Goal: Task Accomplishment & Management: Use online tool/utility

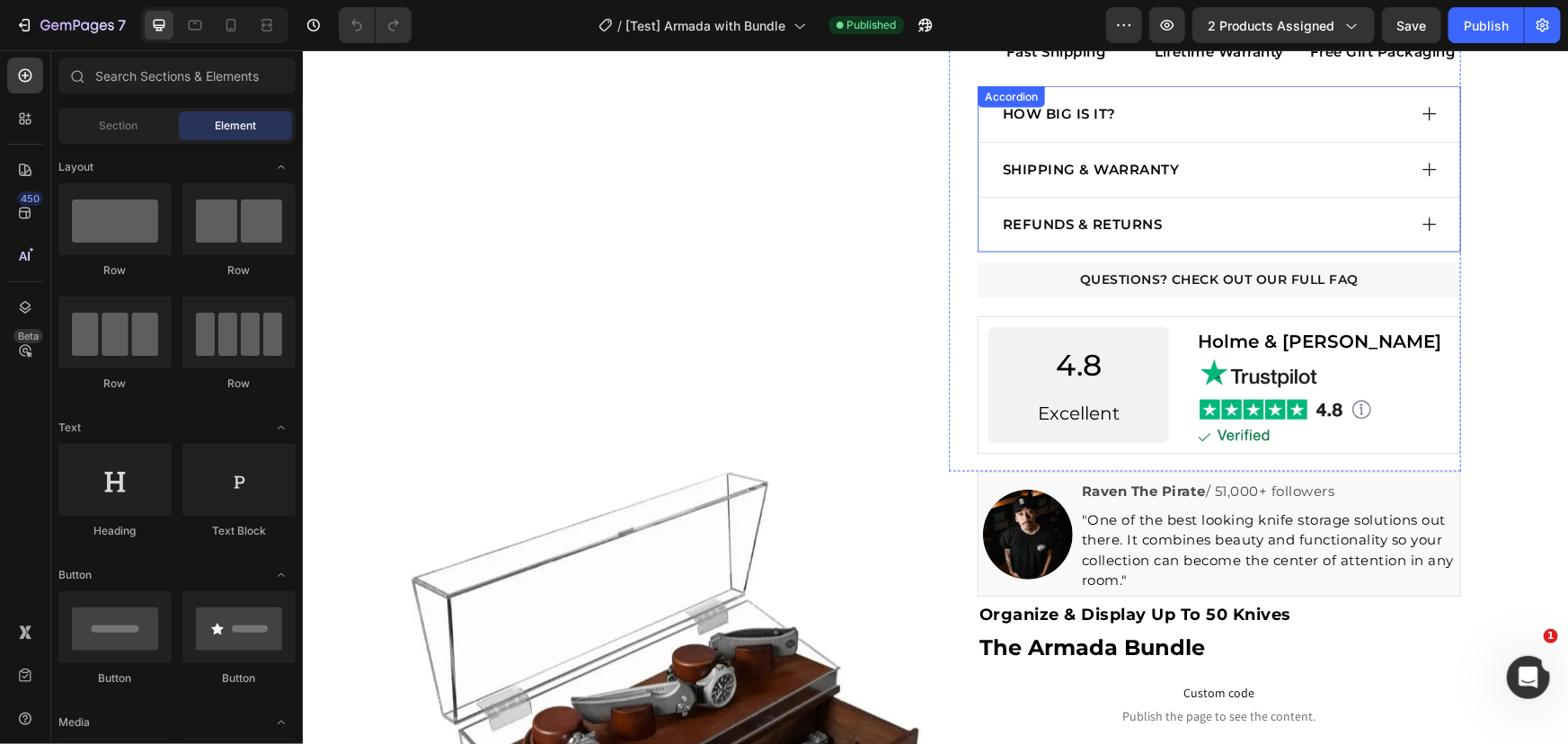
scroll to position [1061, 0]
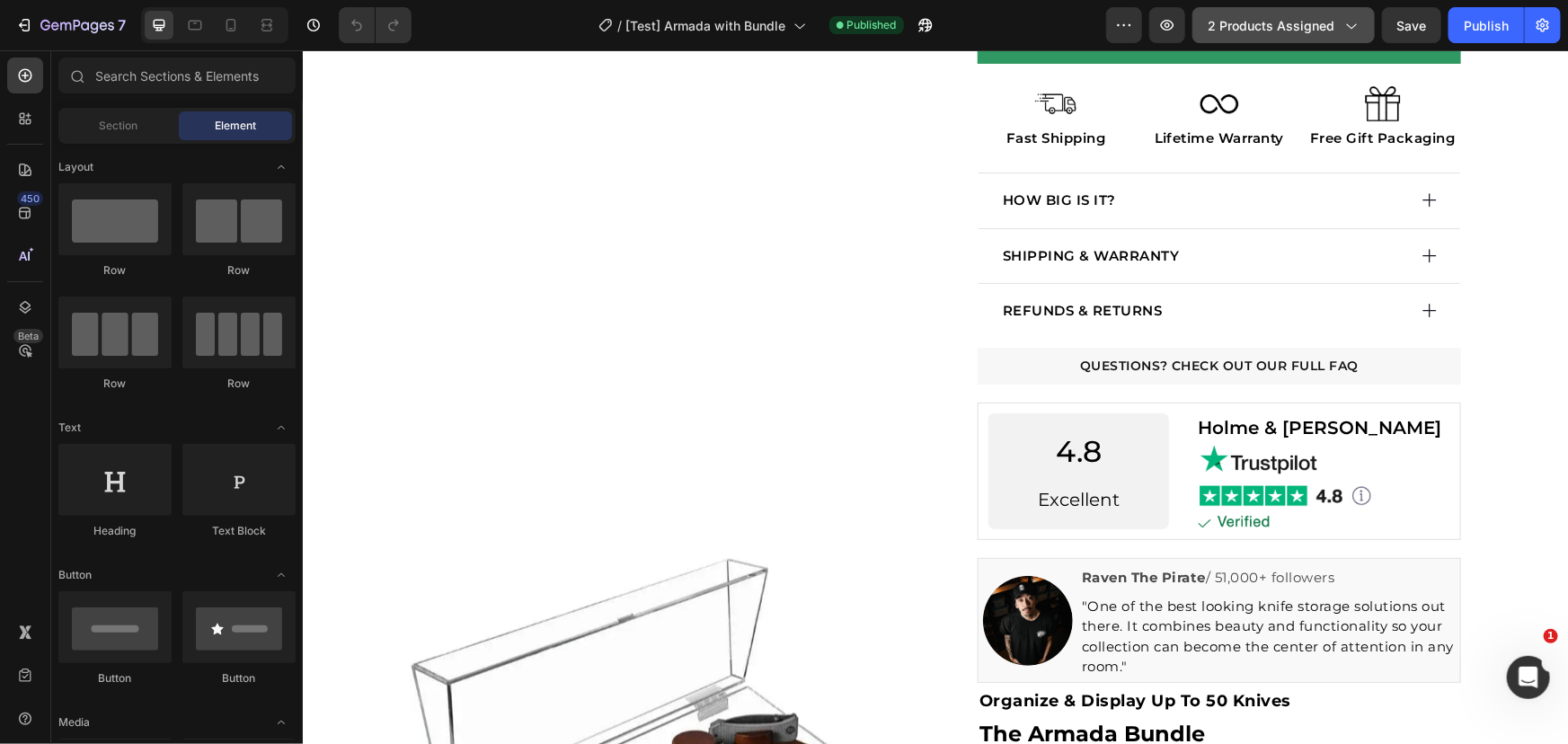
click at [1242, 31] on span "2 products assigned" at bounding box center [1271, 26] width 127 height 19
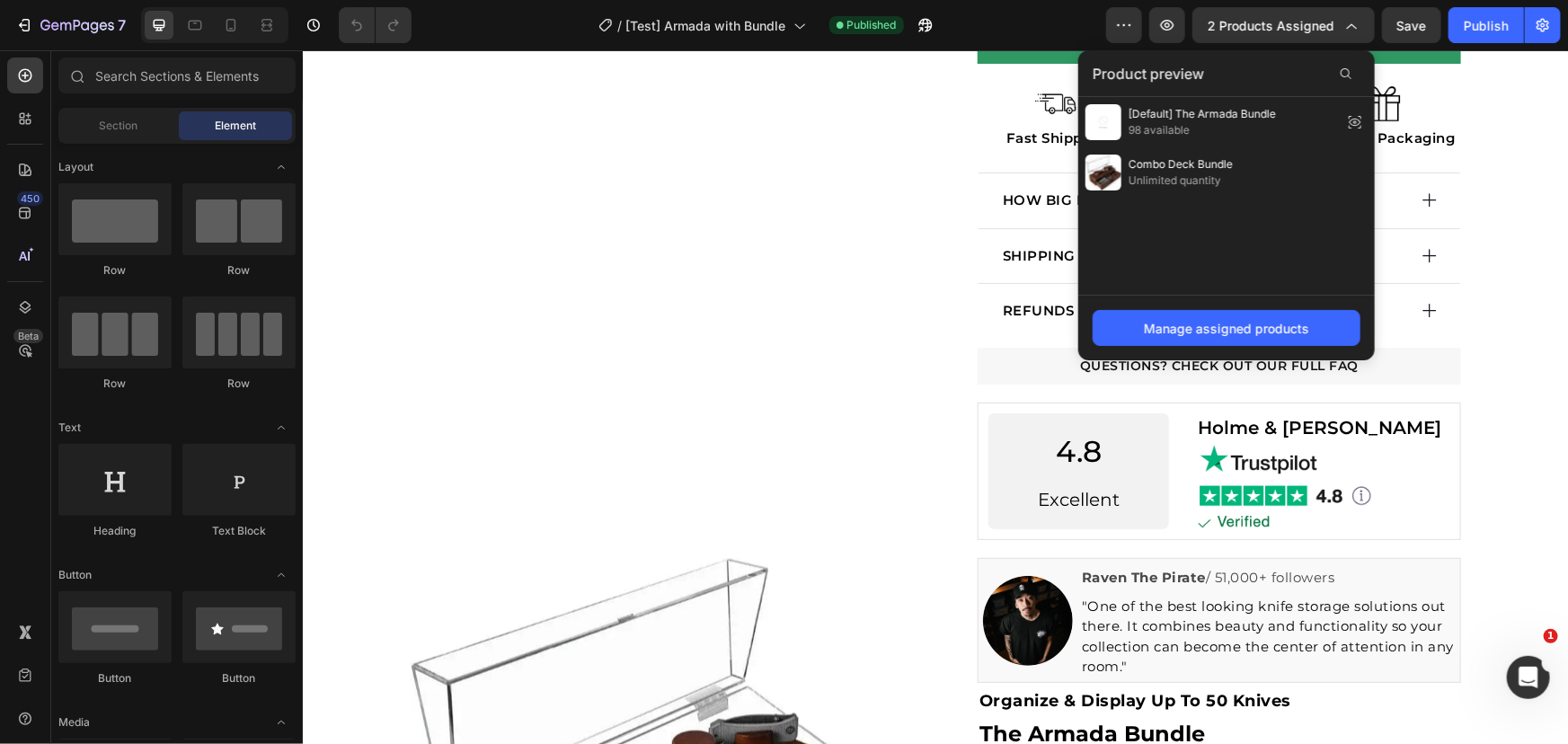
click at [1193, 305] on div "Manage assigned products" at bounding box center [1227, 327] width 297 height 65
click at [1188, 326] on div "Manage assigned products" at bounding box center [1226, 328] width 166 height 19
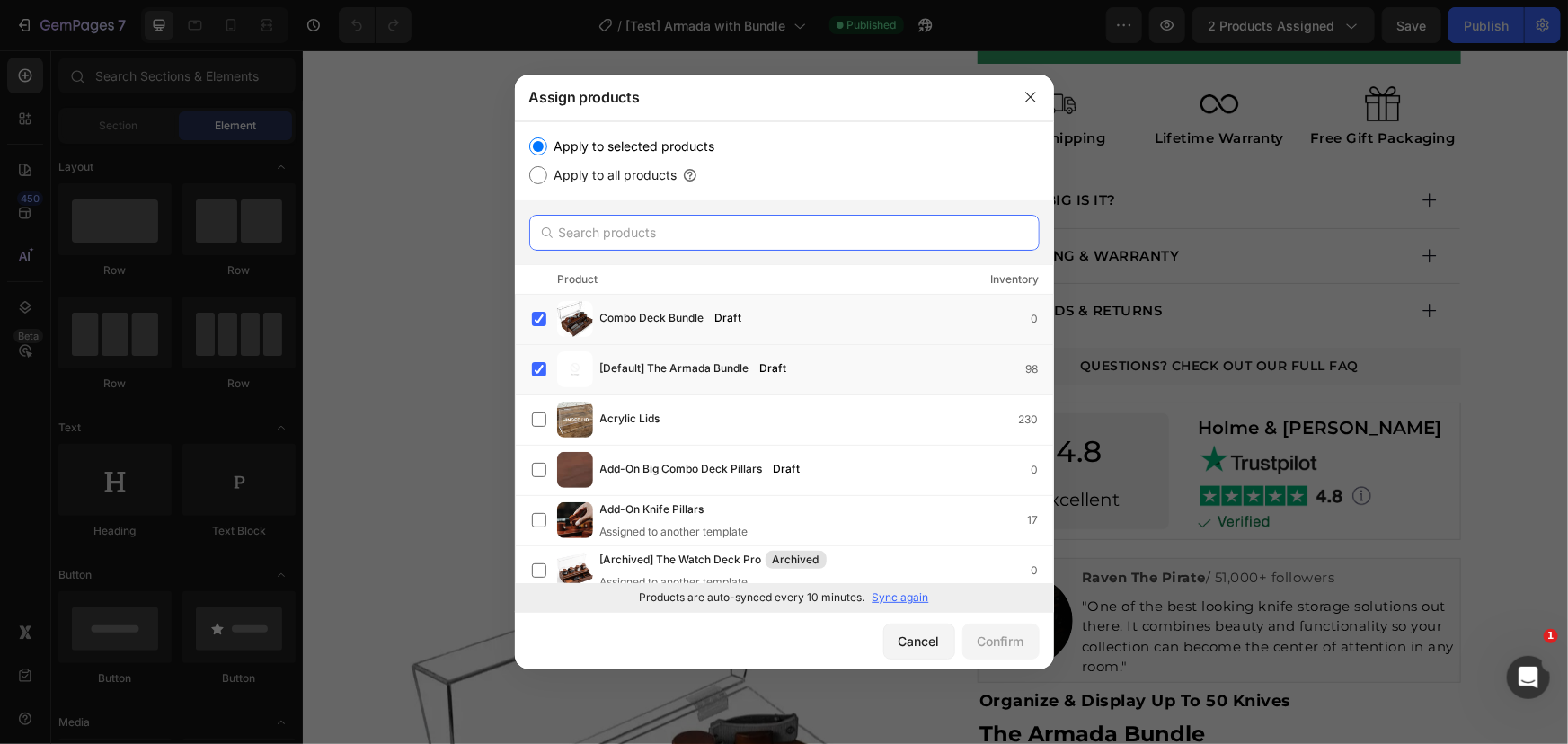
click at [760, 222] on input "text" at bounding box center [785, 233] width 511 height 36
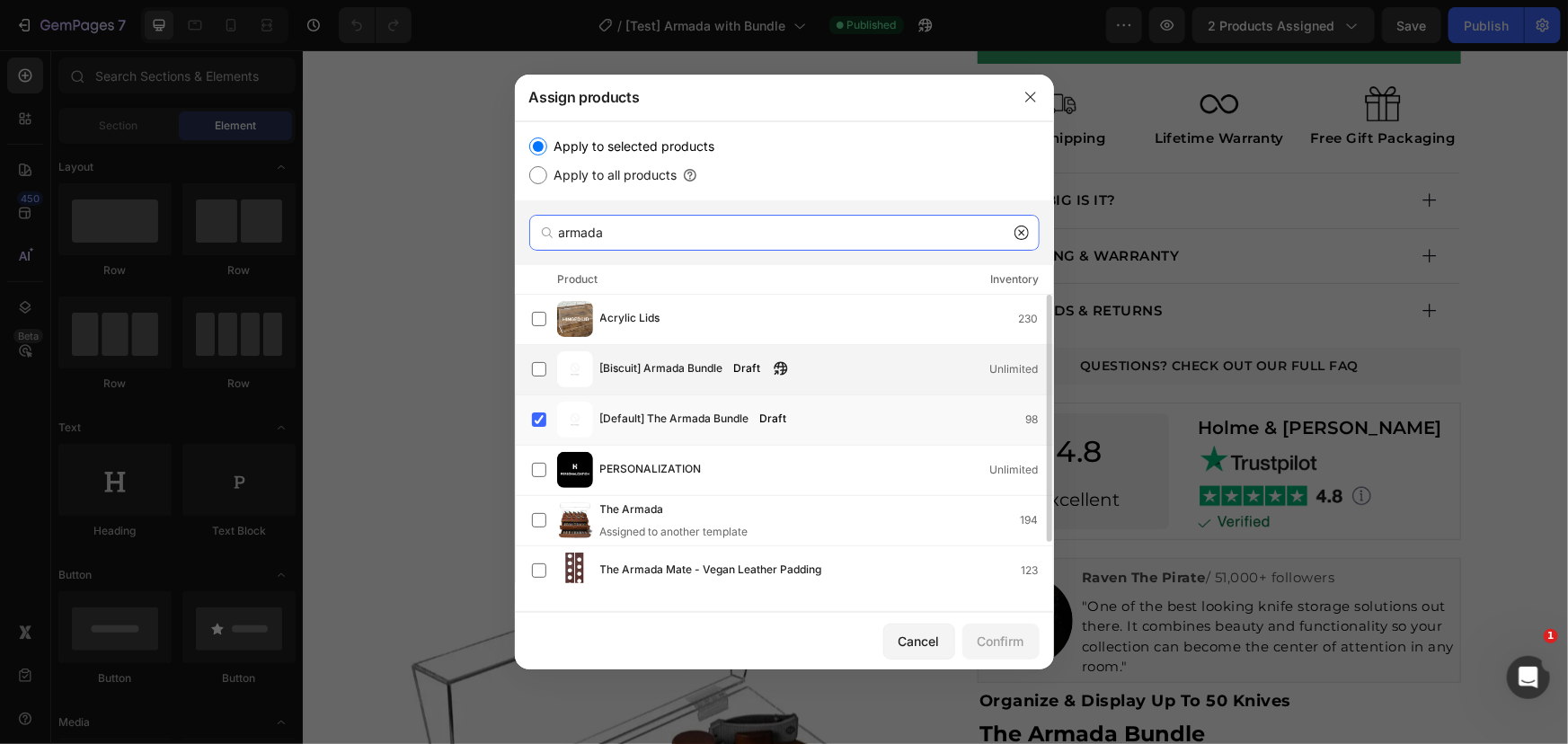
type input "armada"
click at [671, 374] on span "[Biscuit] Armada Bundle" at bounding box center [662, 369] width 123 height 20
click at [644, 417] on span "[Default] The Armada Bundle" at bounding box center [675, 419] width 149 height 20
click at [1006, 647] on div "Confirm" at bounding box center [1001, 641] width 46 height 19
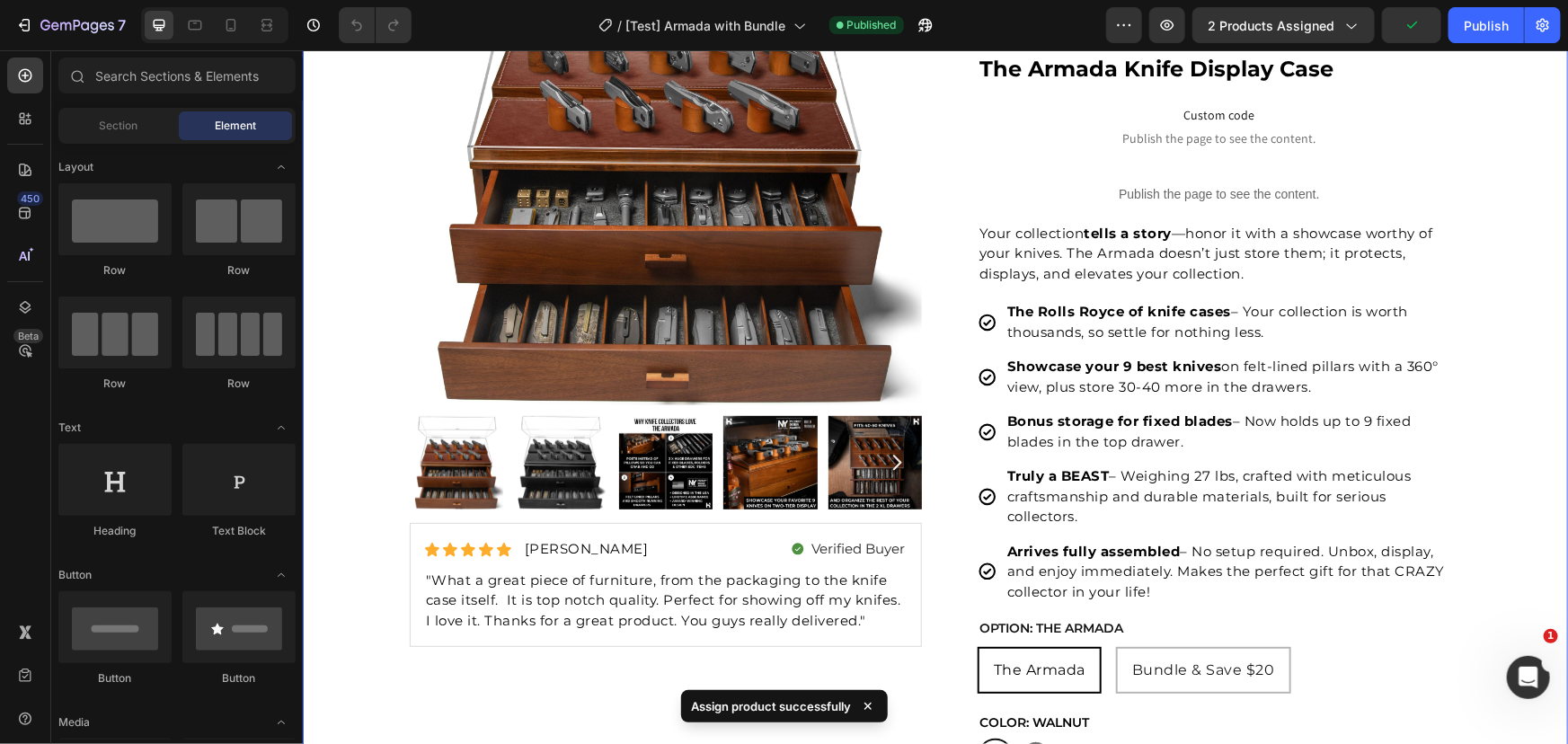
scroll to position [0, 0]
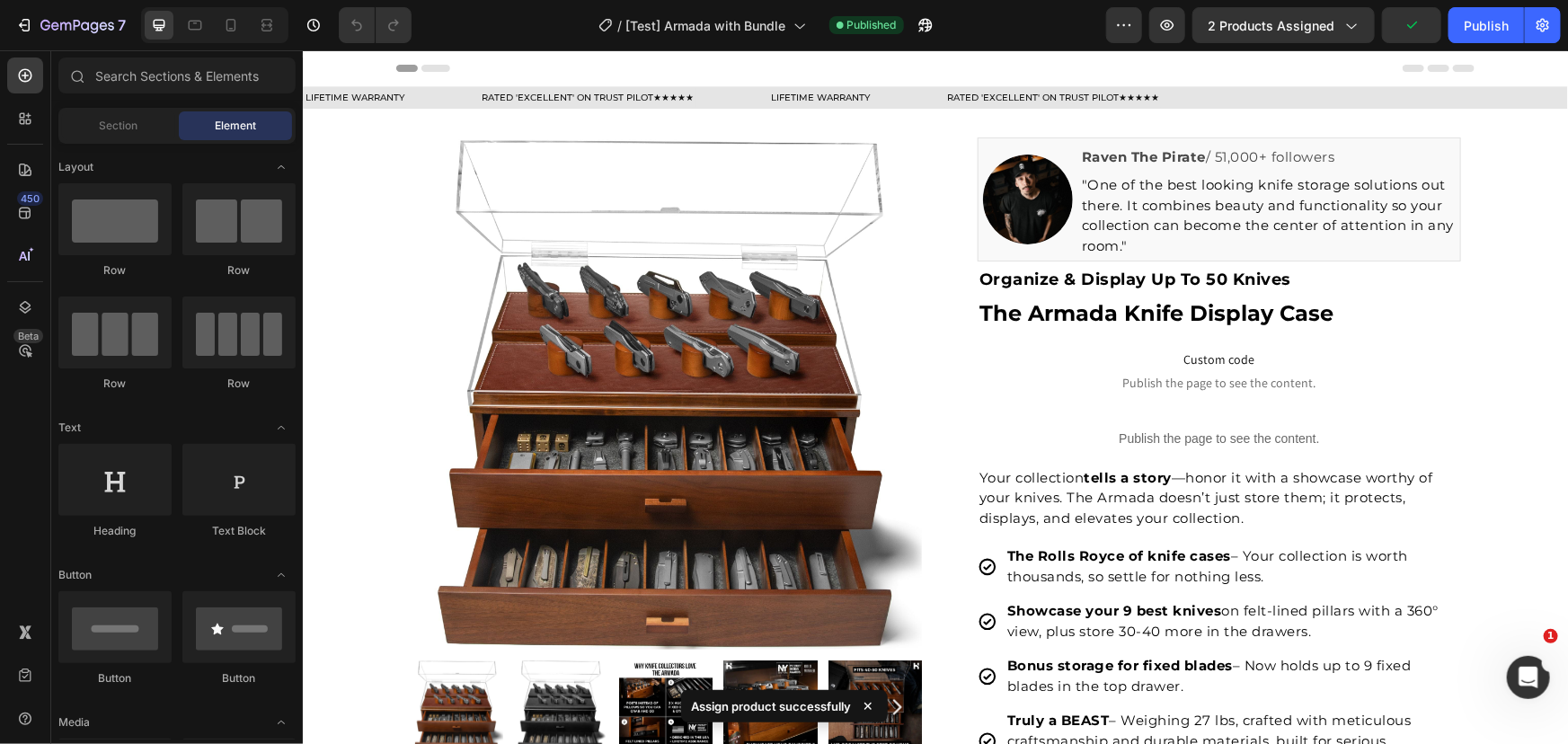
drag, startPoint x: 1474, startPoint y: 34, endPoint x: 1473, endPoint y: 49, distance: 15.0
click at [1474, 33] on div "Publish" at bounding box center [1487, 26] width 45 height 19
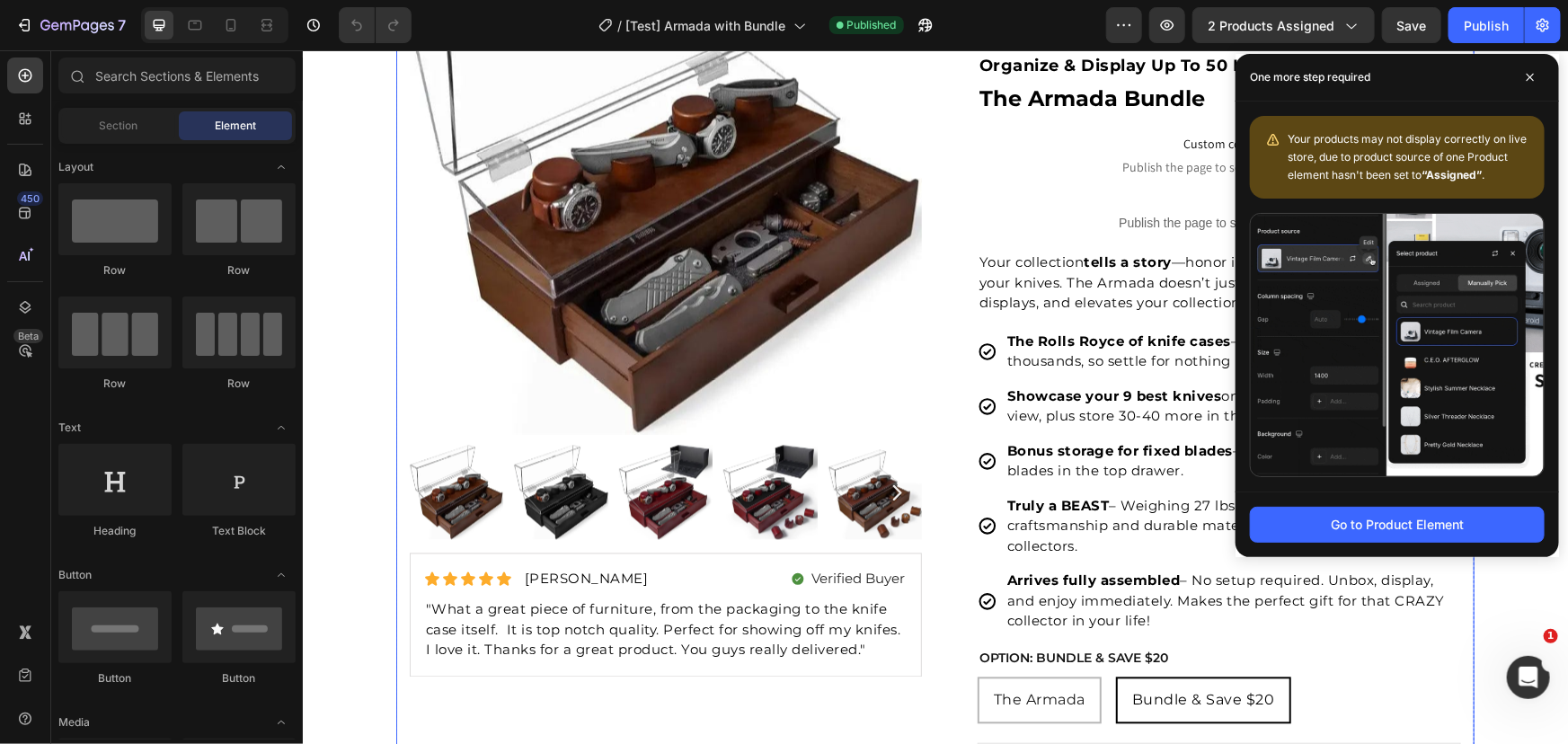
scroll to position [1877, 0]
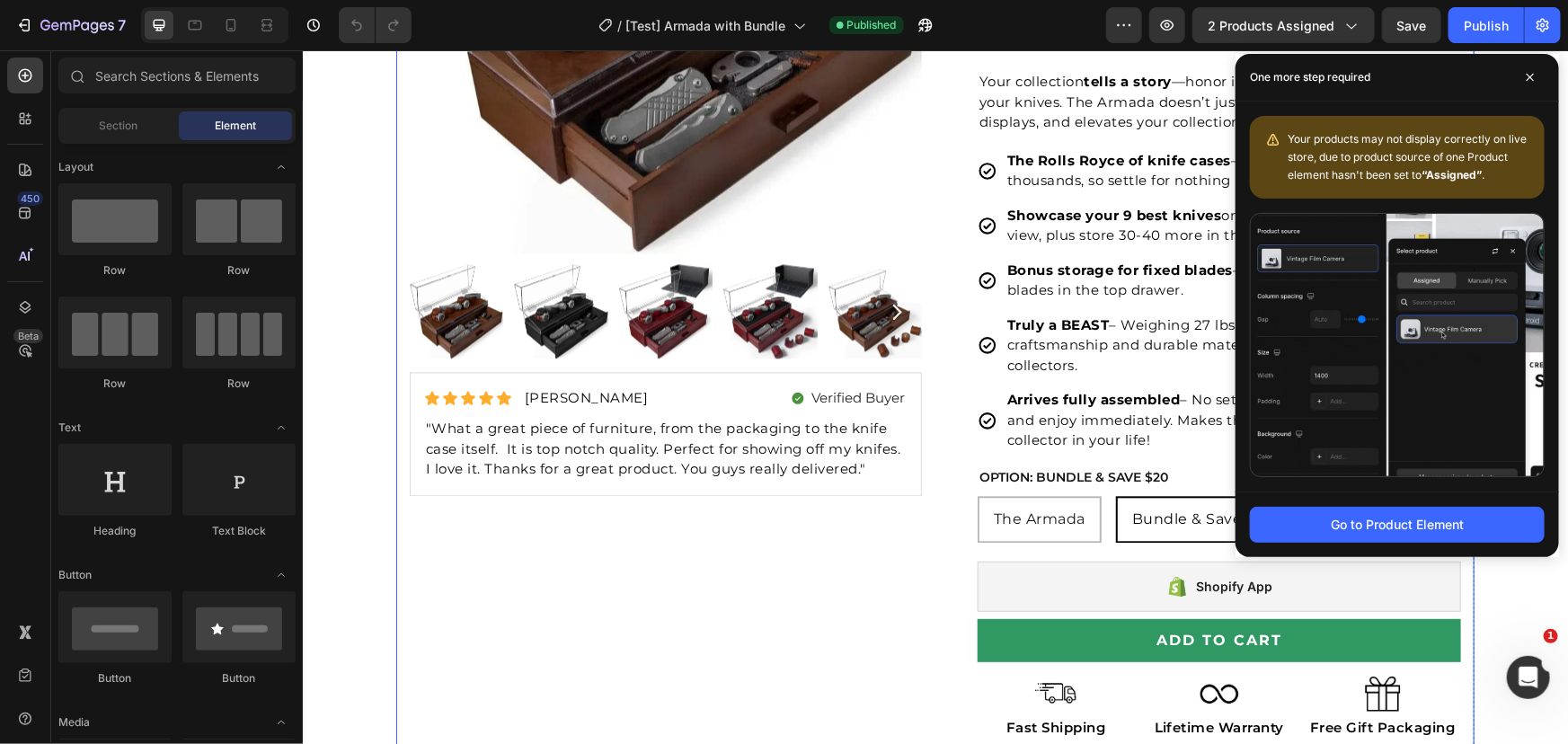
click at [926, 395] on div "Product Images Icon Icon Icon Icon Icon Icon List [PERSON_NAME] Text Block Row …" at bounding box center [934, 442] width 1078 height 1406
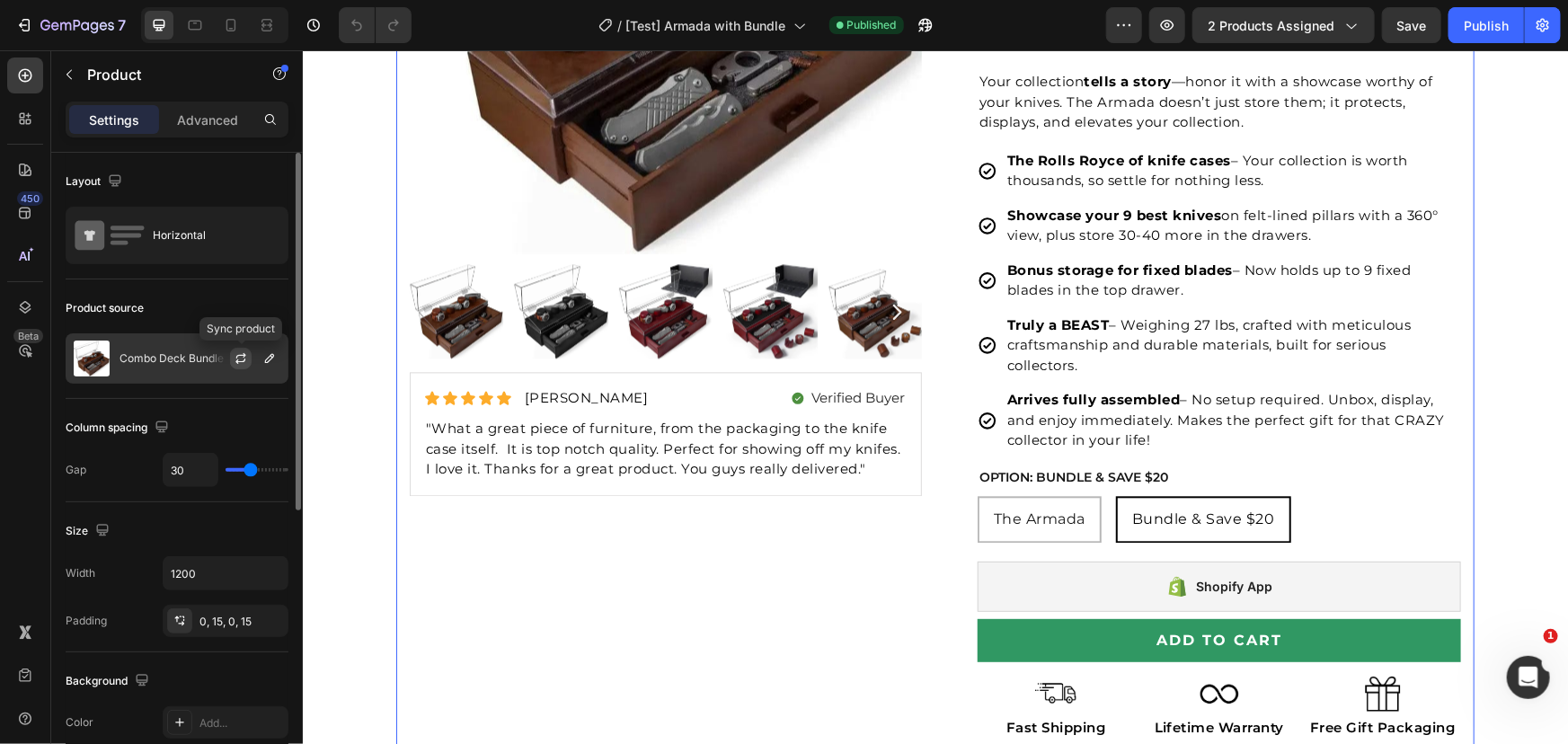
click at [242, 358] on icon "button" at bounding box center [240, 357] width 14 height 14
click at [265, 359] on icon "button" at bounding box center [269, 357] width 14 height 14
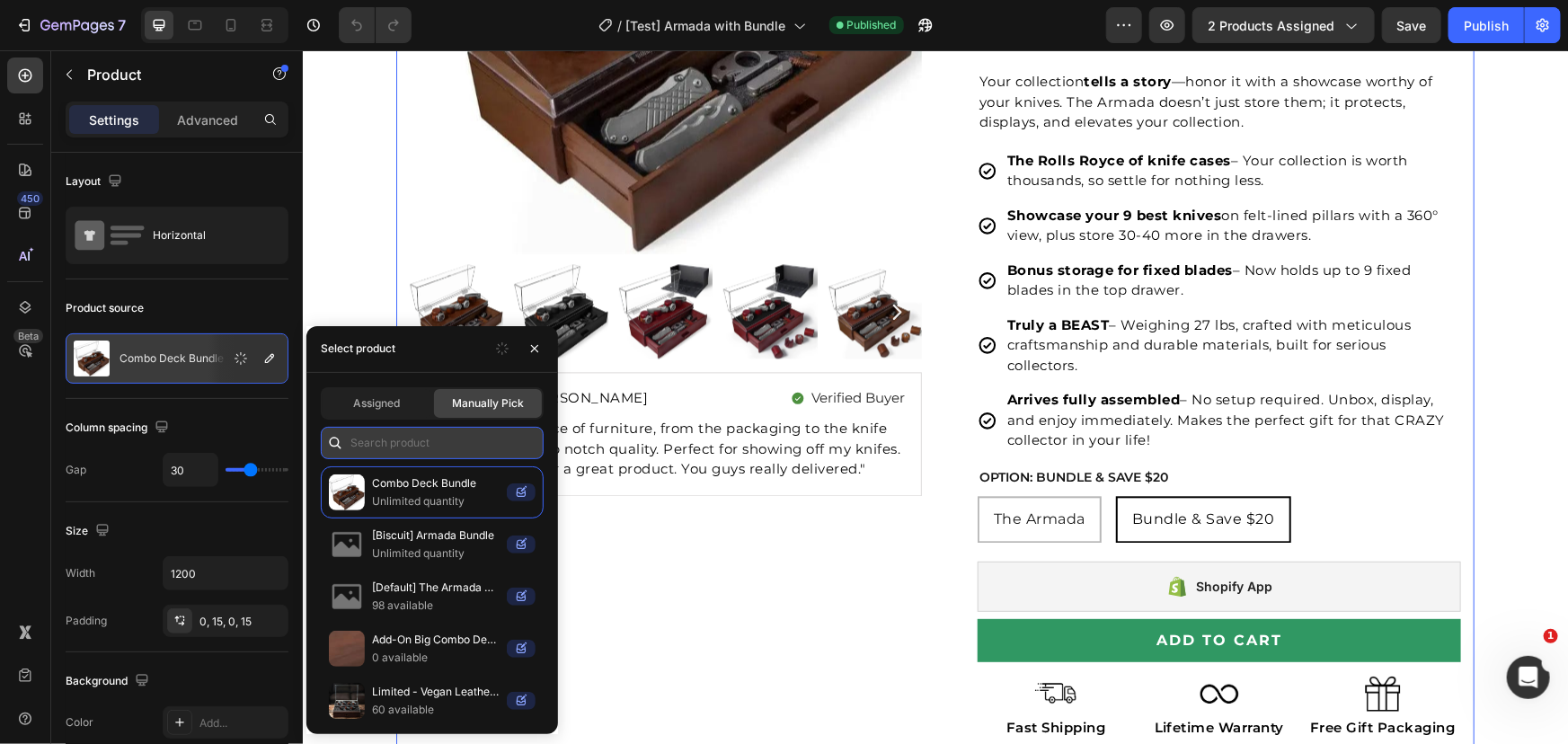
click at [408, 440] on input "text" at bounding box center [432, 442] width 223 height 32
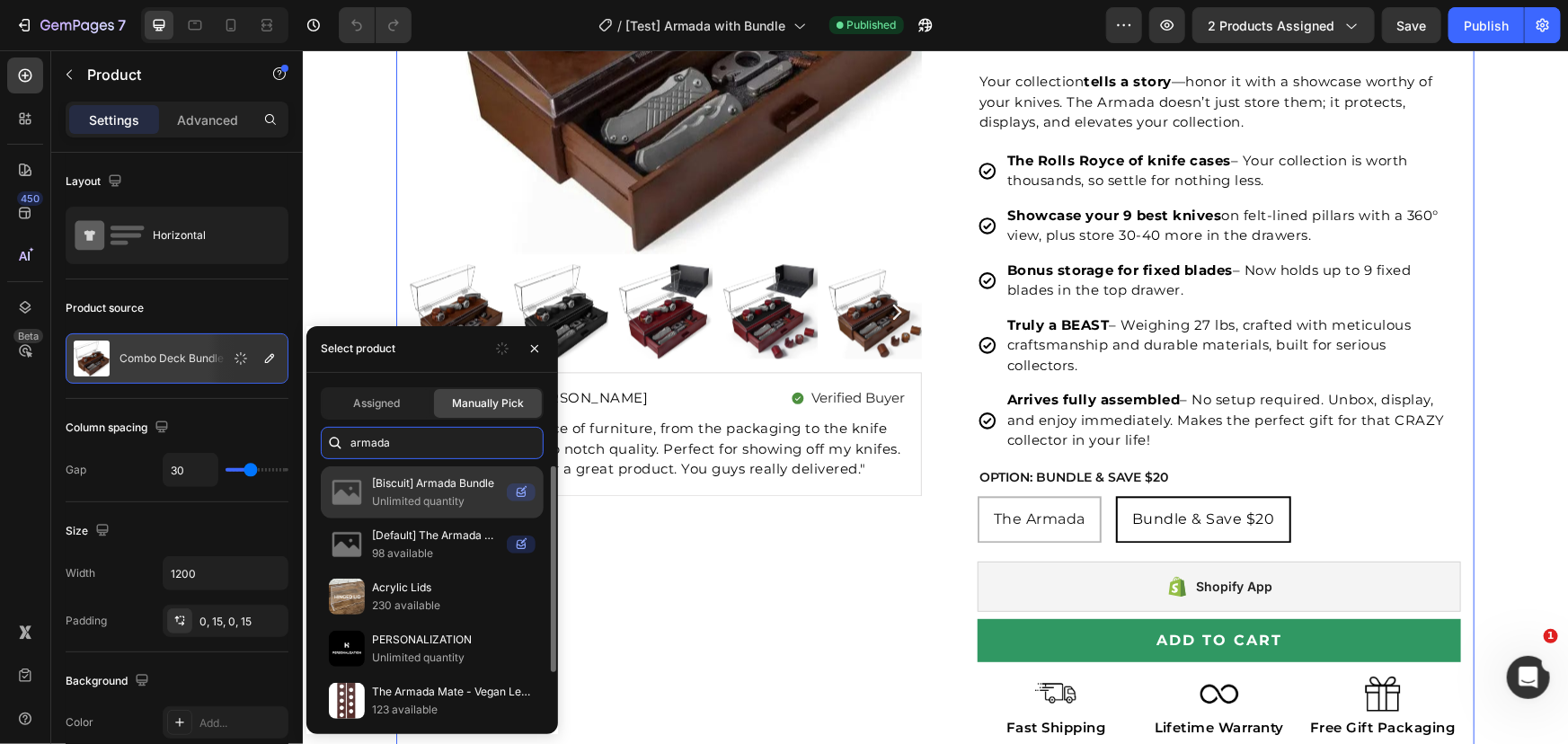
type input "armada"
click at [428, 497] on p "Unlimited quantity" at bounding box center [435, 501] width 128 height 18
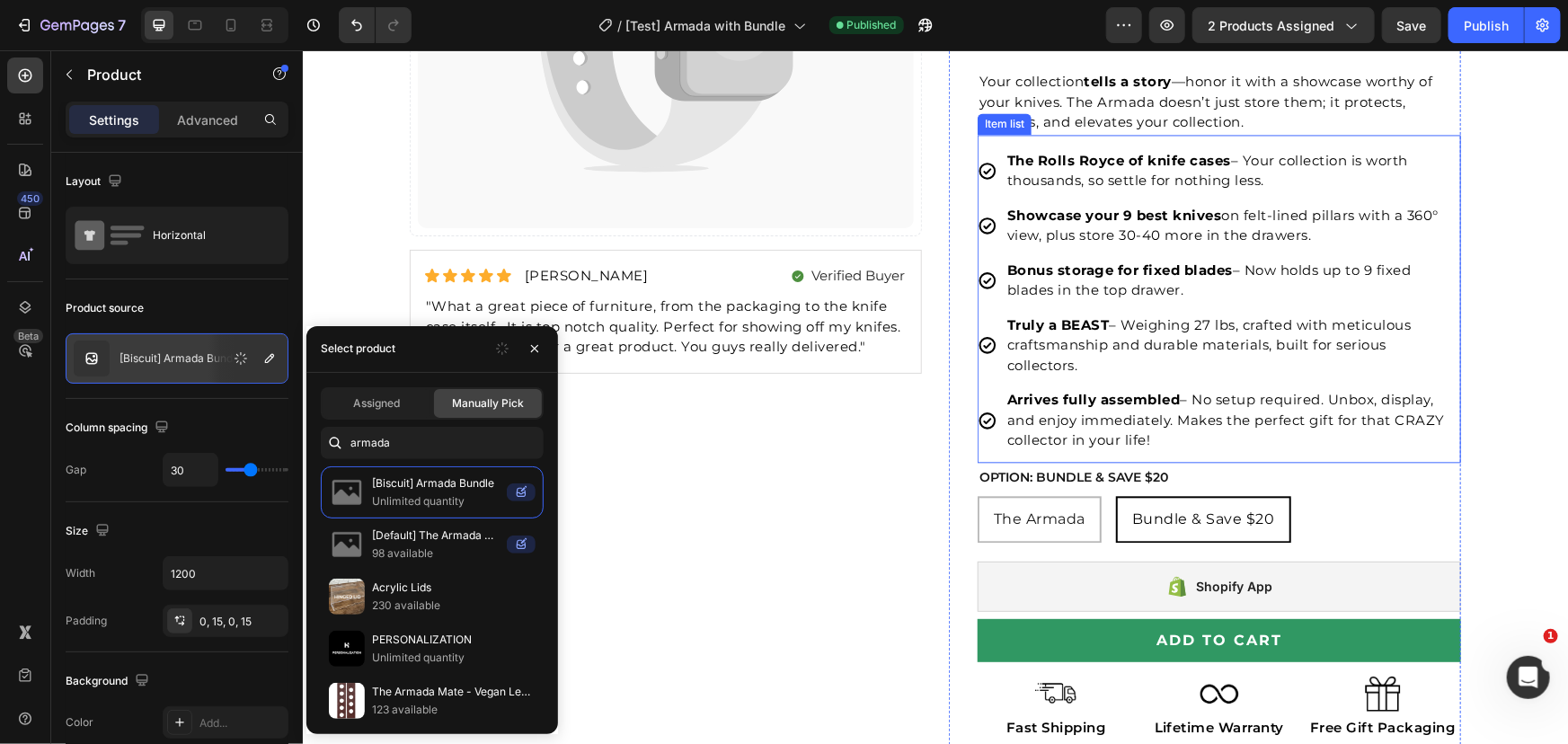
click at [1313, 368] on p "Truly a BEAST – Weighing 27 lbs, crafted with meticulous craftsmanship and dura…" at bounding box center [1231, 345] width 451 height 61
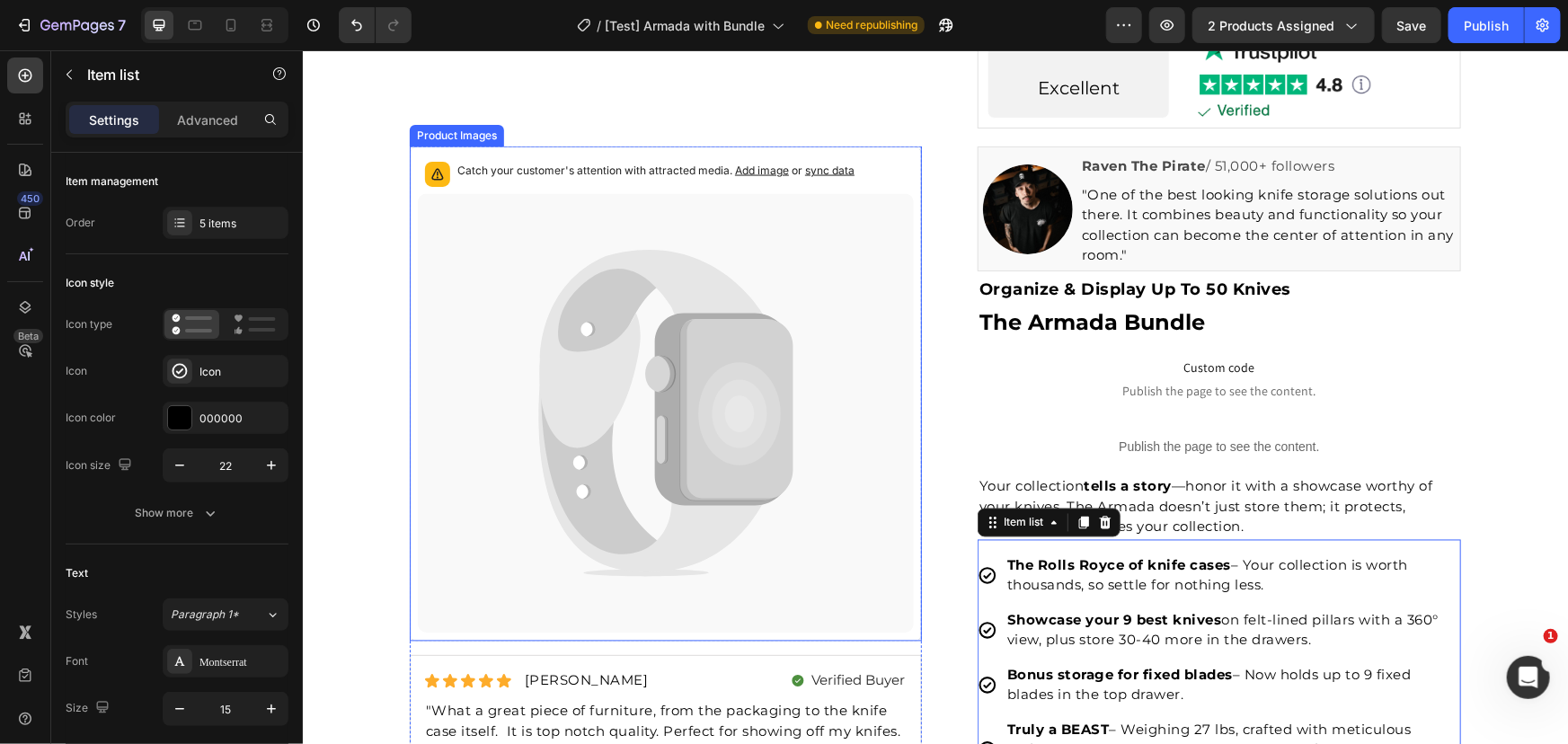
scroll to position [1469, 0]
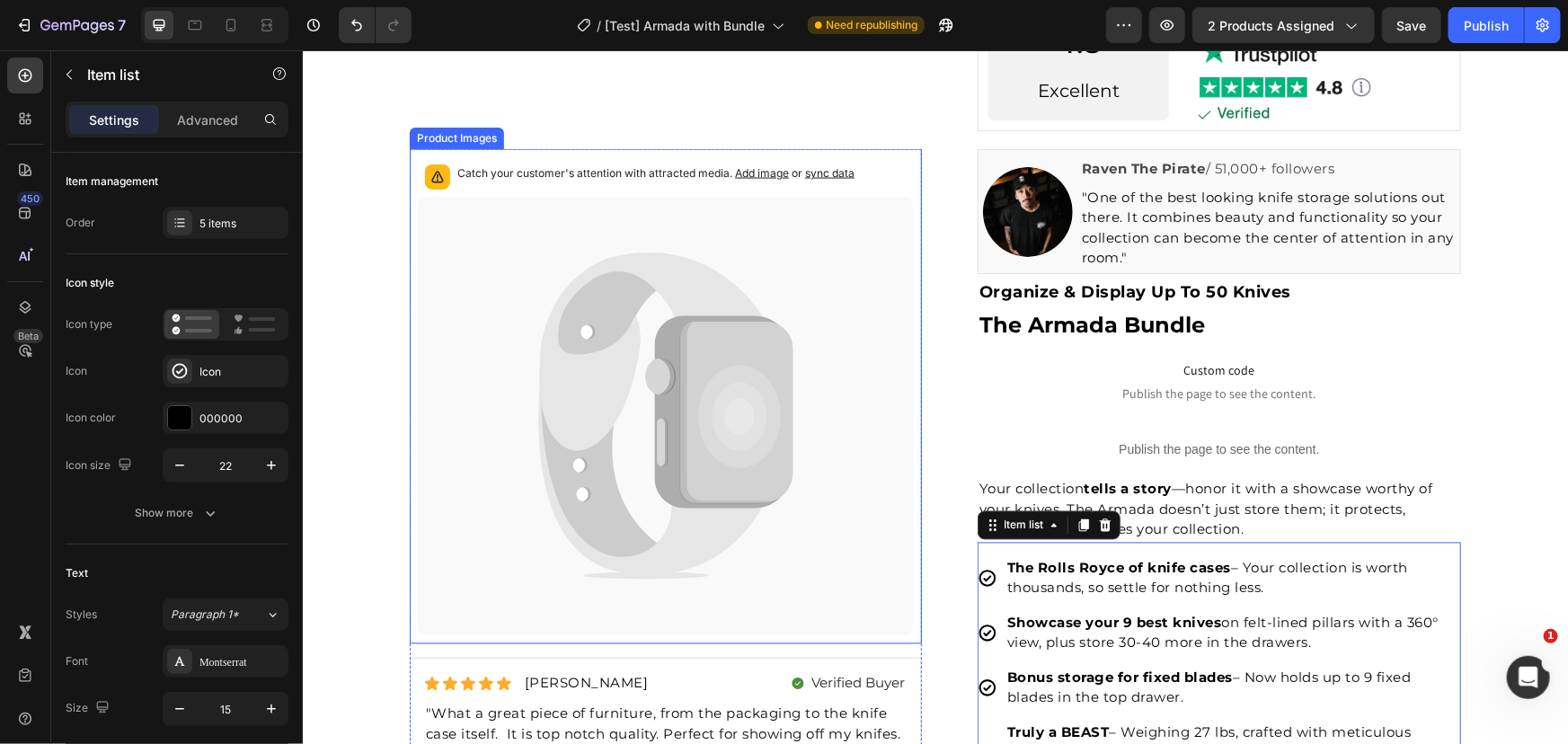
click at [834, 451] on icon at bounding box center [665, 415] width 496 height 439
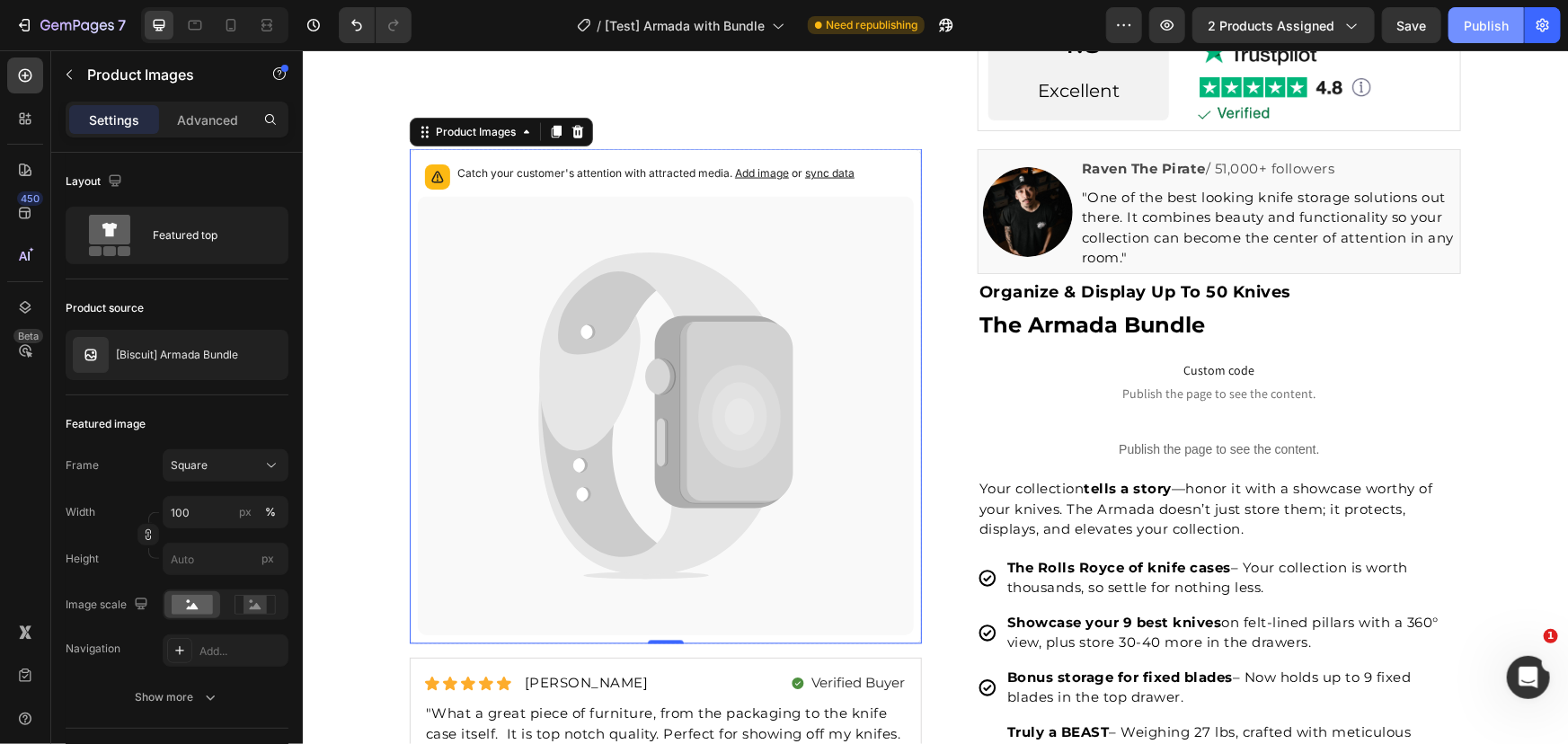
click at [1494, 25] on div "Publish" at bounding box center [1487, 26] width 45 height 19
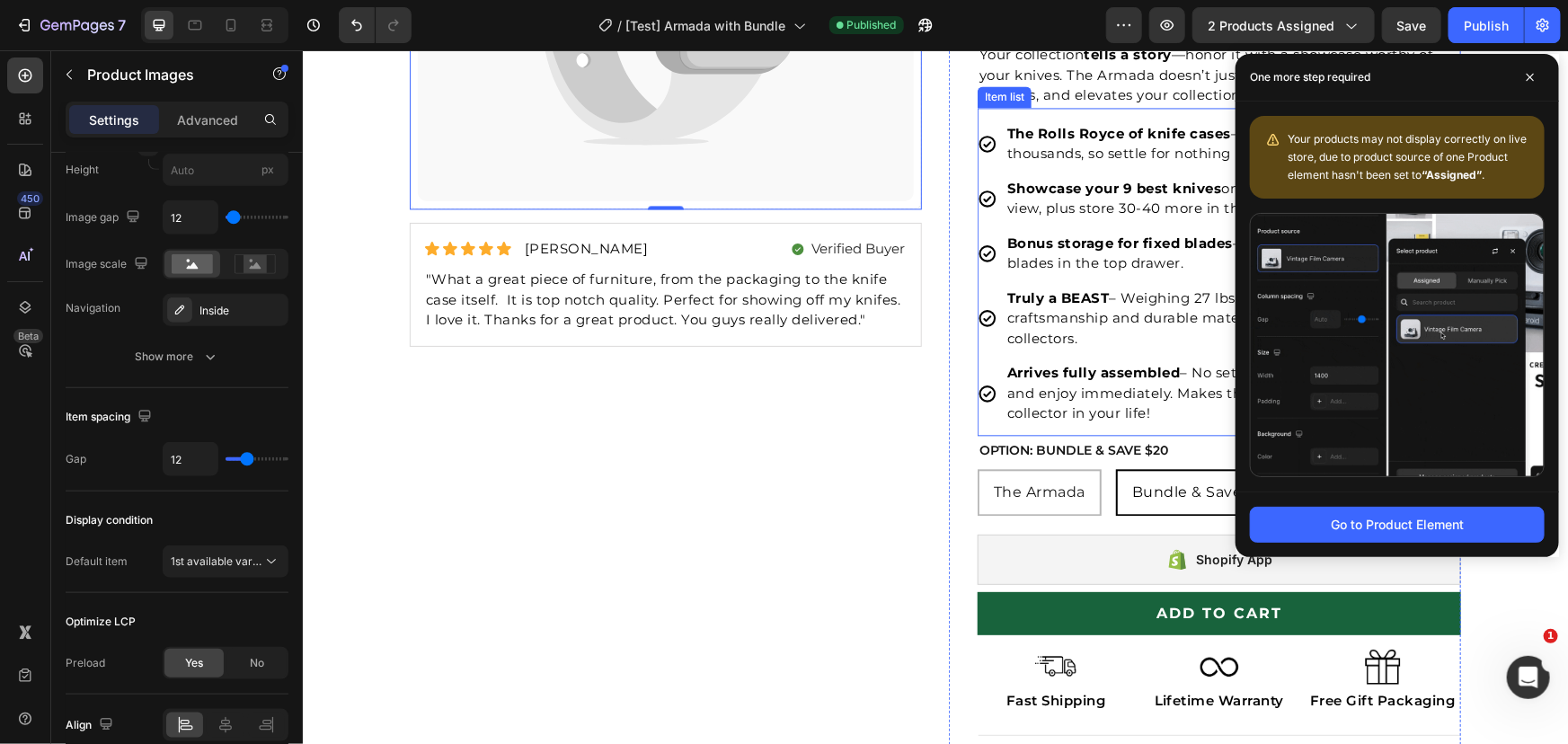
scroll to position [2122, 0]
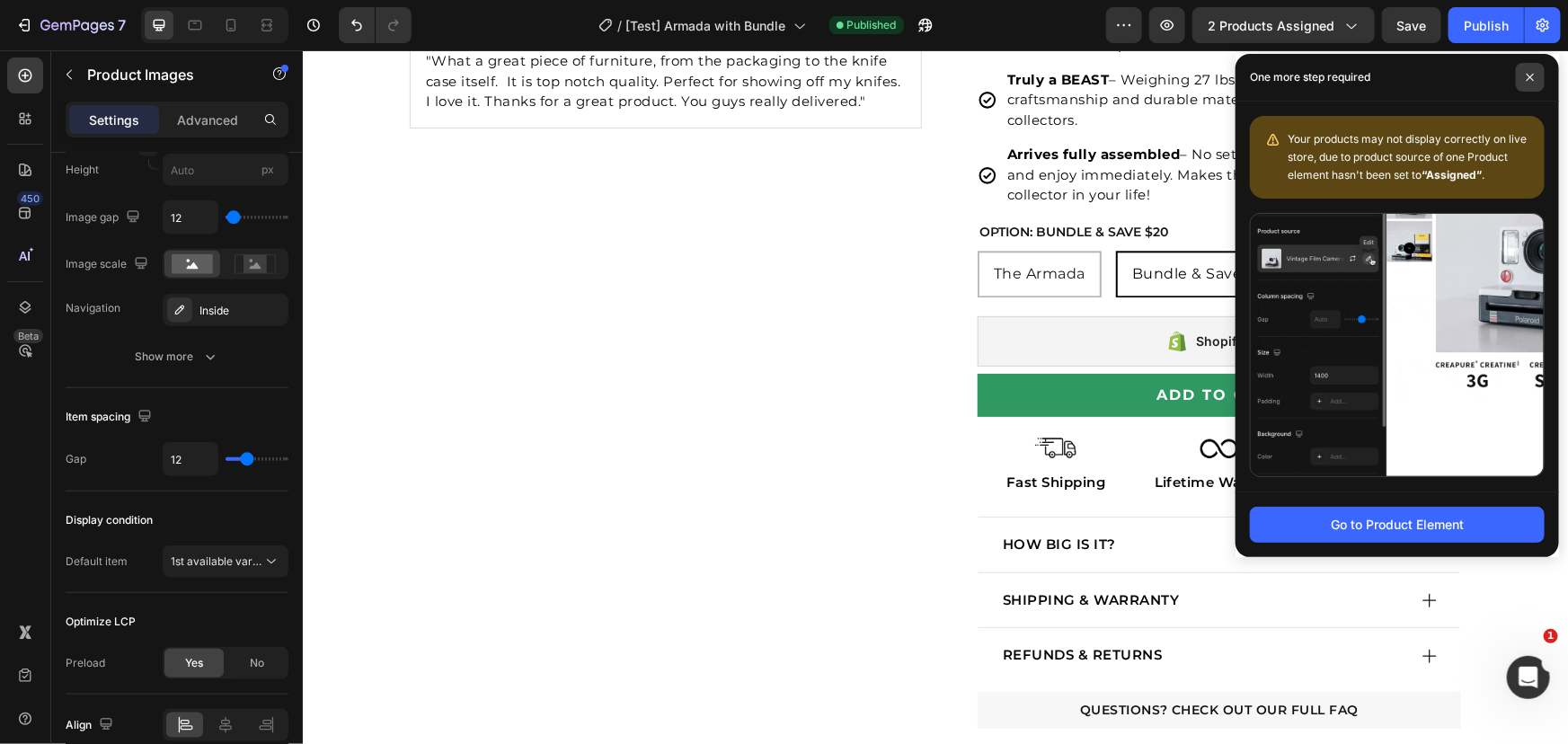
click at [1520, 81] on span at bounding box center [1530, 78] width 28 height 28
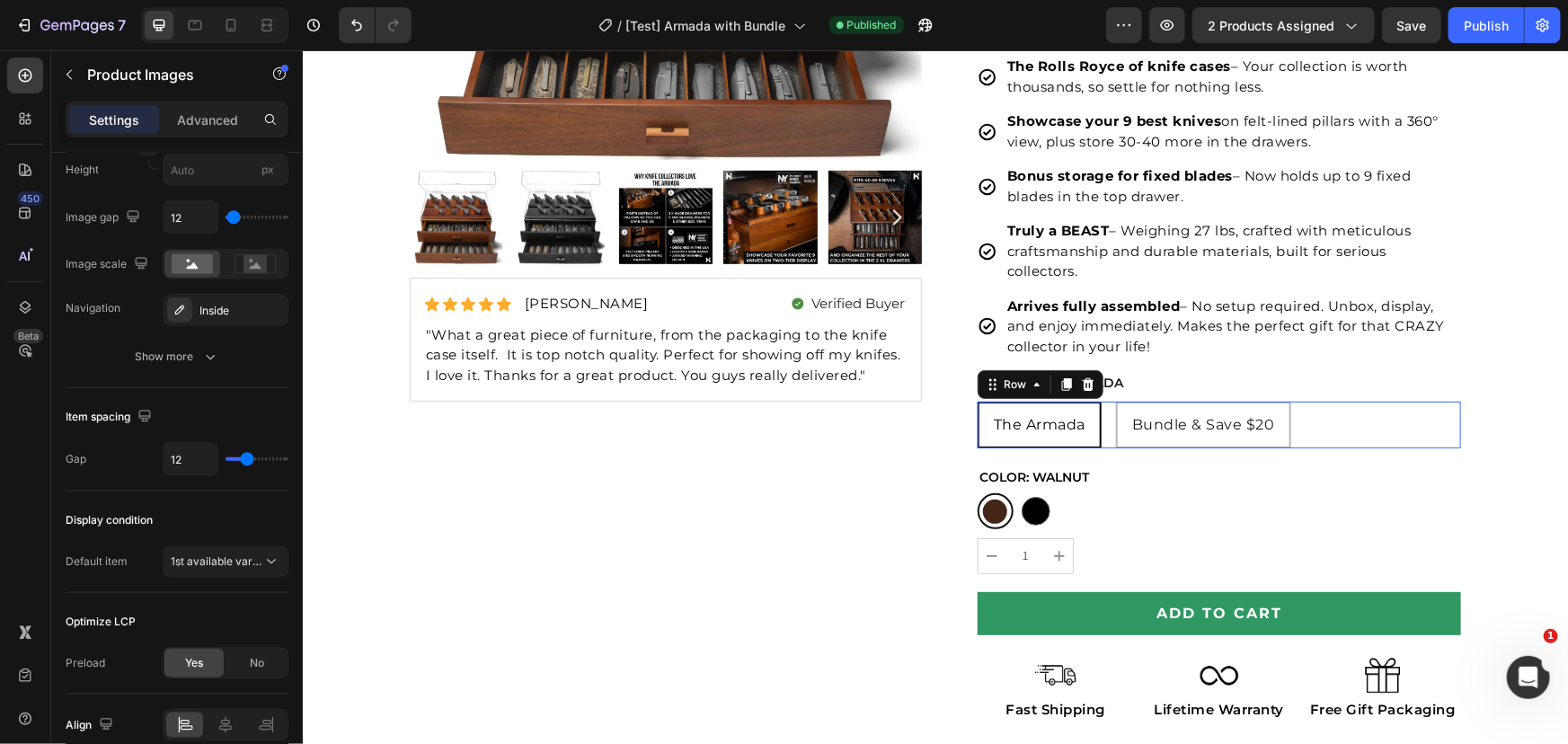
scroll to position [0, 0]
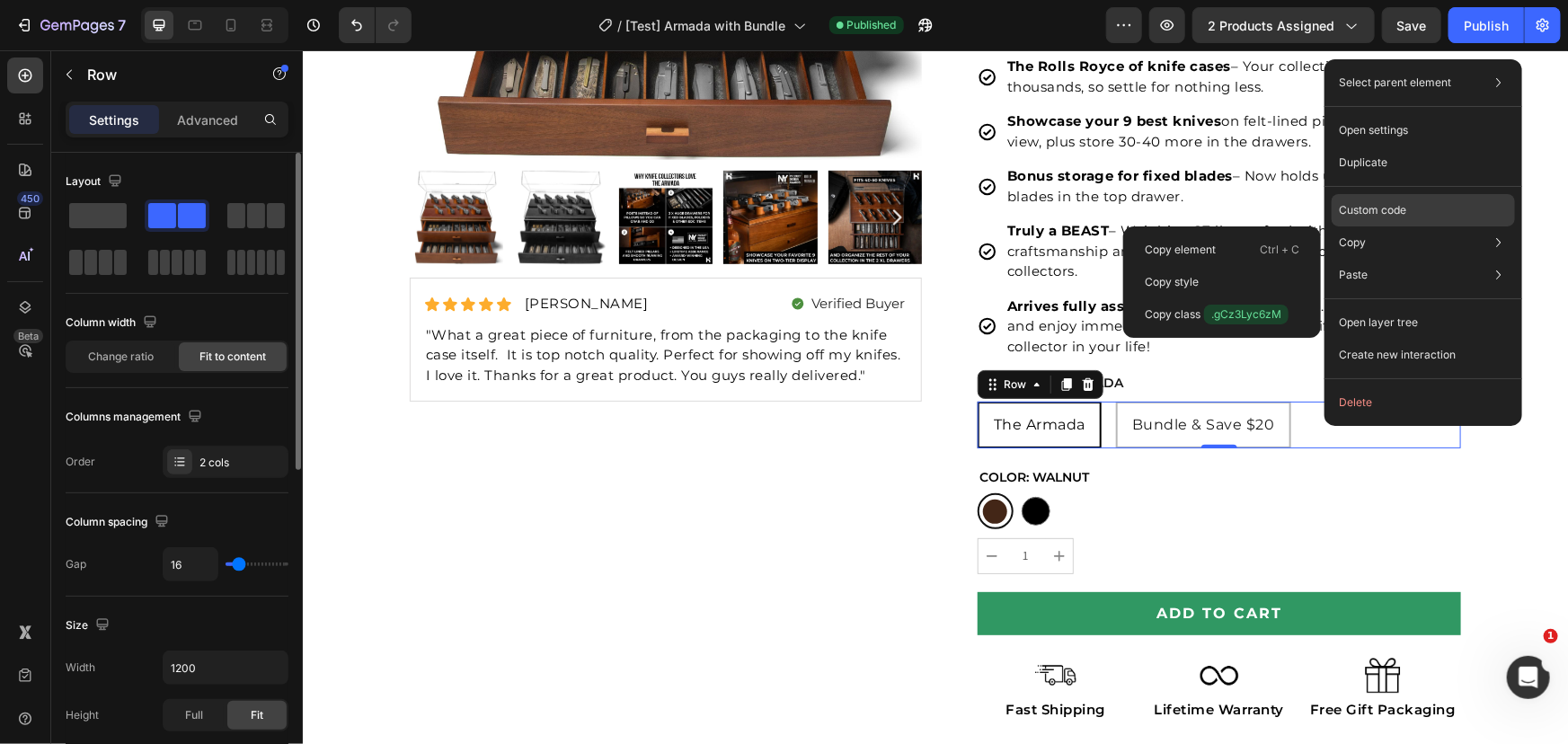
click at [1385, 209] on p "Custom code" at bounding box center [1372, 210] width 67 height 16
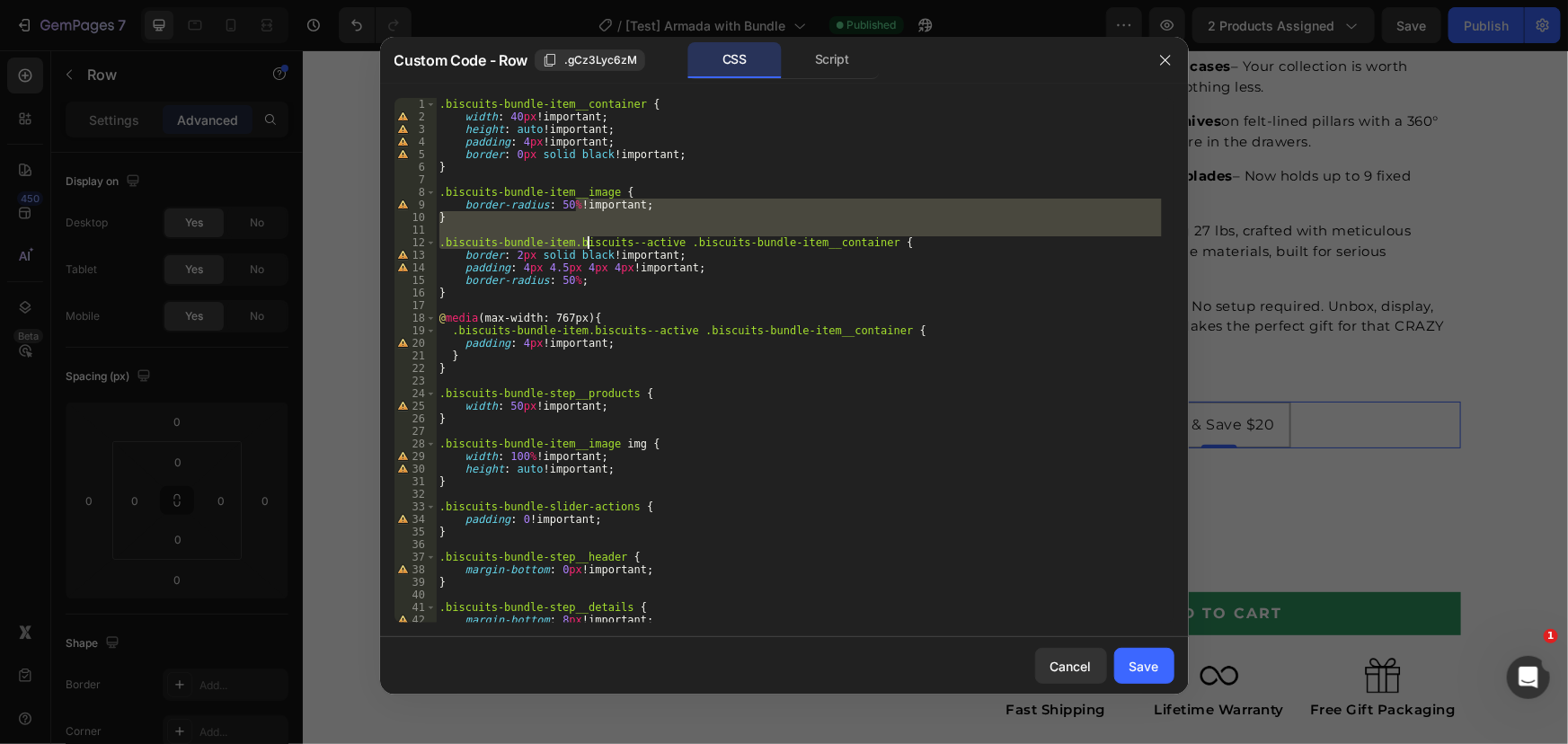
drag, startPoint x: 589, startPoint y: 271, endPoint x: 603, endPoint y: 375, distance: 104.9
click at [604, 369] on div ".biscuits-bundle-item__container { width : 40 px !important ; height : auto !im…" at bounding box center [799, 372] width 726 height 549
type textarea "} }"
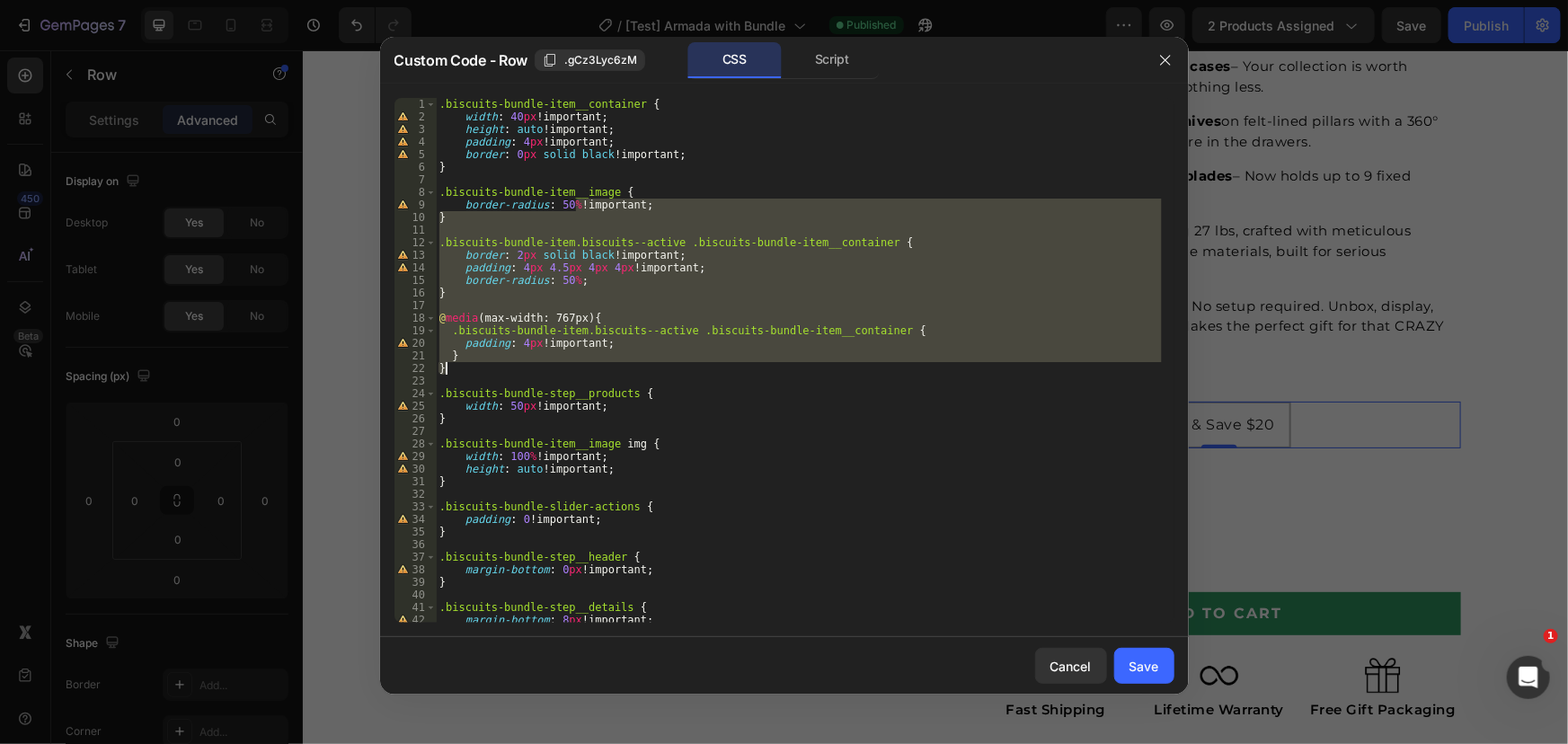
click at [606, 375] on div ".biscuits-bundle-item__container { width : 40 px !important ; height : auto !im…" at bounding box center [799, 372] width 726 height 549
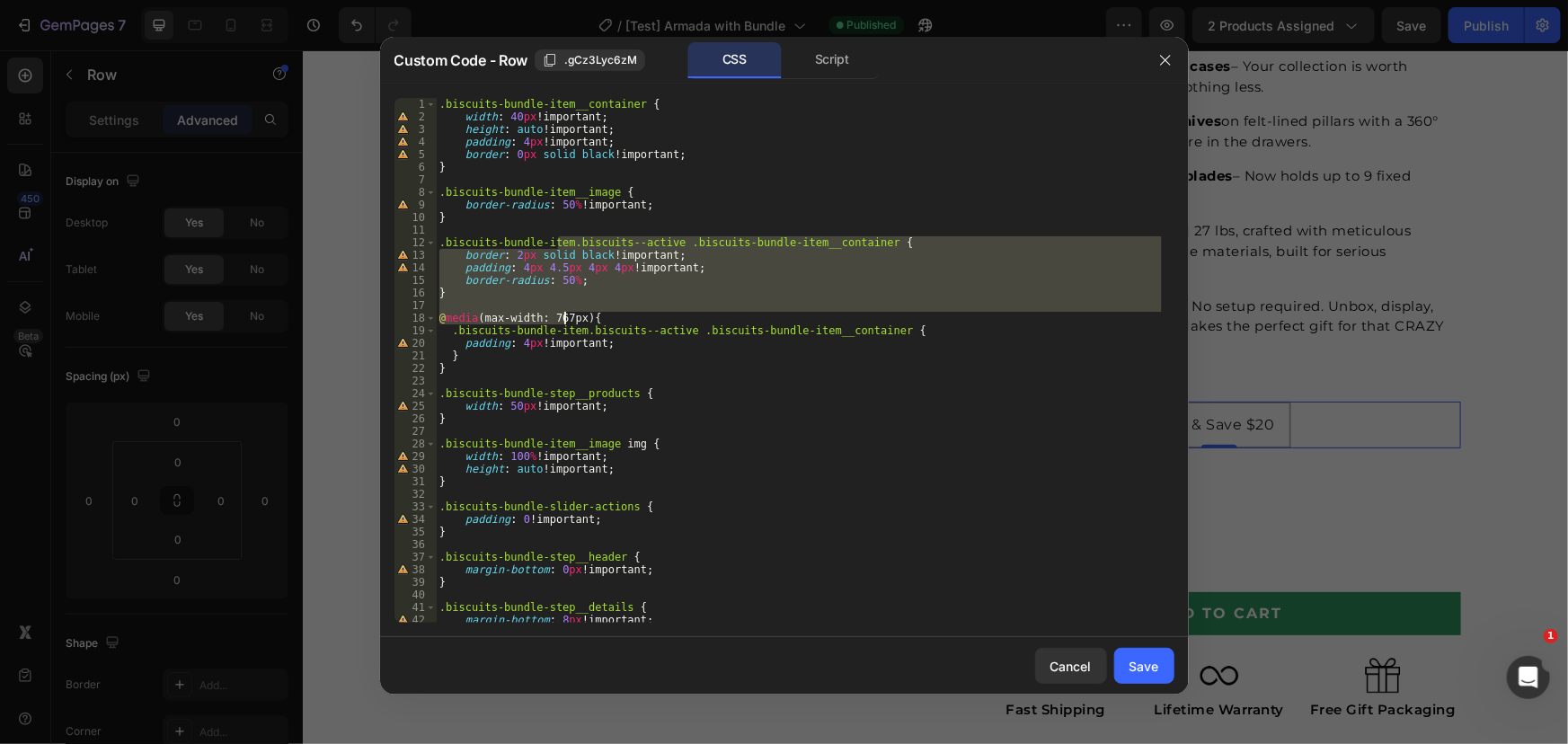
drag, startPoint x: 565, startPoint y: 336, endPoint x: 568, endPoint y: 382, distance: 46.1
click at [568, 375] on div ".biscuits-bundle-item__container { width : 40 px !important ; height : auto !im…" at bounding box center [799, 372] width 726 height 549
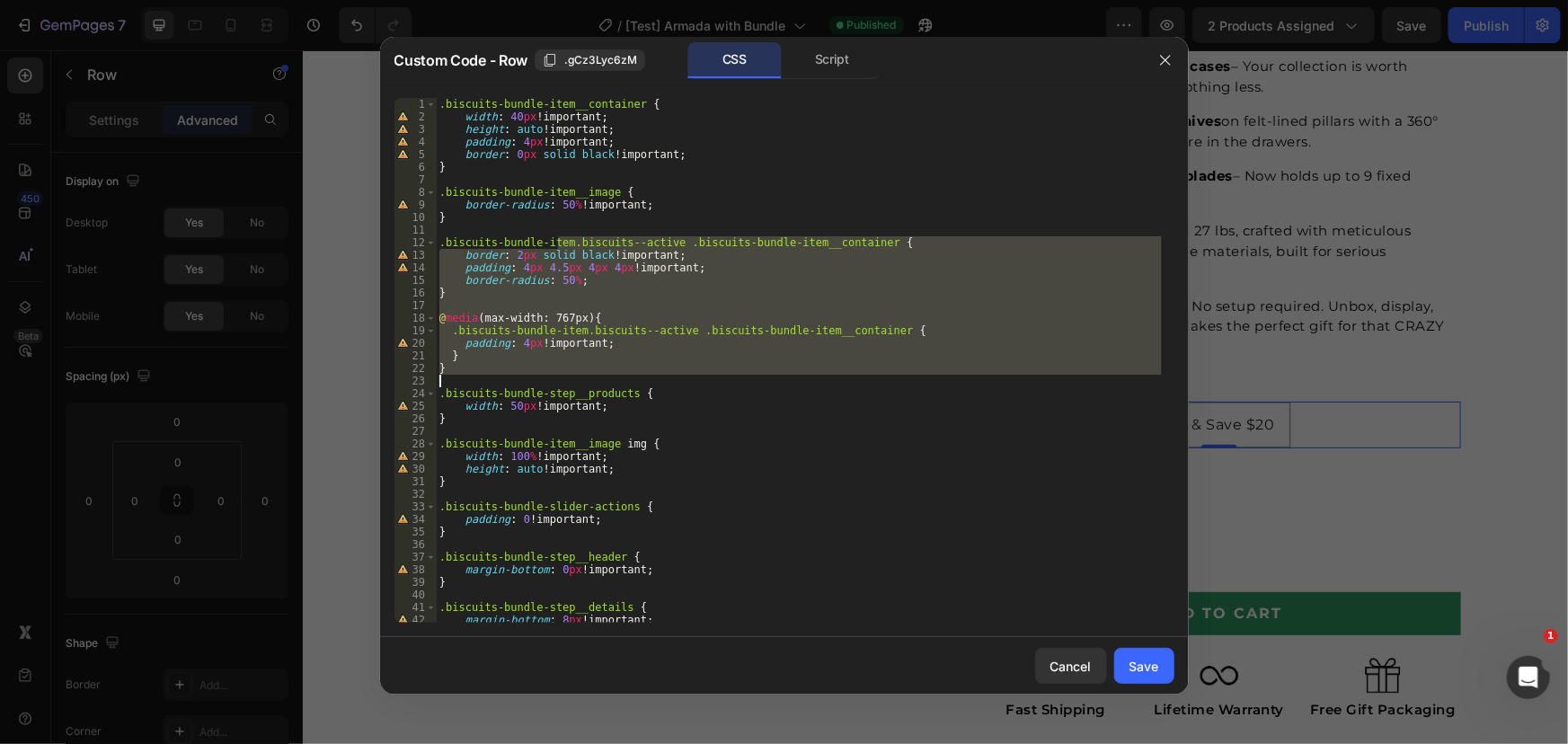
click at [607, 458] on div ".biscuits-bundle-item__container { width : 40 px !important ; height : auto !im…" at bounding box center [799, 372] width 726 height 549
type textarea "width: 100% !important;"
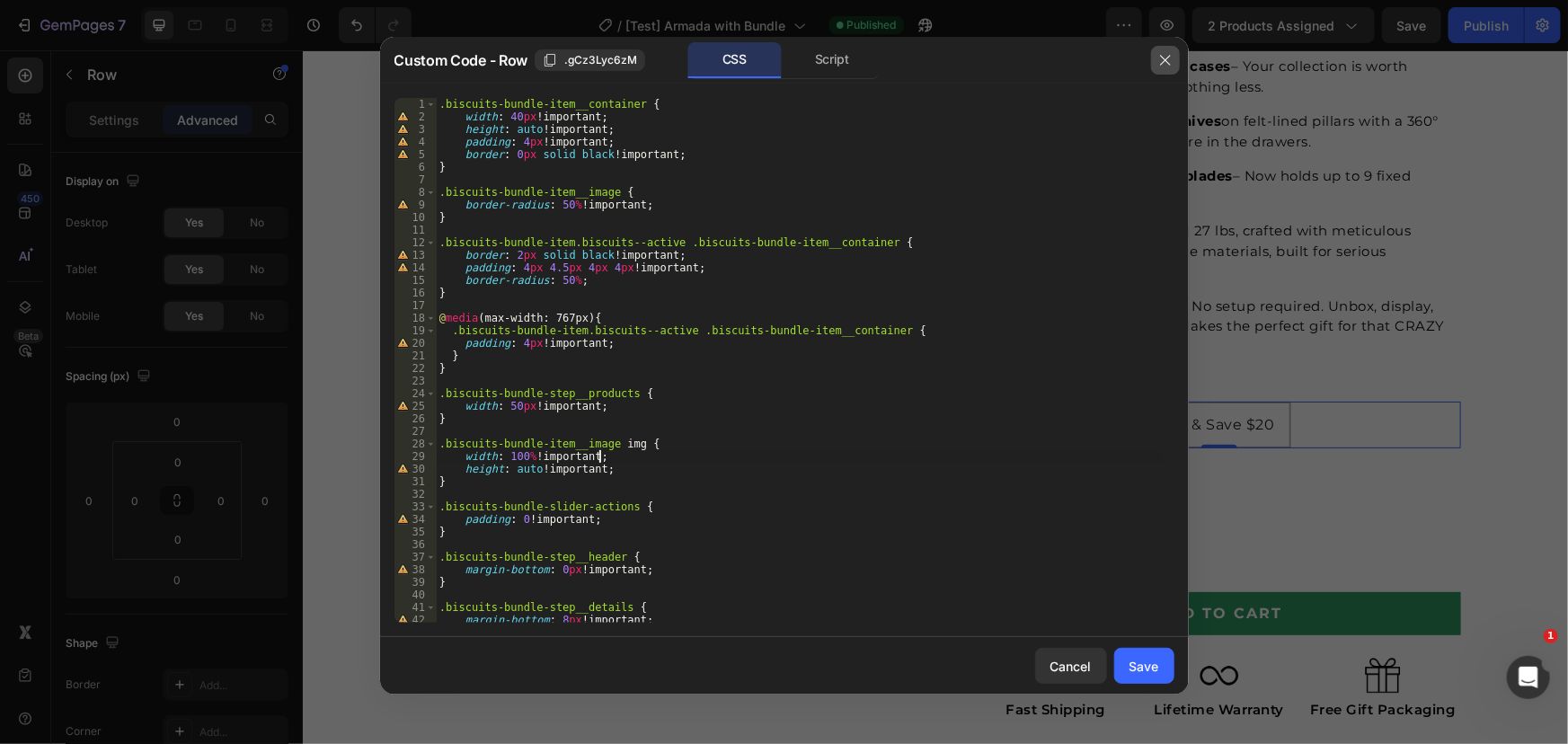
click at [1175, 57] on button "button" at bounding box center [1165, 60] width 28 height 28
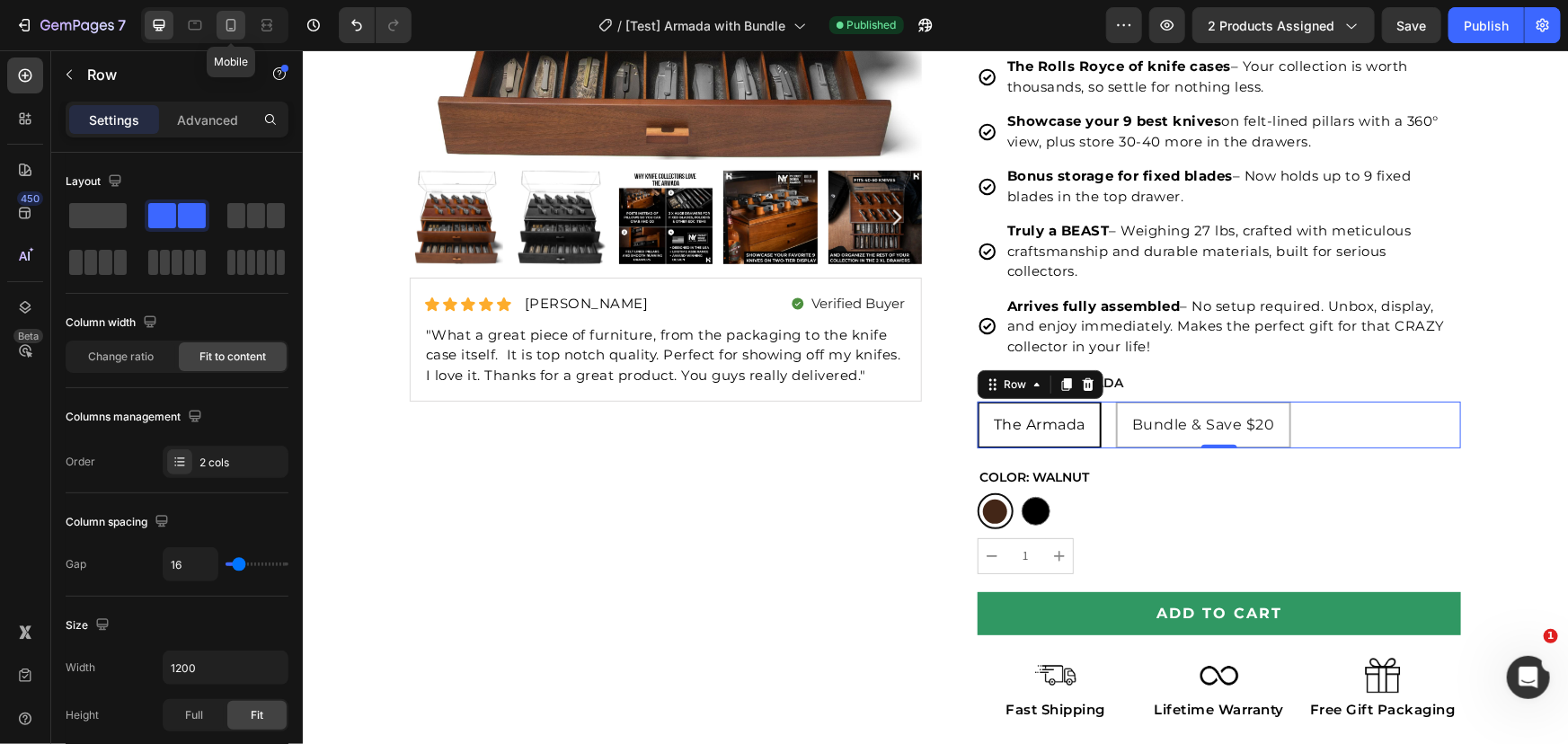
click at [223, 21] on icon at bounding box center [231, 25] width 18 height 18
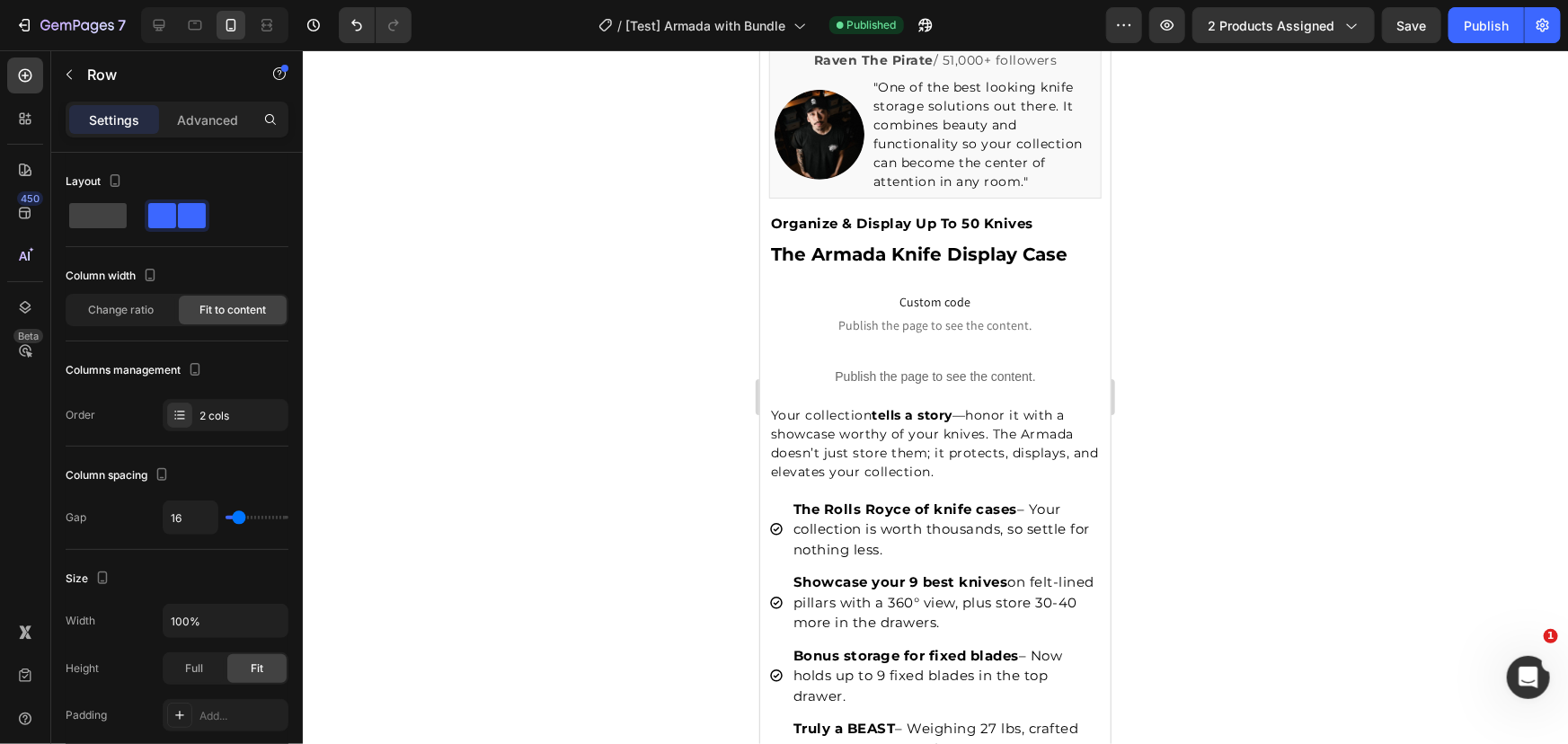
scroll to position [1236, 0]
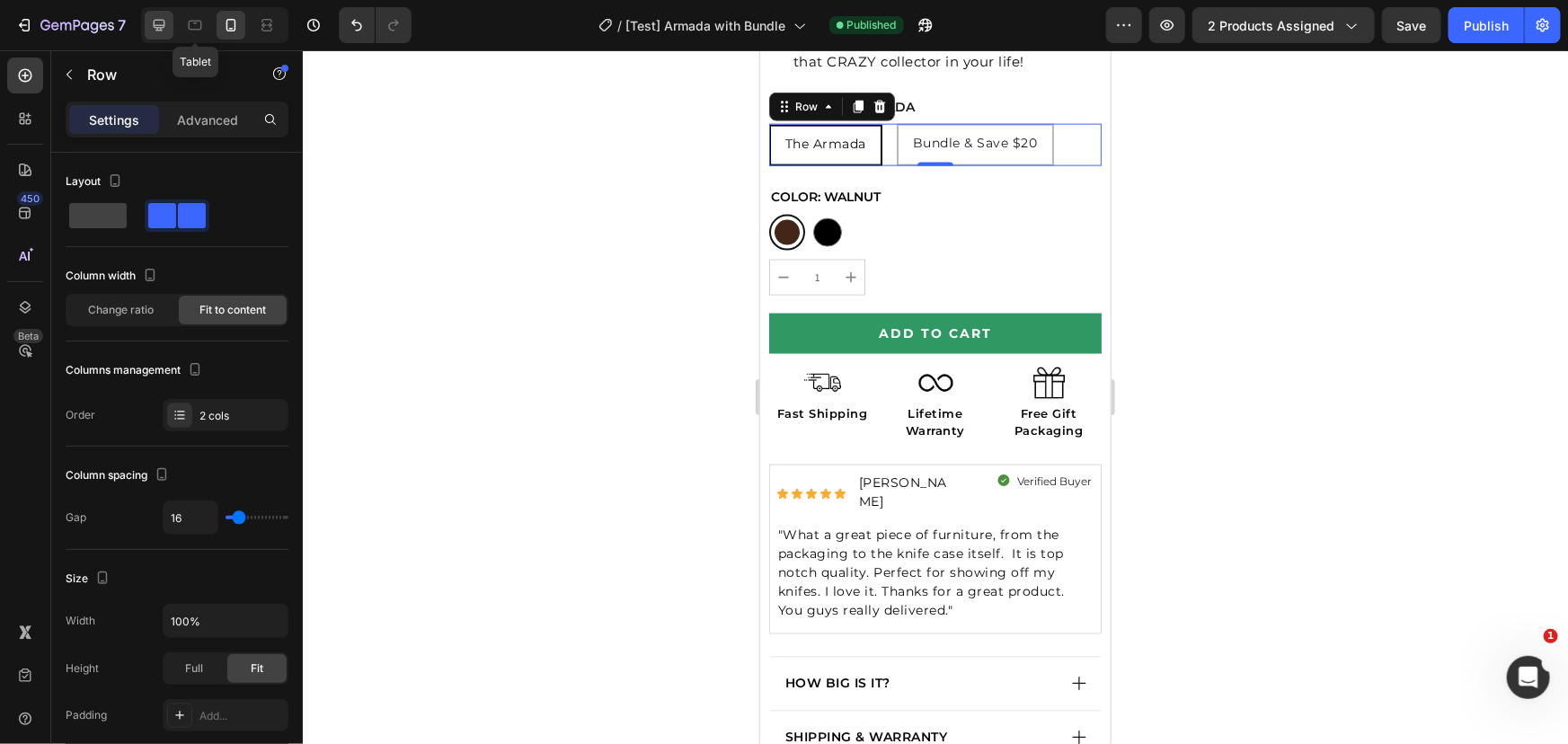
click at [171, 26] on div at bounding box center [159, 25] width 28 height 28
type input "1200"
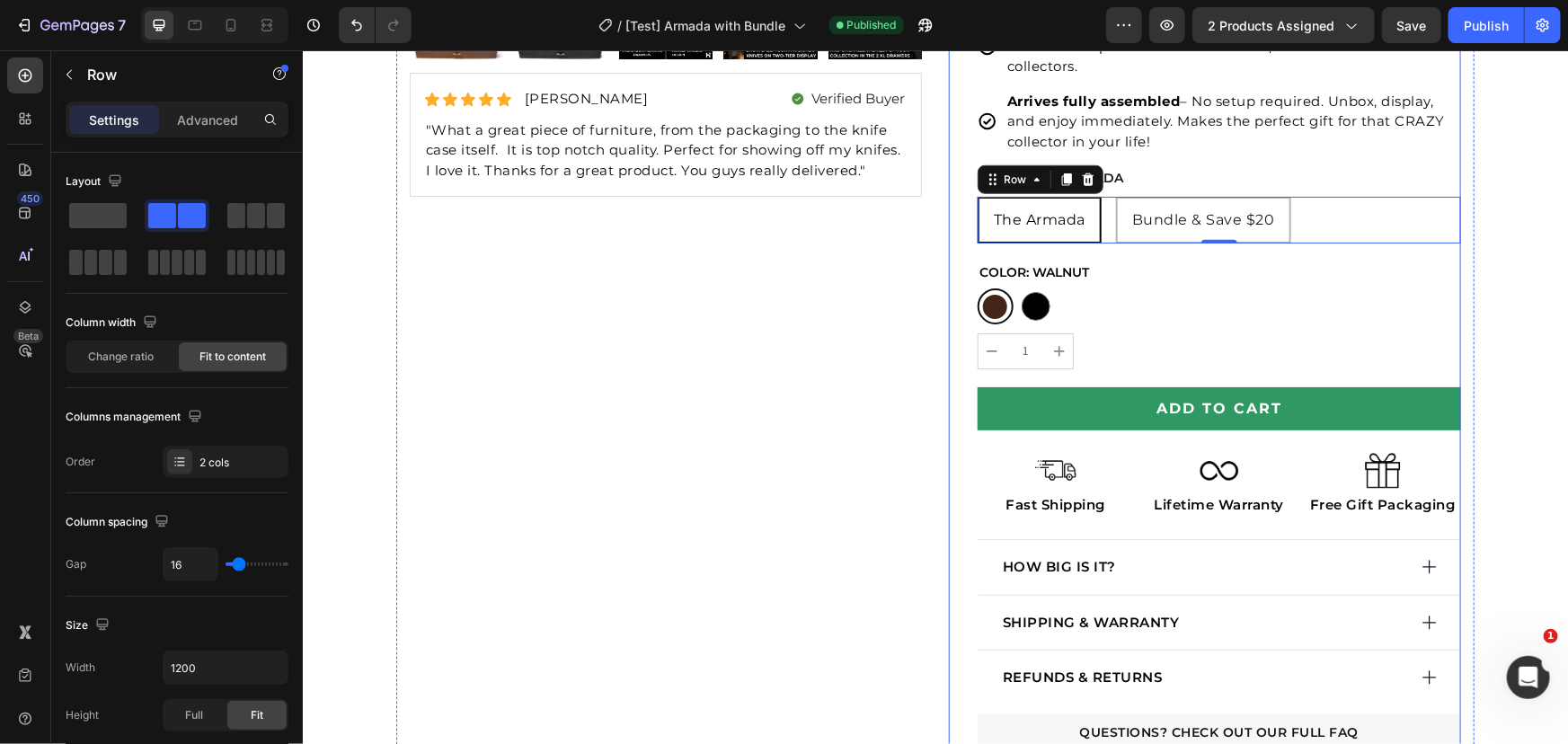
scroll to position [449, 0]
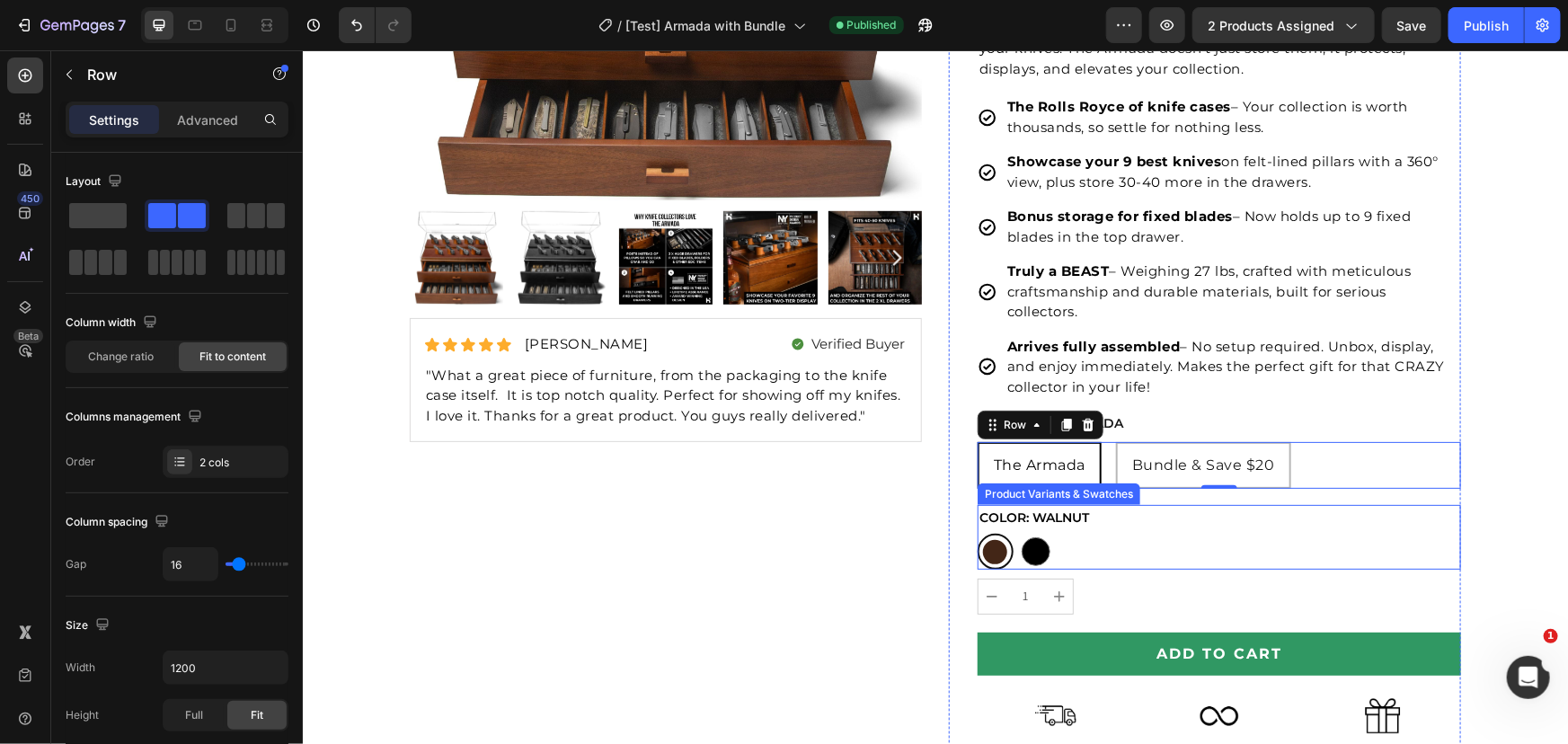
drag, startPoint x: 1031, startPoint y: 540, endPoint x: 1044, endPoint y: 547, distance: 14.8
click at [1031, 540] on div at bounding box center [1035, 550] width 28 height 28
click at [1017, 532] on input "Black Black" at bounding box center [1016, 531] width 1 height 1
radio input "true"
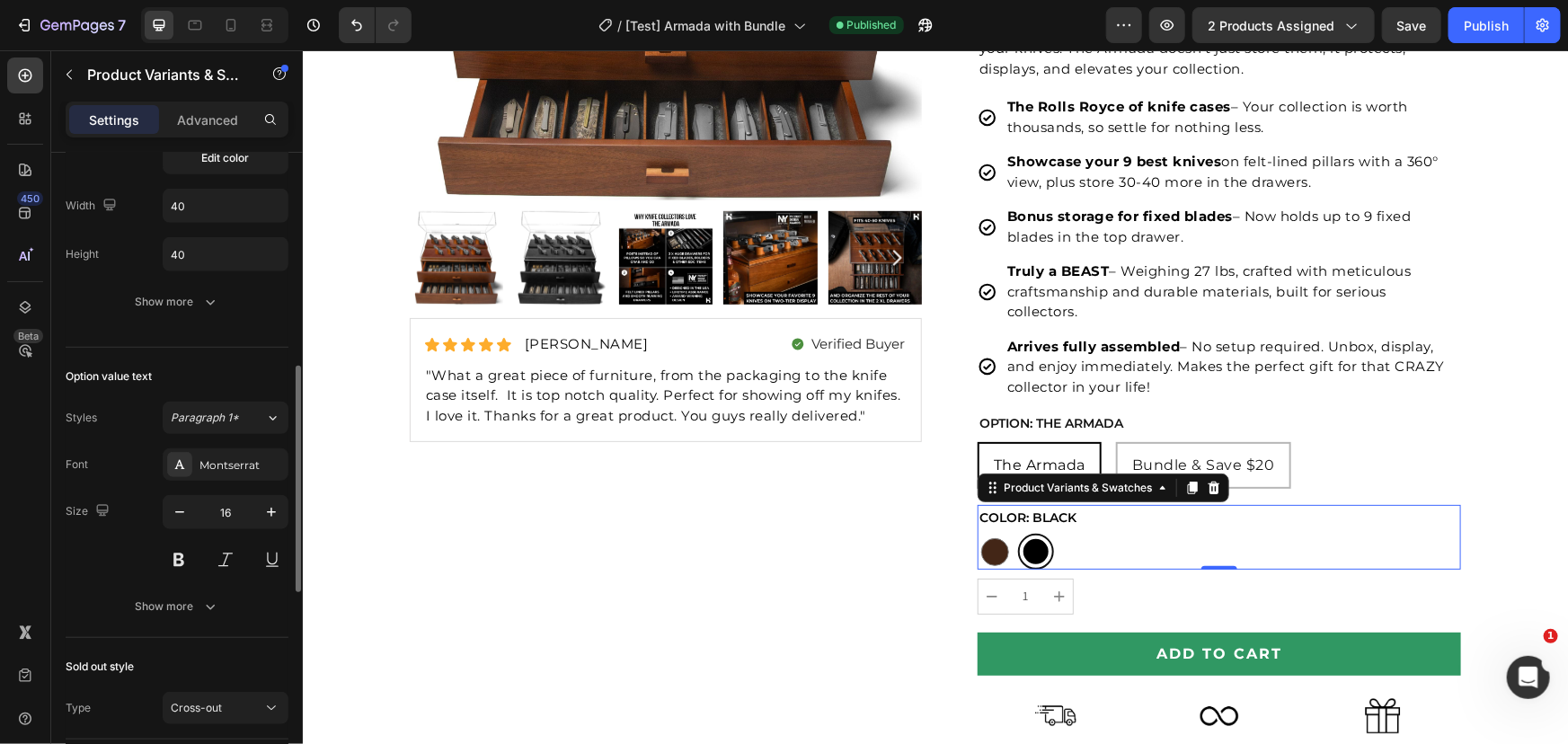
scroll to position [360, 0]
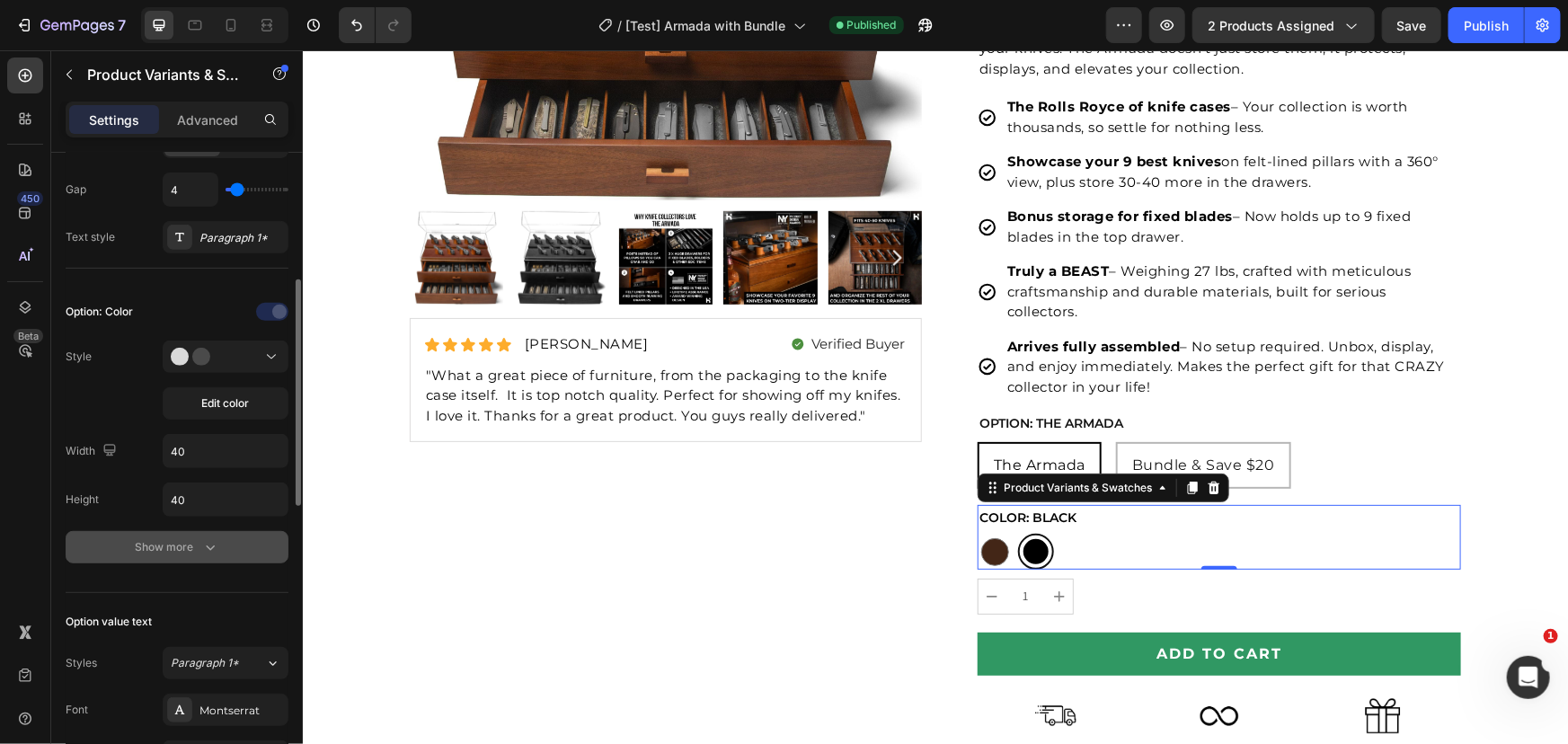
click at [207, 548] on icon "button" at bounding box center [210, 546] width 18 height 18
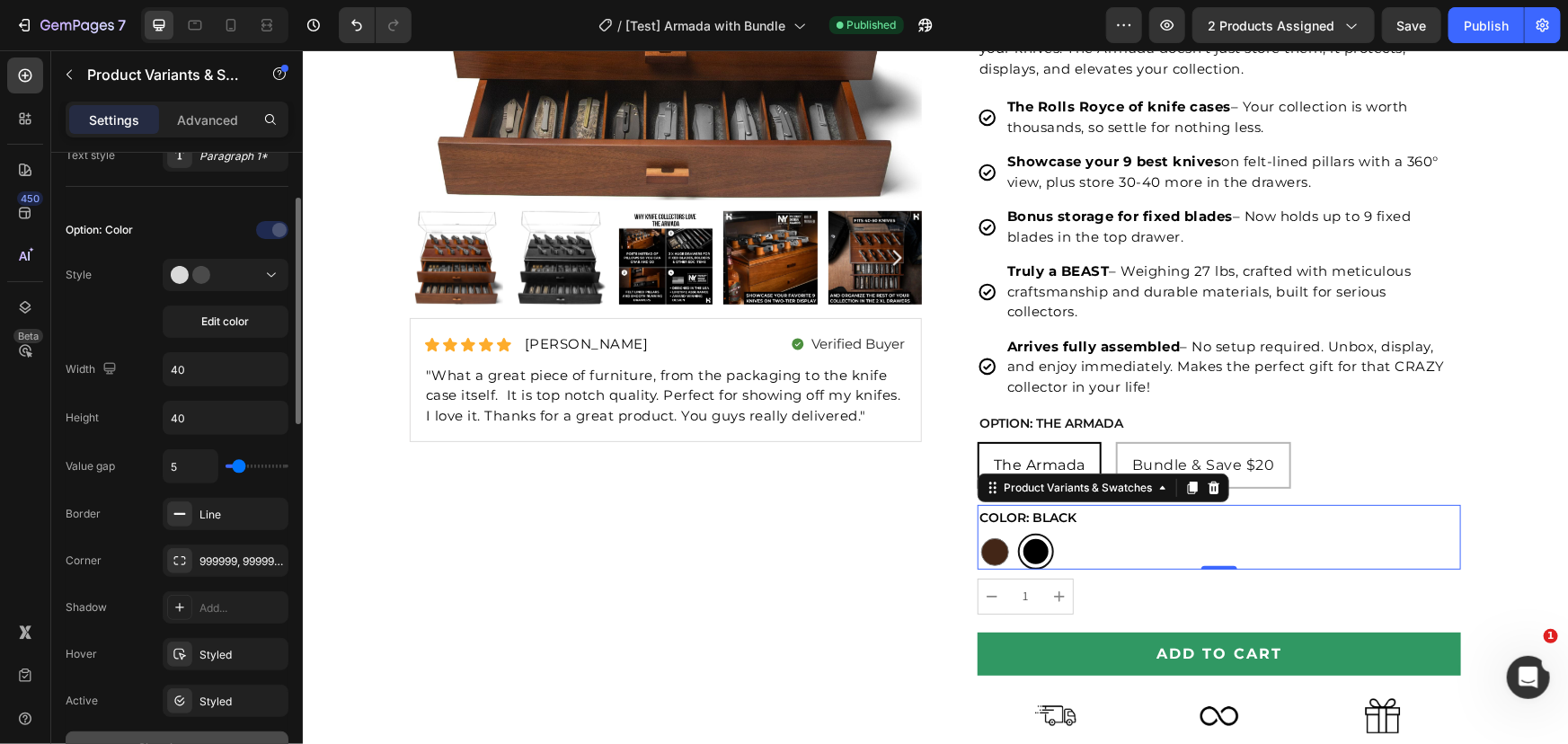
scroll to position [524, 0]
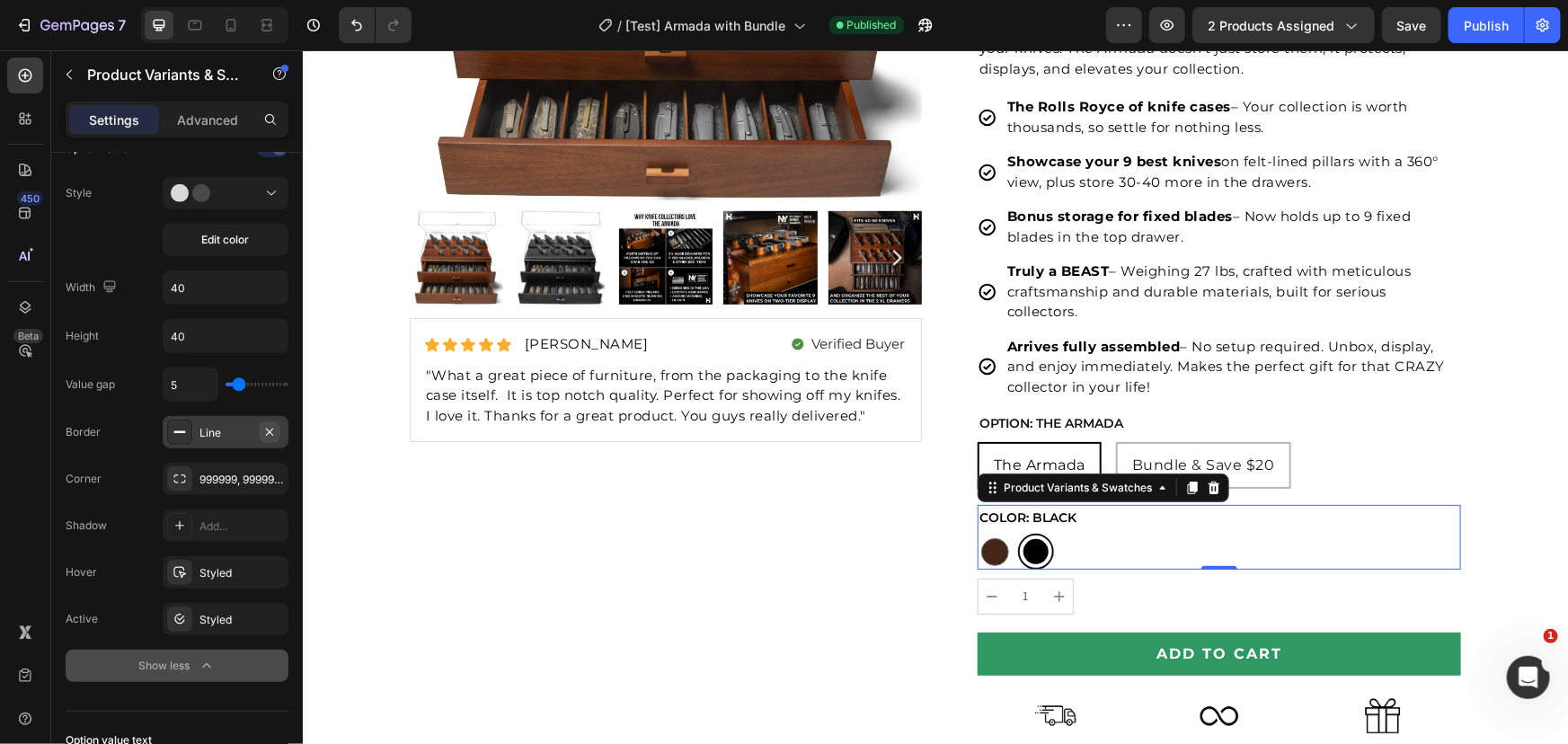
click at [270, 426] on icon "button" at bounding box center [269, 431] width 14 height 14
click at [1497, 31] on div "Publish" at bounding box center [1487, 26] width 45 height 19
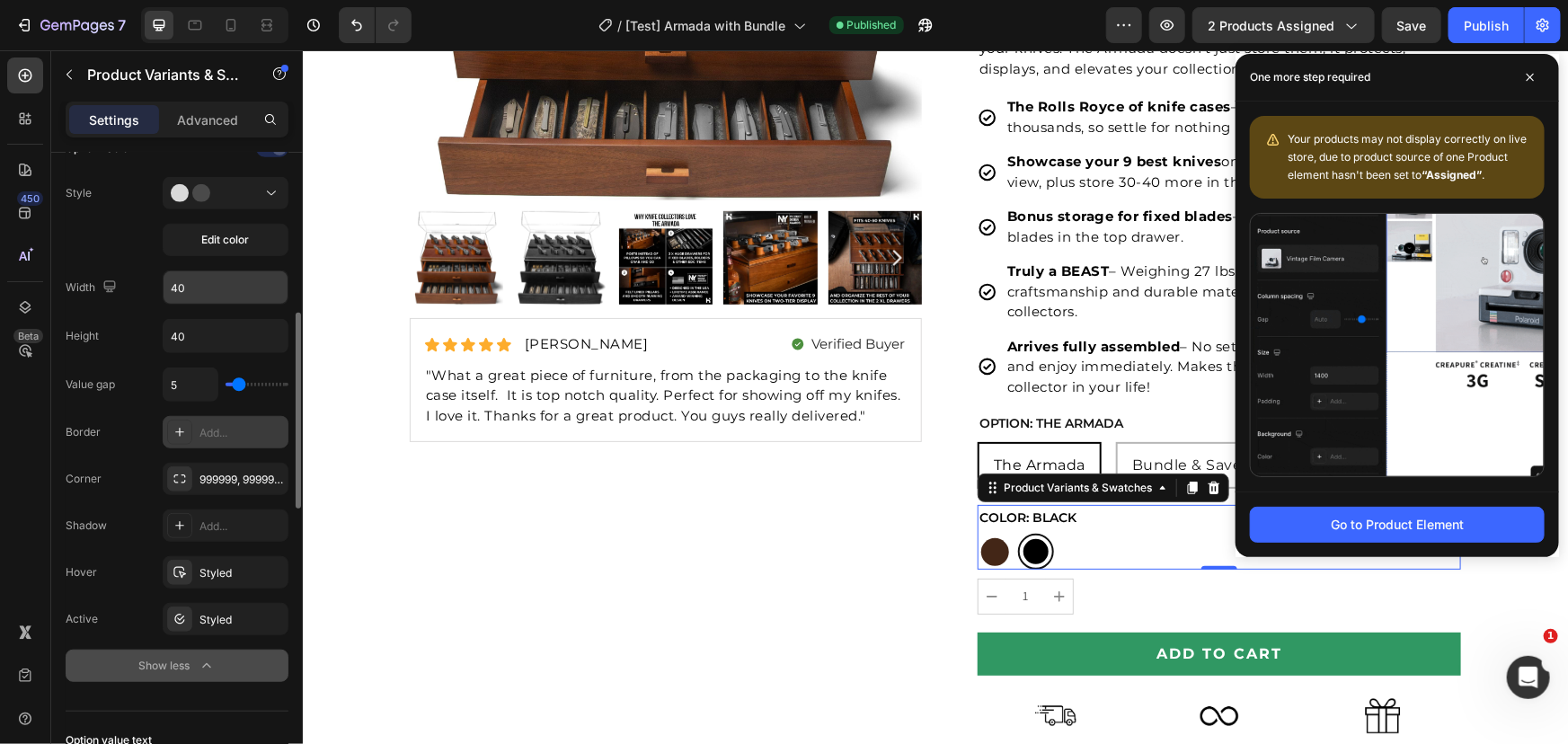
click at [204, 284] on input "40" at bounding box center [225, 287] width 124 height 32
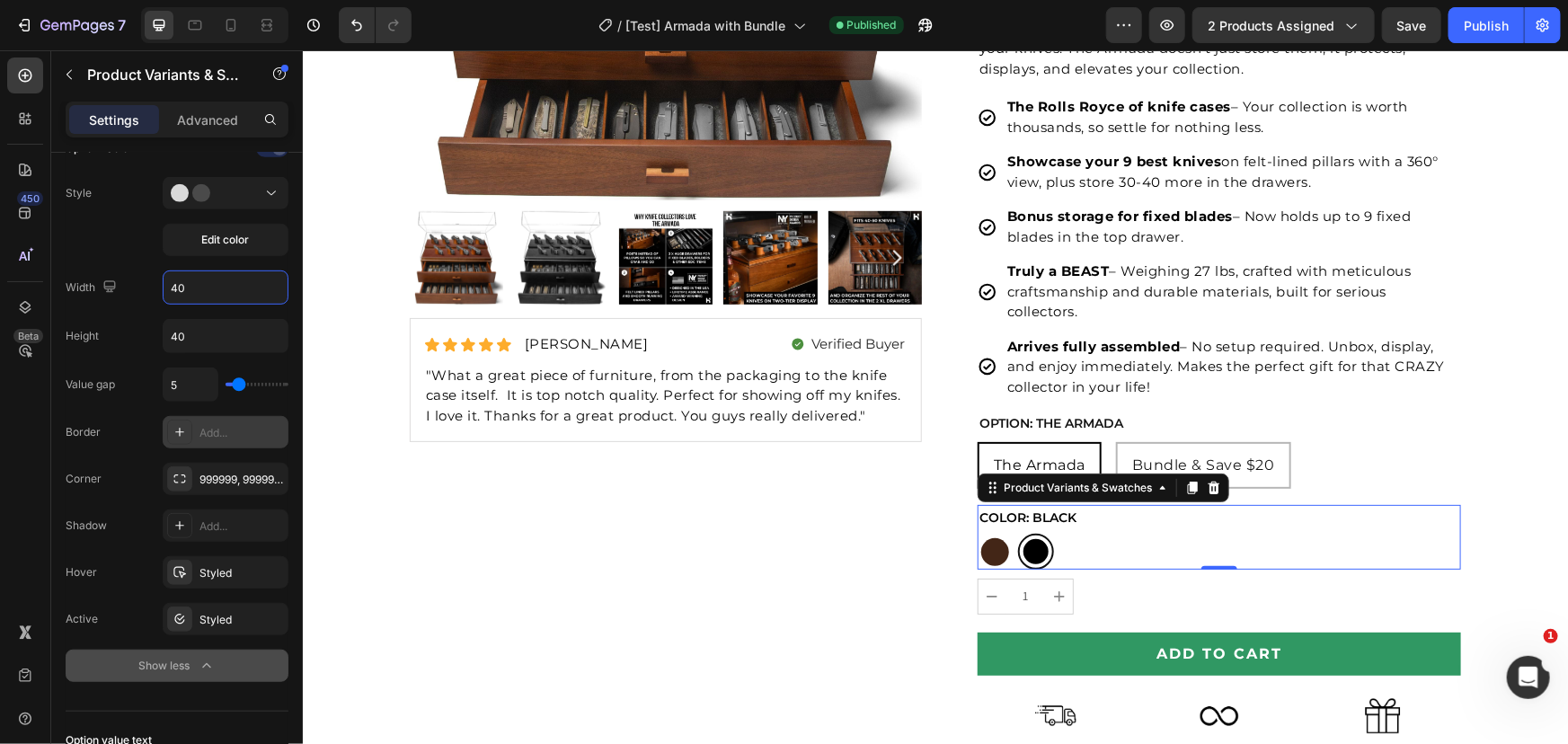
type input "6"
type input "18"
type input "21"
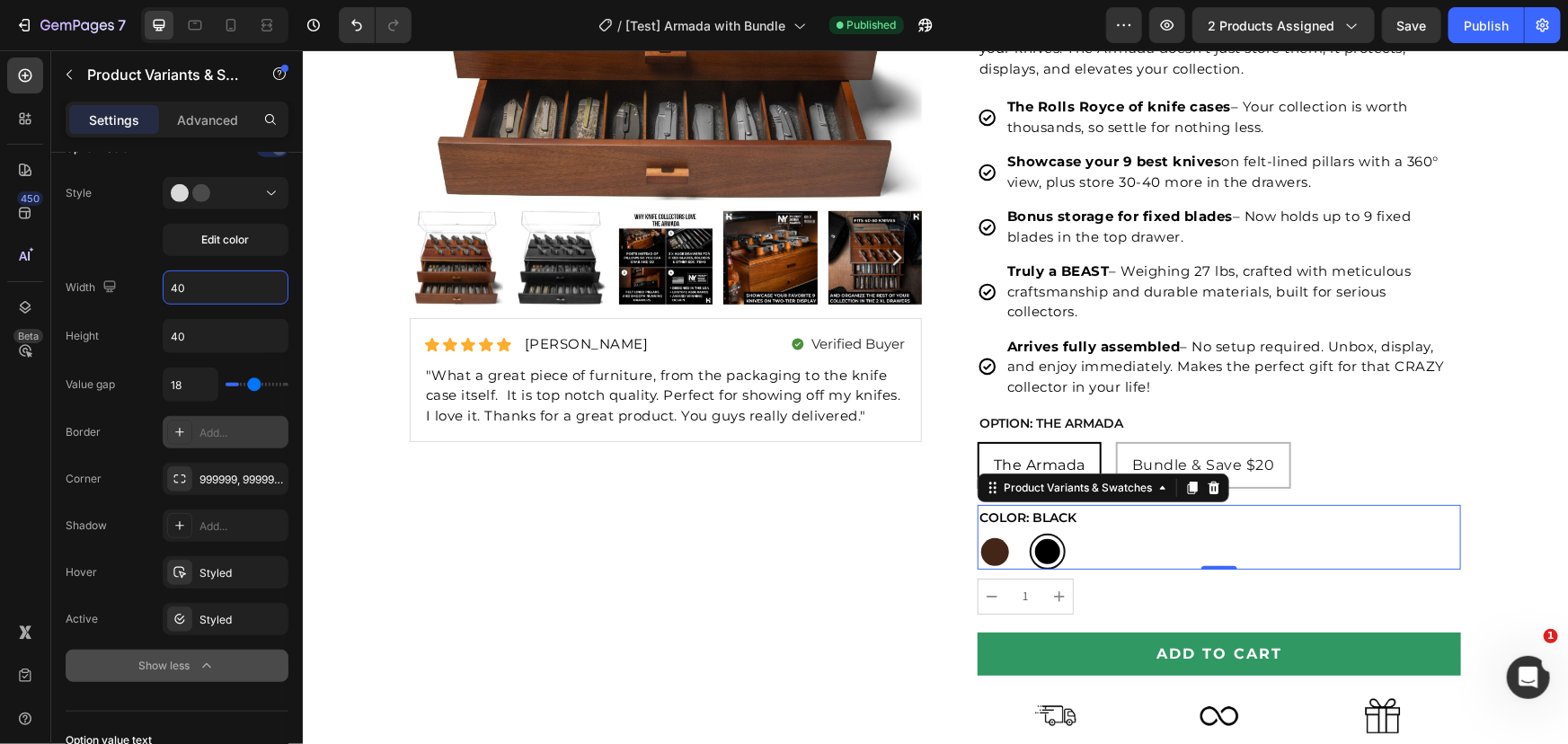
type input "21"
type input "24"
type input "28"
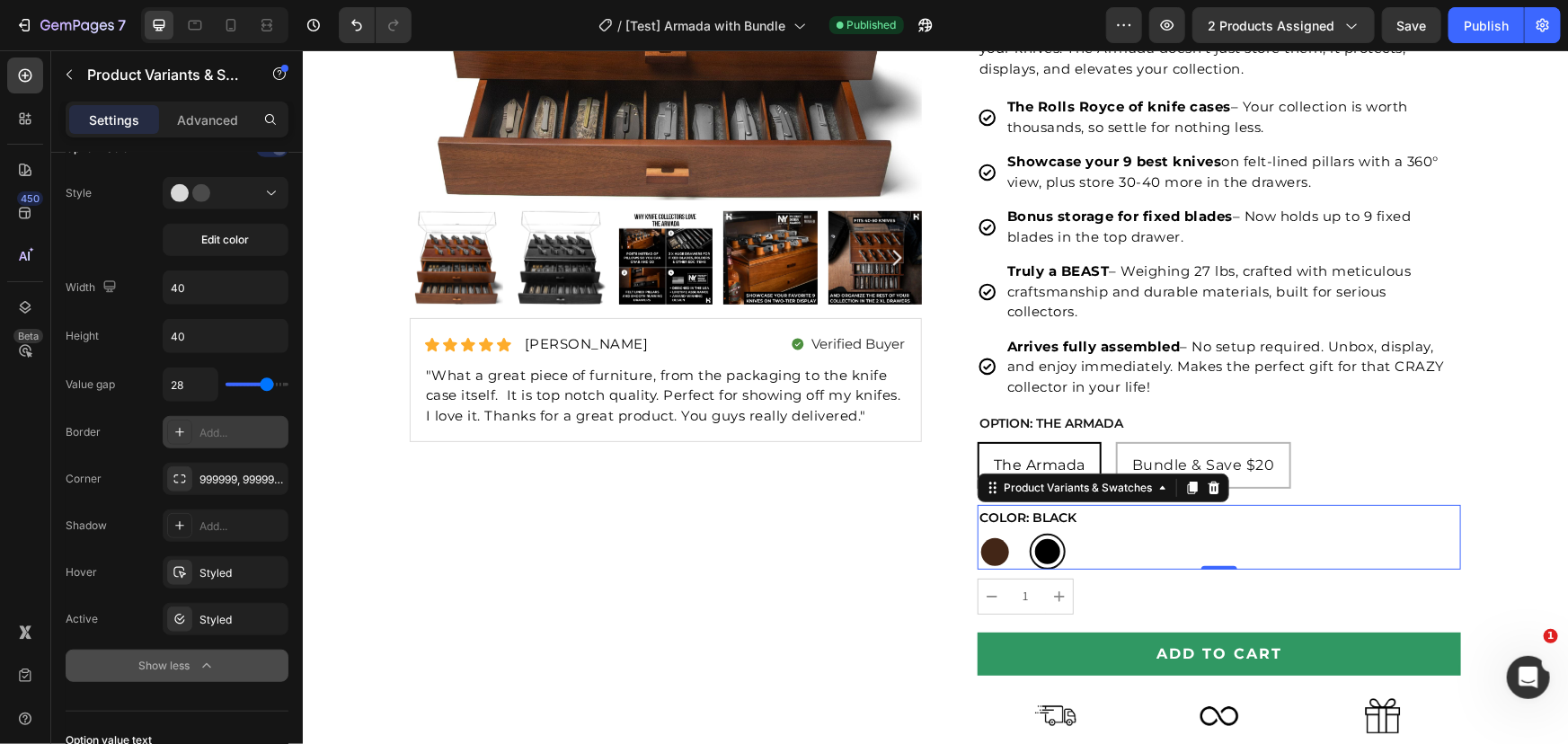
type input "29"
type input "28"
drag, startPoint x: 238, startPoint y: 388, endPoint x: 266, endPoint y: 392, distance: 28.3
click at [266, 387] on input "range" at bounding box center [256, 385] width 63 height 4
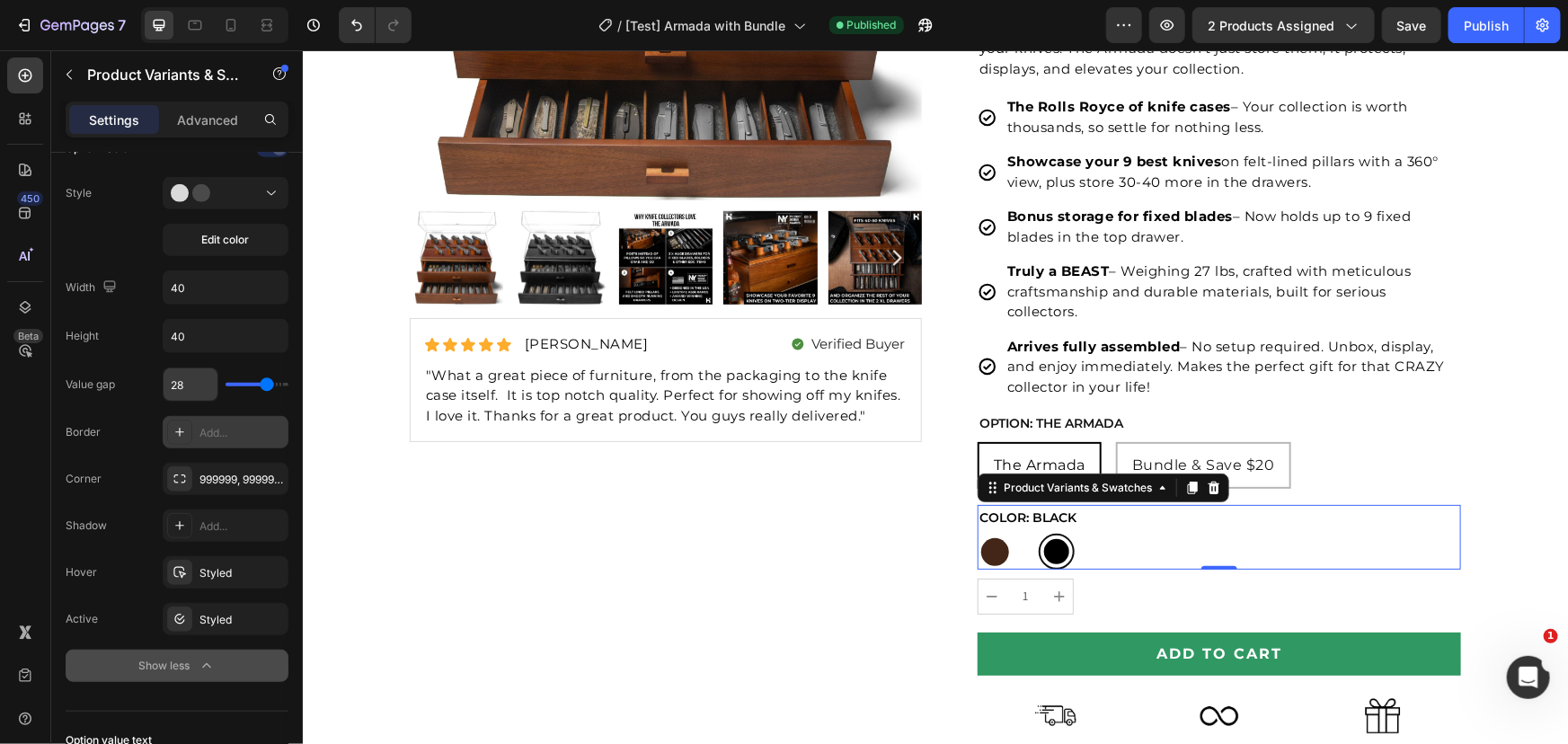
type input "5"
click at [206, 336] on input "40" at bounding box center [225, 336] width 124 height 32
click at [197, 279] on input "40" at bounding box center [225, 287] width 124 height 32
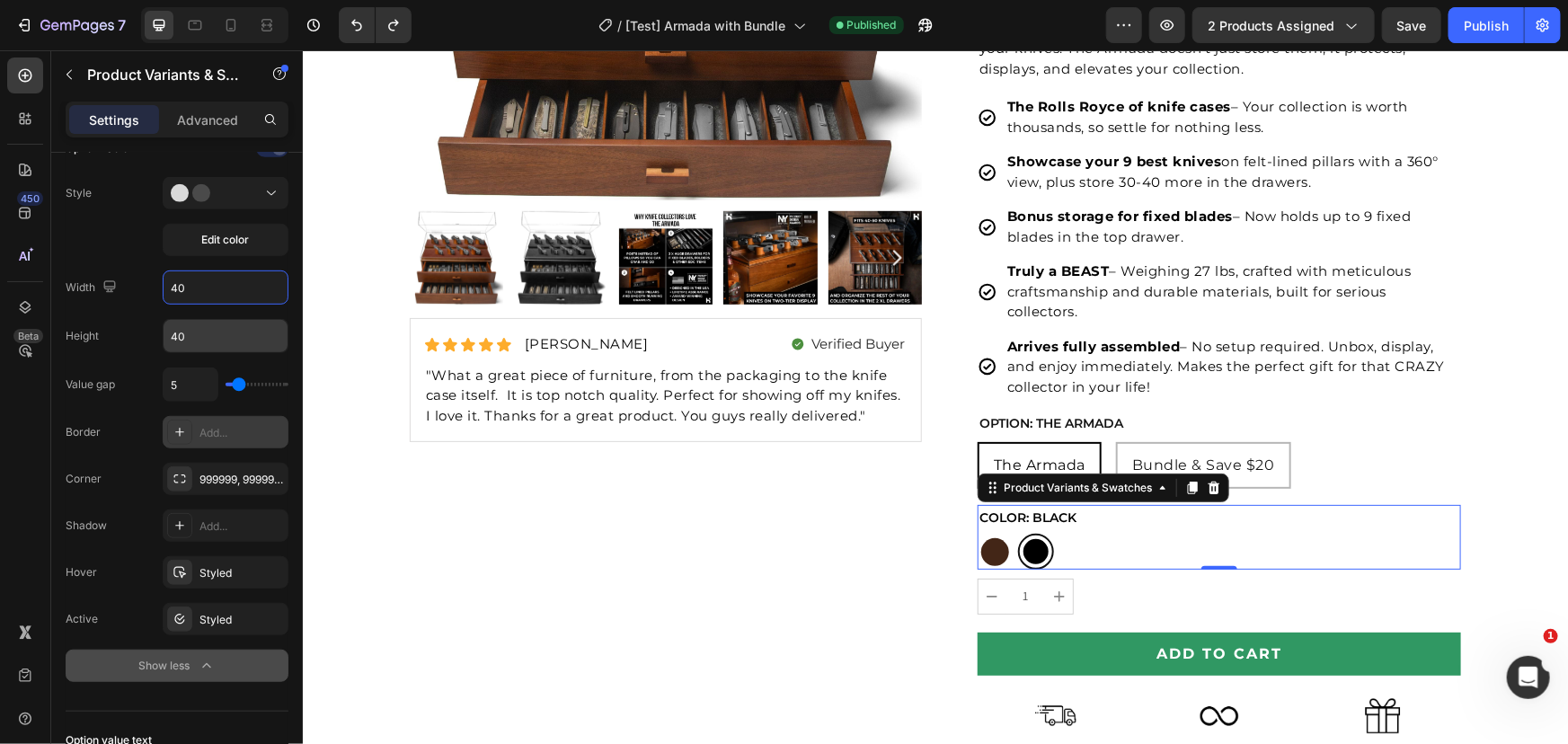
click at [194, 336] on input "40" at bounding box center [225, 336] width 124 height 32
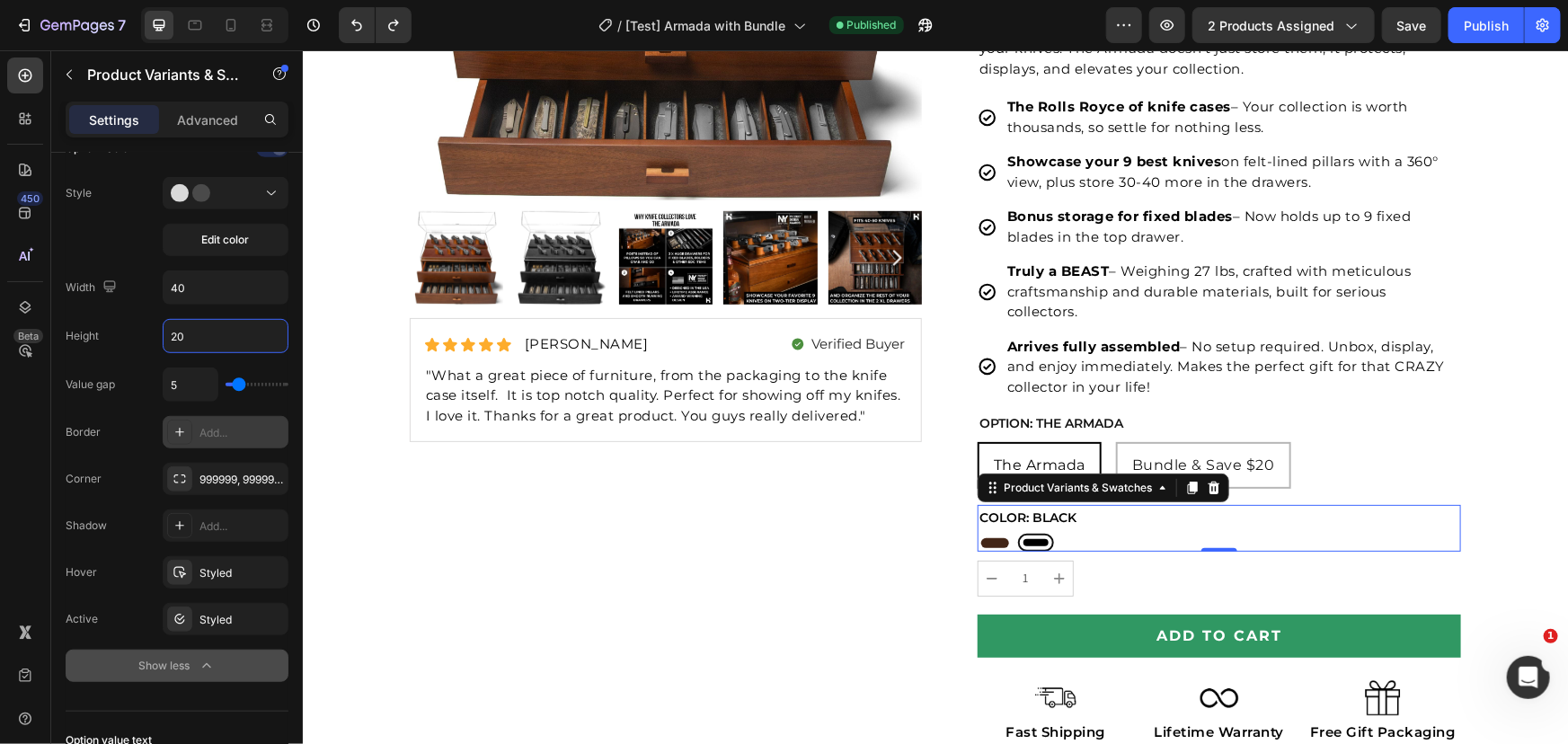
type input "2"
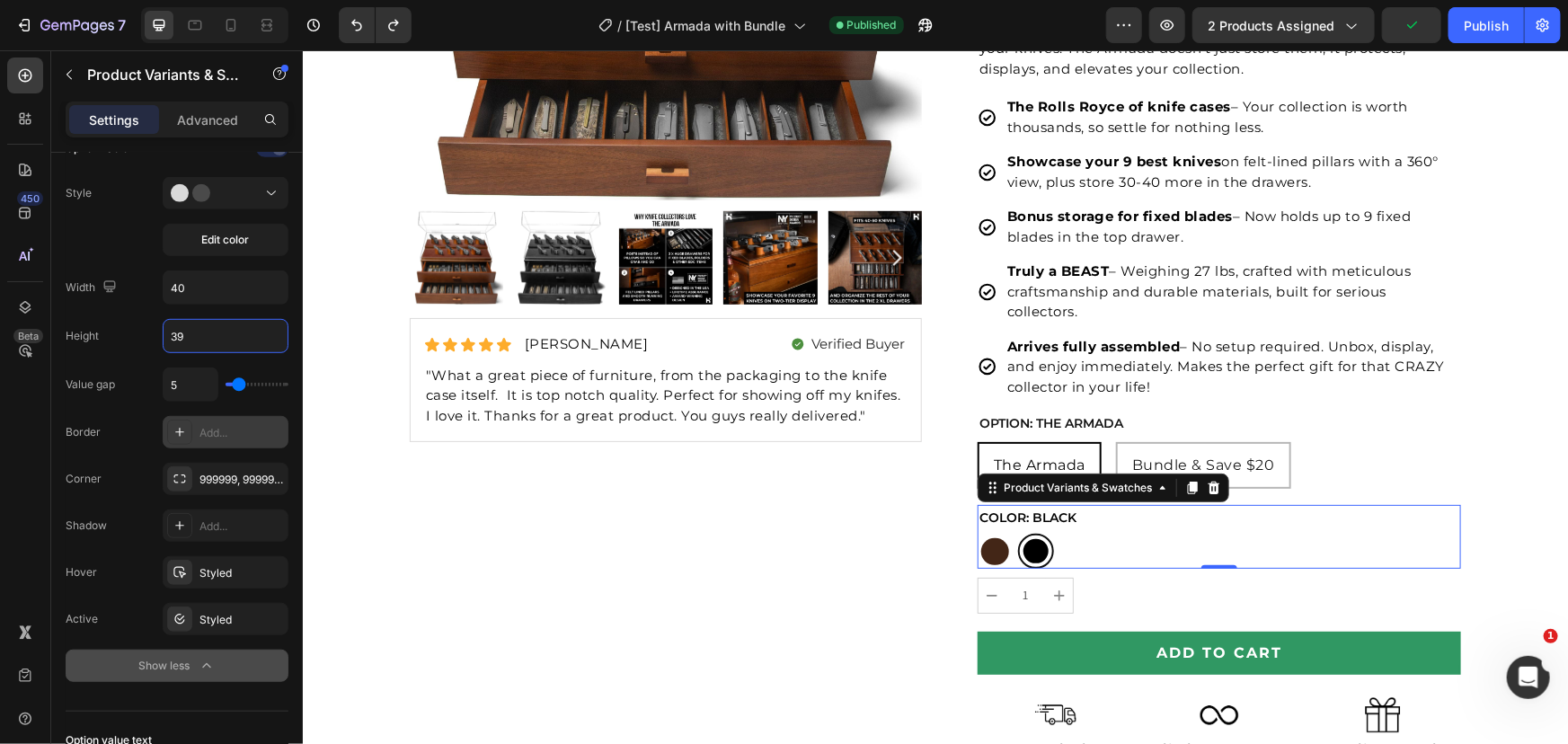
type input "3"
type input "38"
click at [194, 277] on input "40" at bounding box center [225, 287] width 124 height 32
type input "38"
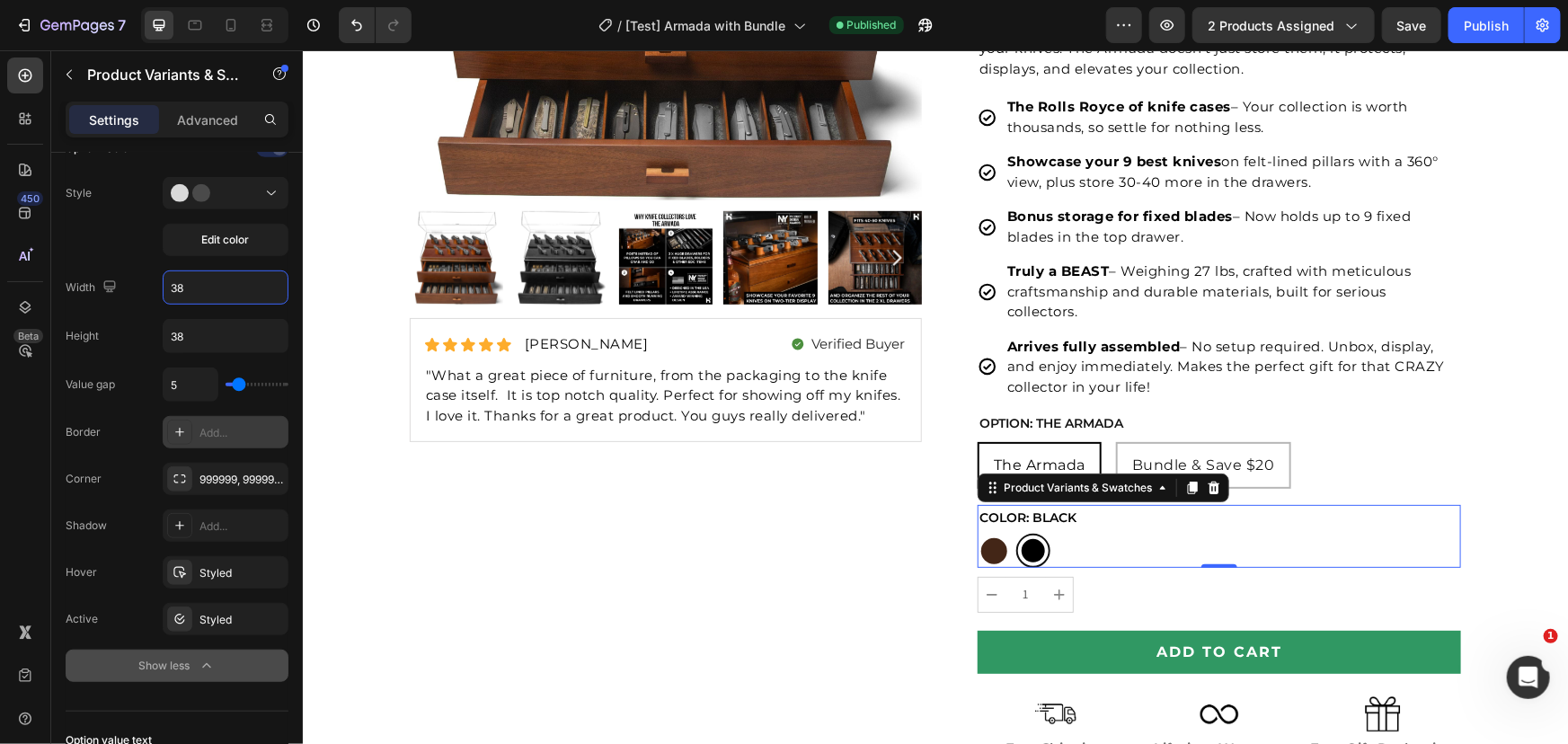
type input "38"
click at [995, 541] on div at bounding box center [993, 550] width 26 height 26
click at [977, 532] on input "Walnut Walnut" at bounding box center [976, 531] width 1 height 1
radio input "true"
click at [1030, 556] on div at bounding box center [1032, 549] width 27 height 27
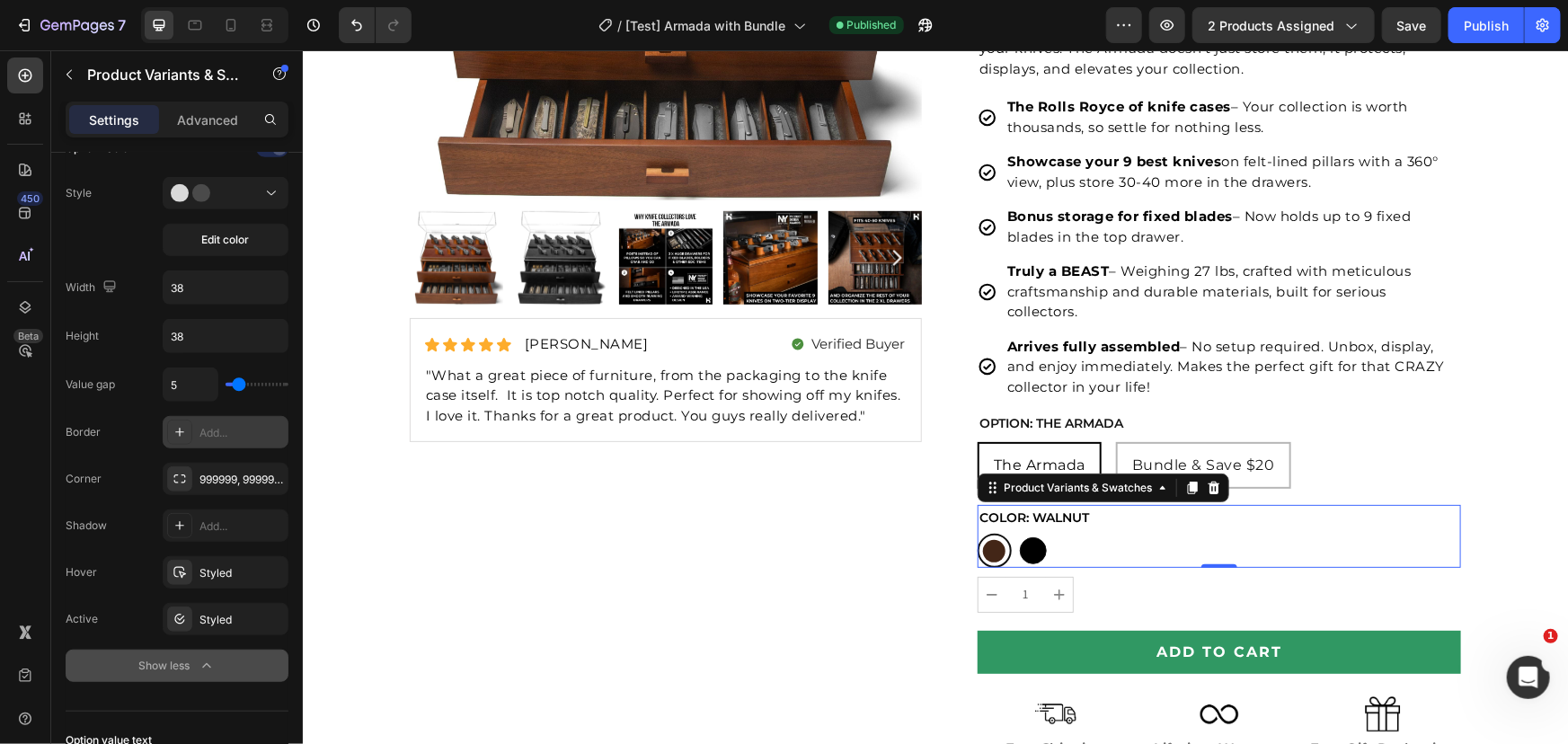
click at [1016, 532] on input "Black Black" at bounding box center [1015, 531] width 1 height 1
radio input "true"
drag, startPoint x: 994, startPoint y: 558, endPoint x: 1008, endPoint y: 558, distance: 14.0
click at [994, 558] on div at bounding box center [994, 549] width 34 height 34
click at [977, 532] on input "Walnut Walnut" at bounding box center [976, 531] width 1 height 1
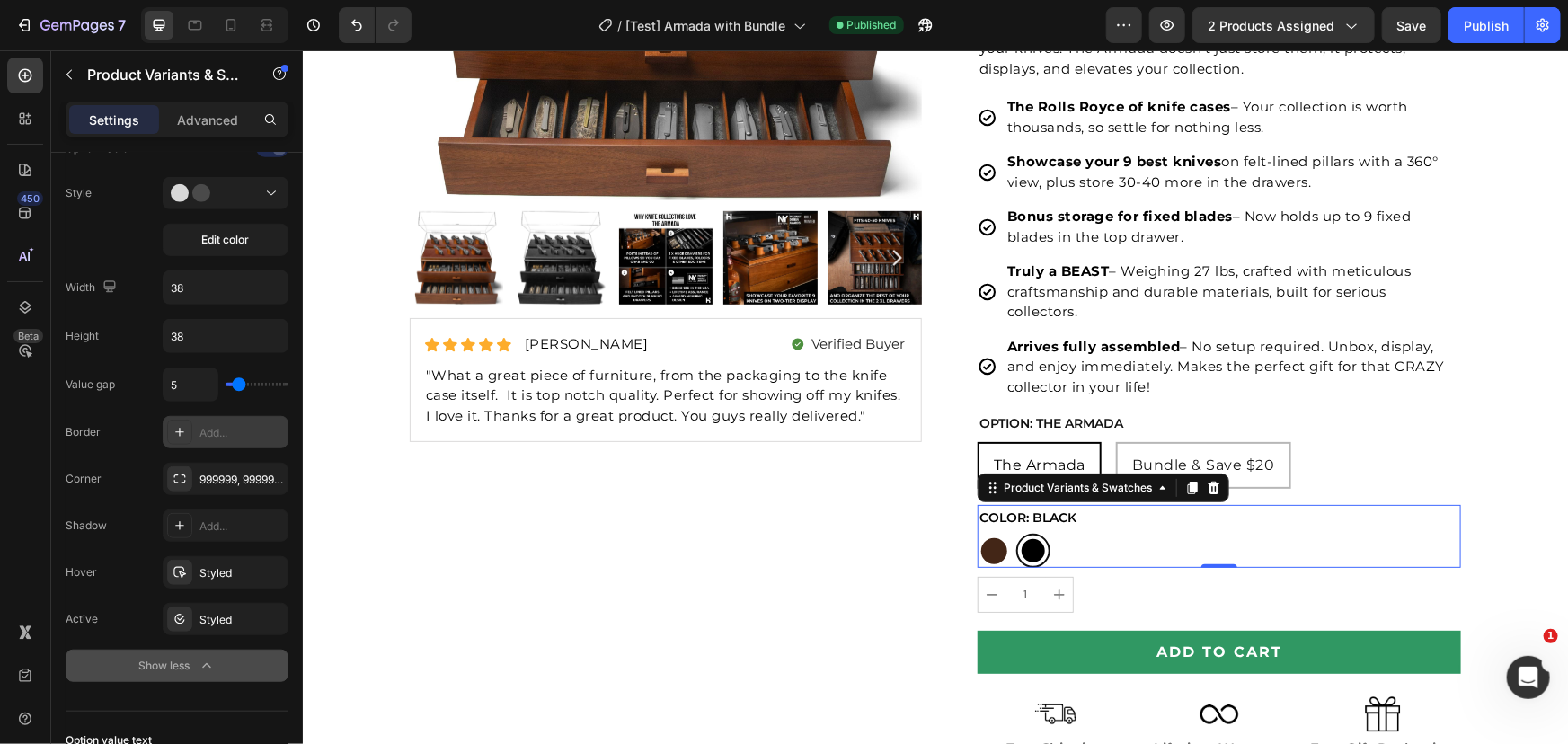
radio input "true"
drag, startPoint x: 1020, startPoint y: 556, endPoint x: 1008, endPoint y: 559, distance: 12.4
click at [1020, 556] on div at bounding box center [1032, 549] width 27 height 27
click at [1016, 532] on input "Black Black" at bounding box center [1015, 531] width 1 height 1
radio input "true"
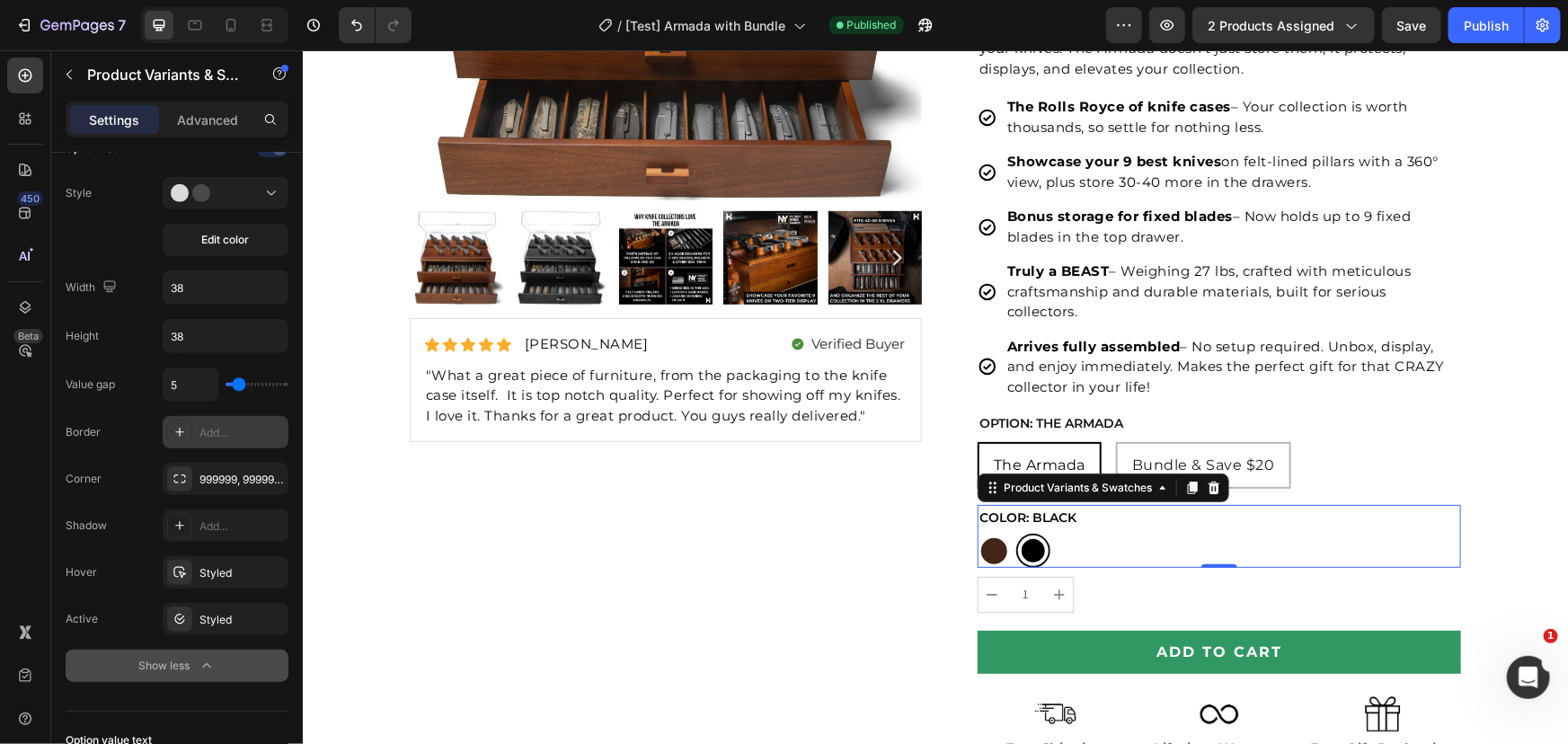
drag, startPoint x: 982, startPoint y: 553, endPoint x: 1025, endPoint y: 553, distance: 43.0
click at [983, 553] on div at bounding box center [993, 550] width 26 height 26
click at [977, 532] on input "Walnut Walnut" at bounding box center [976, 531] width 1 height 1
radio input "true"
click at [1026, 553] on div at bounding box center [1032, 549] width 27 height 27
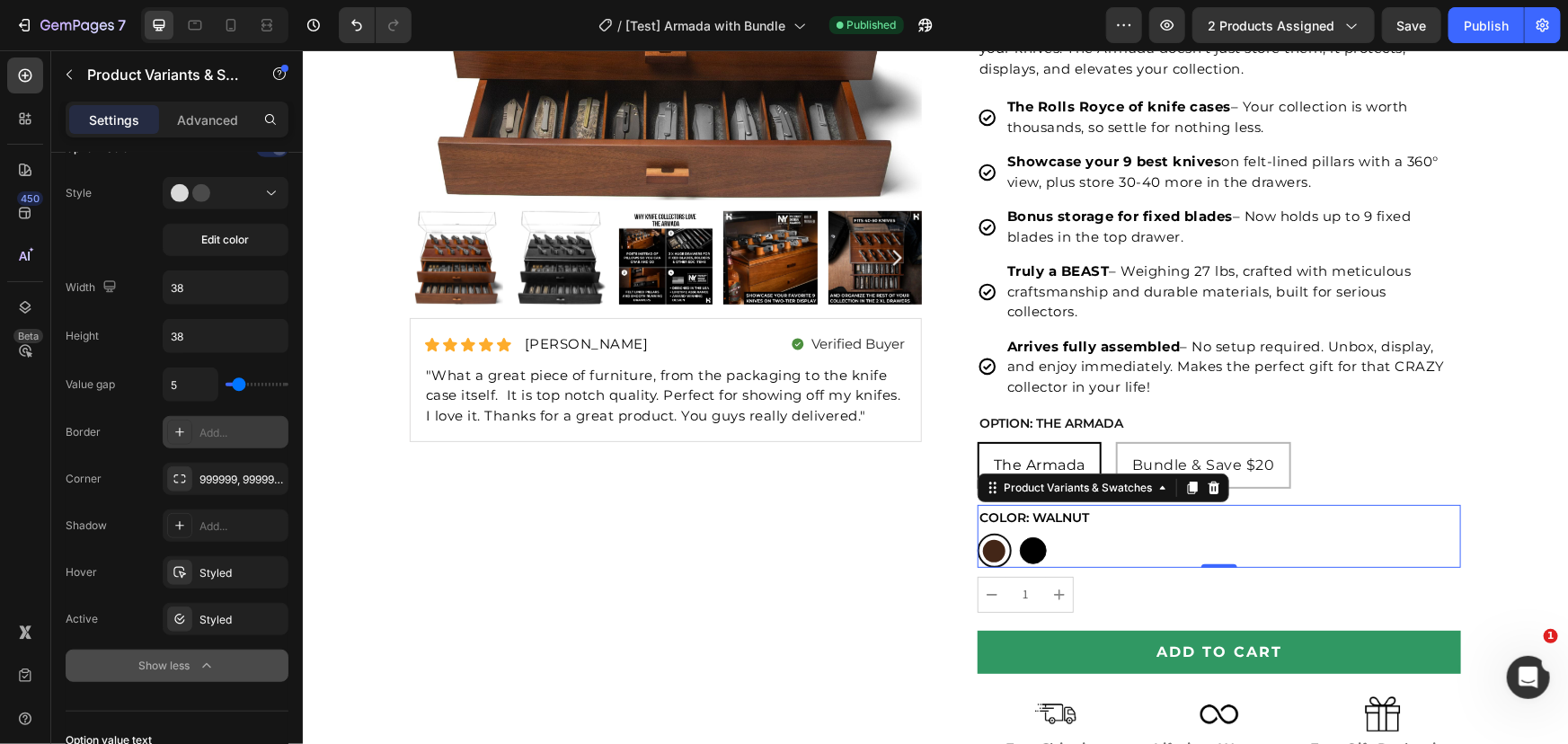
click at [1016, 532] on input "Black Black" at bounding box center [1015, 531] width 1 height 1
radio input "true"
click at [983, 554] on div at bounding box center [993, 550] width 26 height 26
click at [977, 532] on input "Walnut Walnut" at bounding box center [976, 531] width 1 height 1
radio input "true"
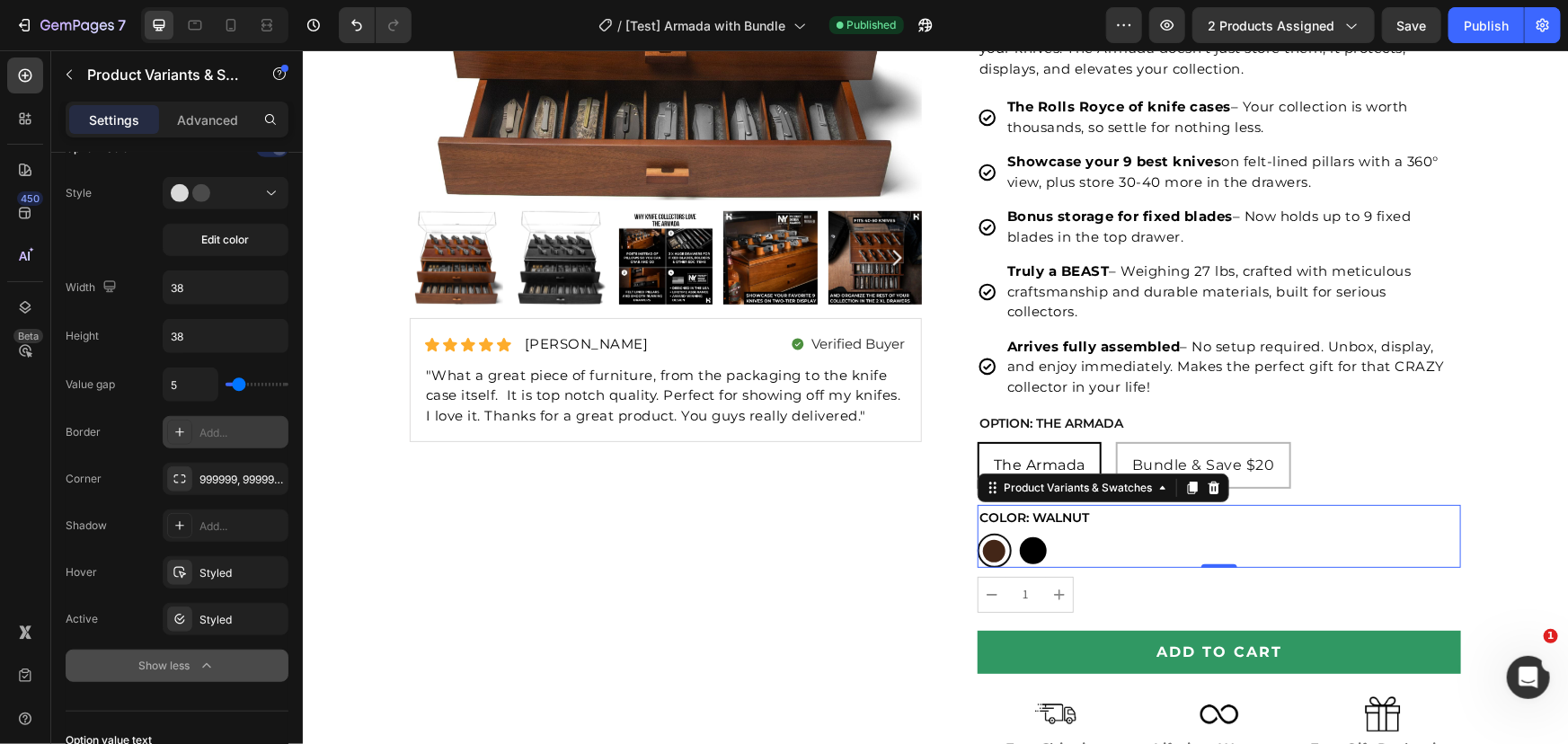
drag, startPoint x: 1025, startPoint y: 550, endPoint x: 1015, endPoint y: 555, distance: 11.2
click at [1025, 550] on div at bounding box center [1032, 549] width 27 height 27
click at [1016, 532] on input "Black Black" at bounding box center [1015, 531] width 1 height 1
radio input "true"
drag, startPoint x: 984, startPoint y: 555, endPoint x: 1022, endPoint y: 552, distance: 38.1
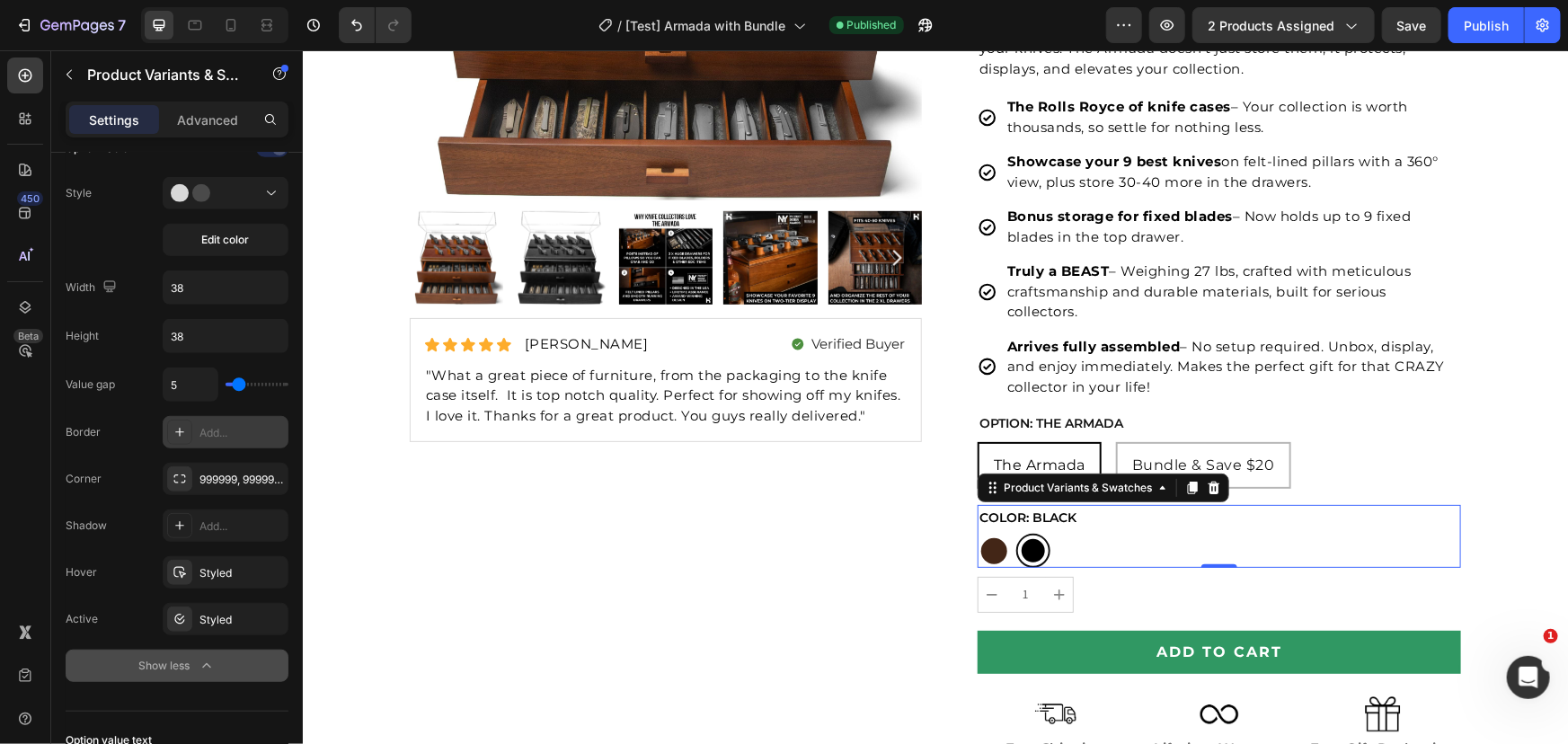
click at [984, 554] on div at bounding box center [993, 550] width 26 height 26
click at [977, 532] on input "Walnut Walnut" at bounding box center [976, 531] width 1 height 1
radio input "true"
click at [1029, 548] on div at bounding box center [1032, 549] width 27 height 27
click at [1016, 532] on input "Black Black" at bounding box center [1015, 531] width 1 height 1
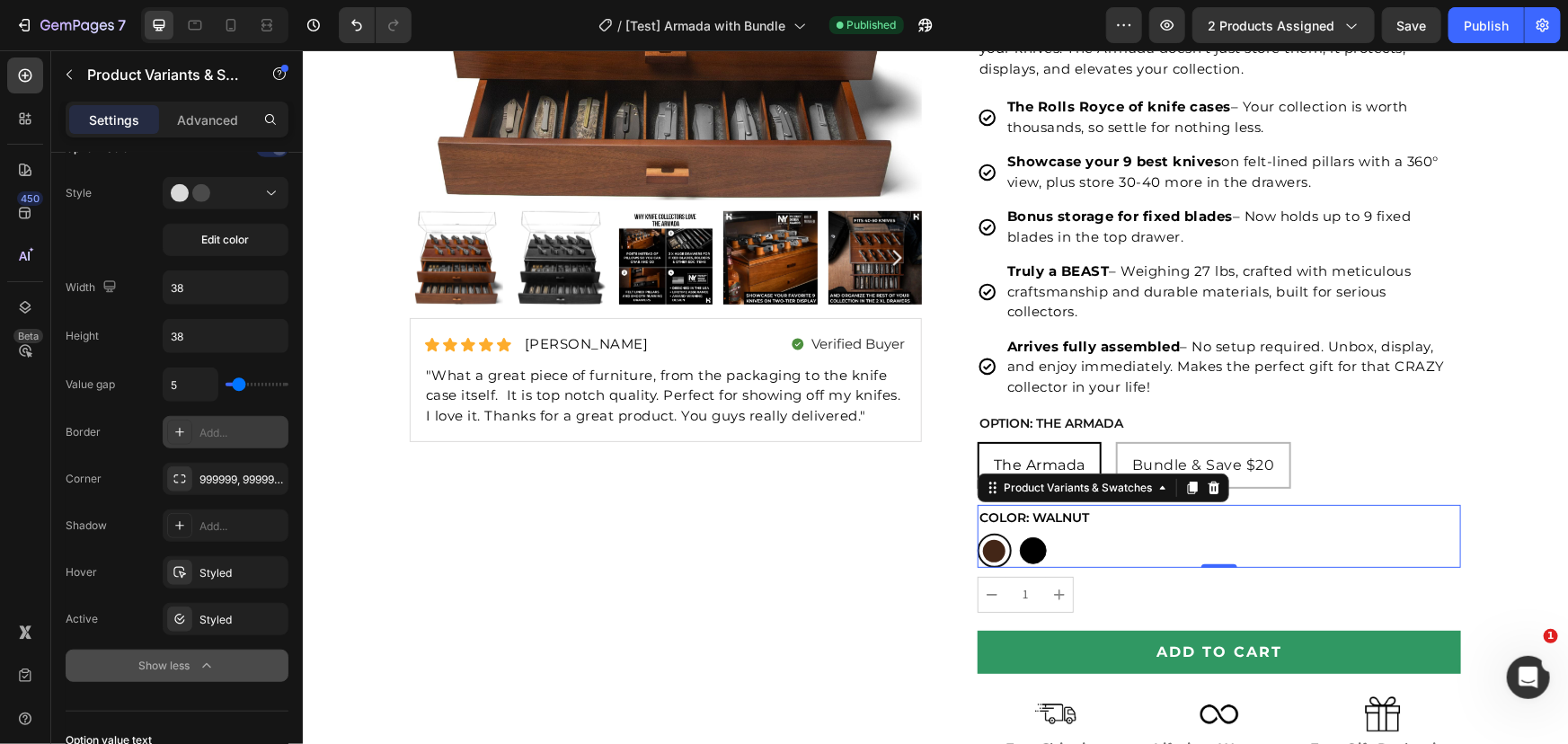
radio input "true"
click at [993, 553] on div at bounding box center [993, 550] width 26 height 26
click at [977, 532] on input "Walnut Walnut" at bounding box center [976, 531] width 1 height 1
radio input "true"
click at [1020, 551] on div at bounding box center [1032, 549] width 27 height 27
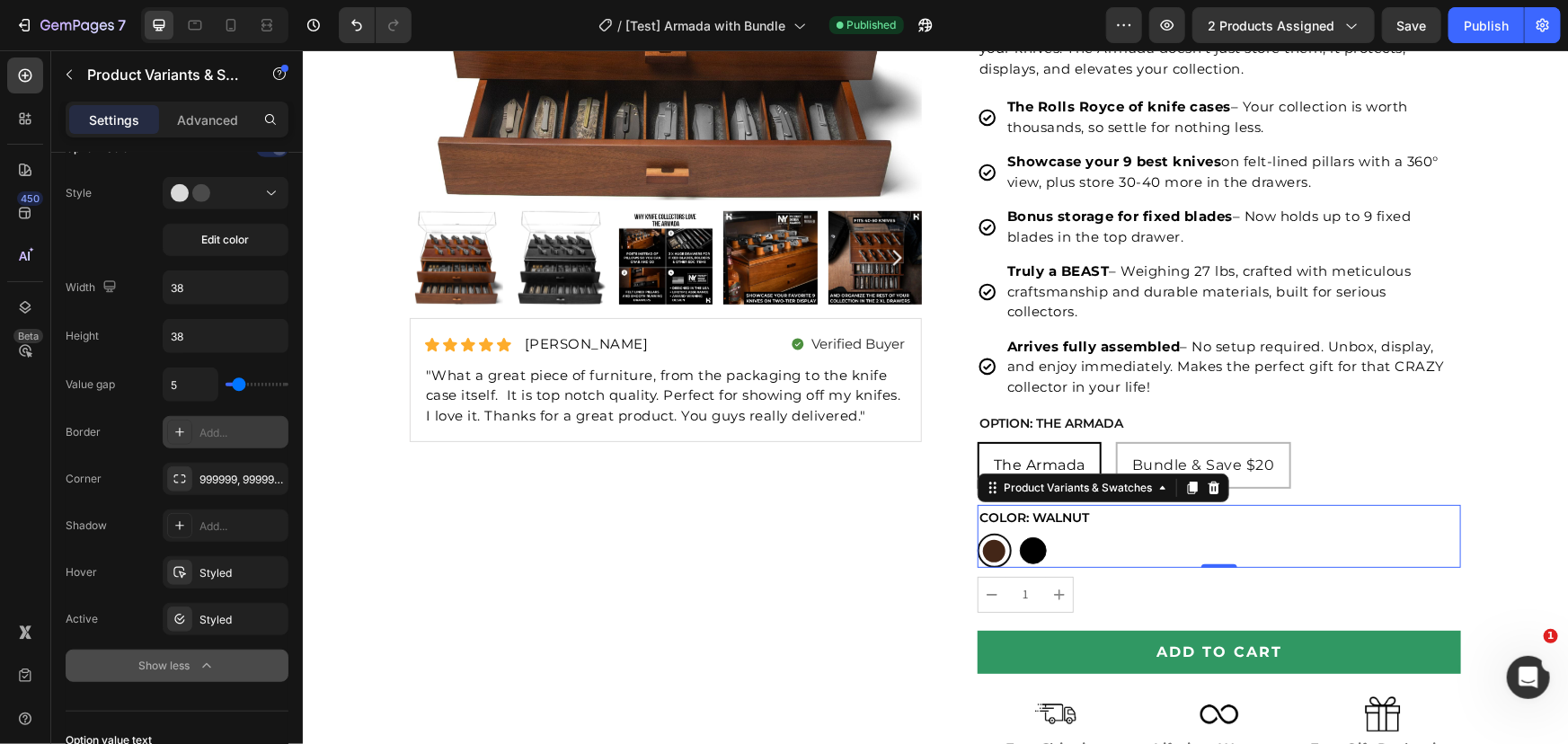
click at [1016, 532] on input "Black Black" at bounding box center [1015, 531] width 1 height 1
radio input "true"
click at [985, 550] on div at bounding box center [993, 550] width 26 height 26
click at [977, 532] on input "Walnut Walnut" at bounding box center [976, 531] width 1 height 1
radio input "true"
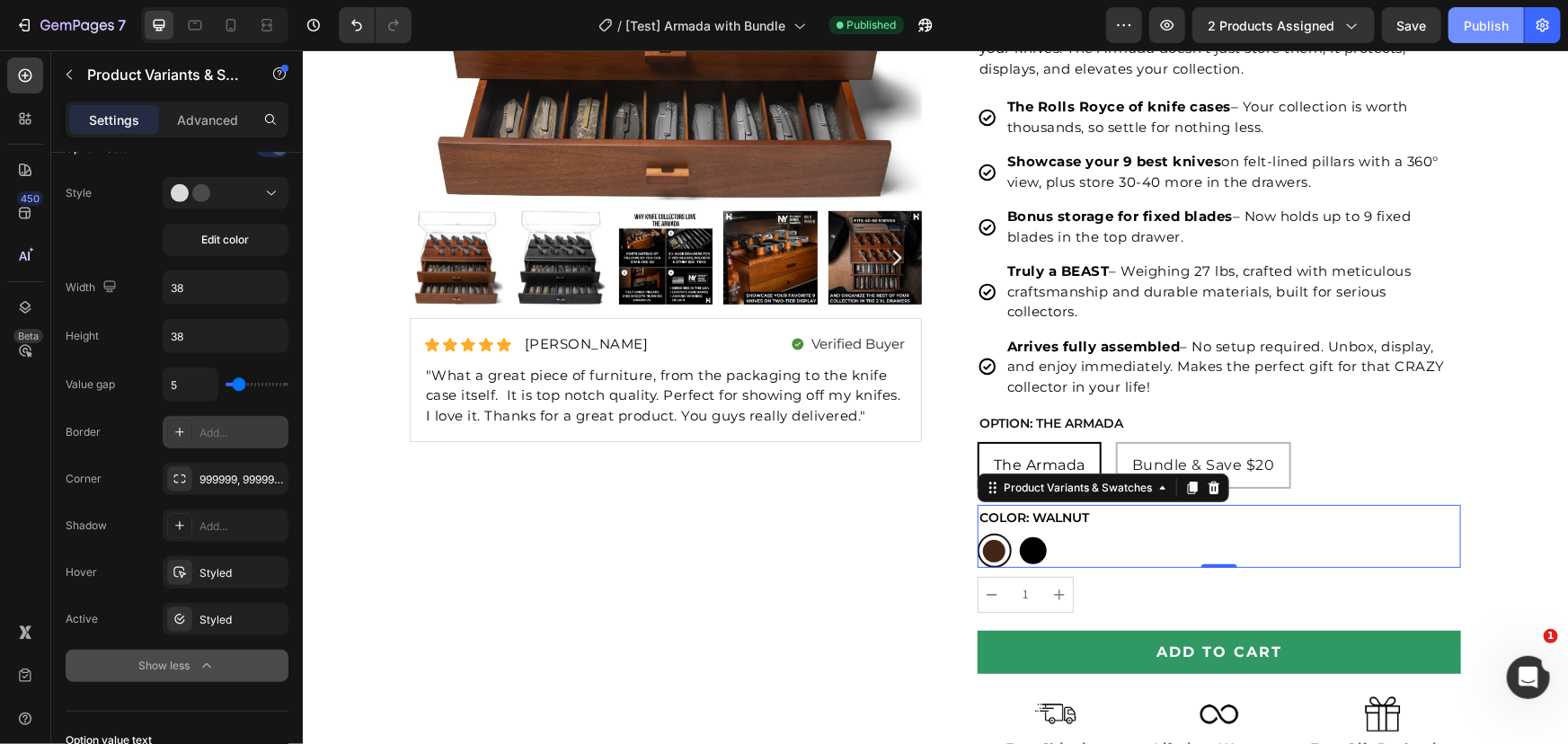
click at [1472, 29] on div "Publish" at bounding box center [1487, 26] width 45 height 19
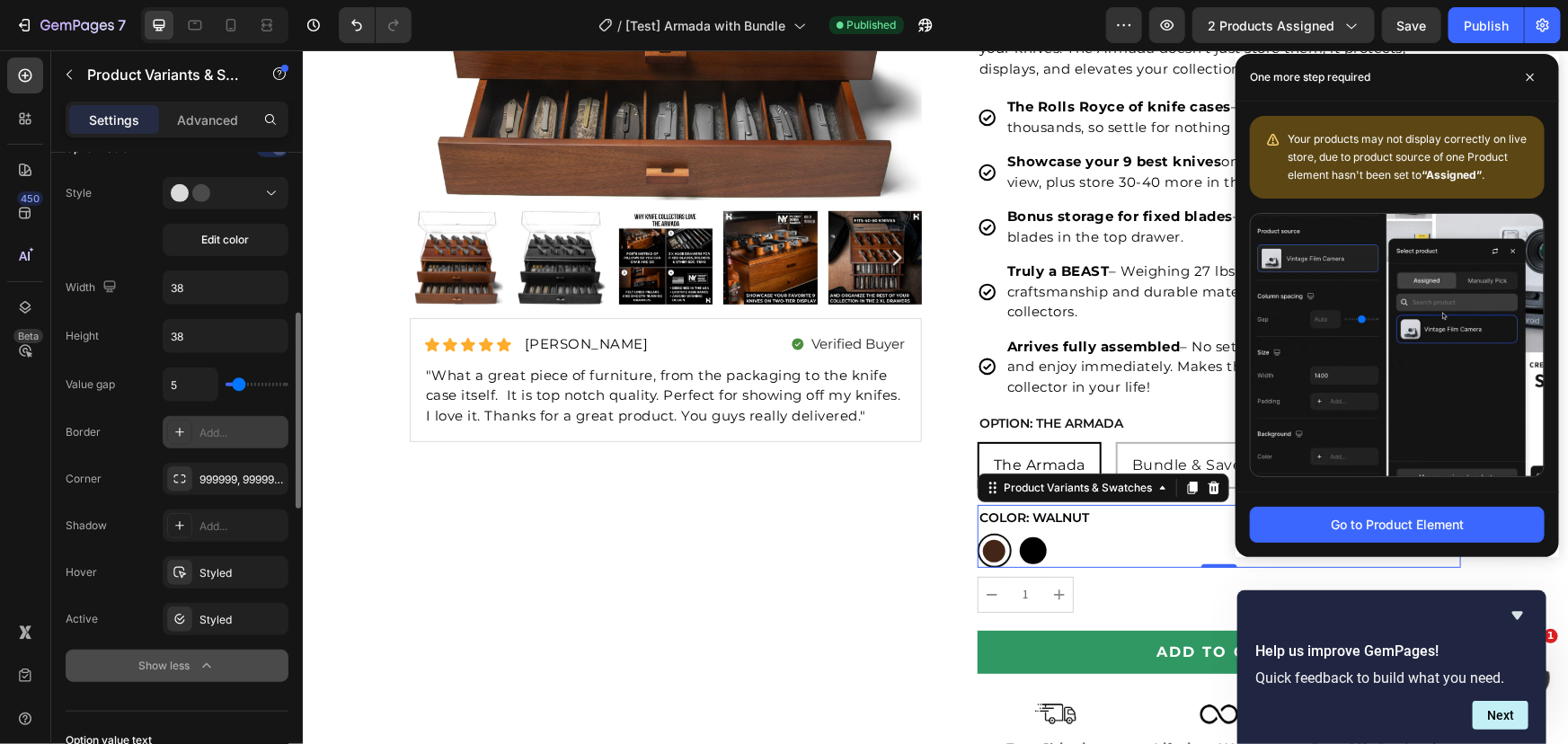
click at [223, 260] on div "Option: Color Style Edit color Width 38 Height 38 Value gap 5 Border Add... Cor…" at bounding box center [177, 408] width 223 height 548
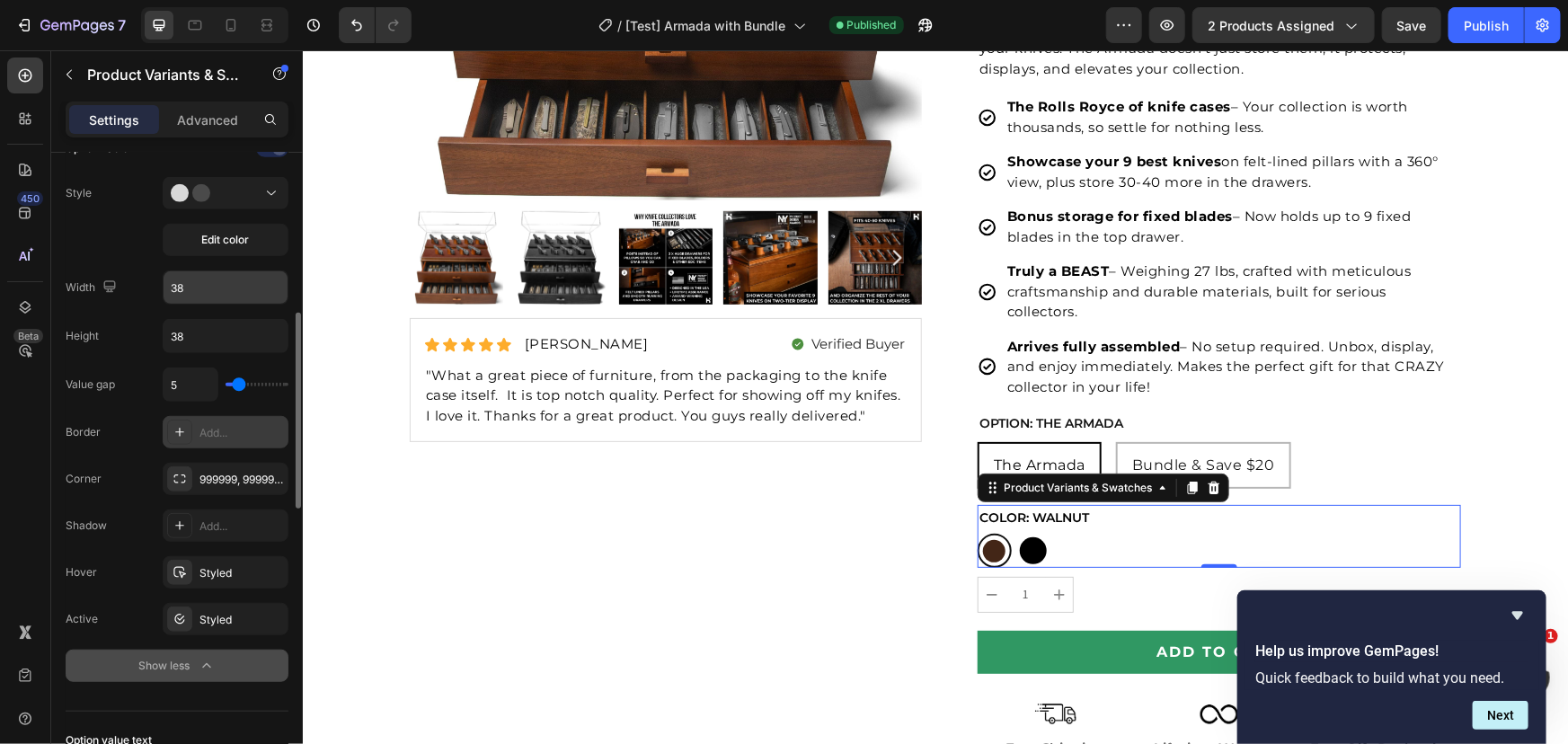
click at [221, 274] on input "38" at bounding box center [225, 287] width 124 height 32
type input "40"
click at [202, 337] on input "38" at bounding box center [225, 336] width 124 height 32
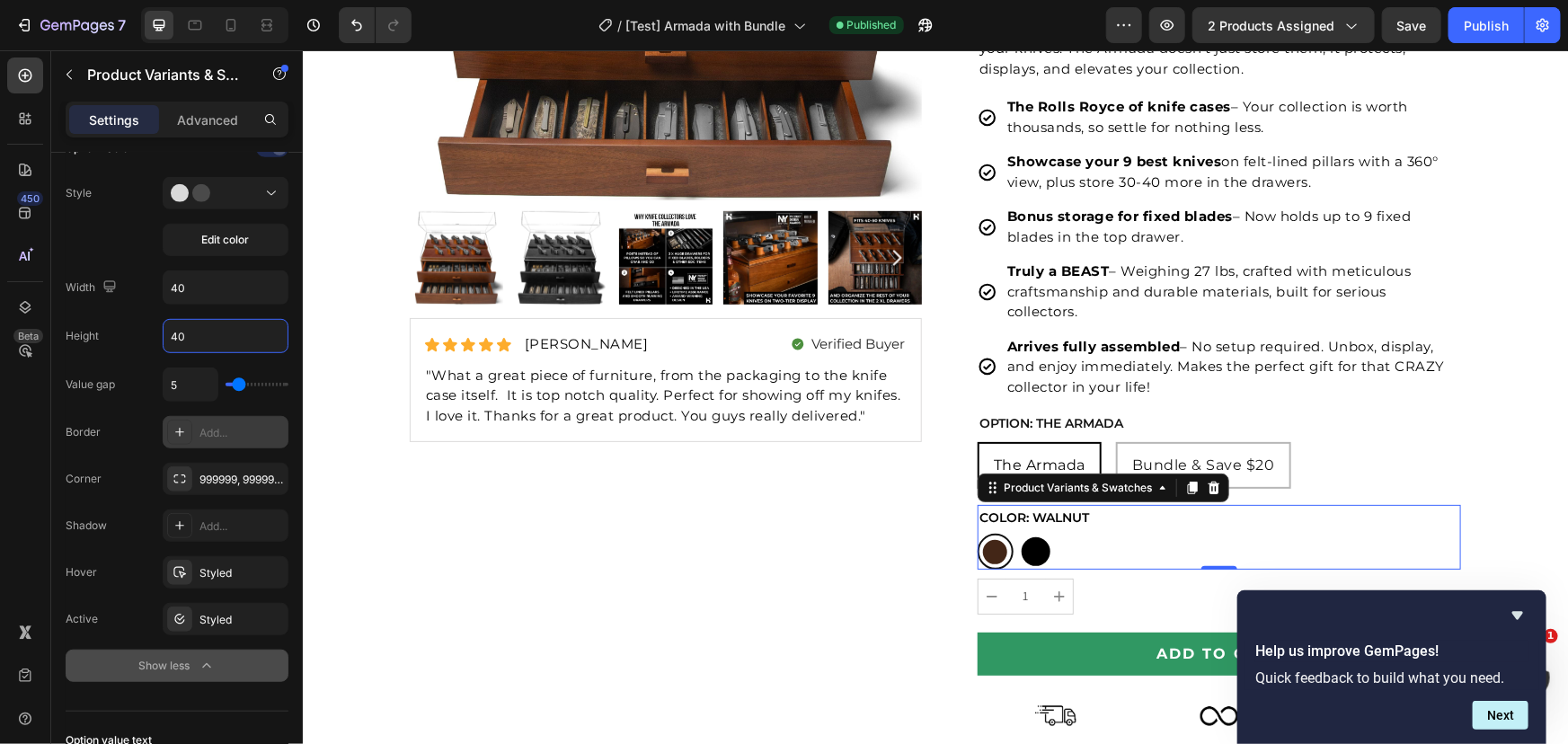
type input "40"
click at [1500, 20] on div "Publish" at bounding box center [1487, 26] width 45 height 19
click at [1526, 618] on icon "Hide survey" at bounding box center [1517, 614] width 22 height 22
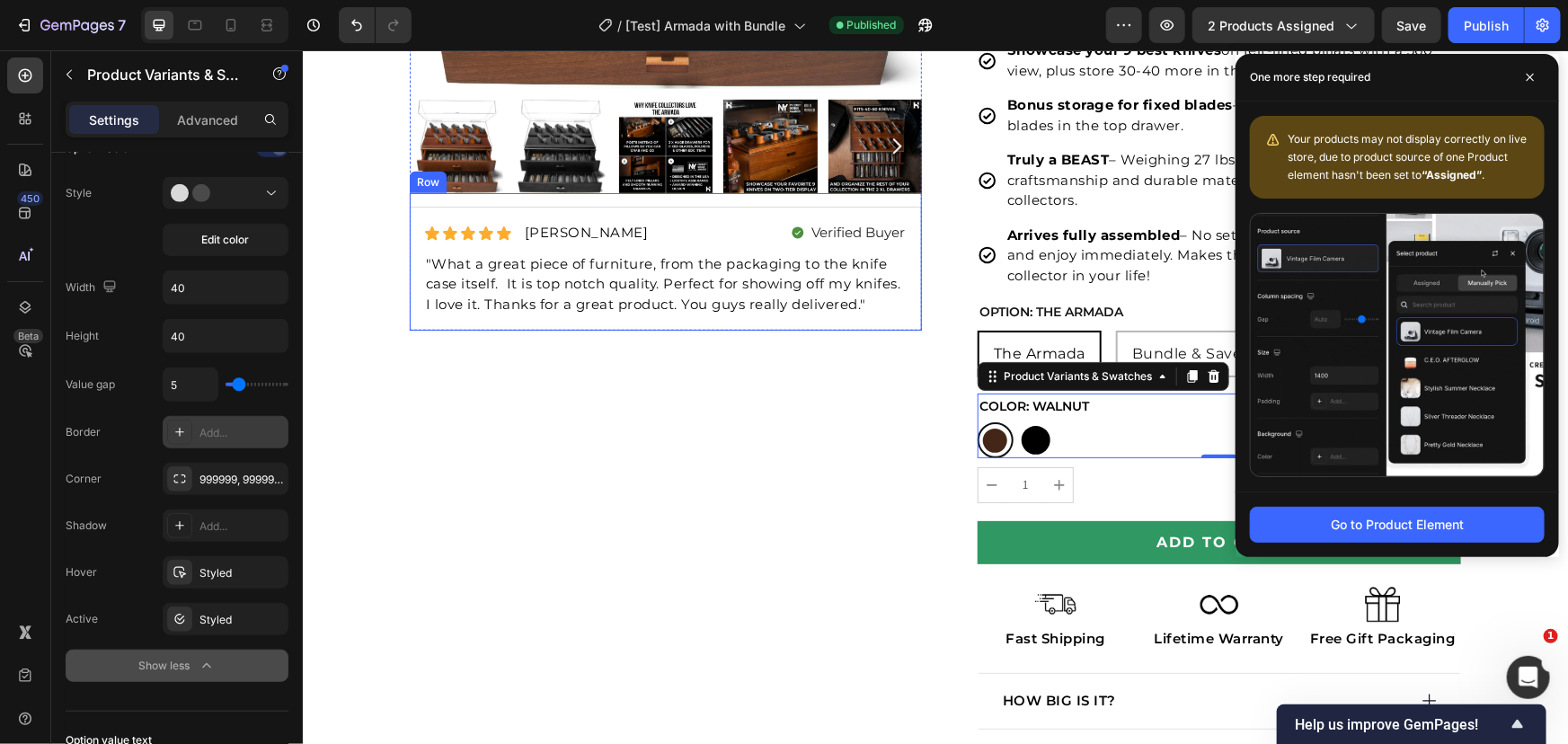
scroll to position [776, 0]
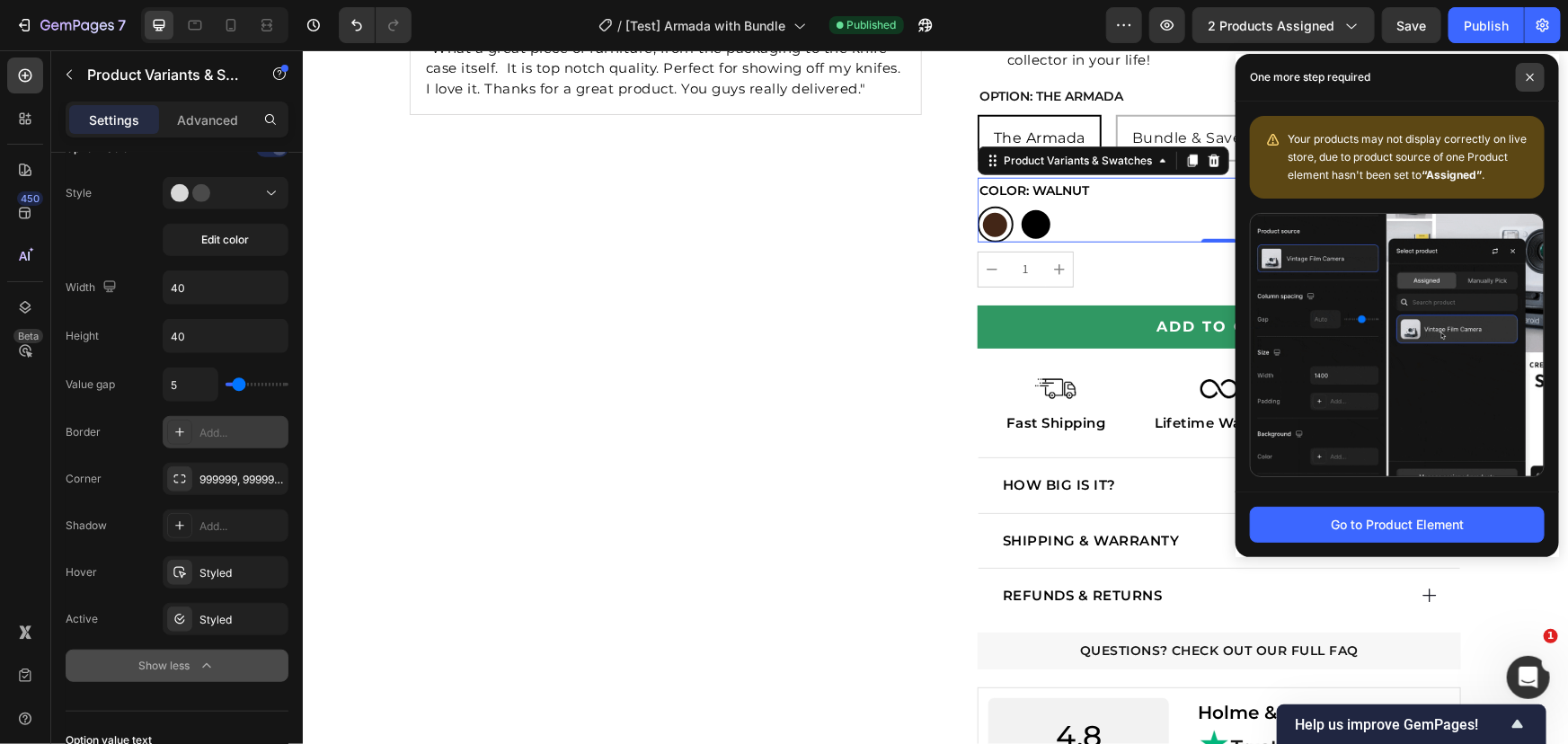
click at [1528, 81] on icon at bounding box center [1530, 78] width 9 height 9
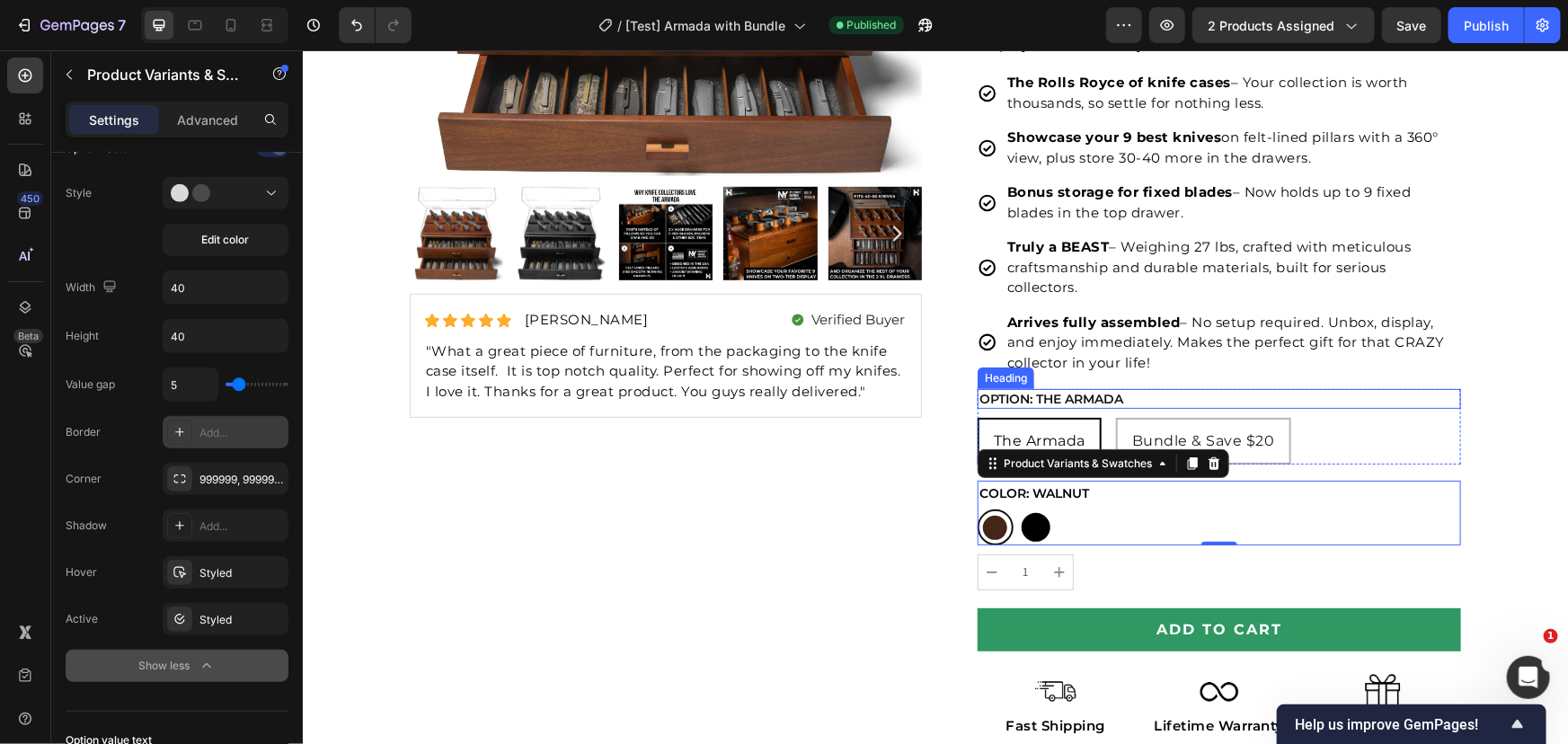
scroll to position [490, 0]
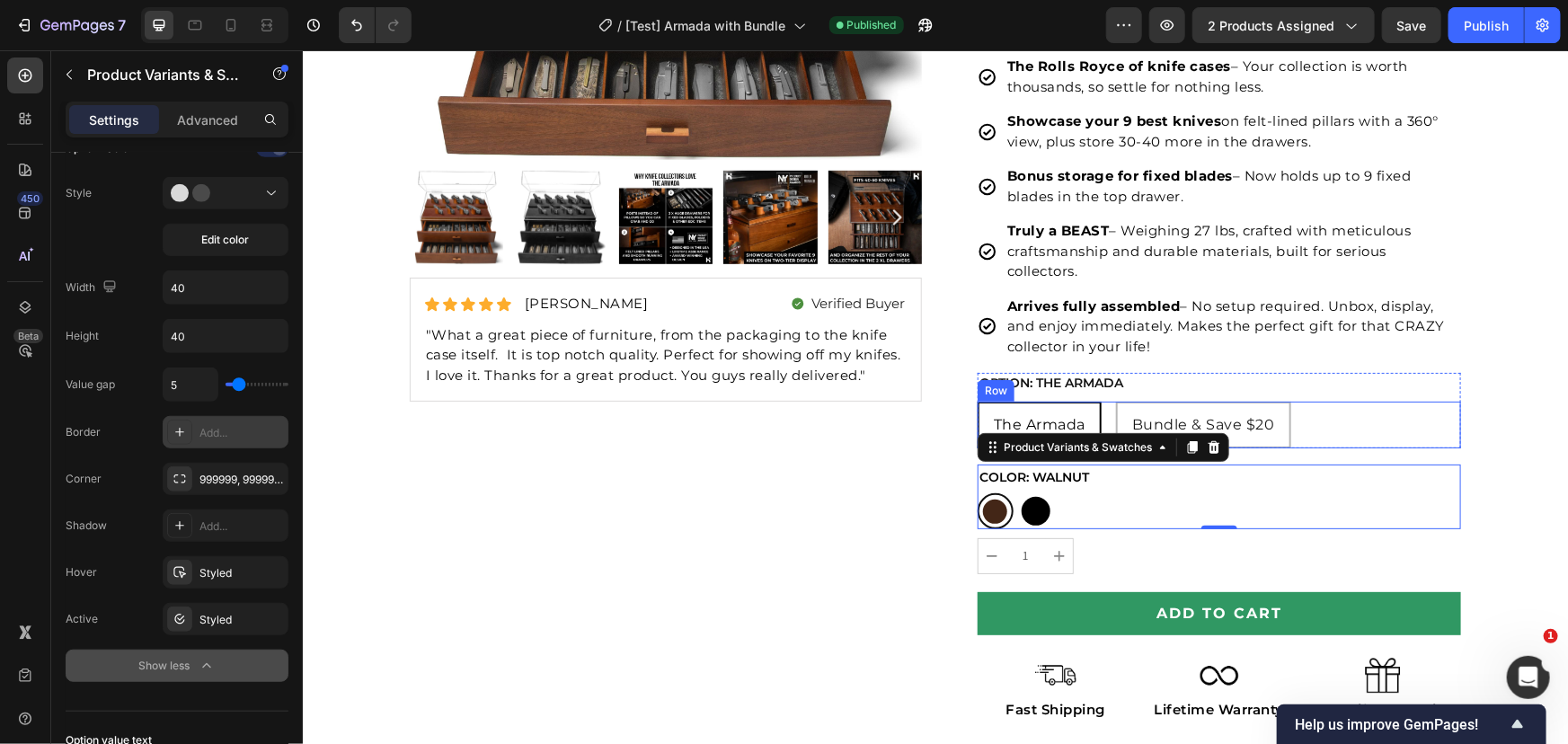
click at [1329, 429] on div "The Armada Text block Row Bundle & Save $20 Text block Row Row" at bounding box center [1218, 424] width 483 height 46
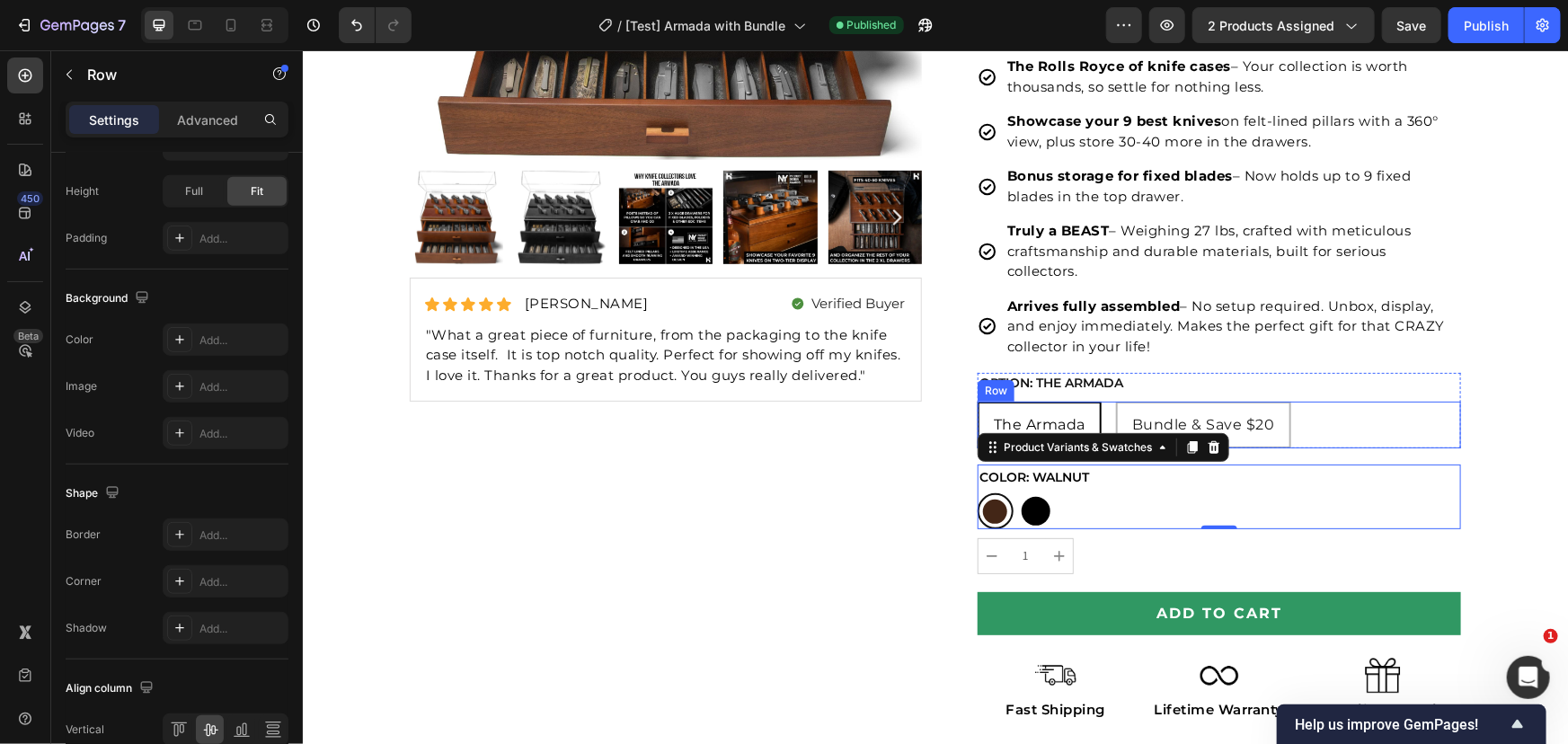
scroll to position [0, 0]
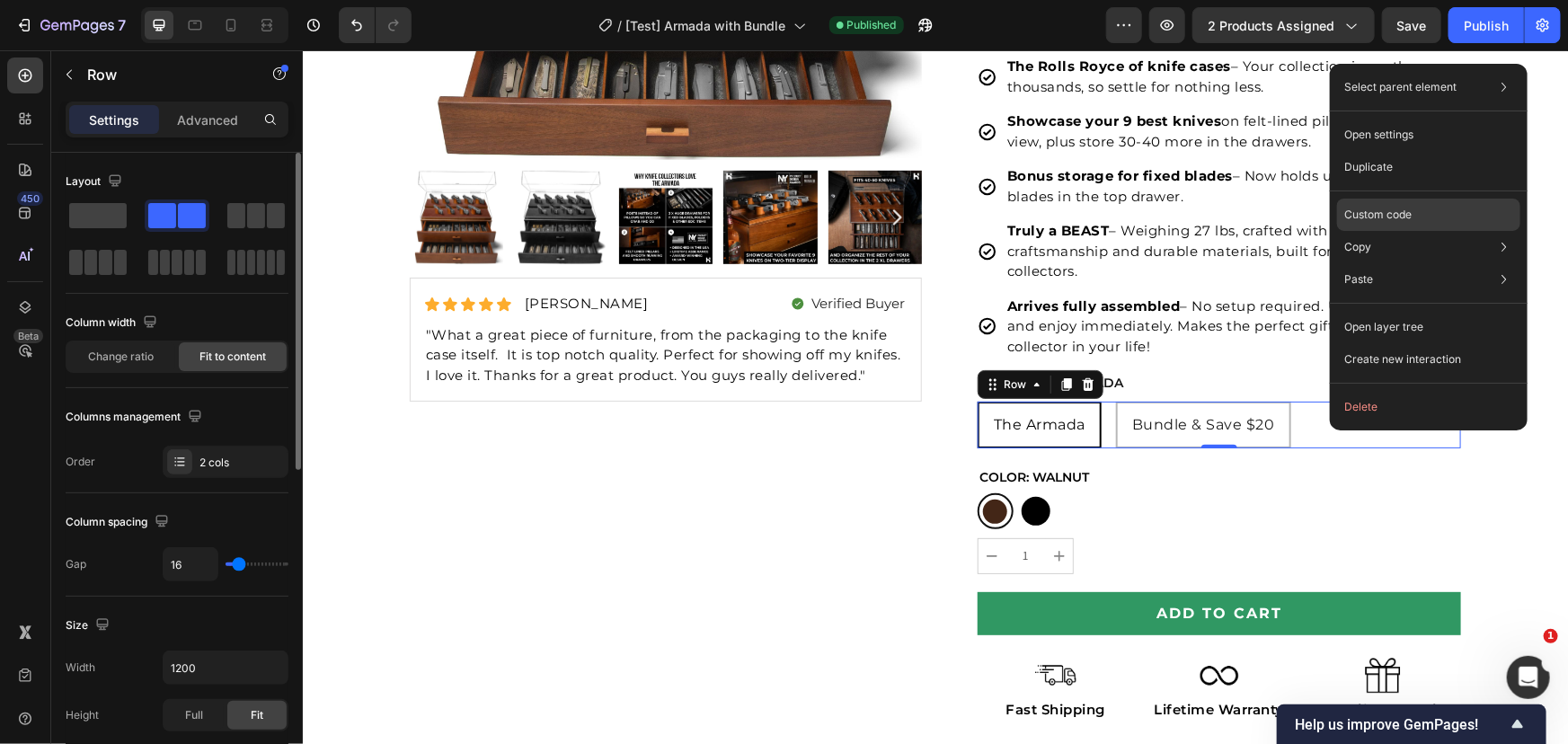
click at [1383, 208] on p "Custom code" at bounding box center [1377, 215] width 67 height 16
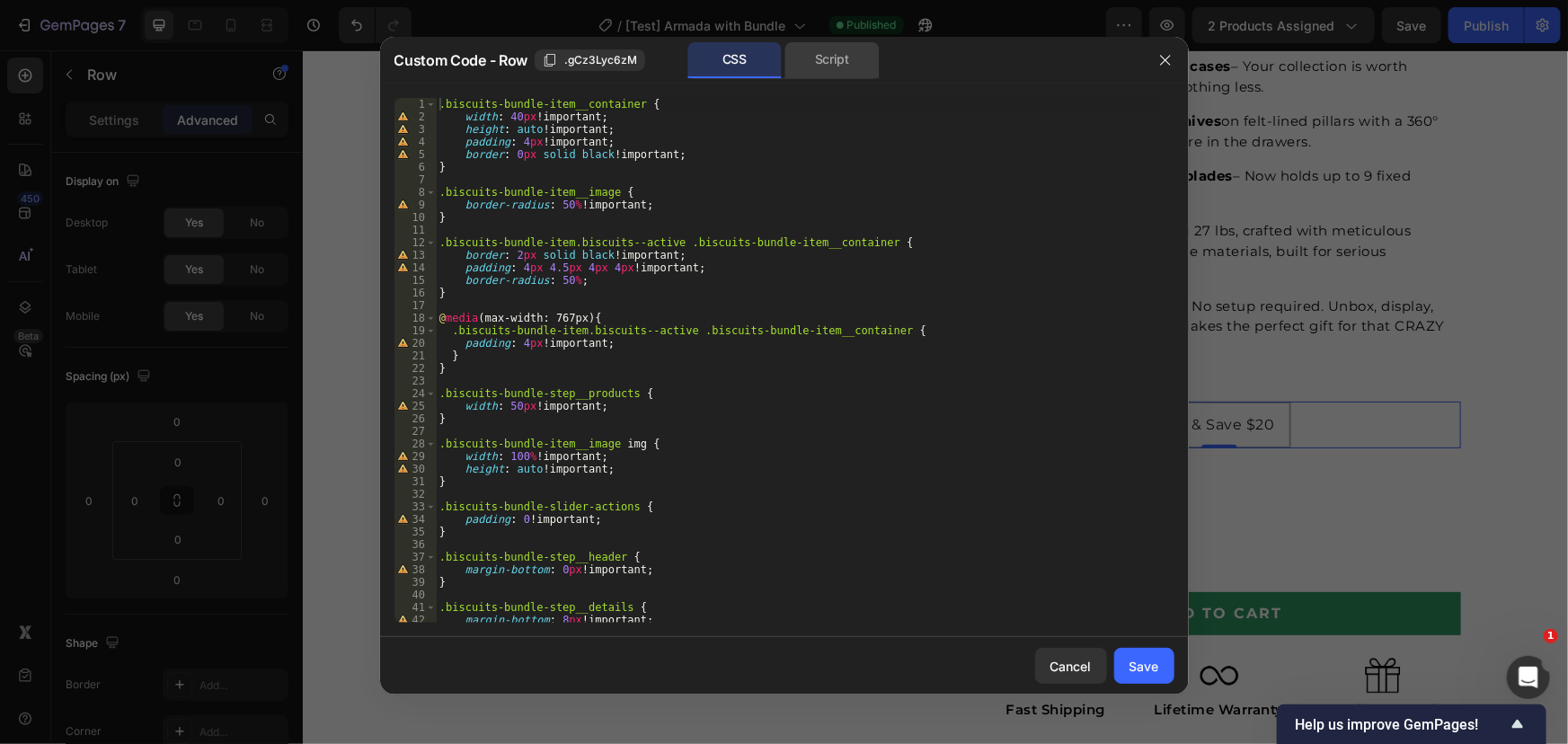
click at [844, 58] on div "Script" at bounding box center [832, 61] width 95 height 36
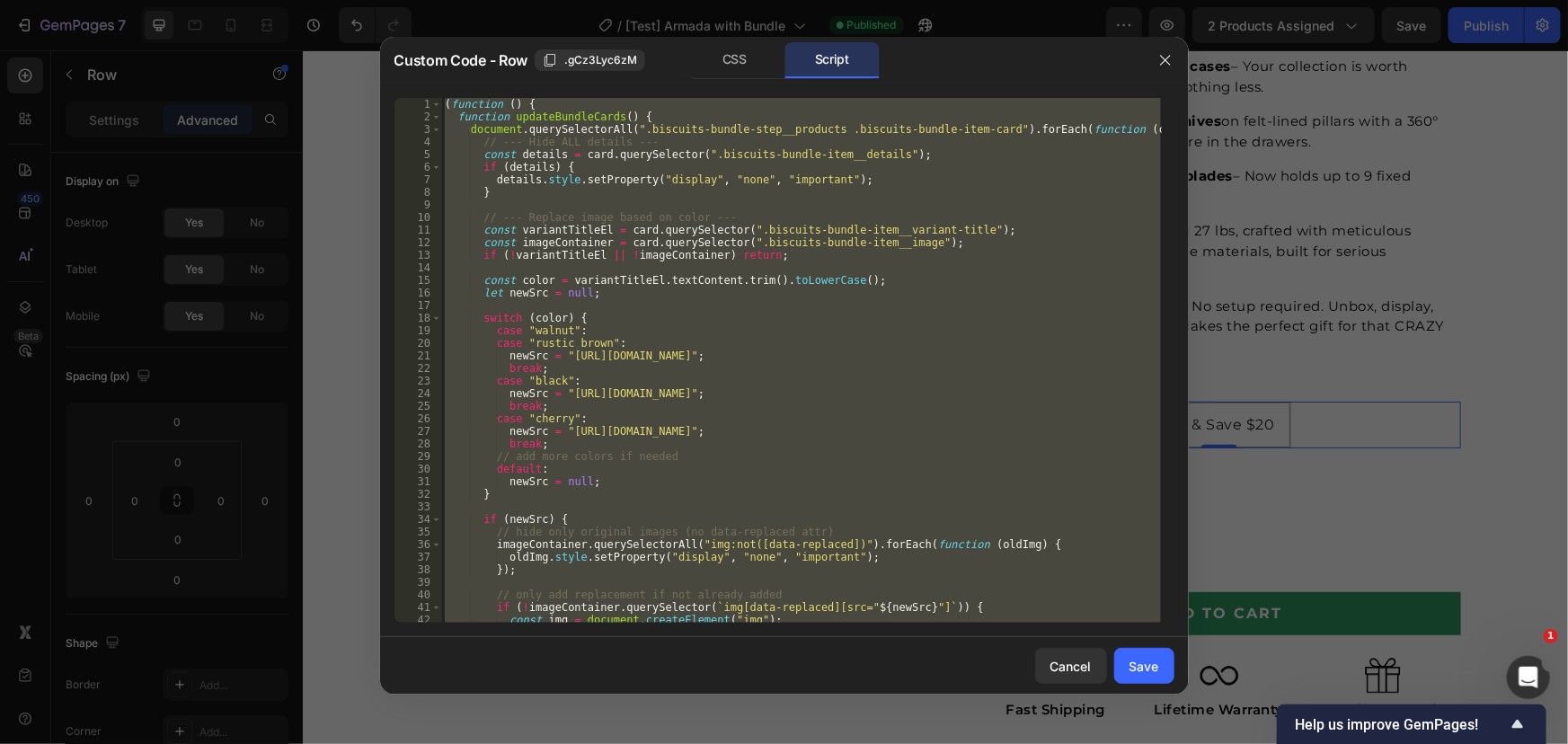
click at [821, 387] on div "( function ( ) { function updateBundleCards ( ) { document . querySelectorAll (…" at bounding box center [800, 360] width 720 height 525
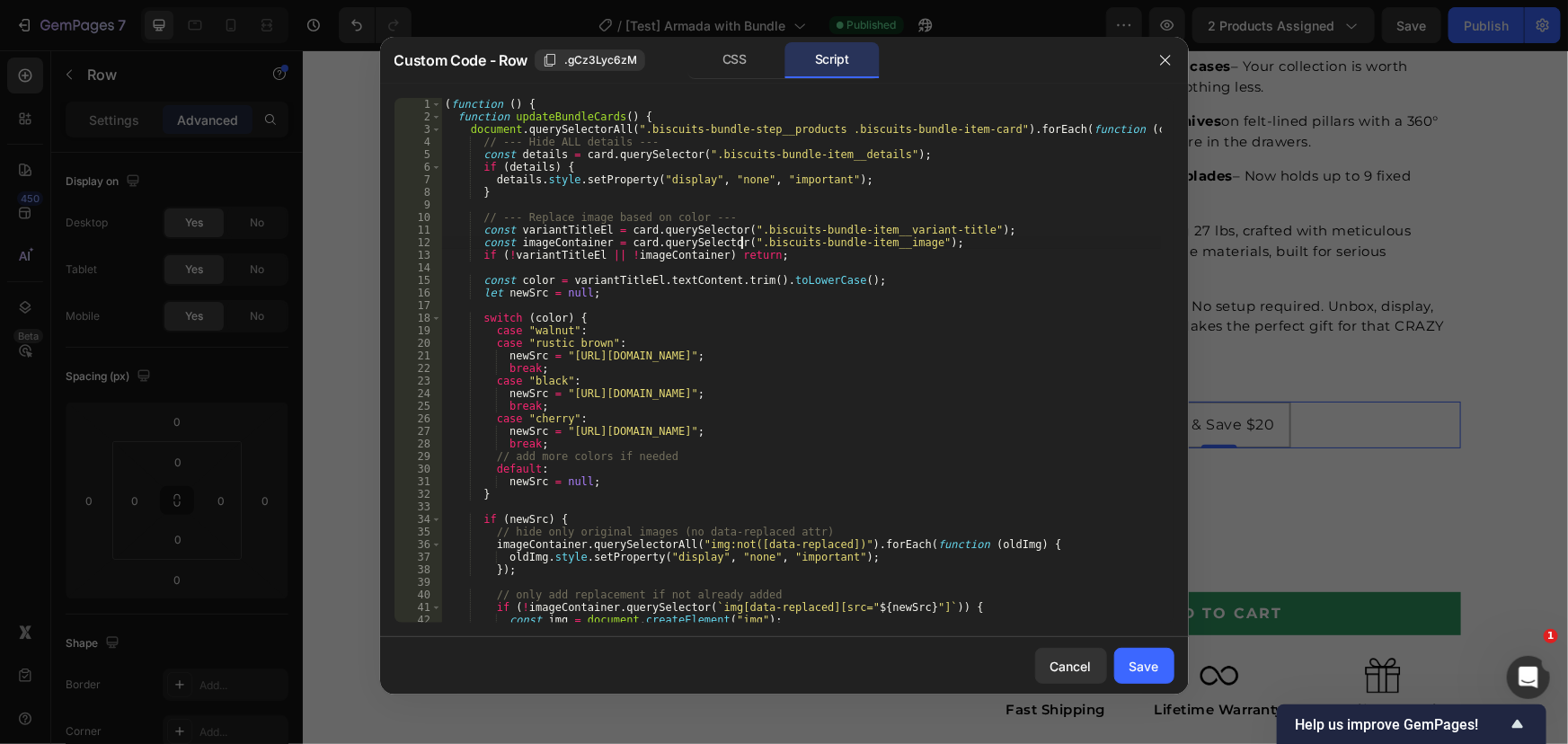
drag, startPoint x: 743, startPoint y: 238, endPoint x: 835, endPoint y: 337, distance: 135.1
click at [835, 333] on div "( function ( ) { function updateBundleCards ( ) { document . querySelectorAll (…" at bounding box center [800, 372] width 720 height 549
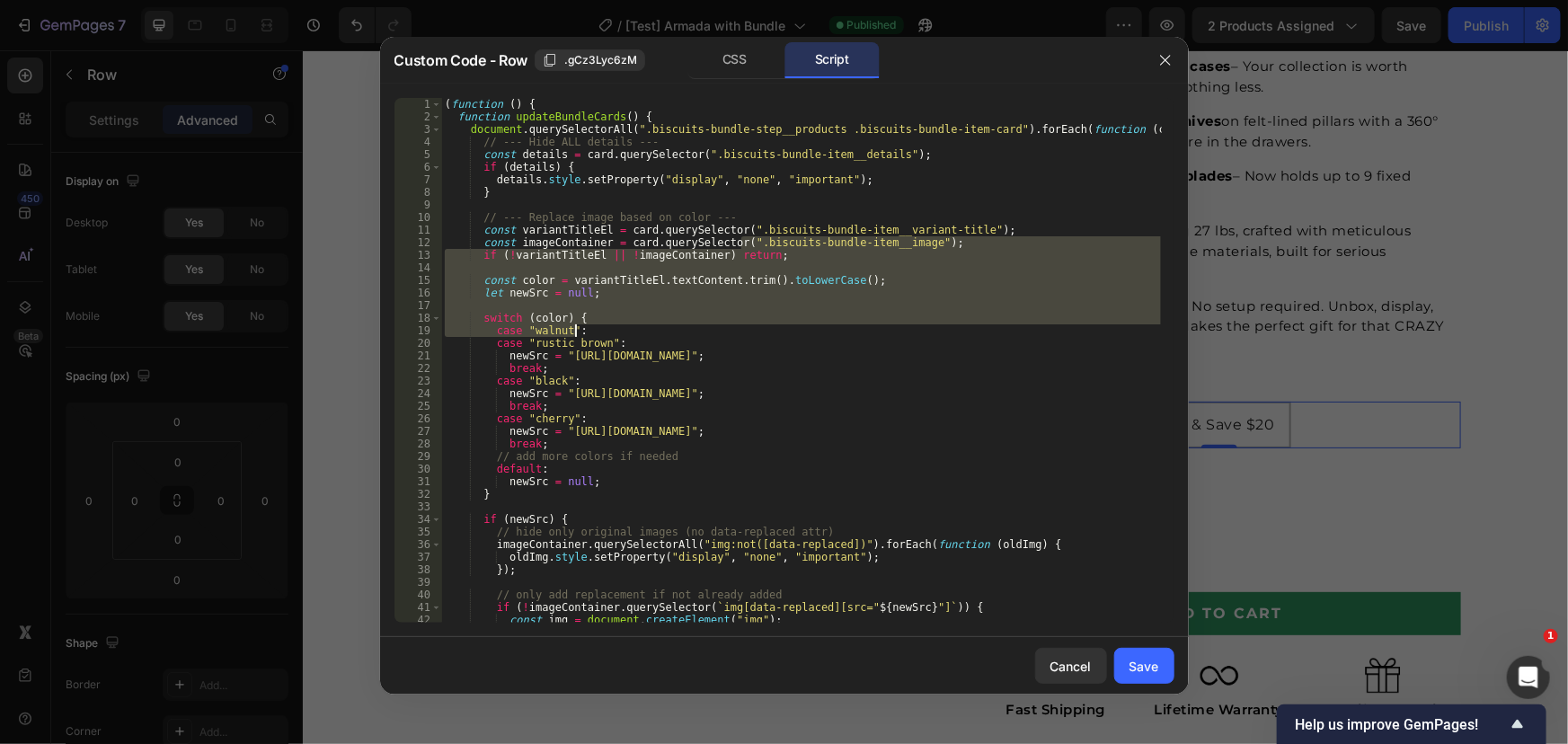
click at [764, 458] on div "( function ( ) { function updateBundleCards ( ) { document . querySelectorAll (…" at bounding box center [800, 372] width 720 height 549
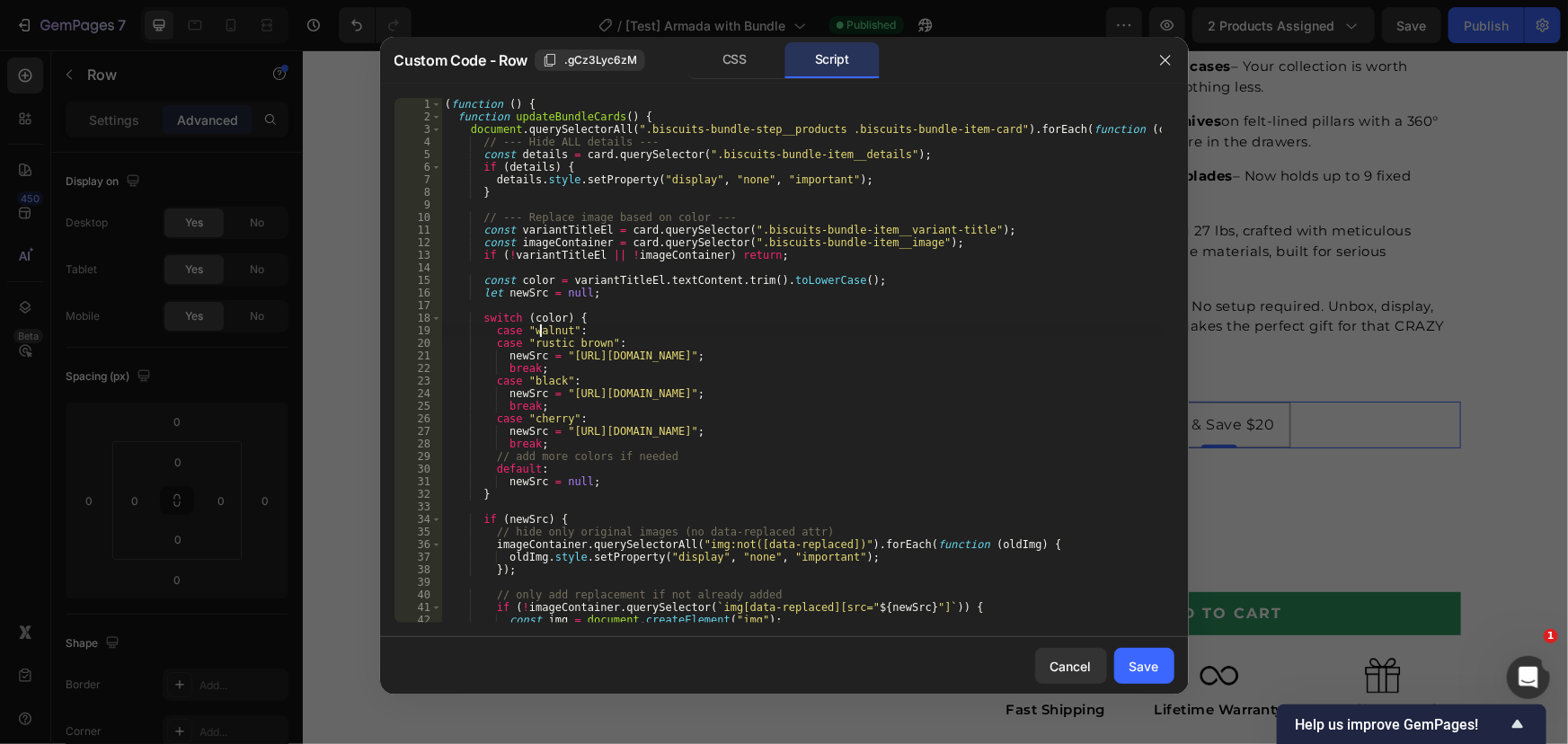
click at [539, 329] on div "( function ( ) { function updateBundleCards ( ) { document . querySelectorAll (…" at bounding box center [800, 372] width 720 height 549
click at [584, 475] on div "( function ( ) { function updateBundleCards ( ) { document . querySelectorAll (…" at bounding box center [800, 372] width 720 height 549
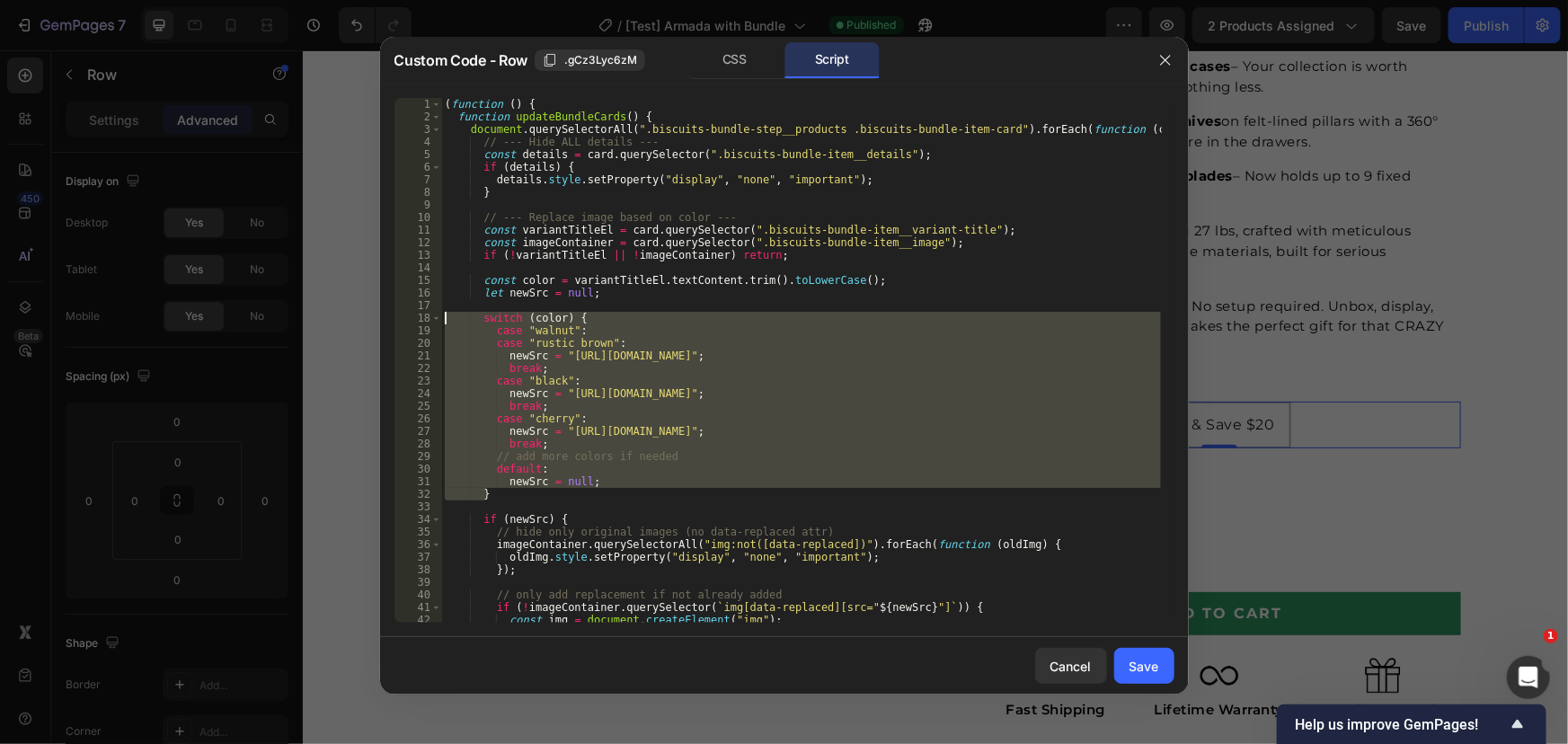
drag, startPoint x: 488, startPoint y: 497, endPoint x: 388, endPoint y: 320, distance: 203.3
click at [388, 320] on div "default: 1 2 3 4 5 6 7 8 9 10 11 12 13 14 15 16 17 18 19 20 21 22 23 24 25 26 2…" at bounding box center [784, 359] width 809 height 553
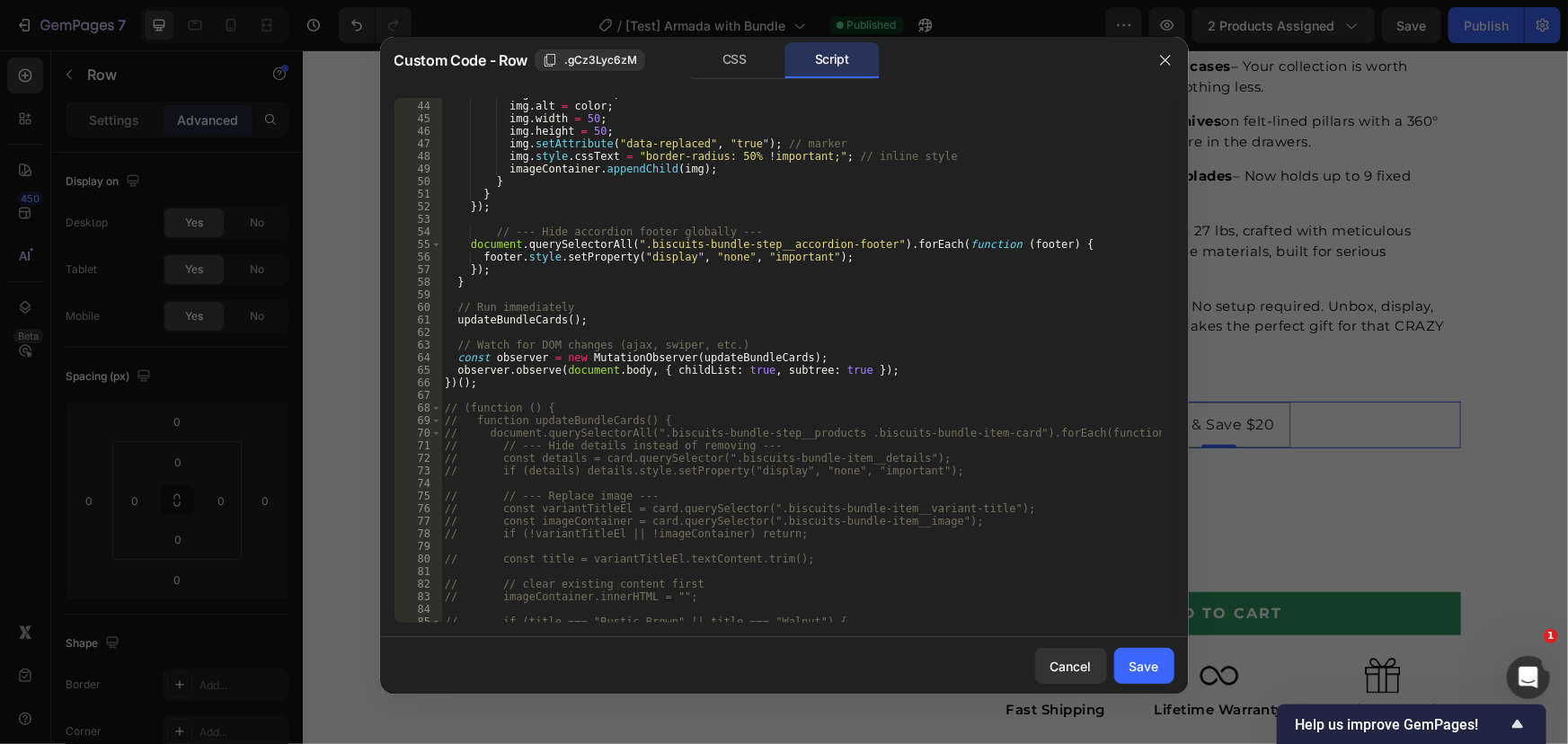
scroll to position [294, 0]
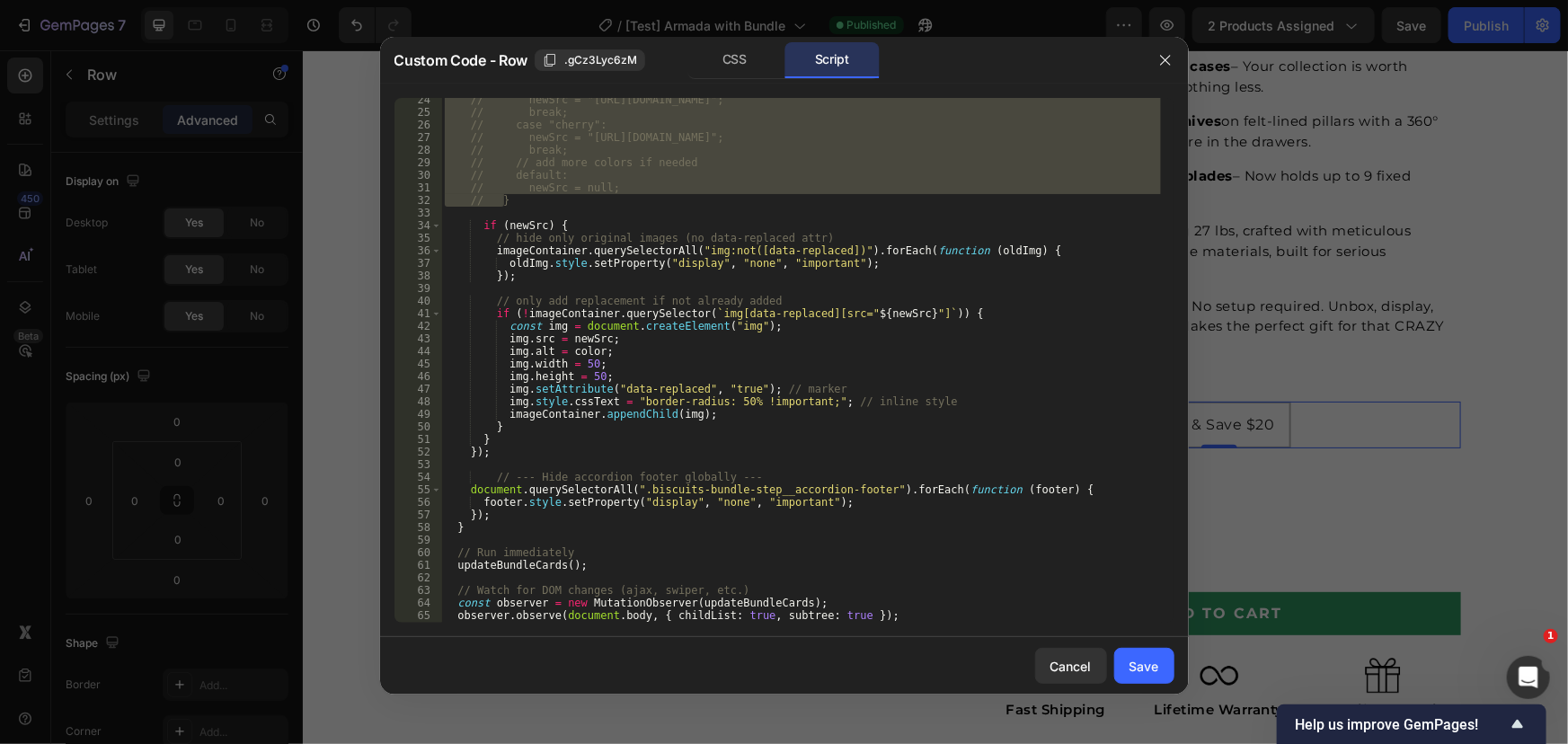
click at [831, 494] on div "// newSrc = "[URL][DOMAIN_NAME]"; // break; // case "cherry": // newSrc = "[URL…" at bounding box center [800, 368] width 720 height 549
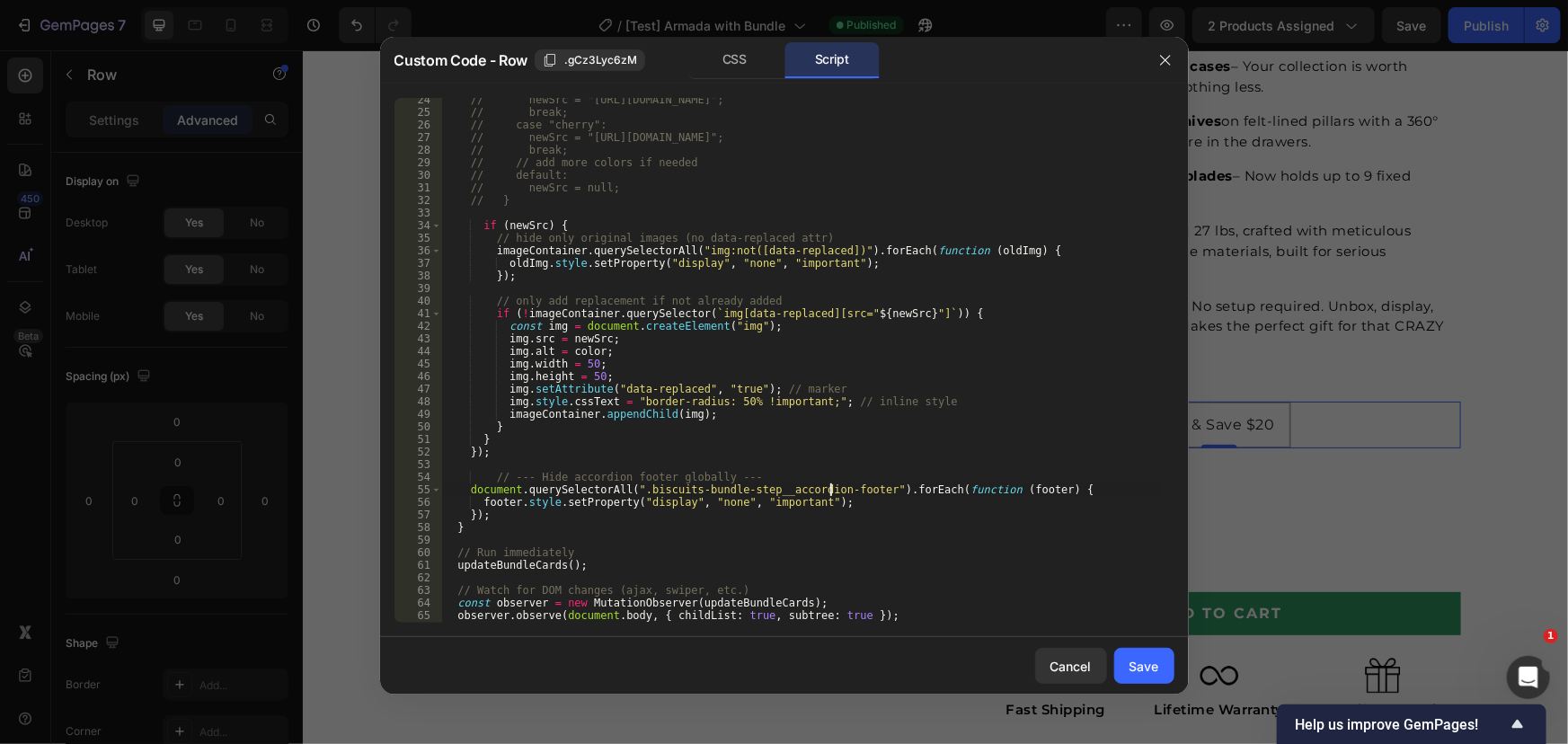
click at [784, 493] on div "// newSrc = "[URL][DOMAIN_NAME]"; // break; // case "cherry": // newSrc = "[URL…" at bounding box center [800, 368] width 720 height 549
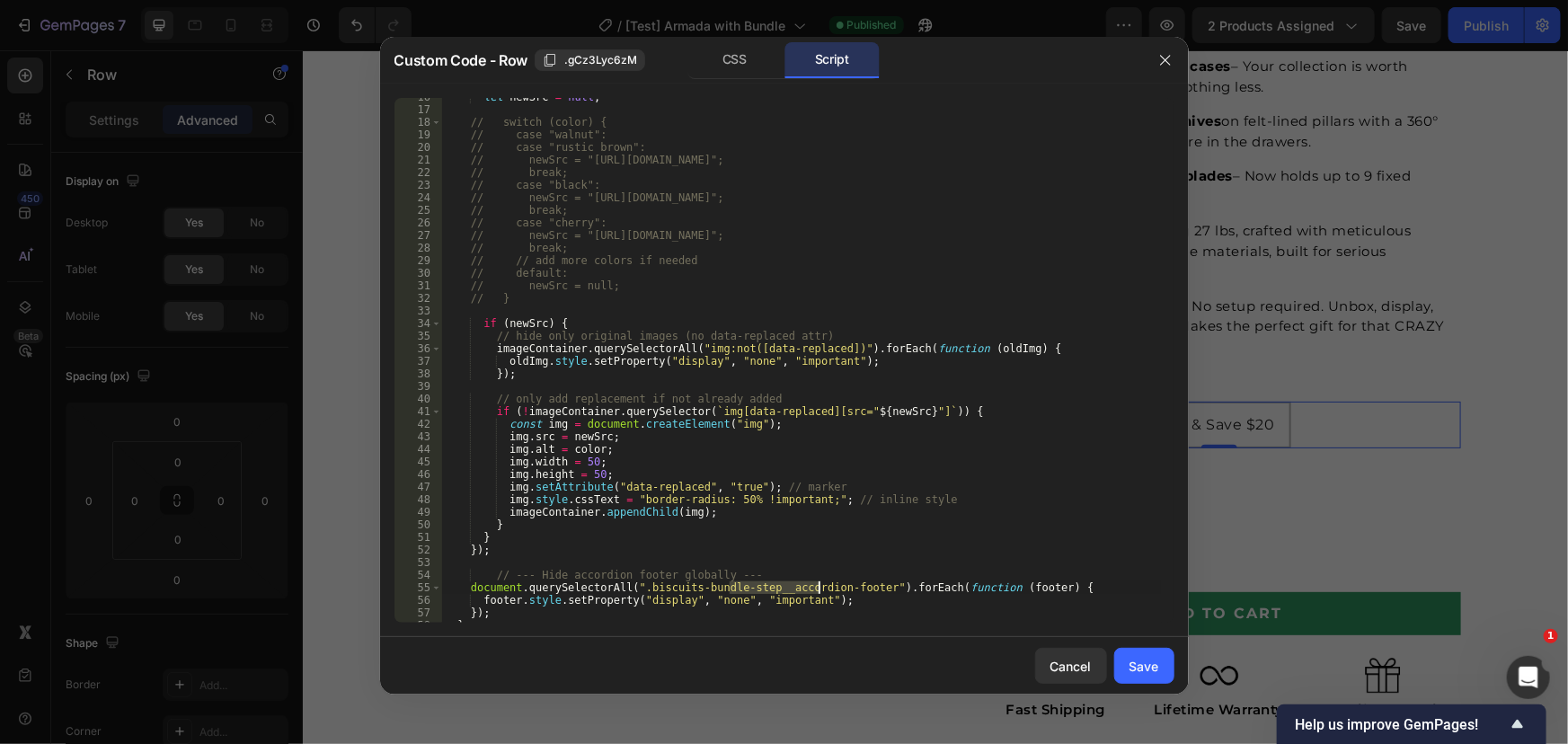
click at [671, 493] on div "let newSrc = null ; // switch (color) { // case "walnut": // case "rustic brown…" at bounding box center [800, 365] width 720 height 549
type textarea "img.setAttribute("data-replaced", "true"); // marker"
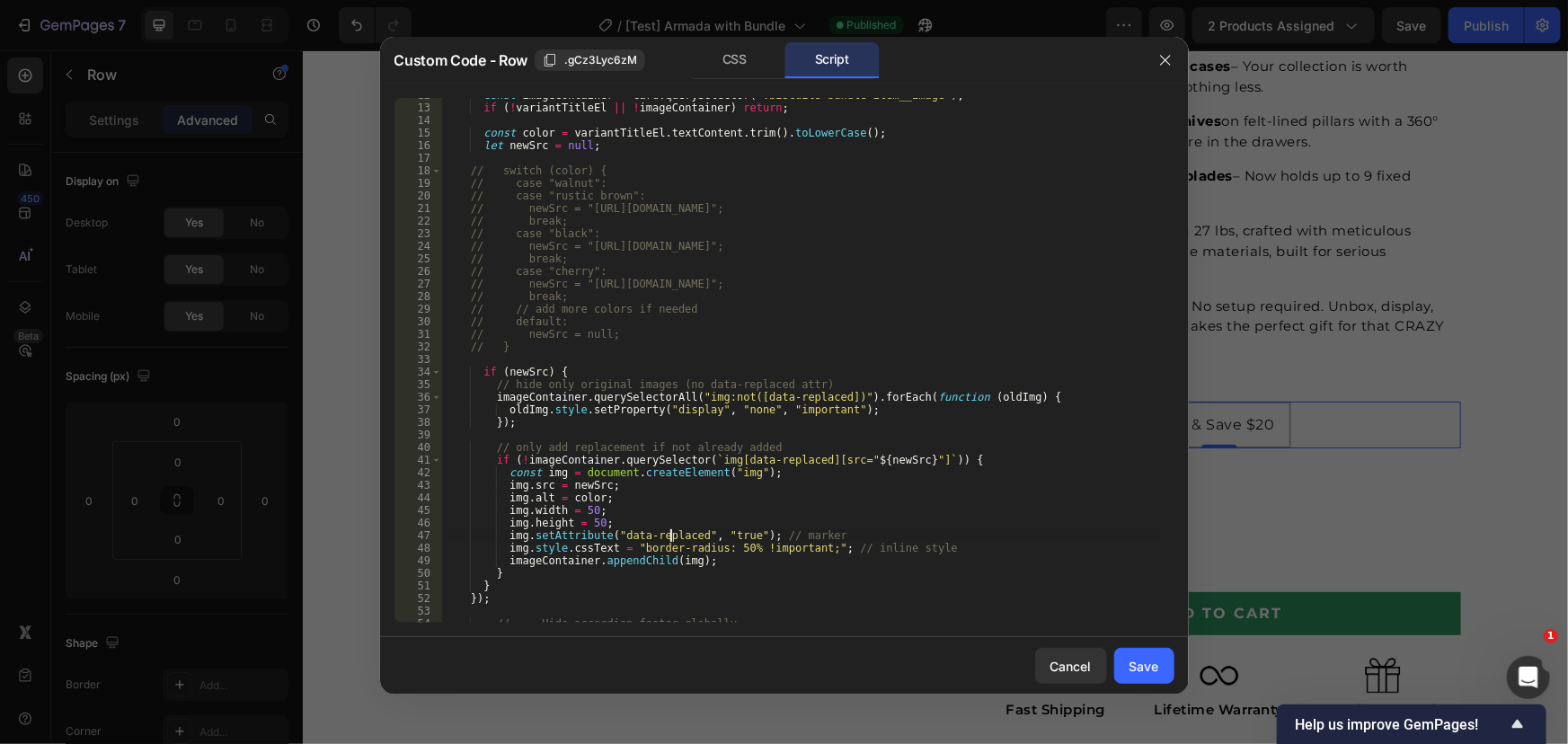
scroll to position [0, 0]
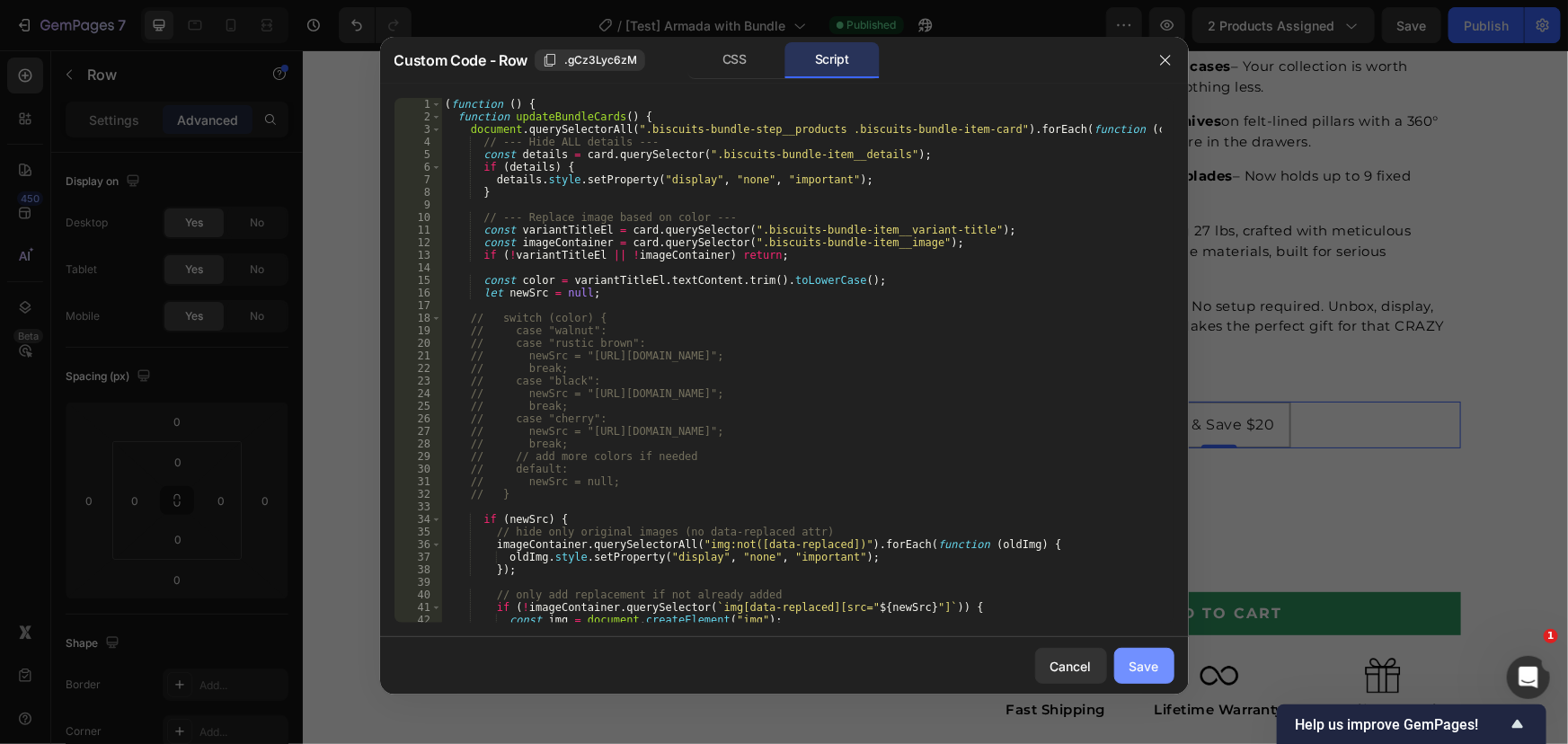
click at [1138, 661] on div "Save" at bounding box center [1143, 666] width 29 height 19
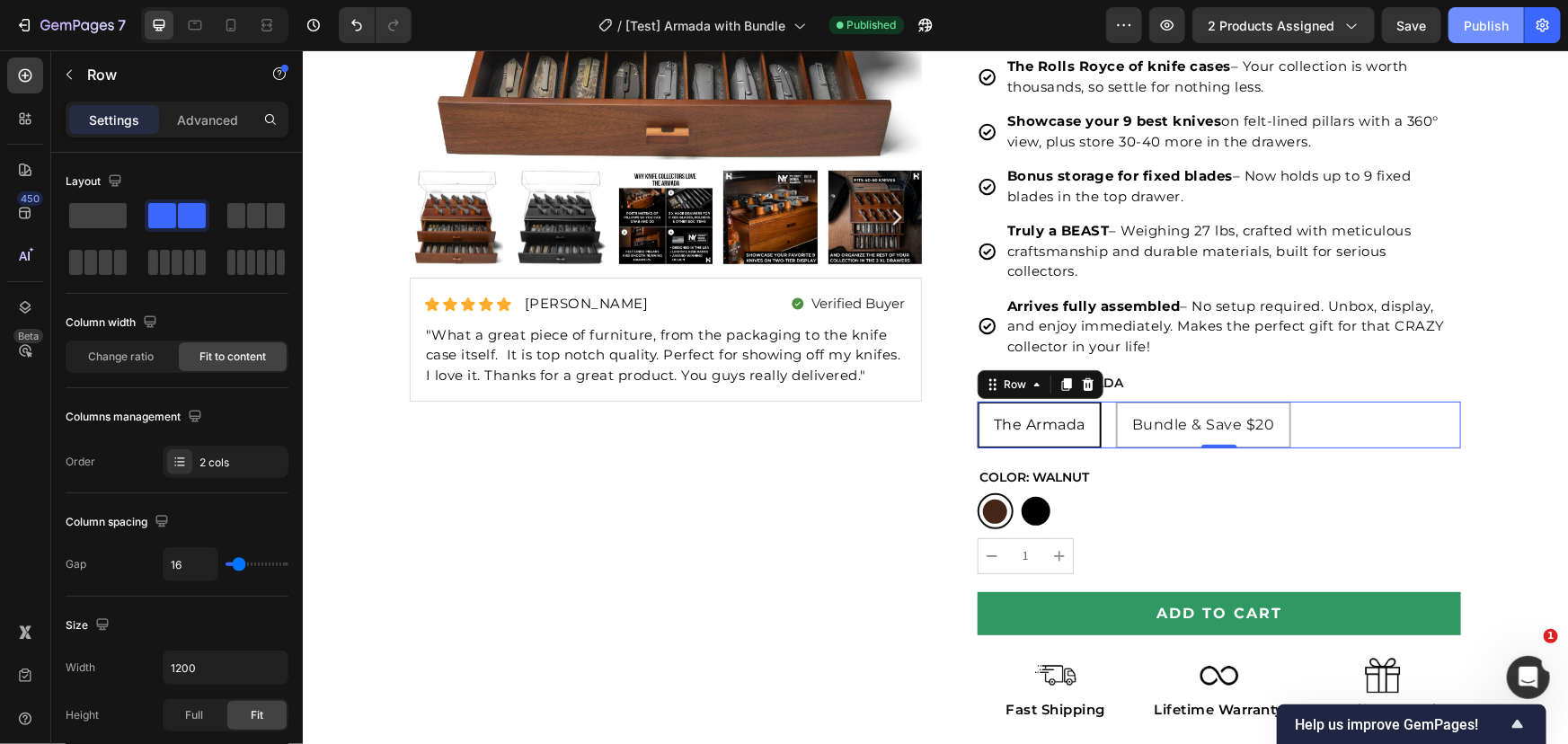
click at [1487, 29] on div "Publish" at bounding box center [1487, 26] width 45 height 19
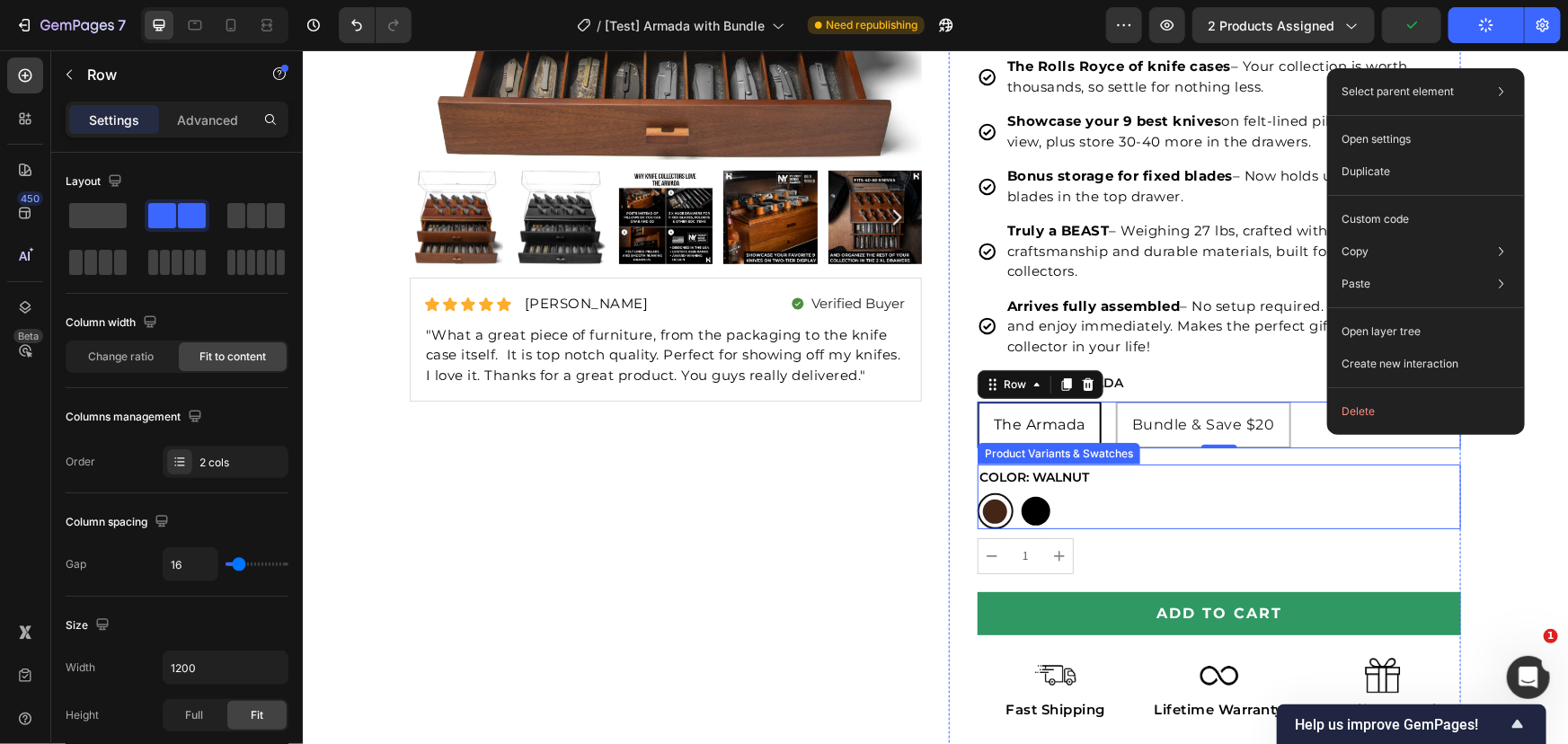
click at [991, 511] on div at bounding box center [994, 510] width 25 height 25
click at [977, 493] on input "Walnut Walnut" at bounding box center [976, 492] width 1 height 1
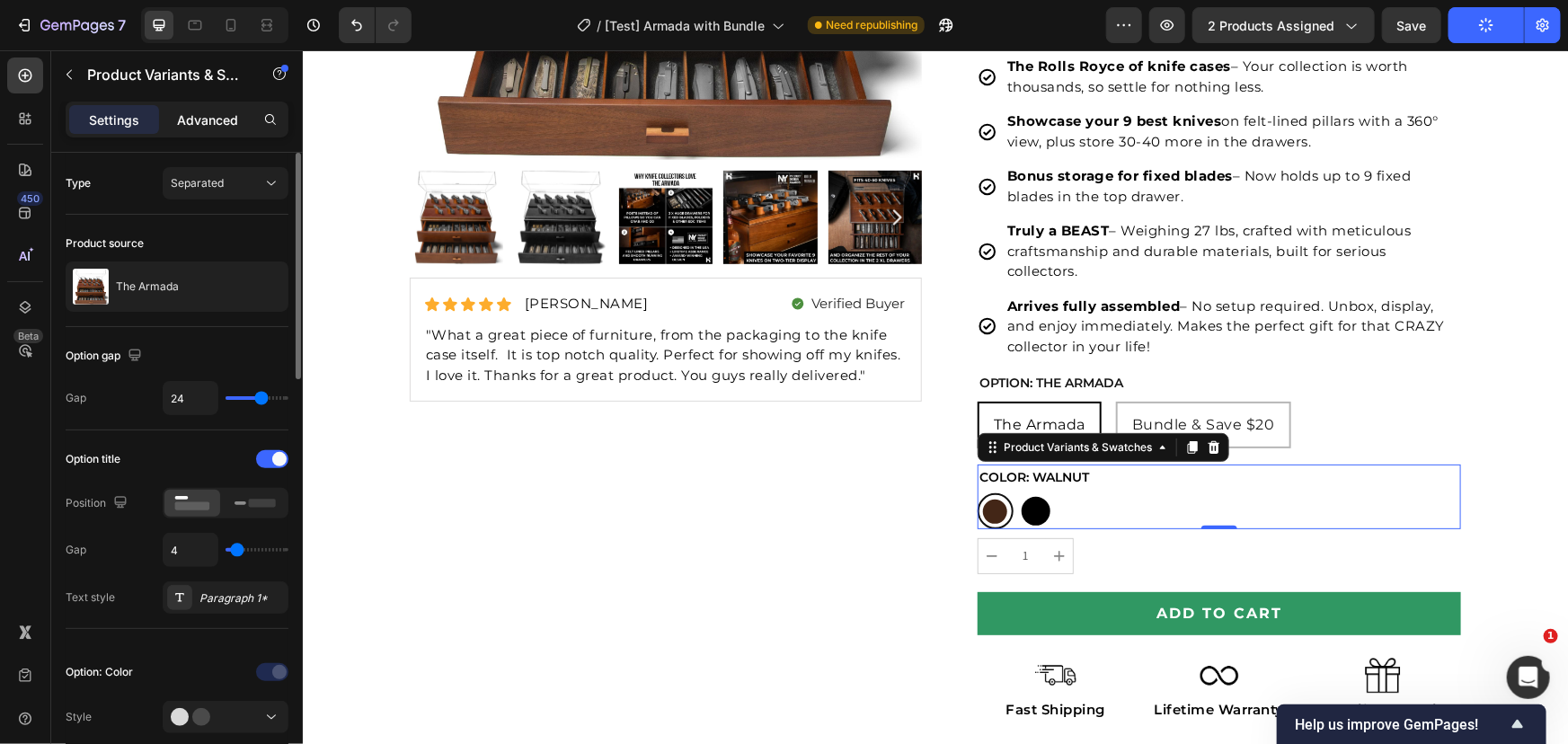
click at [198, 120] on p "Advanced" at bounding box center [207, 120] width 61 height 19
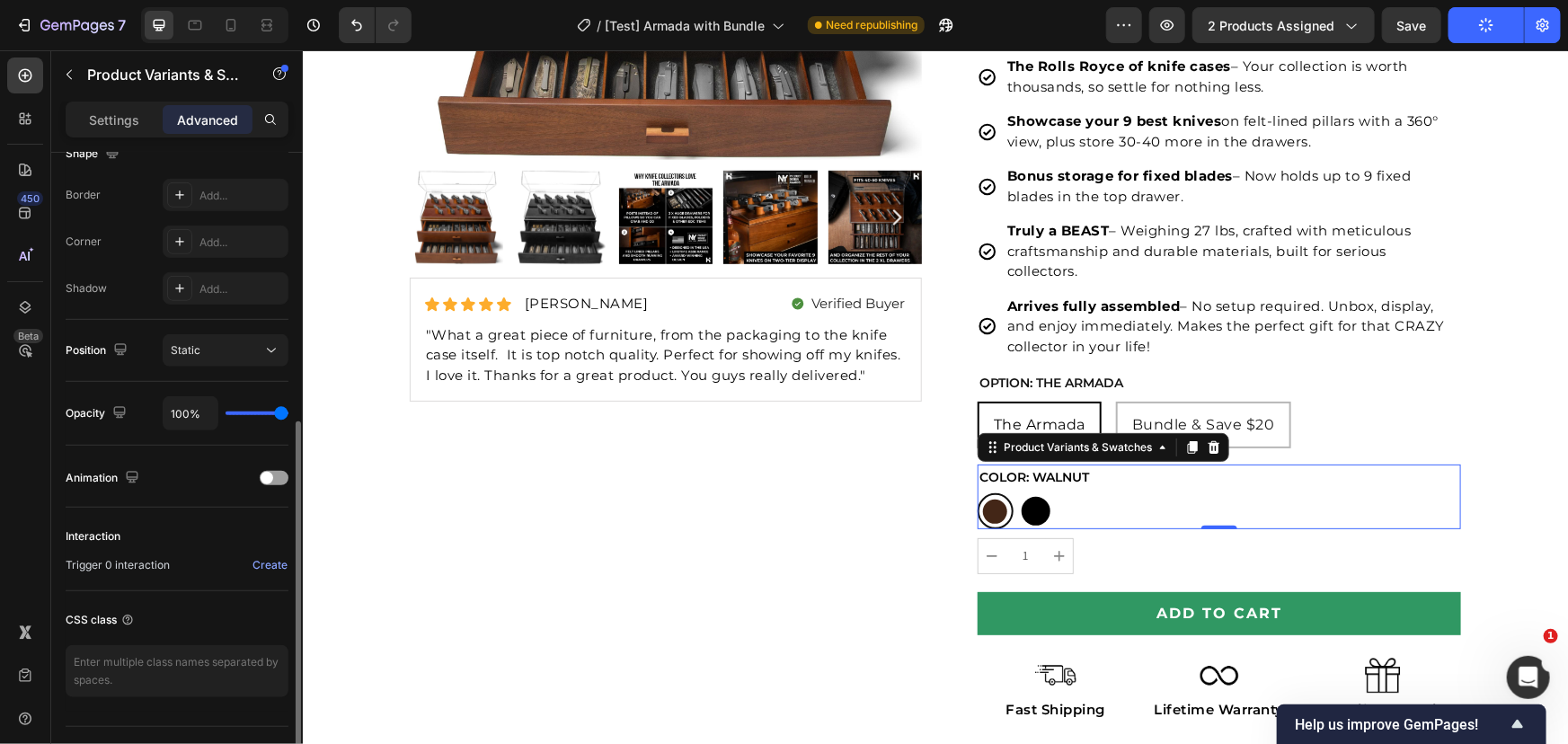
scroll to position [528, 0]
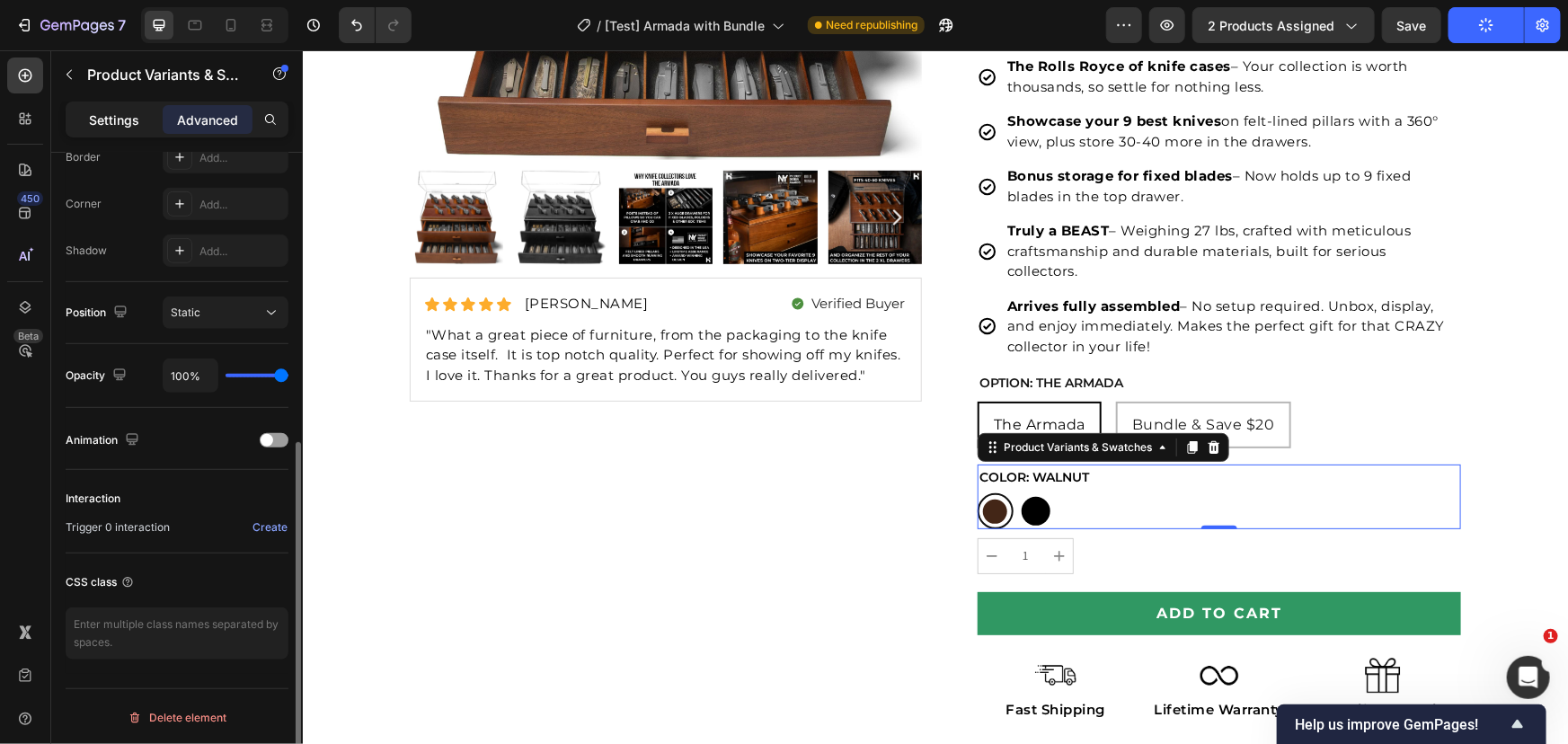
click at [126, 126] on p "Settings" at bounding box center [113, 120] width 50 height 19
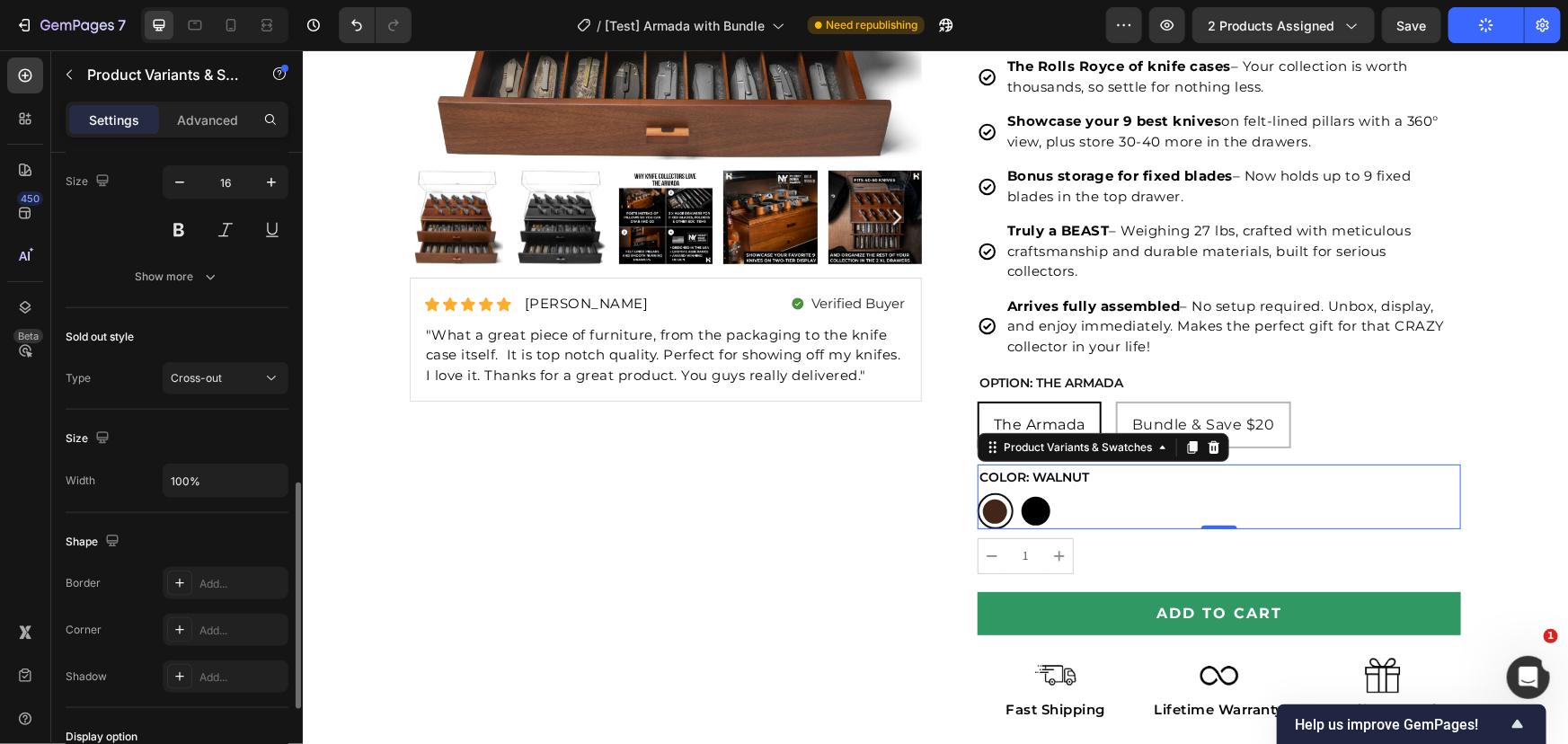
scroll to position [772, 0]
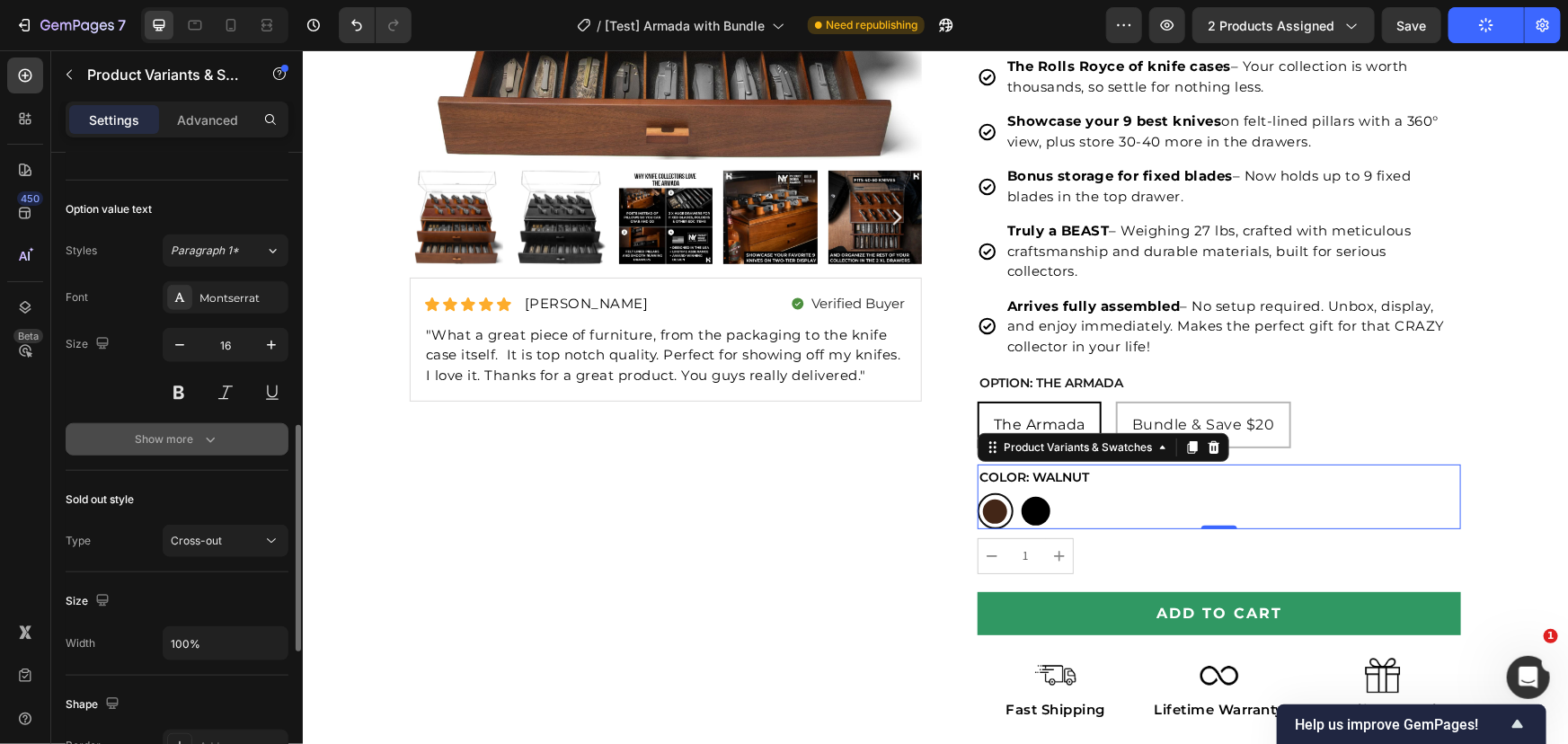
click at [183, 441] on div "Show more" at bounding box center [177, 439] width 83 height 18
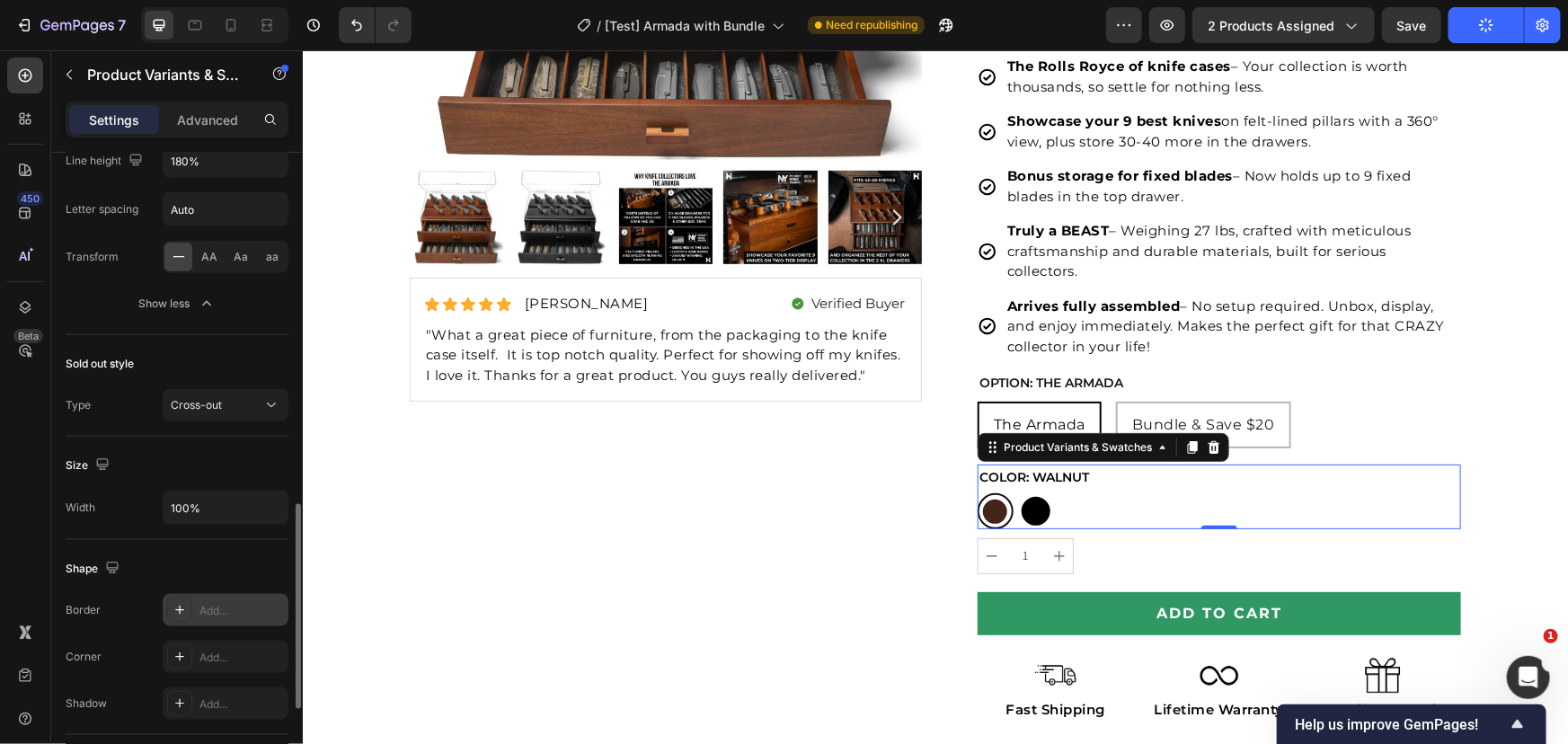
scroll to position [1180, 0]
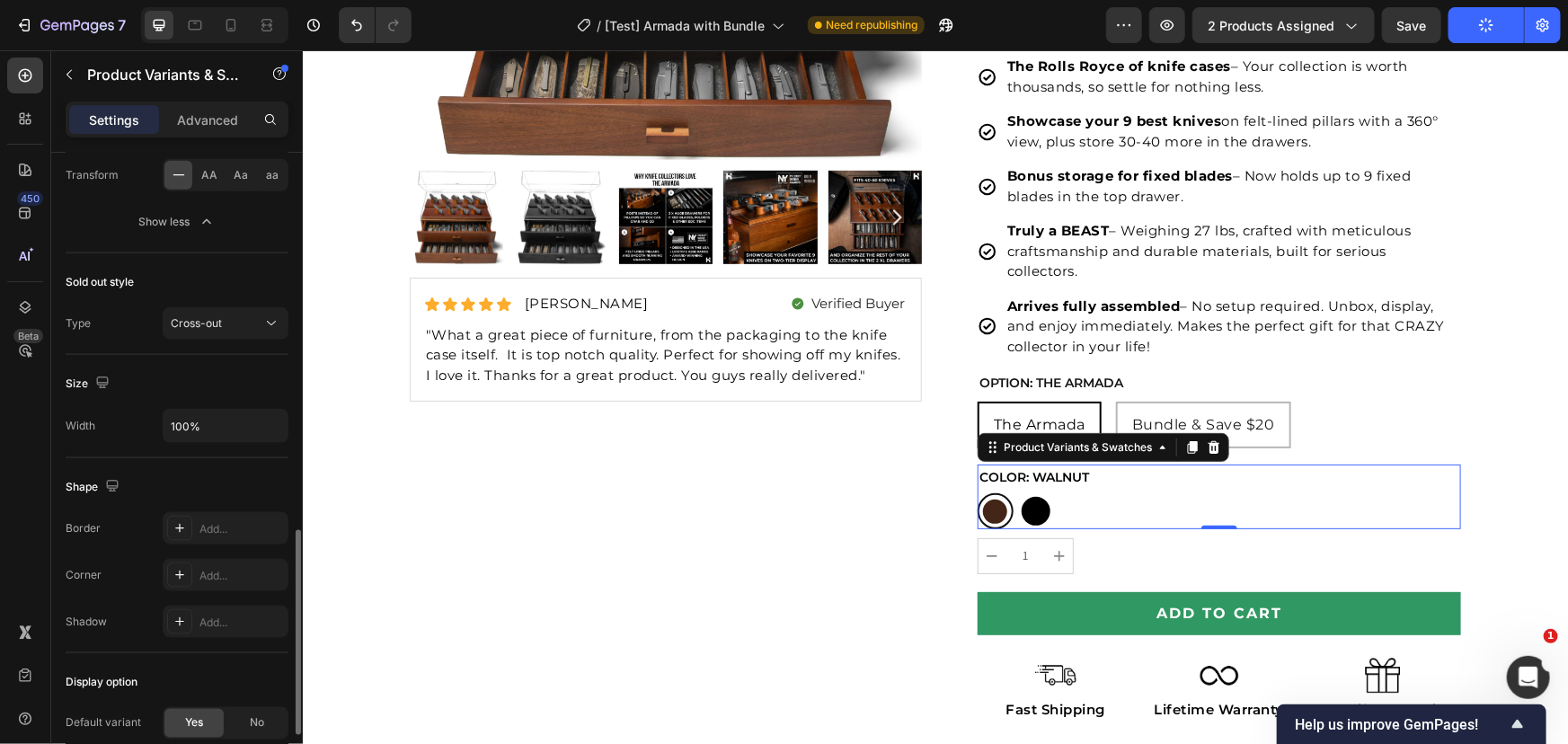
click at [991, 505] on div at bounding box center [994, 510] width 25 height 25
click at [977, 493] on input "Walnut Walnut" at bounding box center [976, 492] width 1 height 1
drag, startPoint x: 1019, startPoint y: 510, endPoint x: 1011, endPoint y: 515, distance: 9.4
click at [1020, 510] on div at bounding box center [1035, 510] width 28 height 28
click at [1017, 493] on input "Black Black" at bounding box center [1016, 492] width 1 height 1
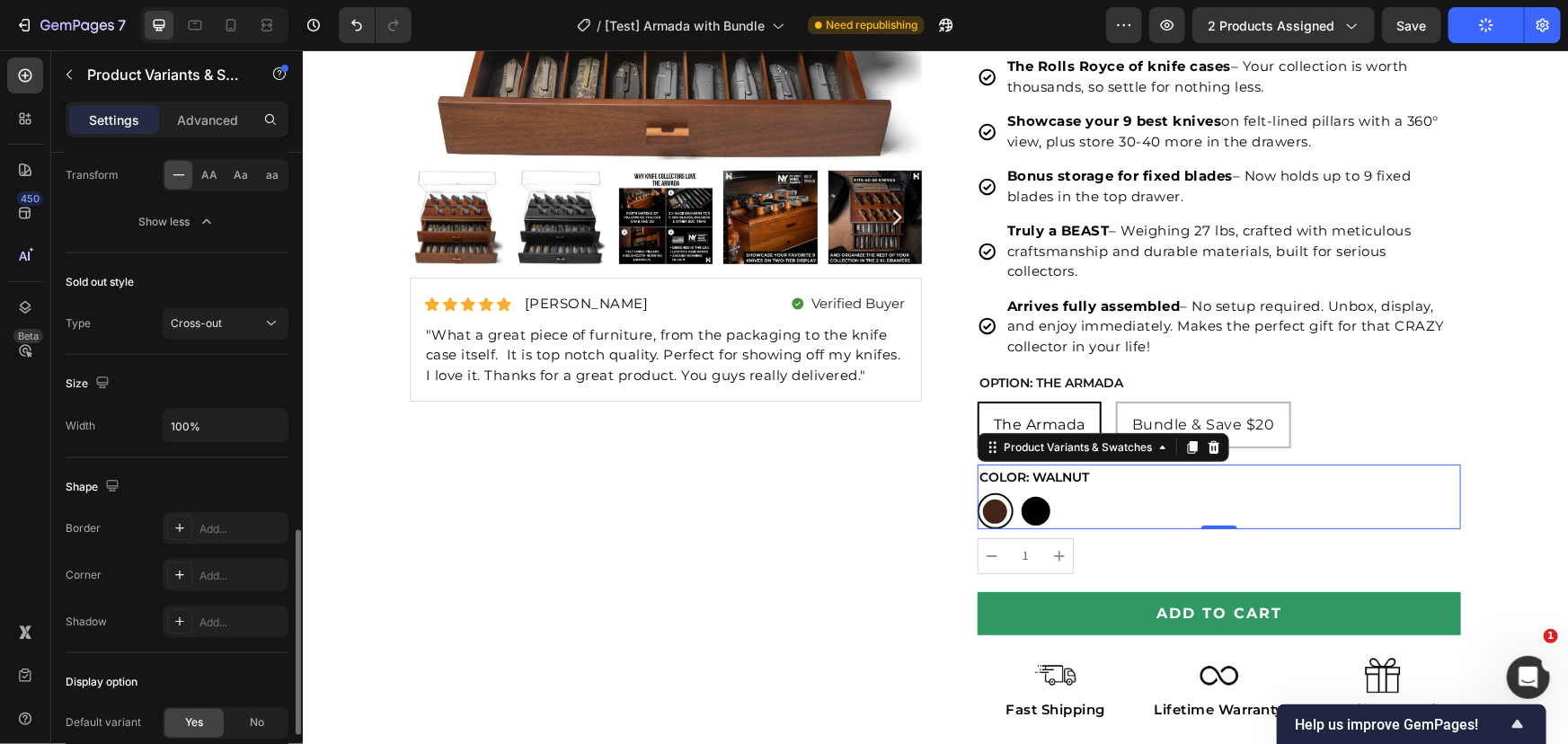
radio input "true"
click at [998, 510] on div at bounding box center [993, 510] width 27 height 27
click at [977, 493] on input "Walnut Walnut" at bounding box center [976, 492] width 1 height 1
radio input "true"
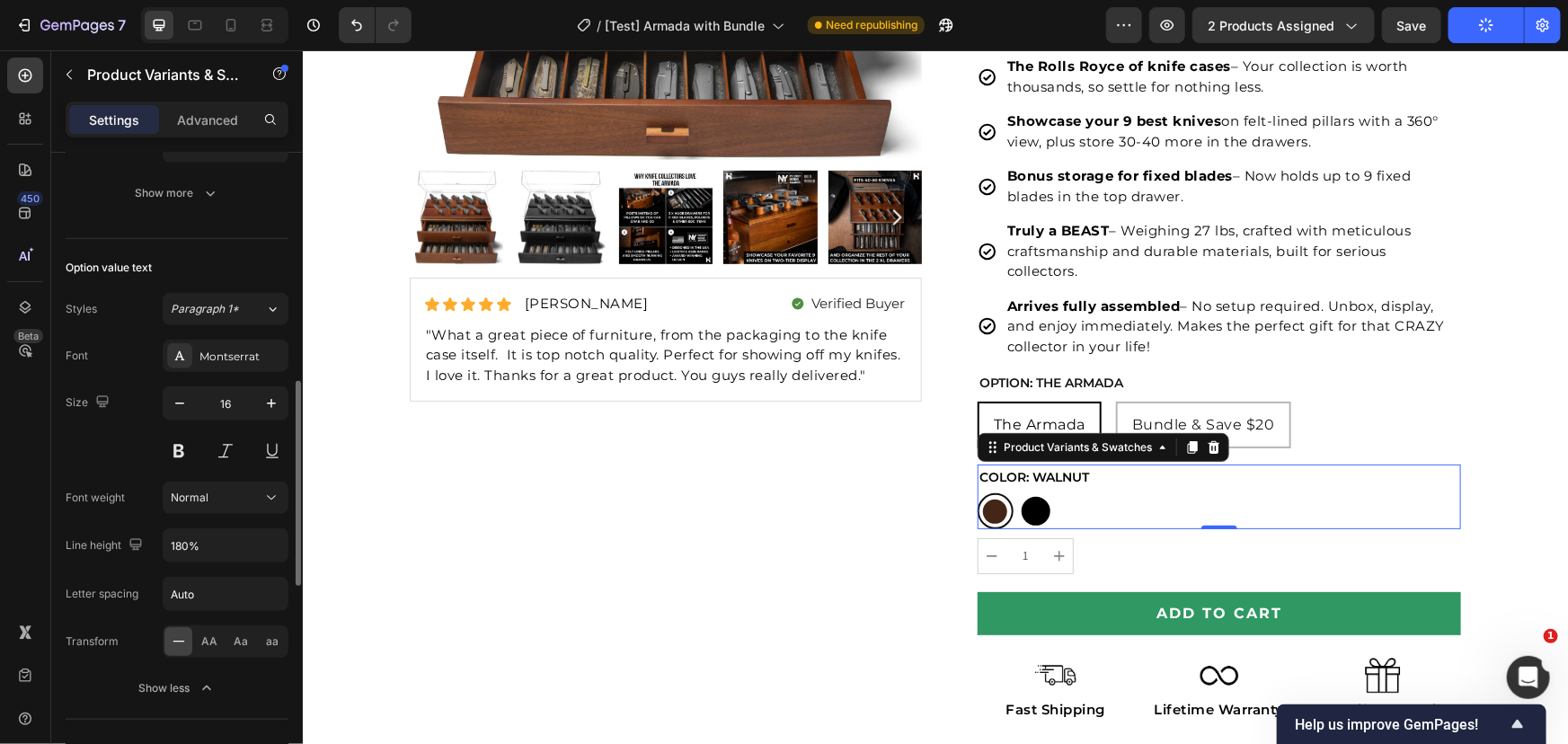
scroll to position [796, 0]
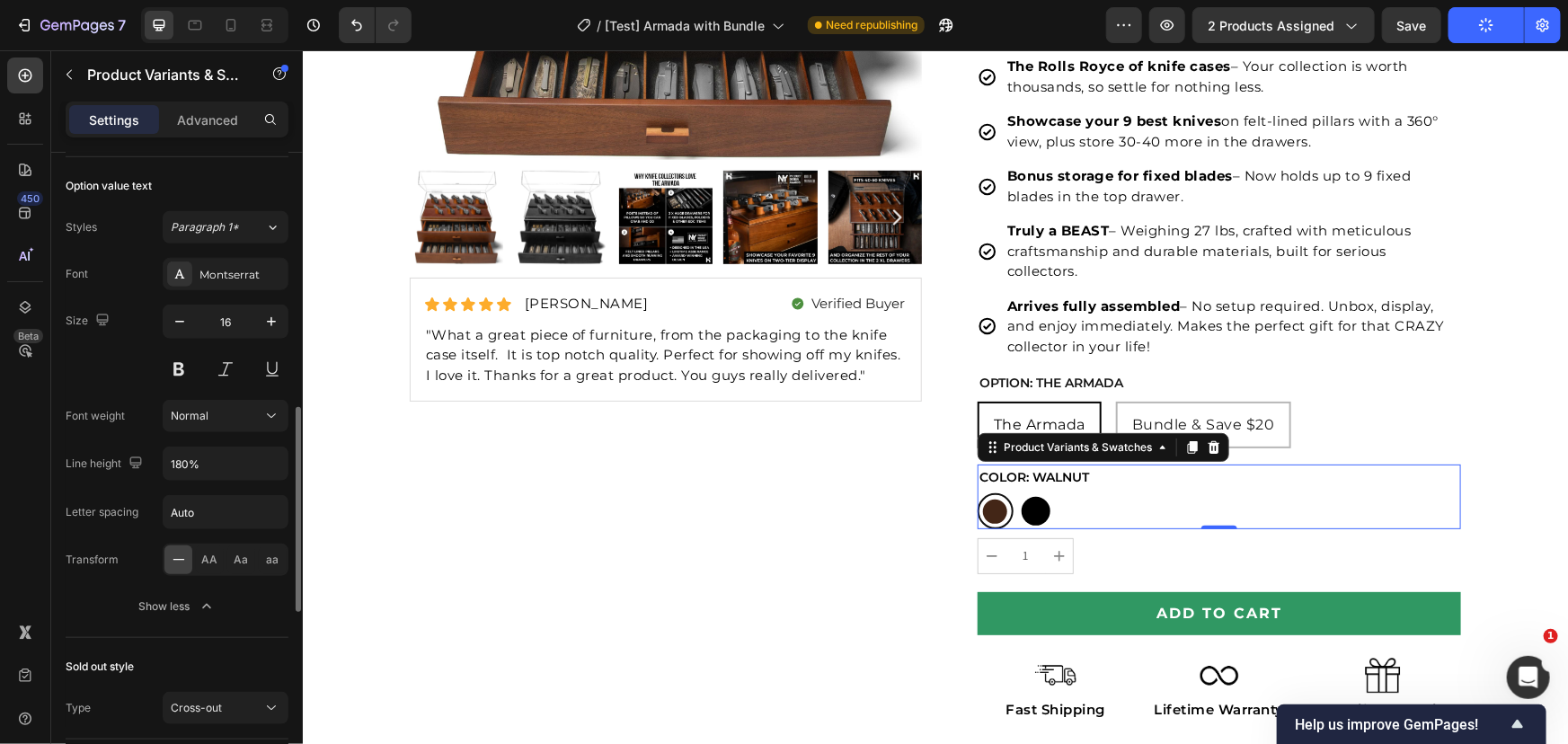
click at [171, 601] on div "Show less" at bounding box center [177, 606] width 77 height 18
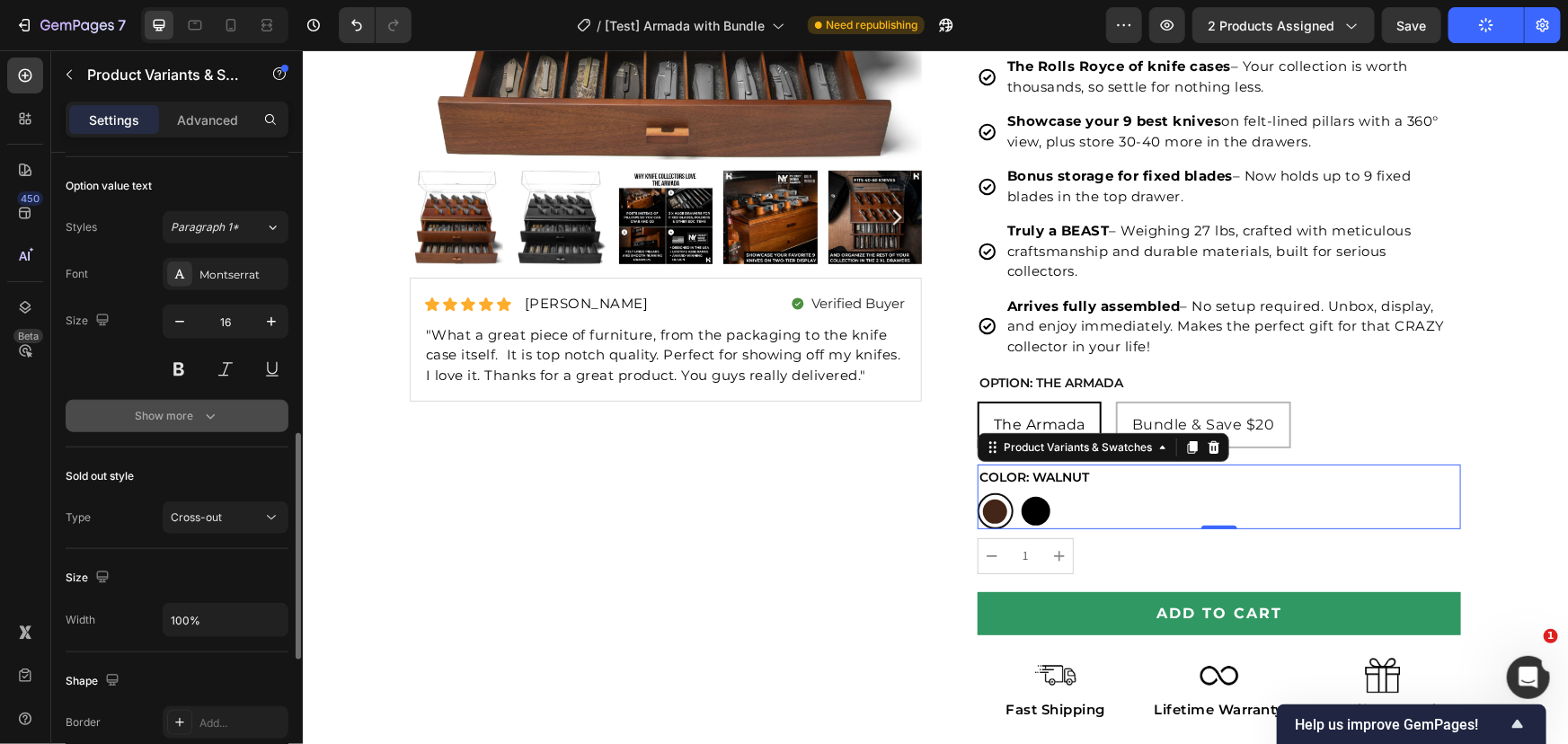
click at [182, 421] on div "Show more" at bounding box center [177, 415] width 83 height 18
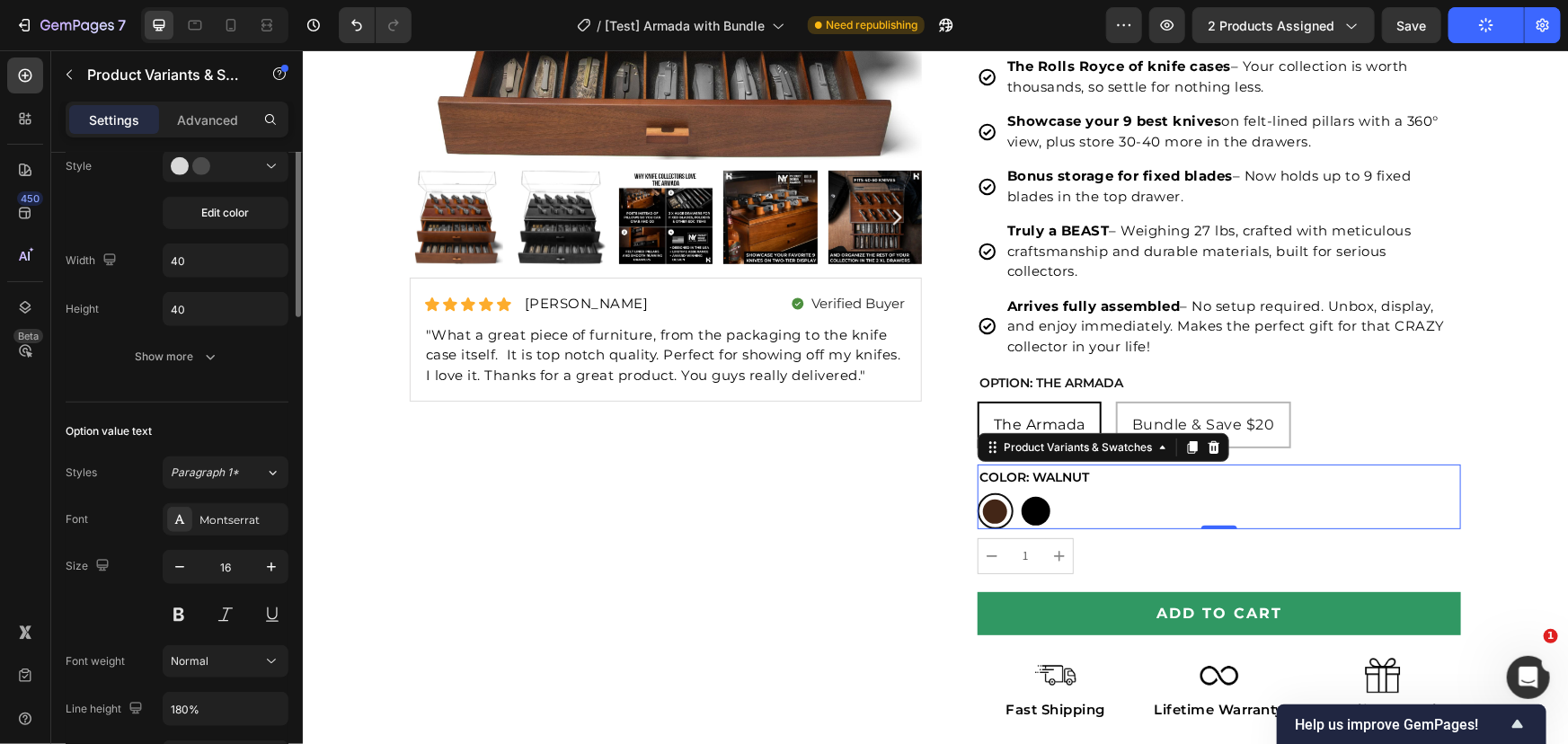
scroll to position [305, 0]
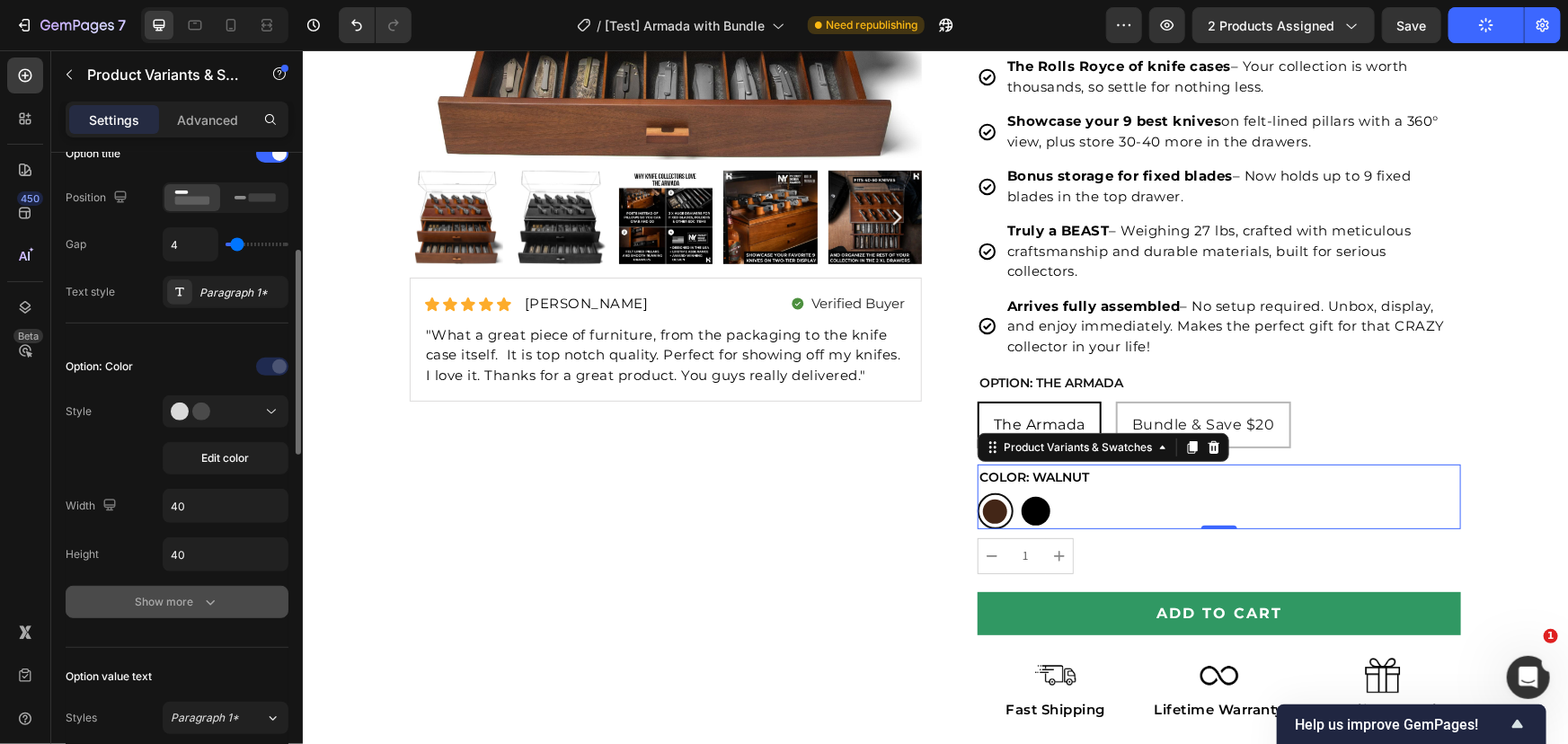
click at [194, 594] on div "Show more" at bounding box center [177, 601] width 83 height 18
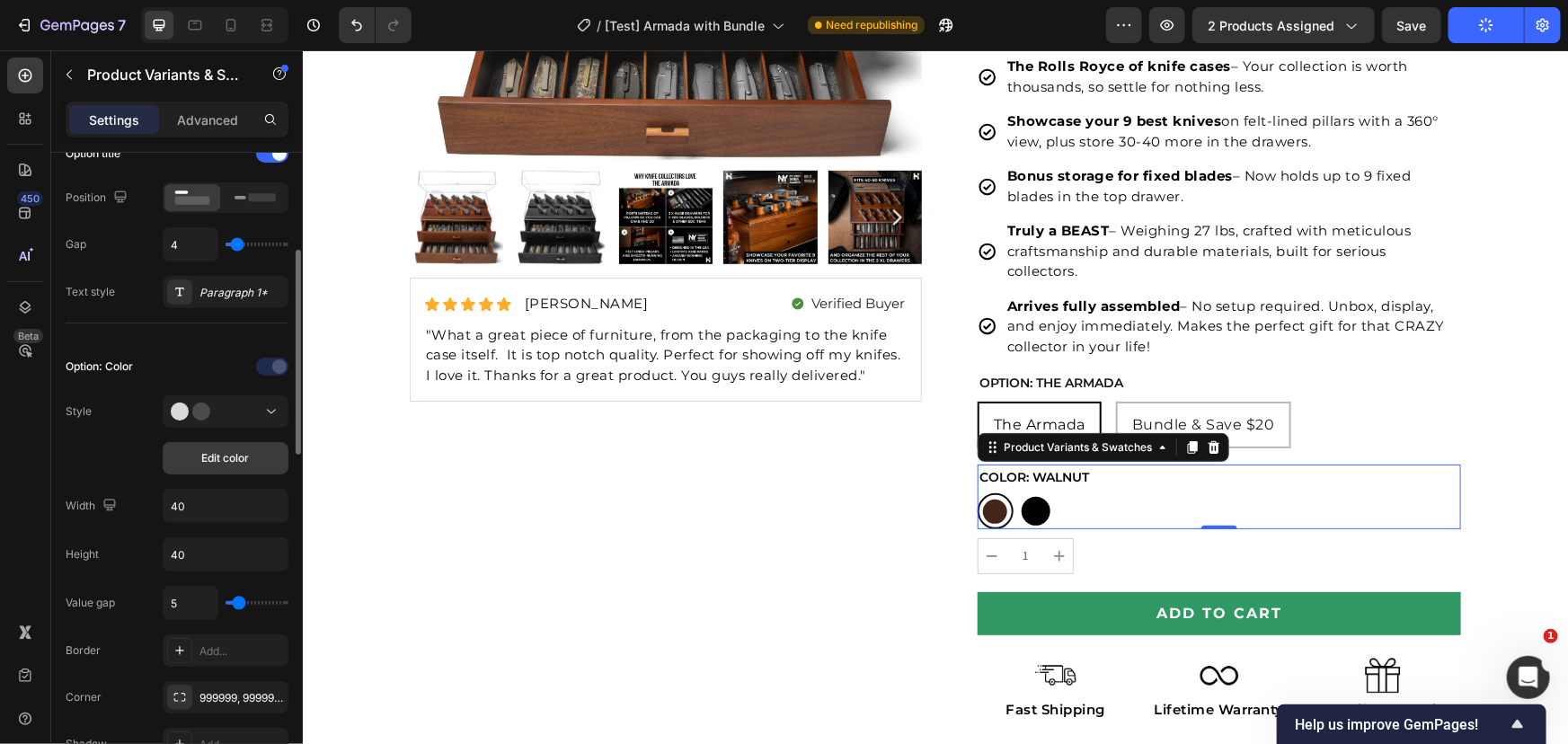
click at [230, 457] on span "Edit color" at bounding box center [226, 458] width 47 height 16
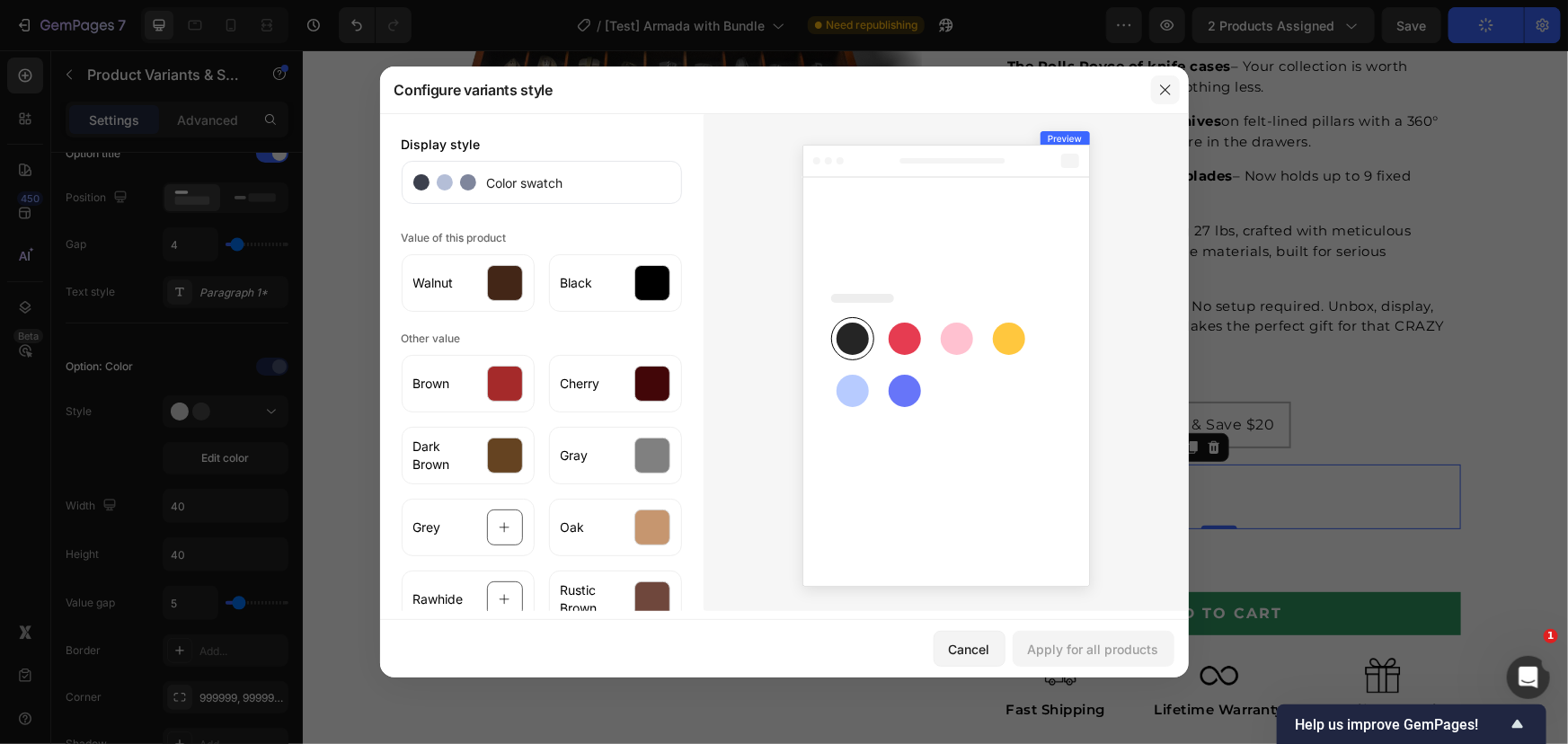
click at [1171, 88] on icon "button" at bounding box center [1165, 89] width 14 height 14
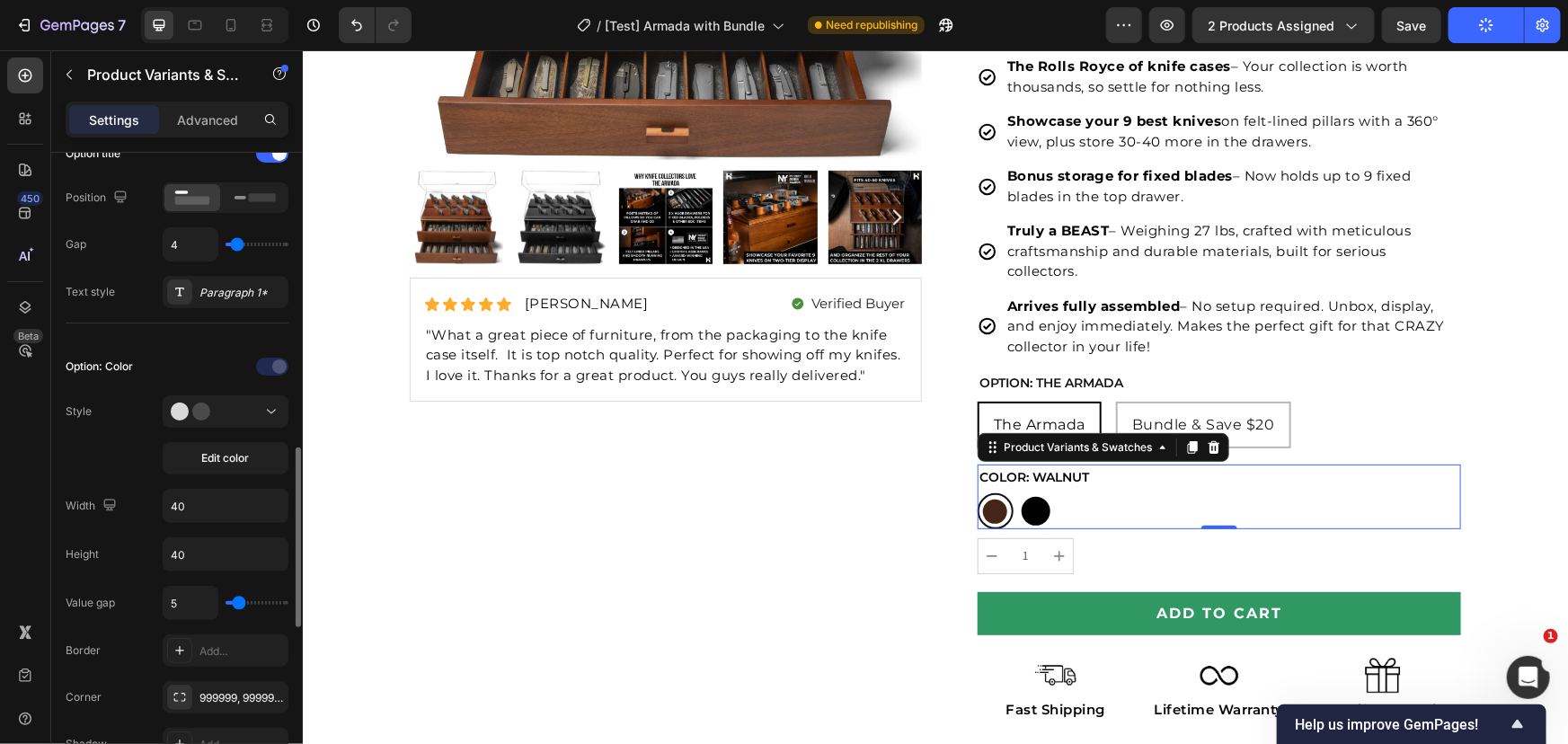
scroll to position [469, 0]
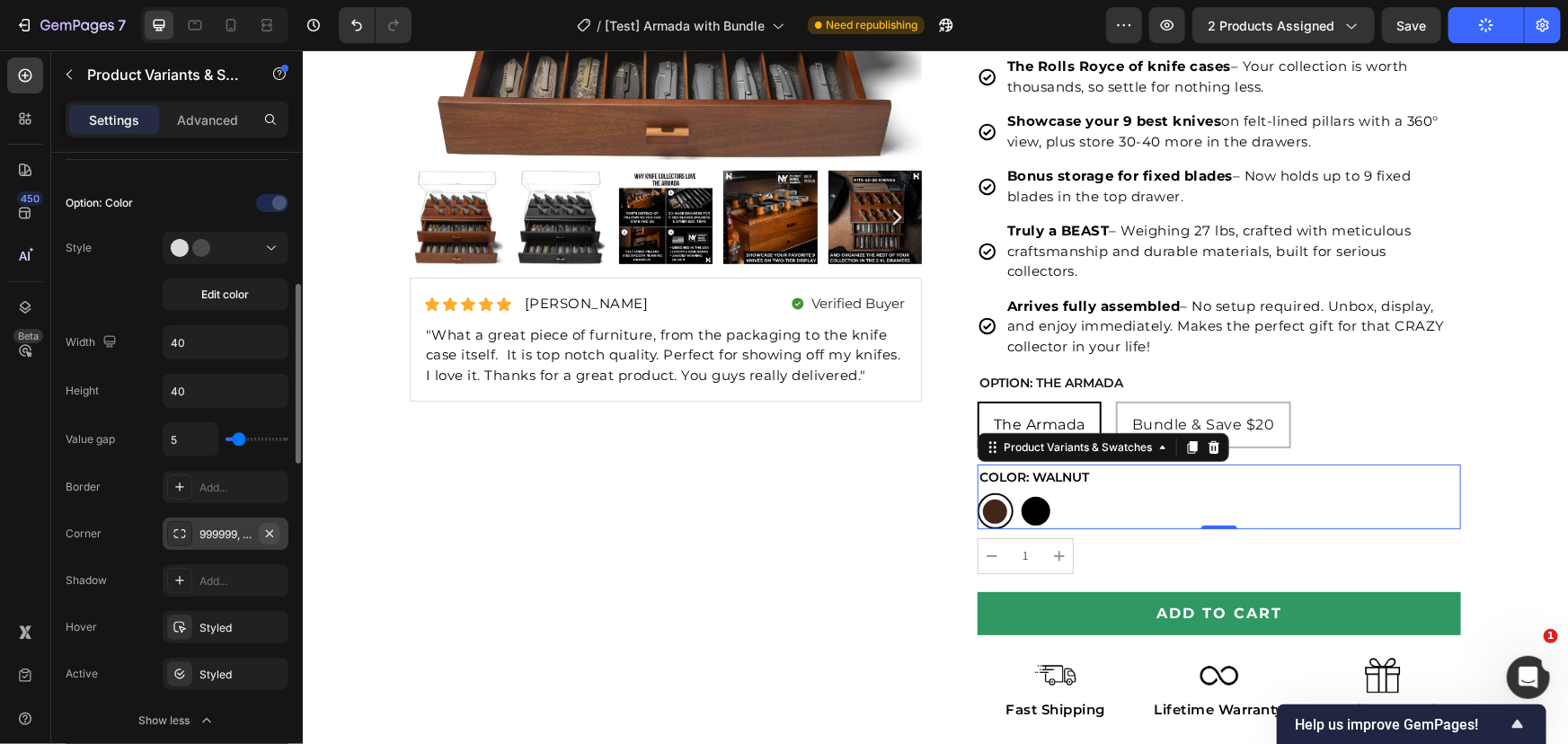
click at [270, 530] on icon "button" at bounding box center [270, 533] width 8 height 8
click at [225, 532] on div "Add..." at bounding box center [241, 534] width 84 height 16
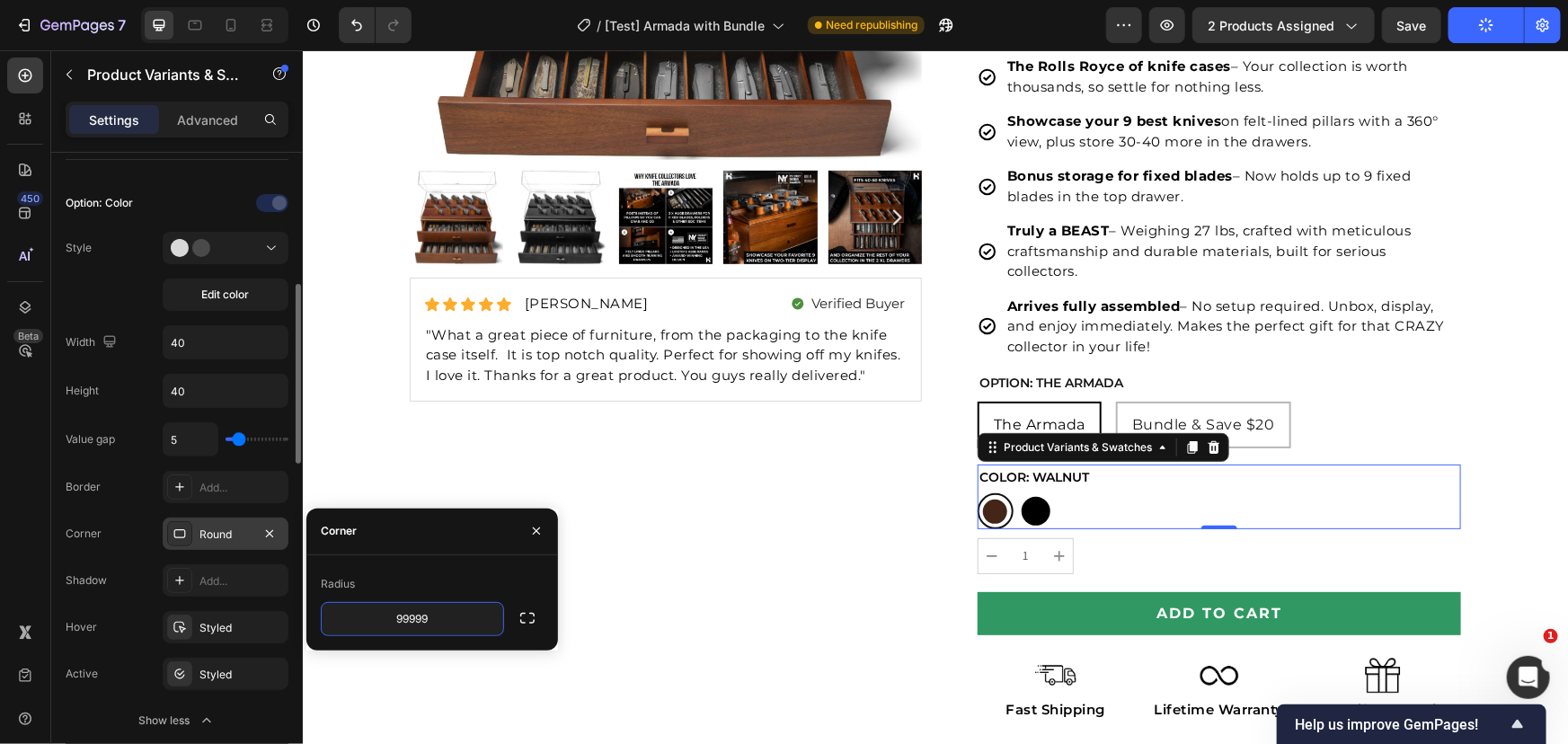
type input "999999"
click at [184, 622] on icon at bounding box center [179, 627] width 14 height 14
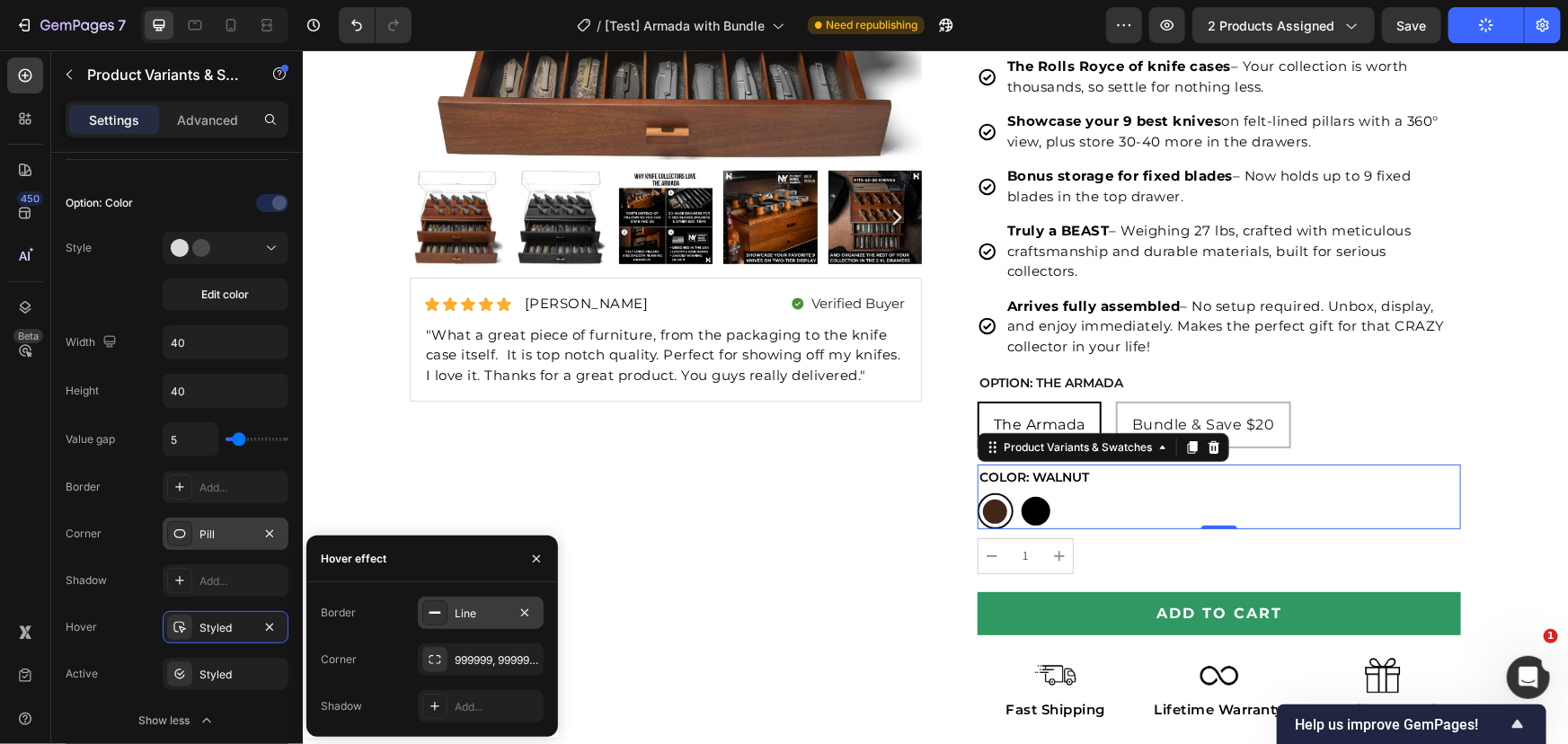
click at [438, 616] on icon at bounding box center [434, 612] width 14 height 14
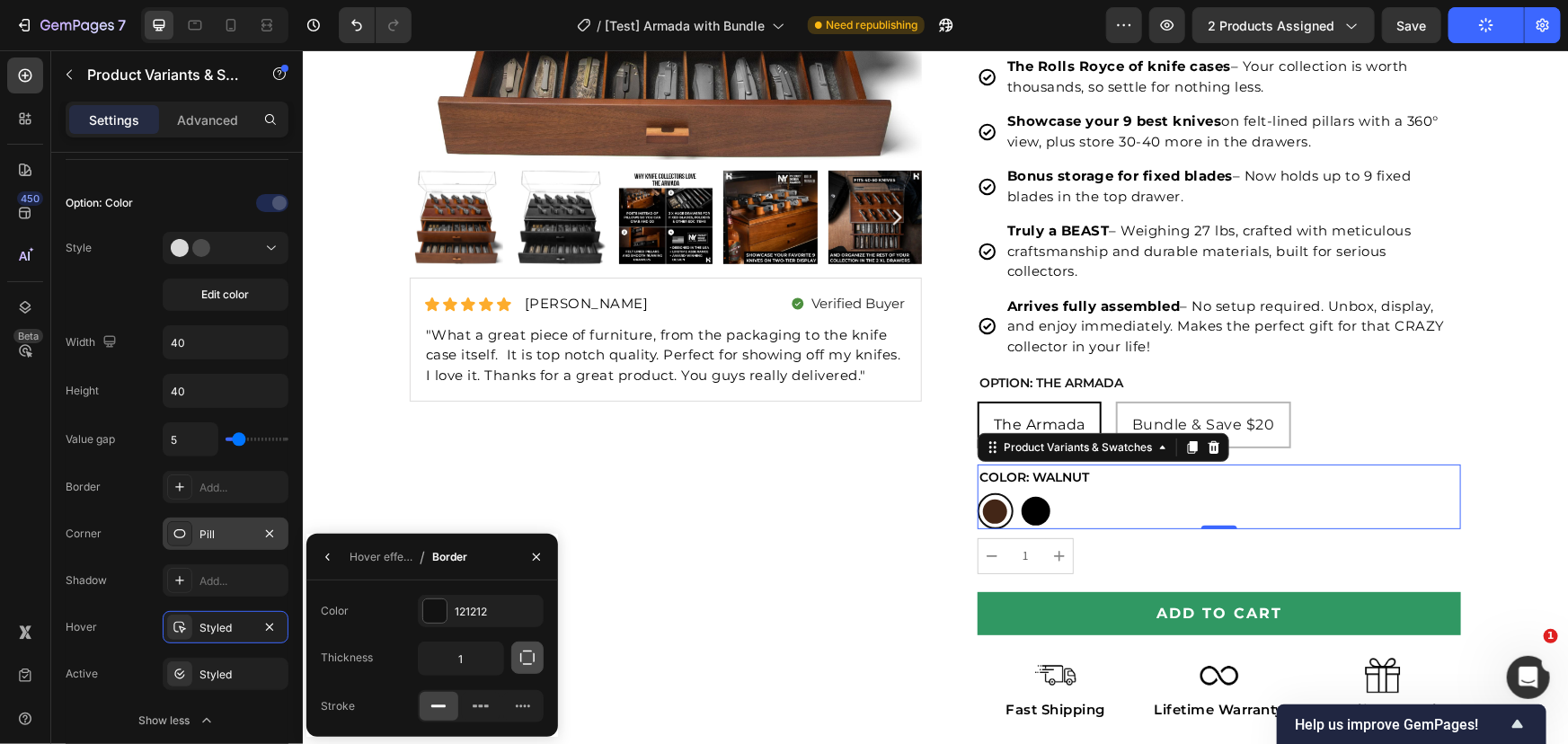
click at [524, 656] on icon "button" at bounding box center [527, 657] width 18 height 18
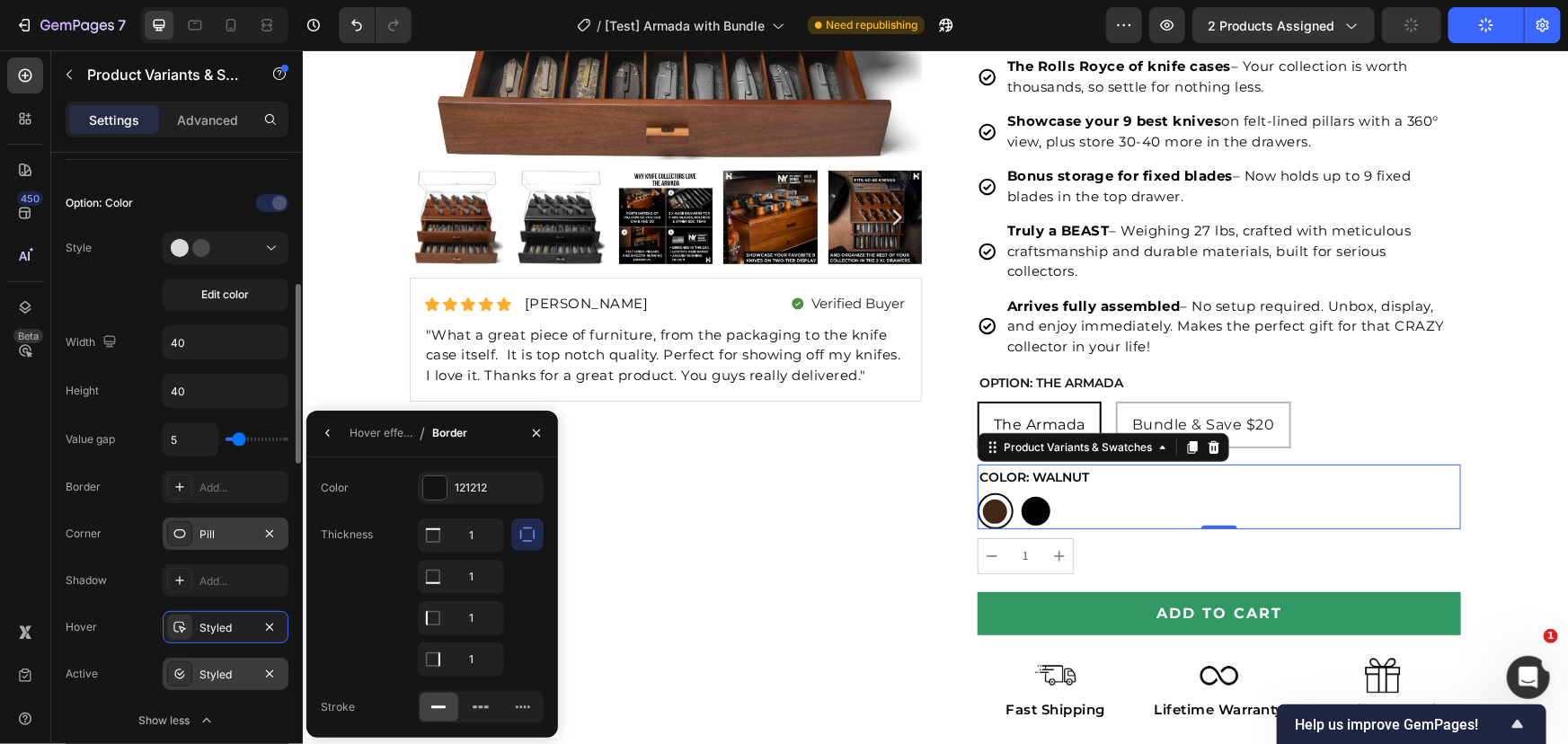
click at [186, 679] on div at bounding box center [180, 673] width 26 height 26
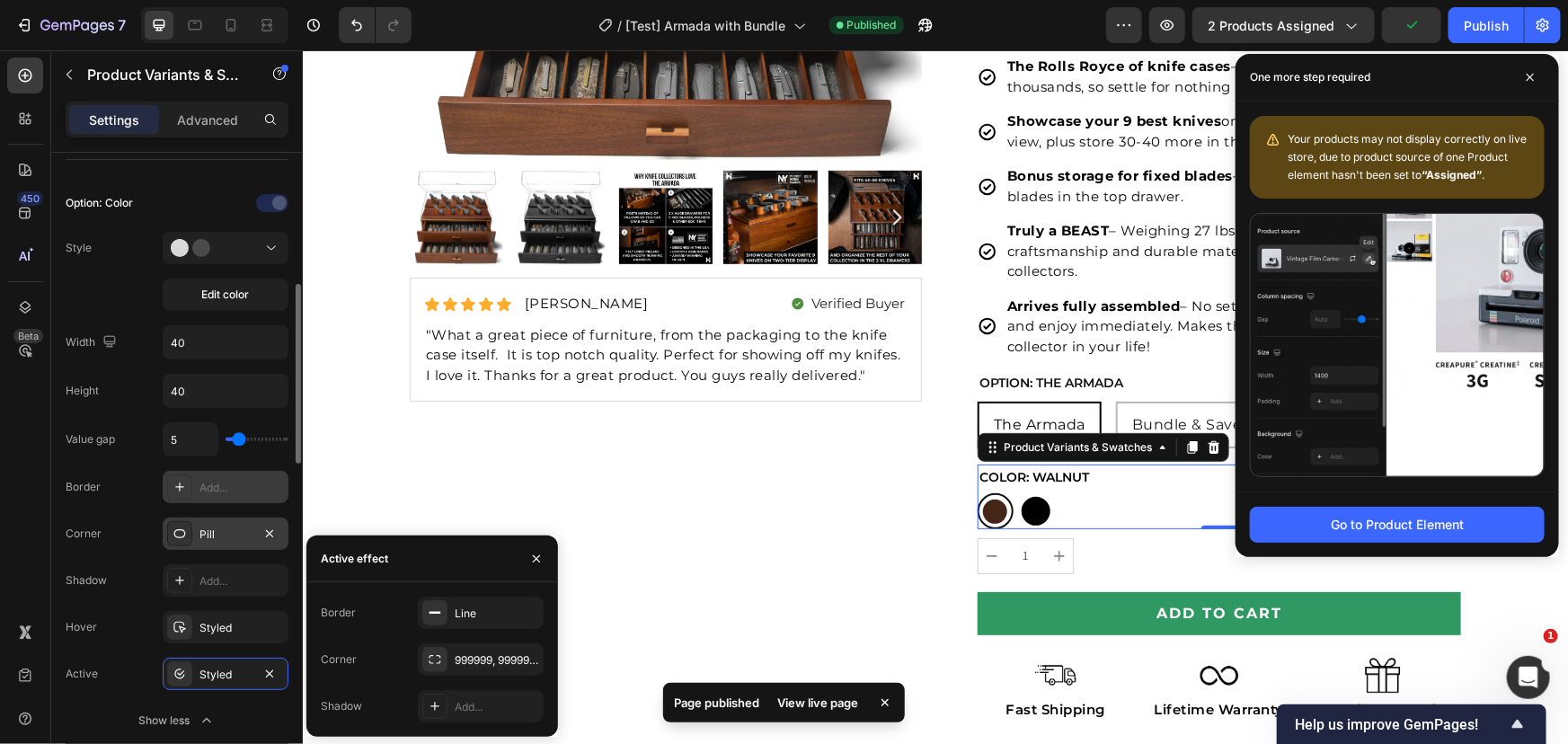
click at [193, 491] on div "Add..." at bounding box center [225, 487] width 126 height 32
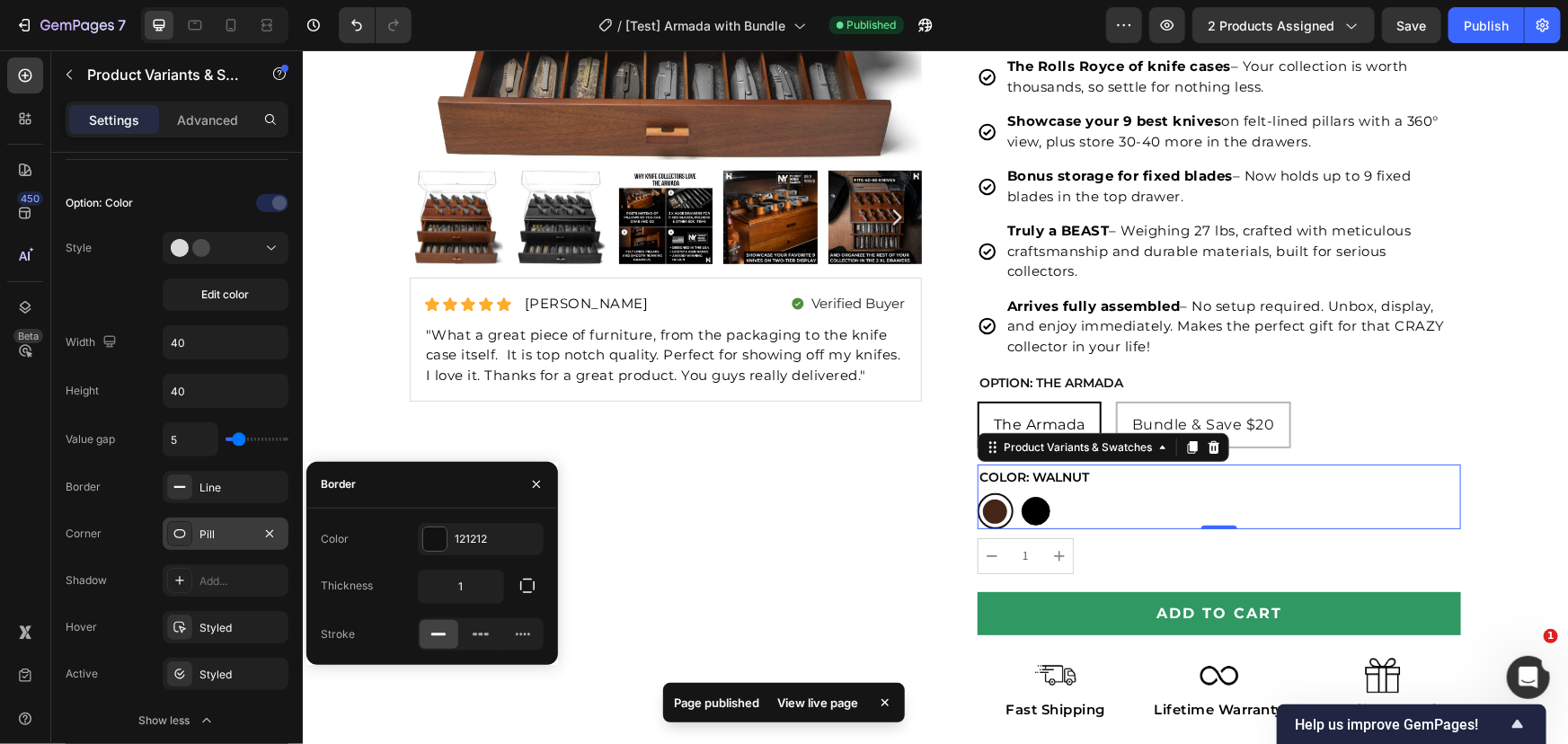
drag, startPoint x: 1032, startPoint y: 511, endPoint x: 1030, endPoint y: 529, distance: 18.1
click at [1032, 511] on div at bounding box center [1035, 510] width 28 height 28
click at [1017, 493] on input "Black Black" at bounding box center [1016, 492] width 1 height 1
radio input "true"
click at [987, 518] on div "Product Quantity" at bounding box center [1026, 526] width 94 height 16
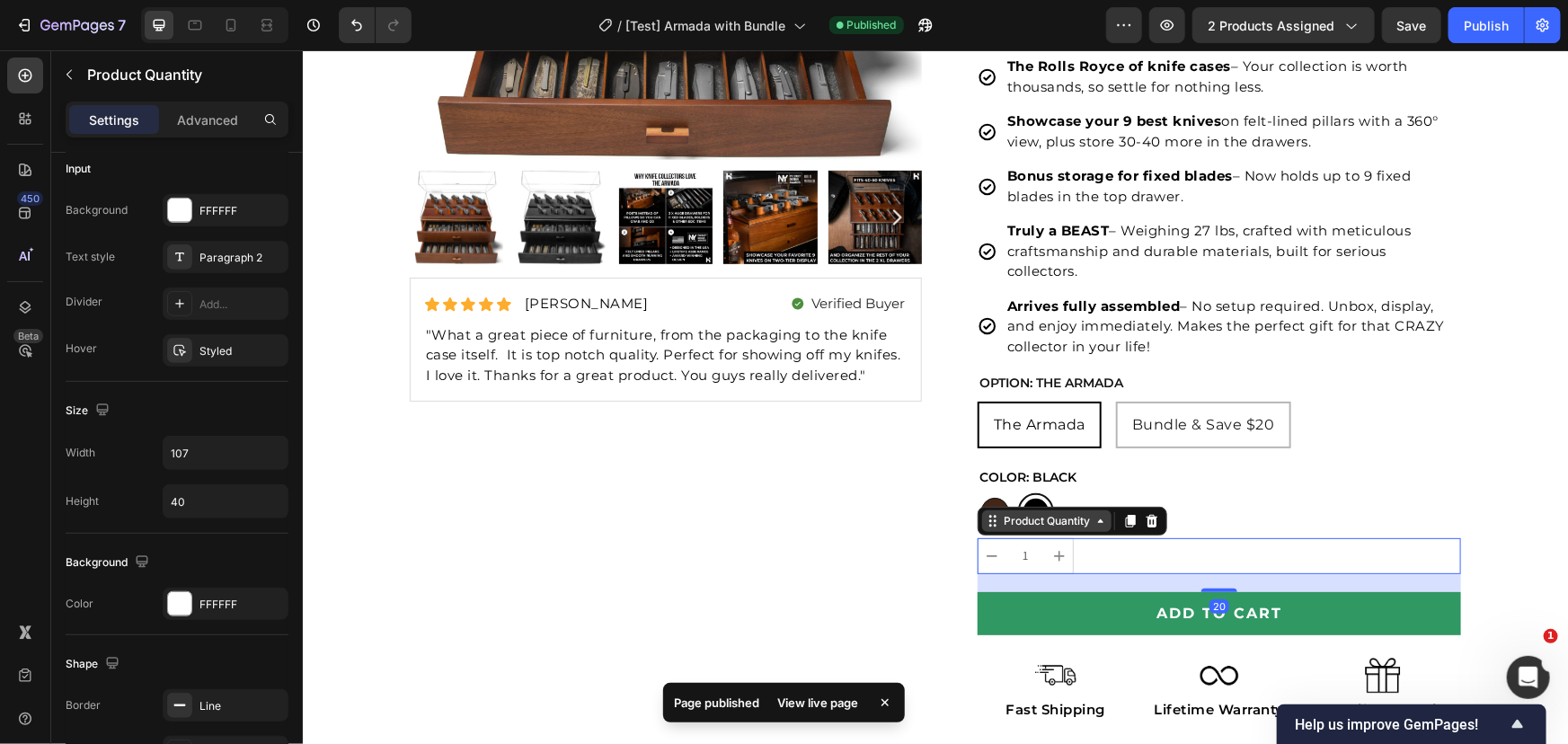
scroll to position [0, 0]
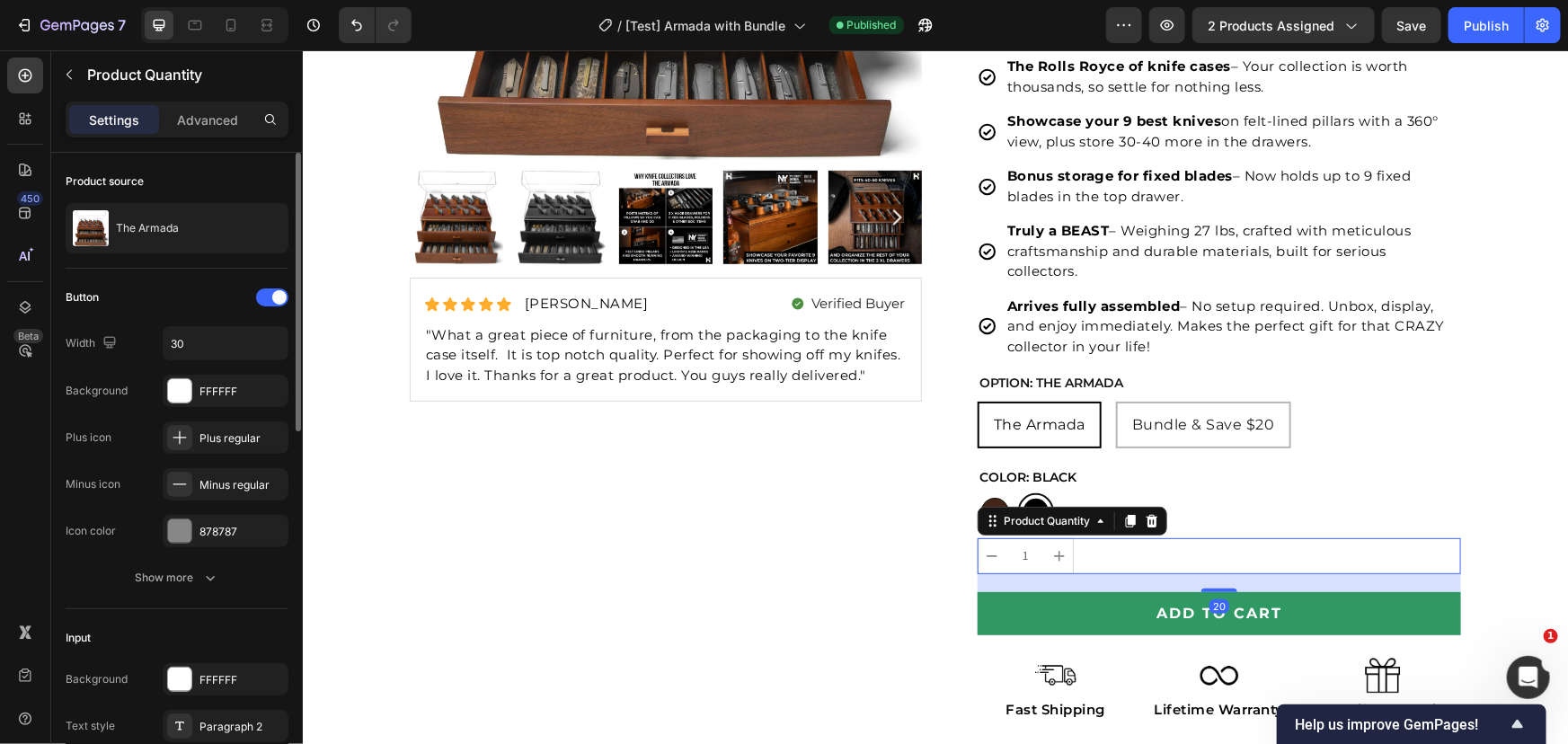
click at [985, 506] on div "Product Quantity" at bounding box center [1071, 520] width 189 height 28
click at [997, 494] on div at bounding box center [995, 510] width 36 height 36
click at [977, 493] on input "Walnut Walnut" at bounding box center [976, 492] width 1 height 1
radio input "true"
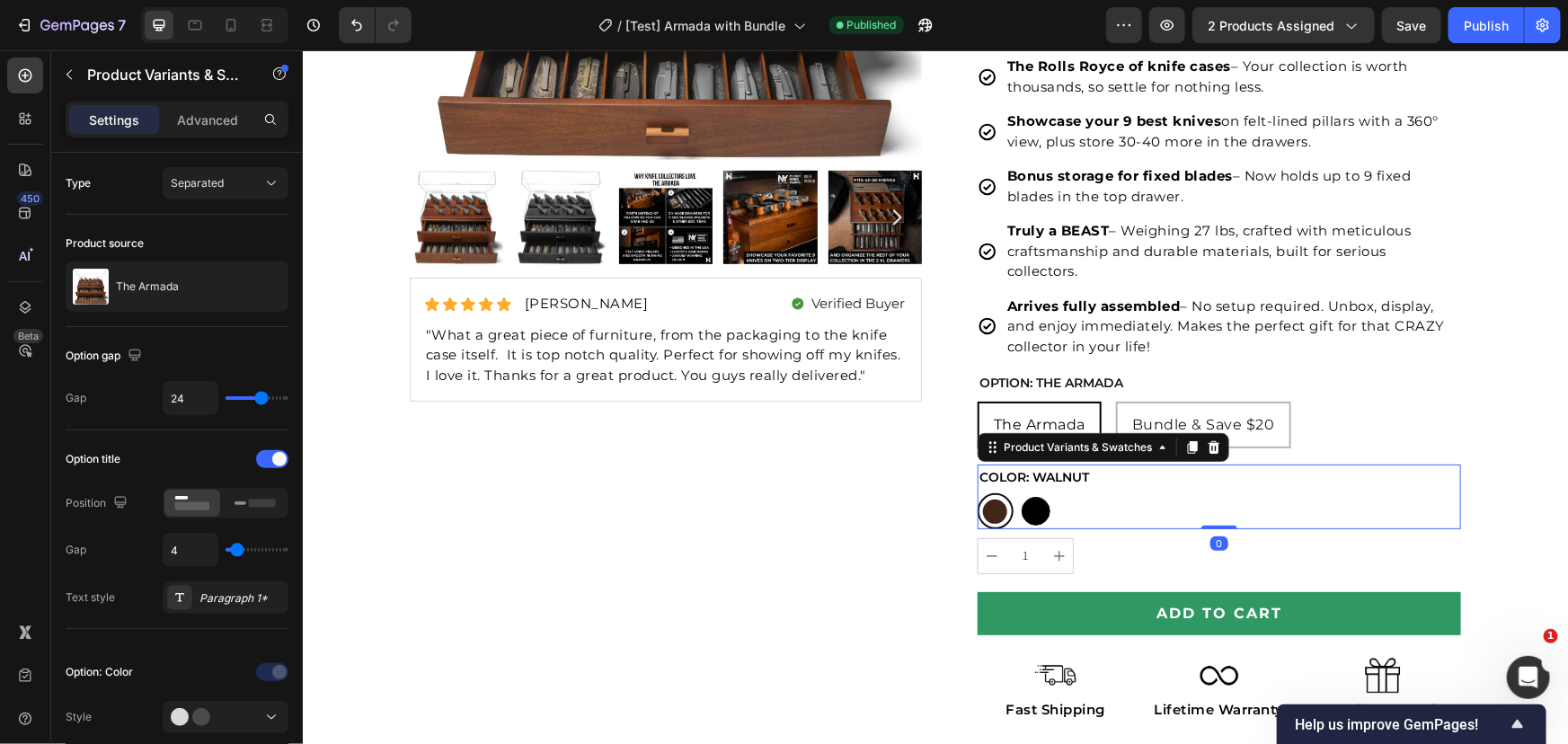
click at [1030, 507] on div at bounding box center [1035, 510] width 28 height 28
click at [1017, 493] on input "Black Black" at bounding box center [1016, 492] width 1 height 1
radio input "true"
click at [991, 513] on div at bounding box center [993, 510] width 27 height 27
click at [977, 493] on input "Walnut Walnut" at bounding box center [976, 492] width 1 height 1
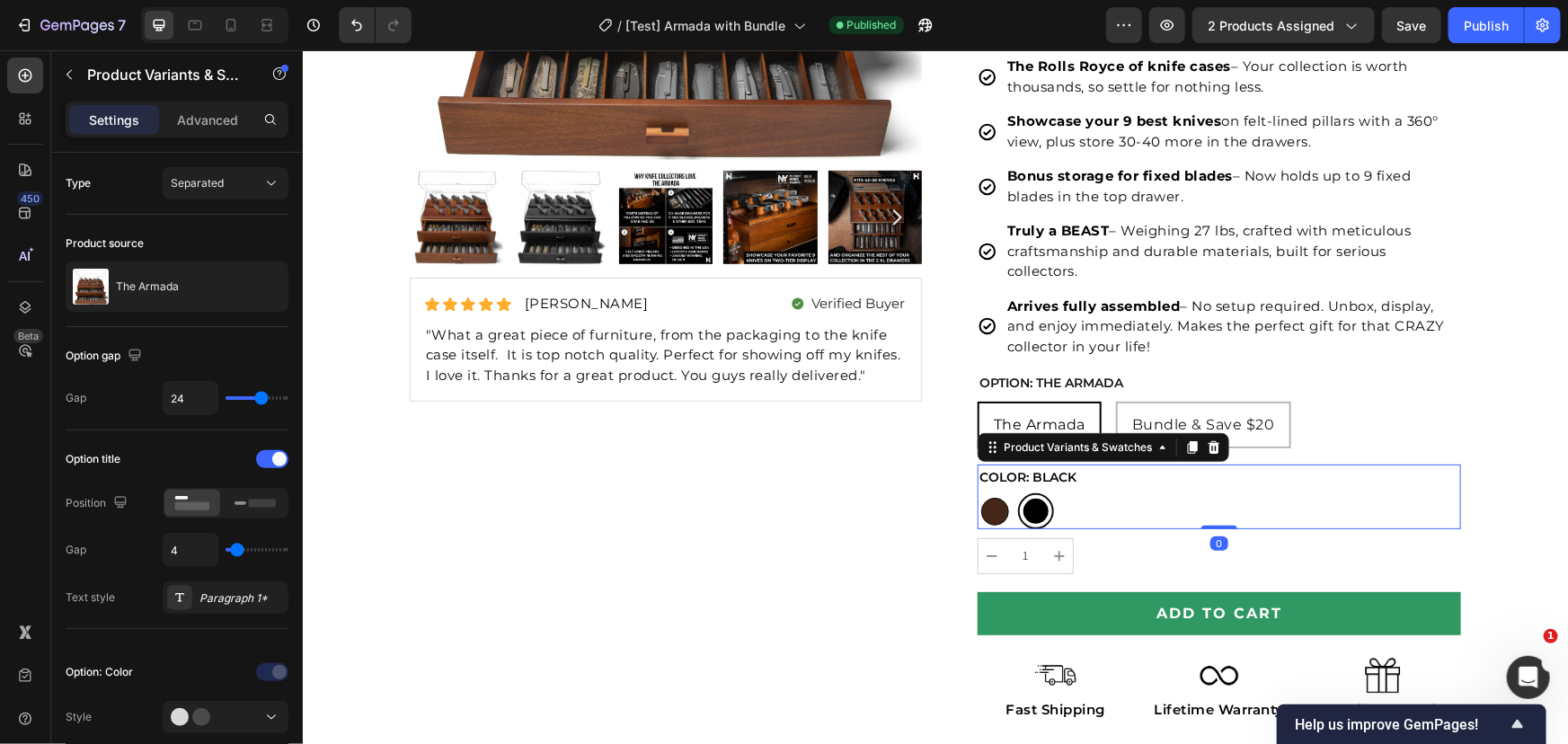
radio input "true"
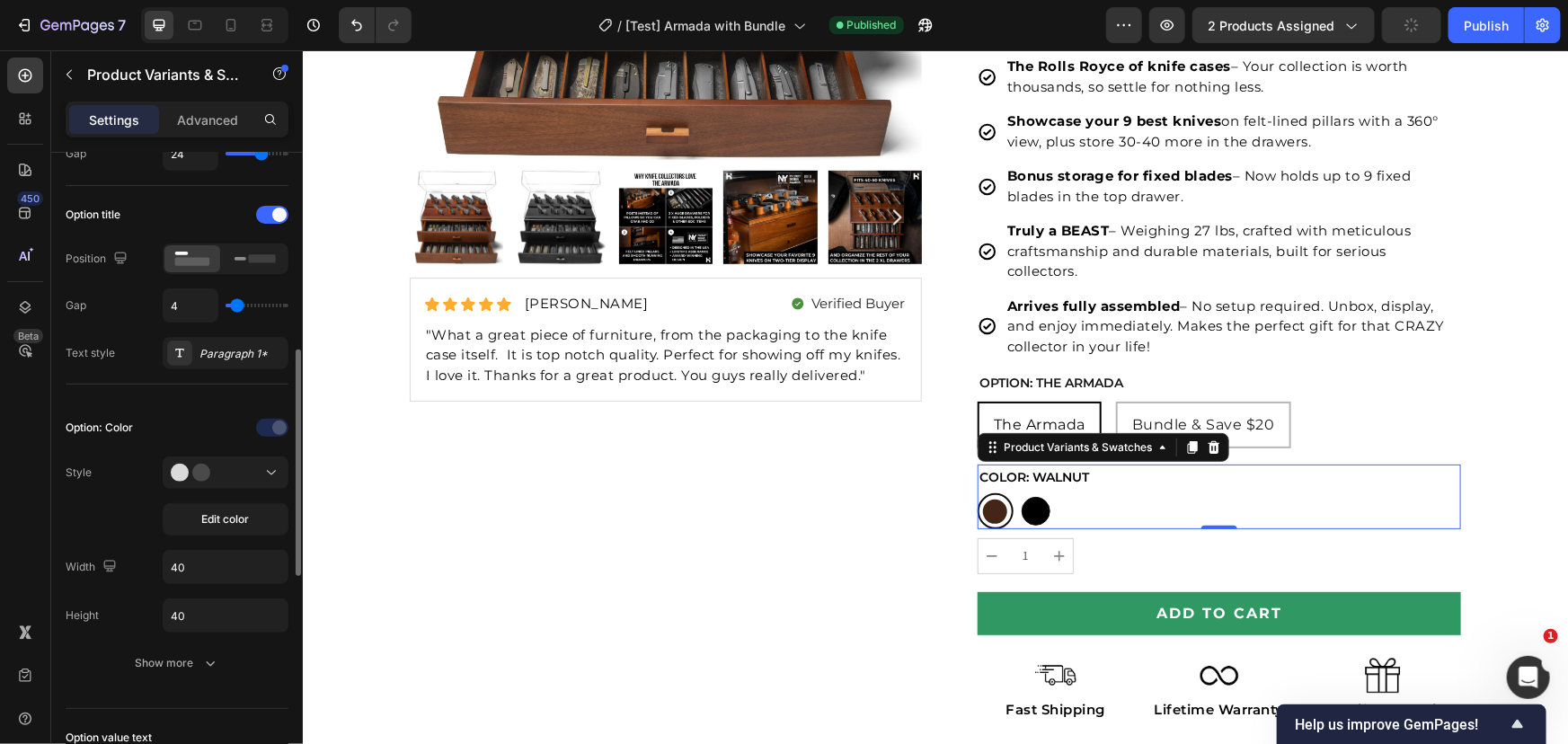
scroll to position [326, 0]
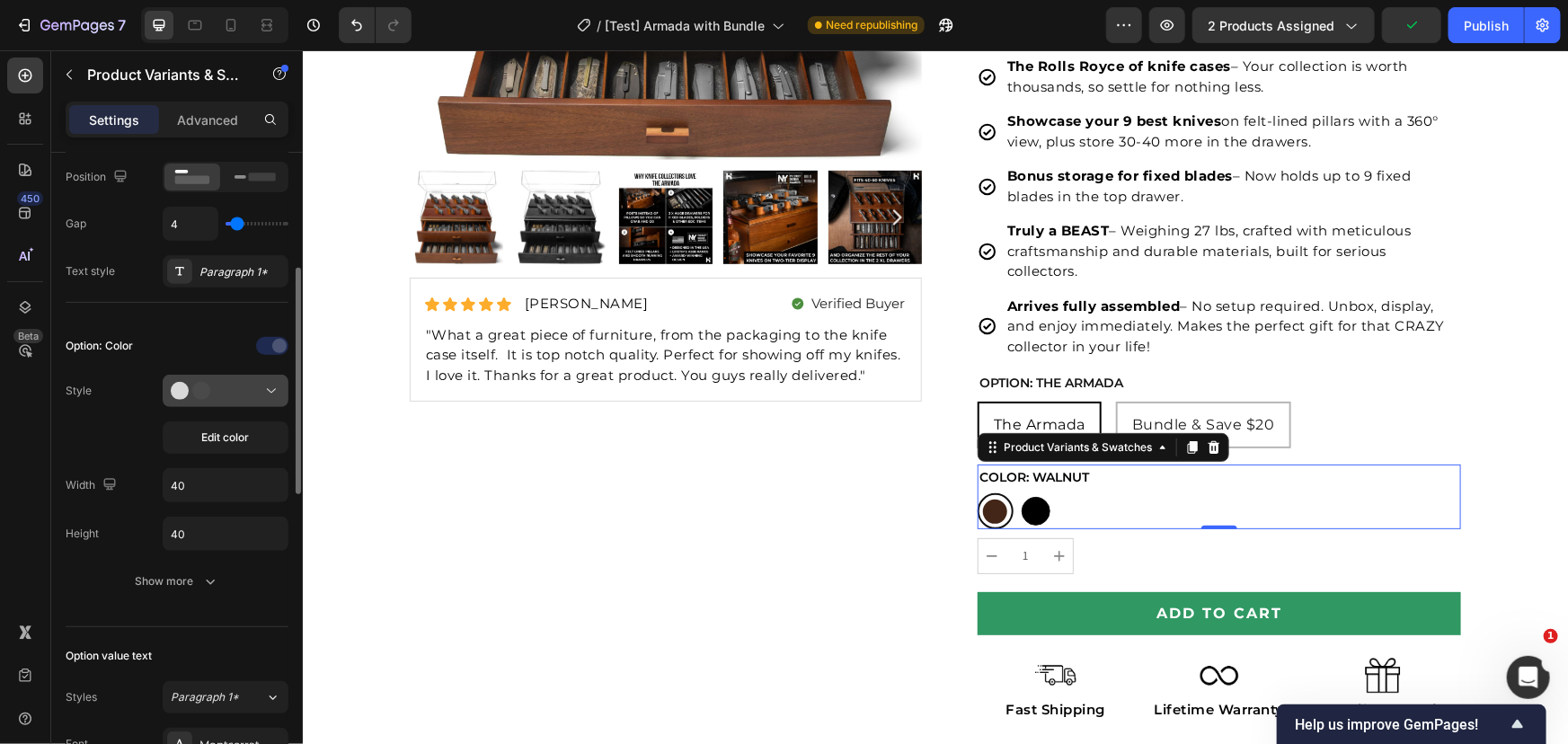
click at [261, 398] on button at bounding box center [225, 390] width 126 height 32
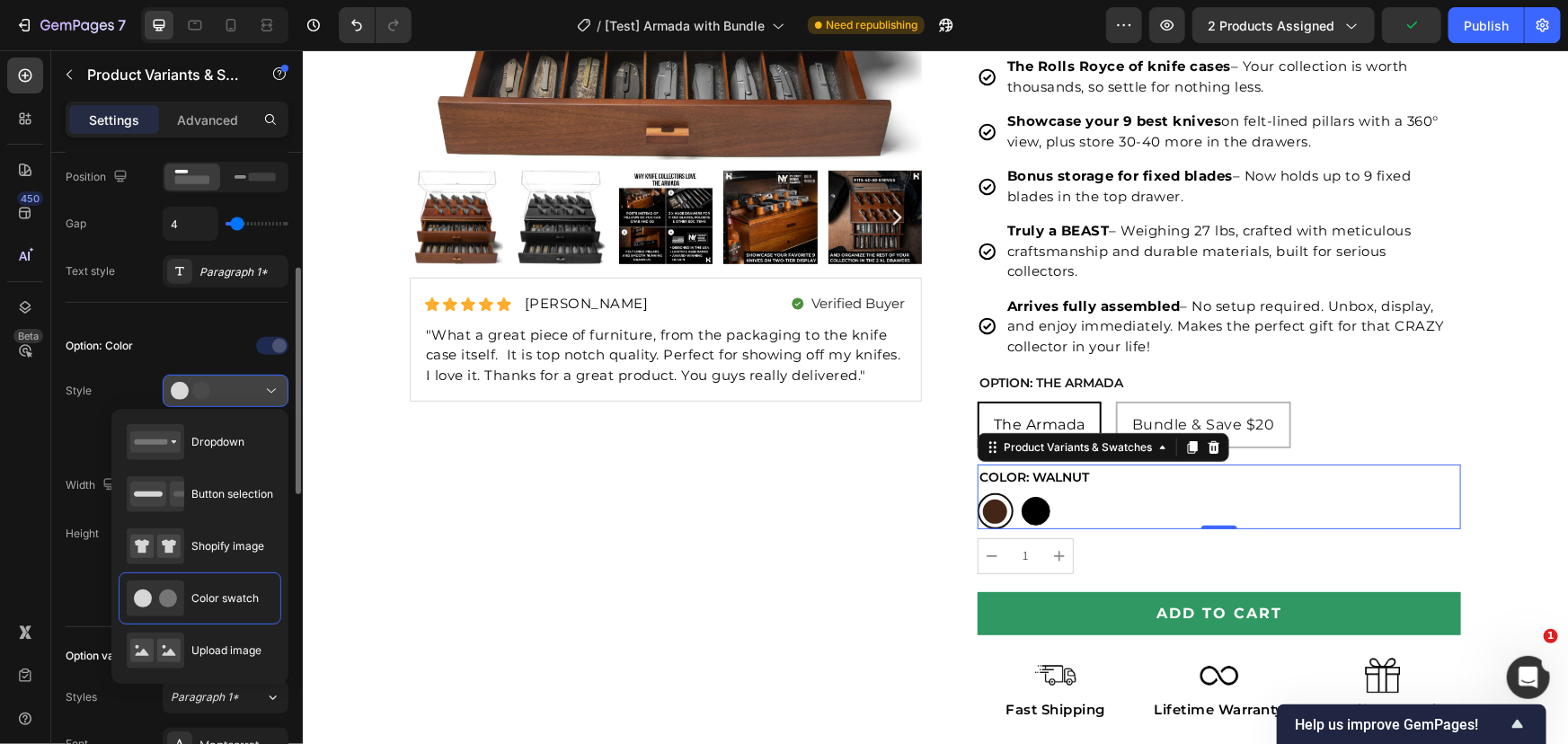
click at [261, 390] on div at bounding box center [226, 390] width 110 height 18
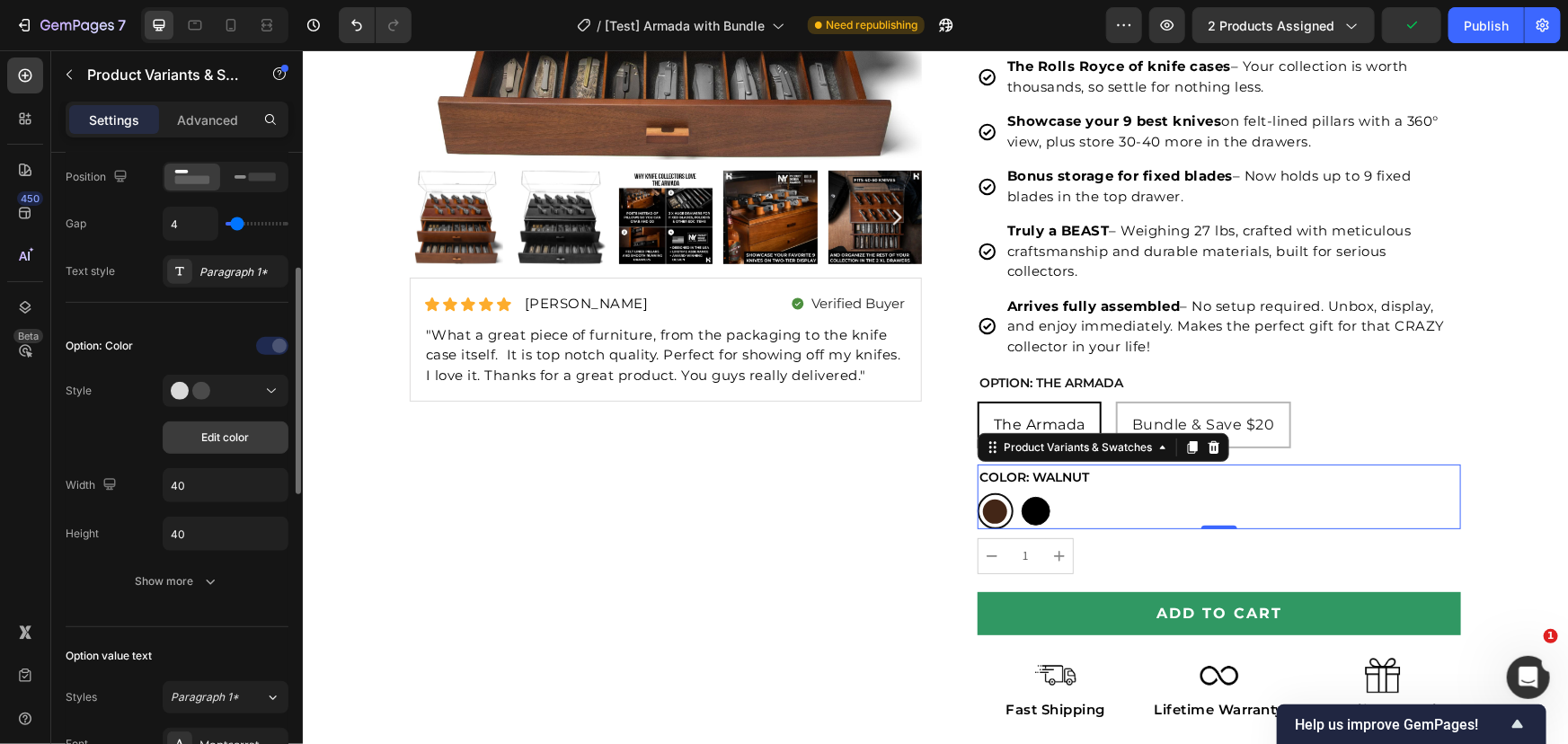
click at [241, 433] on span "Edit color" at bounding box center [226, 437] width 47 height 16
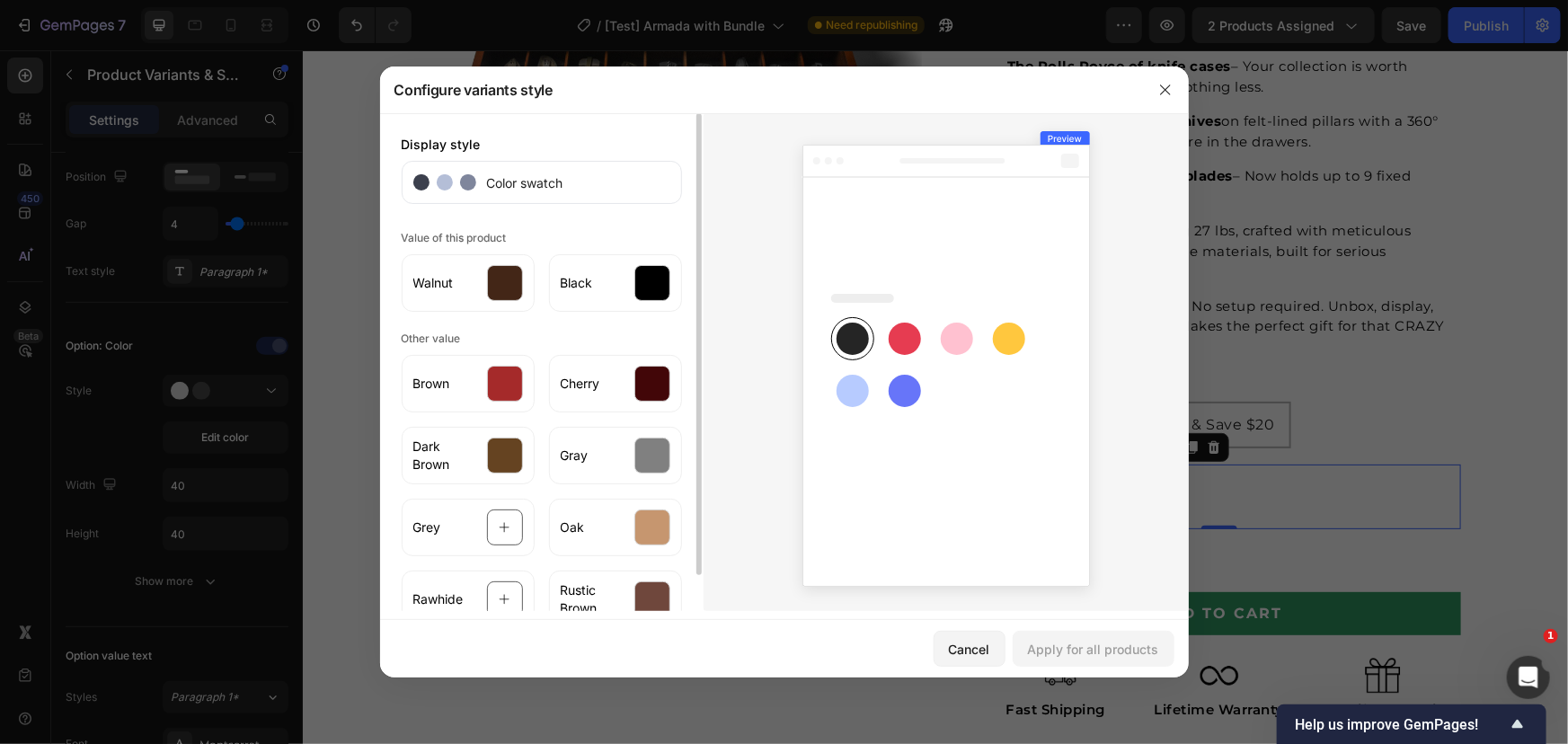
scroll to position [39, 0]
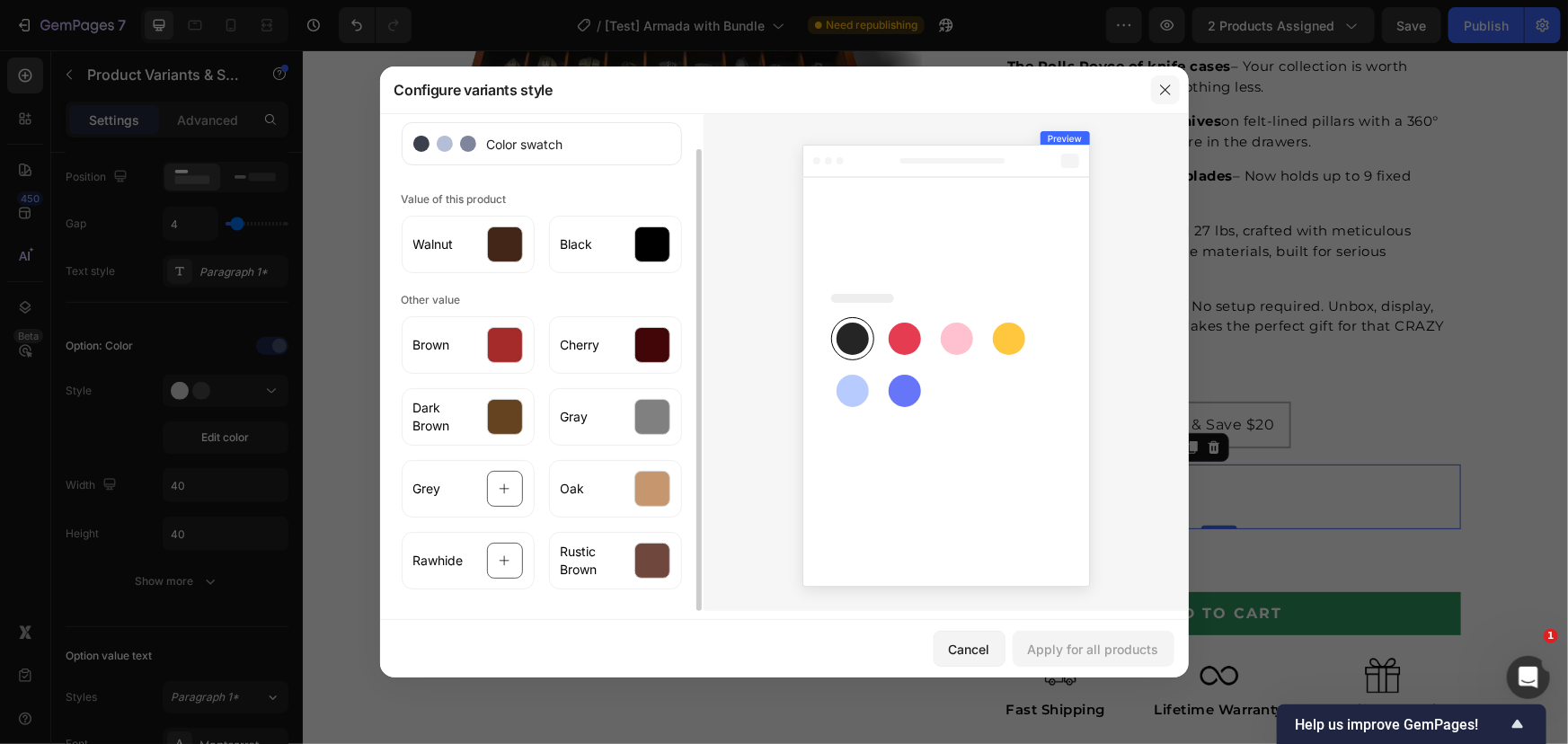
click at [1153, 99] on button "button" at bounding box center [1165, 90] width 28 height 28
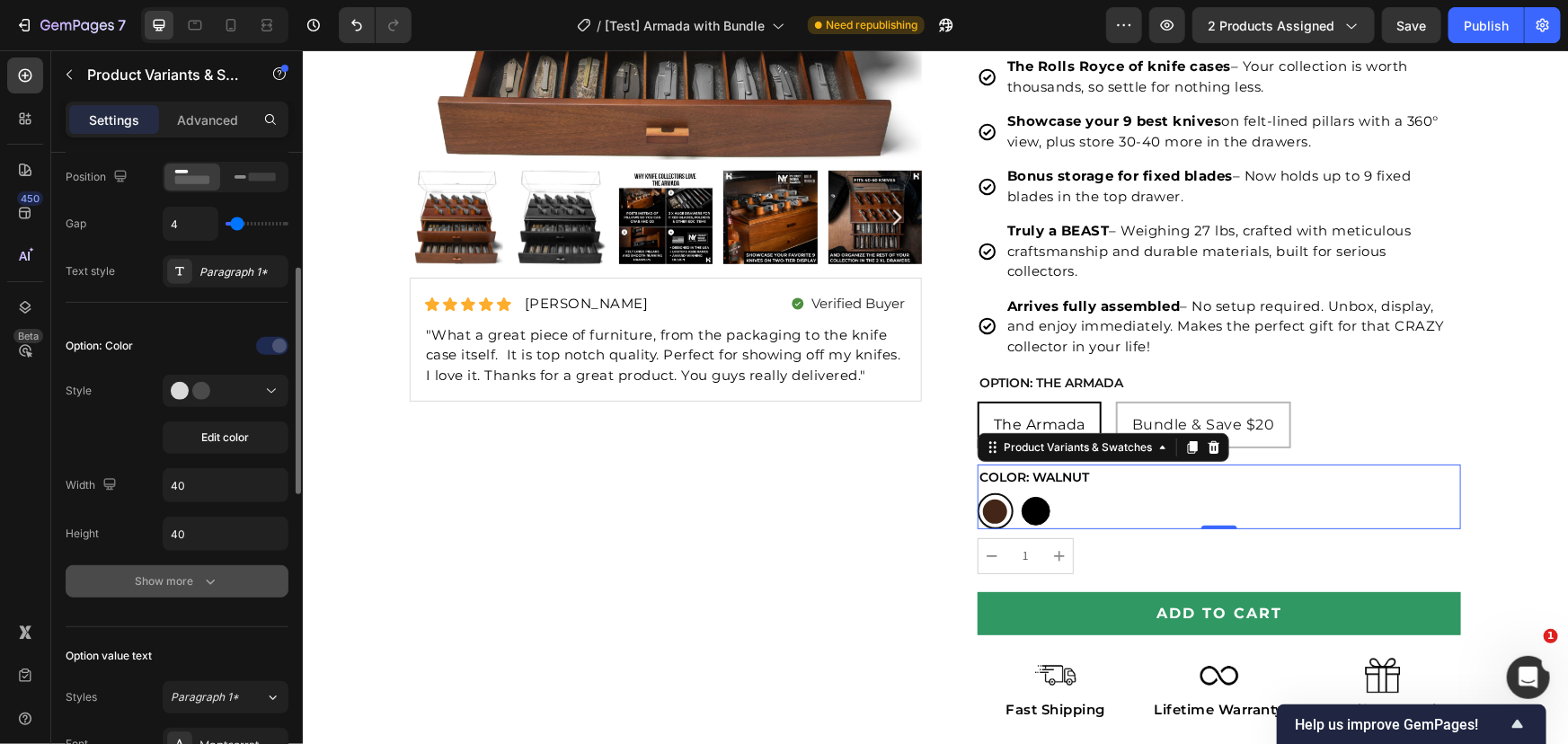
click at [189, 566] on button "Show more" at bounding box center [177, 581] width 223 height 32
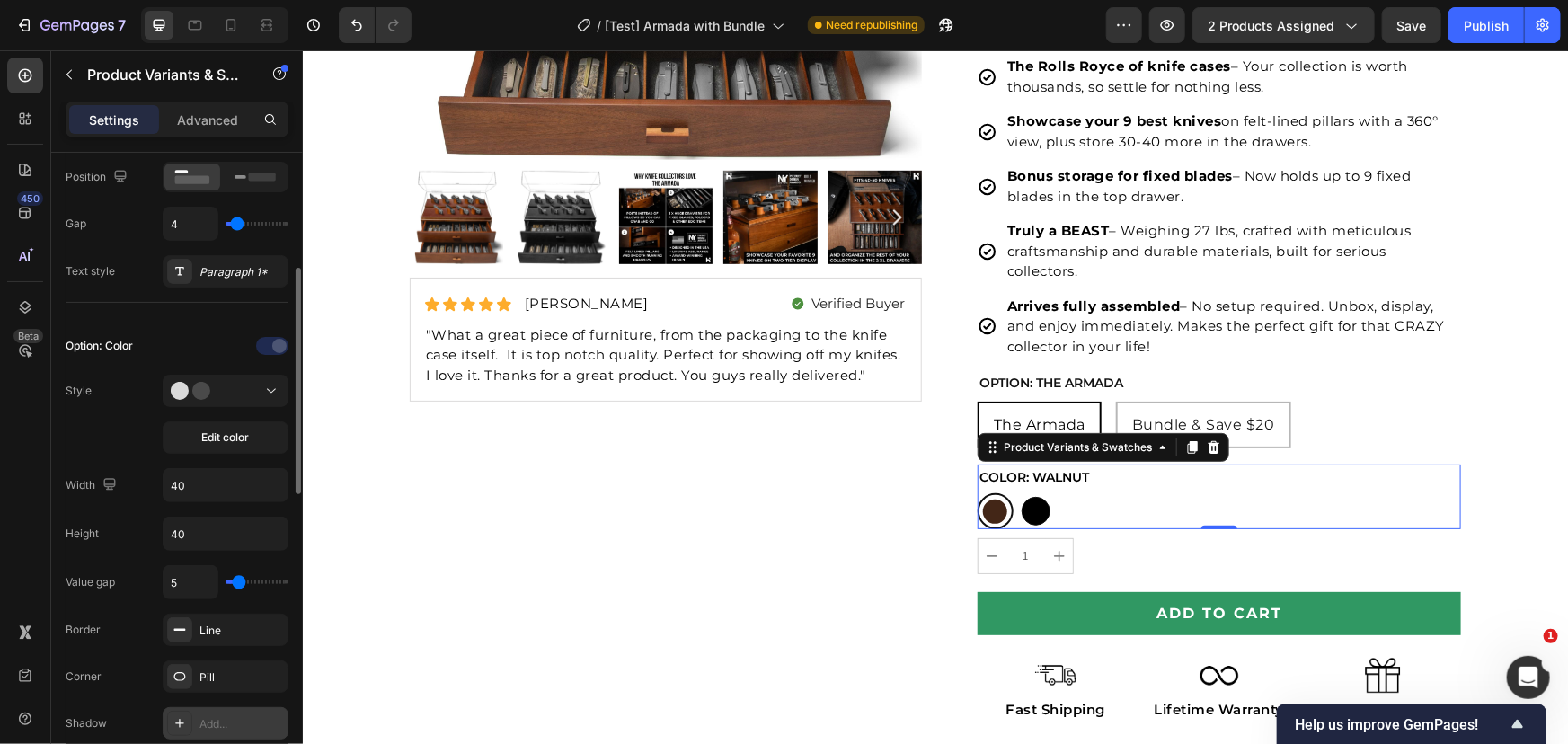
scroll to position [490, 0]
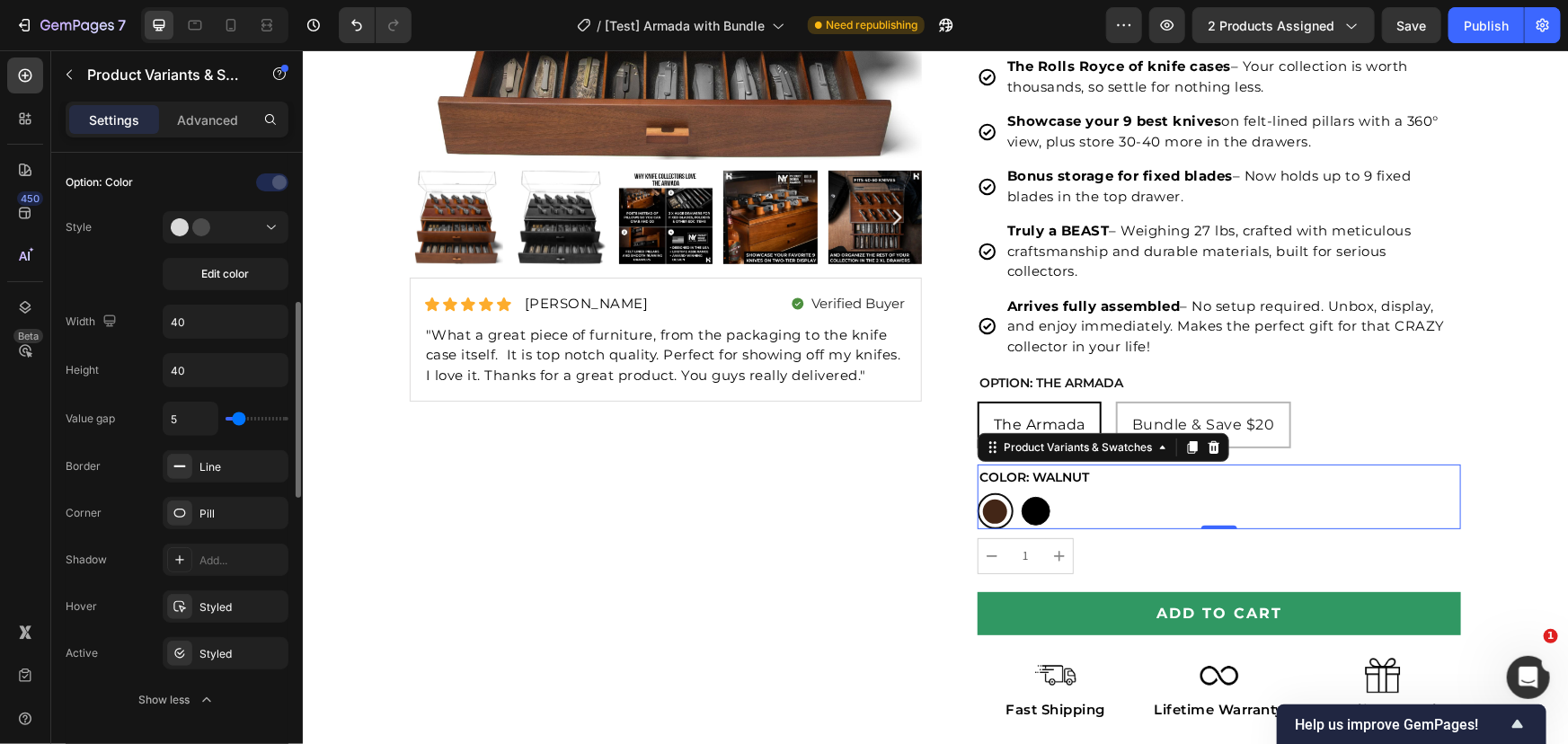
type input "7"
type input "8"
type input "10"
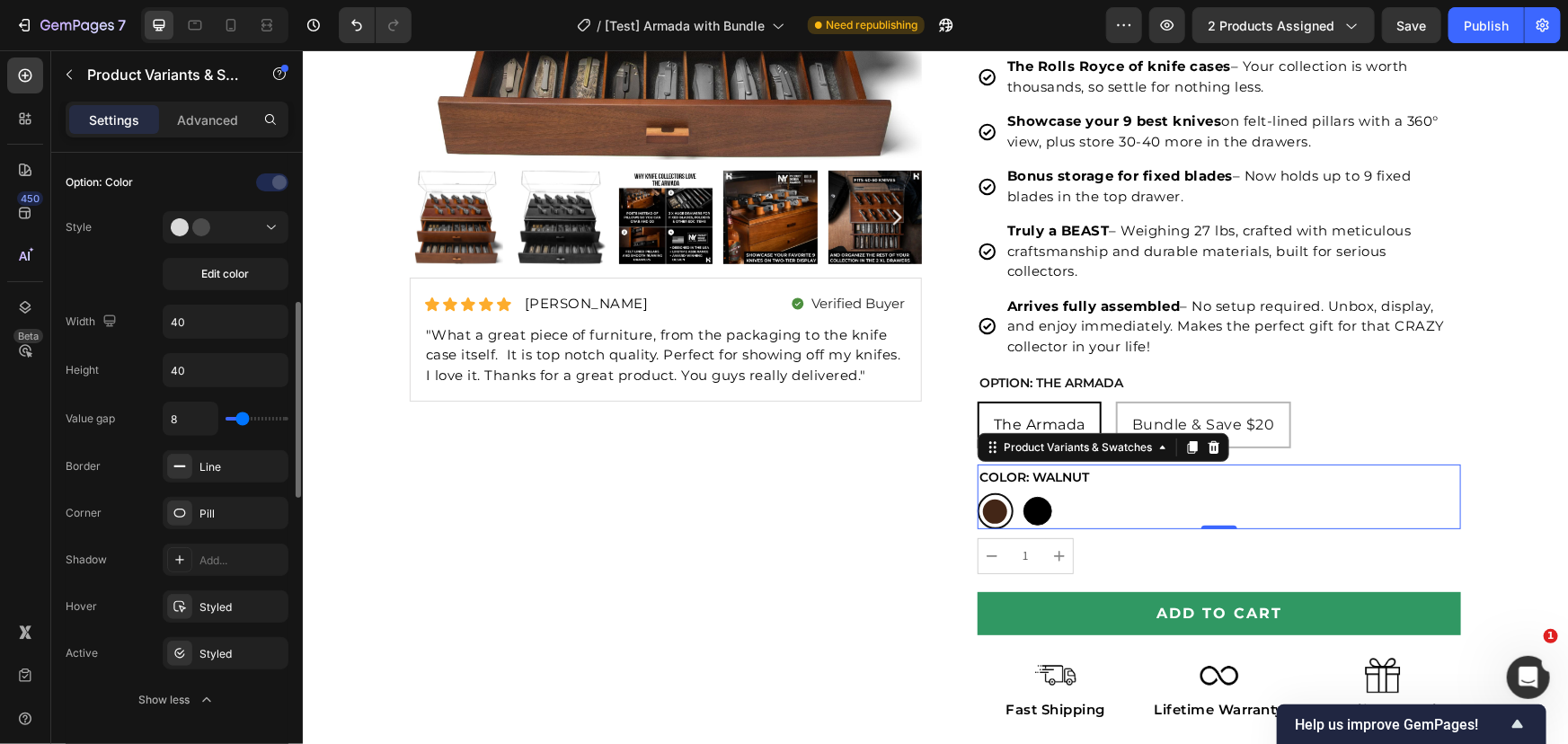
type input "10"
type input "11"
type input "10"
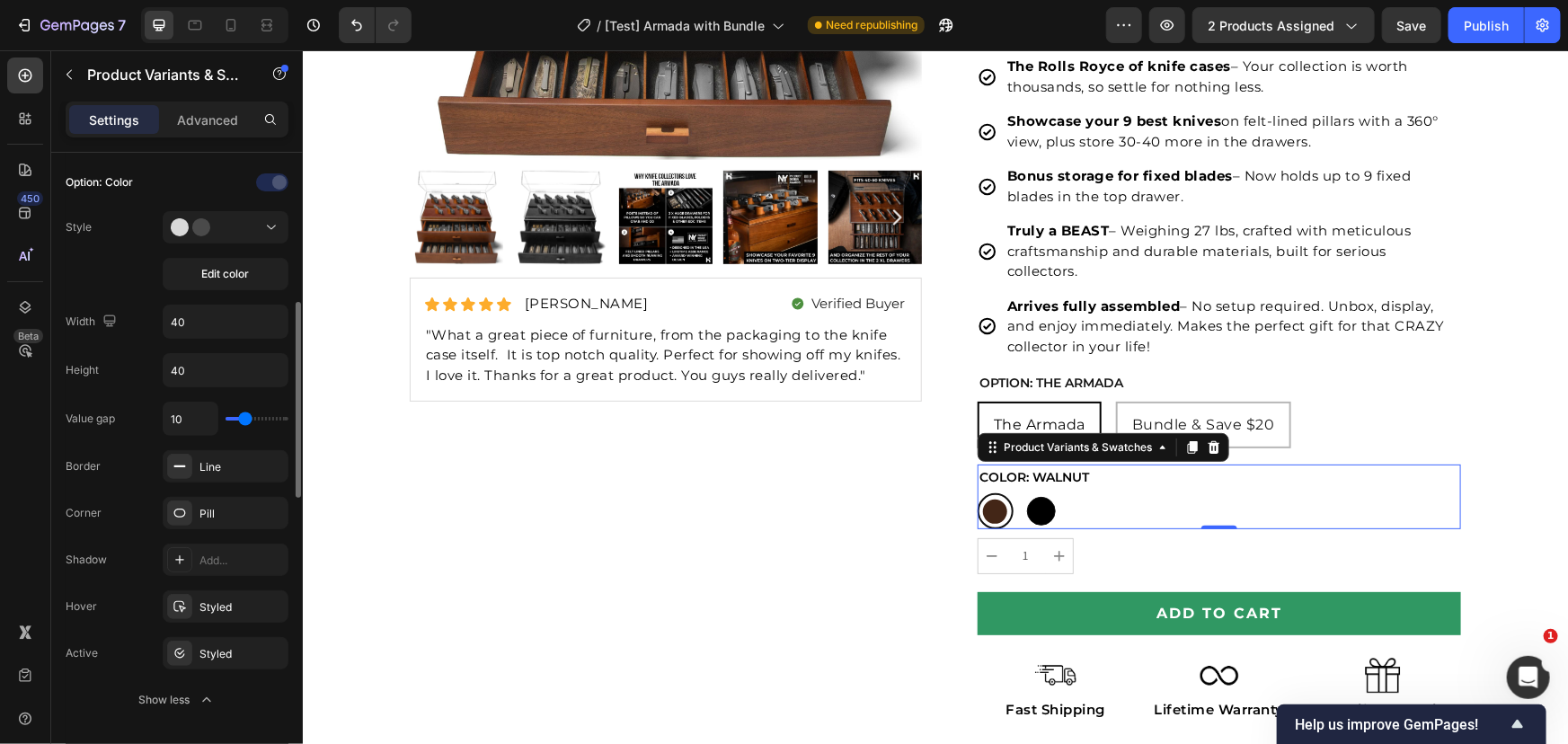
type input "9"
type input "8"
type input "7"
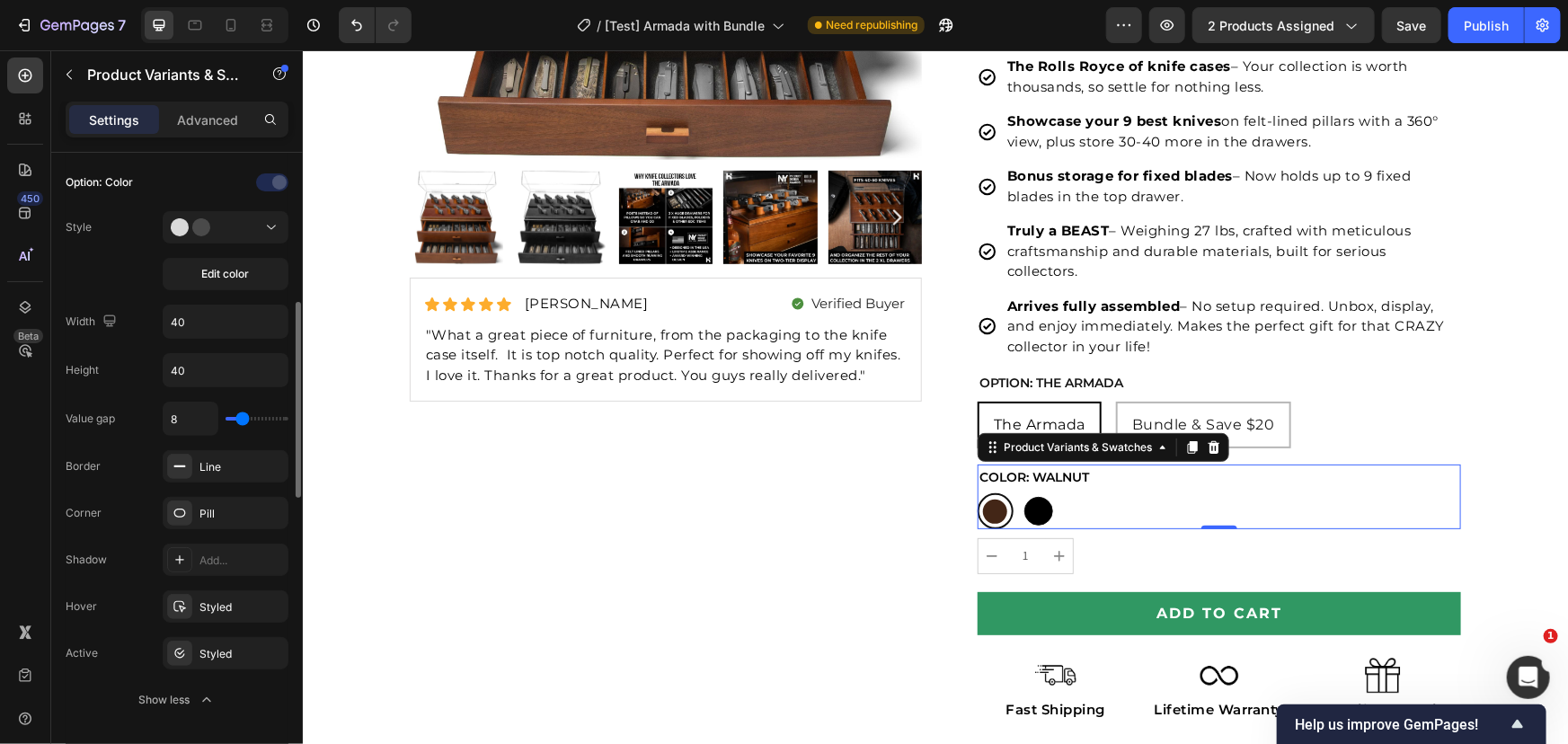
type input "7"
type input "6"
type input "5"
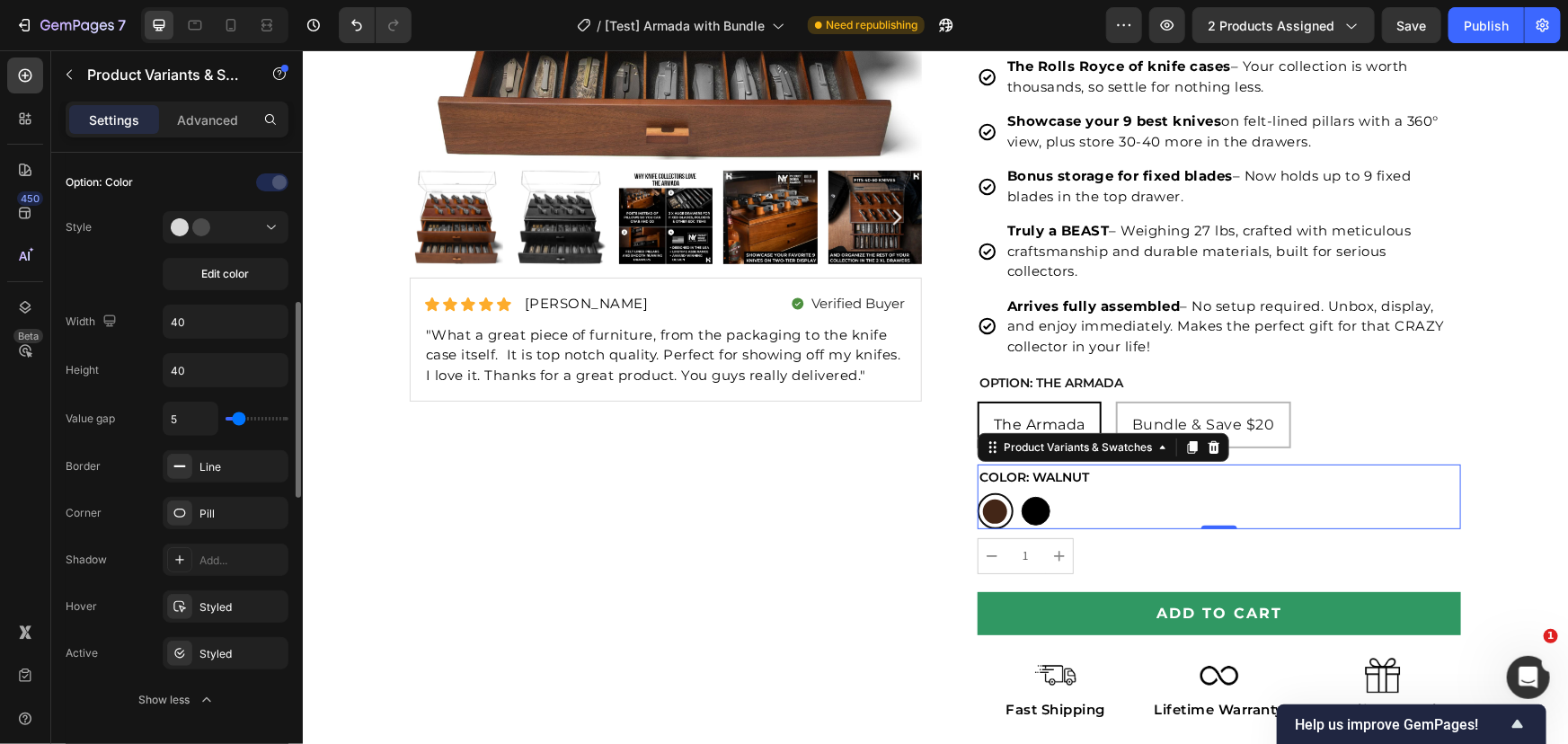
click at [238, 419] on input "range" at bounding box center [256, 419] width 63 height 4
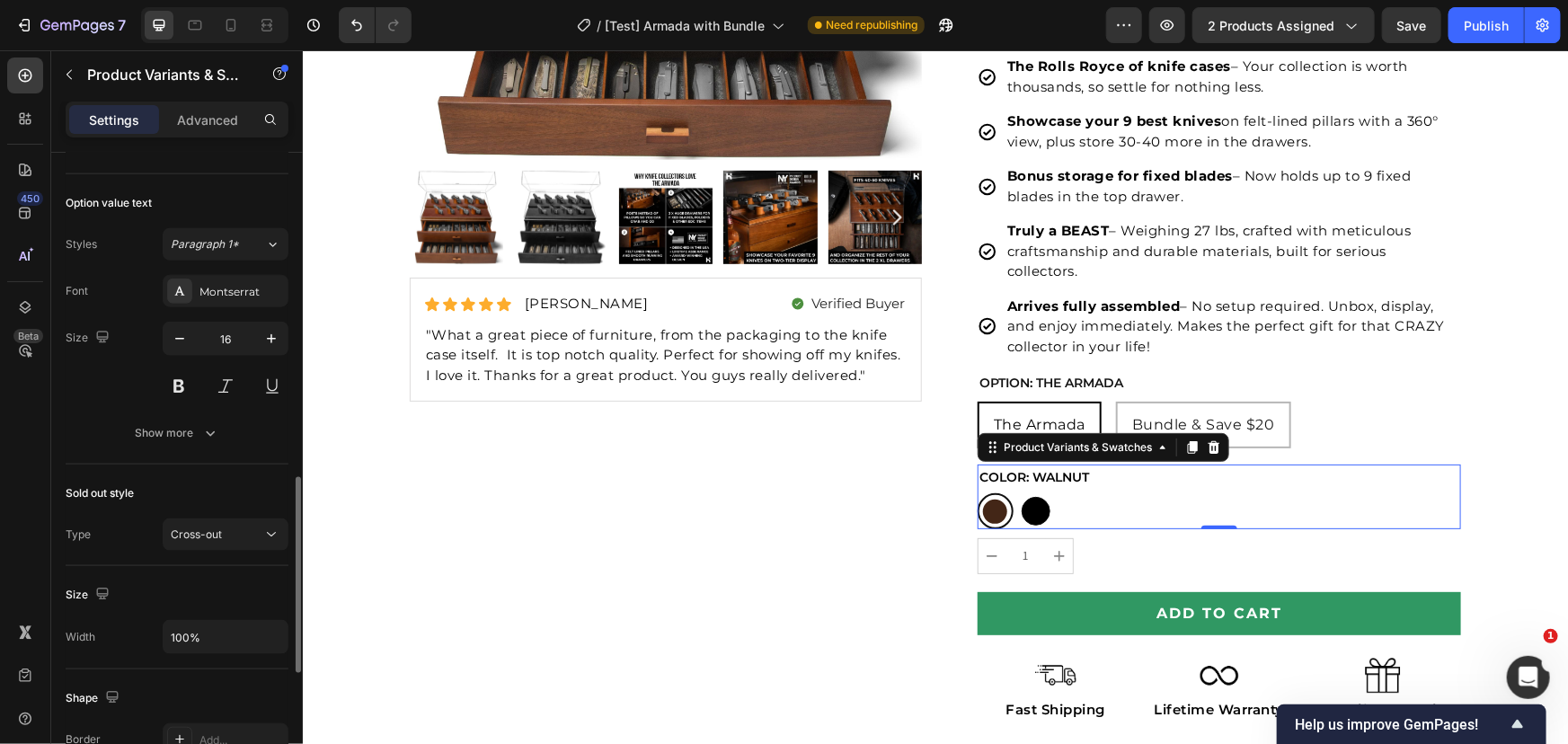
scroll to position [1142, 0]
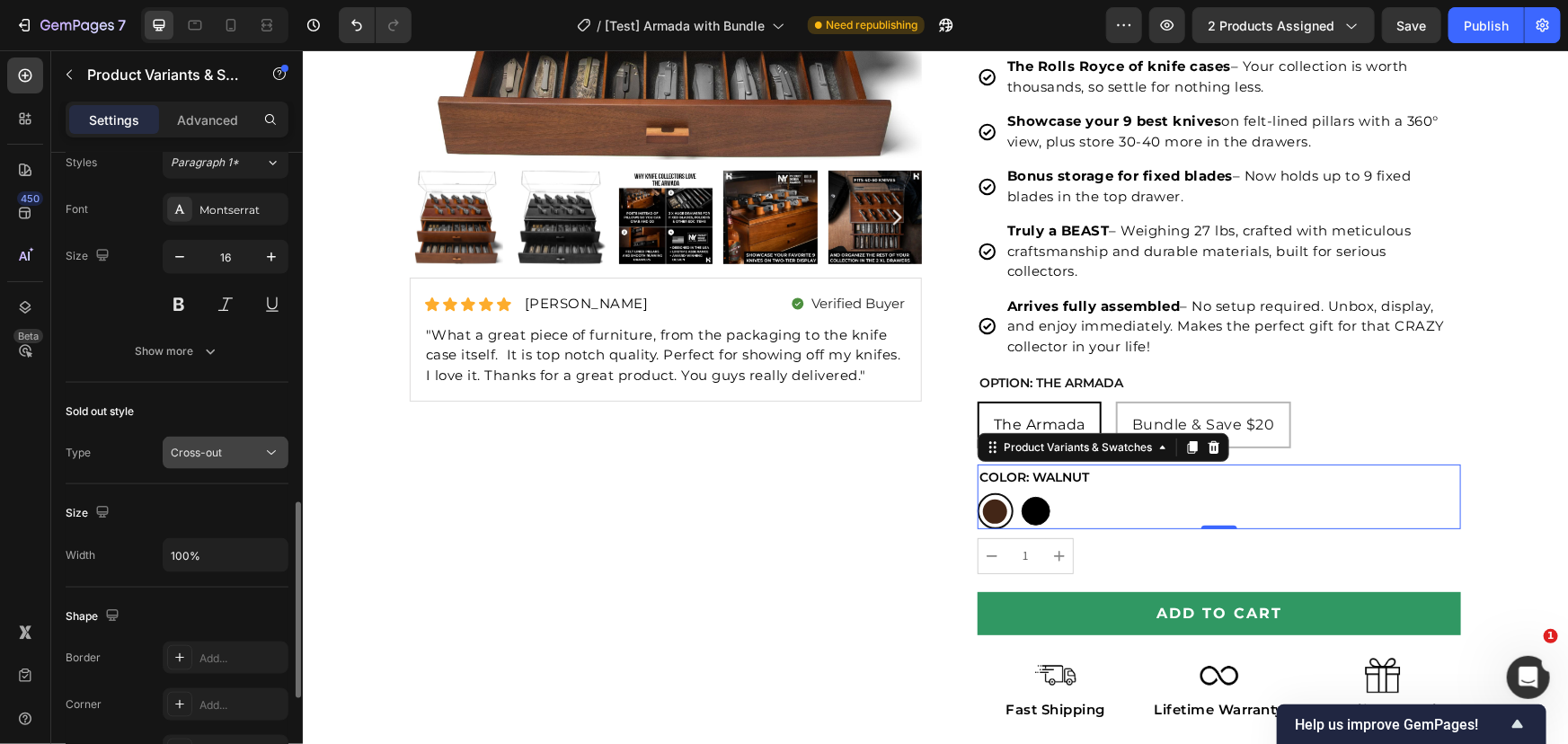
click at [235, 453] on div "Cross-out" at bounding box center [217, 452] width 92 height 16
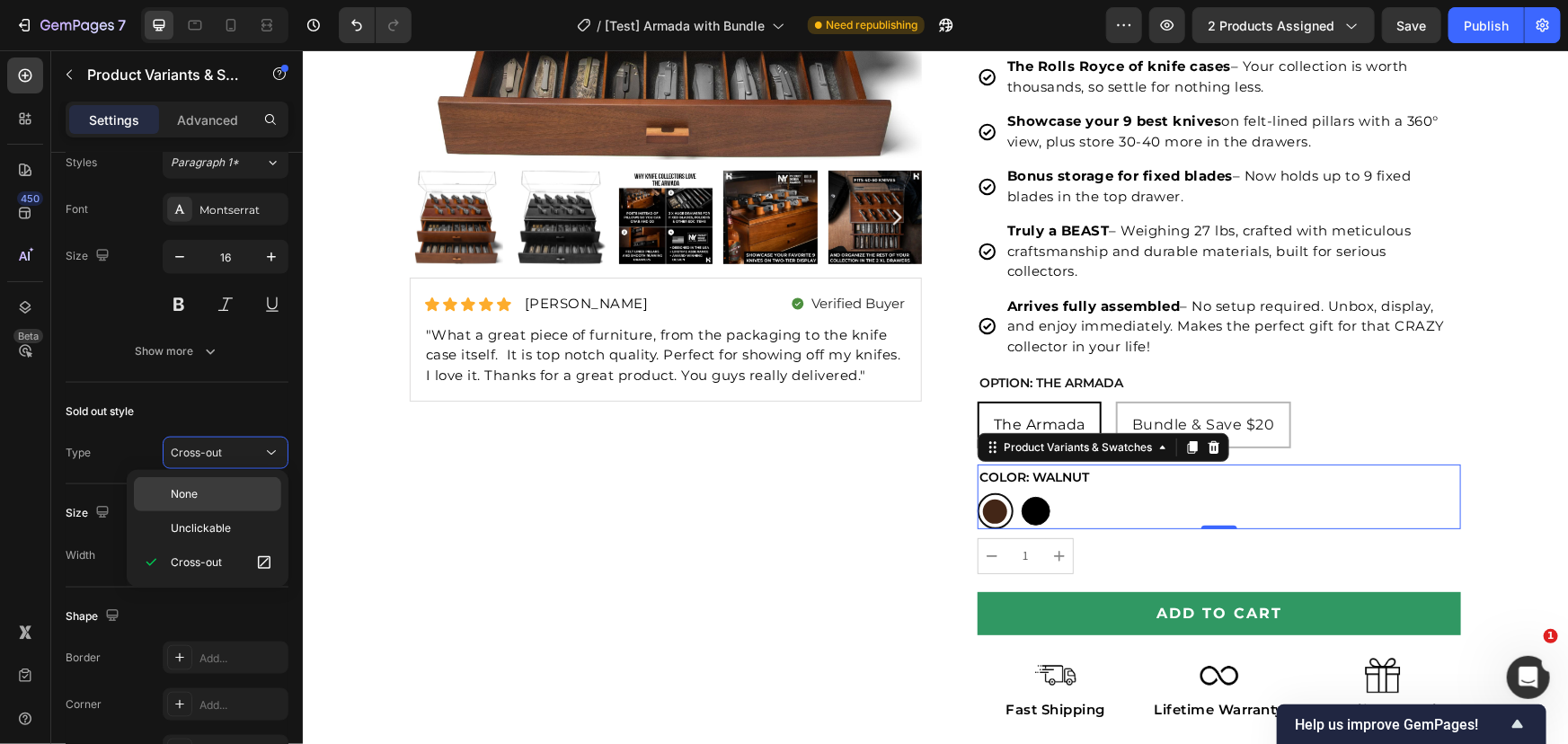
click at [225, 494] on p "None" at bounding box center [222, 493] width 102 height 16
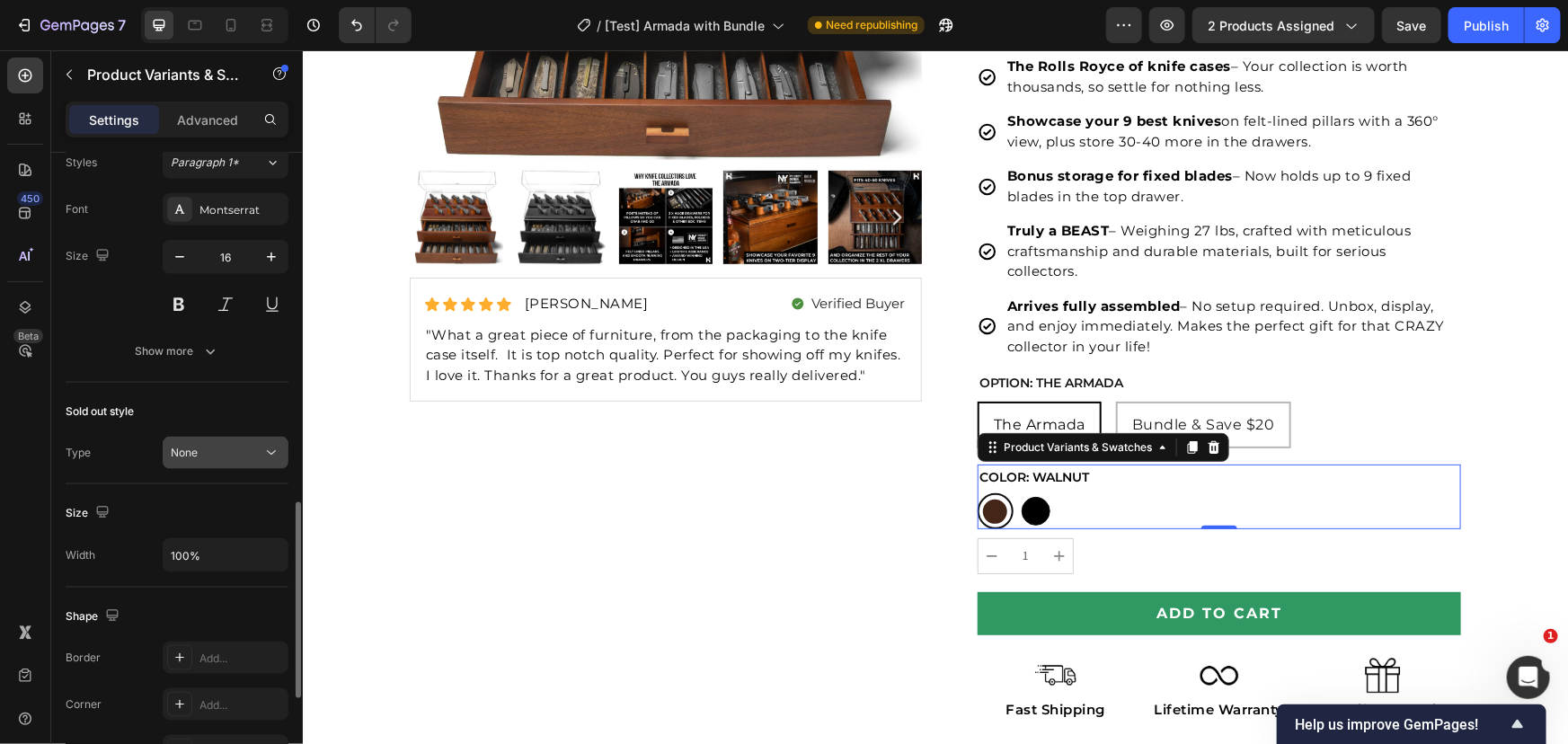
click at [237, 454] on div "None" at bounding box center [217, 452] width 92 height 16
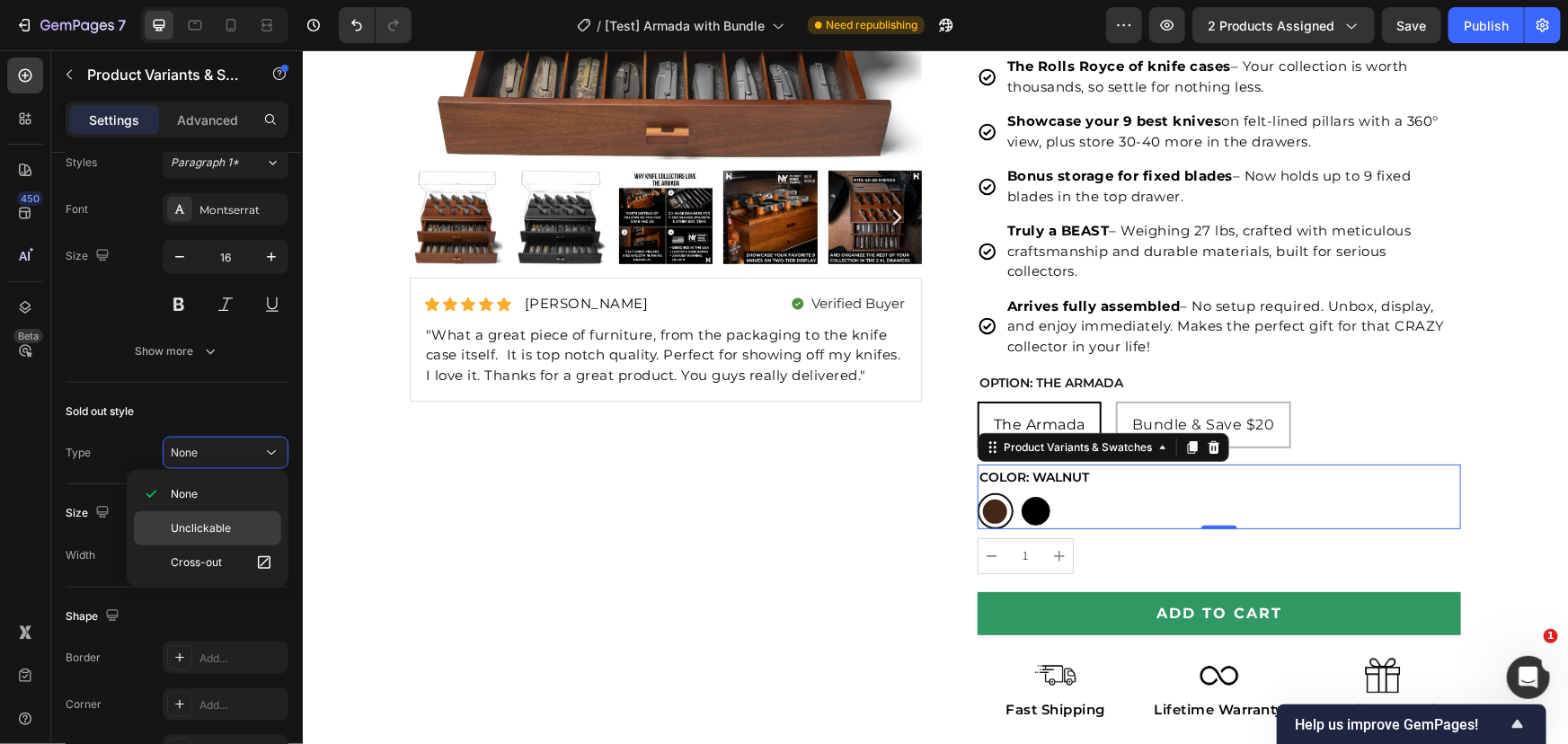
click at [224, 529] on span "Unclickable" at bounding box center [201, 528] width 61 height 16
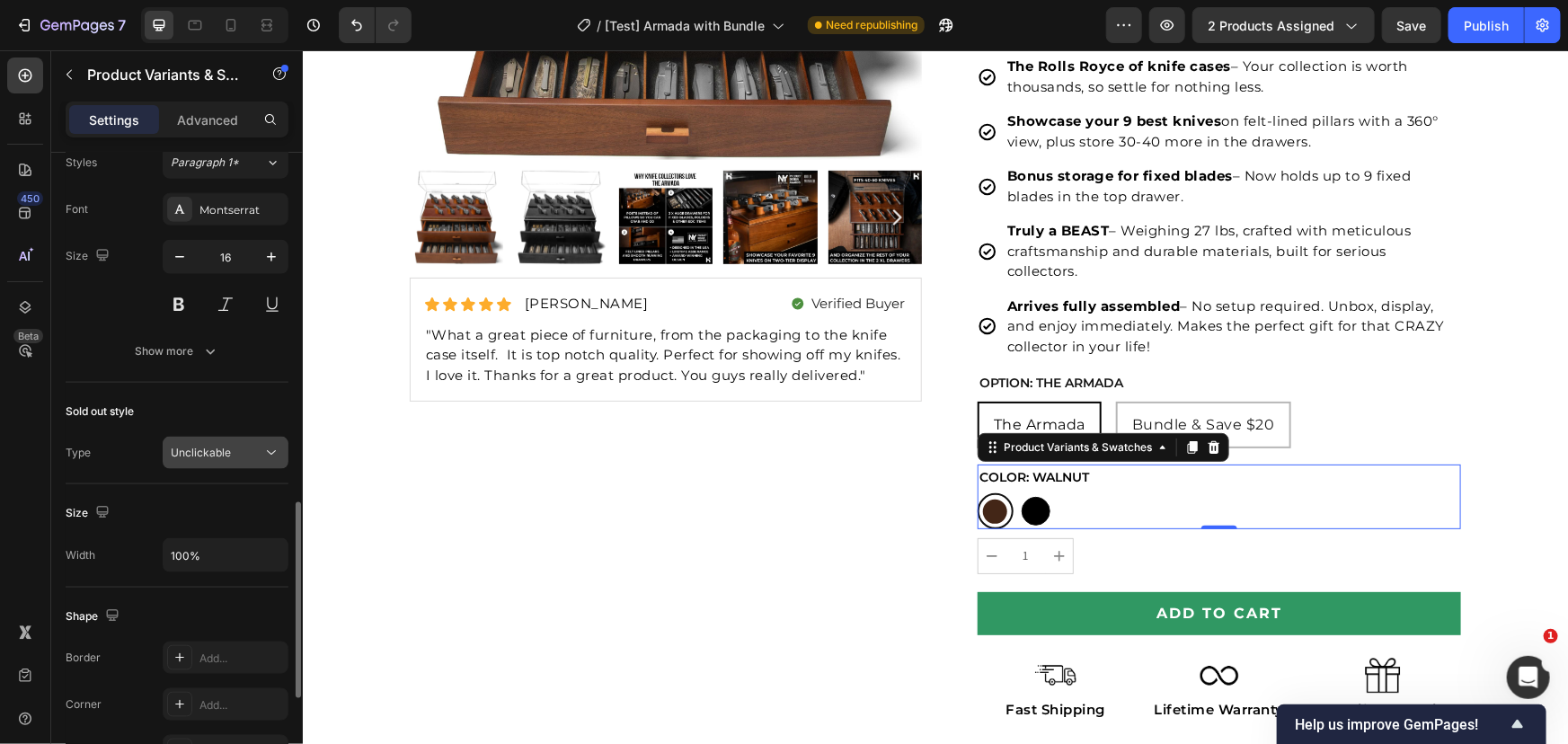
click at [239, 458] on div "Unclickable" at bounding box center [217, 452] width 92 height 16
click at [240, 443] on div "Unclickable" at bounding box center [226, 452] width 110 height 18
click at [126, 445] on div "Type Unclickable" at bounding box center [177, 453] width 223 height 32
click at [210, 453] on span "Unclickable" at bounding box center [201, 452] width 61 height 13
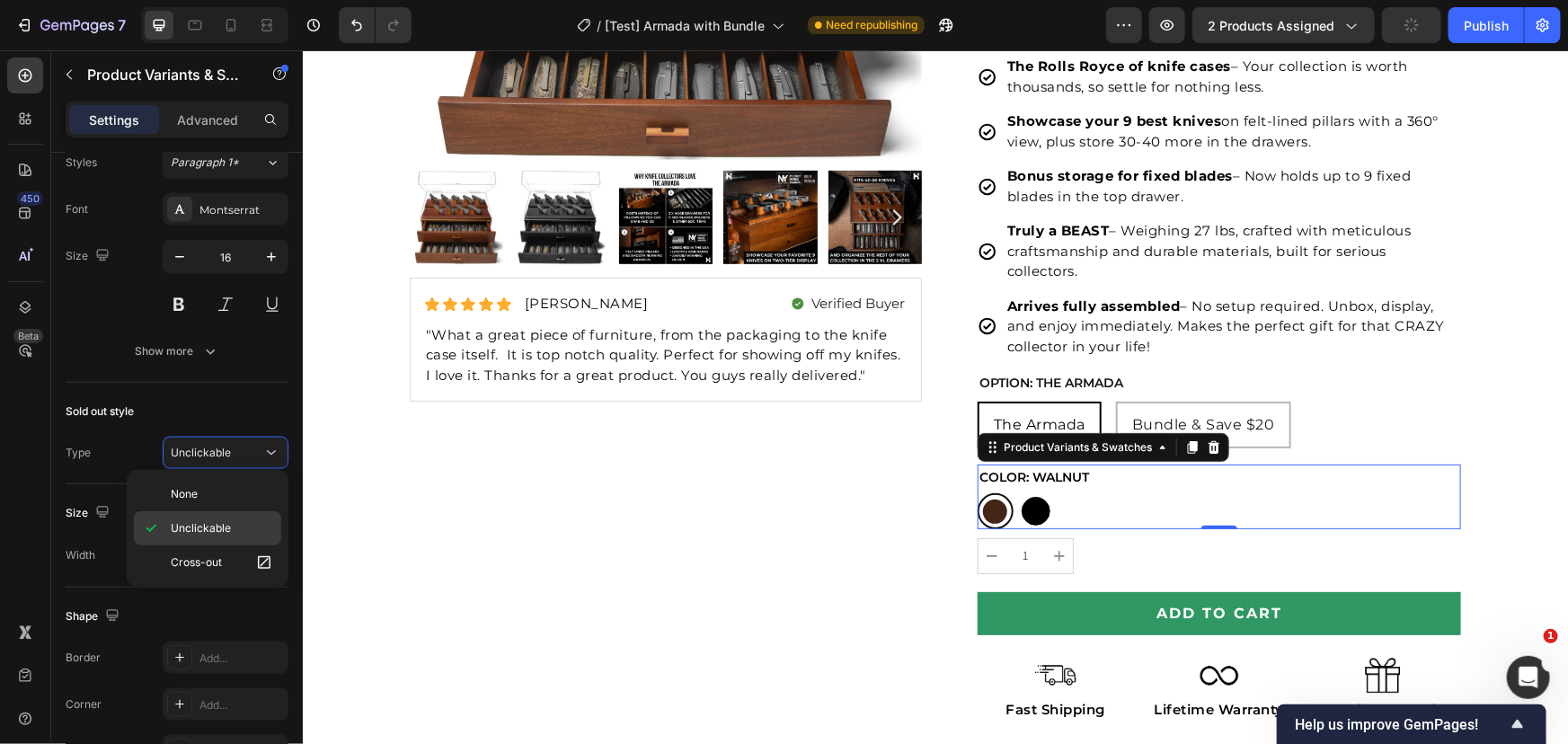
click at [205, 522] on span "Unclickable" at bounding box center [201, 528] width 61 height 16
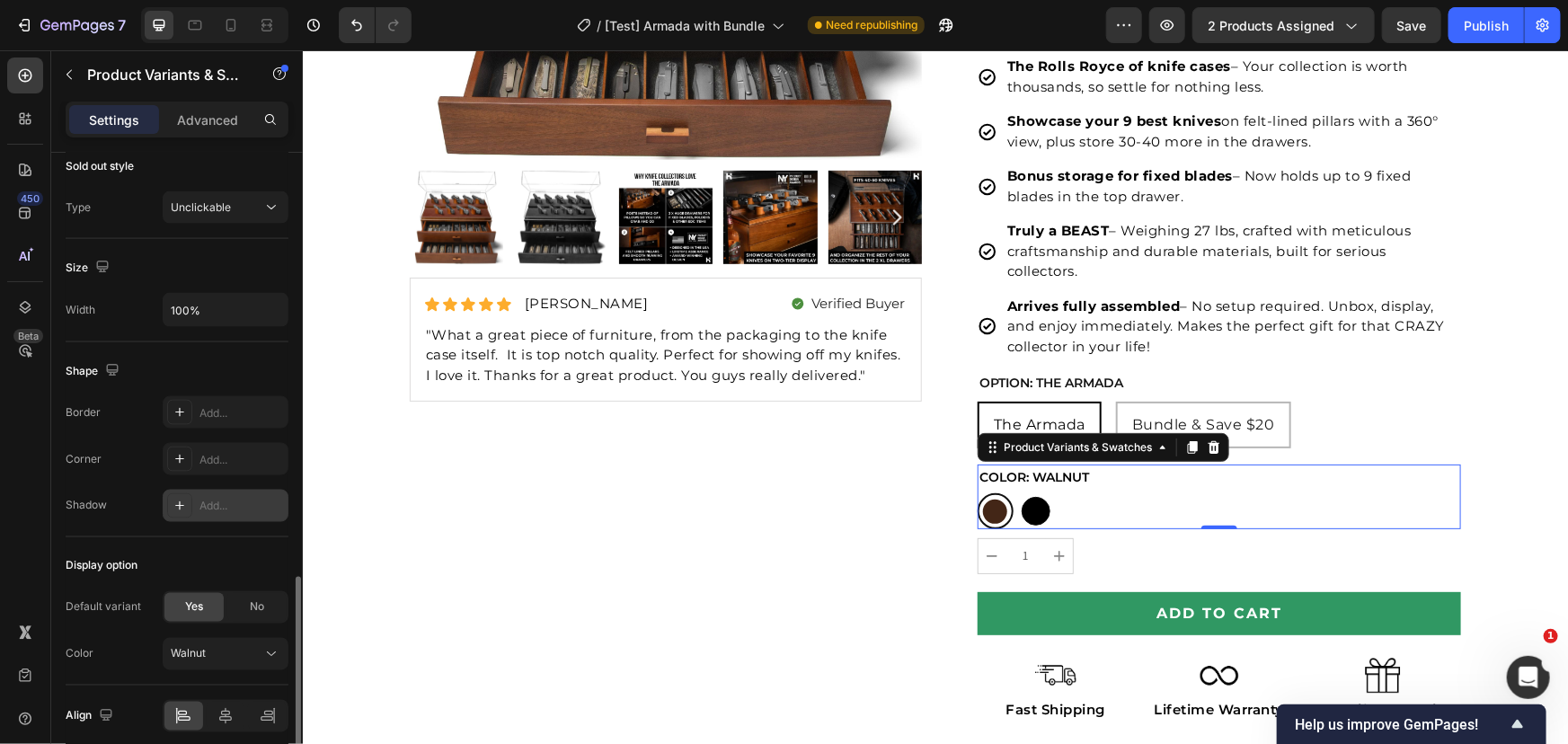
scroll to position [1459, 0]
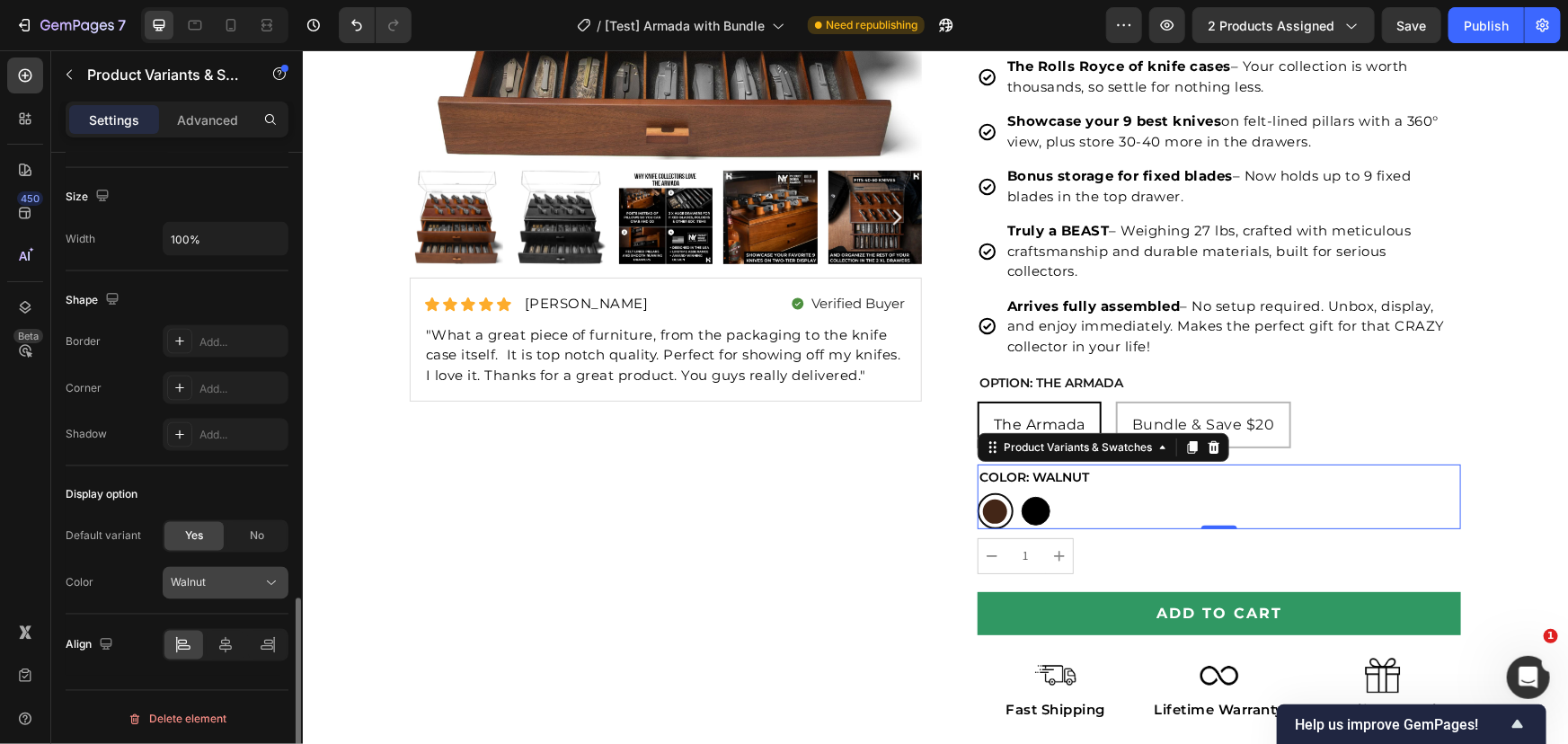
click at [235, 584] on div "Walnut" at bounding box center [215, 582] width 88 height 16
drag, startPoint x: 233, startPoint y: 582, endPoint x: 242, endPoint y: 570, distance: 15.0
click at [233, 582] on div "Walnut" at bounding box center [215, 582] width 88 height 16
click at [189, 333] on div at bounding box center [180, 341] width 26 height 26
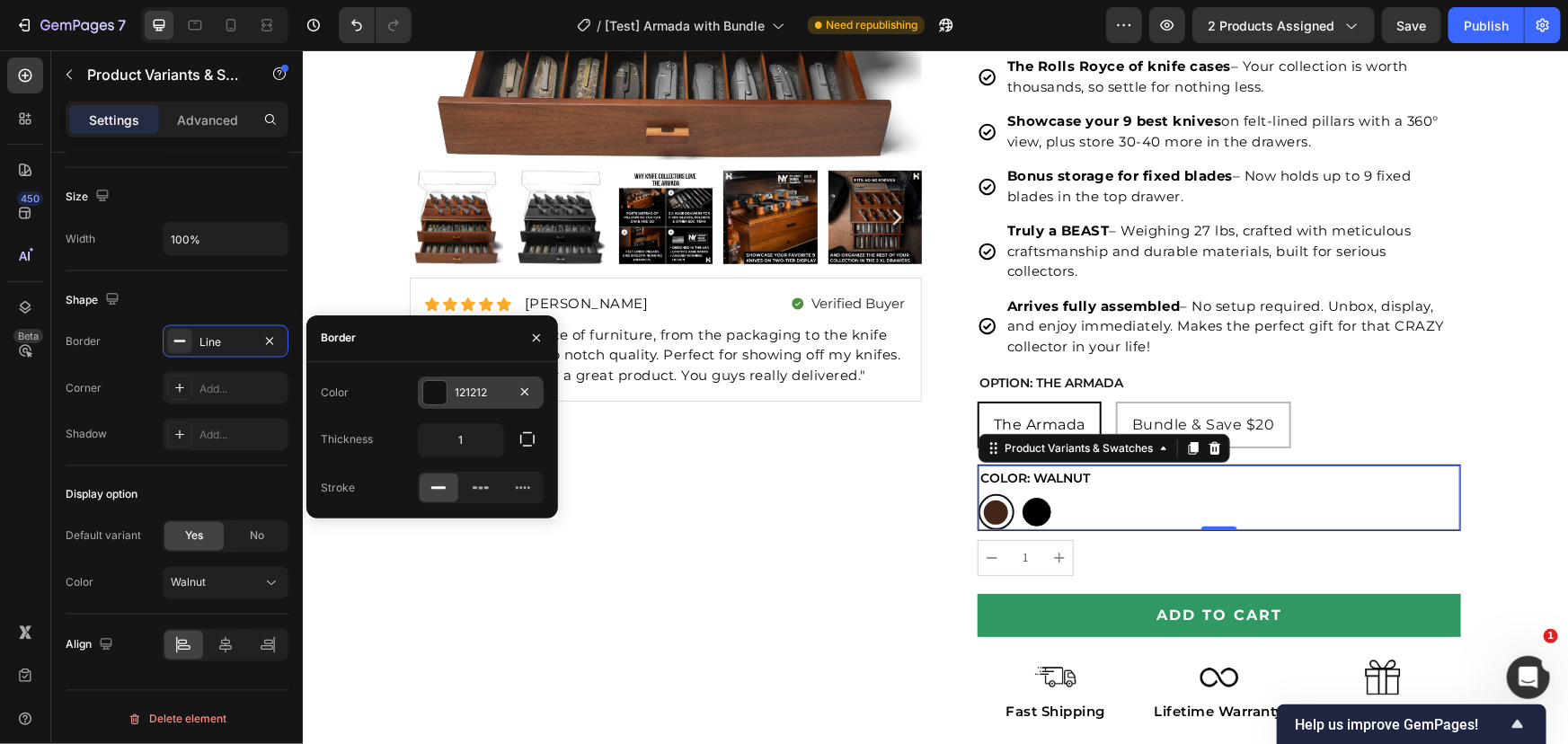
click at [434, 387] on div at bounding box center [434, 392] width 24 height 24
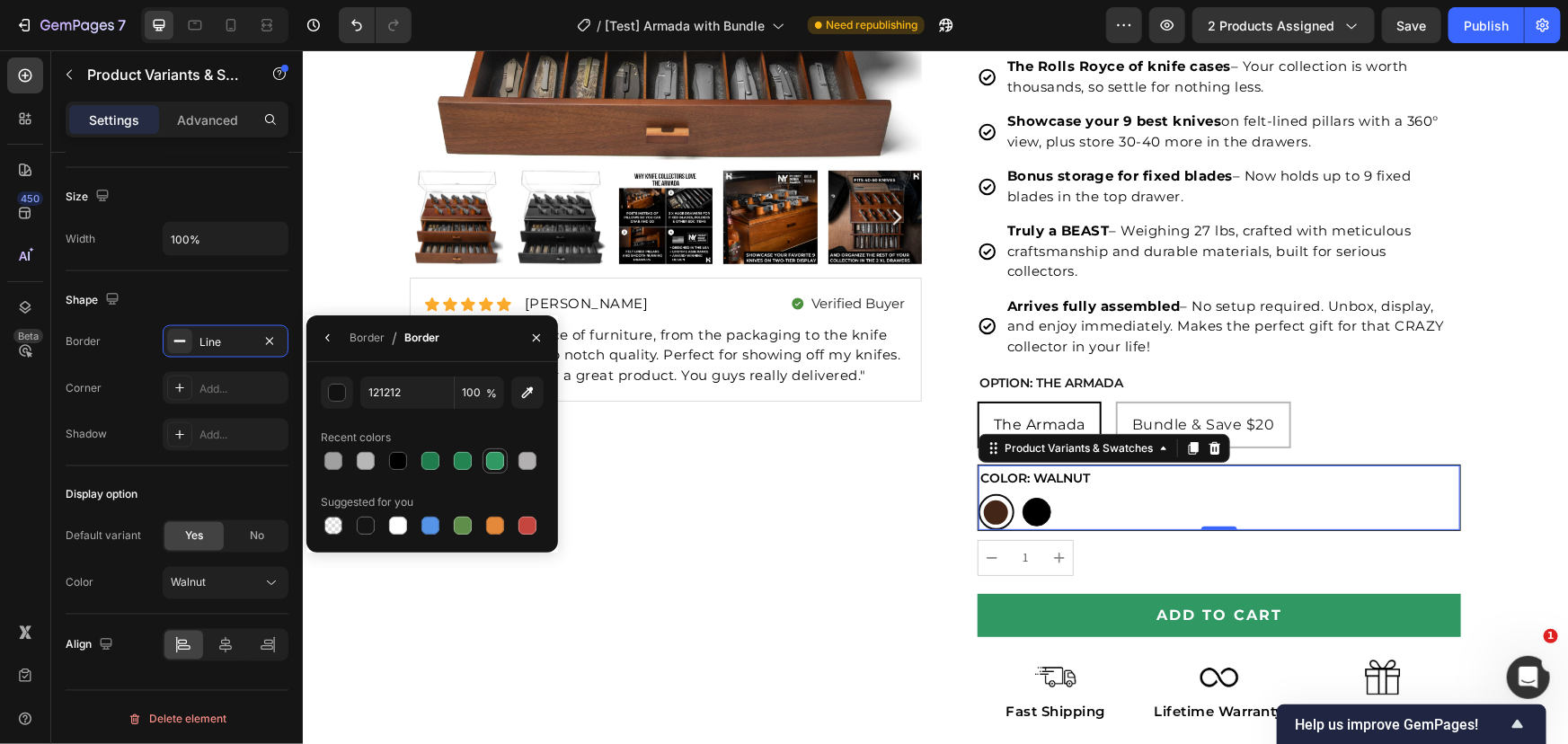
click at [498, 454] on div at bounding box center [495, 460] width 18 height 18
type input "309863"
click at [531, 344] on icon "button" at bounding box center [536, 337] width 14 height 14
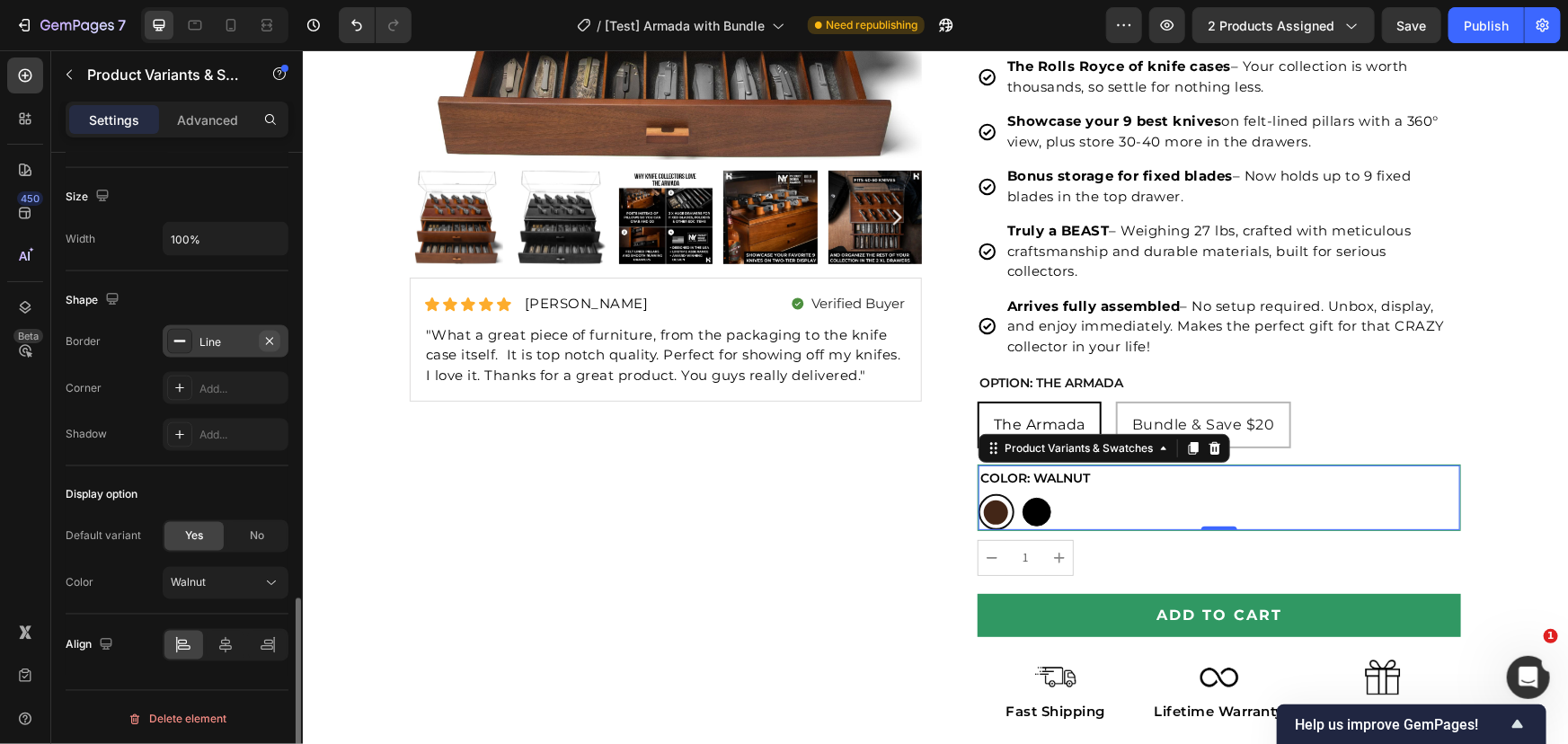
click at [270, 334] on icon "button" at bounding box center [269, 340] width 14 height 14
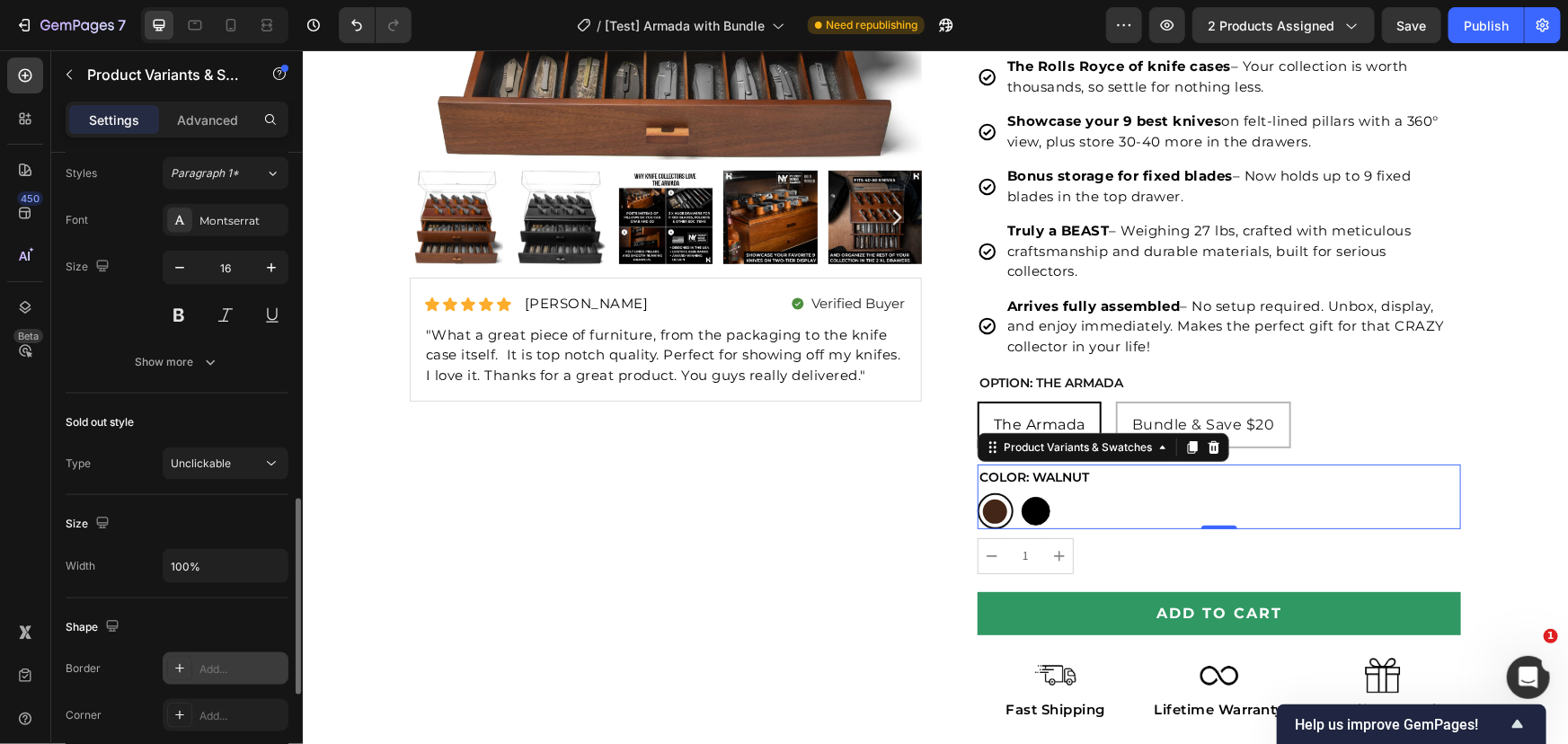
scroll to position [1051, 0]
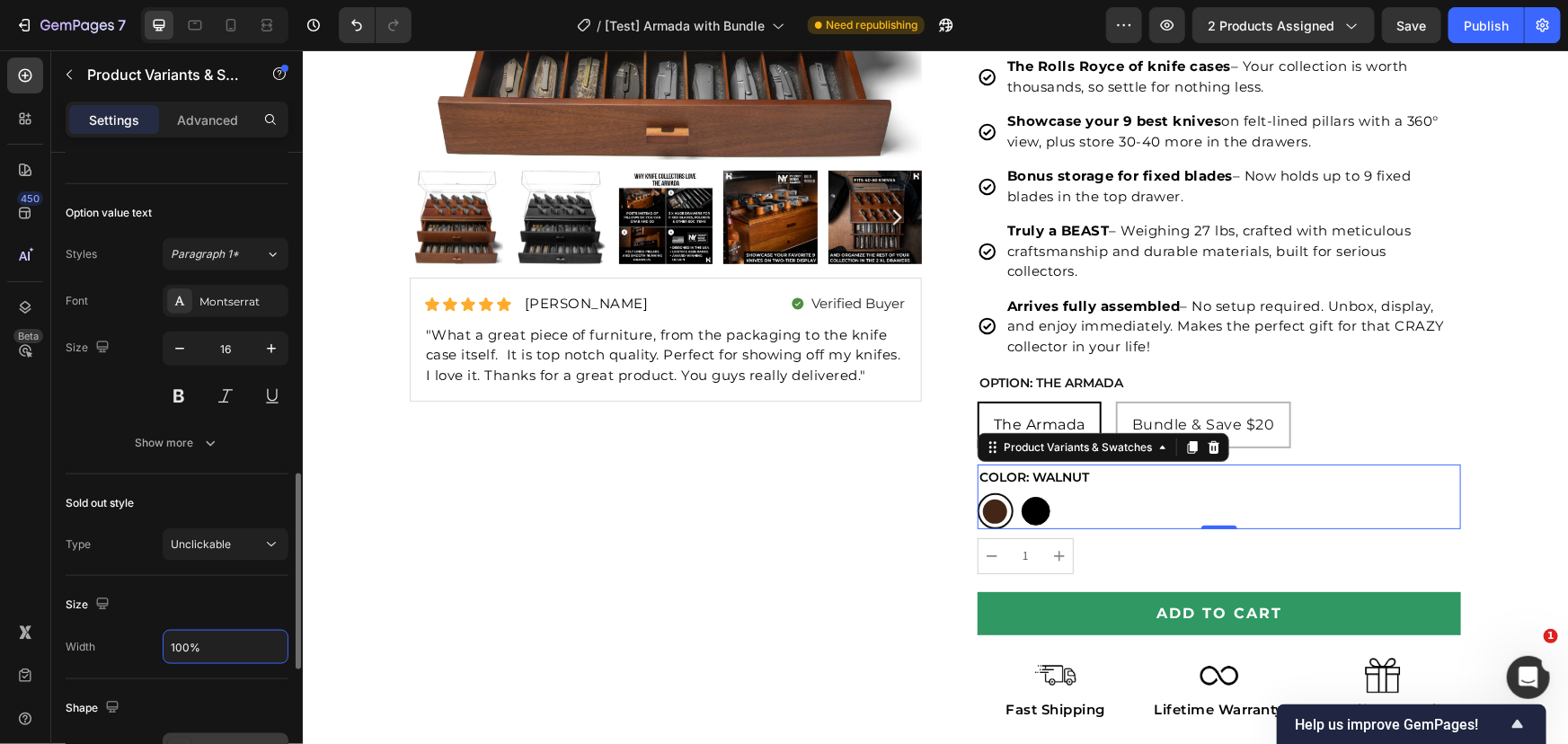
click at [199, 647] on input "100%" at bounding box center [225, 647] width 124 height 32
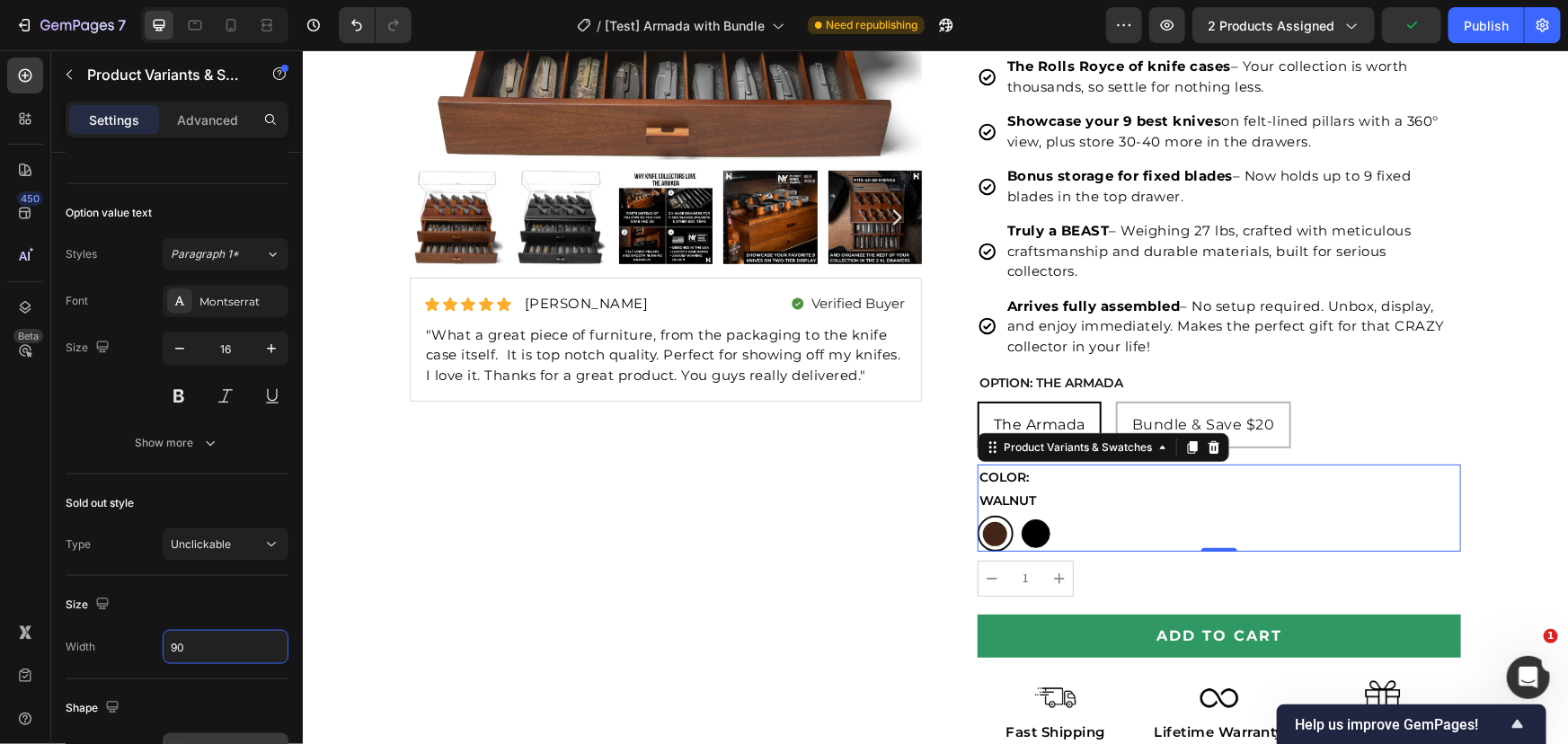
type input "9"
type input "100%"
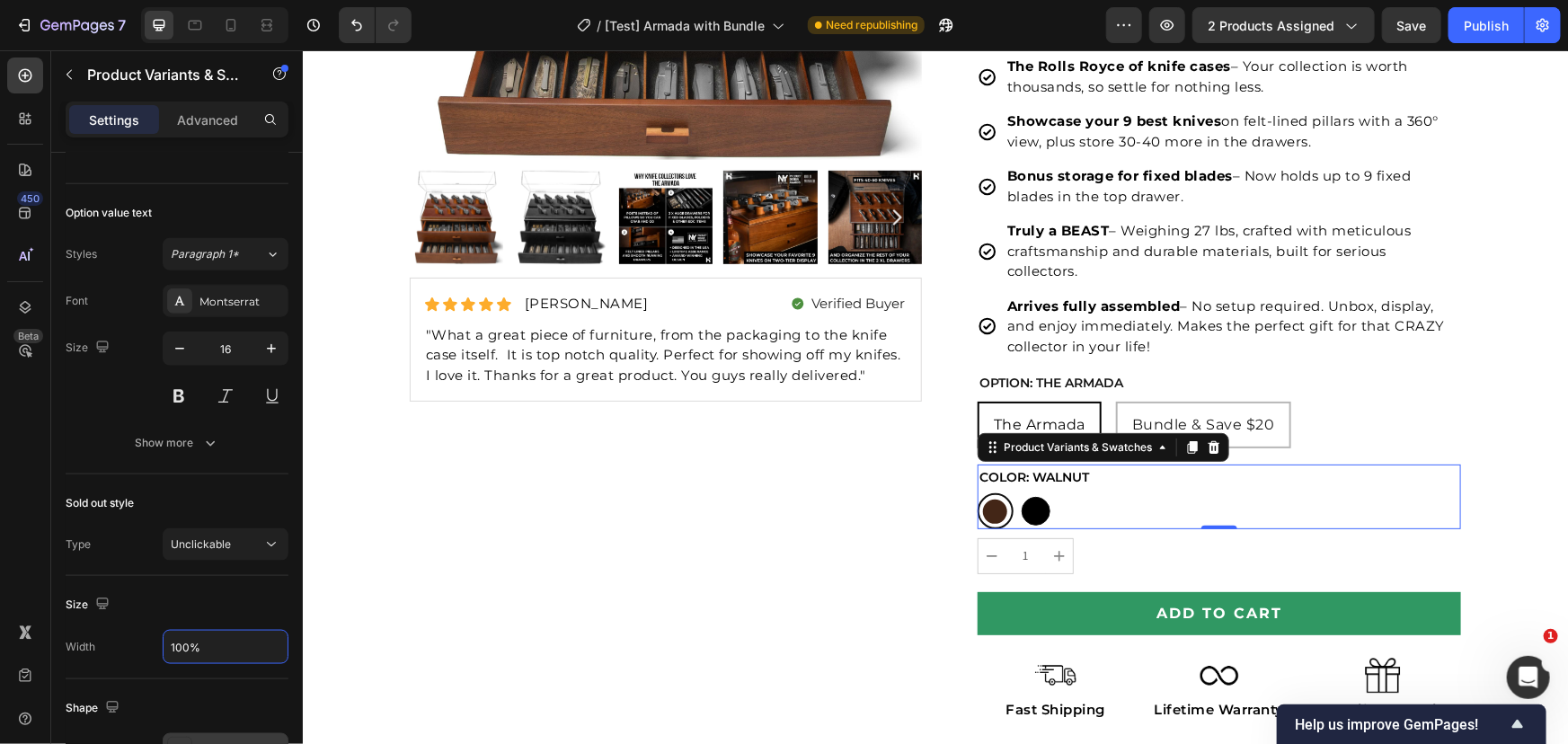
click at [136, 586] on div "Size Width 100%" at bounding box center [177, 627] width 223 height 103
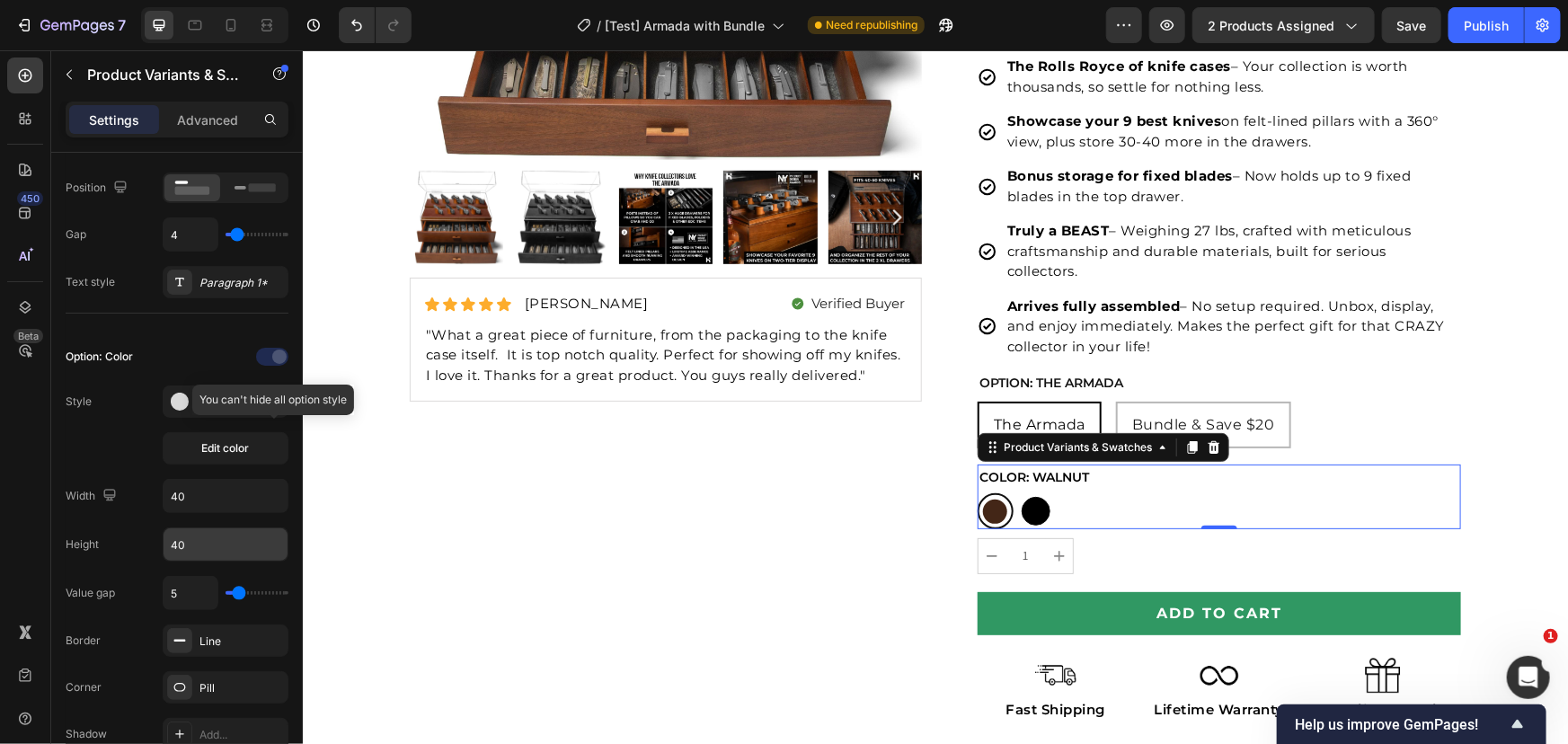
scroll to position [397, 0]
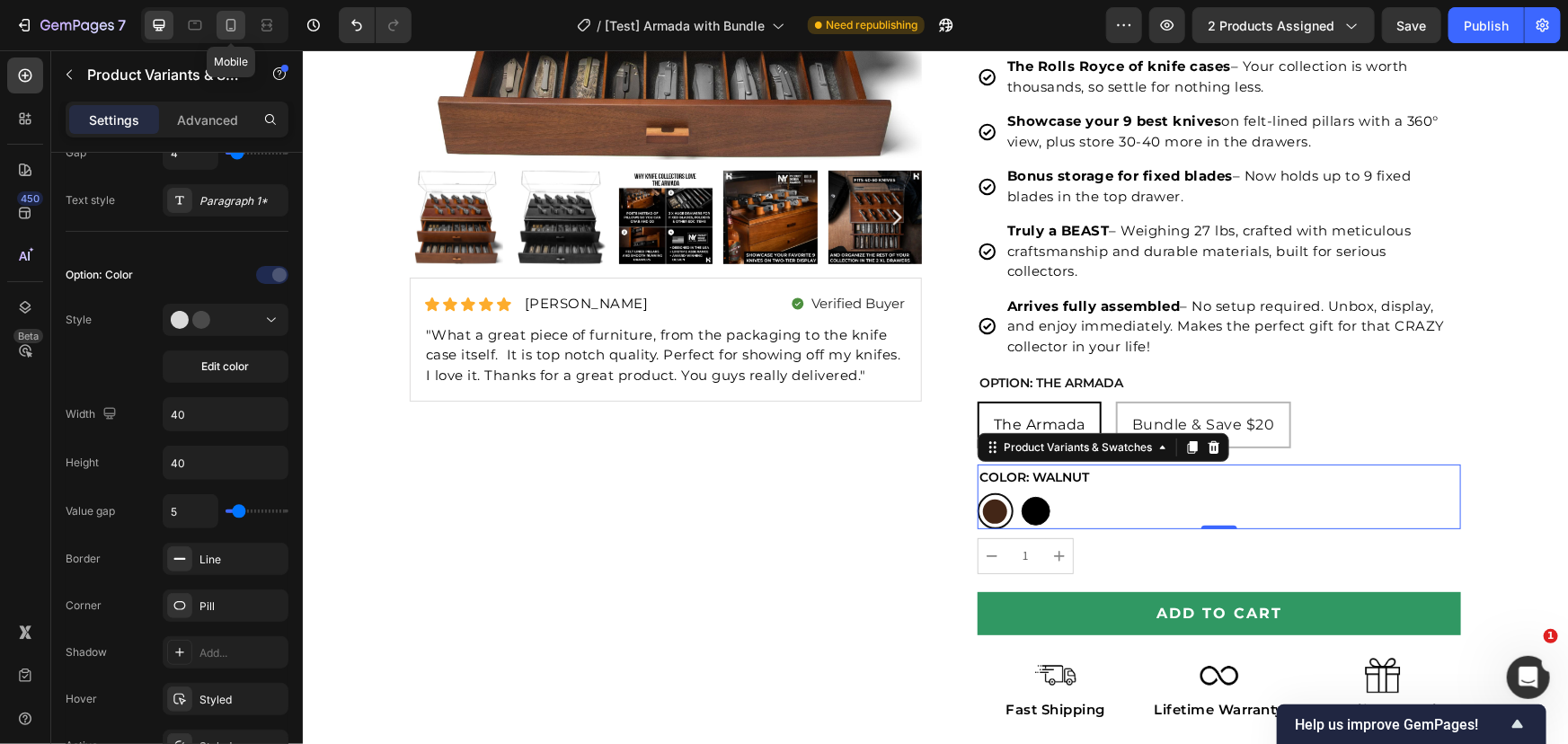
click at [230, 21] on icon at bounding box center [231, 25] width 18 height 18
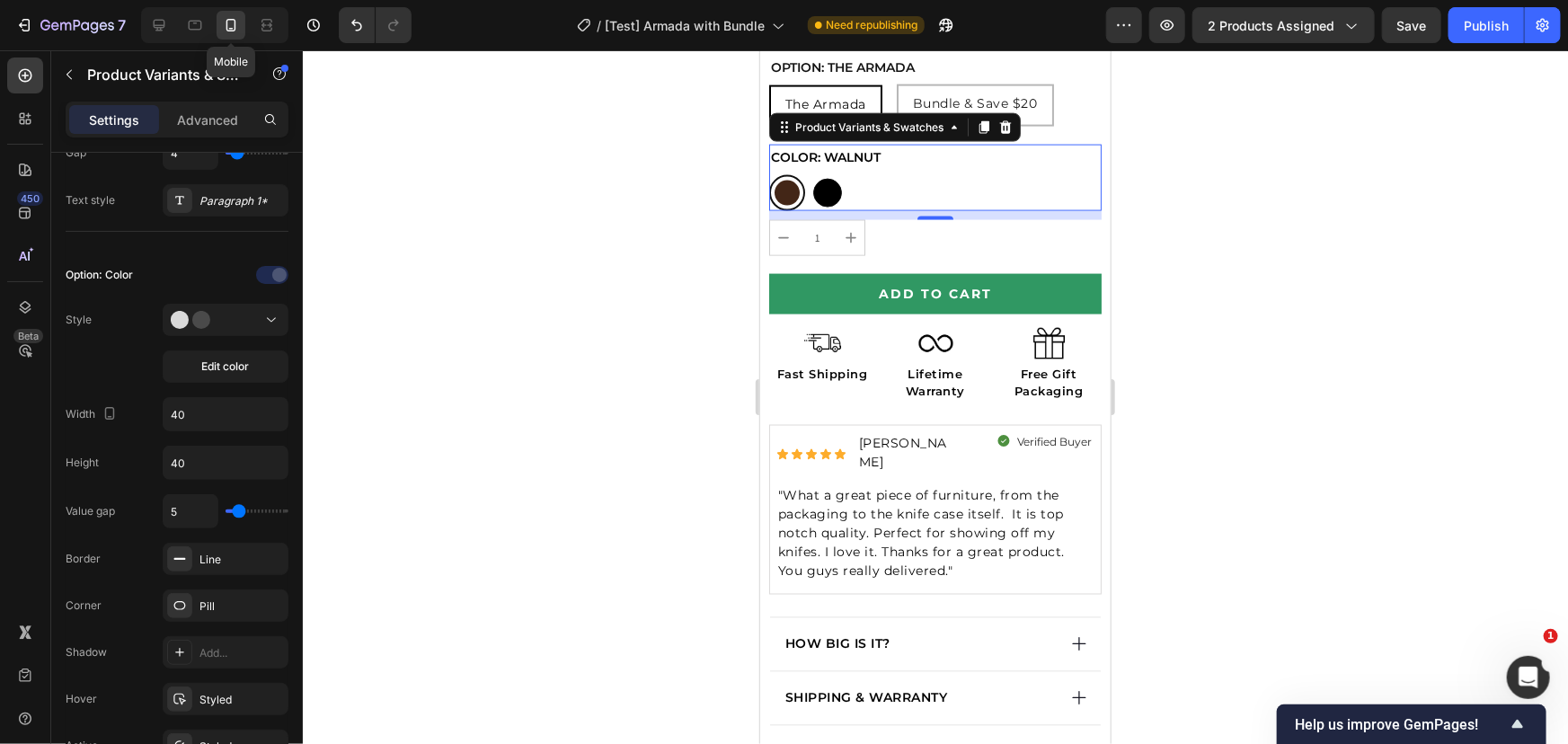
scroll to position [1295, 0]
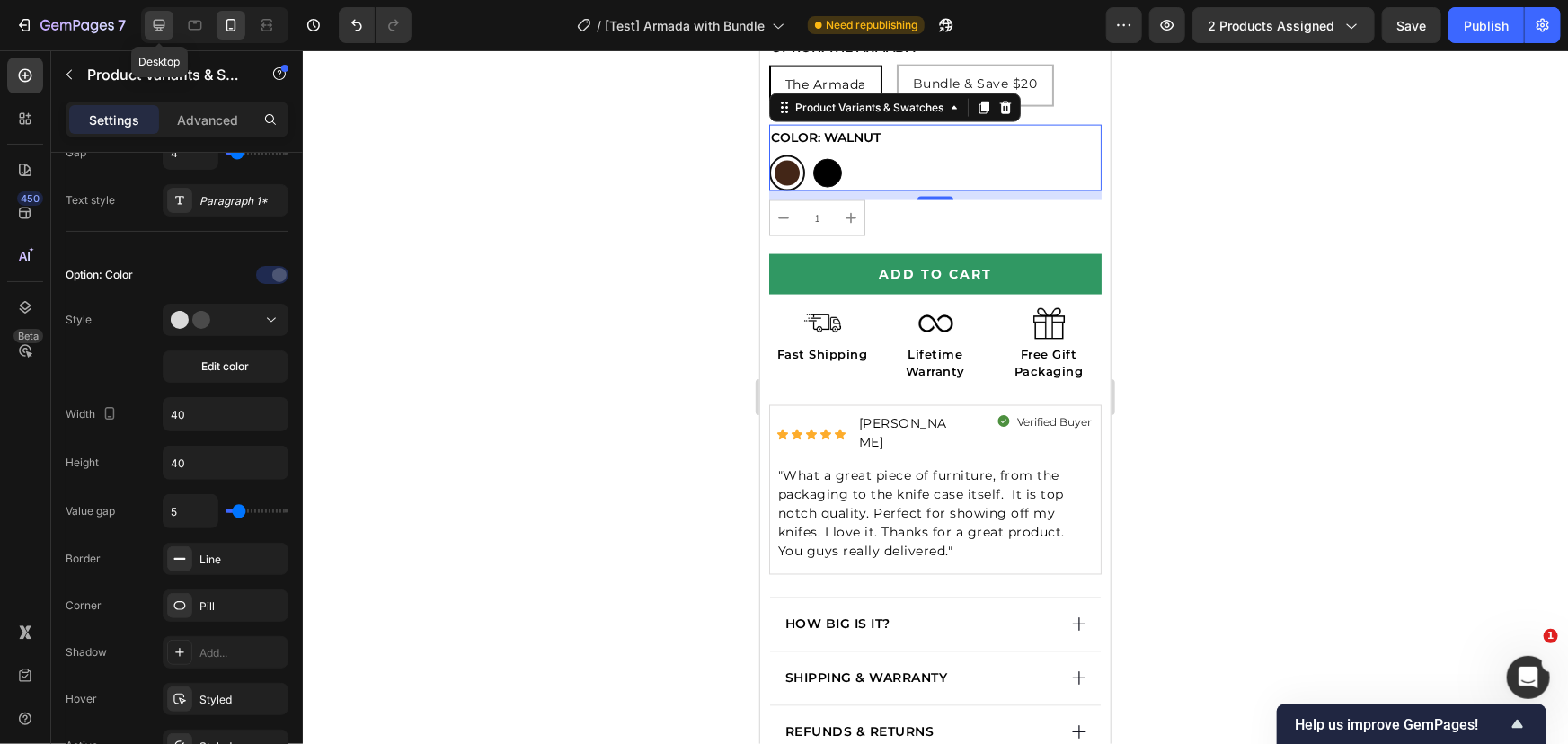
click at [153, 19] on icon at bounding box center [159, 25] width 18 height 18
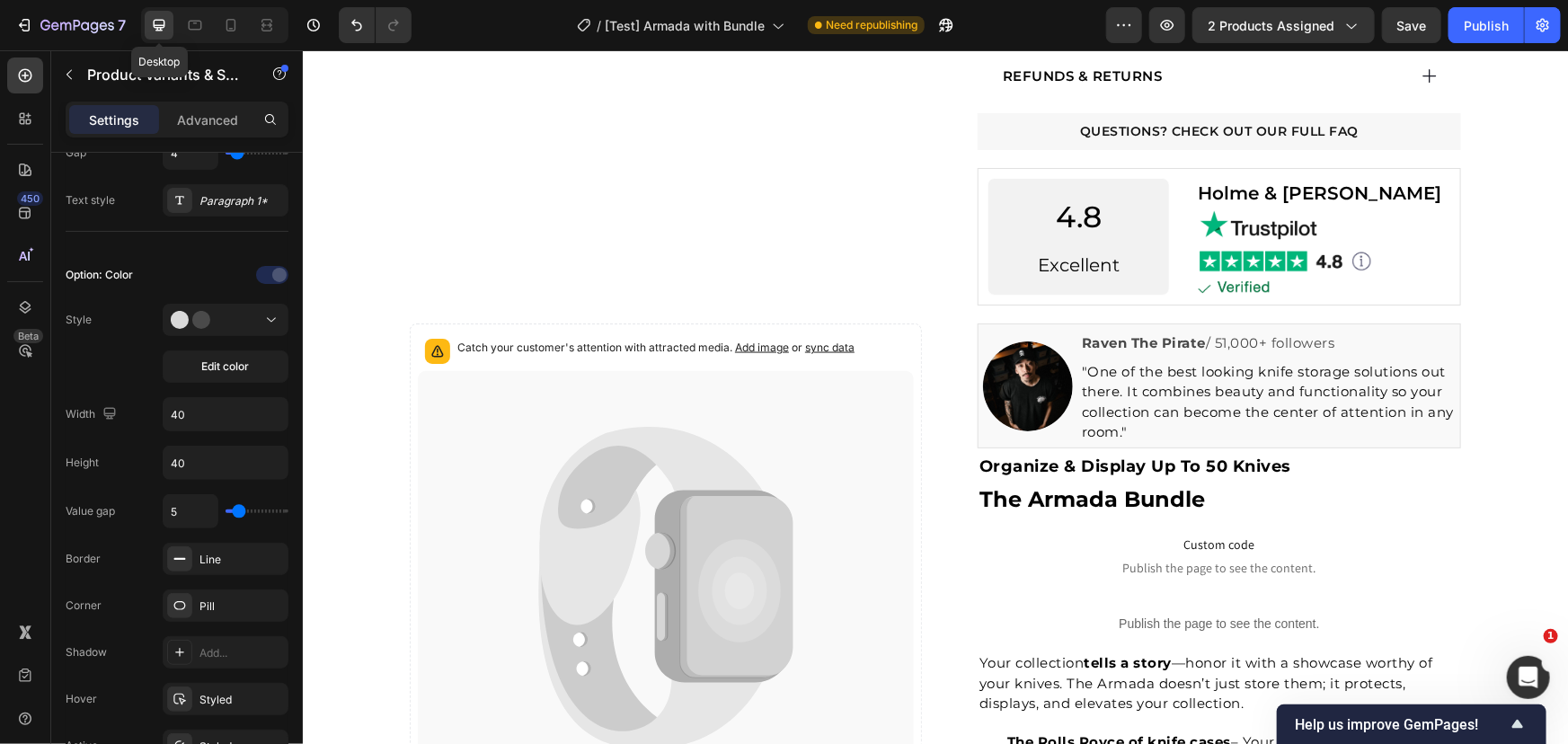
type input "16"
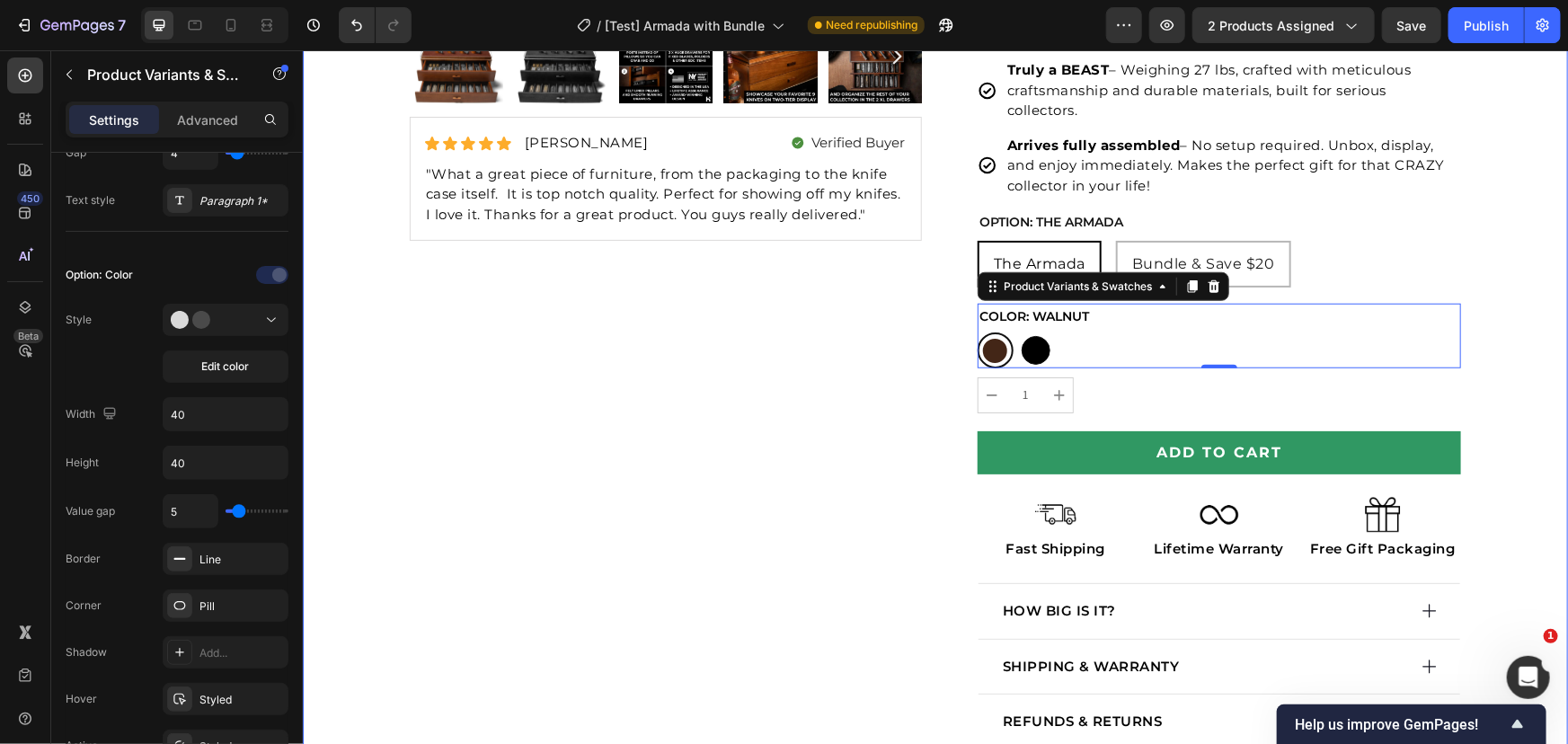
scroll to position [594, 0]
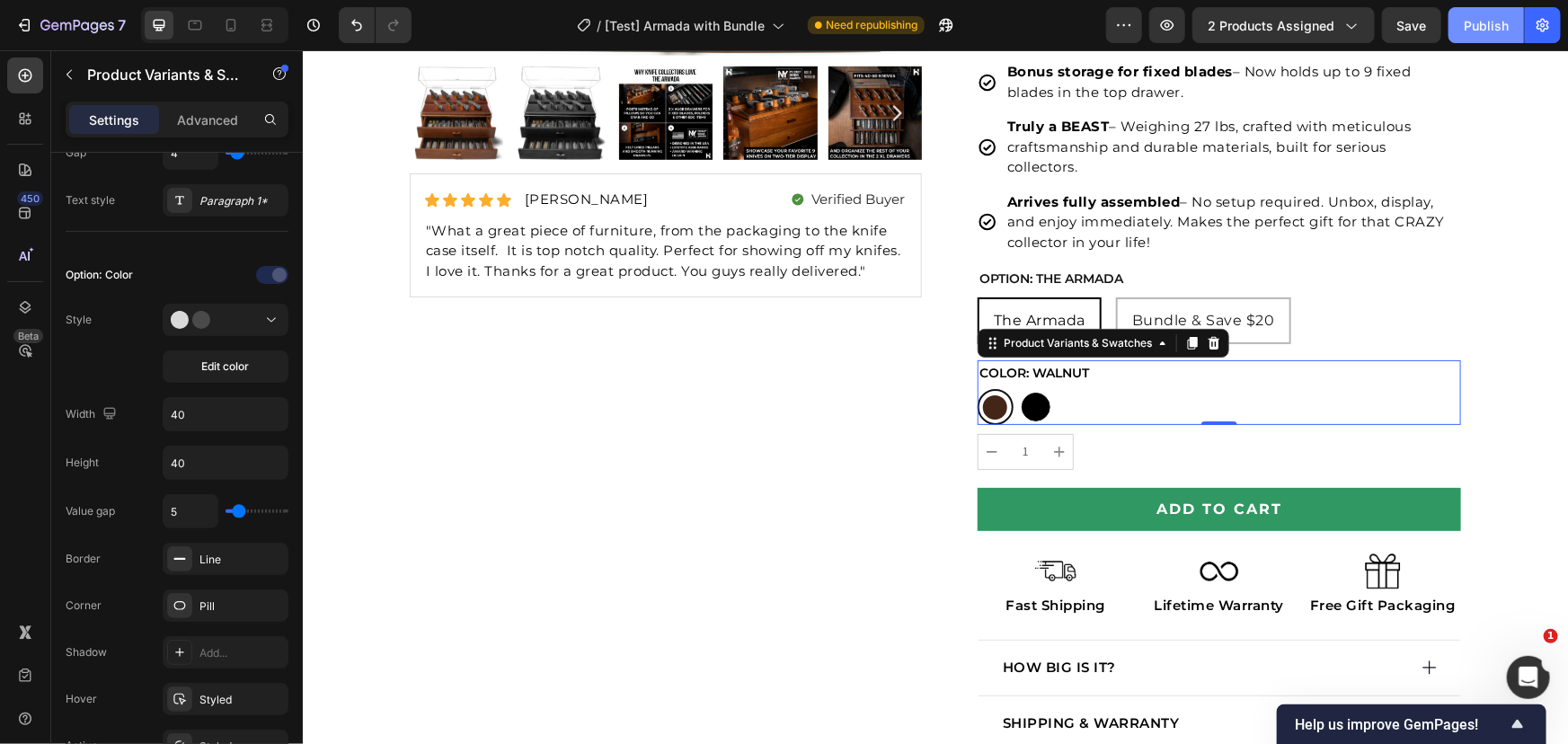
click at [1484, 26] on div "Publish" at bounding box center [1487, 26] width 45 height 19
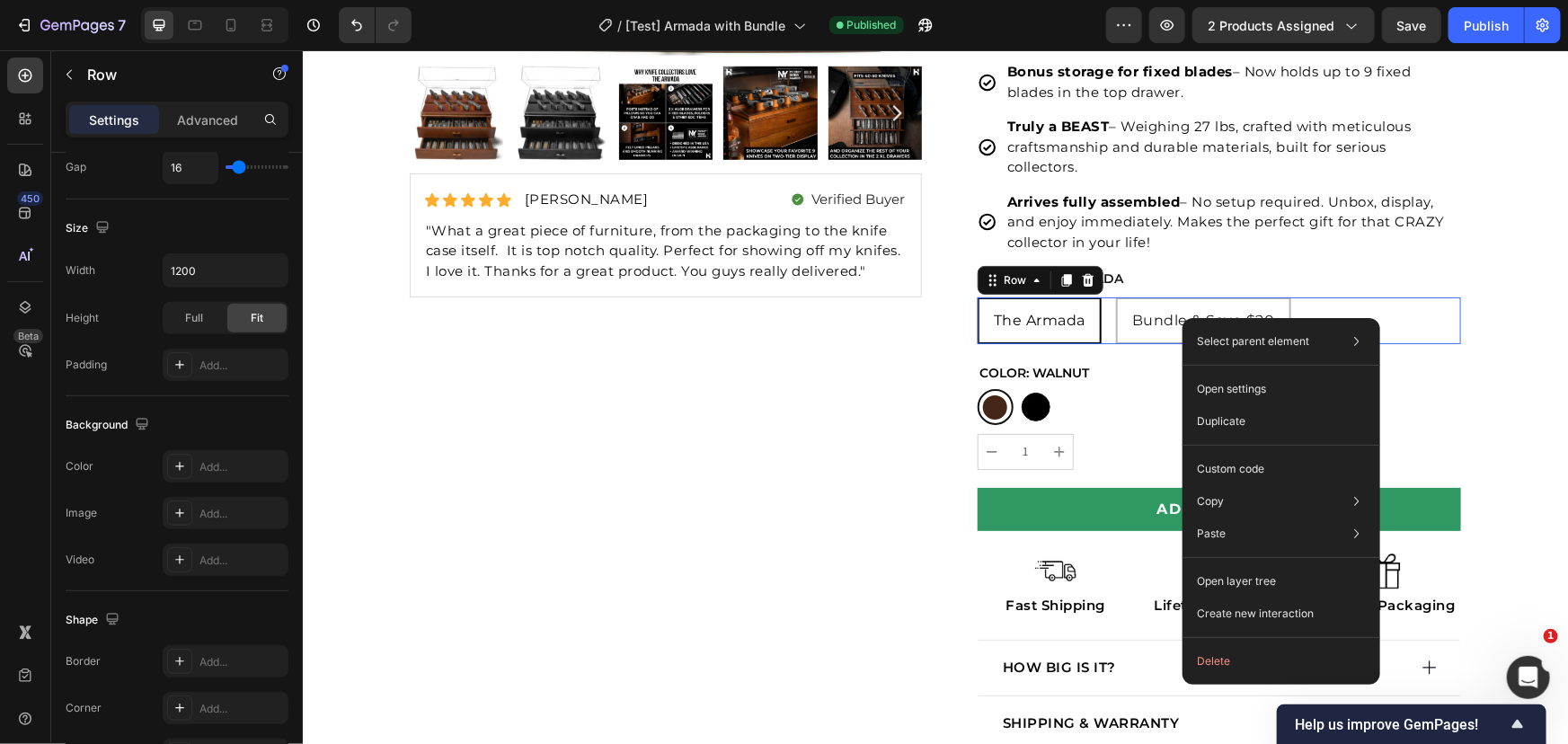
scroll to position [0, 0]
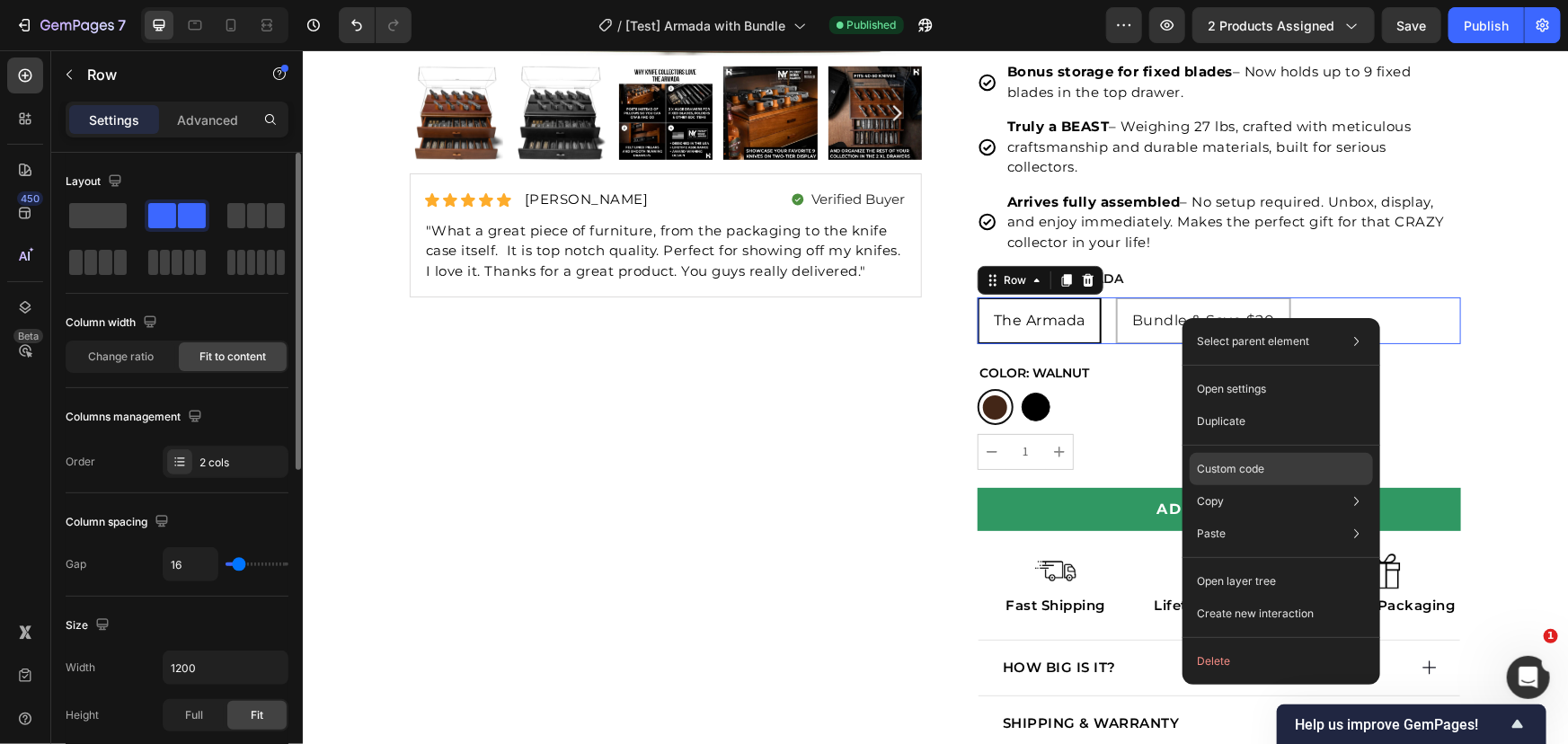
click at [1243, 461] on p "Custom code" at bounding box center [1229, 468] width 67 height 16
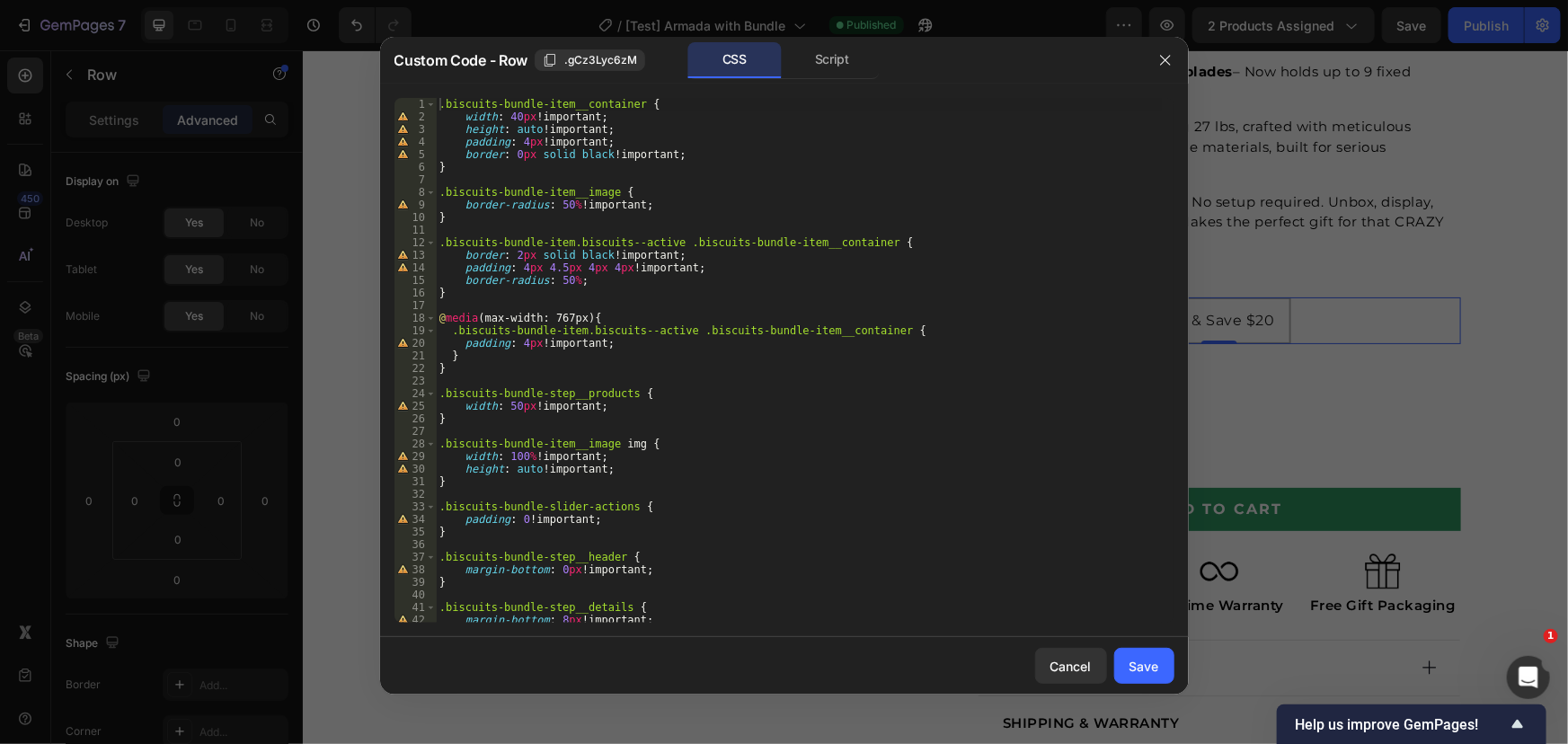
type textarea "}"
click at [730, 287] on div ".biscuits-bundle-item__container { width : 40 px !important ; height : auto !im…" at bounding box center [799, 372] width 726 height 549
click at [613, 290] on div ".biscuits-bundle-item__container { width : 40 px !important ; height : auto !im…" at bounding box center [799, 372] width 726 height 549
click at [607, 303] on div ".biscuits-bundle-item__container { width : 40 px !important ; height : auto !im…" at bounding box center [799, 372] width 726 height 549
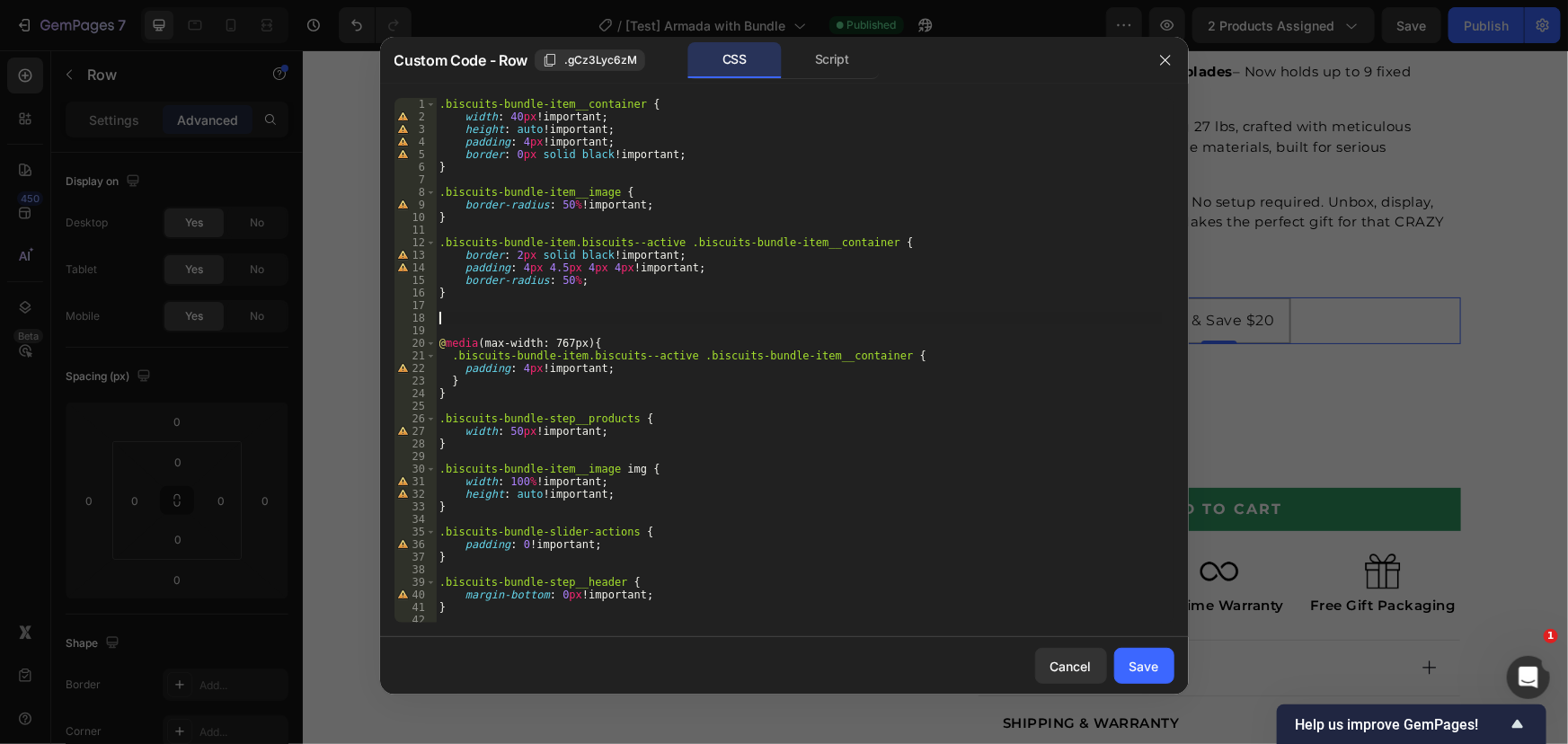
paste textarea "div#value-wrapper-Color-Walnut"
type textarea "div#value-wrapper-Color-Walnut"
drag, startPoint x: 621, startPoint y: 320, endPoint x: 415, endPoint y: 316, distance: 206.0
click at [415, 315] on div "div#value-wrapper-Color-Walnut 1 2 3 4 5 6 7 8 9 10 11 12 13 14 15 16 17 18 19 …" at bounding box center [784, 360] width 780 height 525
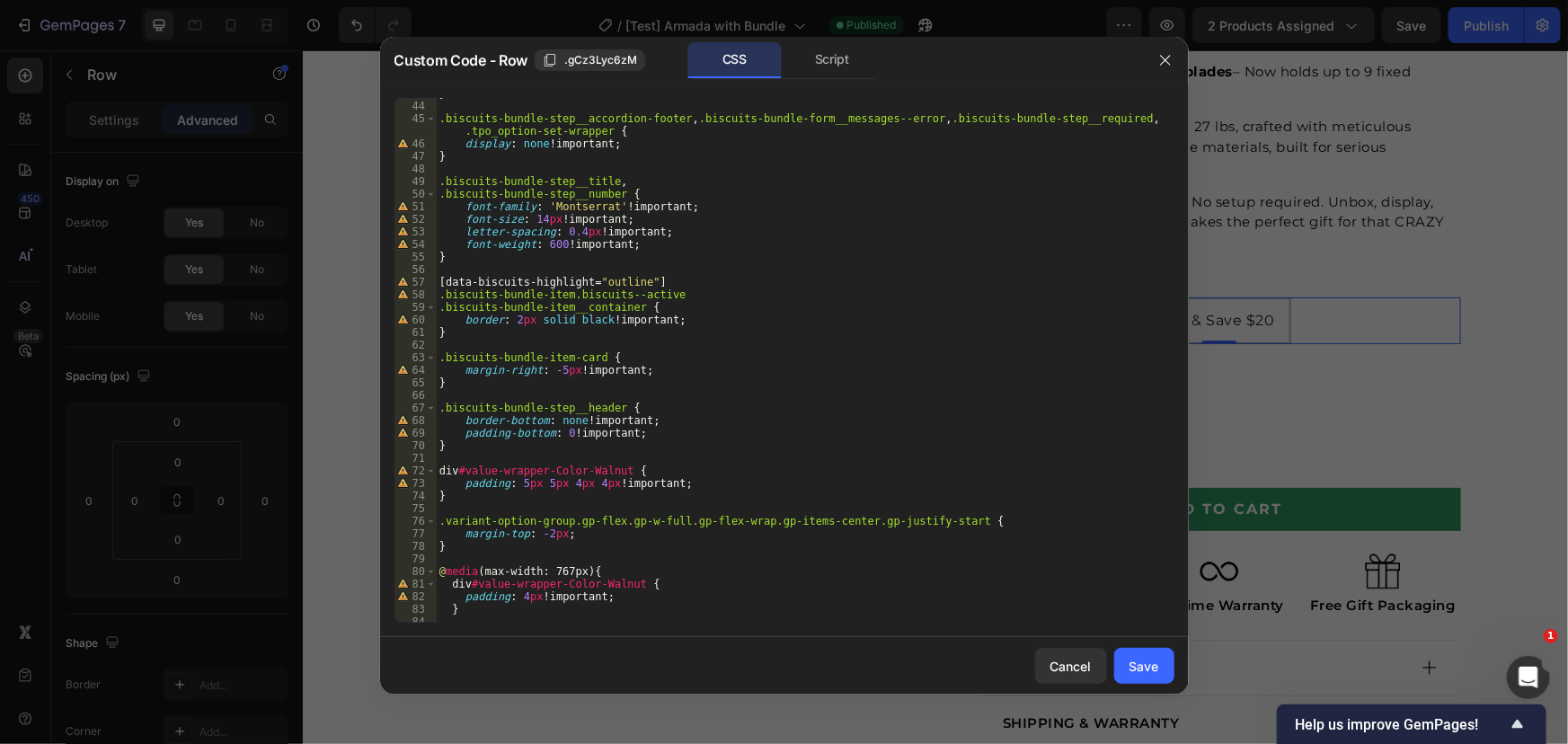
scroll to position [594, 0]
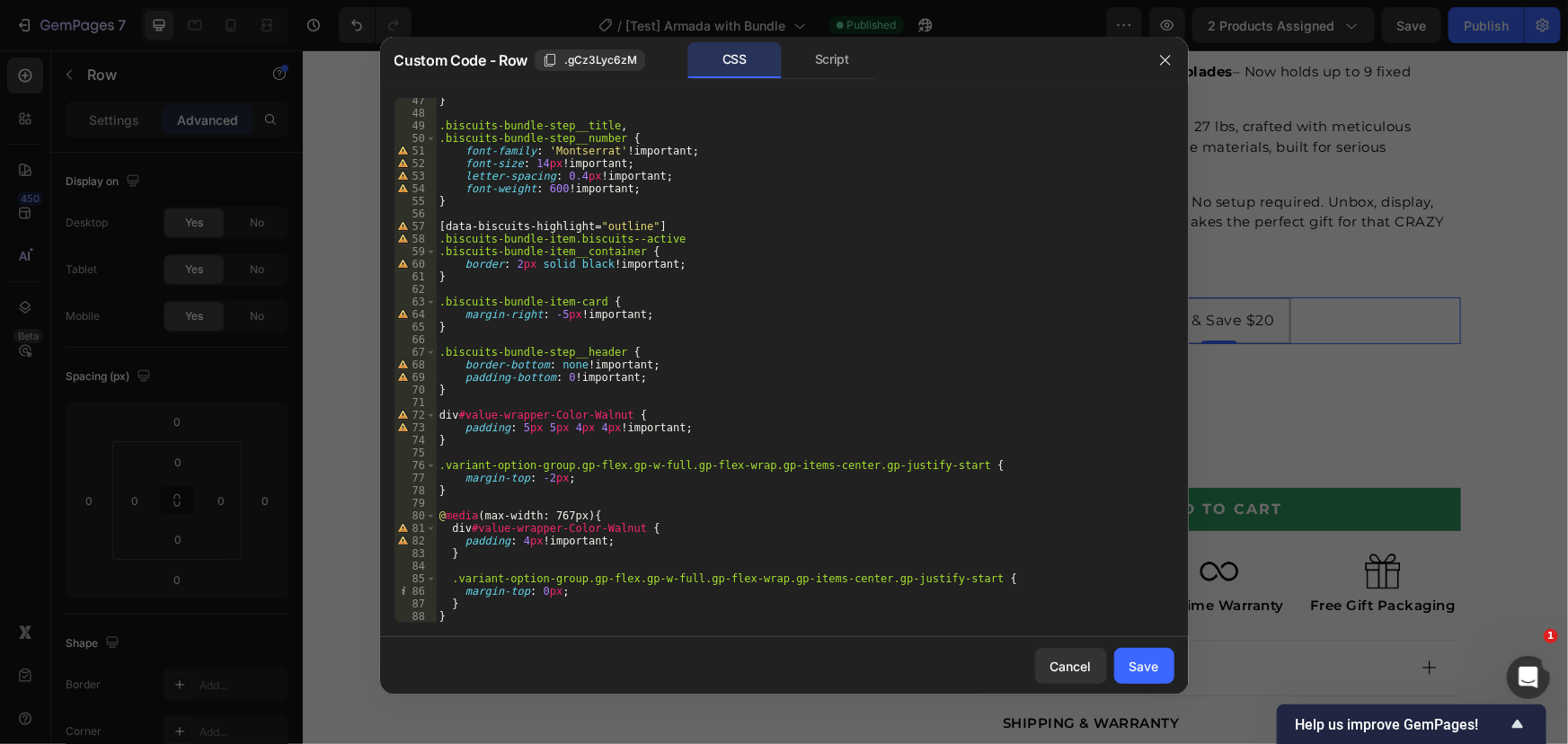
click at [503, 420] on div "} .biscuits-bundle-step__title , .biscuits-bundle-step__number { font-family : …" at bounding box center [799, 369] width 726 height 549
click at [521, 539] on div "} .biscuits-bundle-step__title , .biscuits-bundle-step__number { font-family : …" at bounding box center [799, 369] width 726 height 549
click at [584, 424] on div "} .biscuits-bundle-step__title , .biscuits-bundle-step__number { font-family : …" at bounding box center [799, 369] width 726 height 549
click at [545, 513] on div "} .biscuits-bundle-step__title , .biscuits-bundle-step__number { font-family : …" at bounding box center [799, 369] width 726 height 549
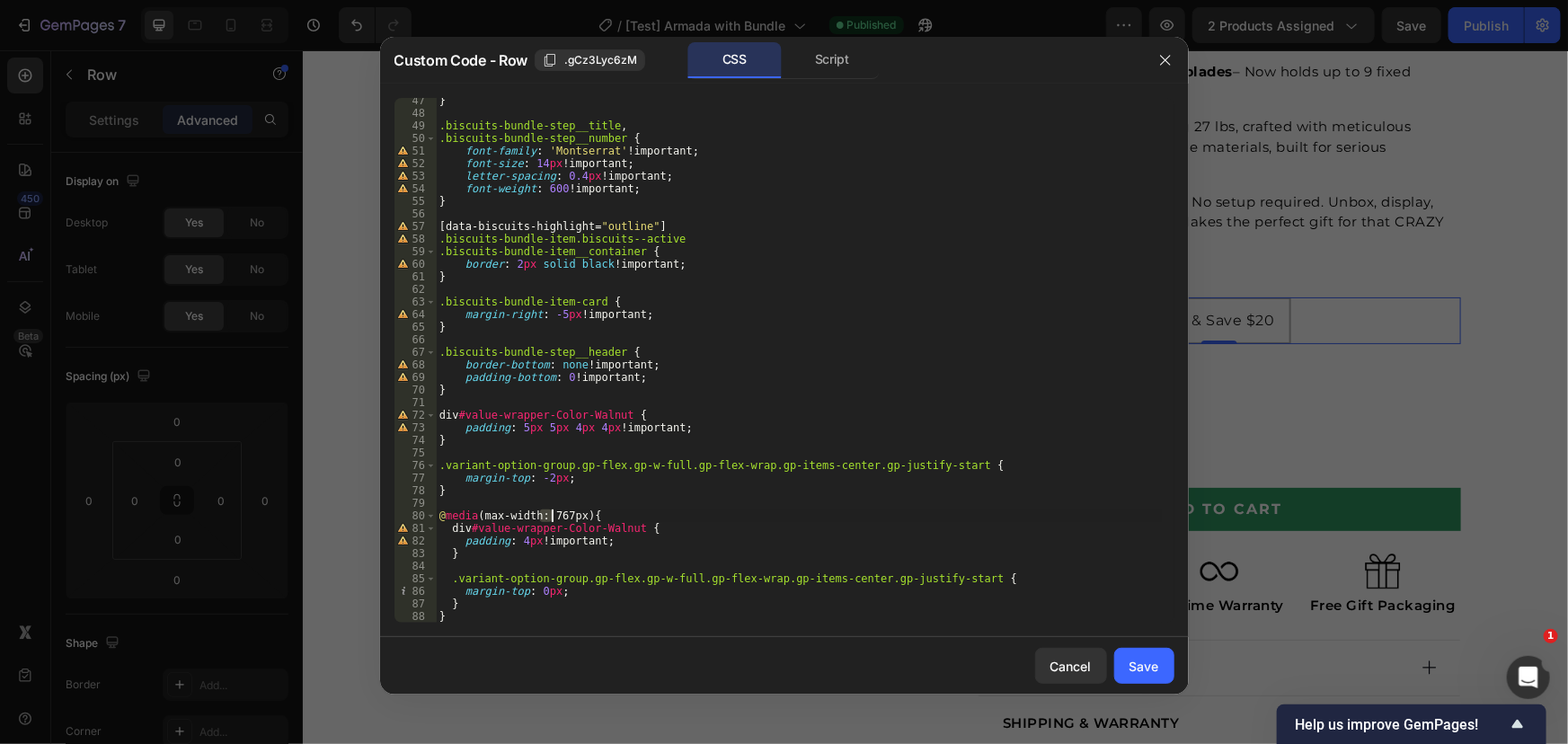
click at [566, 515] on div "} .biscuits-bundle-step__title , .biscuits-bundle-step__number { font-family : …" at bounding box center [799, 369] width 726 height 549
click at [545, 426] on div "} .biscuits-bundle-step__title , .biscuits-bundle-step__number { font-family : …" at bounding box center [799, 369] width 726 height 549
click at [590, 423] on div "} .biscuits-bundle-step__title , .biscuits-bundle-step__number { font-family : …" at bounding box center [799, 369] width 726 height 549
click at [585, 423] on div "} .biscuits-bundle-step__title , .biscuits-bundle-step__number { font-family : …" at bounding box center [799, 360] width 726 height 525
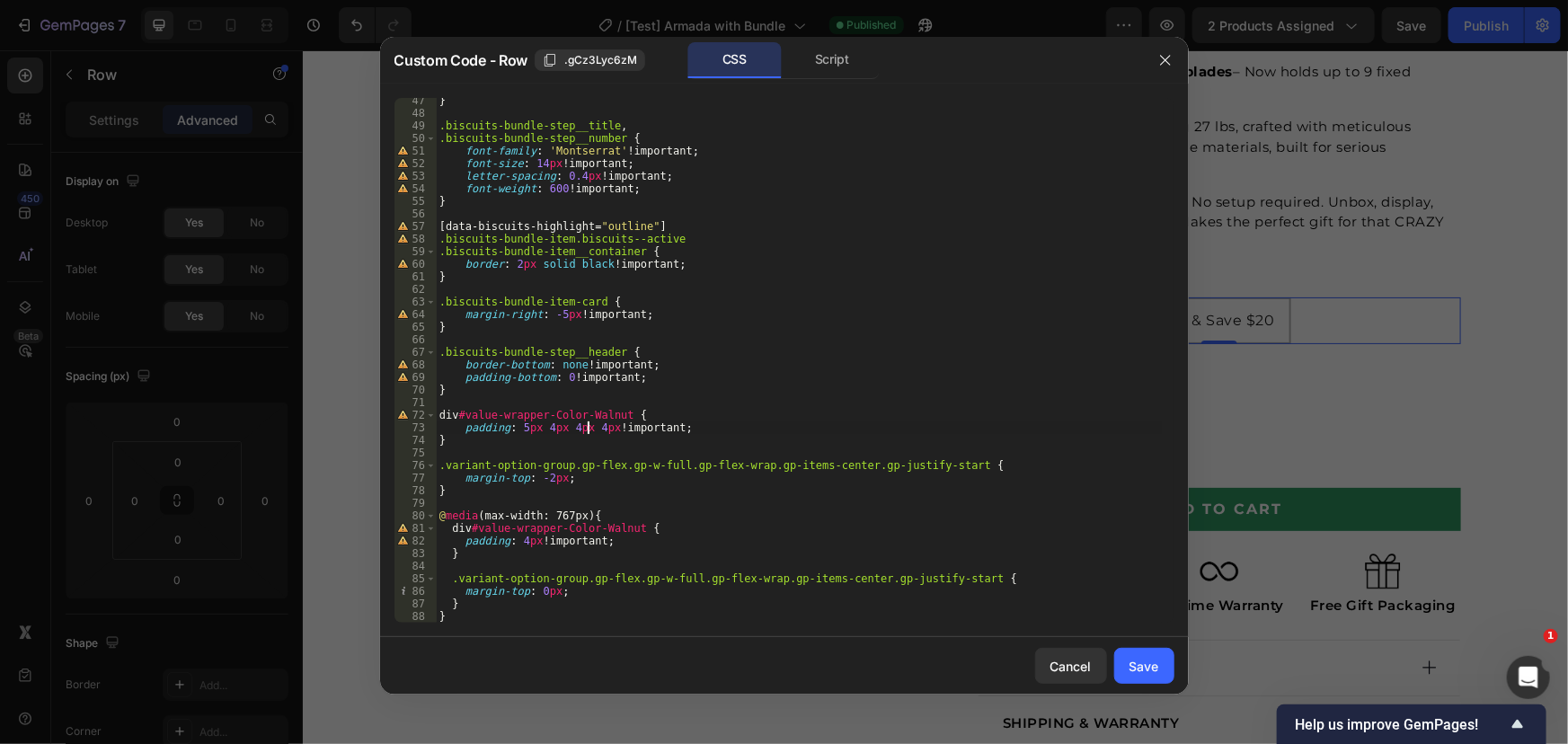
click at [595, 424] on div "} .biscuits-bundle-step__title , .biscuits-bundle-step__number { font-family : …" at bounding box center [799, 369] width 726 height 549
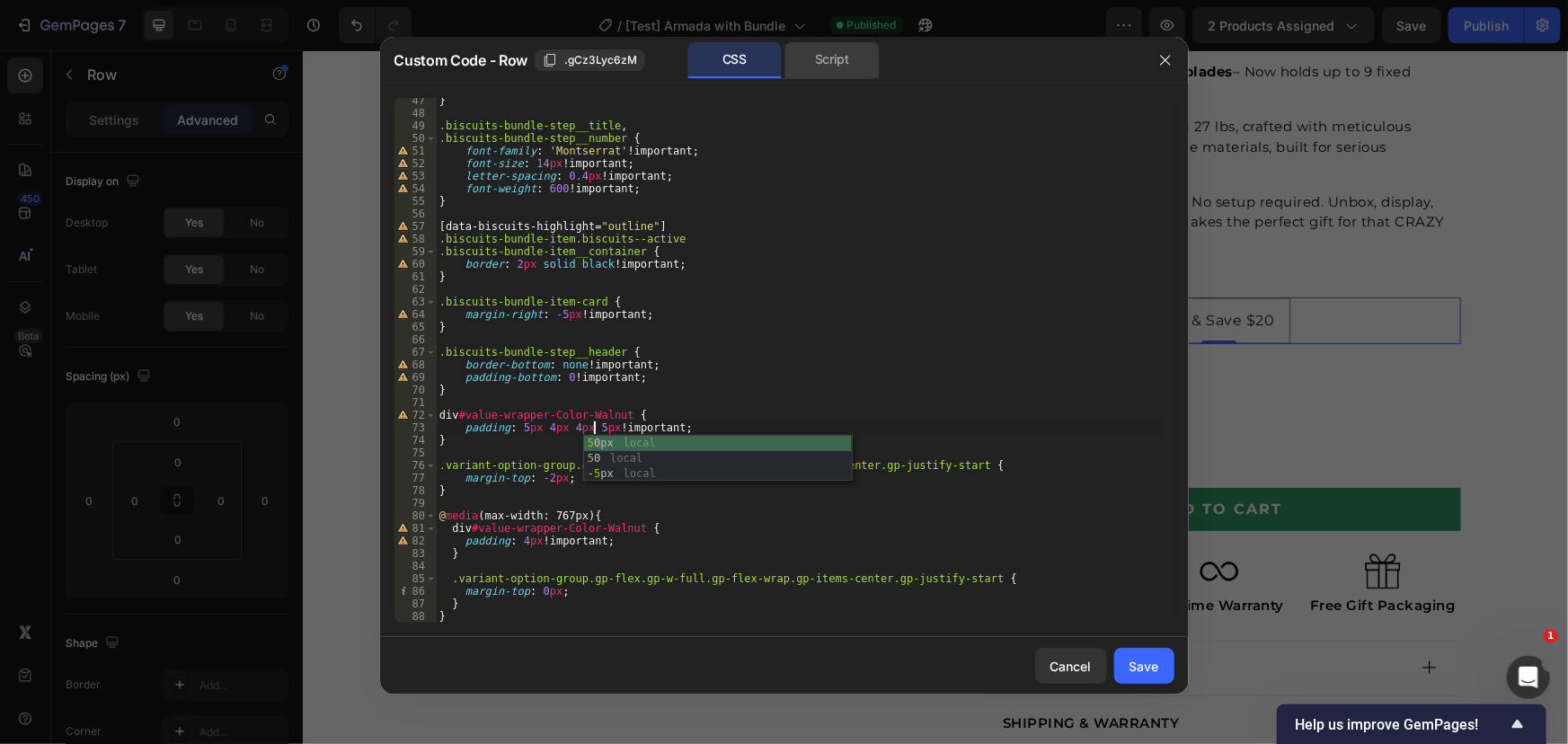
type textarea "padding: 5px 4px 4px 5px !important;"
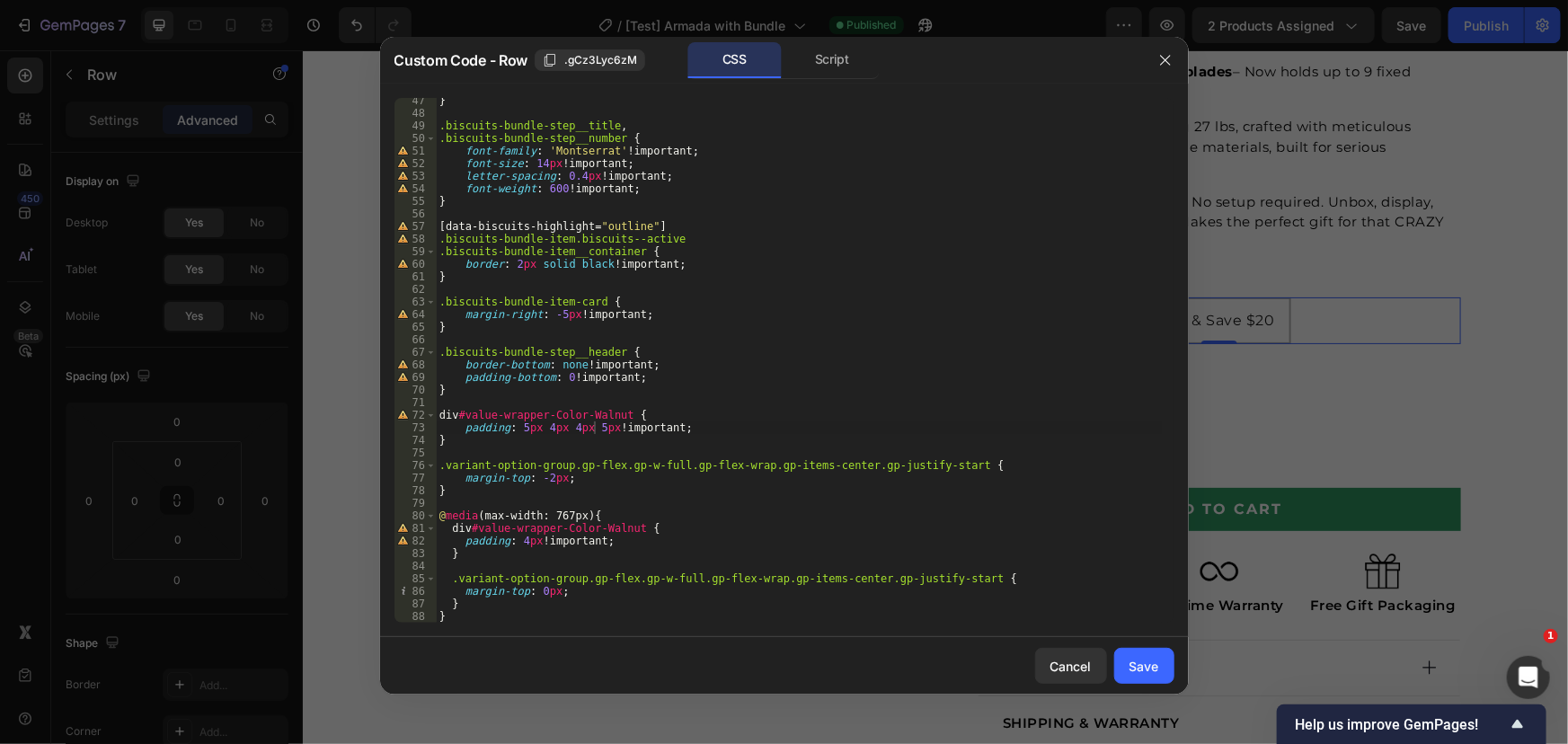
drag, startPoint x: 848, startPoint y: 64, endPoint x: 848, endPoint y: 106, distance: 42.0
click at [847, 64] on div "Script" at bounding box center [832, 61] width 95 height 36
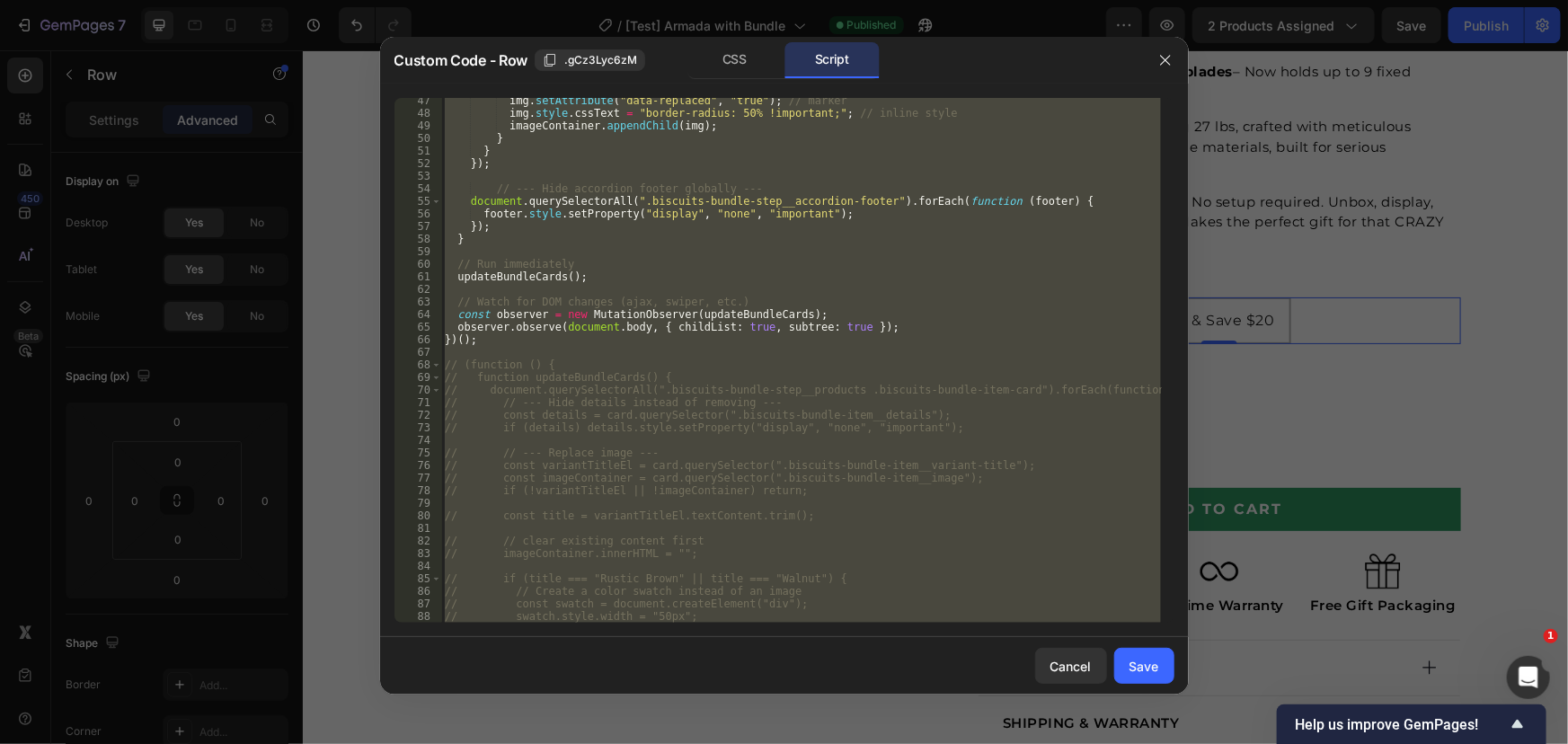
scroll to position [631, 0]
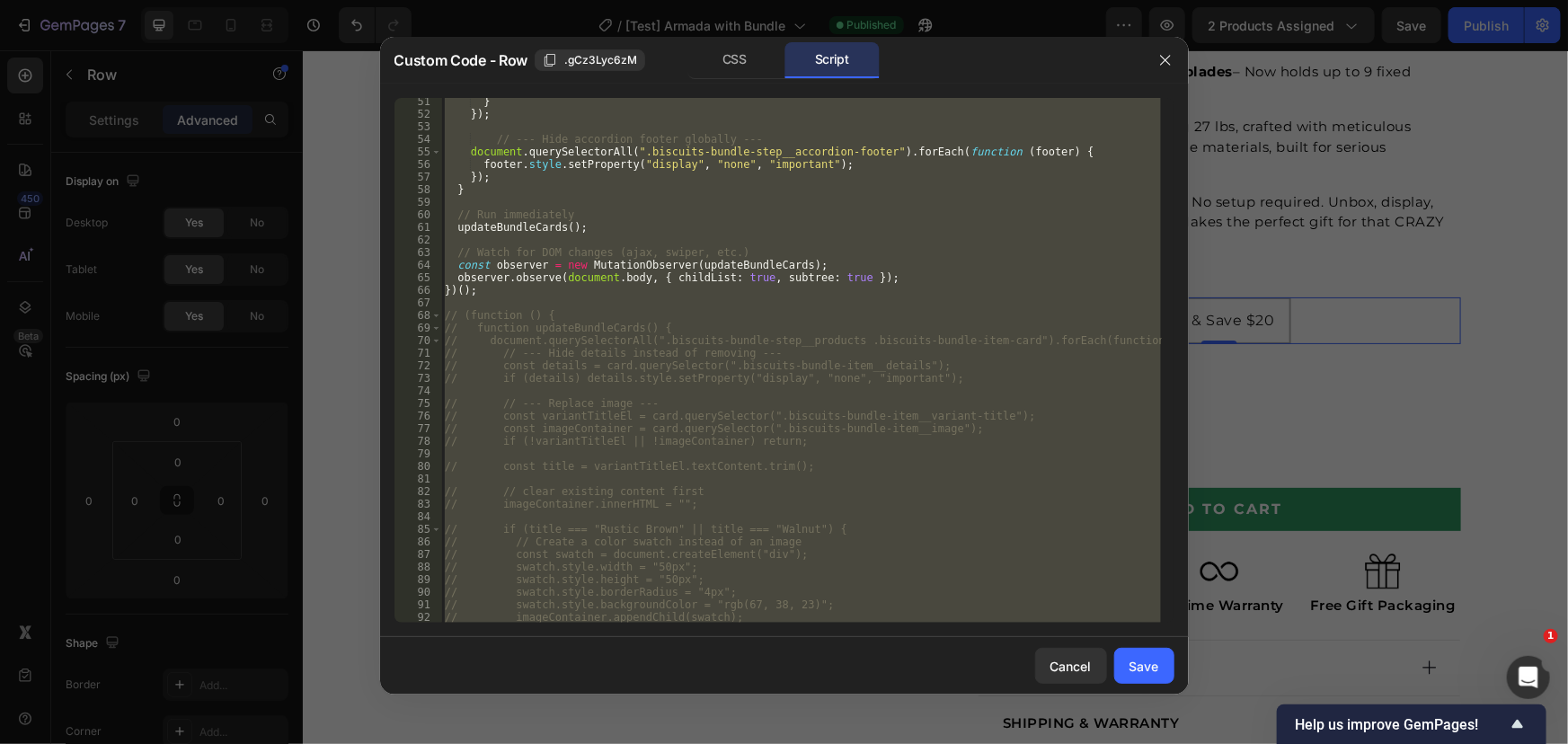
click at [737, 389] on div "} }) ; // --- Hide accordion footer globally --- document . querySelectorAll ( …" at bounding box center [800, 360] width 720 height 525
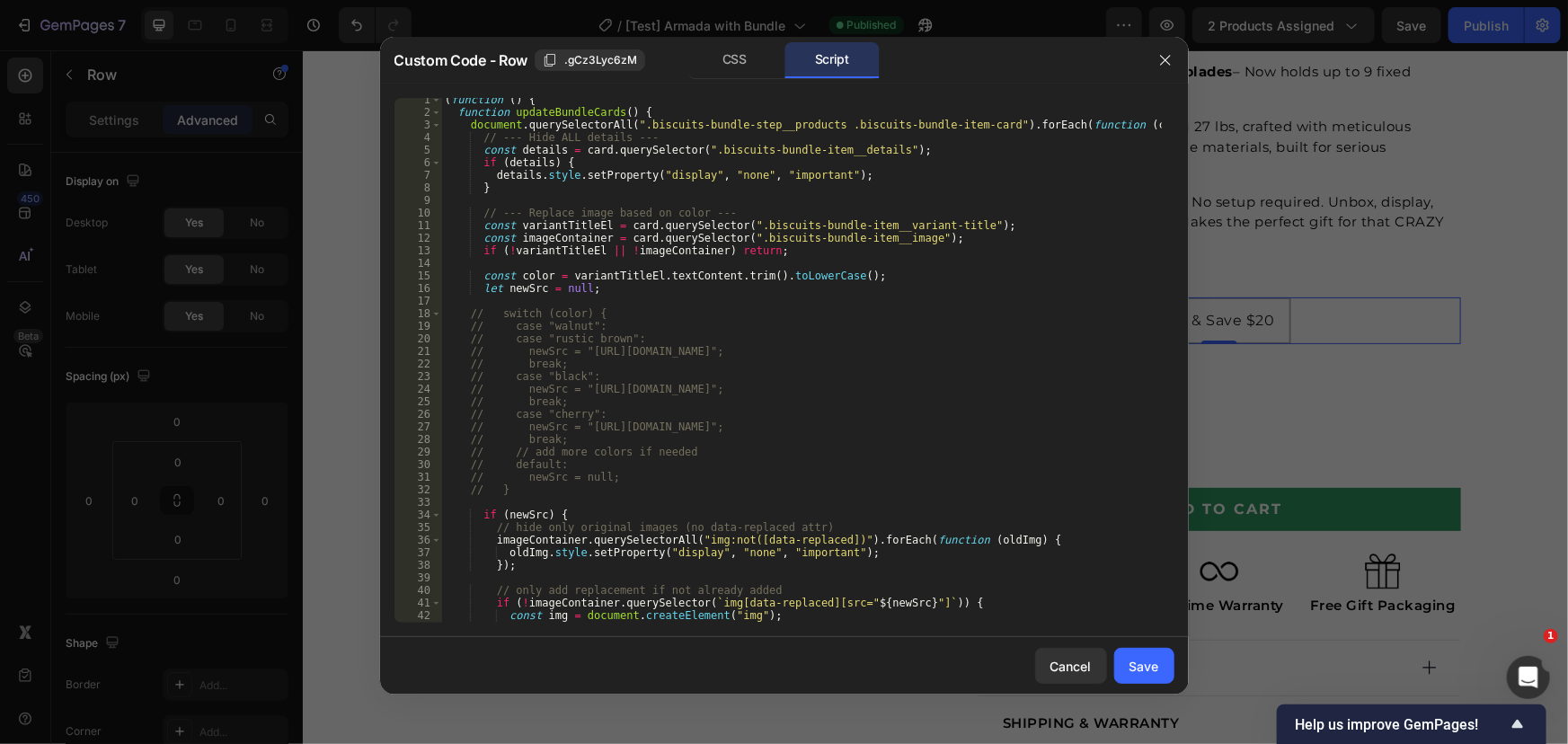
scroll to position [54, 0]
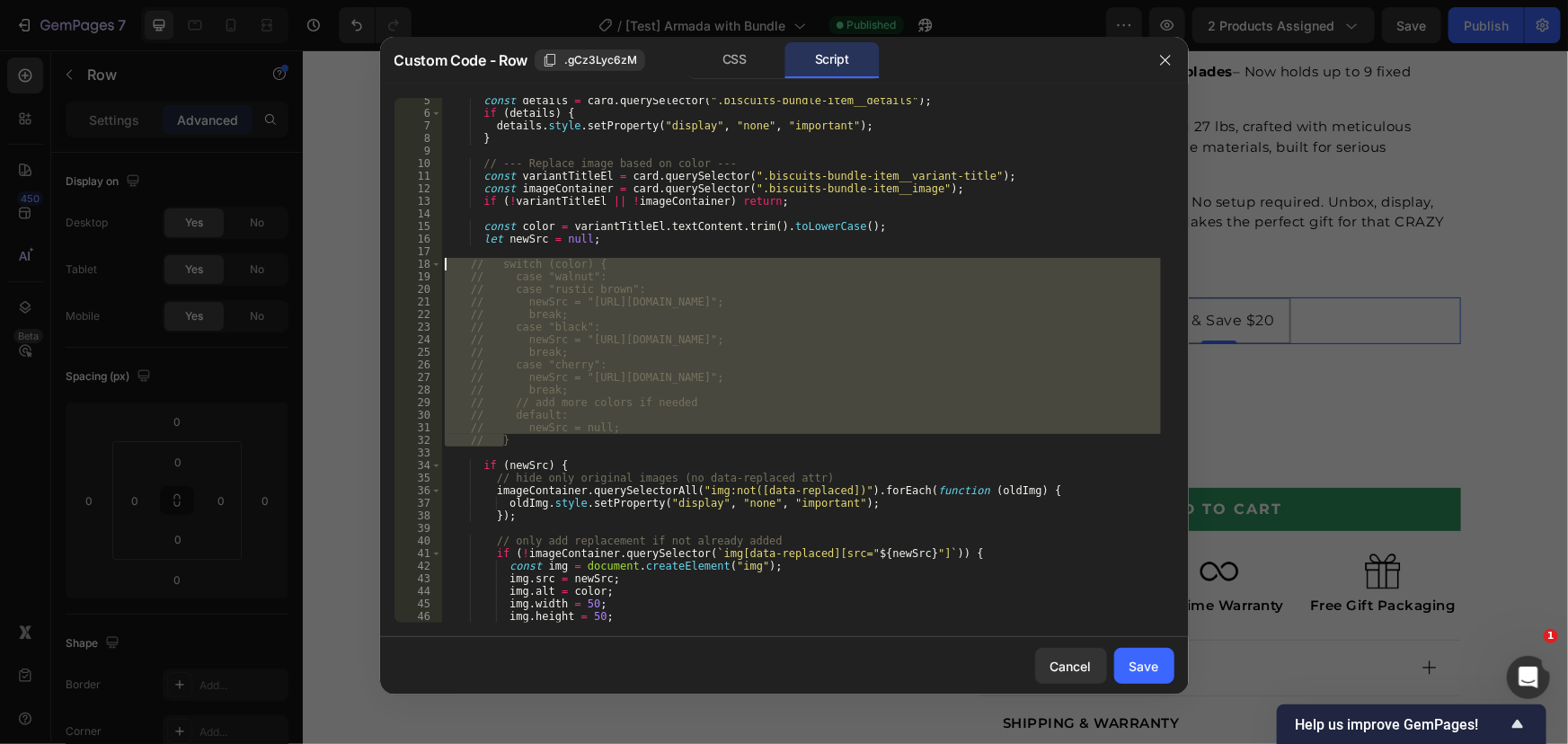
drag, startPoint x: 384, startPoint y: 333, endPoint x: 350, endPoint y: 269, distance: 72.5
click at [350, 269] on div "Custom Code - Row .gCz3Lyc6zM CSS Script 5 6 7 8 9 10 11 12 13 14 15 16 17 18 1…" at bounding box center [784, 372] width 1568 height 744
click at [682, 495] on div "const details = card . querySelector ( ".biscuits-bundle-item__details" ) ; if …" at bounding box center [800, 369] width 720 height 549
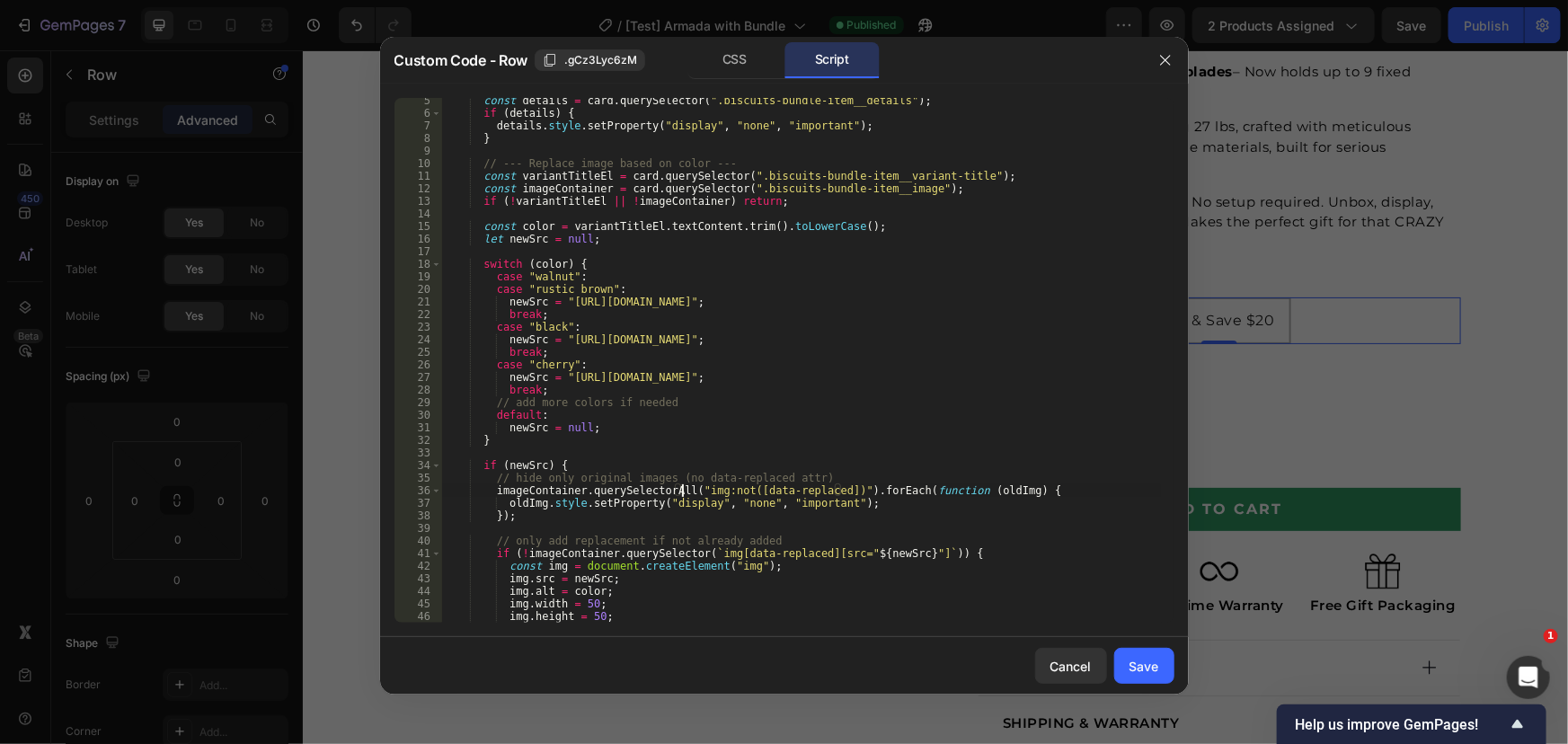
scroll to position [152, 0]
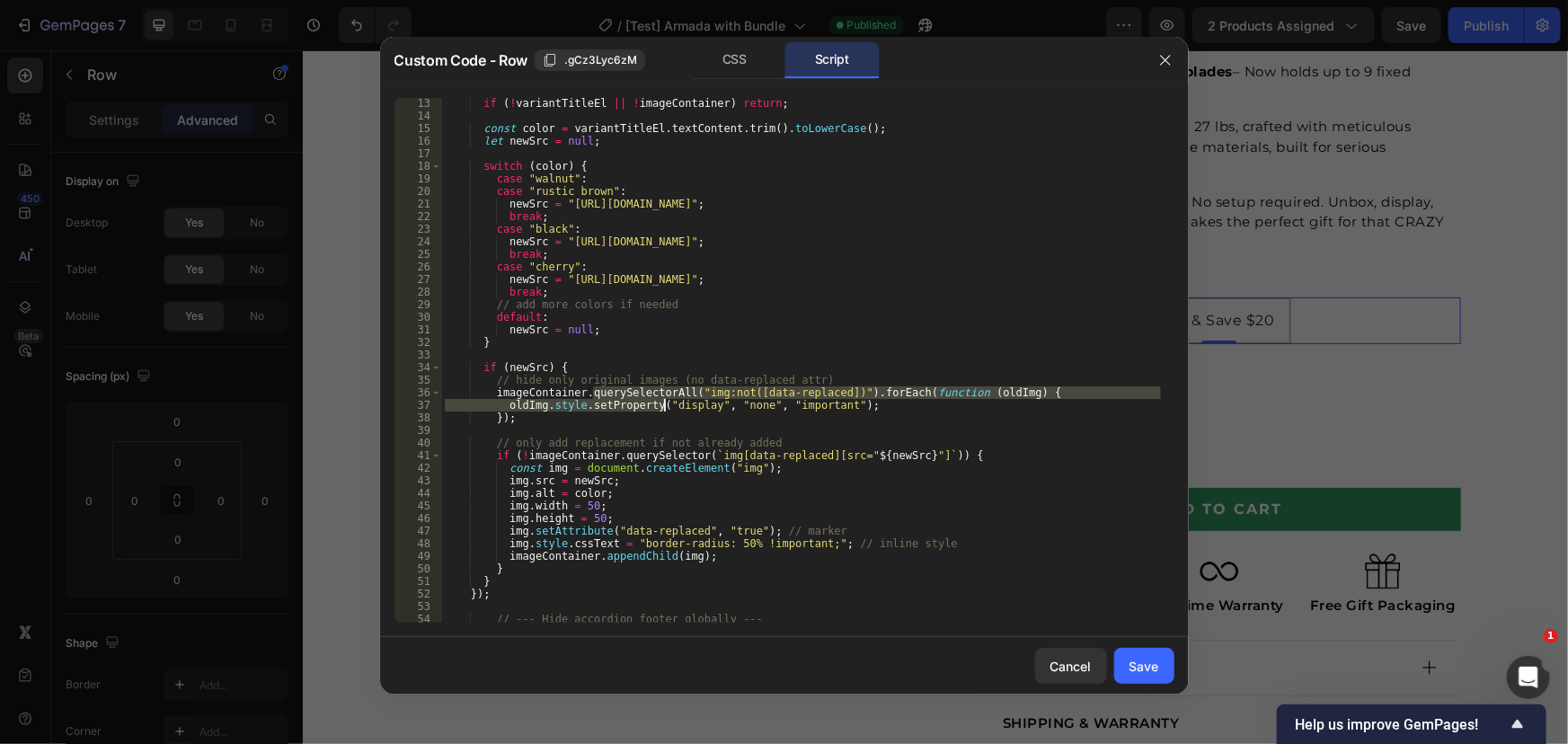
drag, startPoint x: 640, startPoint y: 402, endPoint x: 697, endPoint y: 405, distance: 57.1
click at [697, 405] on div "if ( ! variantTitleEl || ! imageContainer ) return ; const color = variantTitle…" at bounding box center [800, 372] width 720 height 549
click at [701, 407] on div "if ( ! variantTitleEl || ! imageContainer ) return ; const color = variantTitle…" at bounding box center [800, 360] width 720 height 525
drag, startPoint x: 762, startPoint y: 389, endPoint x: 800, endPoint y: 389, distance: 38.0
click at [762, 389] on div "if ( ! variantTitleEl || ! imageContainer ) return ; const color = variantTitle…" at bounding box center [800, 372] width 720 height 549
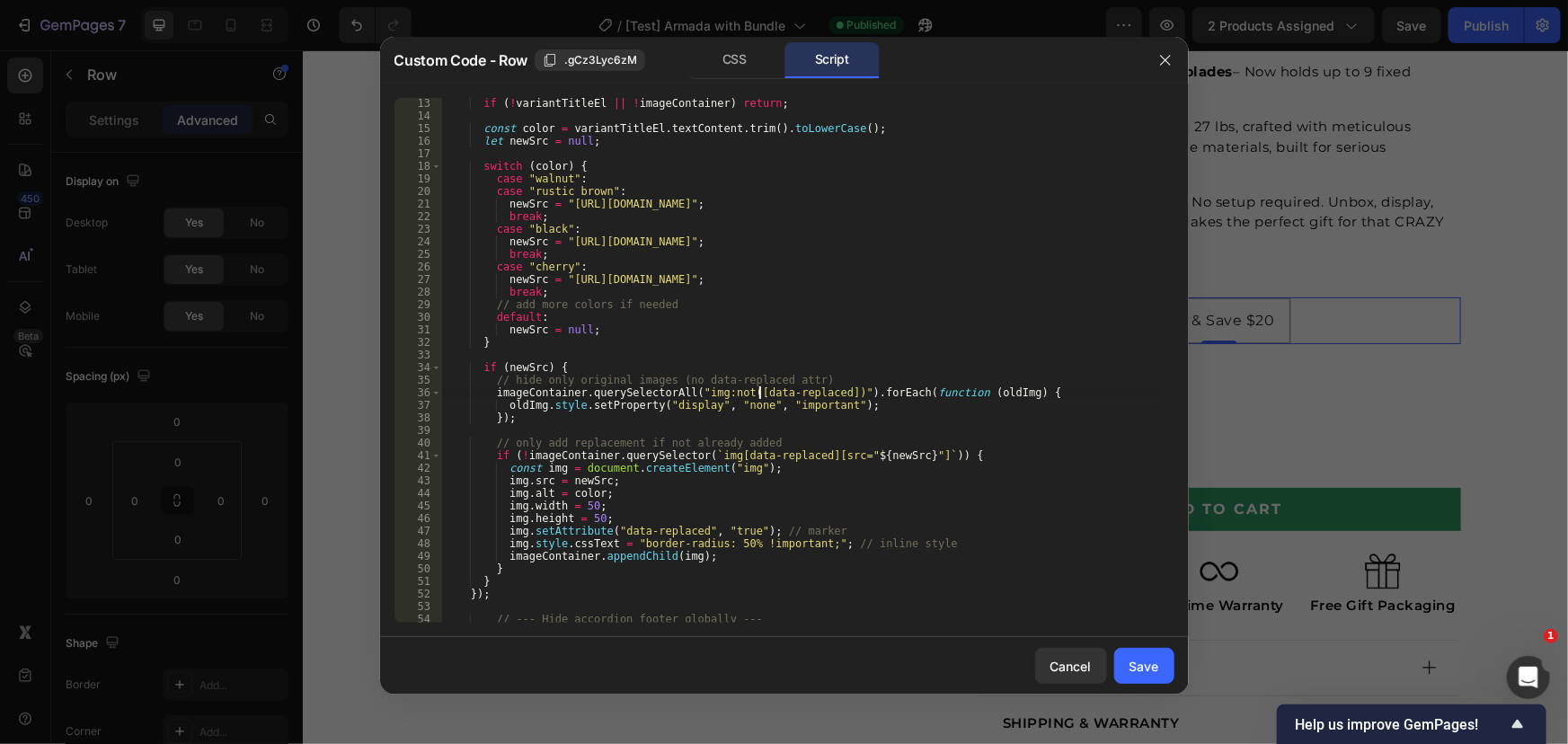
drag, startPoint x: 871, startPoint y: 391, endPoint x: 926, endPoint y: 389, distance: 55.0
click at [871, 391] on div "if ( ! variantTitleEl || ! imageContainer ) return ; const color = variantTitle…" at bounding box center [800, 372] width 720 height 549
click at [944, 389] on div "if ( ! variantTitleEl || ! imageContainer ) return ; const color = variantTitle…" at bounding box center [800, 372] width 720 height 549
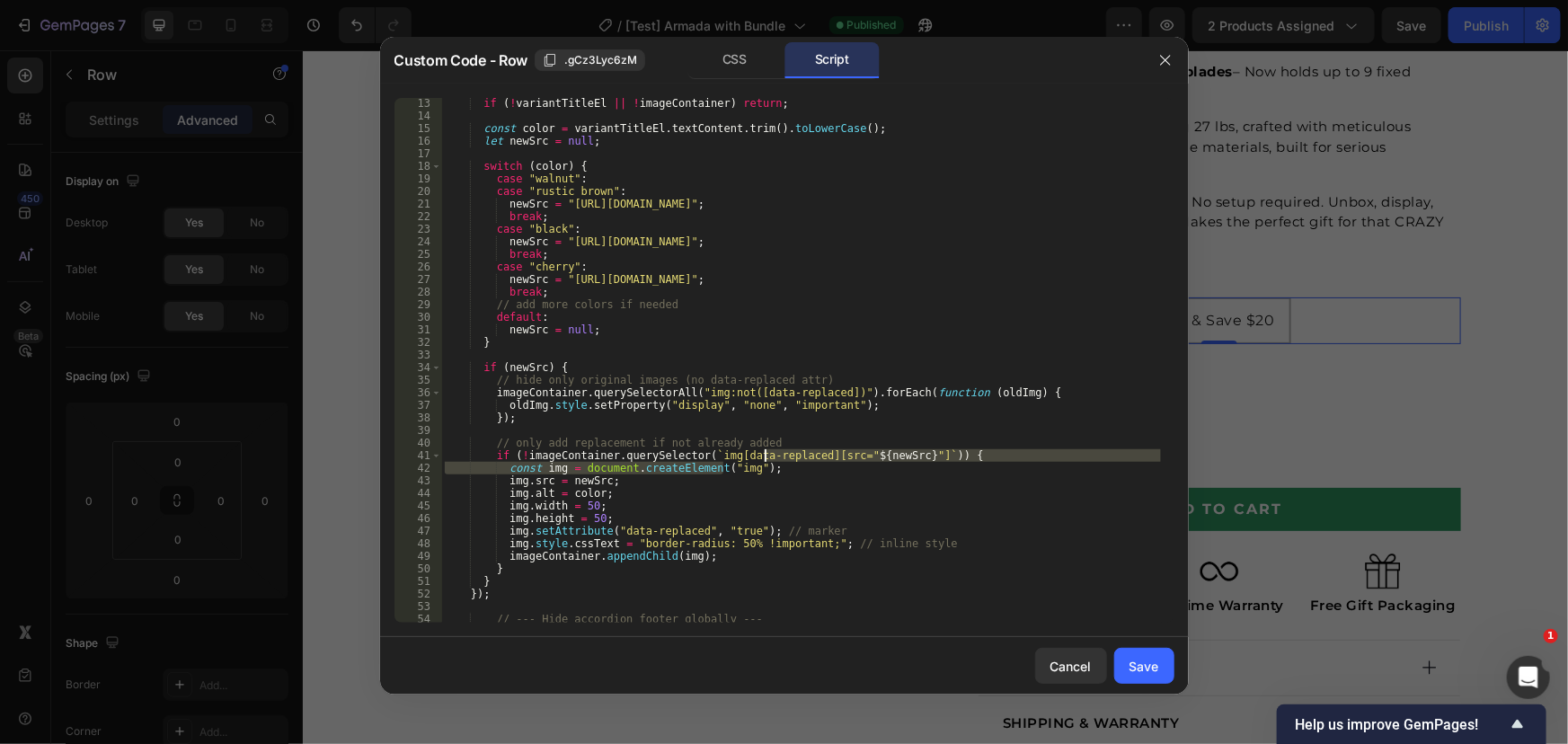
drag, startPoint x: 796, startPoint y: 456, endPoint x: 857, endPoint y: 457, distance: 61.0
click at [857, 457] on div "if ( ! variantTitleEl || ! imageContainer ) return ; const color = variantTitle…" at bounding box center [800, 372] width 720 height 549
drag, startPoint x: 857, startPoint y: 457, endPoint x: 842, endPoint y: 459, distance: 15.1
click at [857, 457] on div "if ( ! variantTitleEl || ! imageContainer ) return ; const color = variantTitle…" at bounding box center [800, 360] width 720 height 525
drag, startPoint x: 630, startPoint y: 473, endPoint x: 638, endPoint y: 538, distance: 65.5
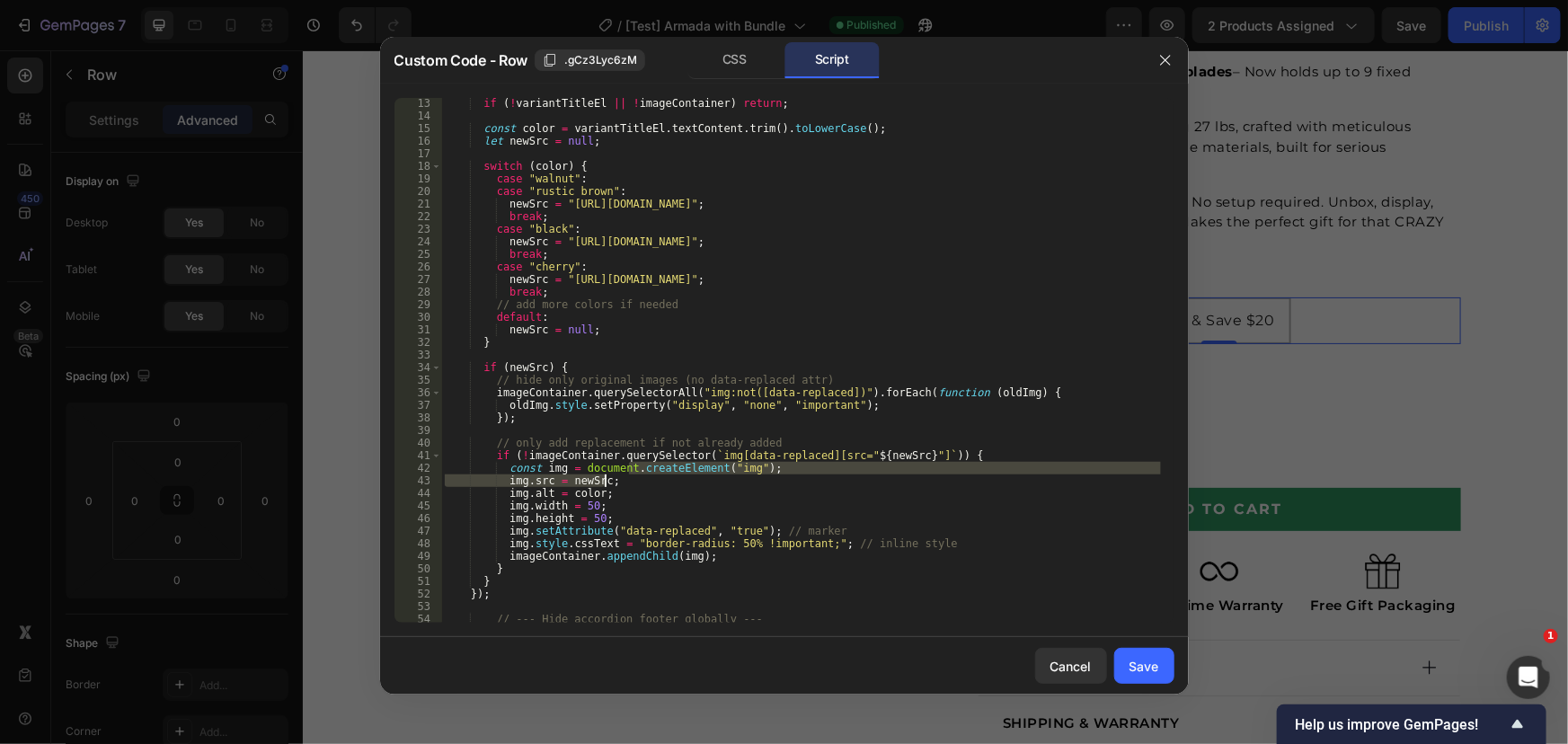
click at [638, 538] on div "if ( ! variantTitleEl || ! imageContainer ) return ; const color = variantTitle…" at bounding box center [800, 372] width 720 height 549
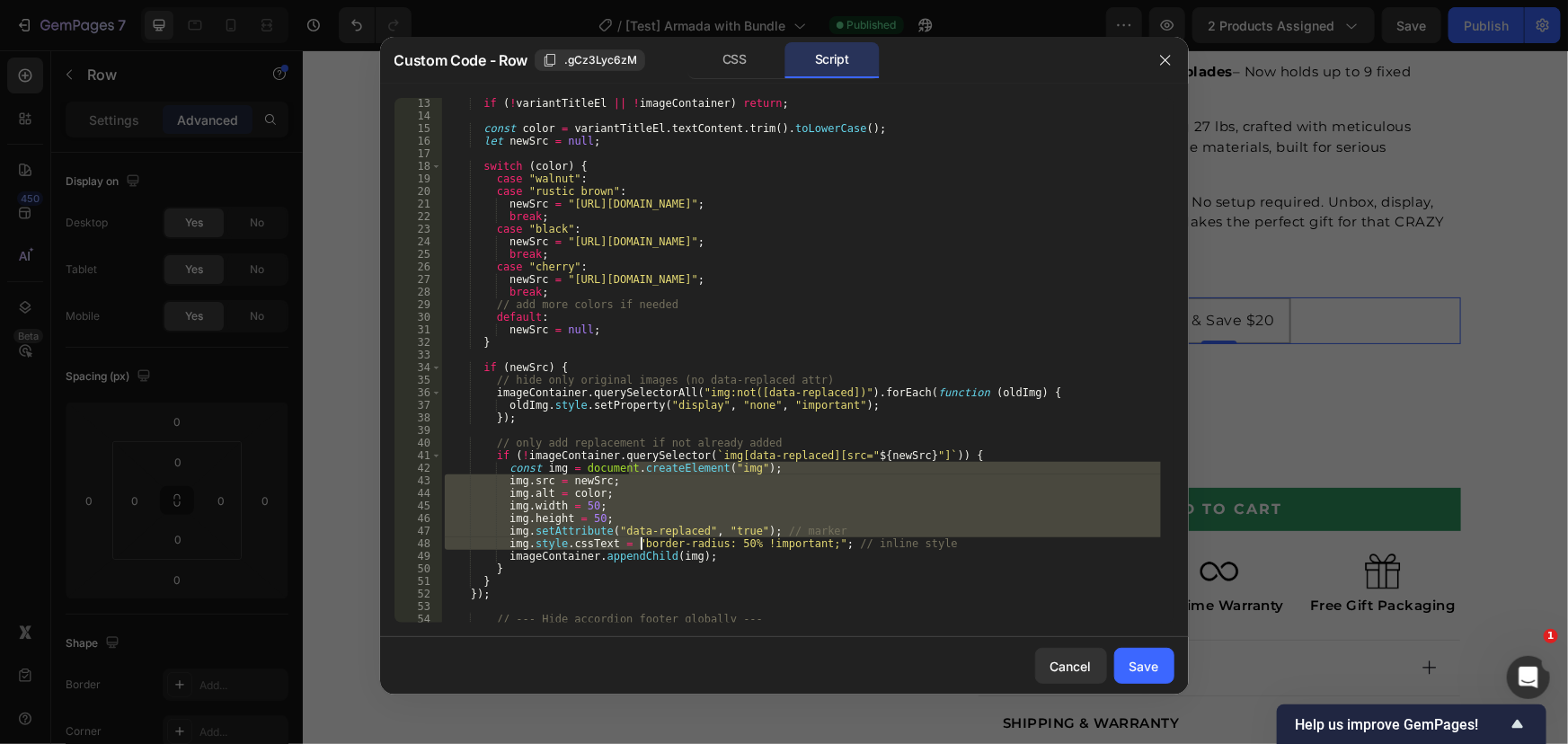
click at [671, 548] on div "if ( ! variantTitleEl || ! imageContainer ) return ; const color = variantTitle…" at bounding box center [800, 372] width 720 height 549
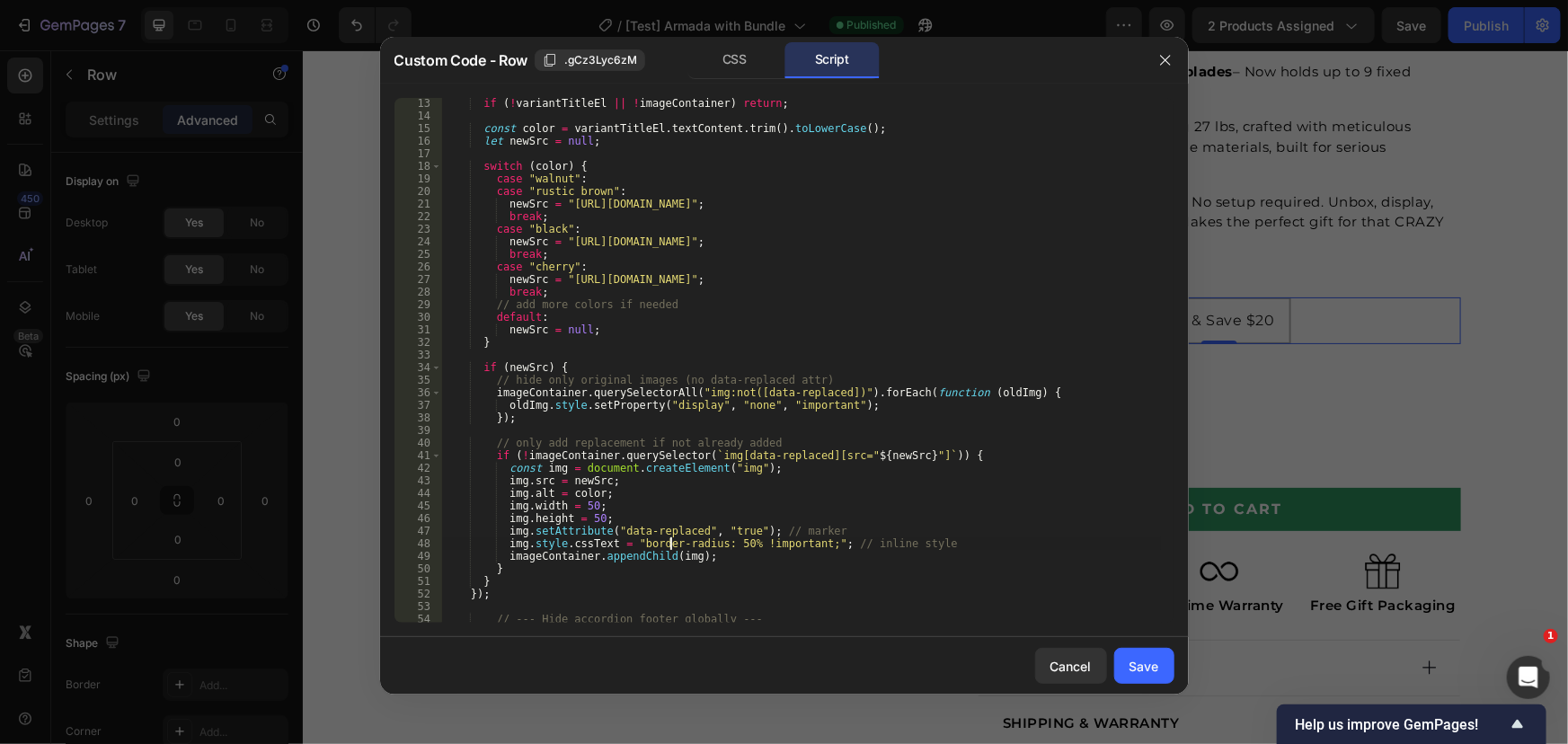
scroll to position [250, 0]
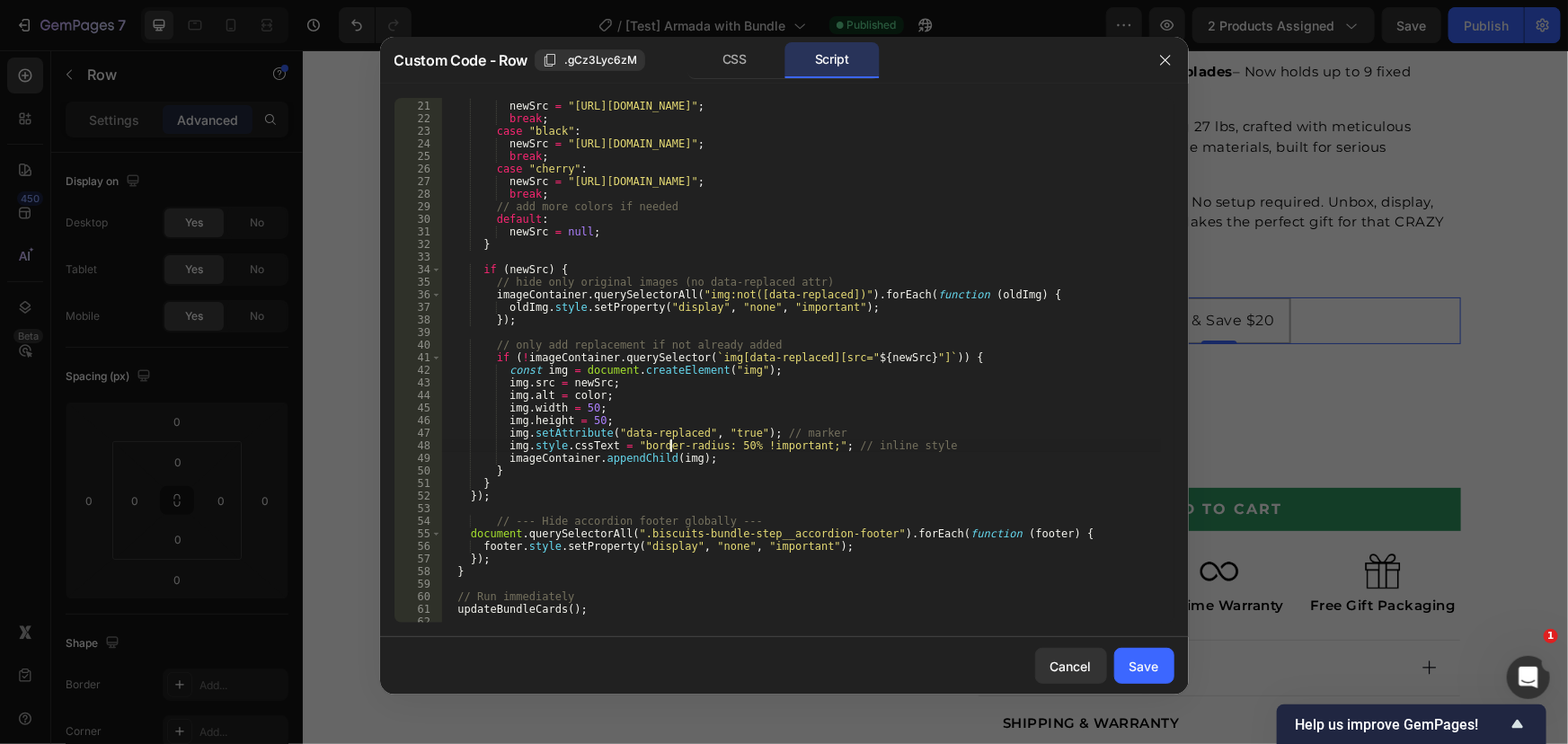
click at [728, 548] on div "case "rustic brown" : newSrc = "[URL][DOMAIN_NAME]" ; break ; case "black" : ne…" at bounding box center [800, 361] width 720 height 549
click at [854, 521] on div "case "rustic brown" : newSrc = "[URL][DOMAIN_NAME]" ; break ; case "black" : ne…" at bounding box center [800, 361] width 720 height 549
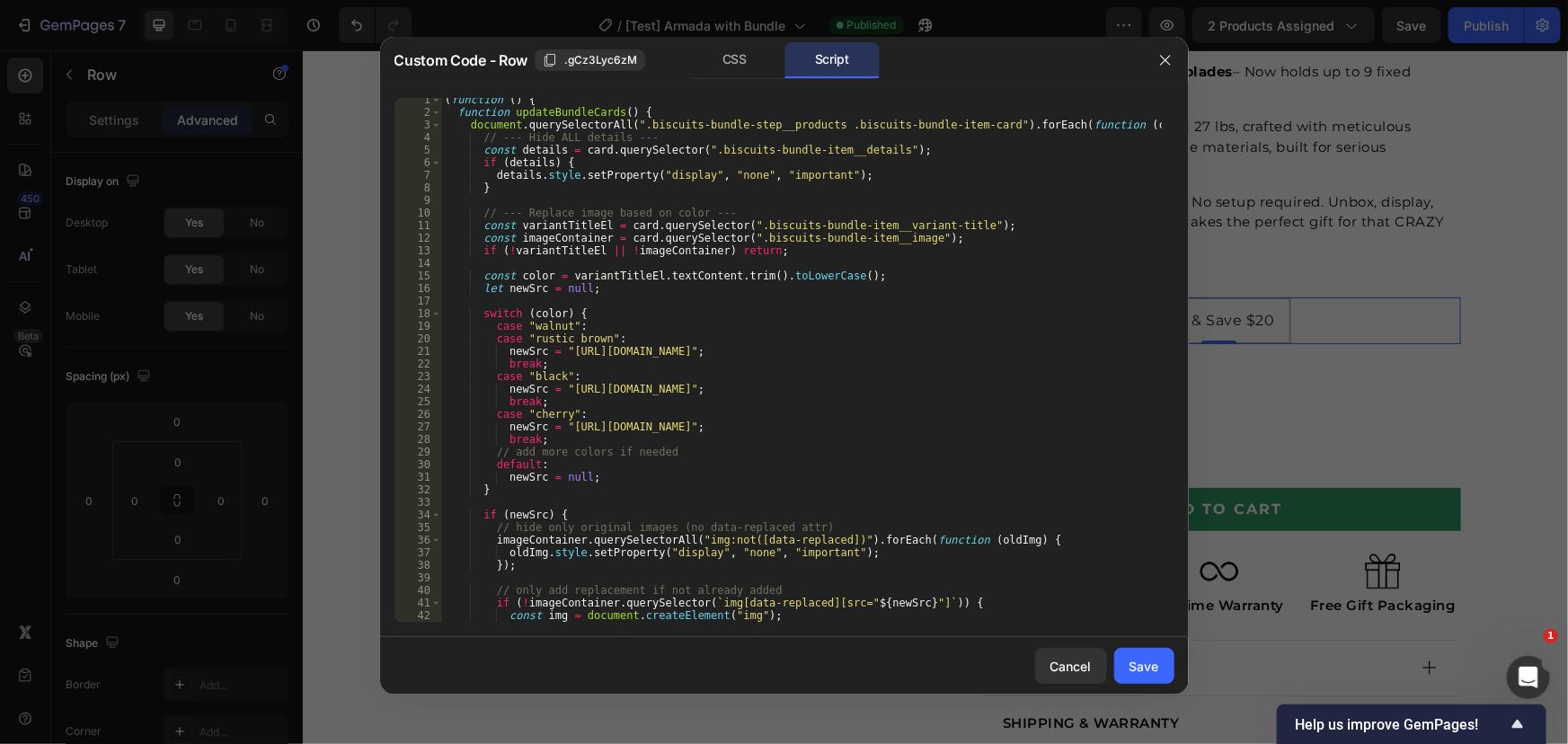
scroll to position [0, 0]
drag, startPoint x: 826, startPoint y: 224, endPoint x: 830, endPoint y: 251, distance: 27.3
click at [830, 251] on div "( function ( ) { function updateBundleCards ( ) { document . querySelectorAll (…" at bounding box center [800, 372] width 720 height 549
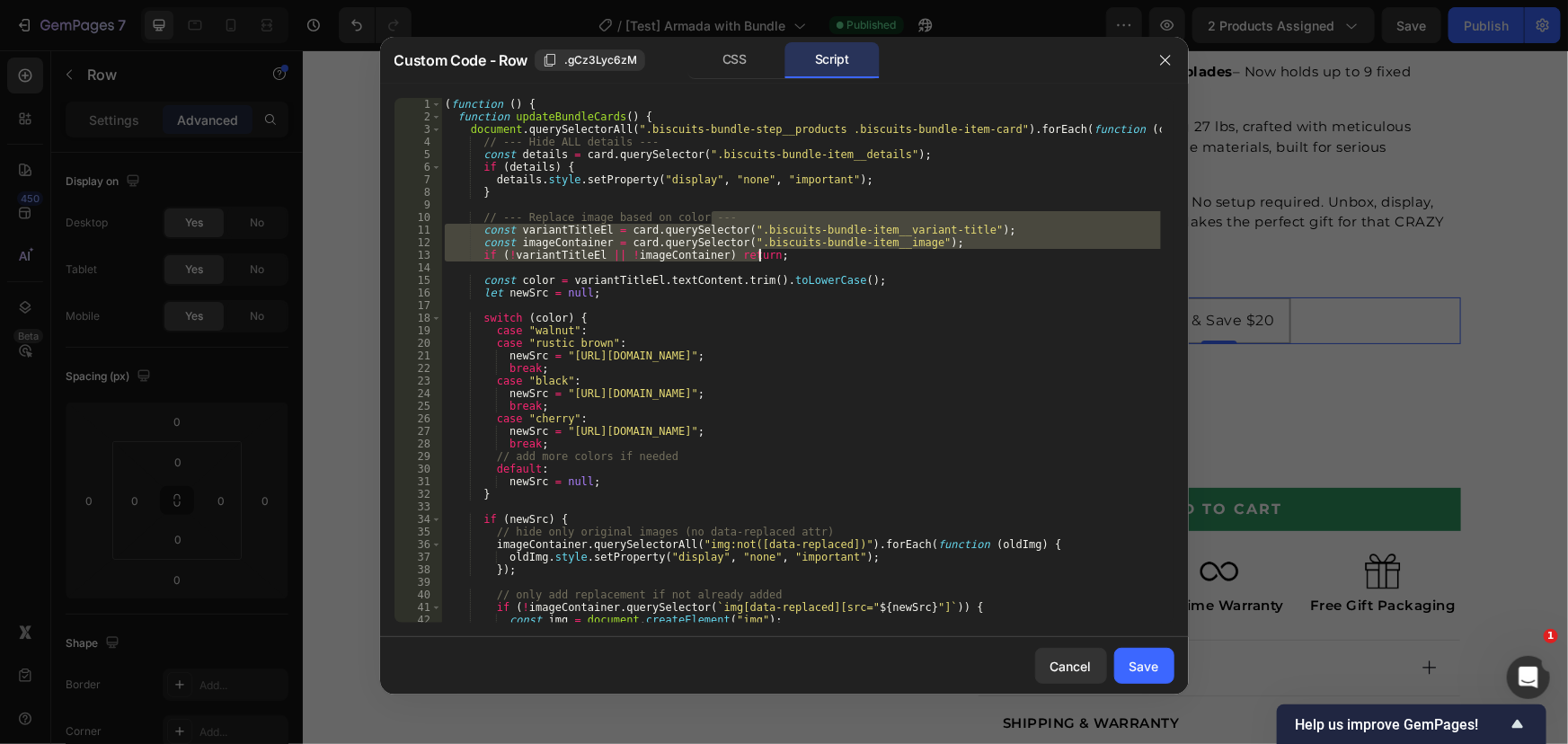
click at [817, 293] on div "( function ( ) { function updateBundleCards ( ) { document . querySelectorAll (…" at bounding box center [800, 372] width 720 height 549
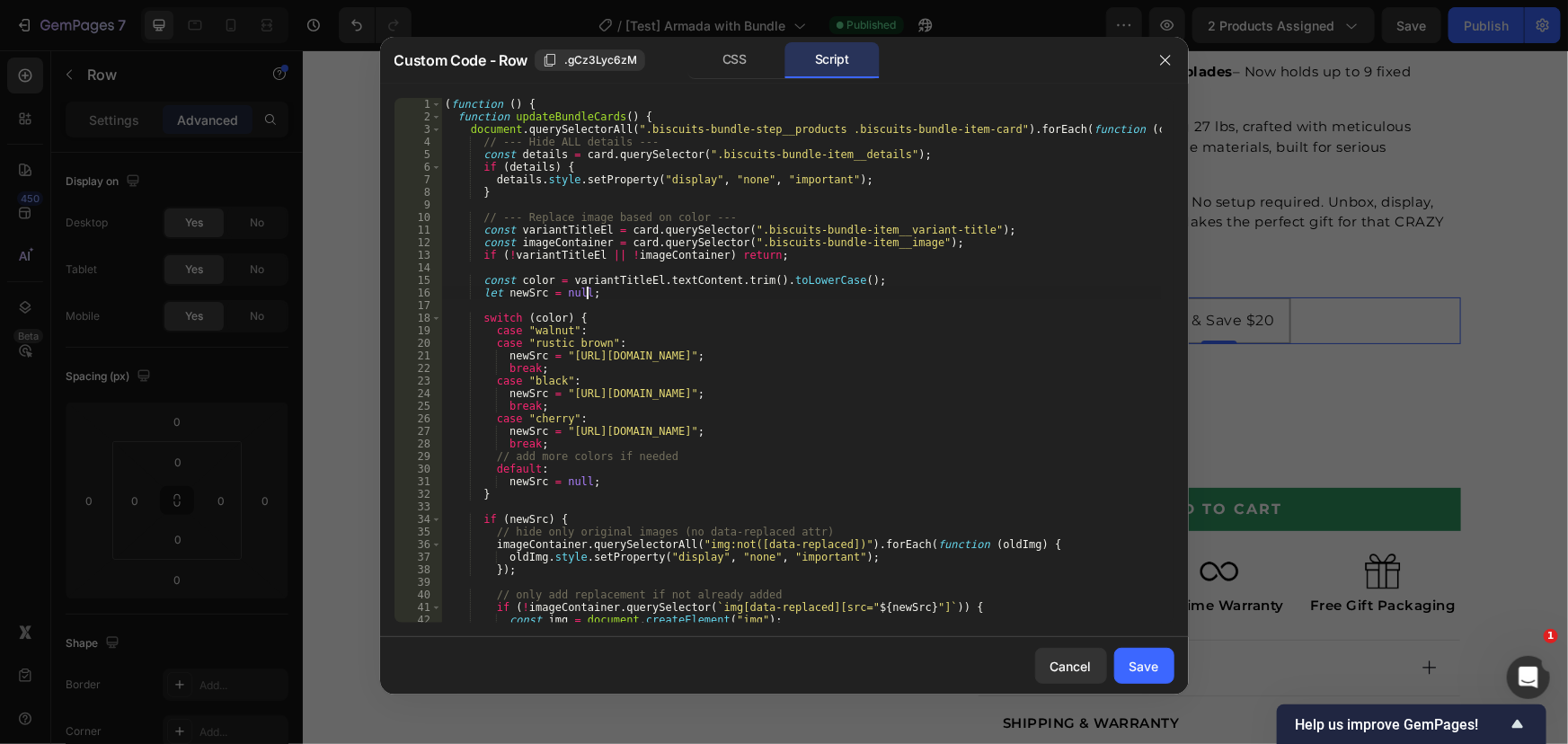
click at [862, 238] on div "( function ( ) { function updateBundleCards ( ) { document . querySelectorAll (…" at bounding box center [800, 372] width 720 height 549
click at [656, 177] on div "( function ( ) { function updateBundleCards ( ) { document . querySelectorAll (…" at bounding box center [800, 372] width 720 height 549
click at [542, 162] on div "( function ( ) { function updateBundleCards ( ) { document . querySelectorAll (…" at bounding box center [800, 372] width 720 height 549
click at [719, 152] on div "( function ( ) { function updateBundleCards ( ) { document . querySelectorAll (…" at bounding box center [800, 372] width 720 height 549
click at [830, 150] on div "( function ( ) { function updateBundleCards ( ) { document . querySelectorAll (…" at bounding box center [800, 372] width 720 height 549
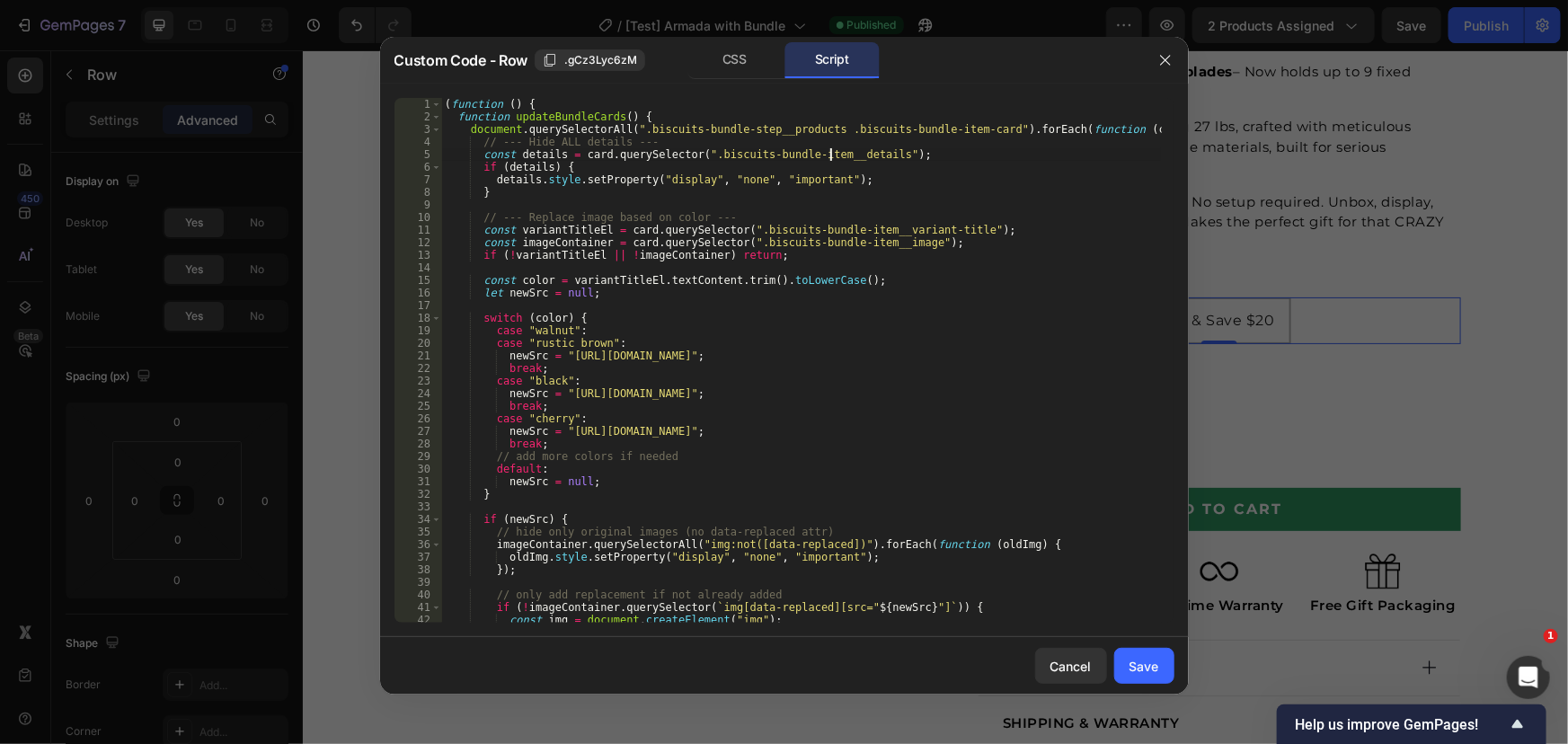
click at [566, 171] on div "( function ( ) { function updateBundleCards ( ) { document . querySelectorAll (…" at bounding box center [800, 372] width 720 height 549
click at [513, 193] on div "( function ( ) { function updateBundleCards ( ) { document . querySelectorAll (…" at bounding box center [800, 372] width 720 height 549
click at [628, 178] on div "( function ( ) { function updateBundleCards ( ) { document . querySelectorAll (…" at bounding box center [800, 372] width 720 height 549
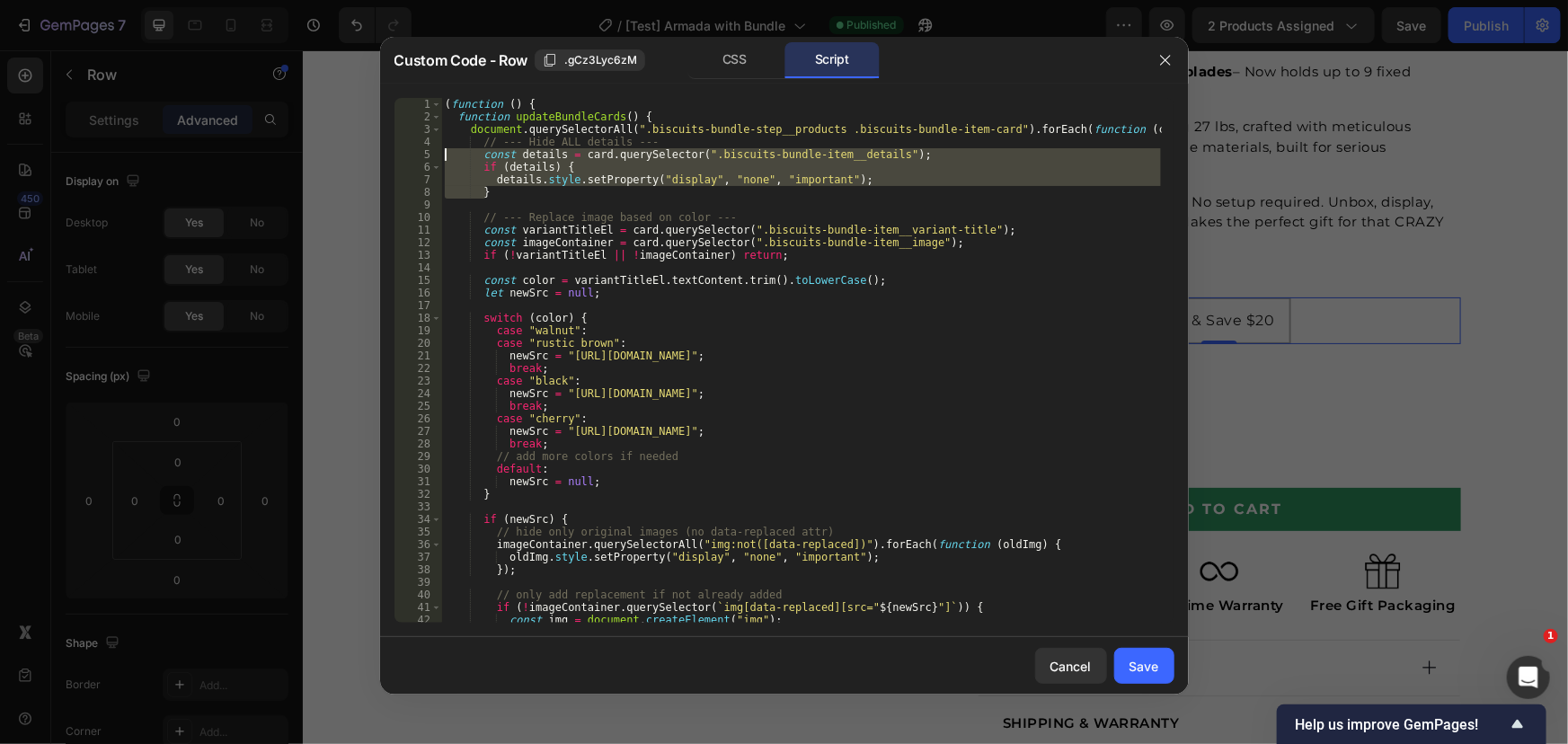
drag, startPoint x: 488, startPoint y: 199, endPoint x: 411, endPoint y: 151, distance: 90.7
click at [411, 151] on div "details.style.setProperty("display", "none", "important"); 1 2 3 4 5 6 7 8 9 10…" at bounding box center [784, 360] width 780 height 525
type textarea "// const details = card.querySelector(".biscuits-bundle-item__details"); // if …"
click at [1141, 671] on div "Save" at bounding box center [1143, 666] width 29 height 19
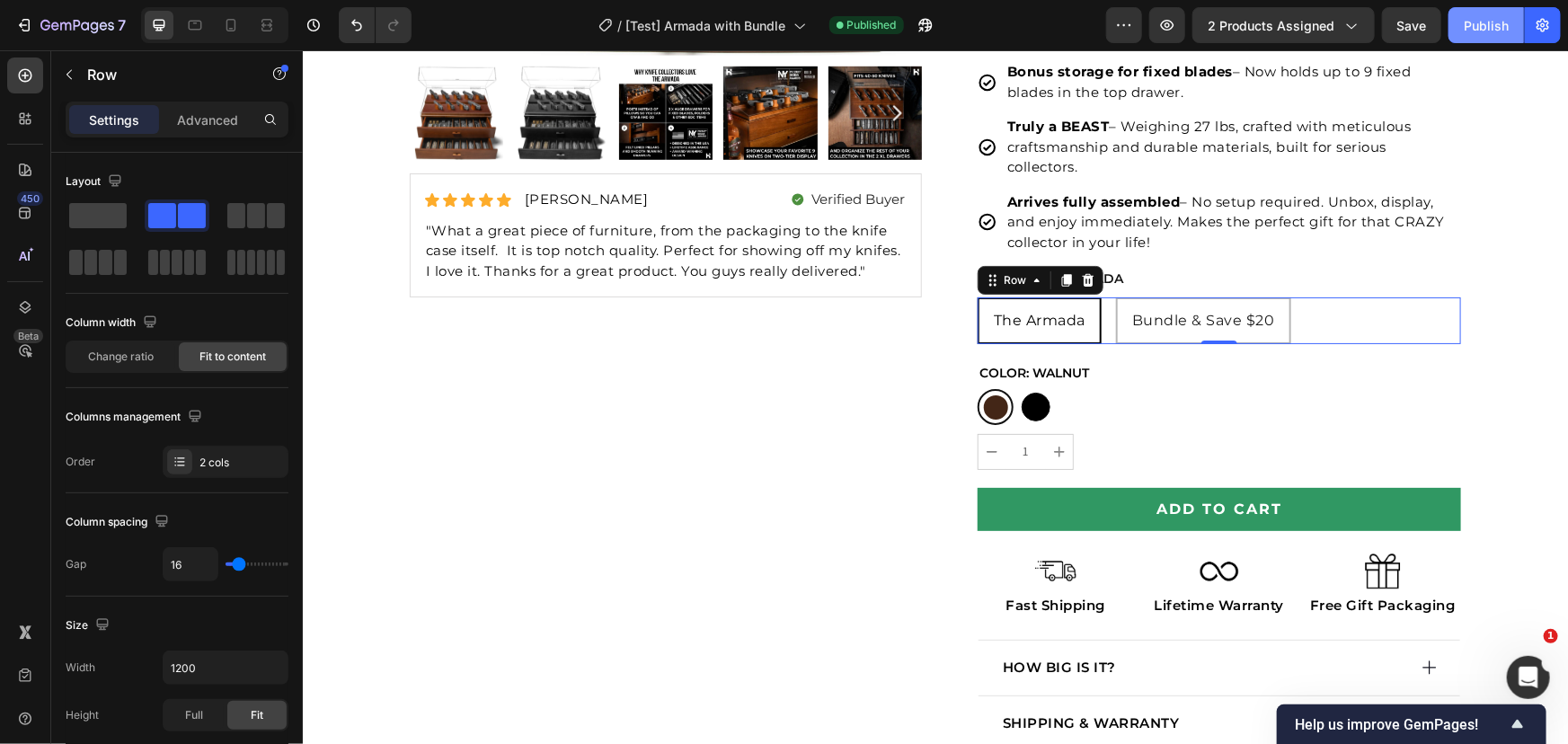
click at [1478, 30] on div "Publish" at bounding box center [1487, 26] width 45 height 19
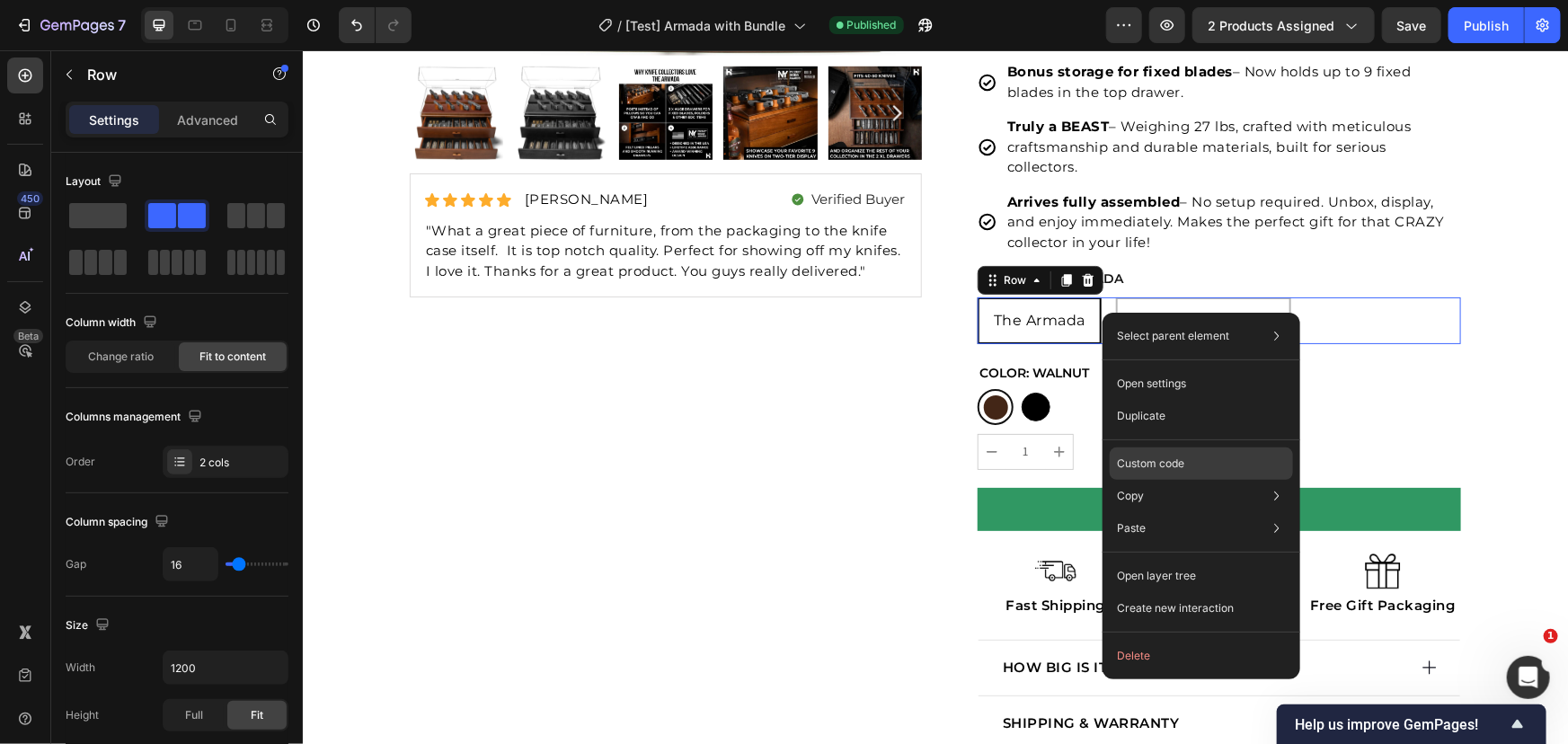
click at [1147, 468] on p "Custom code" at bounding box center [1150, 463] width 67 height 16
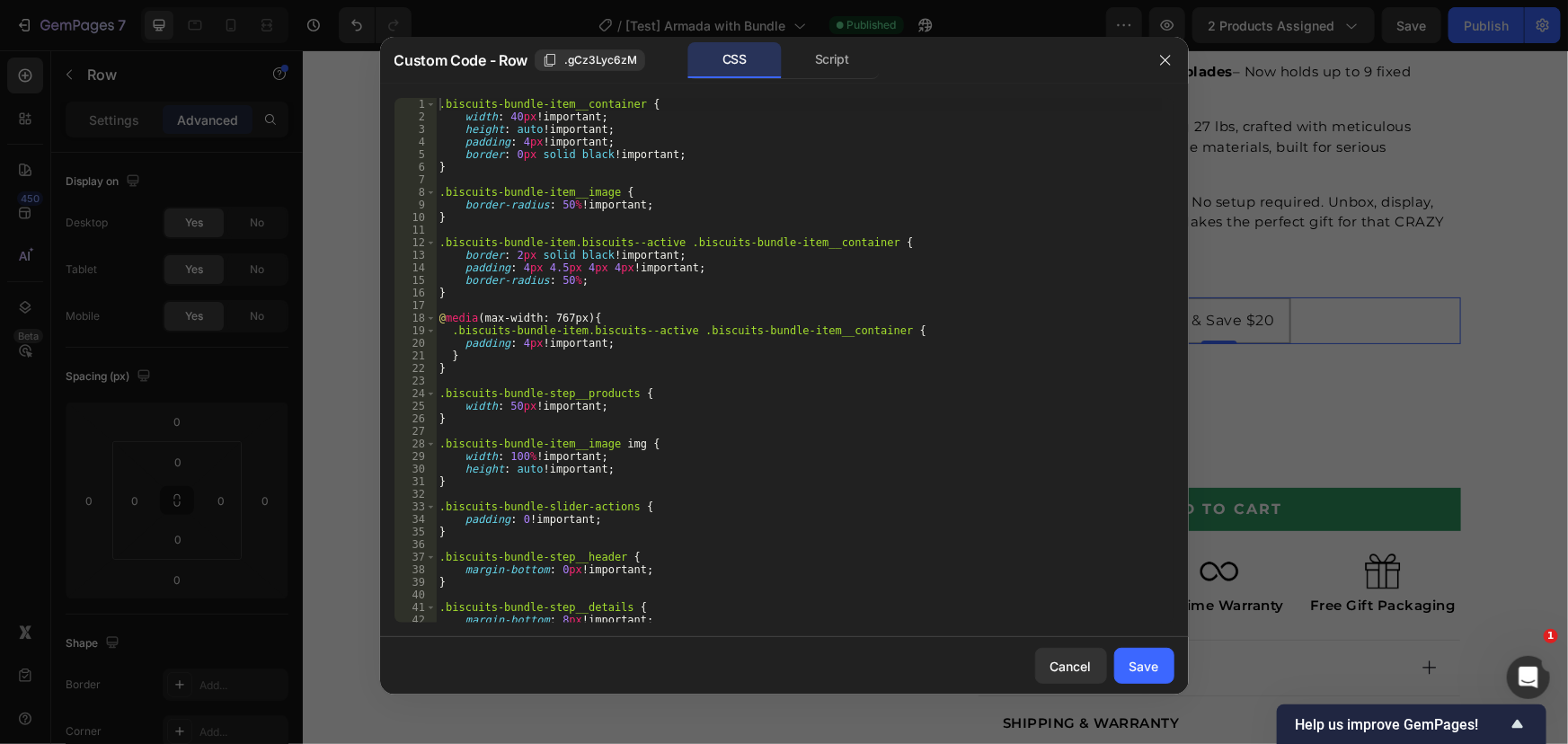
type textarea "}"
click at [735, 361] on div ".biscuits-bundle-item__container { width : 40 px !important ; height : auto !im…" at bounding box center [799, 372] width 726 height 549
click at [823, 62] on div "Script" at bounding box center [832, 61] width 95 height 36
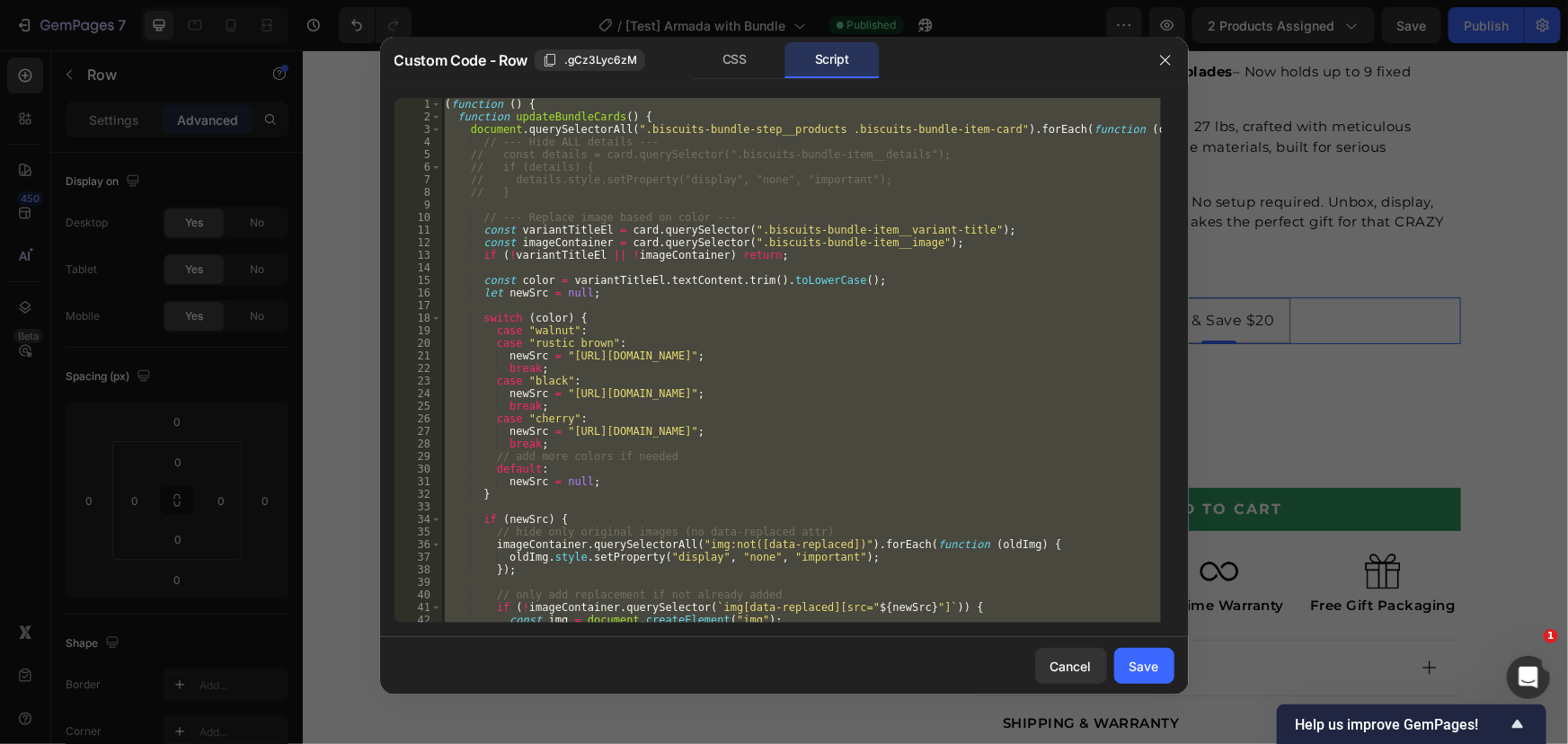
click at [707, 330] on div "( function ( ) { function updateBundleCards ( ) { document . querySelectorAll (…" at bounding box center [800, 360] width 720 height 525
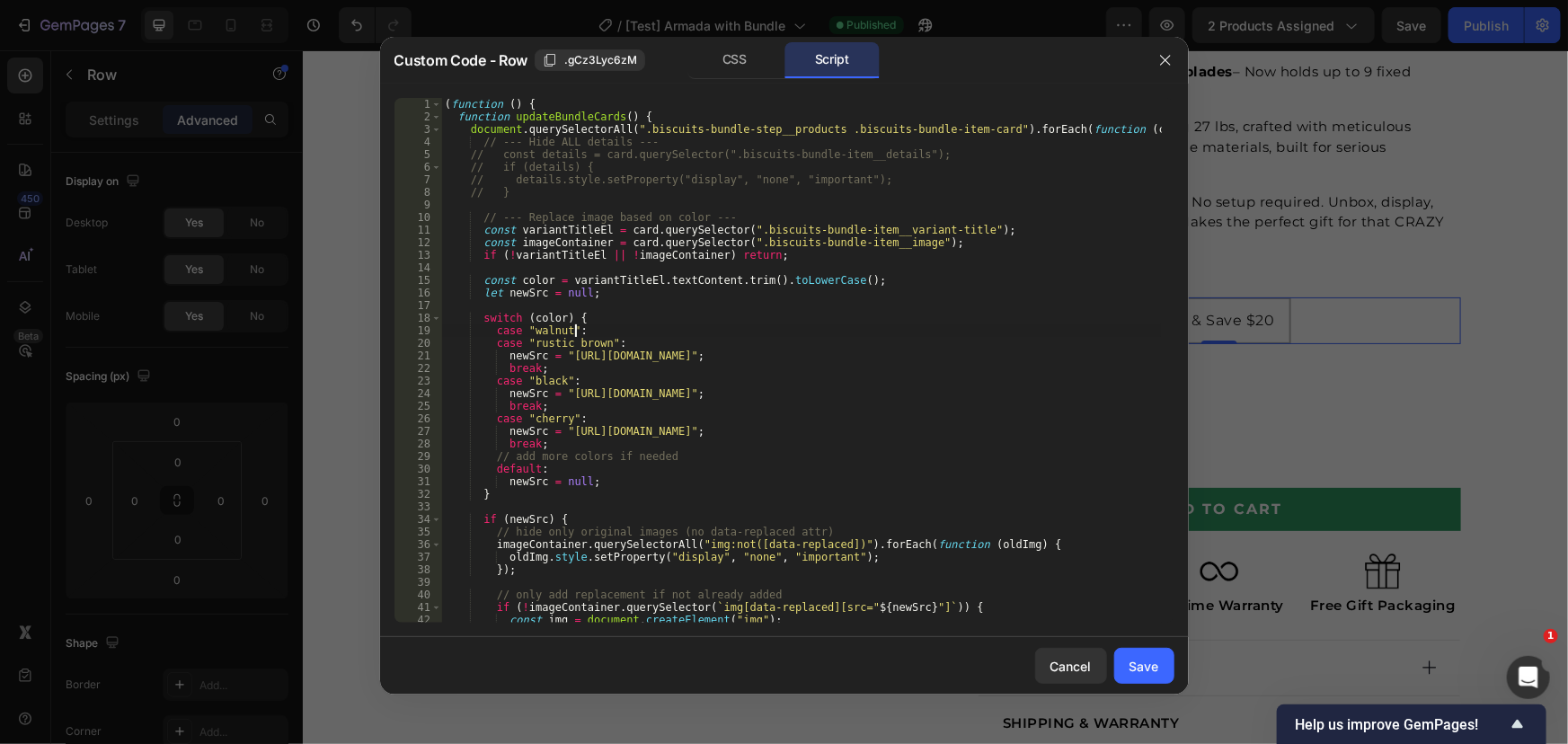
click at [550, 340] on div "( function ( ) { function updateBundleCards ( ) { document . querySelectorAll (…" at bounding box center [800, 372] width 720 height 549
drag, startPoint x: 550, startPoint y: 340, endPoint x: 581, endPoint y: 347, distance: 31.8
click at [581, 347] on div "( function ( ) { function updateBundleCards ( ) { document . querySelectorAll (…" at bounding box center [800, 372] width 720 height 549
paste textarea "Walnut / 7 Pack"
click at [540, 330] on div "( function ( ) { function updateBundleCards ( ) { document . querySelectorAll (…" at bounding box center [800, 372] width 720 height 549
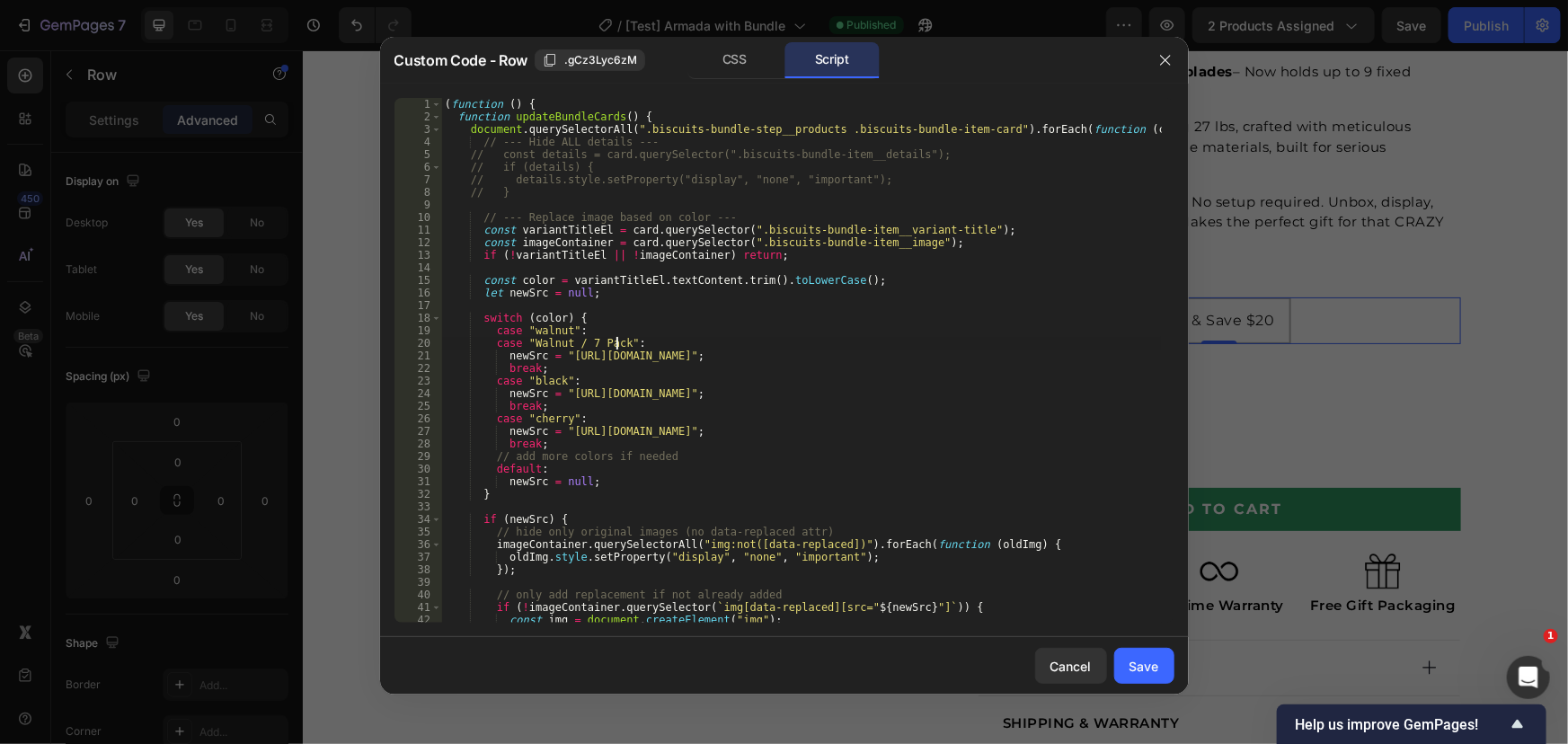
type textarea "case "walnut":"
click at [540, 330] on div "( function ( ) { function updateBundleCards ( ) { document . querySelectorAll (…" at bounding box center [800, 372] width 720 height 549
click at [541, 311] on div "( function ( ) { function updateBundleCards ( ) { document . querySelectorAll (…" at bounding box center [800, 372] width 720 height 549
click at [532, 269] on div "( function ( ) { function updateBundleCards ( ) { document . querySelectorAll (…" at bounding box center [800, 372] width 720 height 549
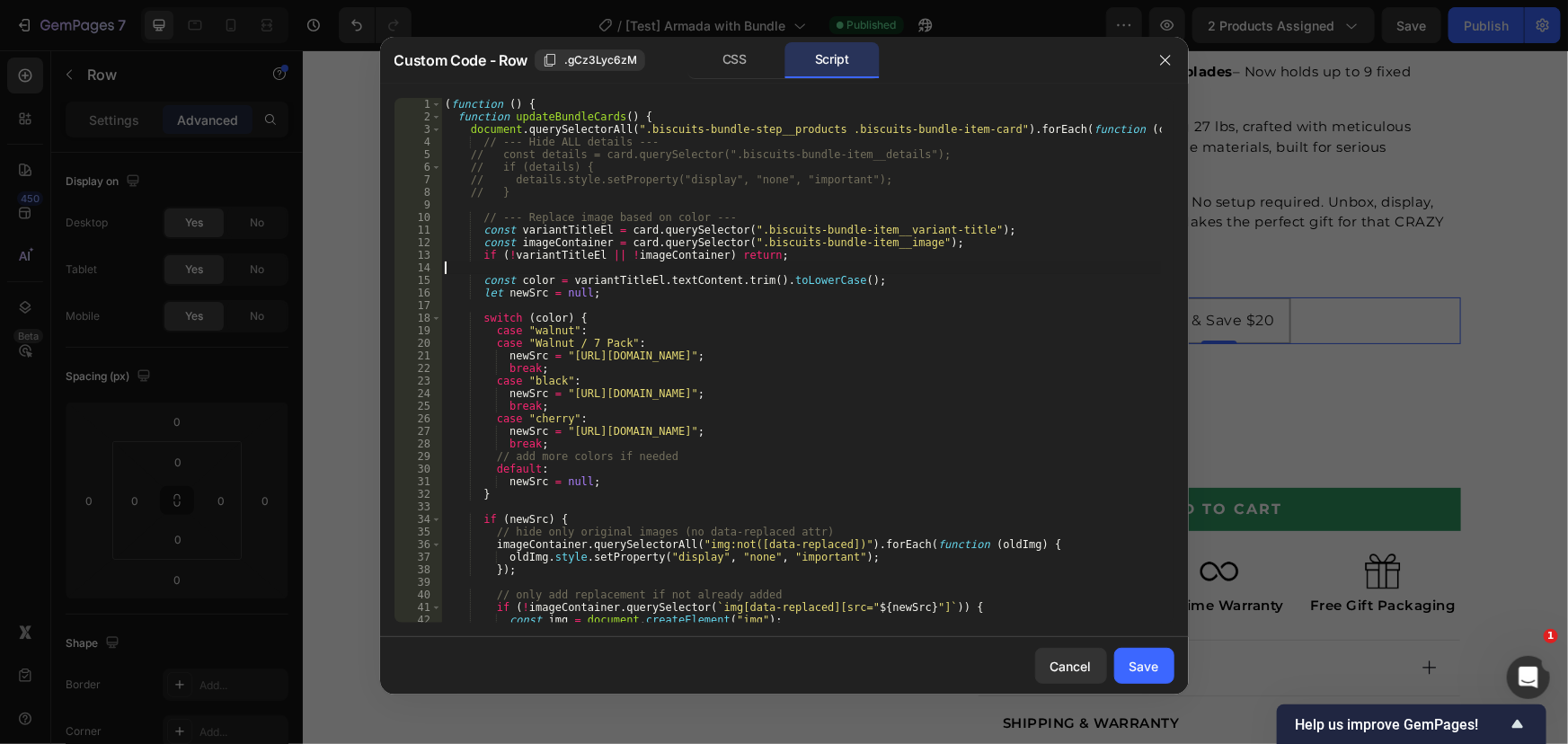
click at [532, 269] on div "( function ( ) { function updateBundleCards ( ) { document . querySelectorAll (…" at bounding box center [800, 372] width 720 height 549
click at [706, 274] on div "( function ( ) { function updateBundleCards ( ) { document . querySelectorAll (…" at bounding box center [800, 372] width 720 height 549
drag, startPoint x: 706, startPoint y: 274, endPoint x: 684, endPoint y: 280, distance: 22.8
click at [706, 274] on div "( function ( ) { function updateBundleCards ( ) { document . querySelectorAll (…" at bounding box center [800, 372] width 720 height 549
click at [602, 284] on div "( function ( ) { function updateBundleCards ( ) { document . querySelectorAll (…" at bounding box center [800, 372] width 720 height 549
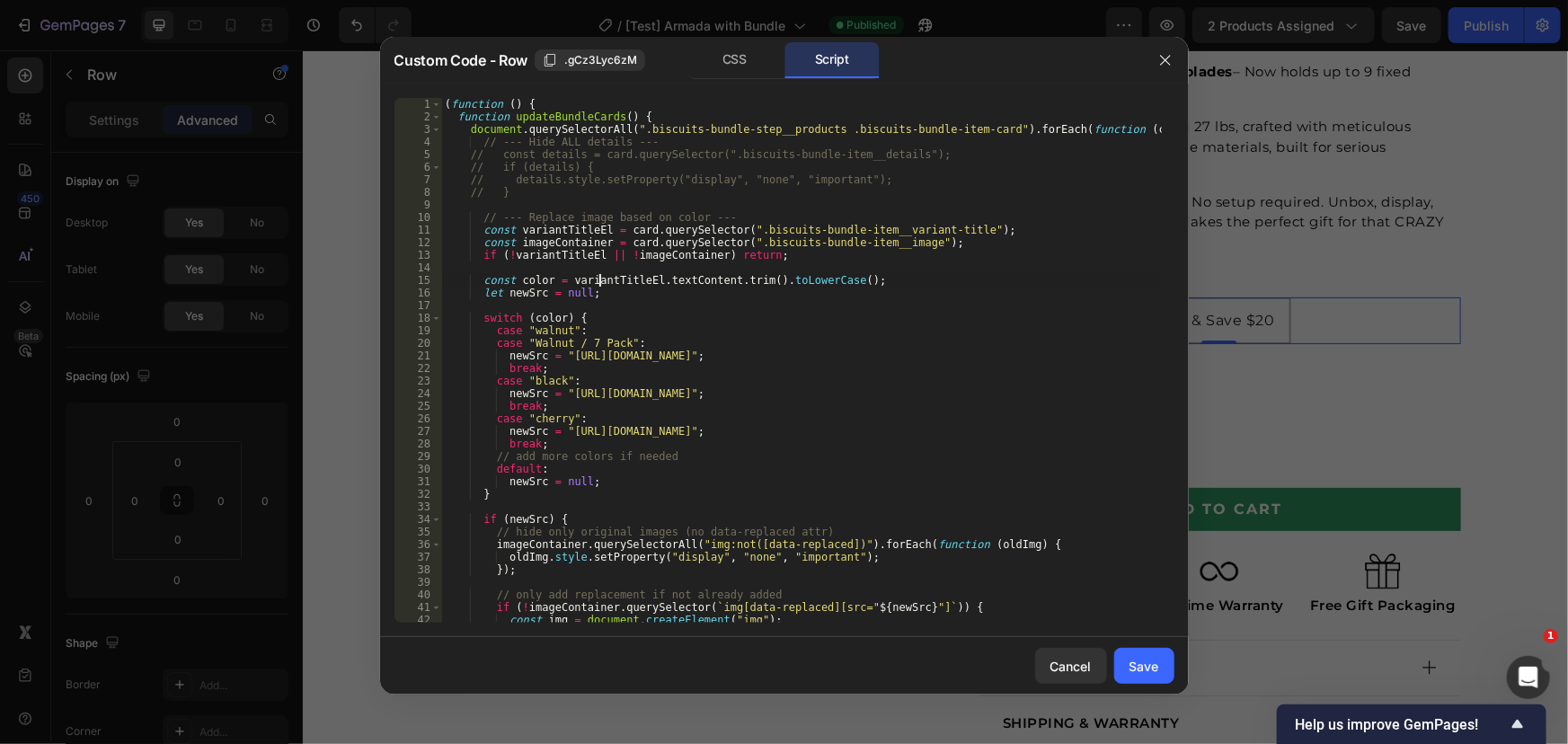
click at [602, 284] on div "( function ( ) { function updateBundleCards ( ) { document . querySelectorAll (…" at bounding box center [800, 372] width 720 height 549
click at [535, 324] on div "( function ( ) { function updateBundleCards ( ) { document . querySelectorAll (…" at bounding box center [800, 372] width 720 height 549
click at [536, 324] on div "( function ( ) { function updateBundleCards ( ) { document . querySelectorAll (…" at bounding box center [800, 372] width 720 height 549
click at [545, 333] on div "( function ( ) { function updateBundleCards ( ) { document . querySelectorAll (…" at bounding box center [800, 372] width 720 height 549
click at [543, 333] on div "( function ( ) { function updateBundleCards ( ) { document . querySelectorAll (…" at bounding box center [800, 372] width 720 height 549
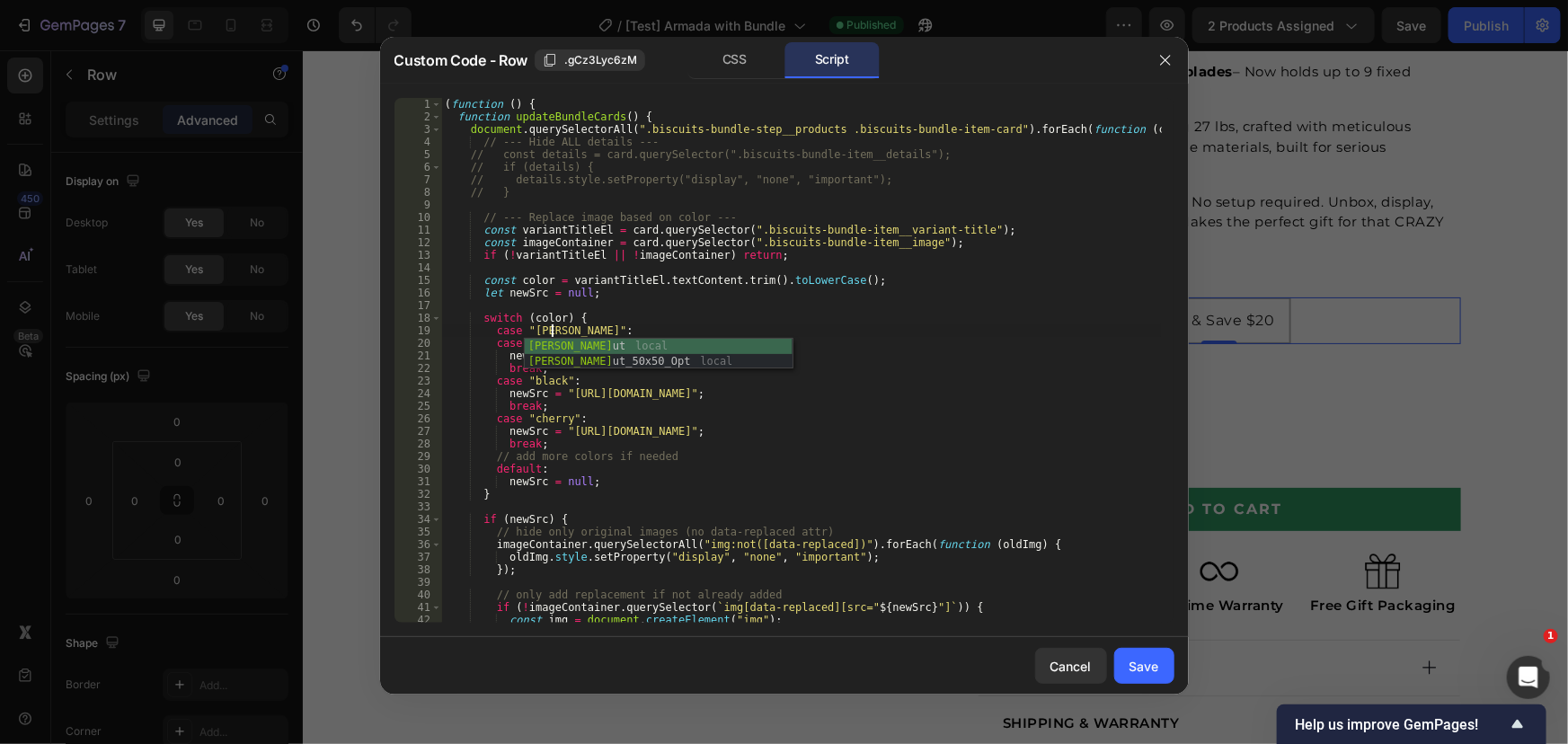
scroll to position [0, 9]
click at [590, 287] on div "( function ( ) { function updateBundleCards ( ) { document . querySelectorAll (…" at bounding box center [800, 372] width 720 height 549
drag, startPoint x: 575, startPoint y: 332, endPoint x: 495, endPoint y: 331, distance: 80.0
click at [495, 331] on div "( function ( ) { function updateBundleCards ( ) { document . querySelectorAll (…" at bounding box center [800, 372] width 720 height 549
type textarea "case "Walnut":"
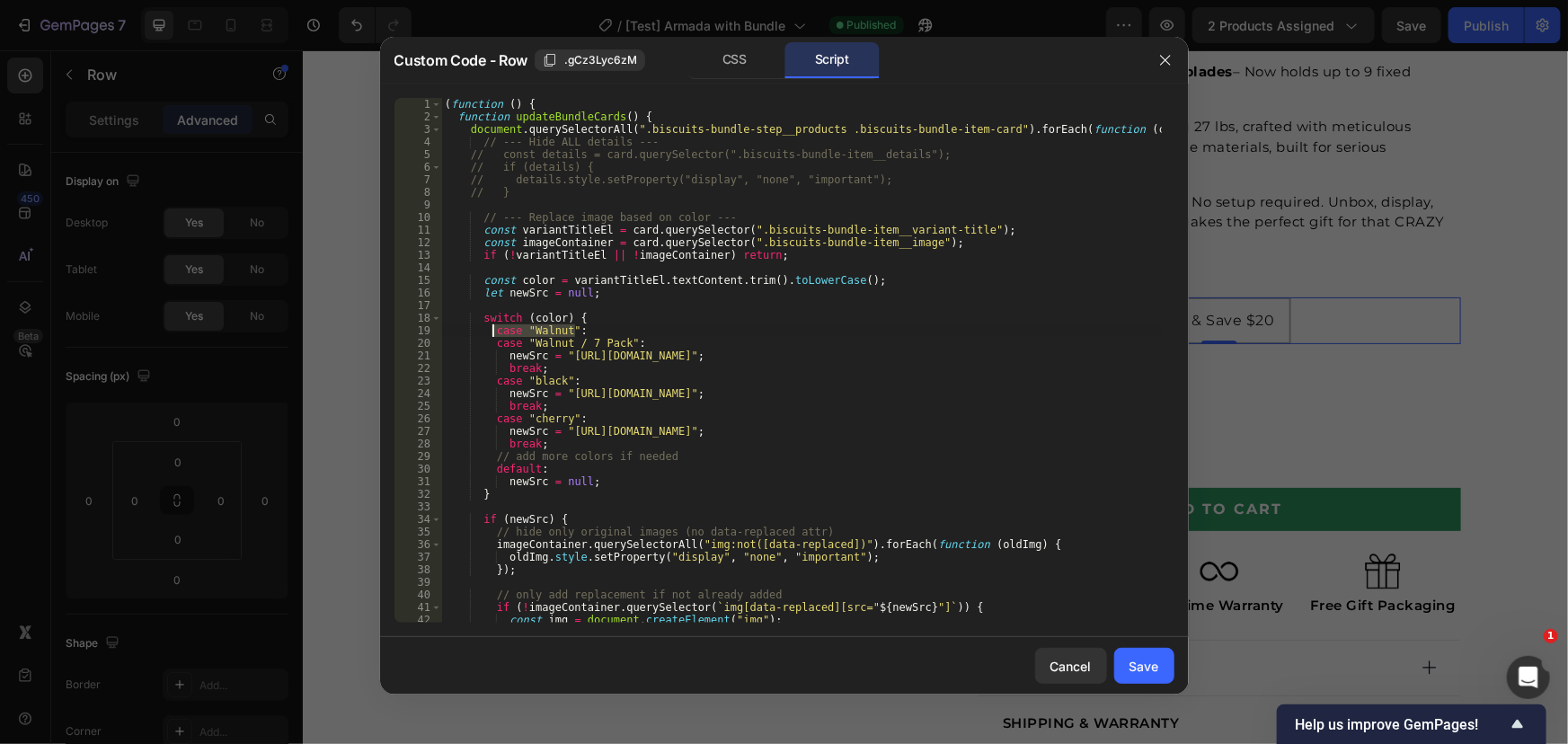
click at [601, 330] on div "( function ( ) { function updateBundleCards ( ) { document . querySelectorAll (…" at bounding box center [800, 360] width 720 height 525
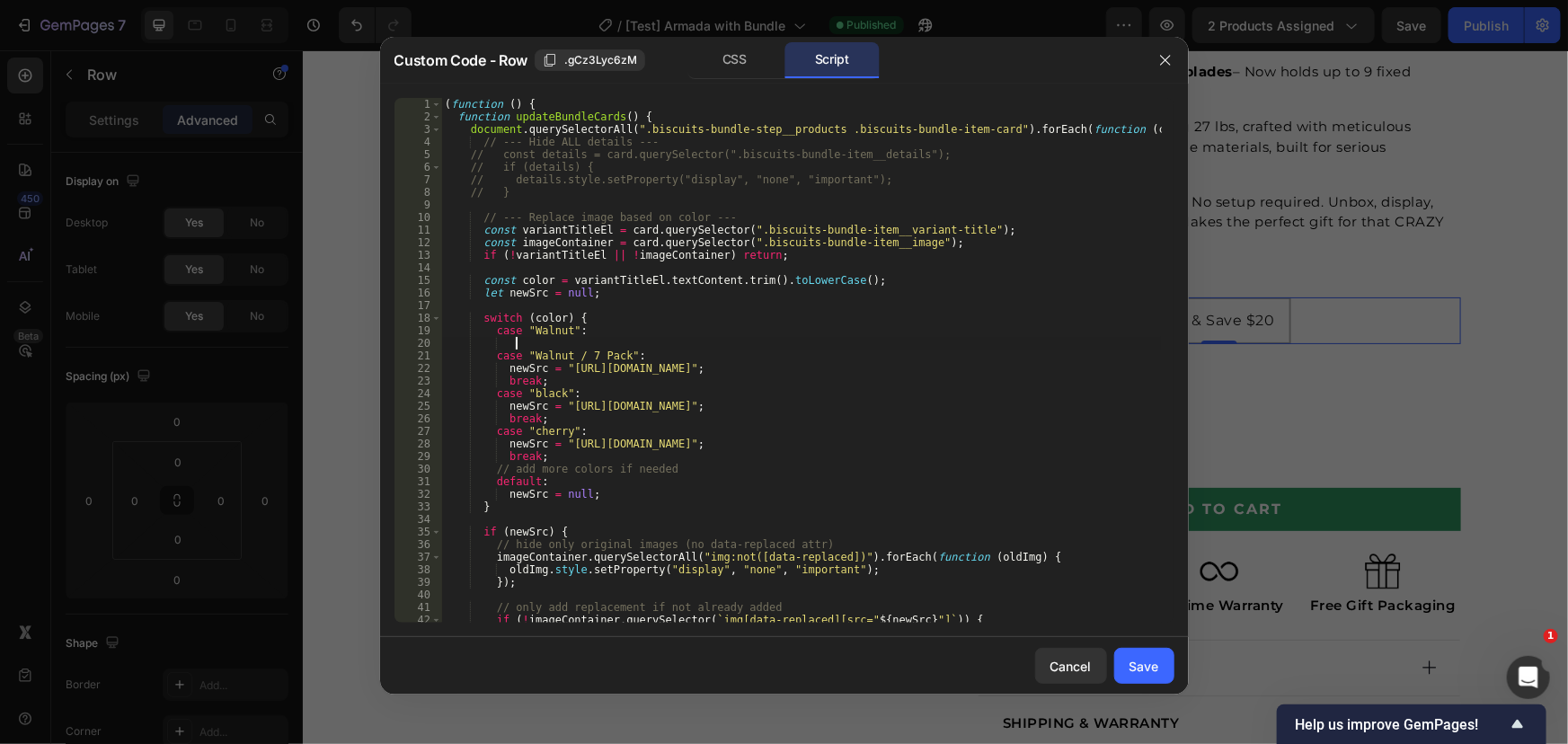
scroll to position [0, 5]
paste textarea "case "Walnut":"
click at [549, 347] on div "( function ( ) { function updateBundleCards ( ) { document . querySelectorAll (…" at bounding box center [800, 372] width 720 height 549
drag, startPoint x: 549, startPoint y: 347, endPoint x: 871, endPoint y: 0, distance: 473.4
click at [549, 347] on div "( function ( ) { function updateBundleCards ( ) { document . querySelectorAll (…" at bounding box center [800, 372] width 720 height 549
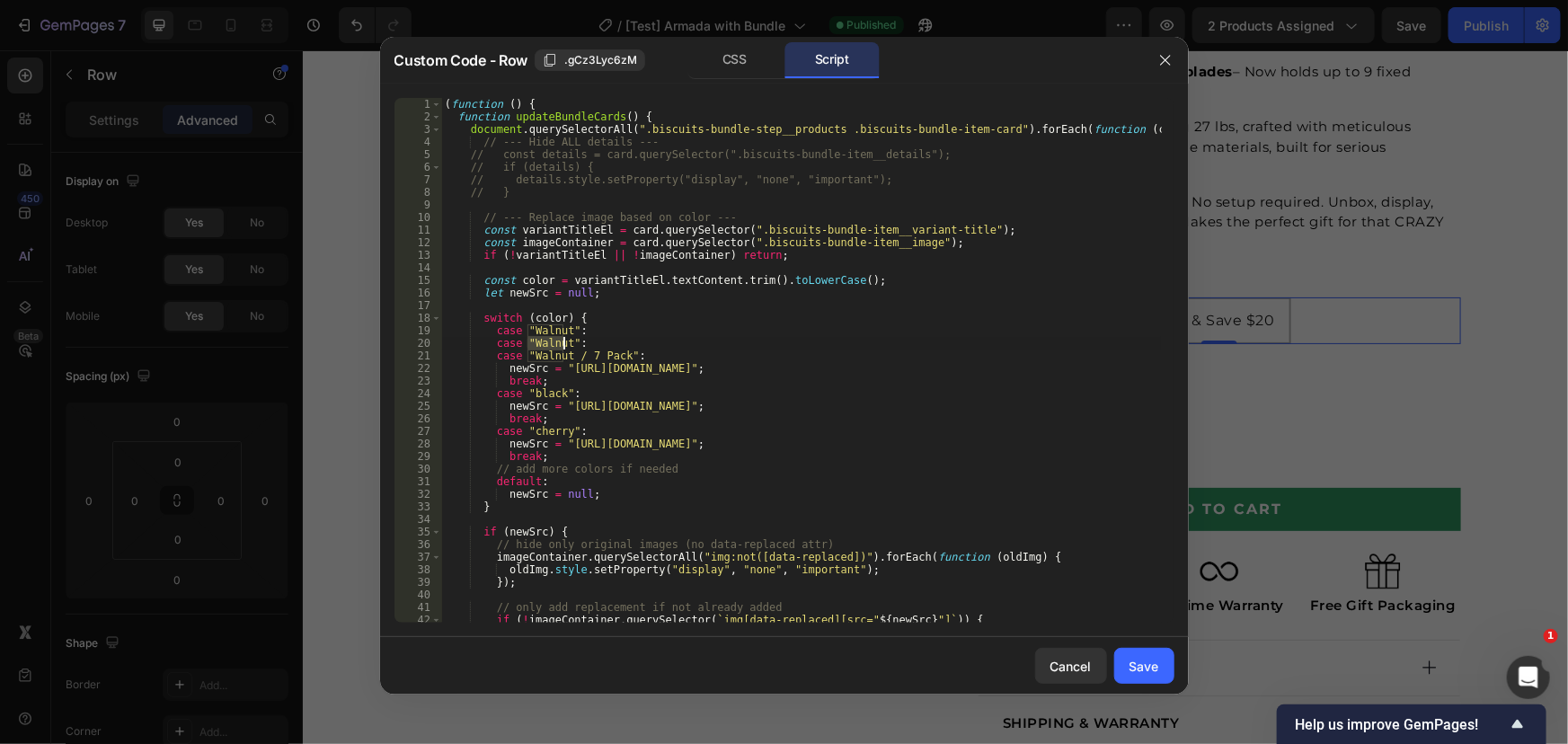
drag, startPoint x: 602, startPoint y: 345, endPoint x: 587, endPoint y: 357, distance: 19.2
click at [603, 345] on div "( function ( ) { function updateBundleCards ( ) { document . querySelectorAll (…" at bounding box center [800, 372] width 720 height 549
click at [543, 349] on div "( function ( ) { function updateBundleCards ( ) { document . querySelectorAll (…" at bounding box center [800, 372] width 720 height 549
click at [545, 349] on div "( function ( ) { function updateBundleCards ( ) { document . querySelectorAll (…" at bounding box center [800, 372] width 720 height 549
paste textarea "Rustic Brown"
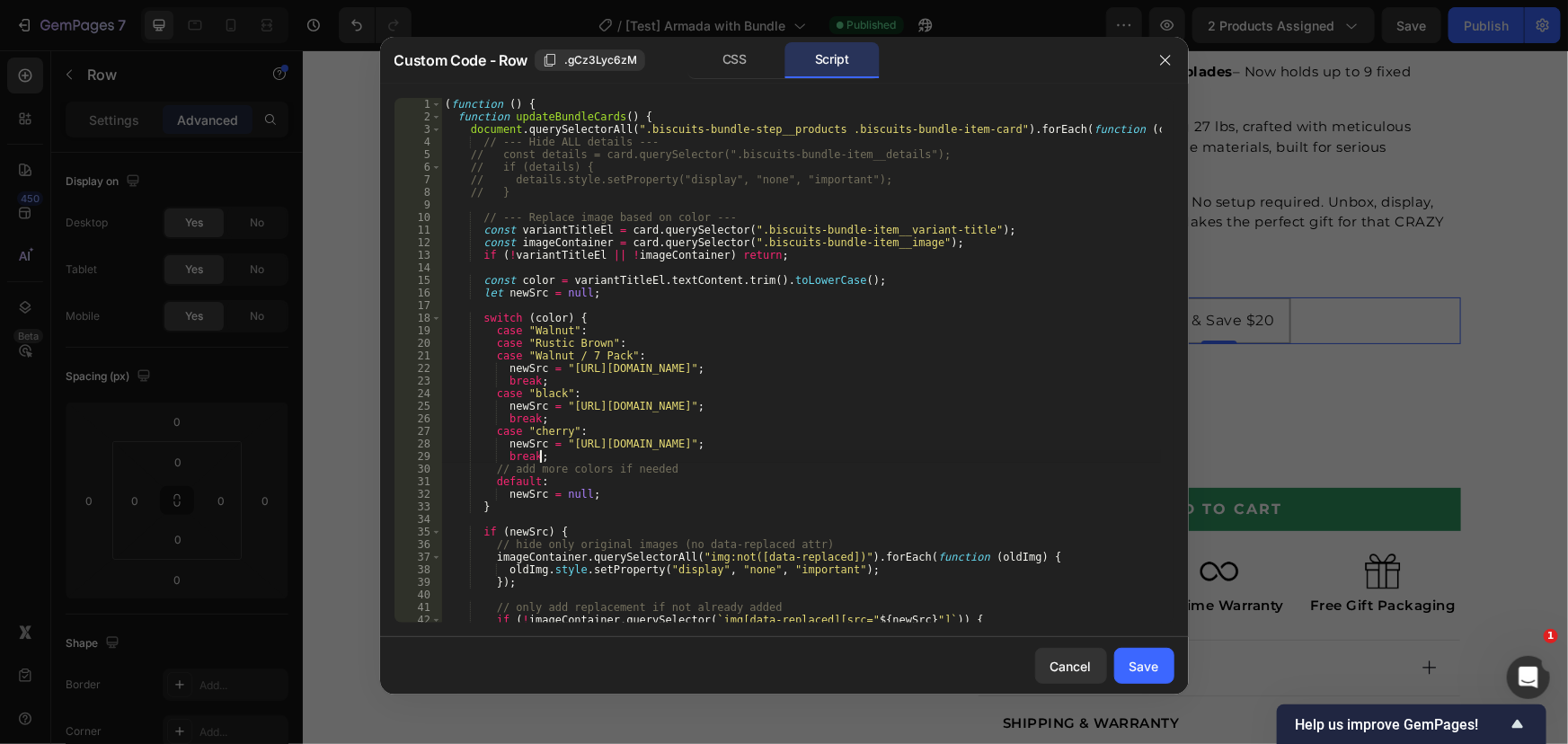
click at [573, 453] on div "( function ( ) { function updateBundleCards ( ) { document . querySelectorAll (…" at bounding box center [800, 372] width 720 height 549
click at [638, 494] on div "( function ( ) { function updateBundleCards ( ) { document . querySelectorAll (…" at bounding box center [800, 372] width 720 height 549
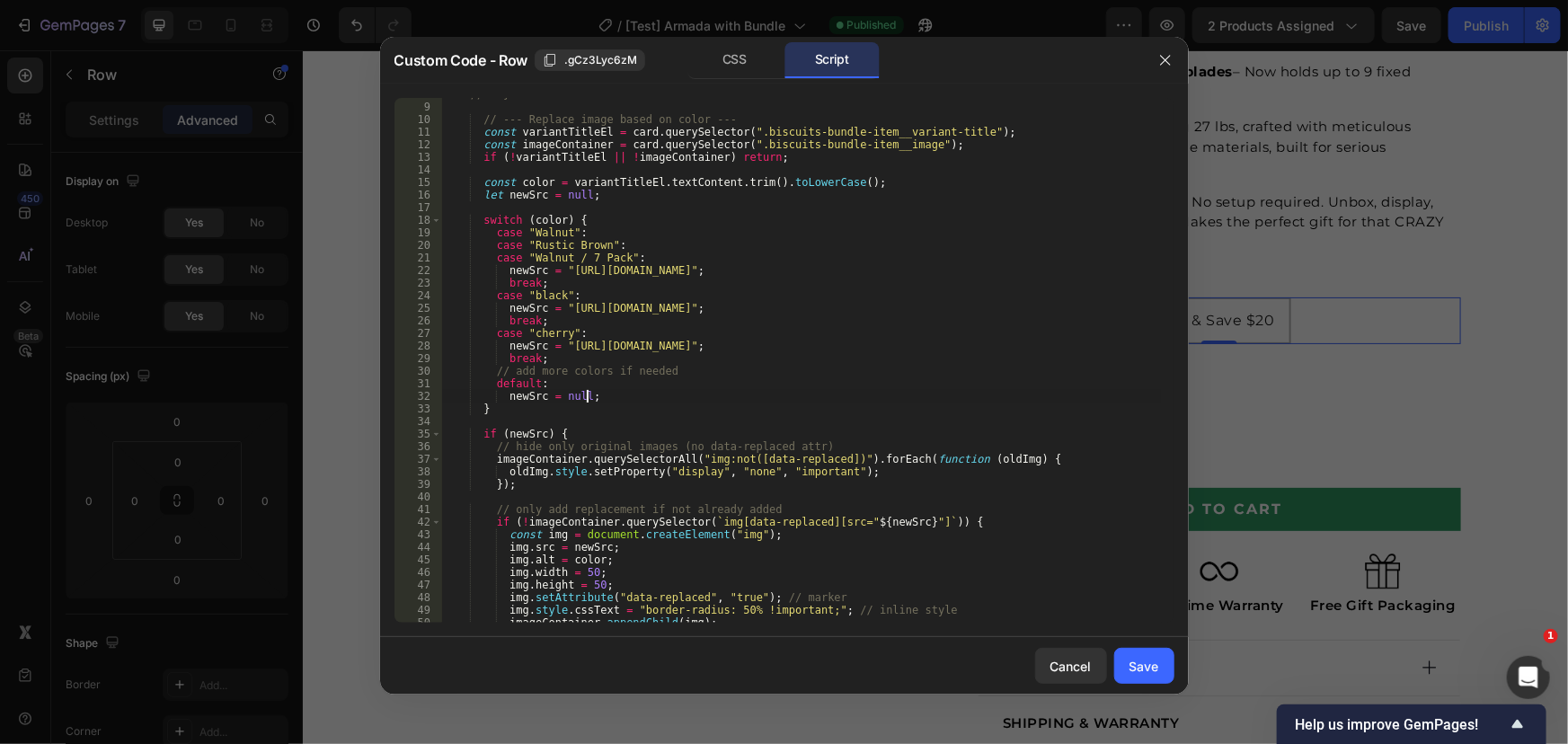
scroll to position [0, 0]
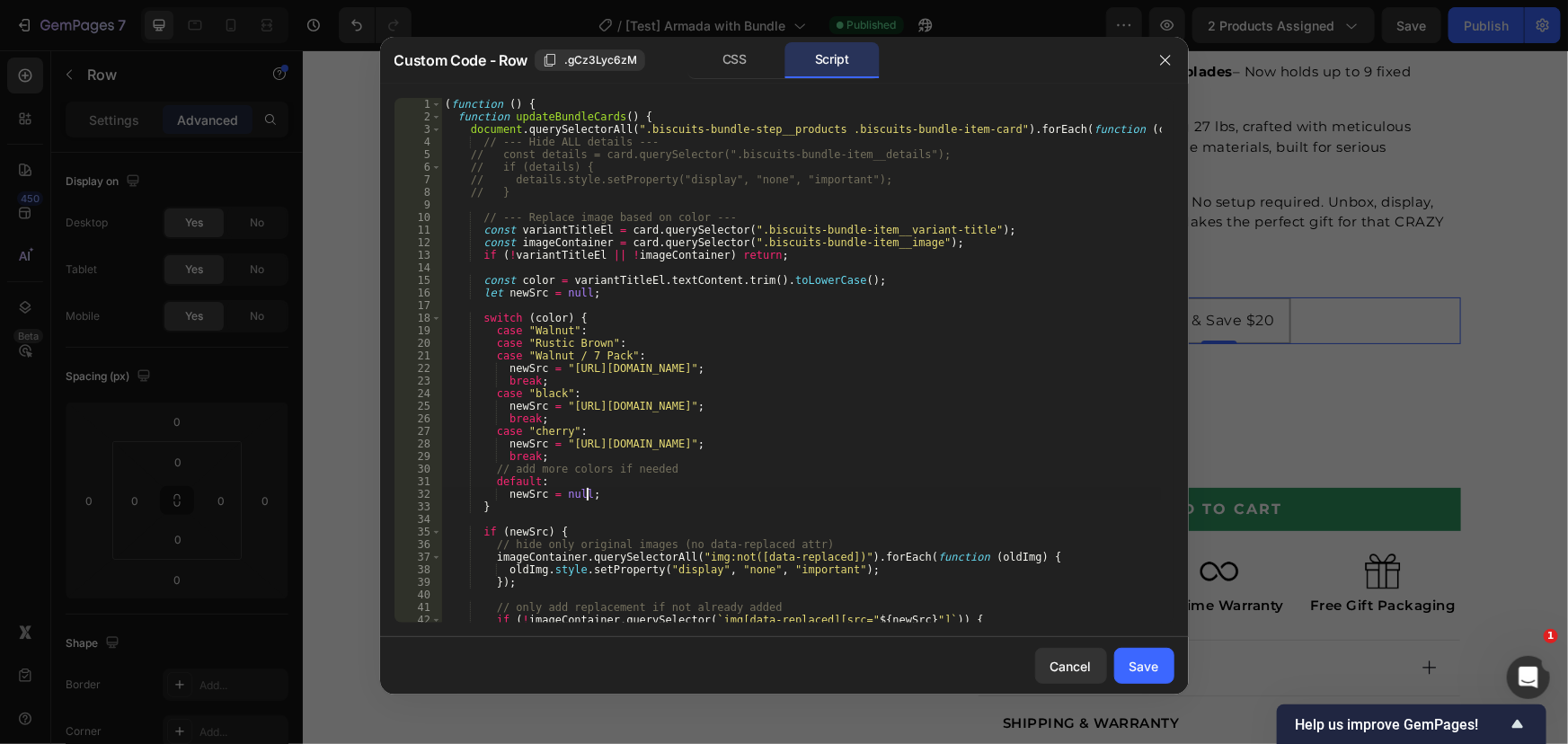
click at [584, 220] on div "( function ( ) { function updateBundleCards ( ) { document . querySelectorAll (…" at bounding box center [800, 372] width 720 height 549
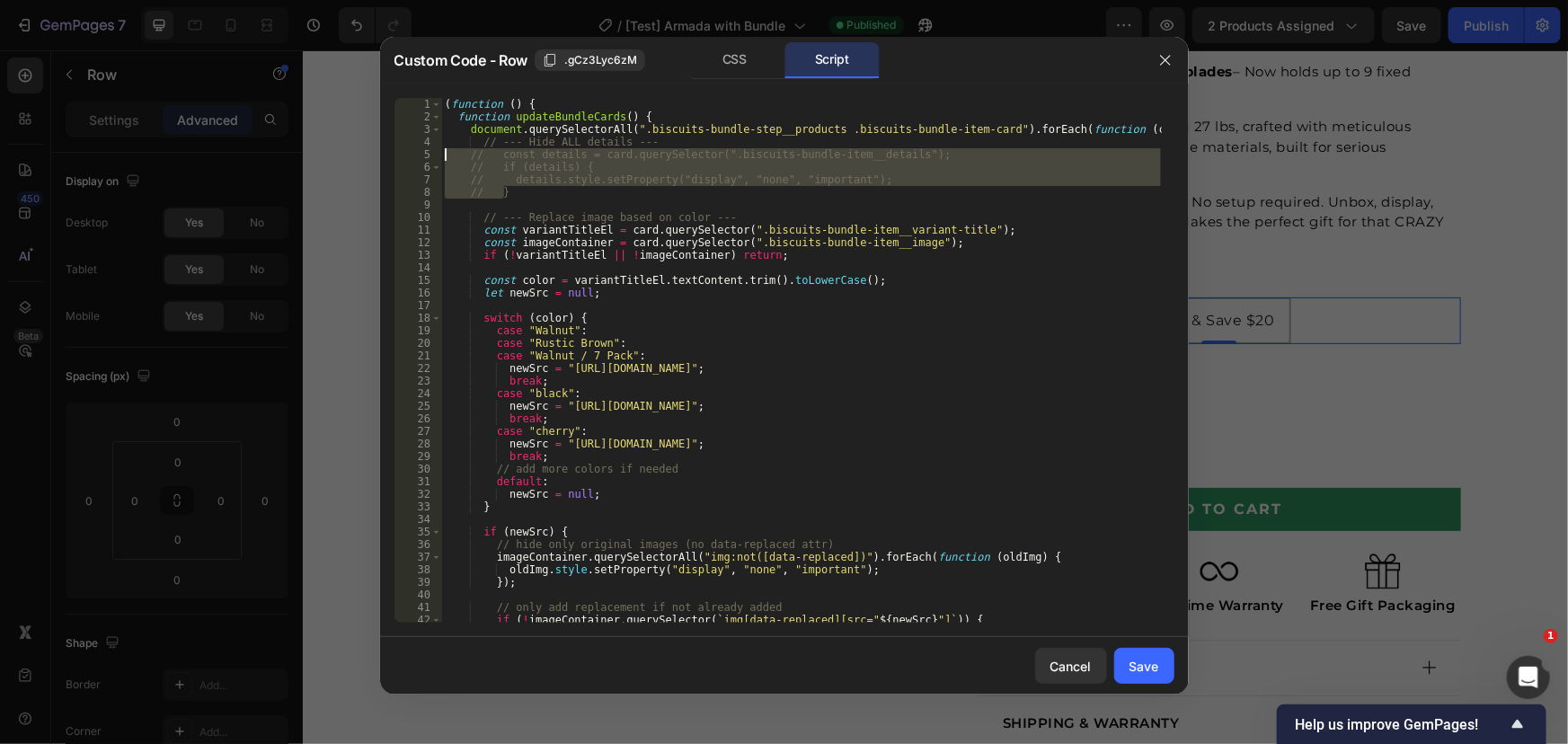
drag, startPoint x: 521, startPoint y: 192, endPoint x: 358, endPoint y: 153, distance: 167.6
click at [358, 153] on div "Custom Code - Row .gCz3Lyc6zM CSS Script // --- Replace image based on color --…" at bounding box center [784, 372] width 1568 height 744
type textarea "const details = card.querySelector(".biscuits-bundle-item__details"); if (detai…"
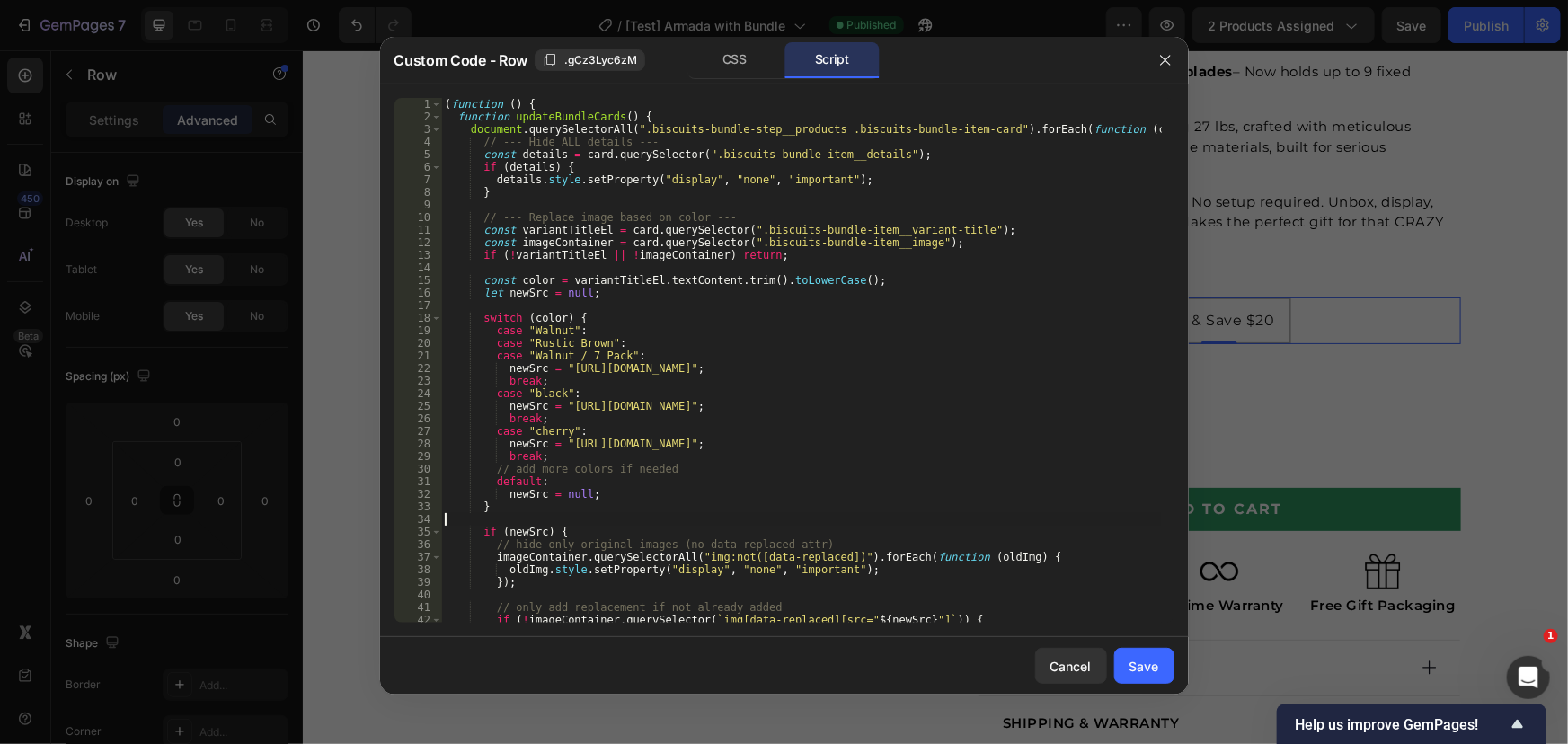
click at [949, 513] on div "( function ( ) { function updateBundleCards ( ) { document . querySelectorAll (…" at bounding box center [800, 372] width 720 height 549
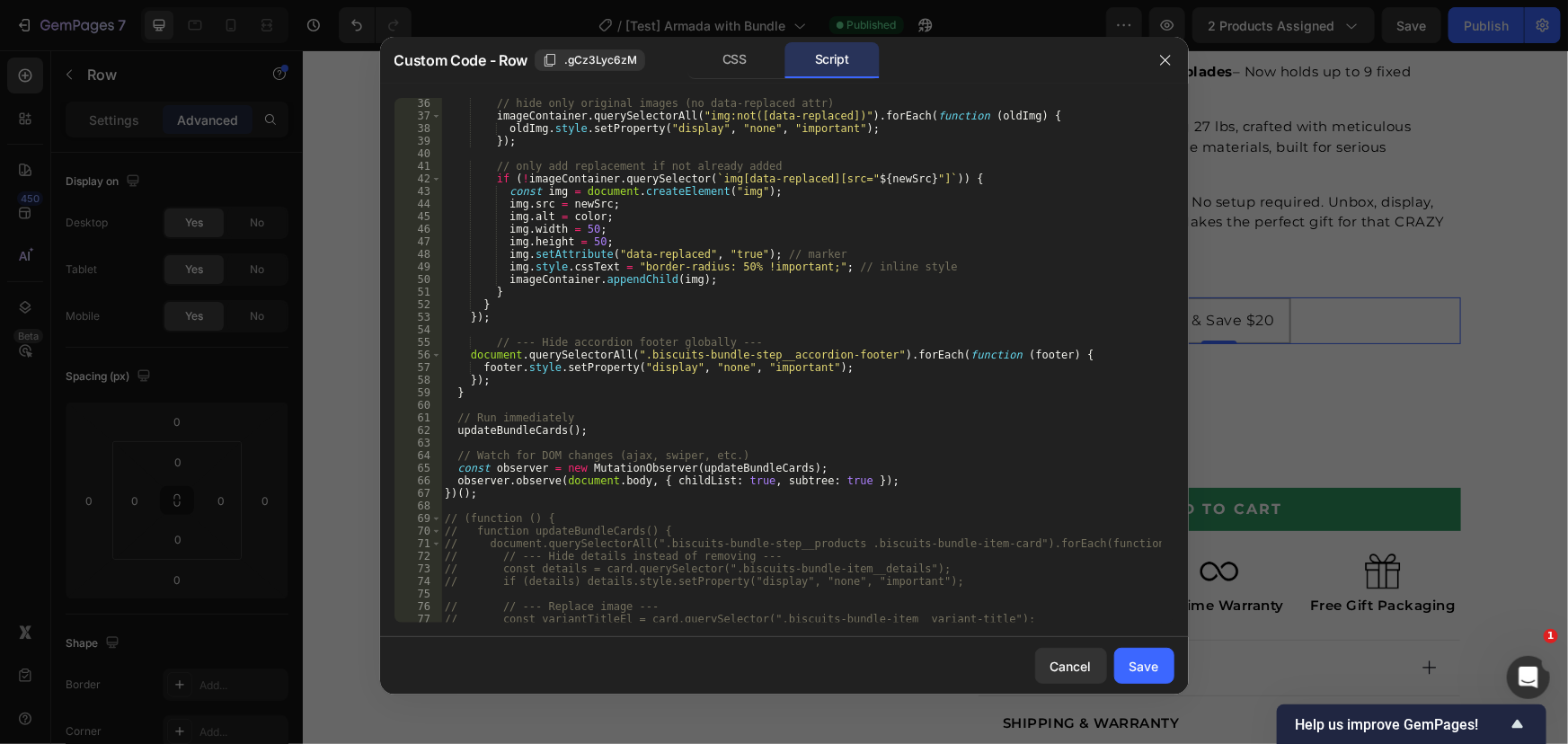
scroll to position [441, 0]
drag, startPoint x: 1143, startPoint y: 669, endPoint x: 1195, endPoint y: 63, distance: 608.2
click at [1141, 669] on div "Save" at bounding box center [1143, 666] width 29 height 19
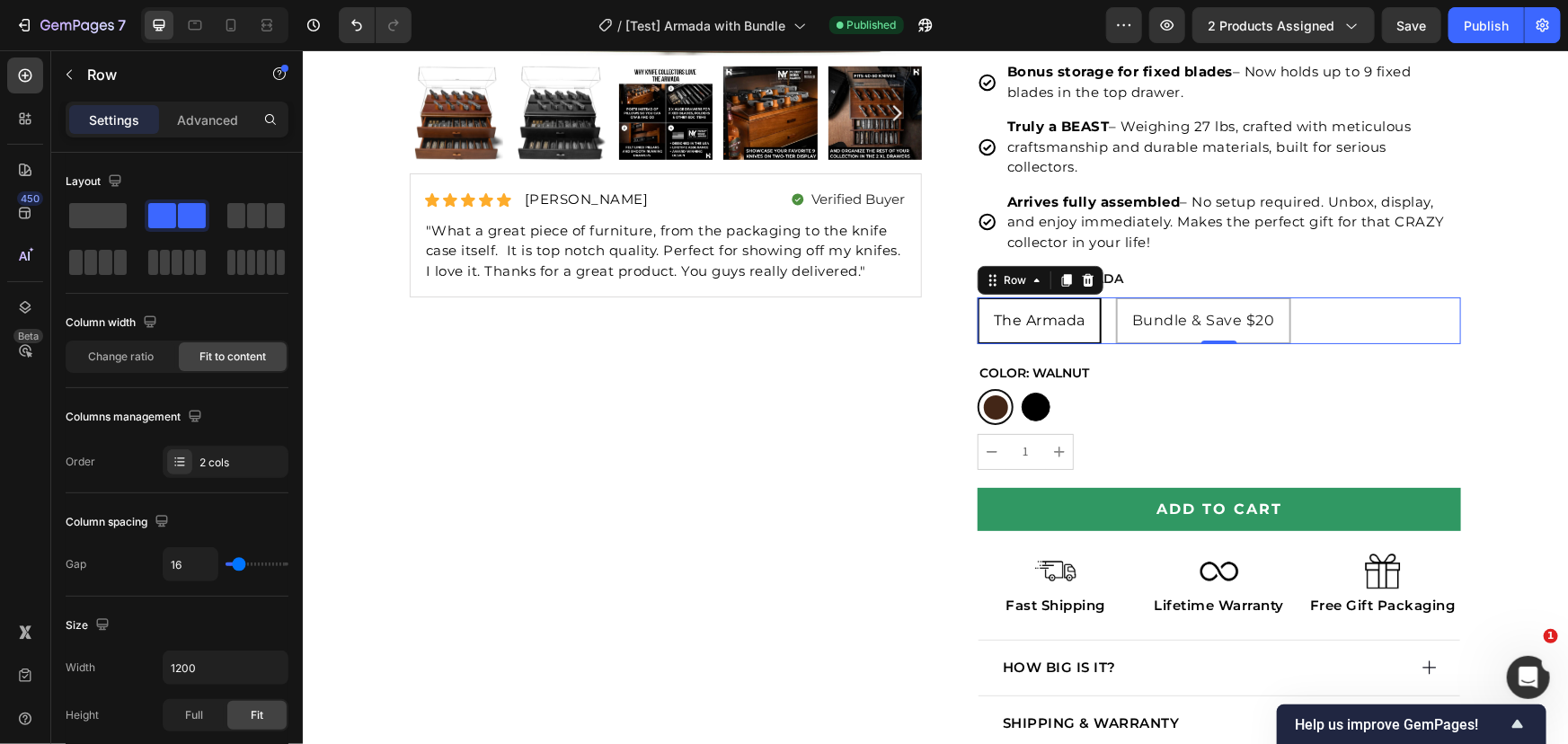
click at [1477, 18] on div "Publish" at bounding box center [1487, 26] width 45 height 19
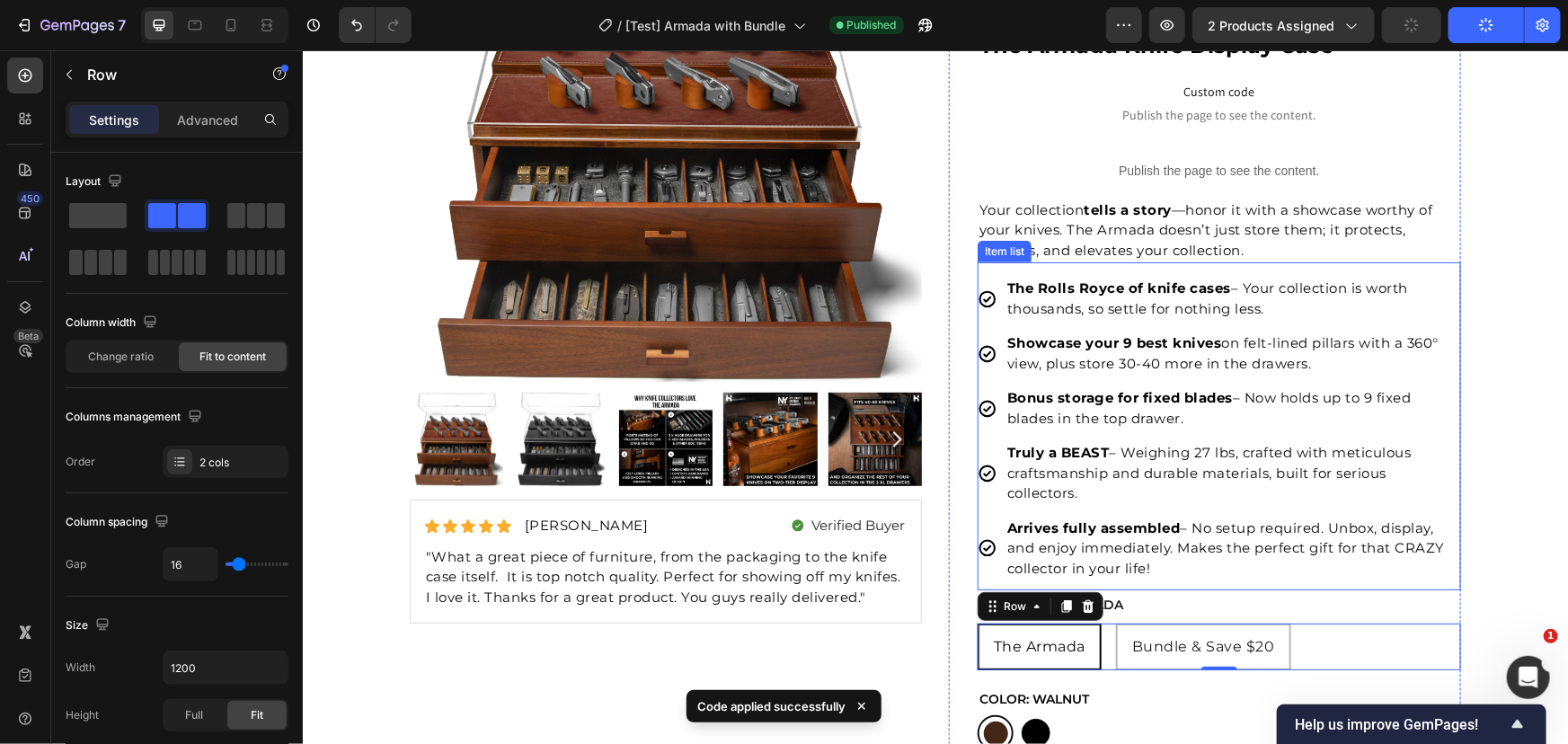
scroll to position [675, 0]
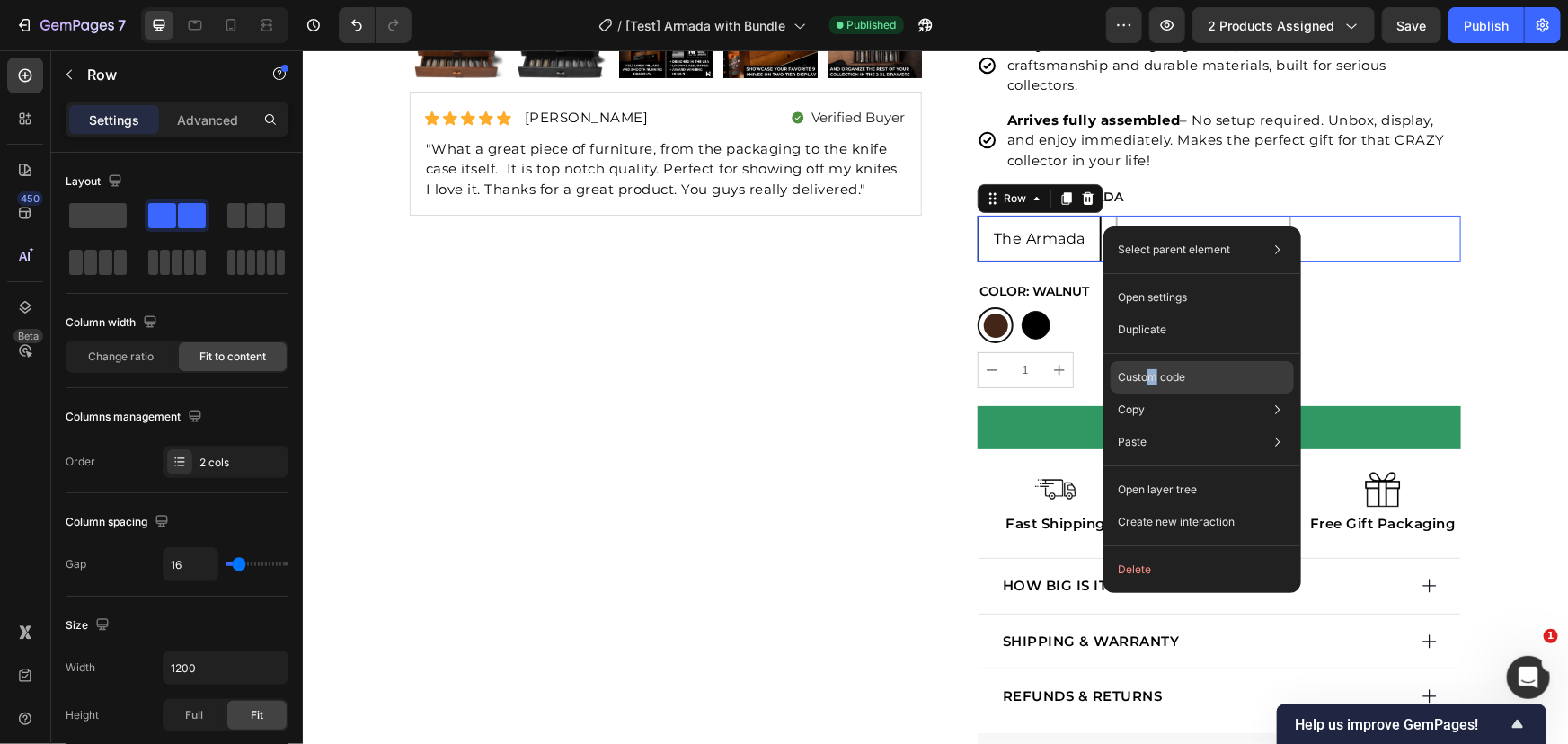
click at [1151, 374] on p "Custom code" at bounding box center [1151, 376] width 67 height 16
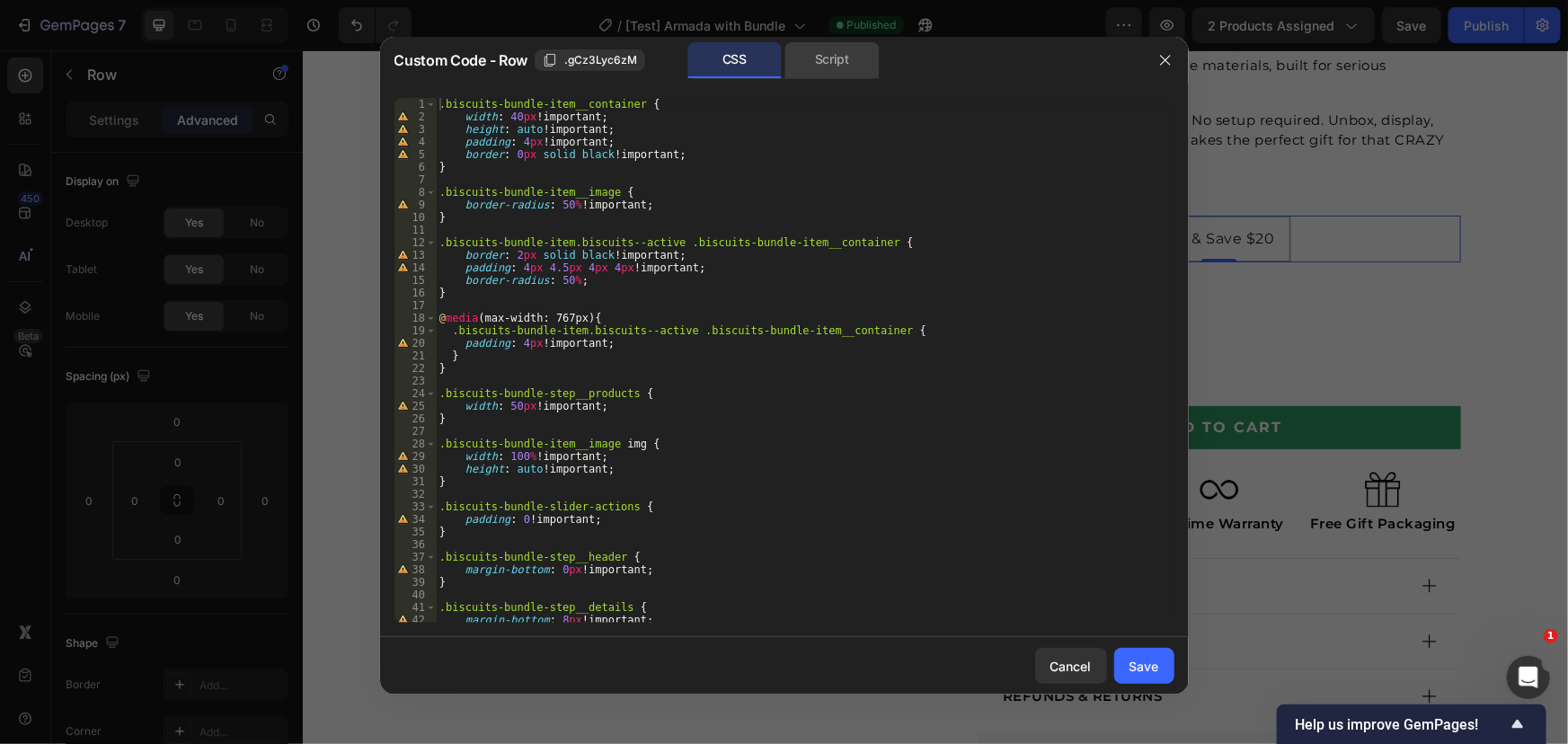
click at [792, 61] on div "Script" at bounding box center [832, 61] width 95 height 36
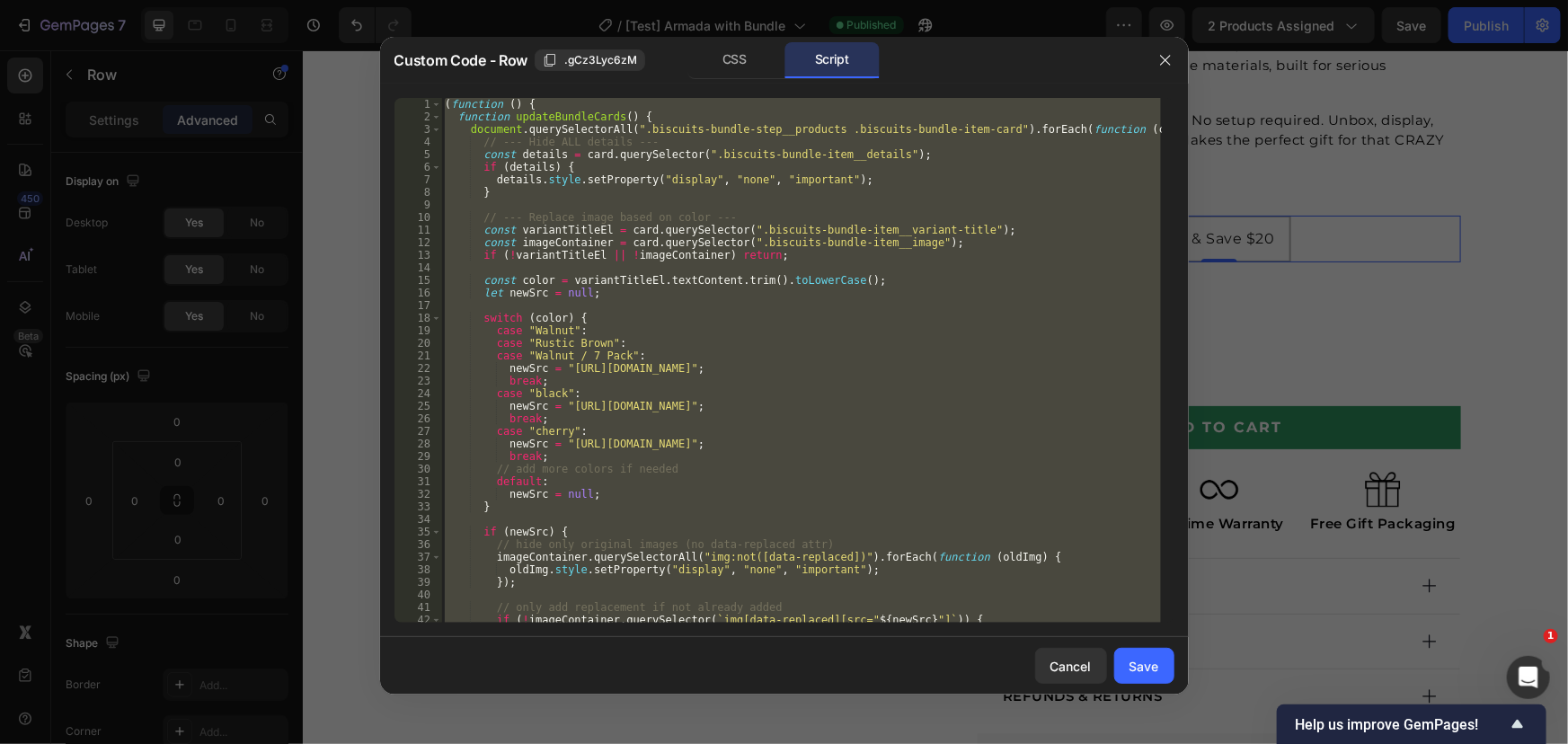
click at [719, 238] on div "( function ( ) { function updateBundleCards ( ) { document . querySelectorAll (…" at bounding box center [800, 360] width 720 height 525
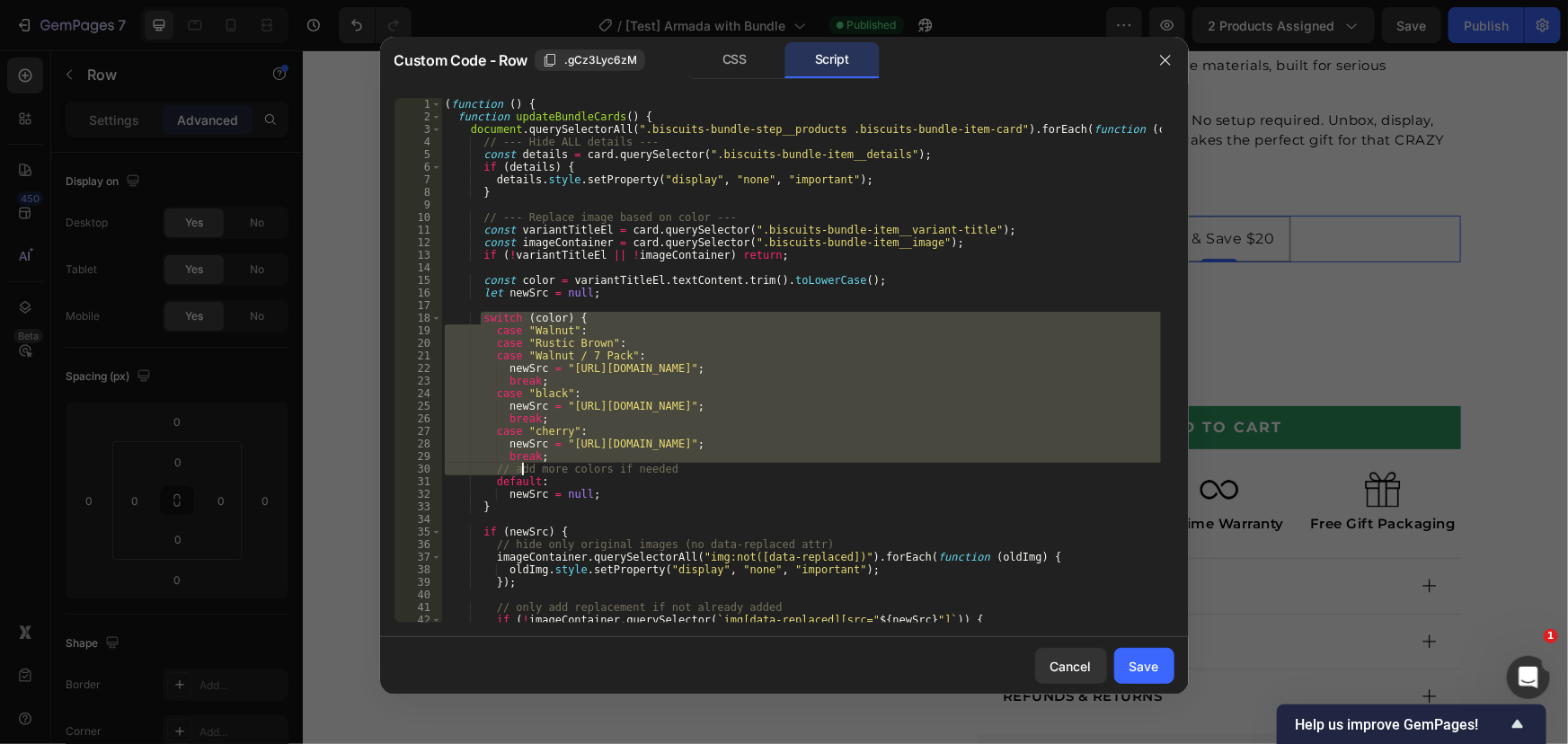
drag, startPoint x: 479, startPoint y: 319, endPoint x: 549, endPoint y: 419, distance: 122.1
click at [549, 422] on div "( function ( ) { function updateBundleCards ( ) { document . querySelectorAll (…" at bounding box center [800, 372] width 720 height 549
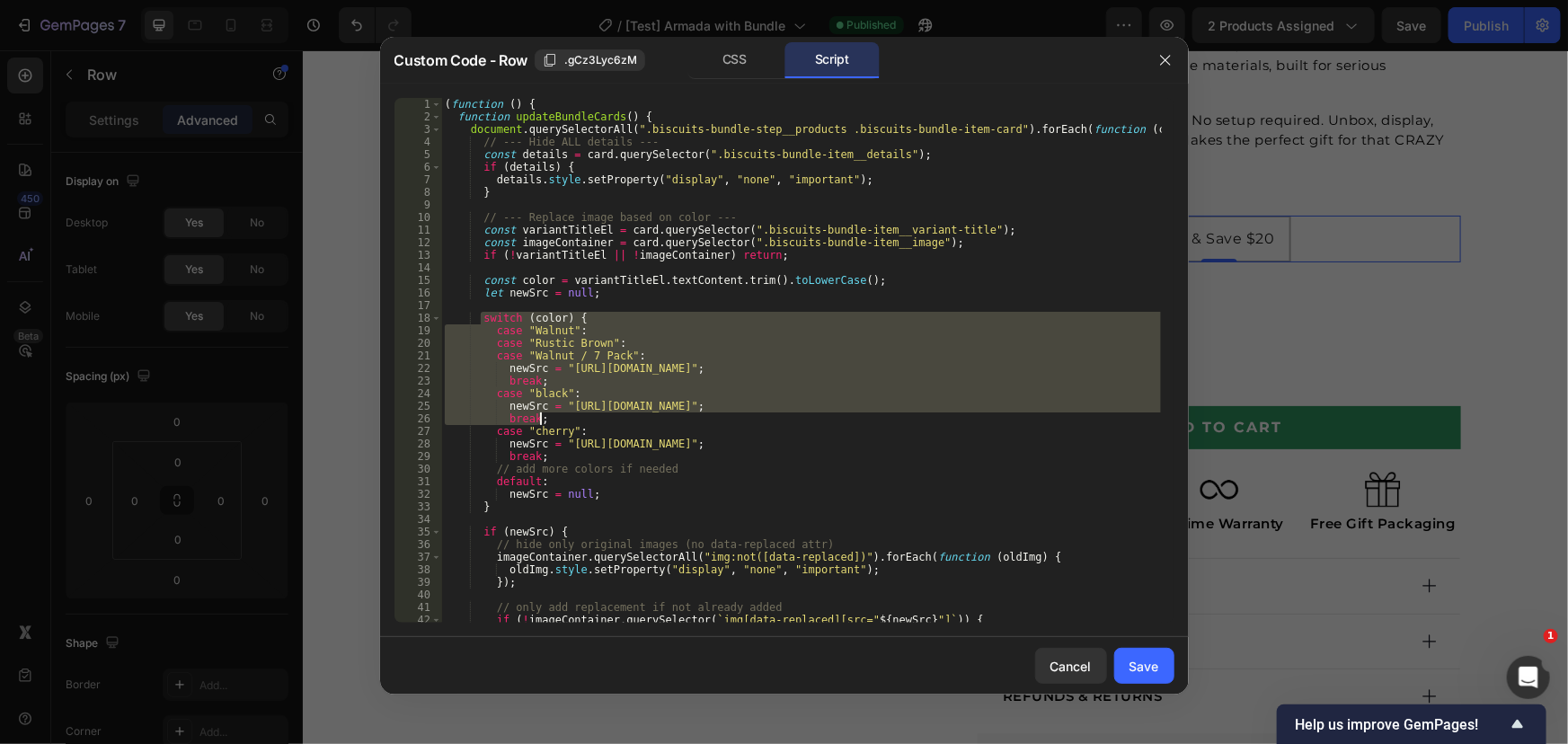
click at [503, 327] on div "( function ( ) { function updateBundleCards ( ) { document . querySelectorAll (…" at bounding box center [800, 360] width 720 height 525
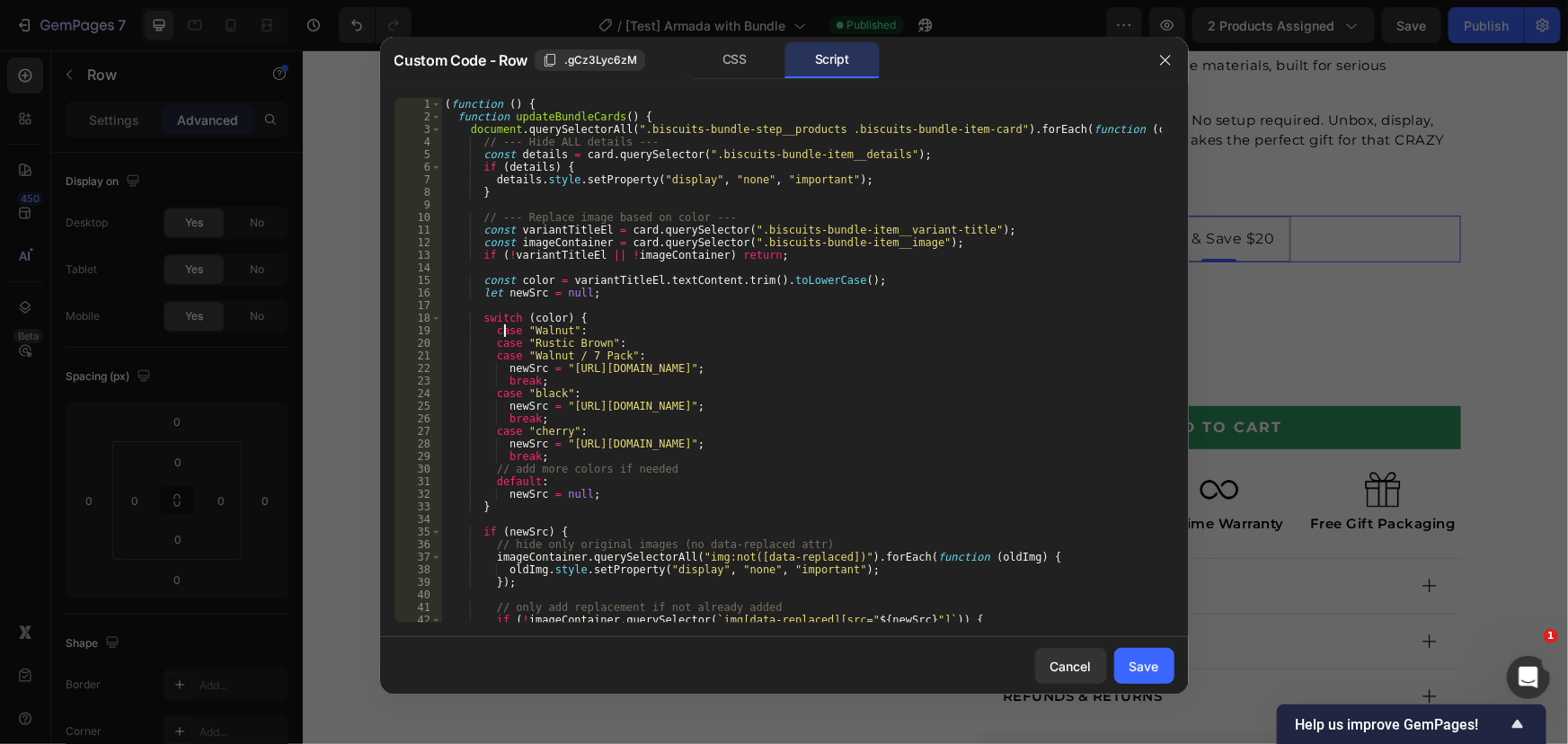
click at [495, 329] on div "( function ( ) { function updateBundleCards ( ) { document . querySelectorAll (…" at bounding box center [800, 372] width 720 height 549
drag, startPoint x: 495, startPoint y: 329, endPoint x: 581, endPoint y: 334, distance: 86.1
click at [581, 334] on div "( function ( ) { function updateBundleCards ( ) { document . querySelectorAll (…" at bounding box center [800, 372] width 720 height 549
click at [808, 364] on div "( function ( ) { function updateBundleCards ( ) { document . querySelectorAll (…" at bounding box center [800, 372] width 720 height 549
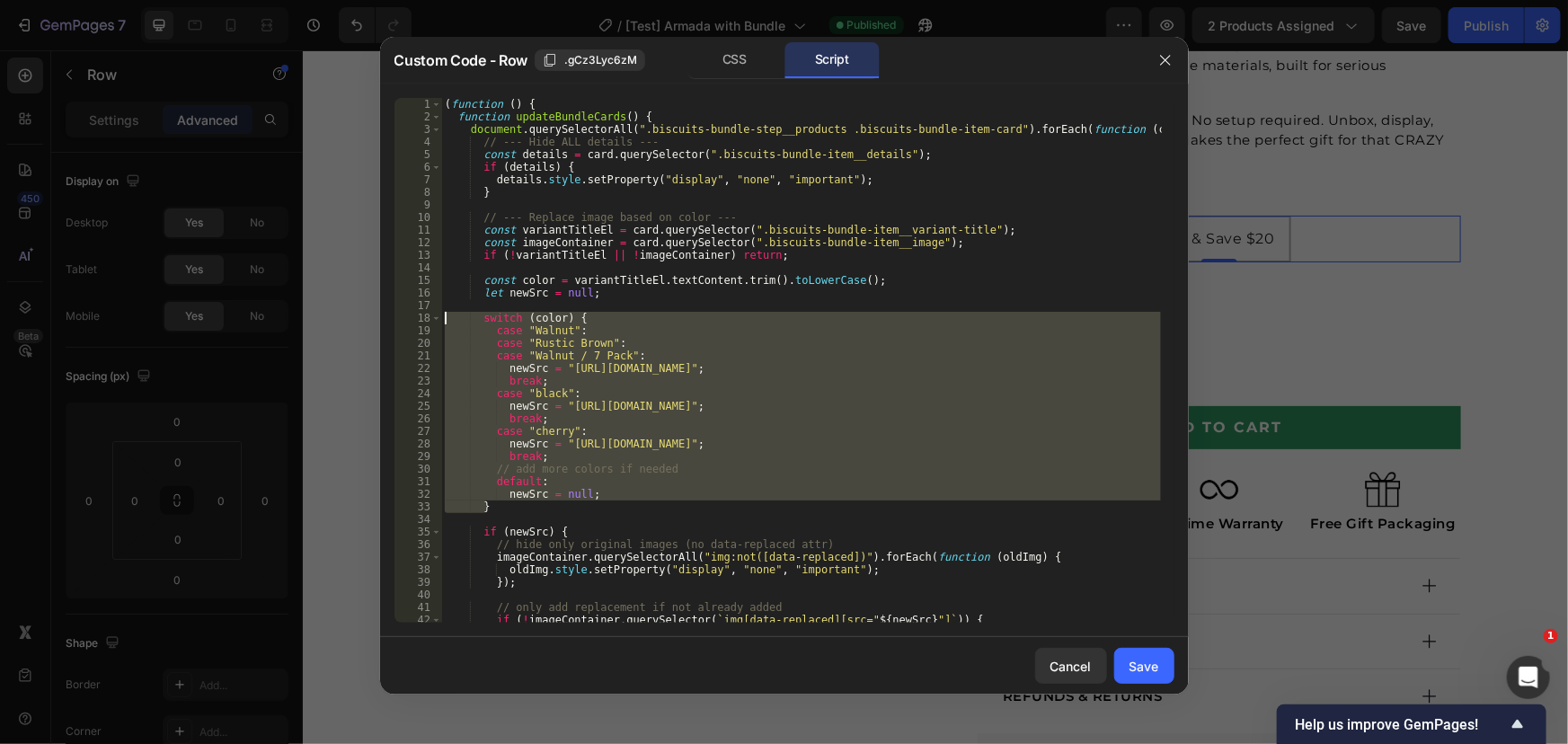
drag, startPoint x: 514, startPoint y: 509, endPoint x: 376, endPoint y: 339, distance: 219.0
click at [432, 320] on div "newSrc = "[URL][DOMAIN_NAME]"; 1 2 3 4 5 6 7 8 9 10 11 12 13 14 15 16 17 18 19 …" at bounding box center [784, 360] width 780 height 525
click at [565, 396] on div "( function ( ) { function updateBundleCards ( ) { document . querySelectorAll (…" at bounding box center [800, 360] width 720 height 525
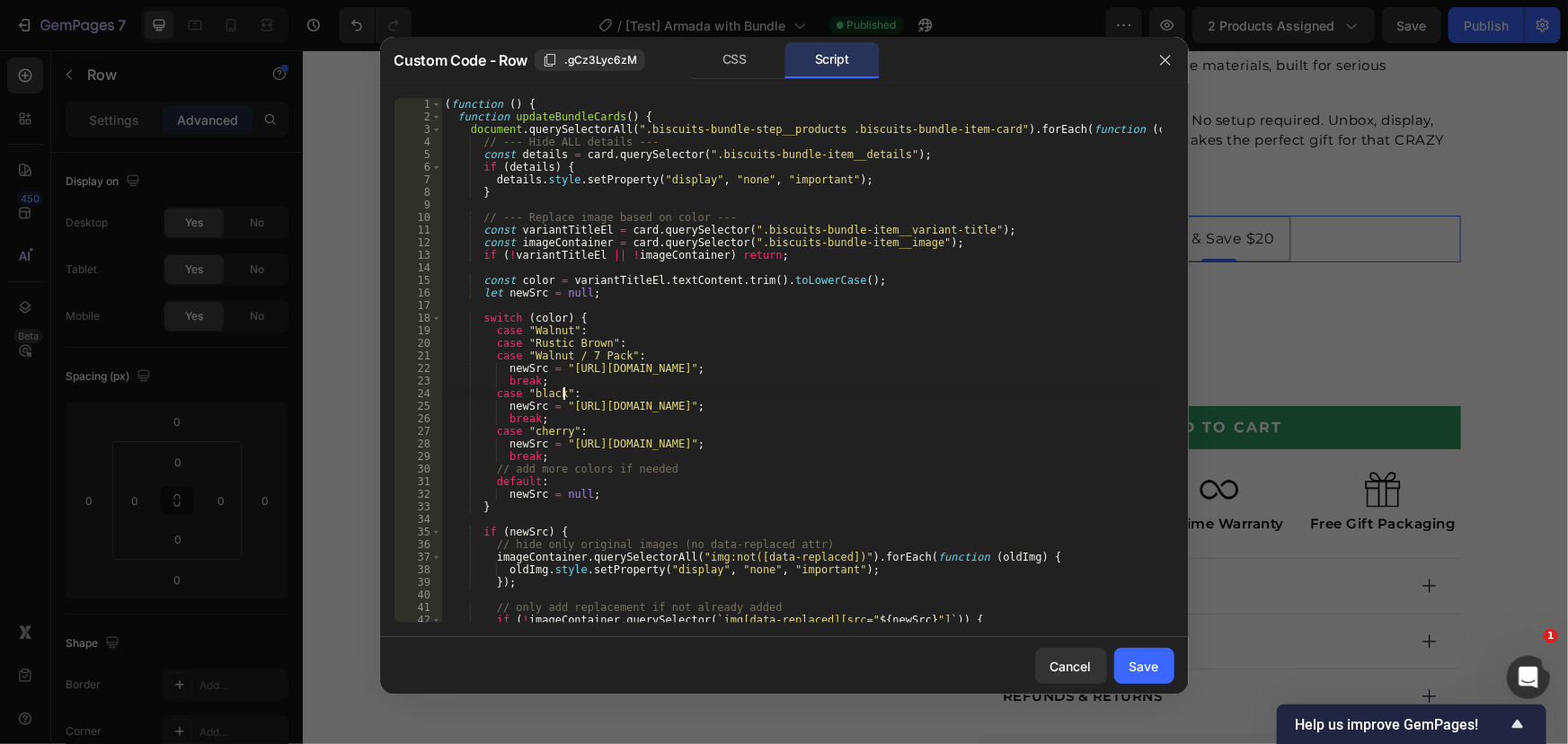
click at [538, 343] on div "( function ( ) { function updateBundleCards ( ) { document . querySelectorAll (…" at bounding box center [800, 372] width 720 height 549
click at [531, 329] on div "( function ( ) { function updateBundleCards ( ) { document . querySelectorAll (…" at bounding box center [800, 372] width 720 height 549
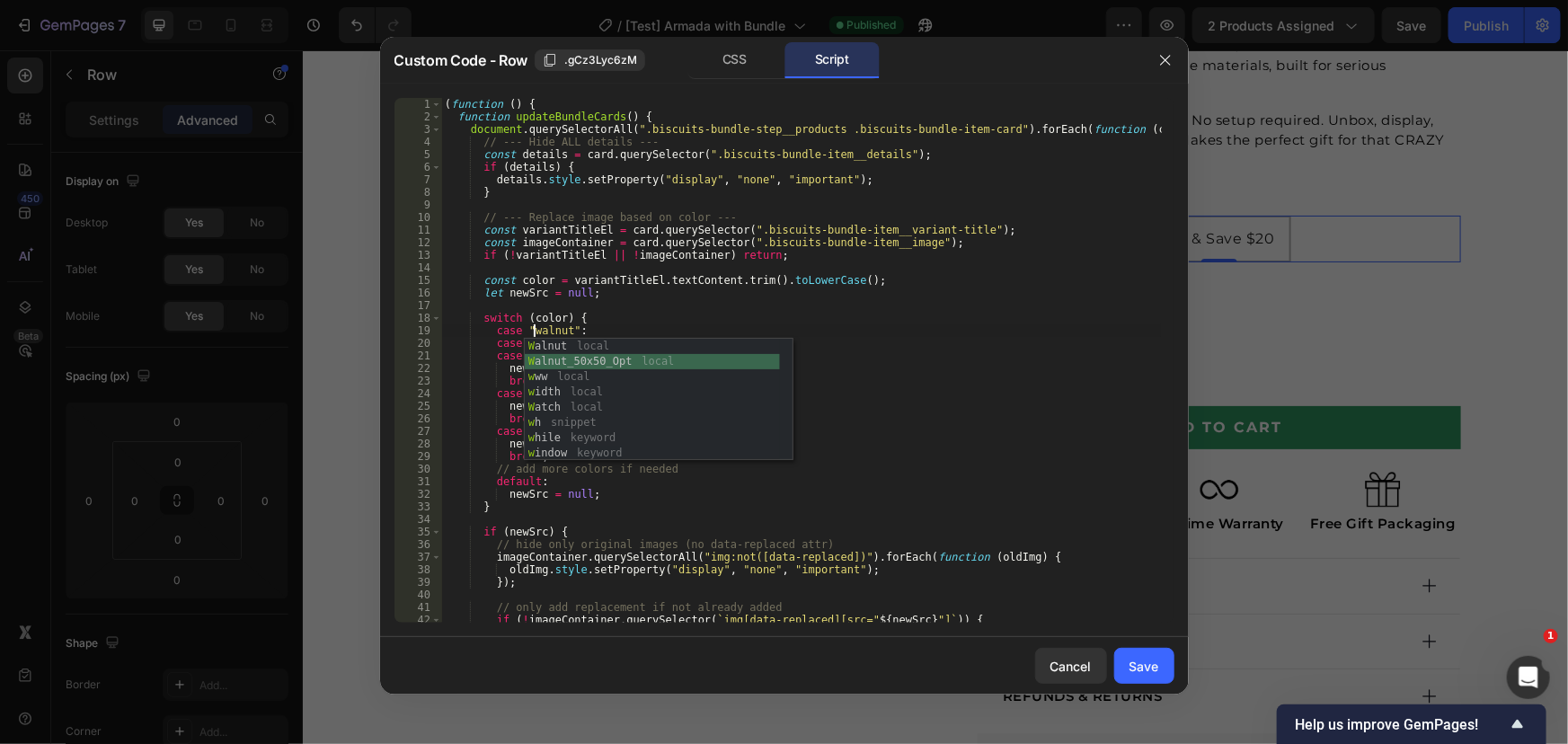
click at [707, 89] on div "case "walnut": 1 2 3 4 5 6 7 8 9 10 11 12 13 14 15 16 17 18 19 20 21 22 23 24 2…" at bounding box center [784, 359] width 809 height 553
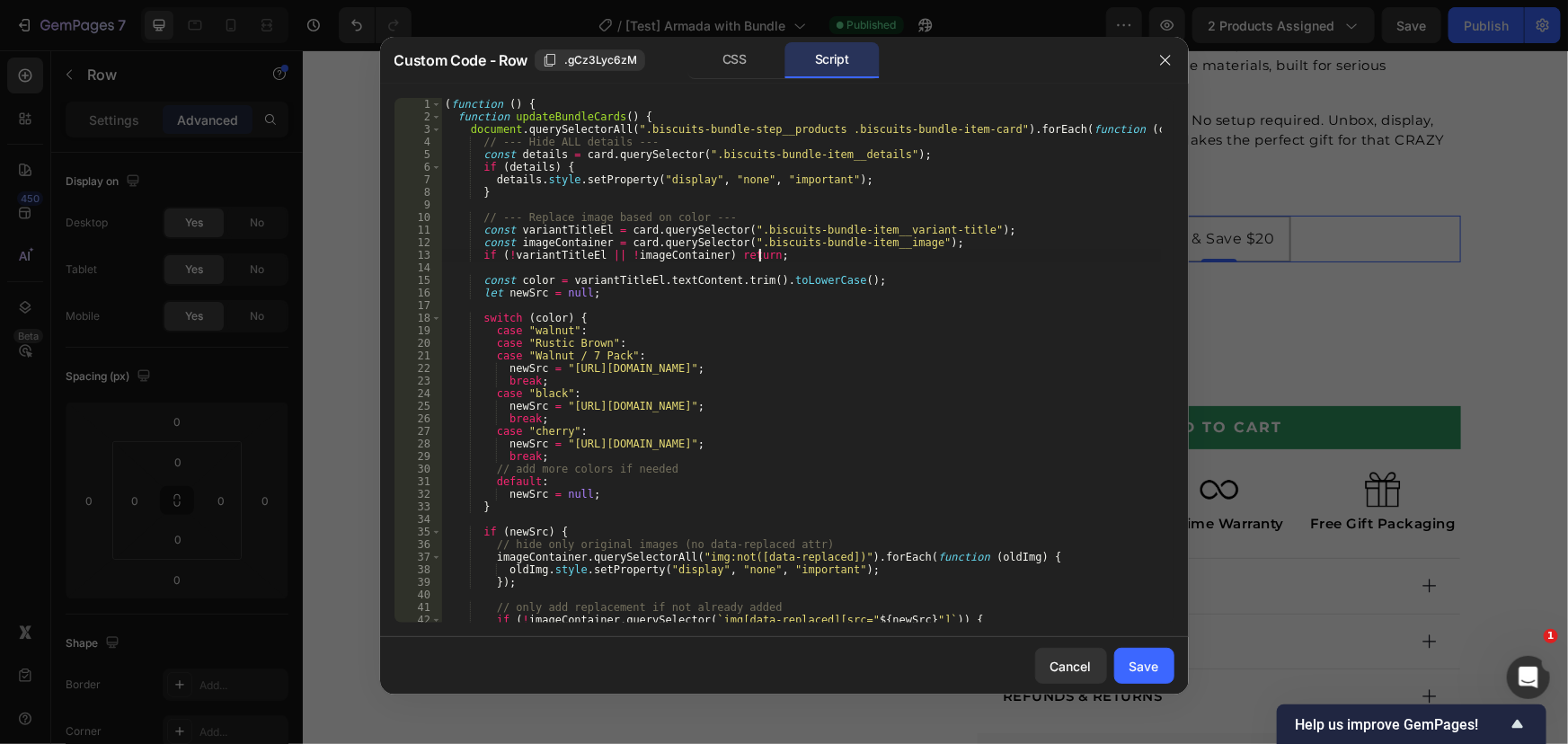
click at [862, 259] on div "( function ( ) { function updateBundleCards ( ) { document . querySelectorAll (…" at bounding box center [800, 372] width 720 height 549
click at [742, 259] on div "( function ( ) { function updateBundleCards ( ) { document . querySelectorAll (…" at bounding box center [800, 372] width 720 height 549
click at [820, 293] on div "( function ( ) { function updateBundleCards ( ) { document . querySelectorAll (…" at bounding box center [800, 372] width 720 height 549
drag, startPoint x: 532, startPoint y: 357, endPoint x: 605, endPoint y: 364, distance: 73.3
click at [532, 357] on div "( function ( ) { function updateBundleCards ( ) { document . querySelectorAll (…" at bounding box center [800, 372] width 720 height 549
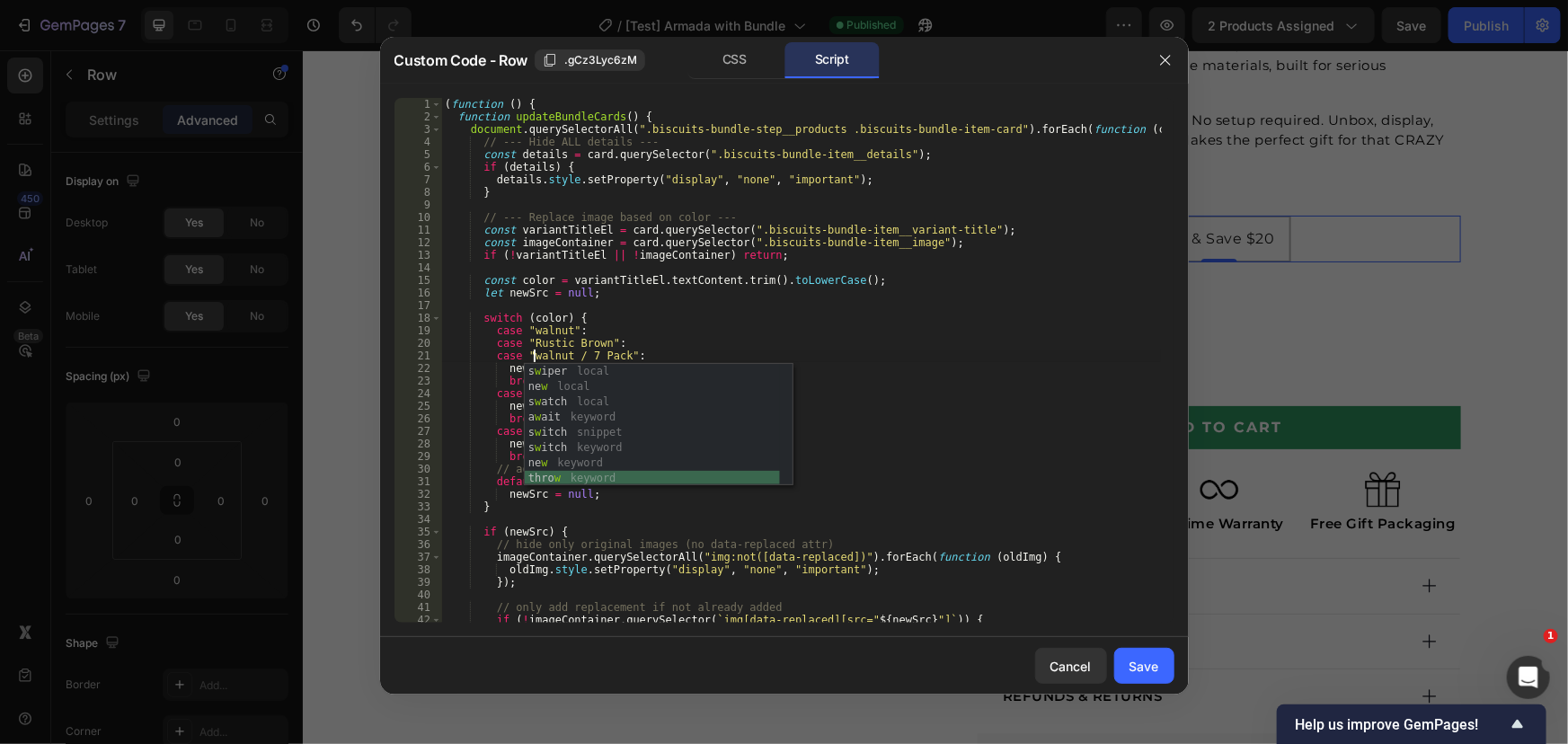
scroll to position [198, 0]
click at [545, 341] on div "( function ( ) { function updateBundleCards ( ) { document . querySelectorAll (…" at bounding box center [800, 372] width 720 height 549
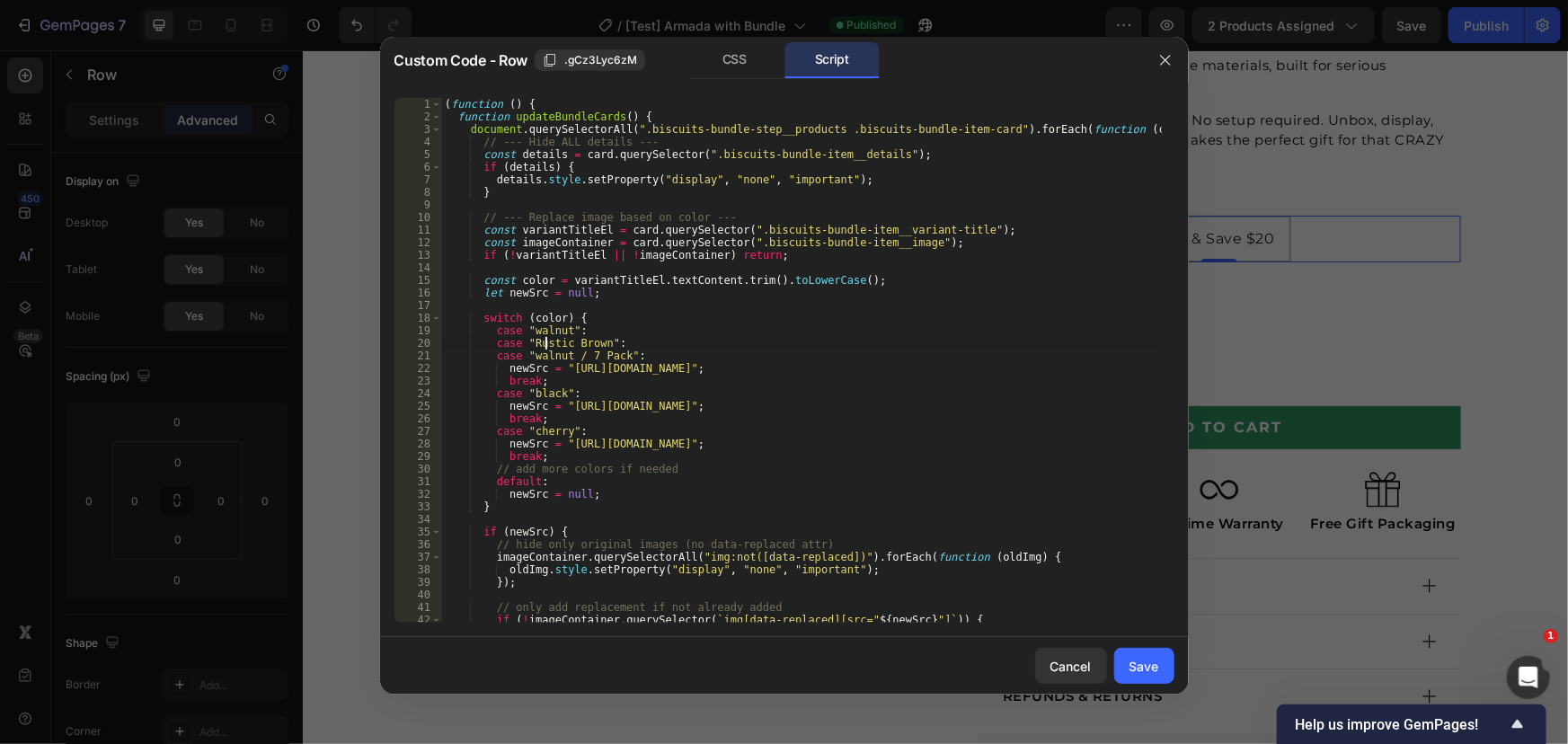
click at [531, 344] on div "( function ( ) { function updateBundleCards ( ) { document . querySelectorAll (…" at bounding box center [800, 372] width 720 height 549
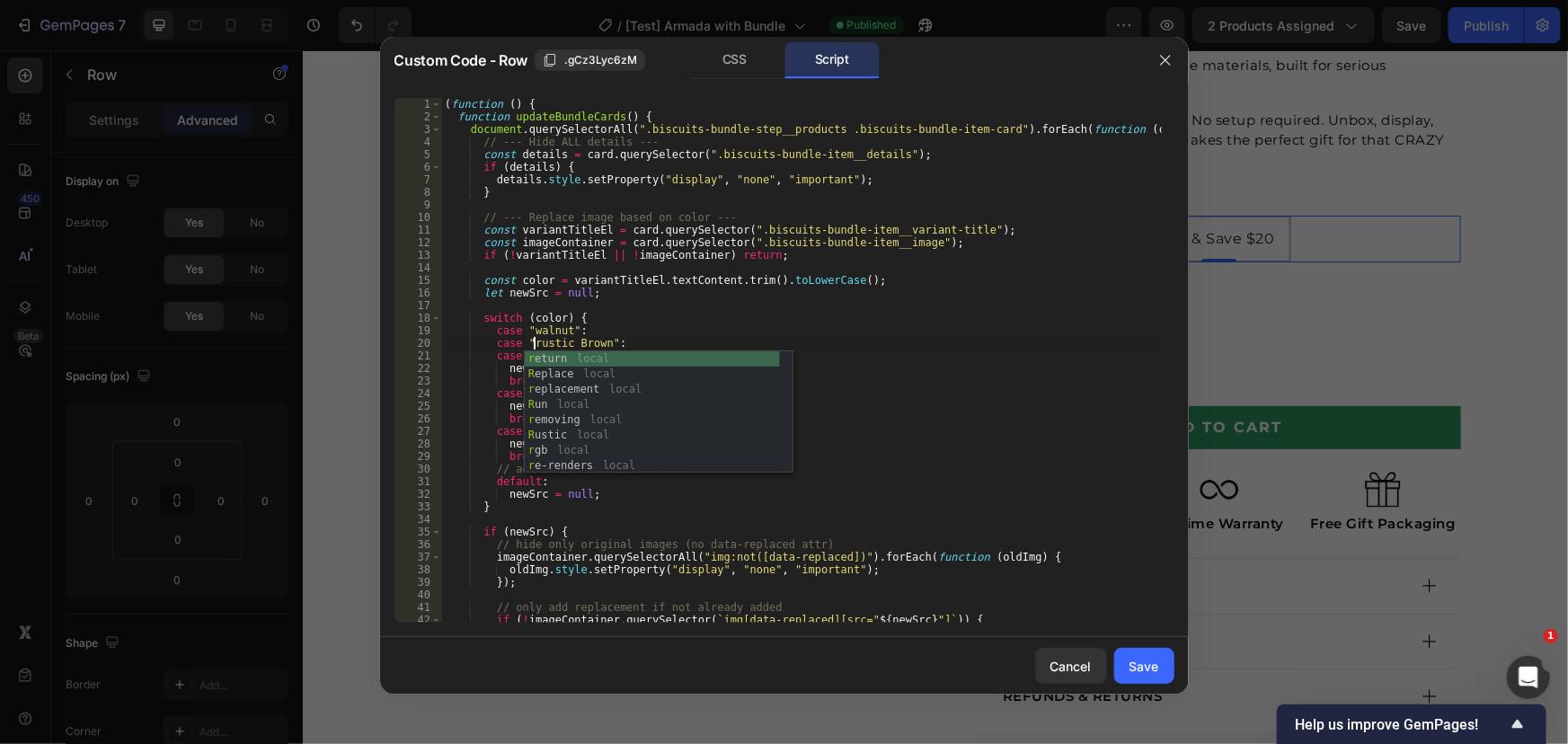
scroll to position [0, 0]
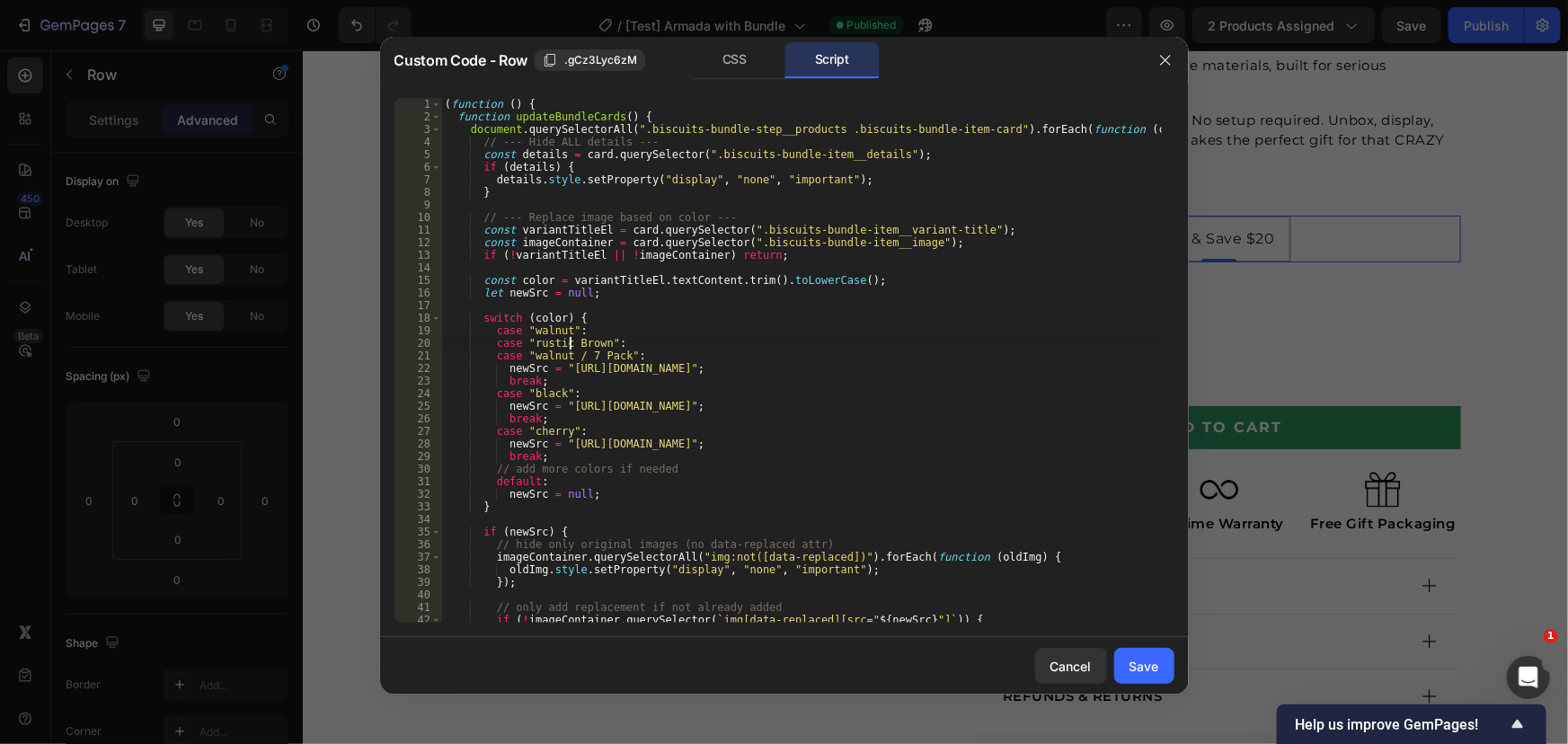
click at [569, 342] on div "( function ( ) { function updateBundleCards ( ) { document . querySelectorAll (…" at bounding box center [800, 372] width 720 height 549
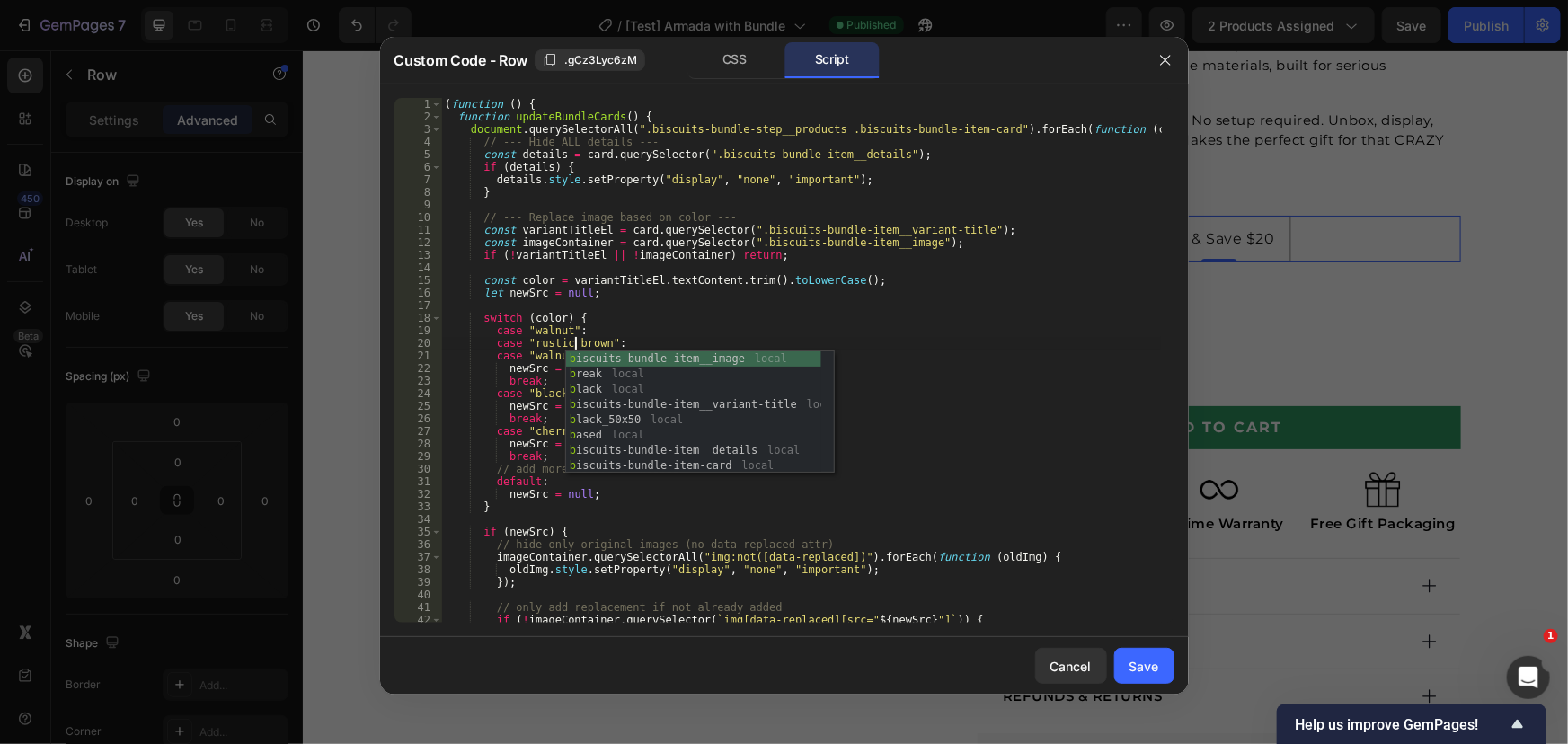
scroll to position [0, 10]
click at [633, 278] on div "( function ( ) { function updateBundleCards ( ) { document . querySelectorAll (…" at bounding box center [800, 372] width 720 height 549
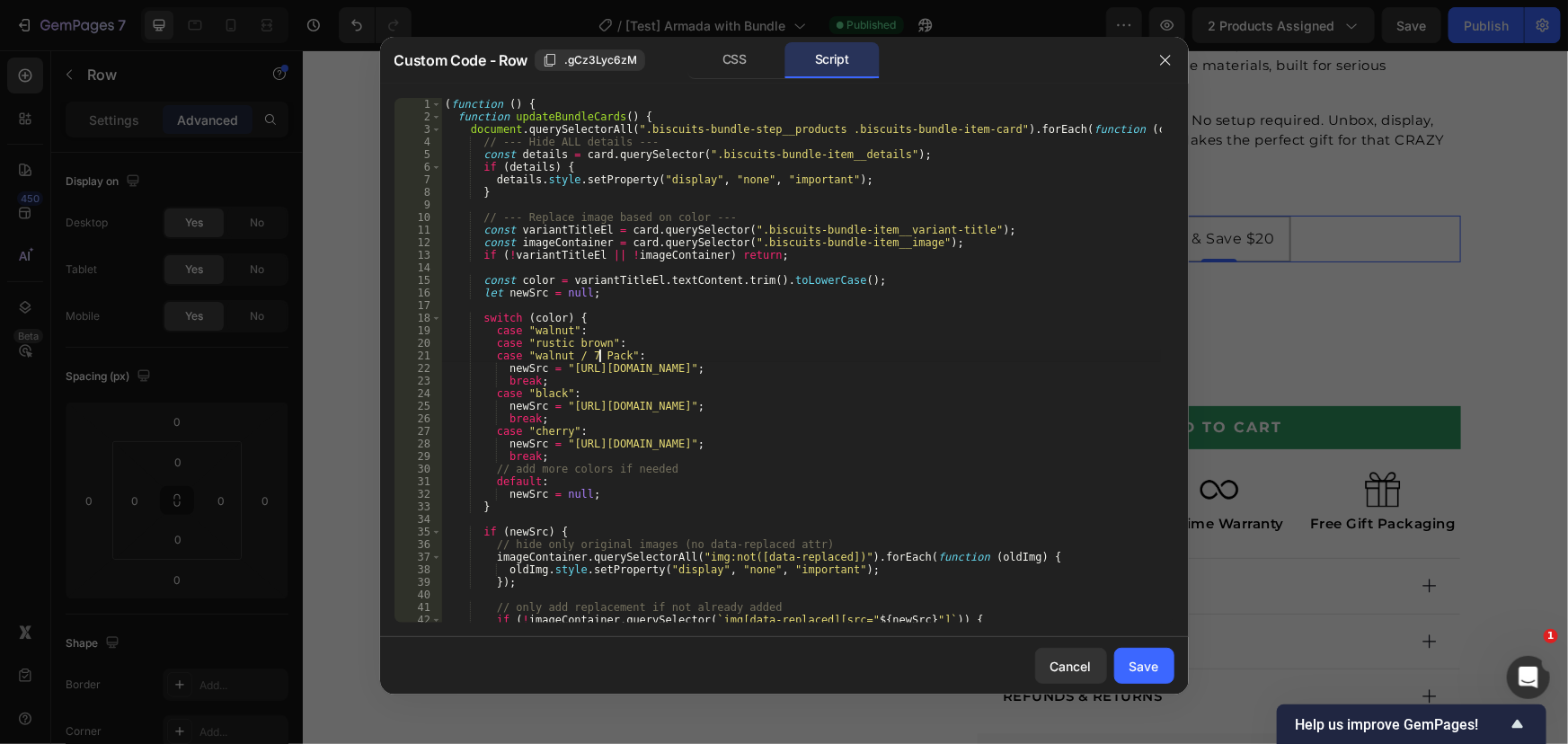
click at [597, 355] on div "( function ( ) { function updateBundleCards ( ) { document . querySelectorAll (…" at bounding box center [800, 372] width 720 height 549
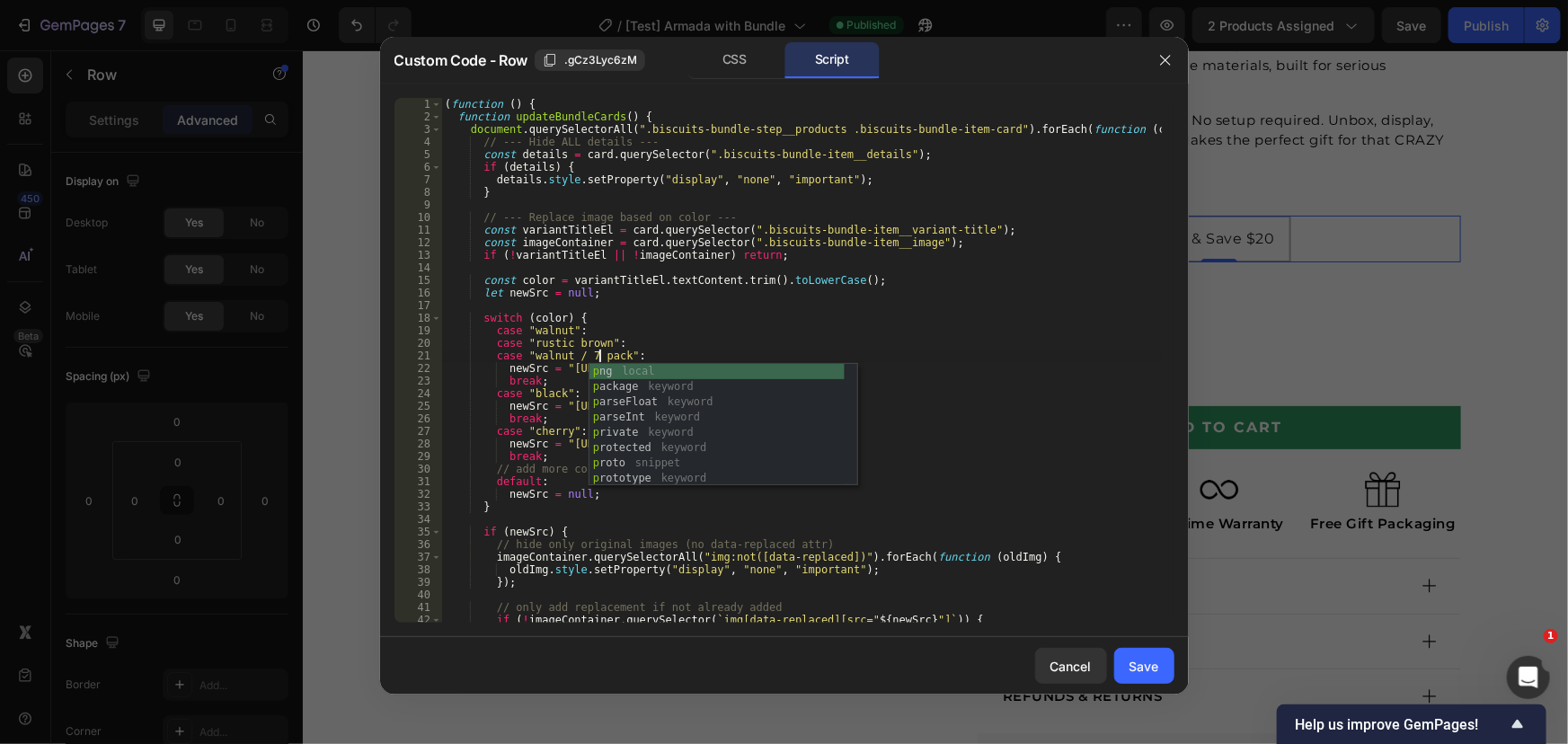
click at [656, 279] on div "( function ( ) { function updateBundleCards ( ) { document . querySelectorAll (…" at bounding box center [800, 372] width 720 height 549
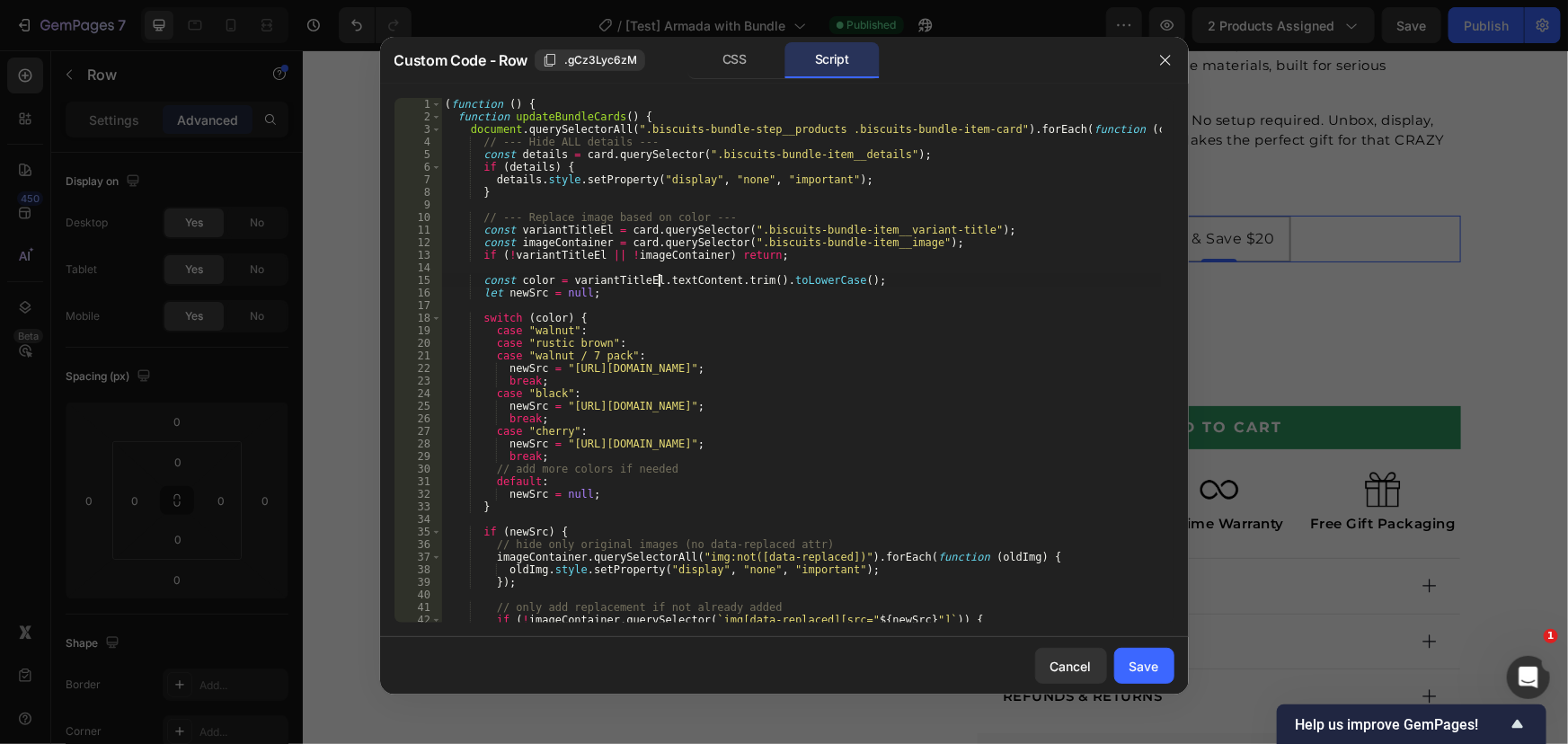
drag, startPoint x: 532, startPoint y: 393, endPoint x: 552, endPoint y: 398, distance: 20.6
click at [532, 393] on div "( function ( ) { function updateBundleCards ( ) { document . querySelectorAll (…" at bounding box center [800, 372] width 720 height 549
drag, startPoint x: 536, startPoint y: 428, endPoint x: 542, endPoint y: 443, distance: 16.2
click at [537, 428] on div "( function ( ) { function updateBundleCards ( ) { document . querySelectorAll (…" at bounding box center [800, 372] width 720 height 549
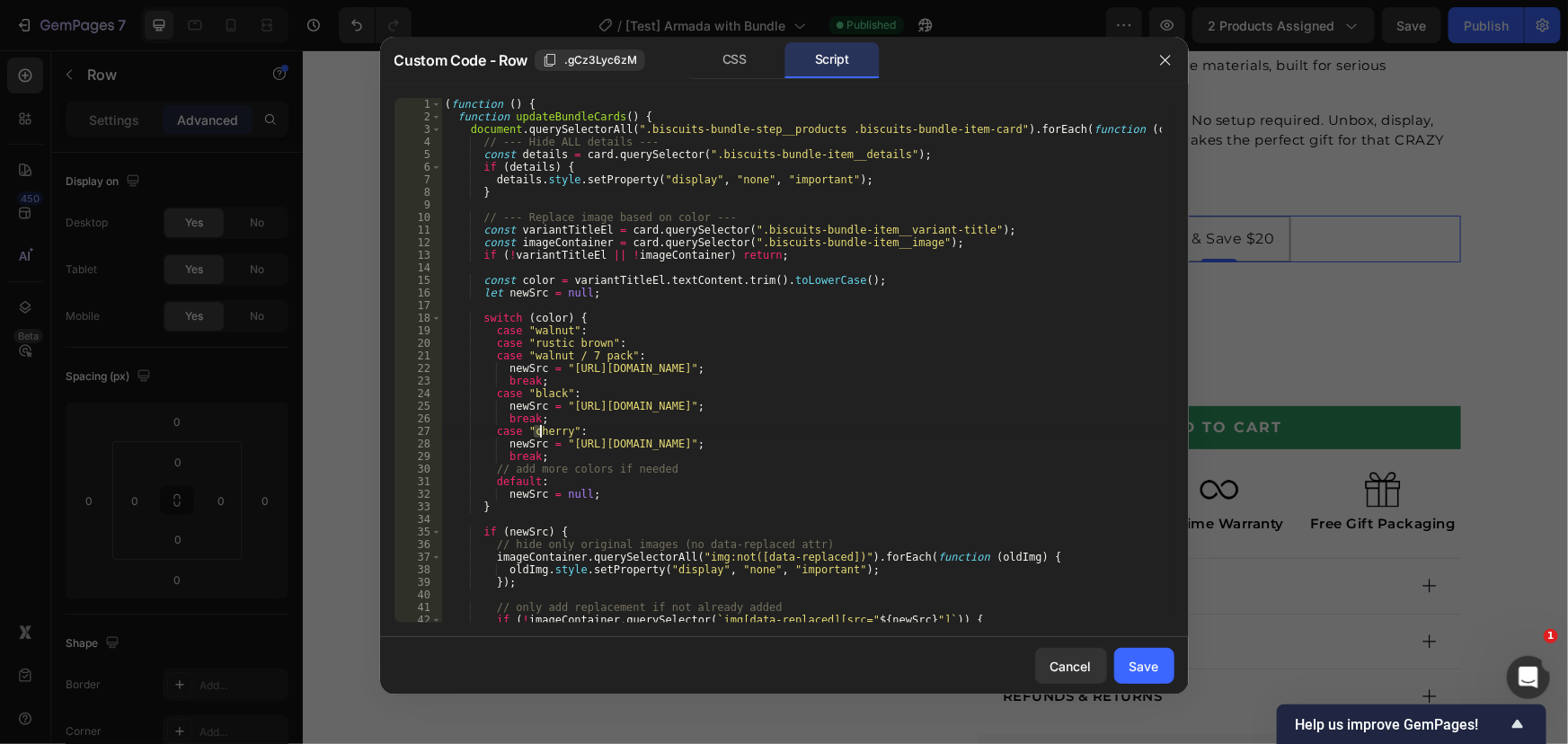
click at [603, 464] on div "( function ( ) { function updateBundleCards ( ) { document . querySelectorAll (…" at bounding box center [800, 372] width 720 height 549
click at [674, 468] on div "( function ( ) { function updateBundleCards ( ) { document . querySelectorAll (…" at bounding box center [800, 372] width 720 height 549
type textarea "// add more colors if needed"
drag, startPoint x: 1131, startPoint y: 667, endPoint x: 1494, endPoint y: 0, distance: 759.4
click at [1132, 666] on div "Save" at bounding box center [1143, 666] width 29 height 19
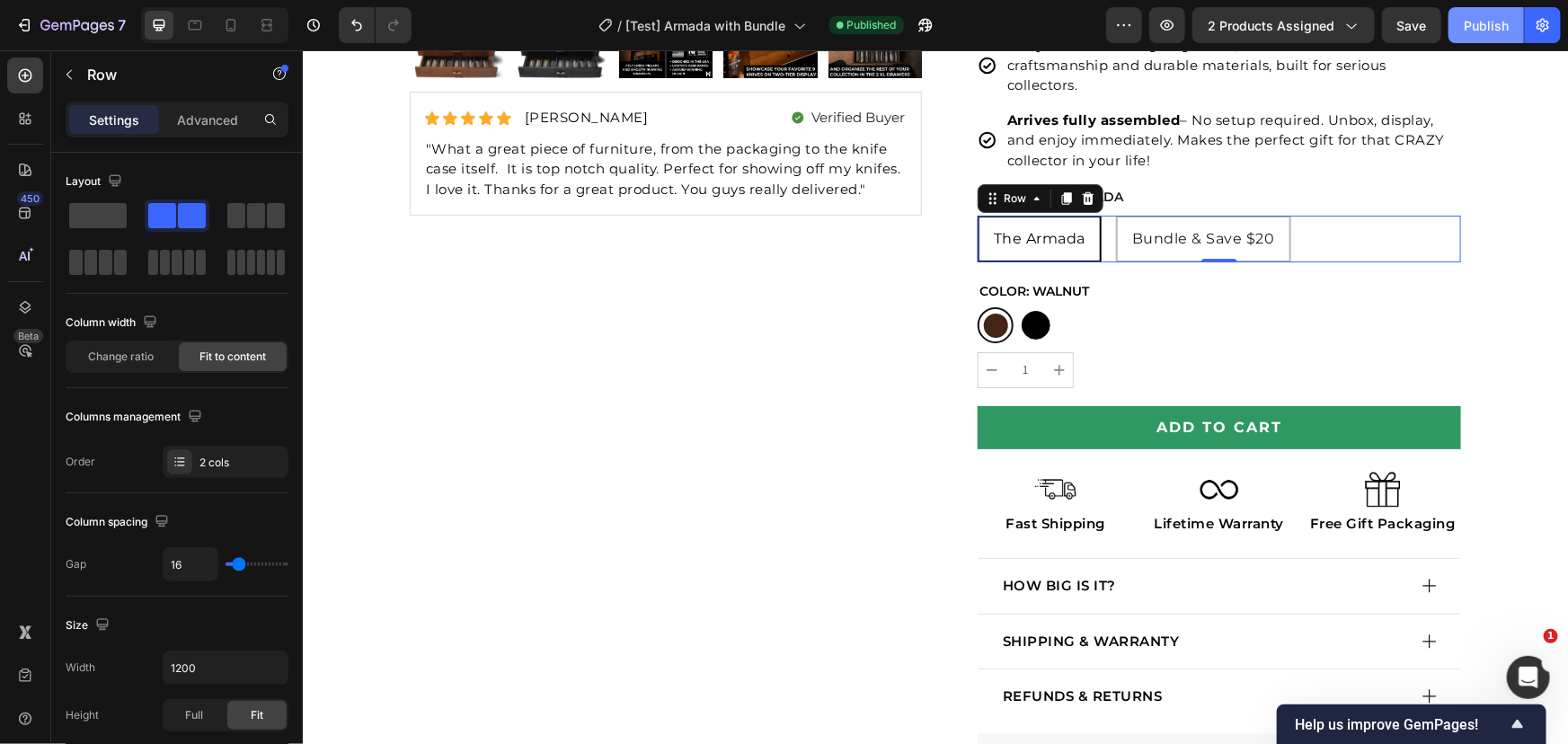
click at [1484, 25] on div "Publish" at bounding box center [1487, 26] width 45 height 19
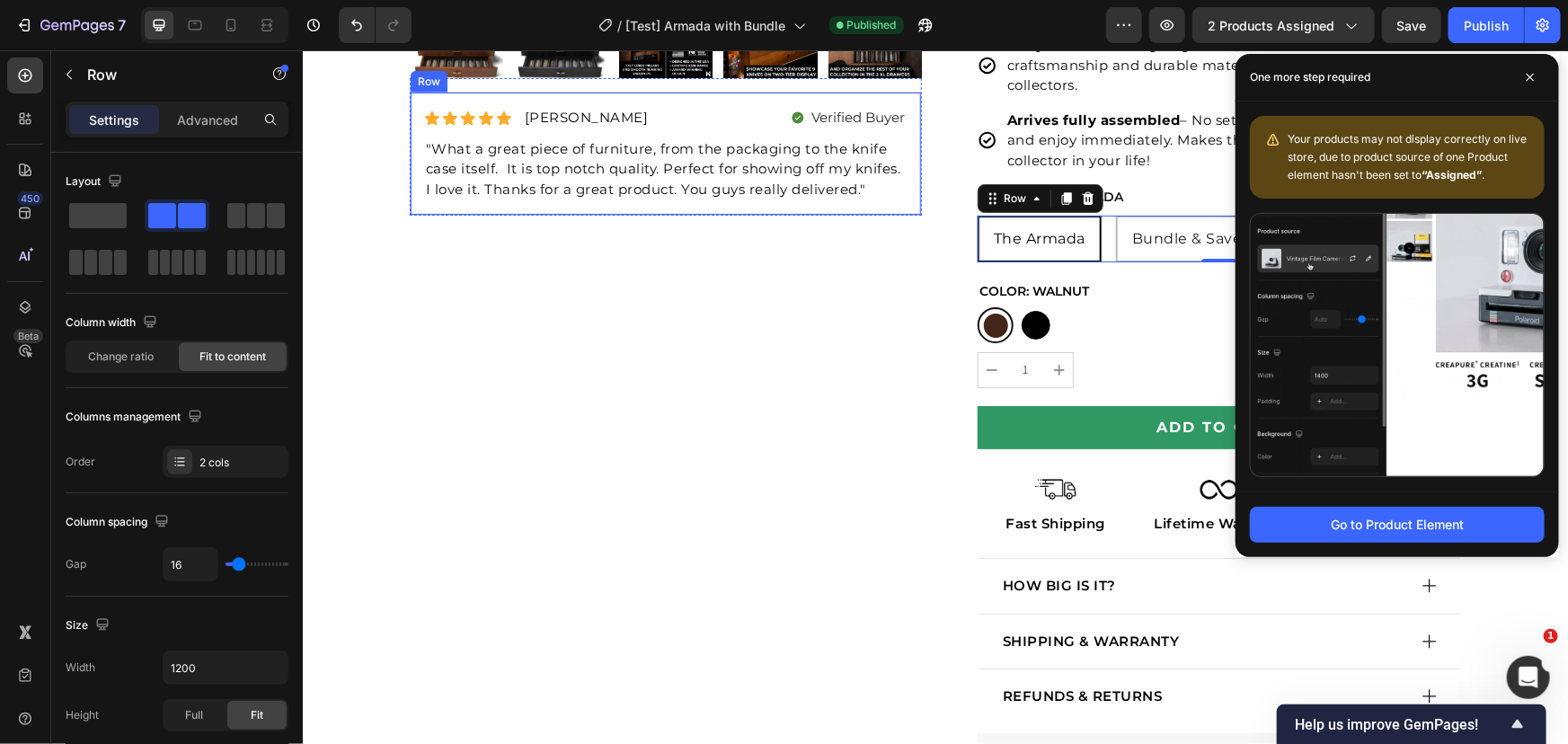
scroll to position [512, 0]
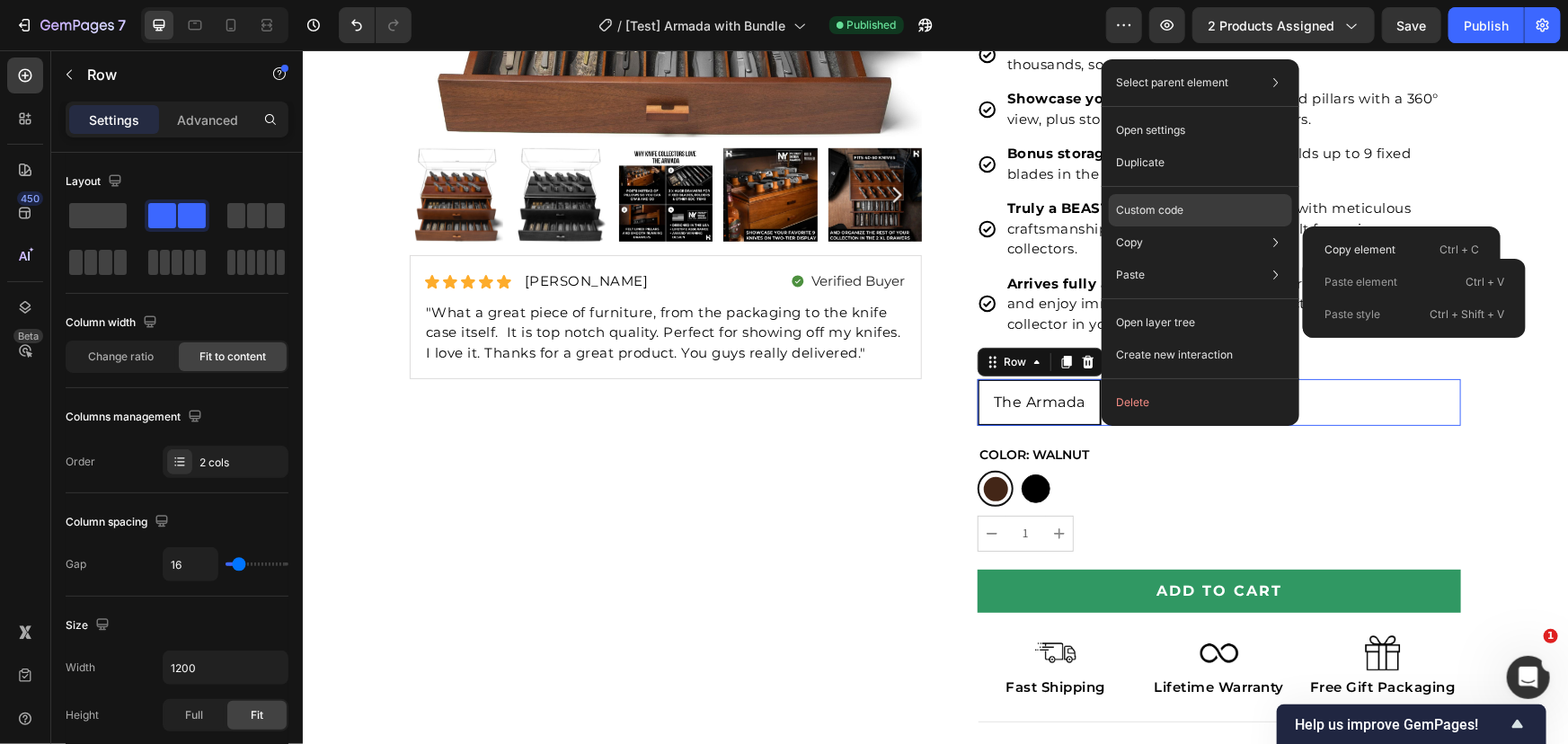
click at [1150, 205] on p "Custom code" at bounding box center [1149, 210] width 67 height 16
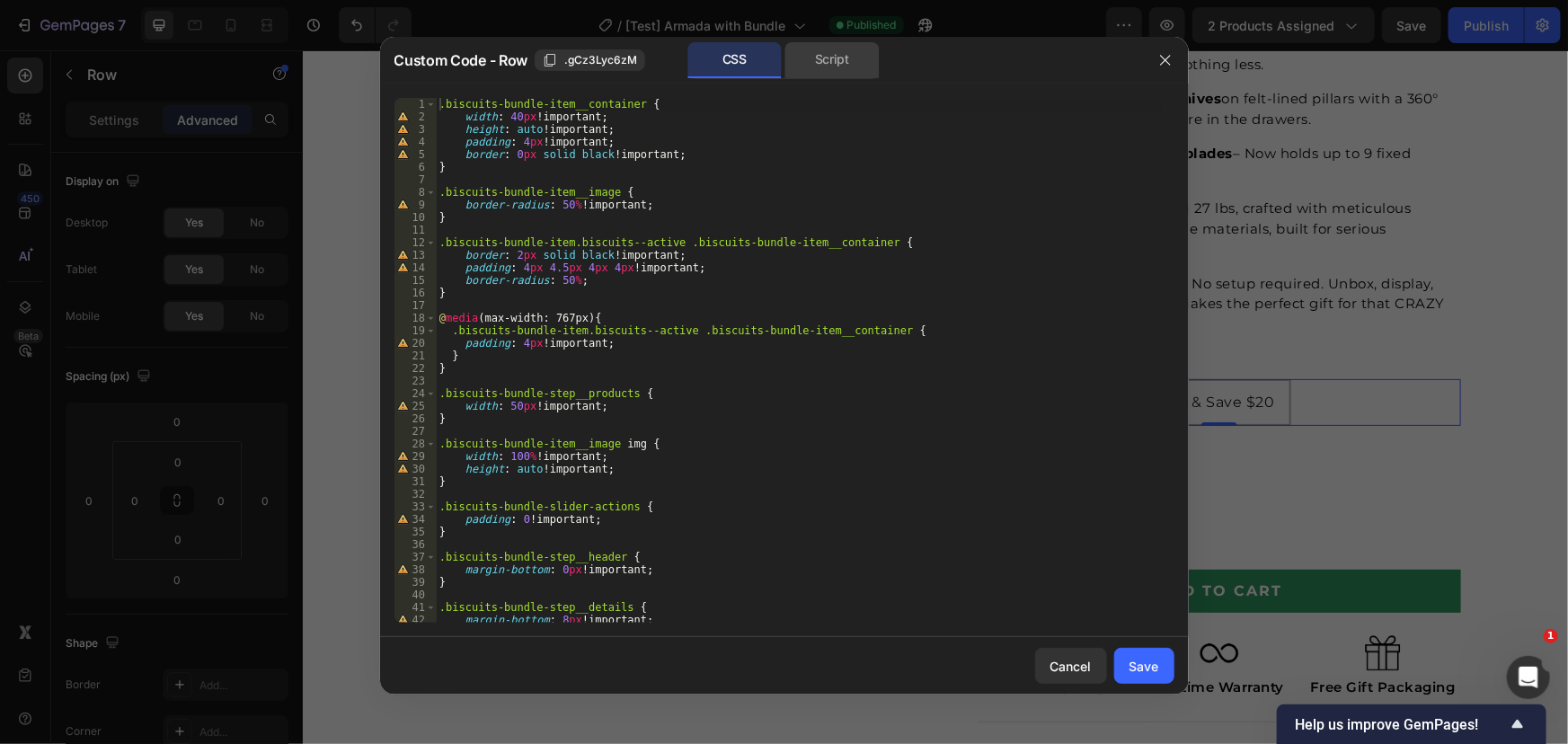
click at [854, 58] on div "Script" at bounding box center [832, 61] width 95 height 36
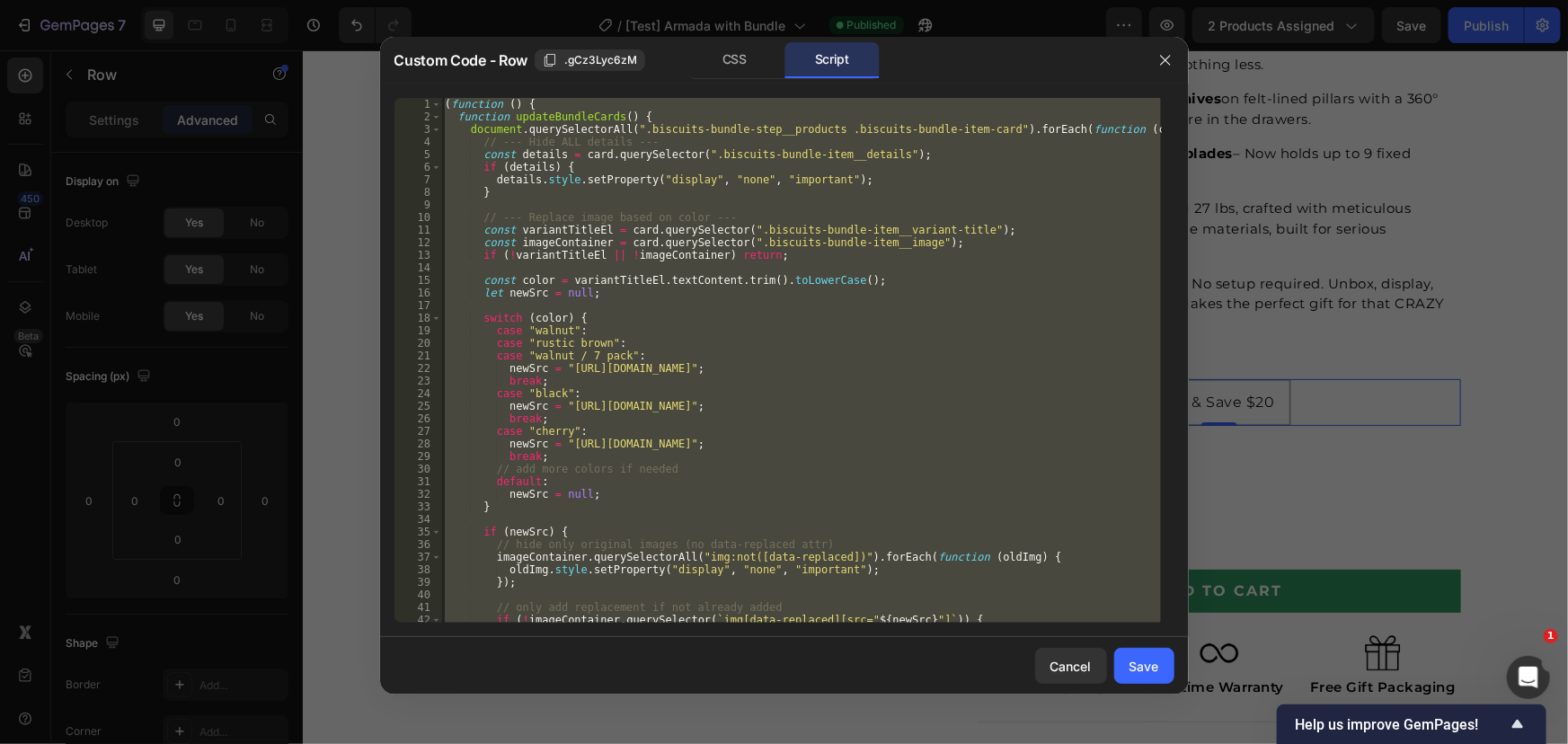
click at [651, 337] on div "( function ( ) { function updateBundleCards ( ) { document . querySelectorAll (…" at bounding box center [800, 360] width 720 height 525
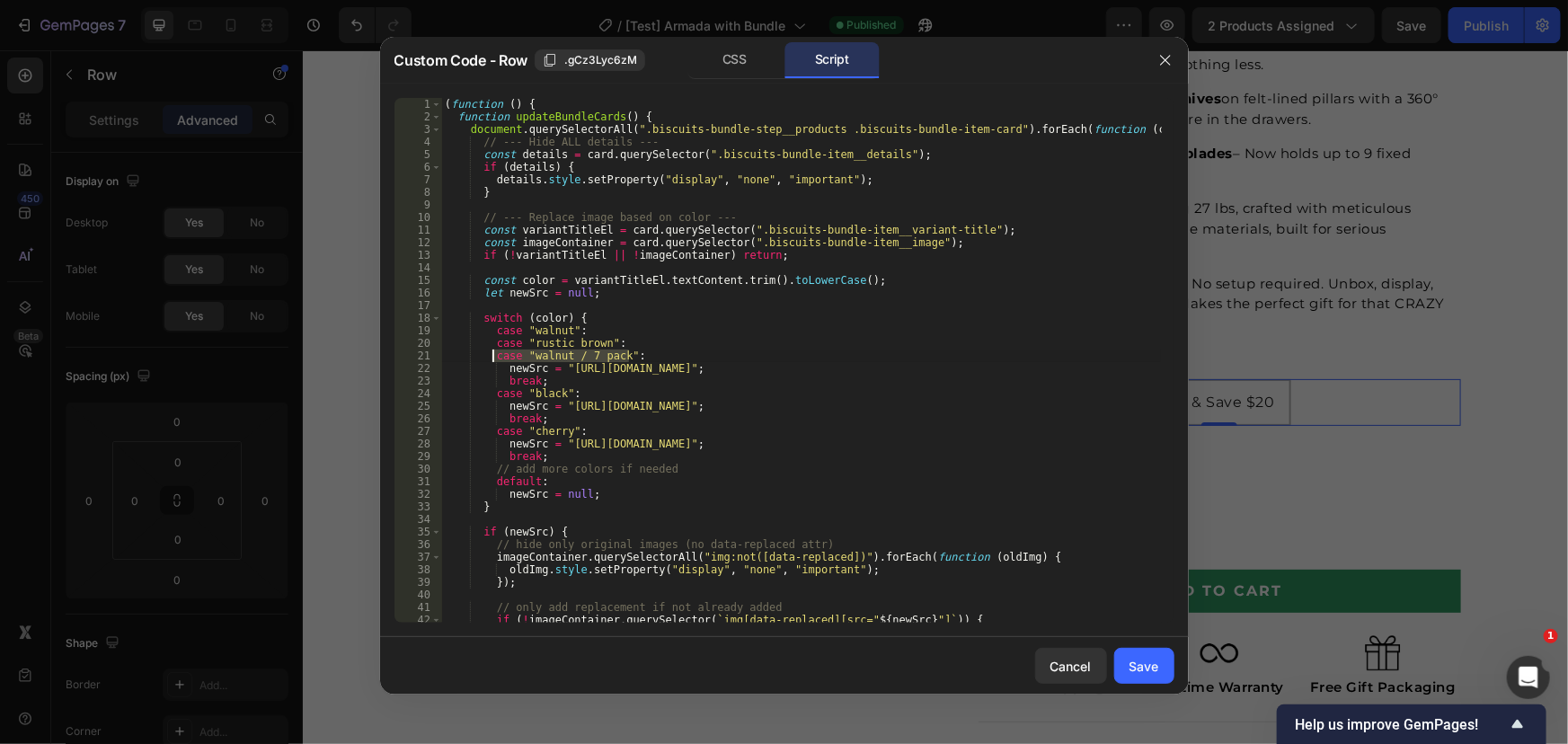
drag, startPoint x: 637, startPoint y: 354, endPoint x: 495, endPoint y: 355, distance: 142.0
click at [495, 355] on div "( function ( ) { function updateBundleCards ( ) { document . querySelectorAll (…" at bounding box center [800, 372] width 720 height 549
click at [587, 382] on div "( function ( ) { function updateBundleCards ( ) { document . querySelectorAll (…" at bounding box center [800, 372] width 720 height 549
type textarea "break;"
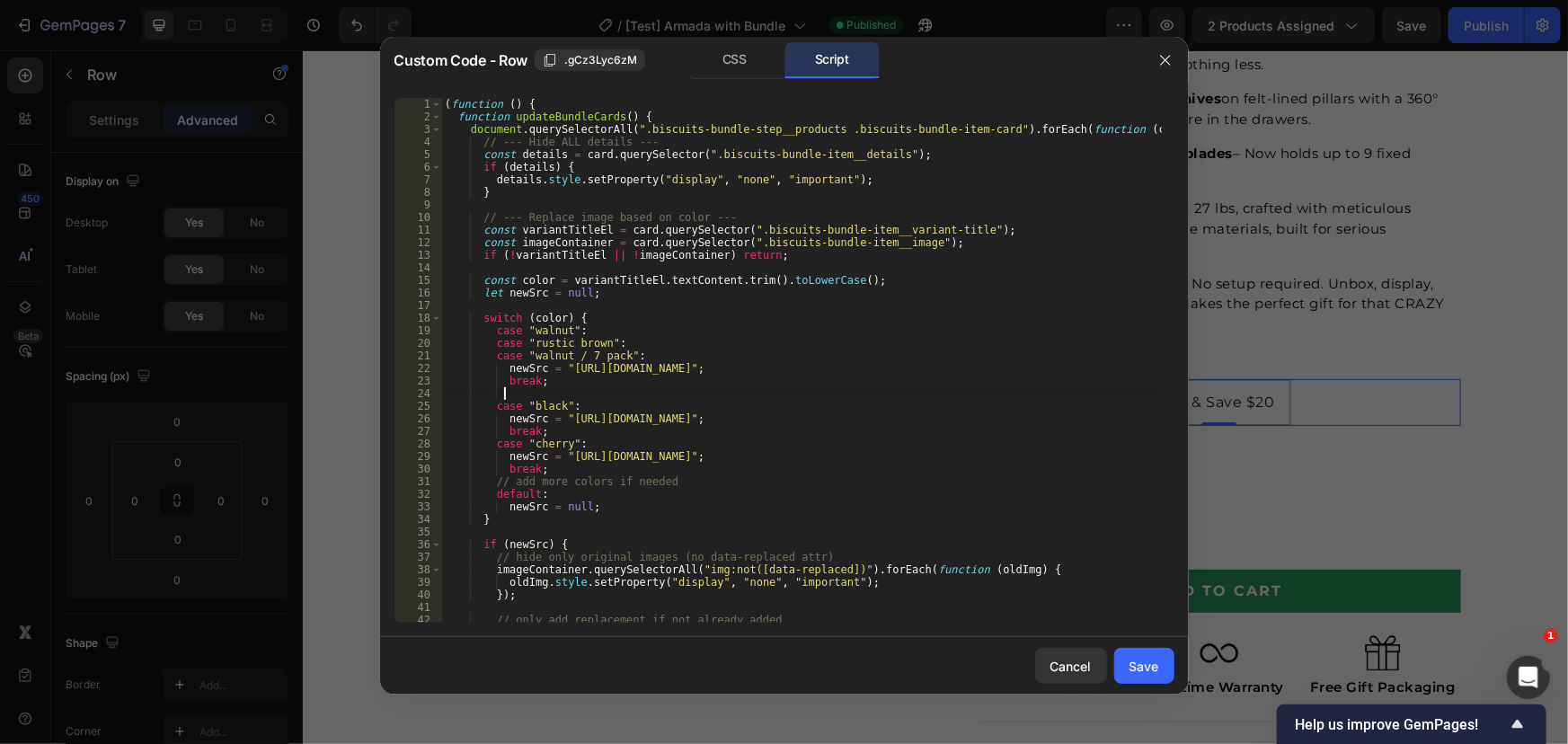
scroll to position [0, 4]
paste textarea "case "walnut / 7 pack":"
click at [479, 395] on div "( function ( ) { function updateBundleCards ( ) { document . querySelectorAll (…" at bounding box center [800, 372] width 720 height 549
click at [625, 397] on div "( function ( ) { function updateBundleCards ( ) { document . querySelectorAll (…" at bounding box center [800, 372] width 720 height 549
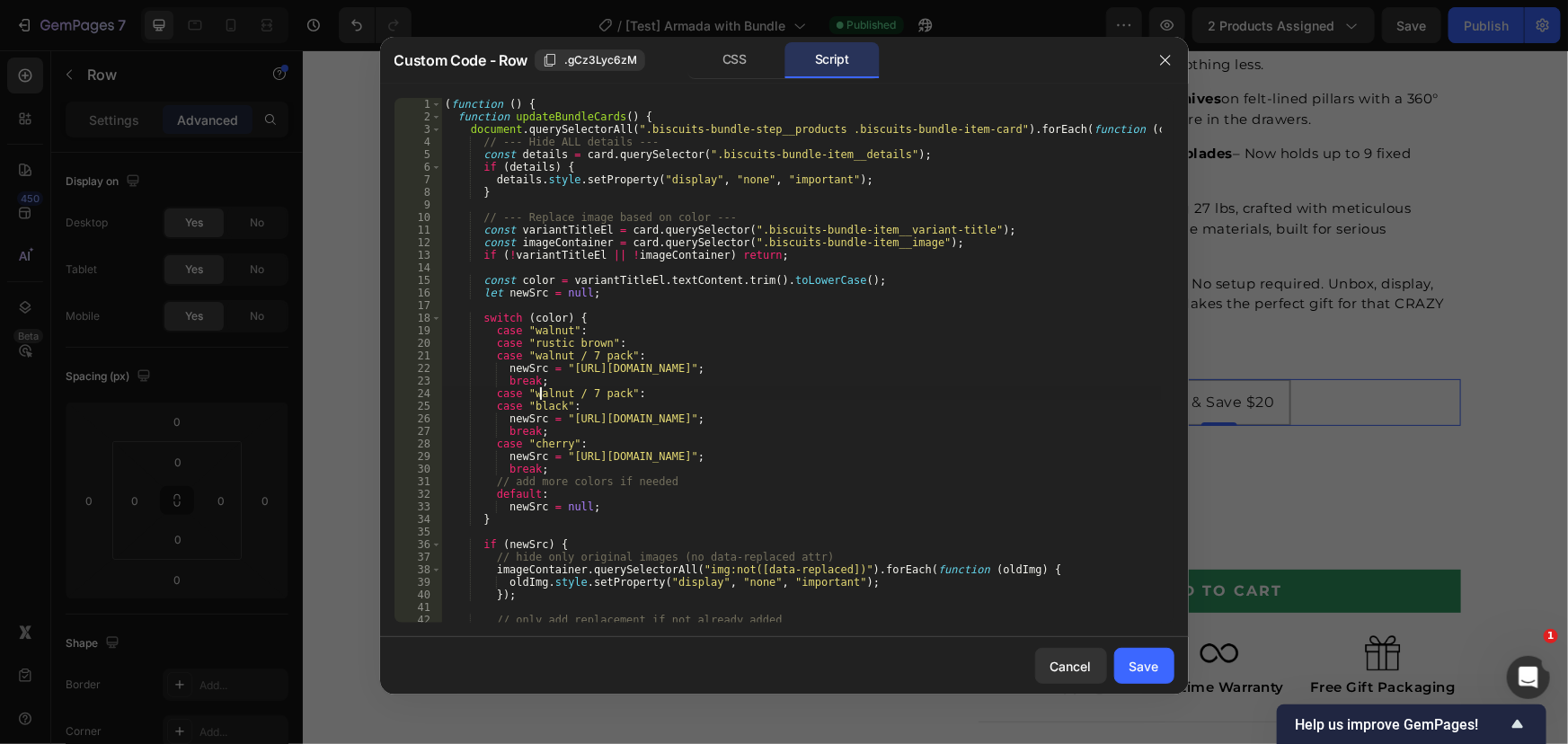
click at [543, 393] on div "( function ( ) { function updateBundleCards ( ) { document . querySelectorAll (…" at bounding box center [800, 372] width 720 height 549
click at [544, 392] on div "( function ( ) { function updateBundleCards ( ) { document . querySelectorAll (…" at bounding box center [800, 372] width 720 height 549
click at [624, 372] on div "( function ( ) { function updateBundleCards ( ) { document . querySelectorAll (…" at bounding box center [800, 372] width 720 height 549
click at [646, 427] on div "( function ( ) { function updateBundleCards ( ) { document . querySelectorAll (…" at bounding box center [800, 372] width 720 height 549
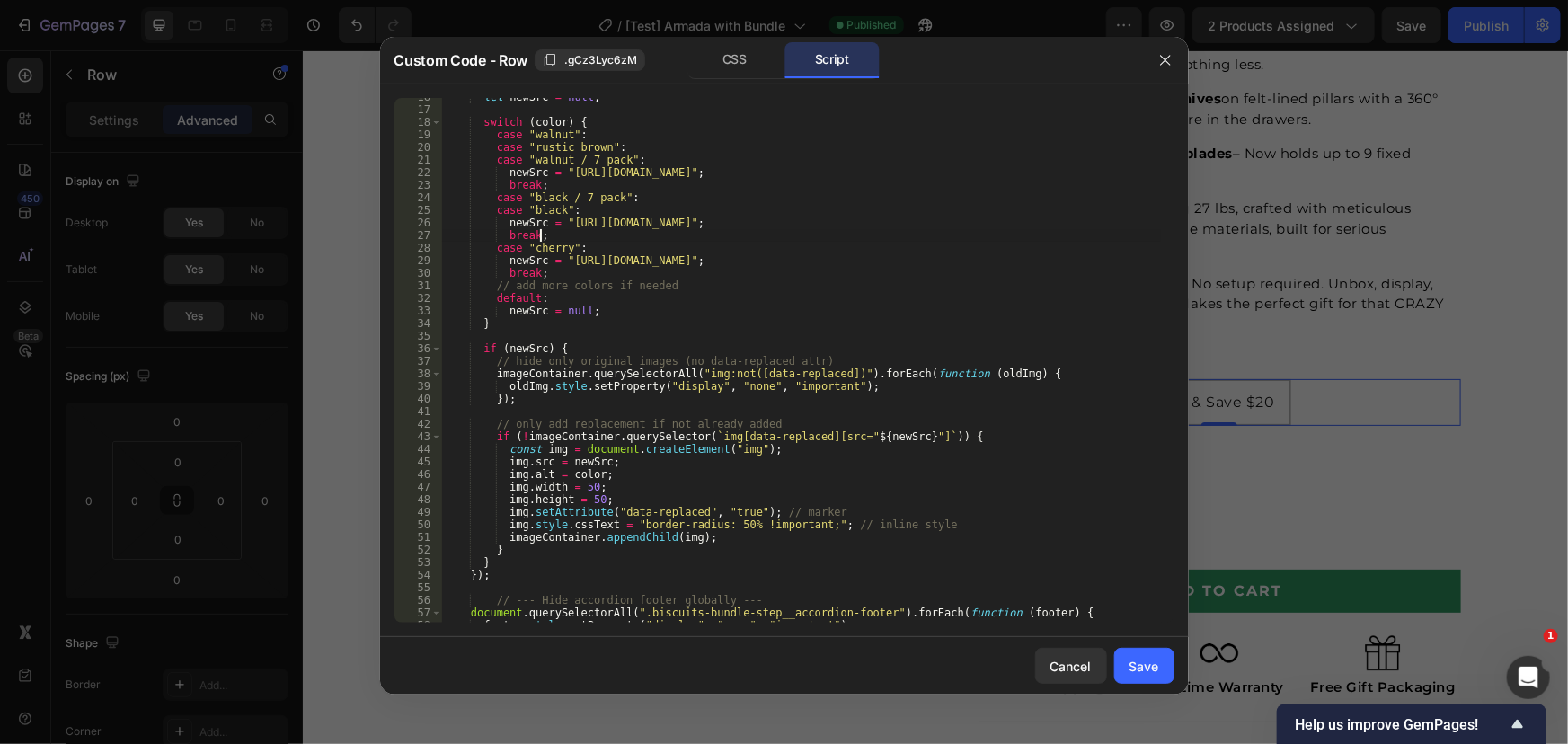
scroll to position [0, 0]
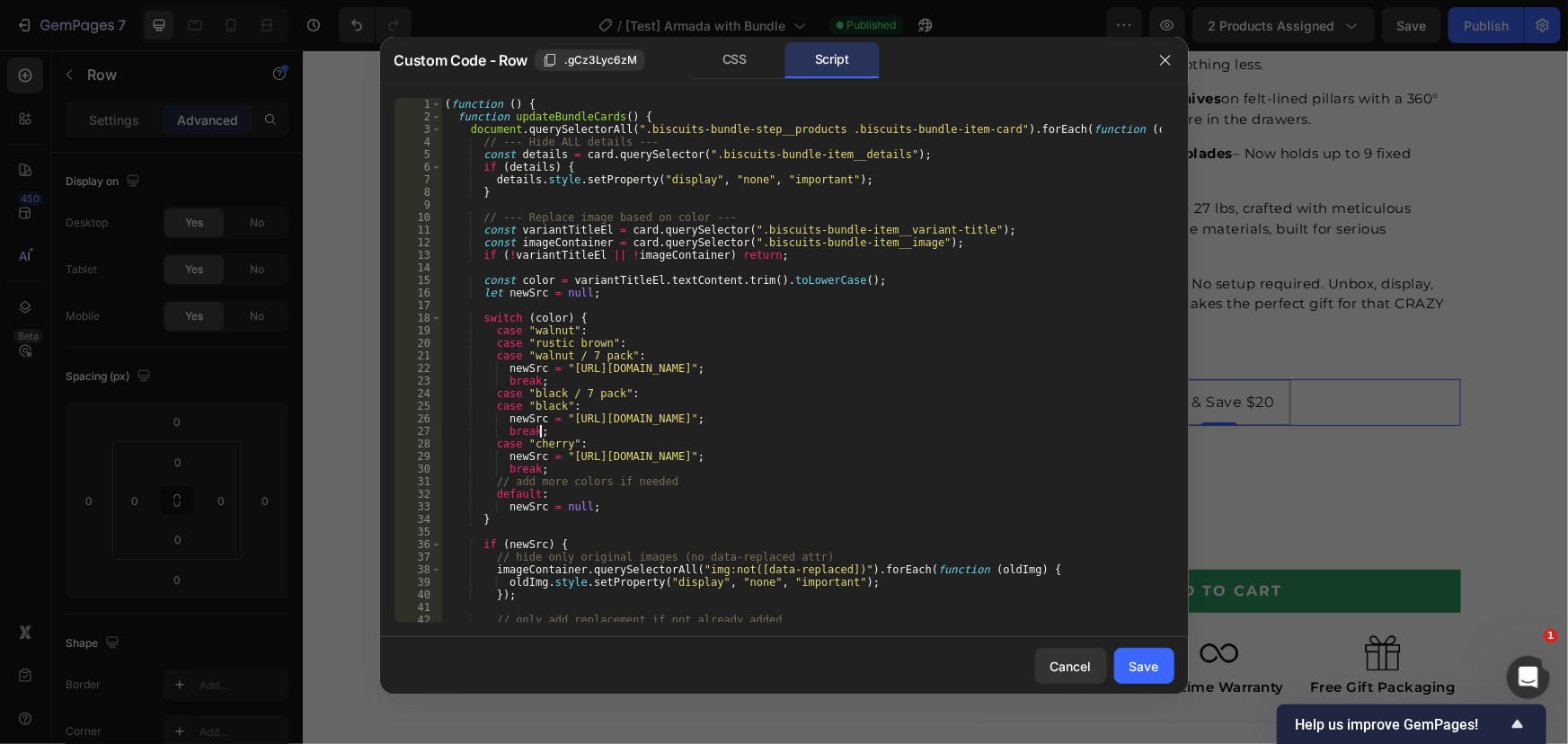
click at [694, 517] on div "( function ( ) { function updateBundleCards ( ) { document . querySelectorAll (…" at bounding box center [800, 372] width 720 height 549
type textarea "}"
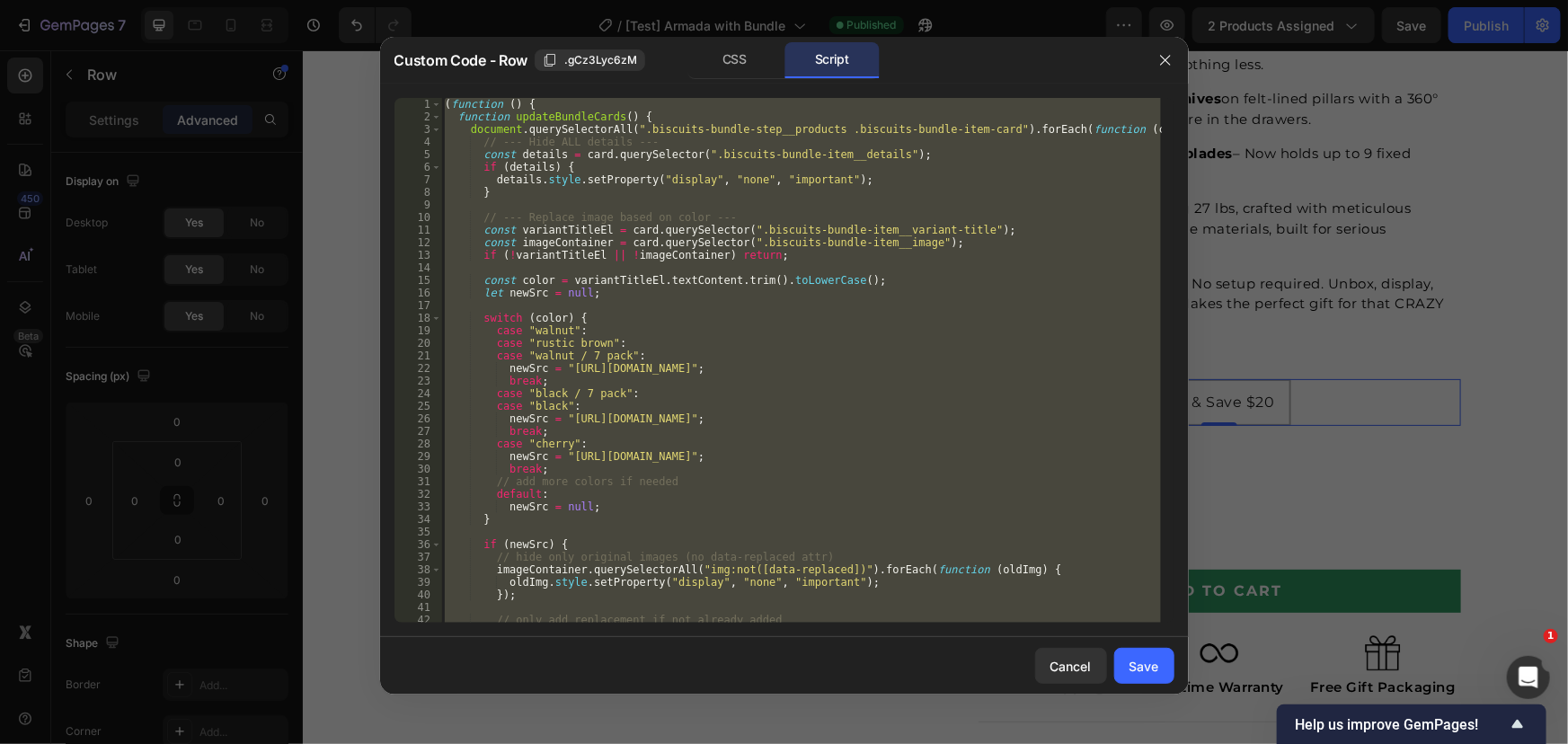
click at [719, 479] on div "( function ( ) { function updateBundleCards ( ) { document . querySelectorAll (…" at bounding box center [800, 360] width 720 height 525
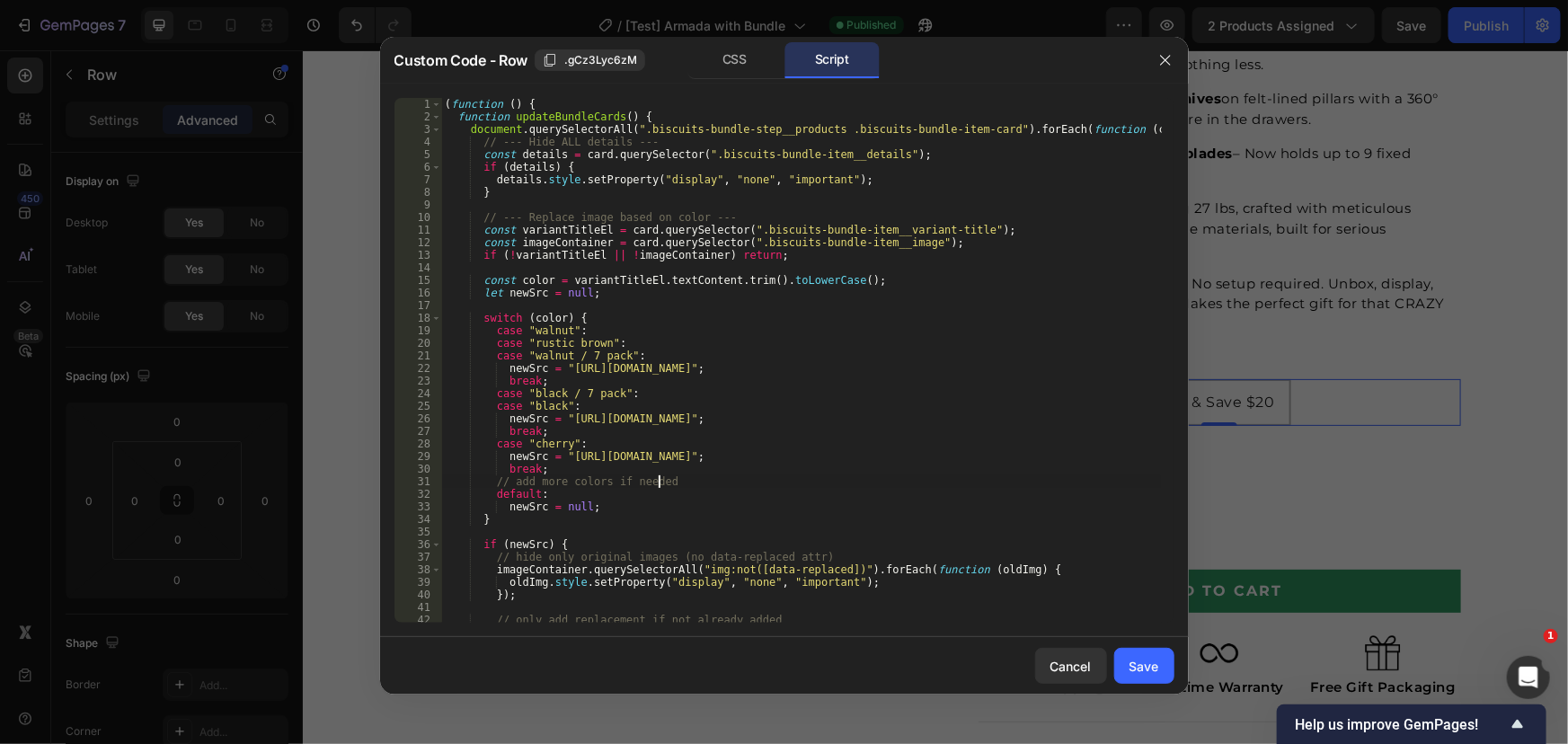
click at [681, 510] on div "( function ( ) { function updateBundleCards ( ) { document . querySelectorAll (…" at bounding box center [800, 372] width 720 height 549
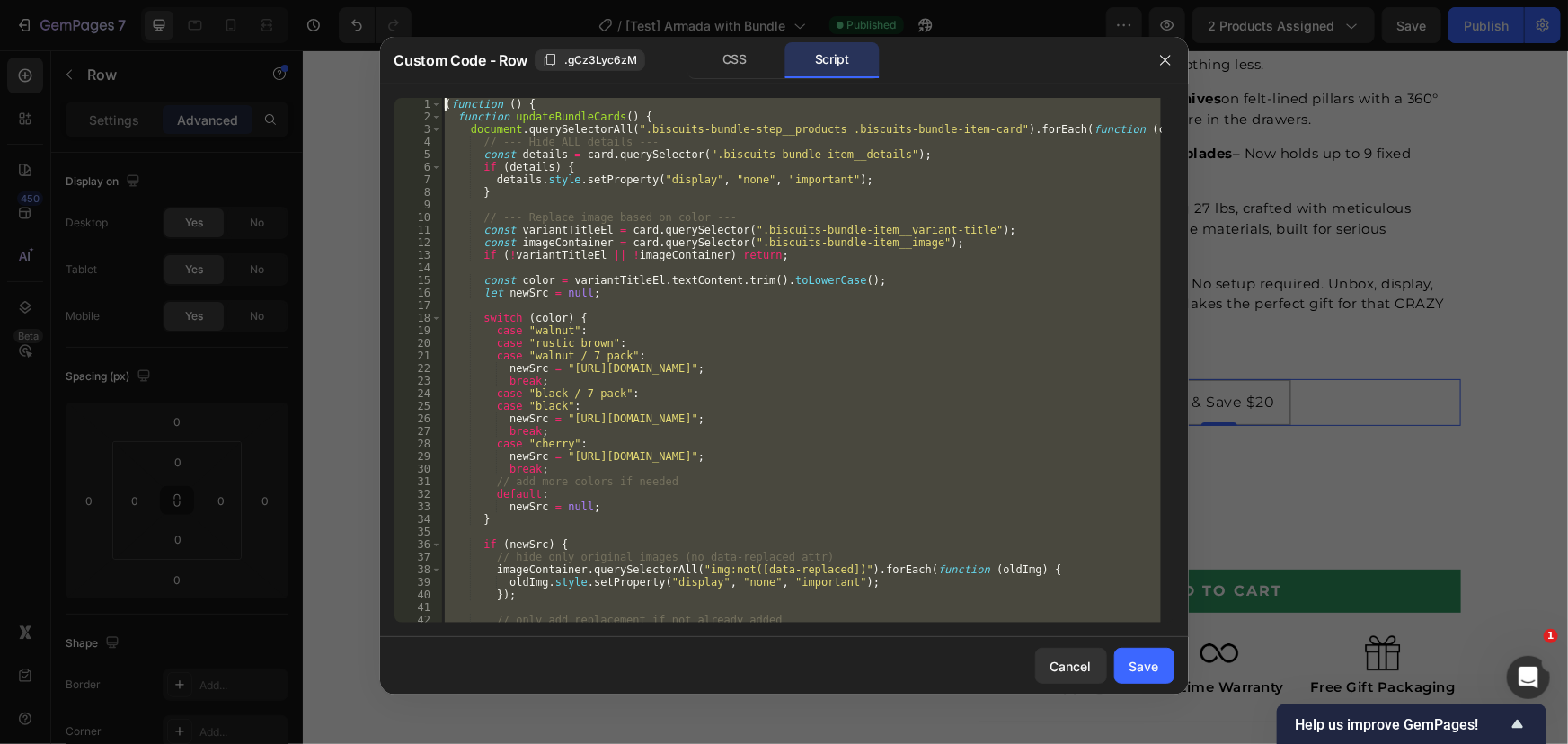
drag, startPoint x: 484, startPoint y: 562, endPoint x: 373, endPoint y: 84, distance: 490.7
click at [373, 84] on div "Custom Code - Row .gCz3Lyc6zM CSS Script newSrc = null; 1 2 3 4 5 6 7 8 9 10 11…" at bounding box center [784, 372] width 1568 height 744
type textarea "// (function () { // function updateBundleCards() {"
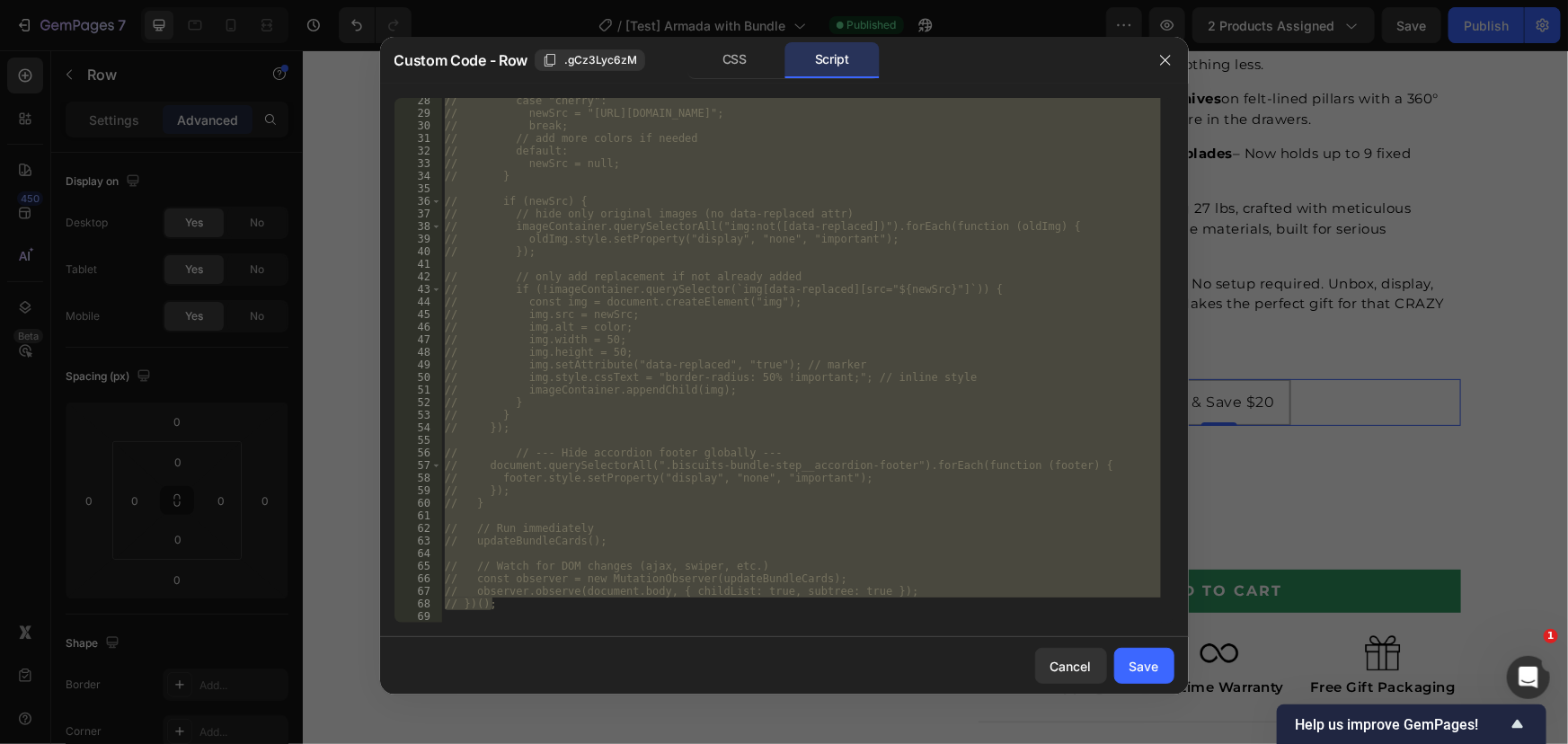
scroll to position [637, 0]
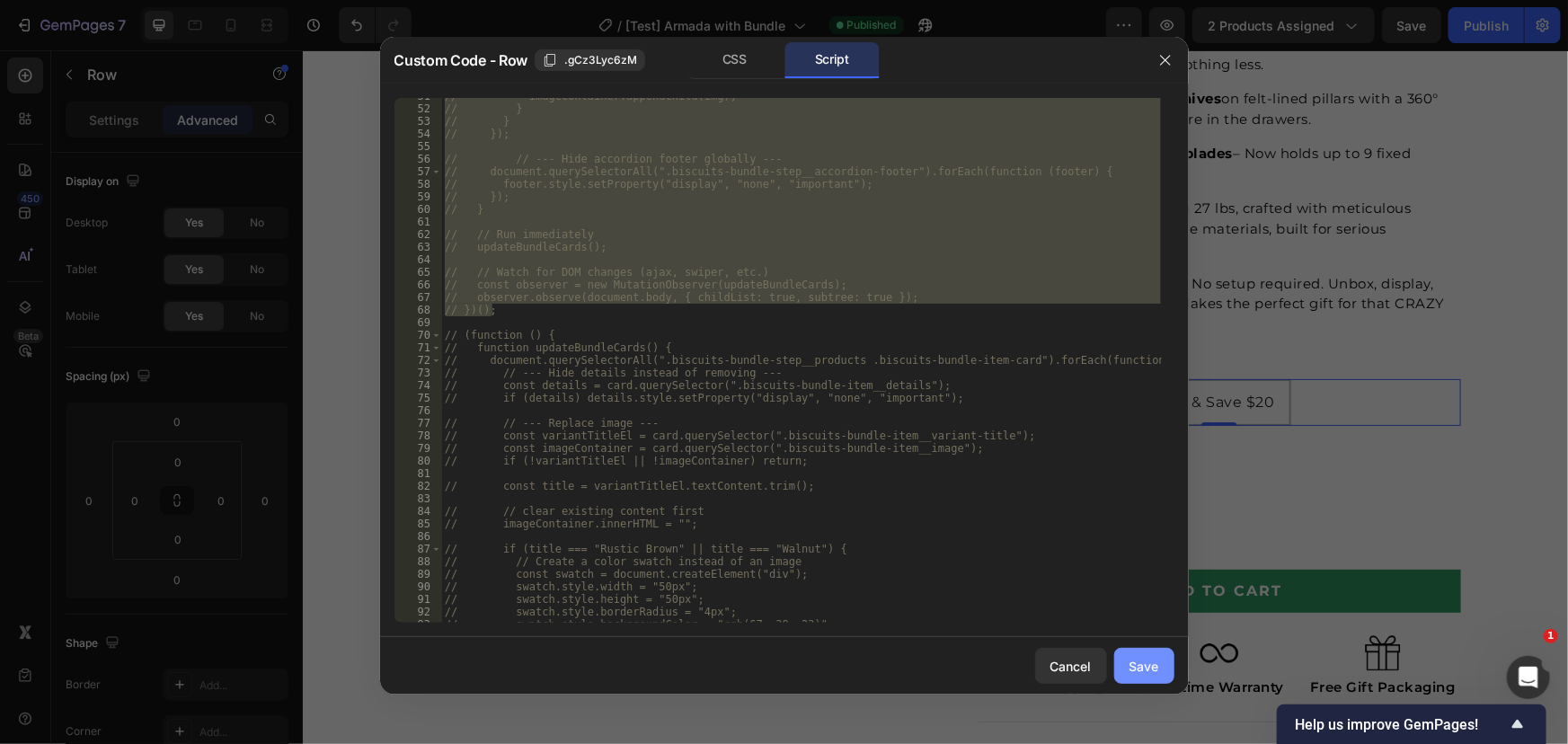
click at [1137, 673] on div "Save" at bounding box center [1143, 666] width 29 height 19
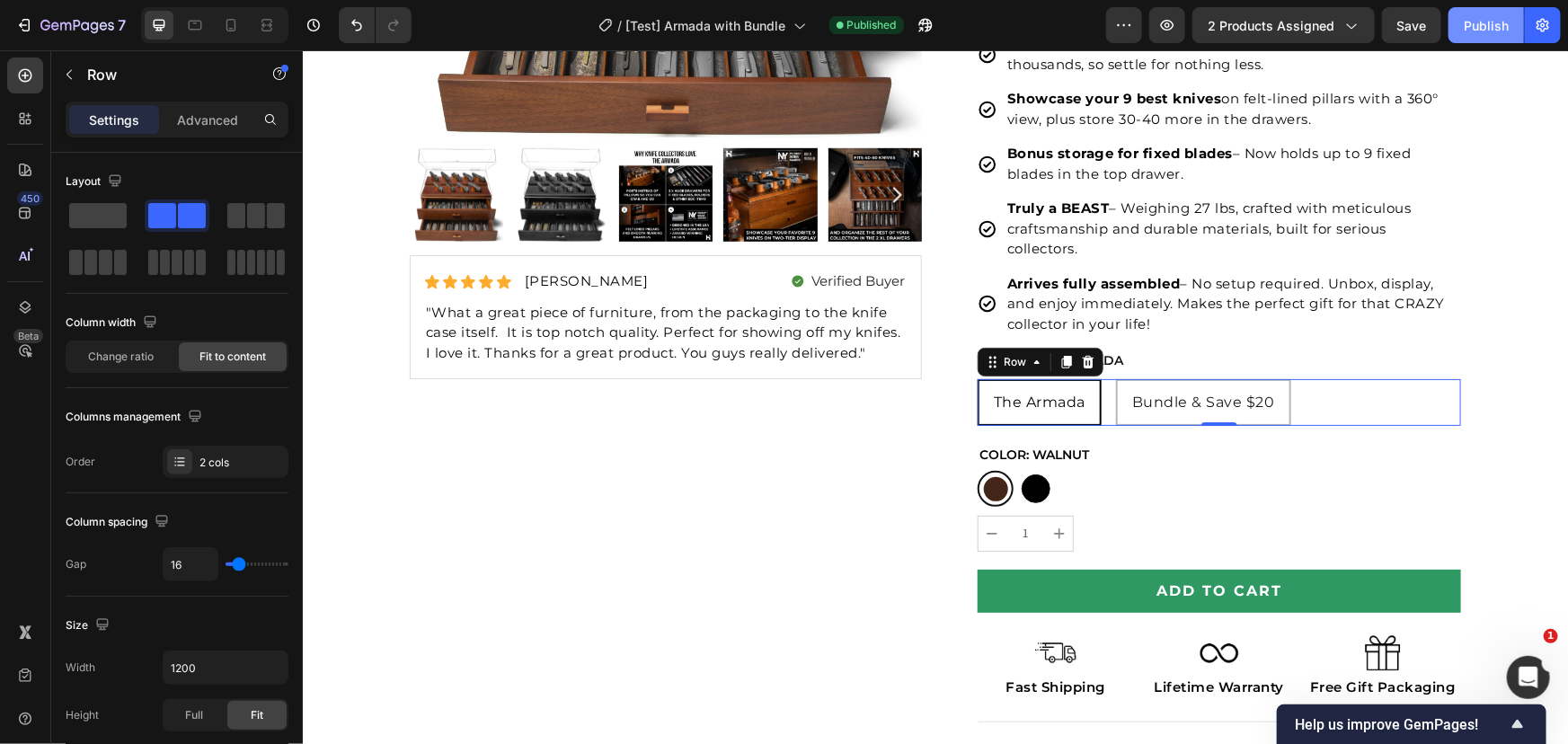
click at [1465, 35] on button "Publish" at bounding box center [1486, 26] width 76 height 36
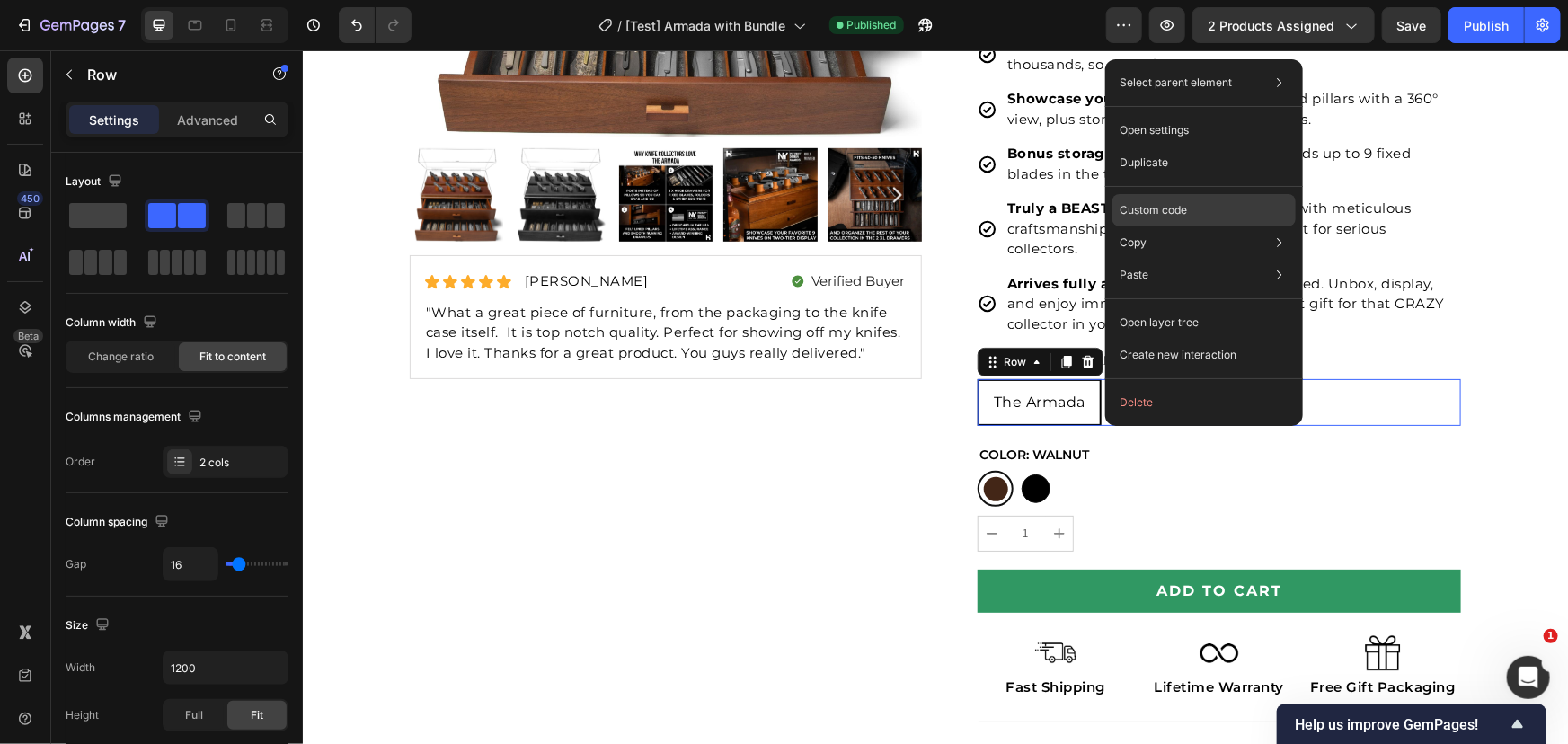
click at [1151, 206] on p "Custom code" at bounding box center [1153, 210] width 67 height 16
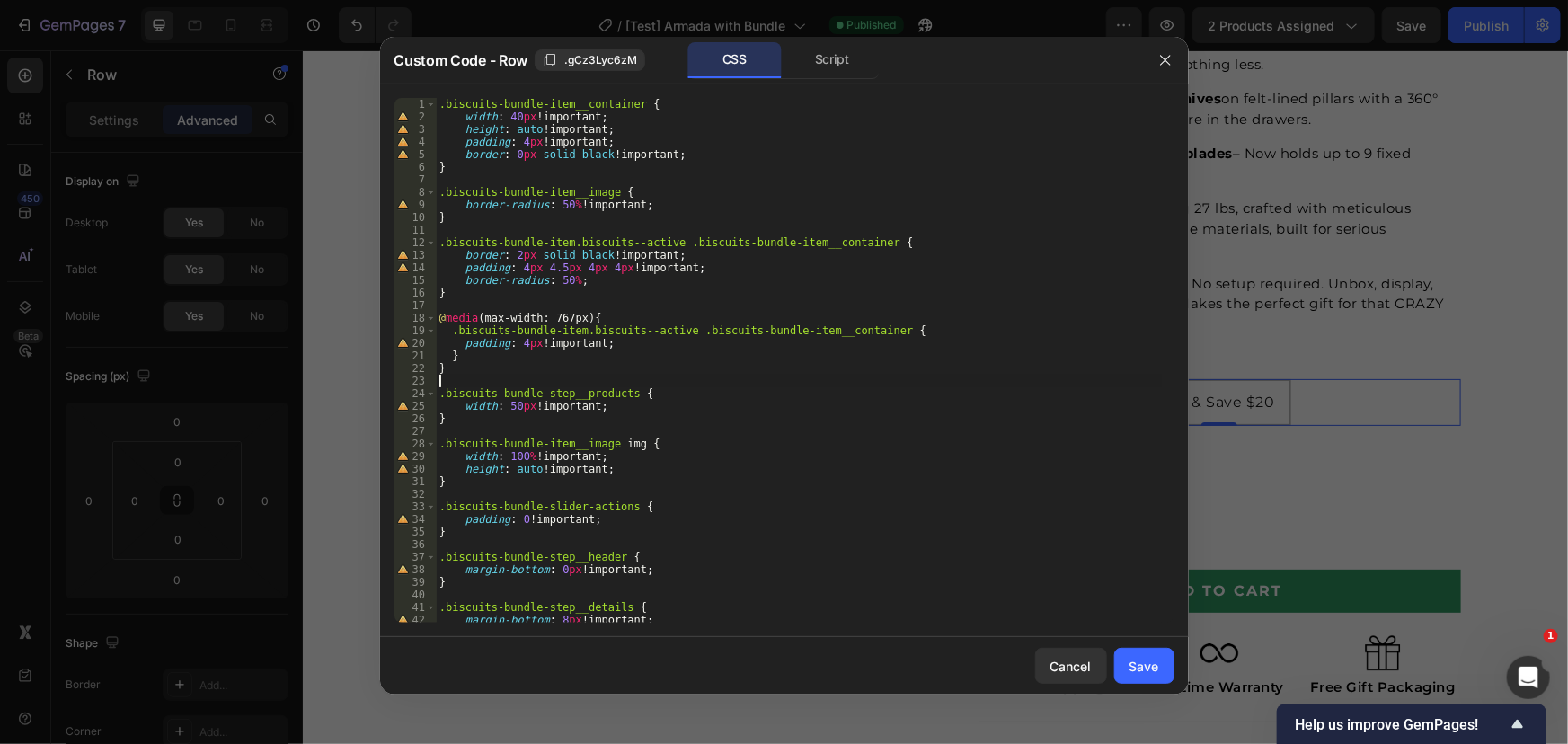
click at [907, 386] on div ".biscuits-bundle-item__container { width : 40 px !important ; height : auto !im…" at bounding box center [799, 372] width 726 height 549
click at [724, 349] on div ".biscuits-bundle-item__container { width : 40 px !important ; height : auto !im…" at bounding box center [799, 372] width 726 height 549
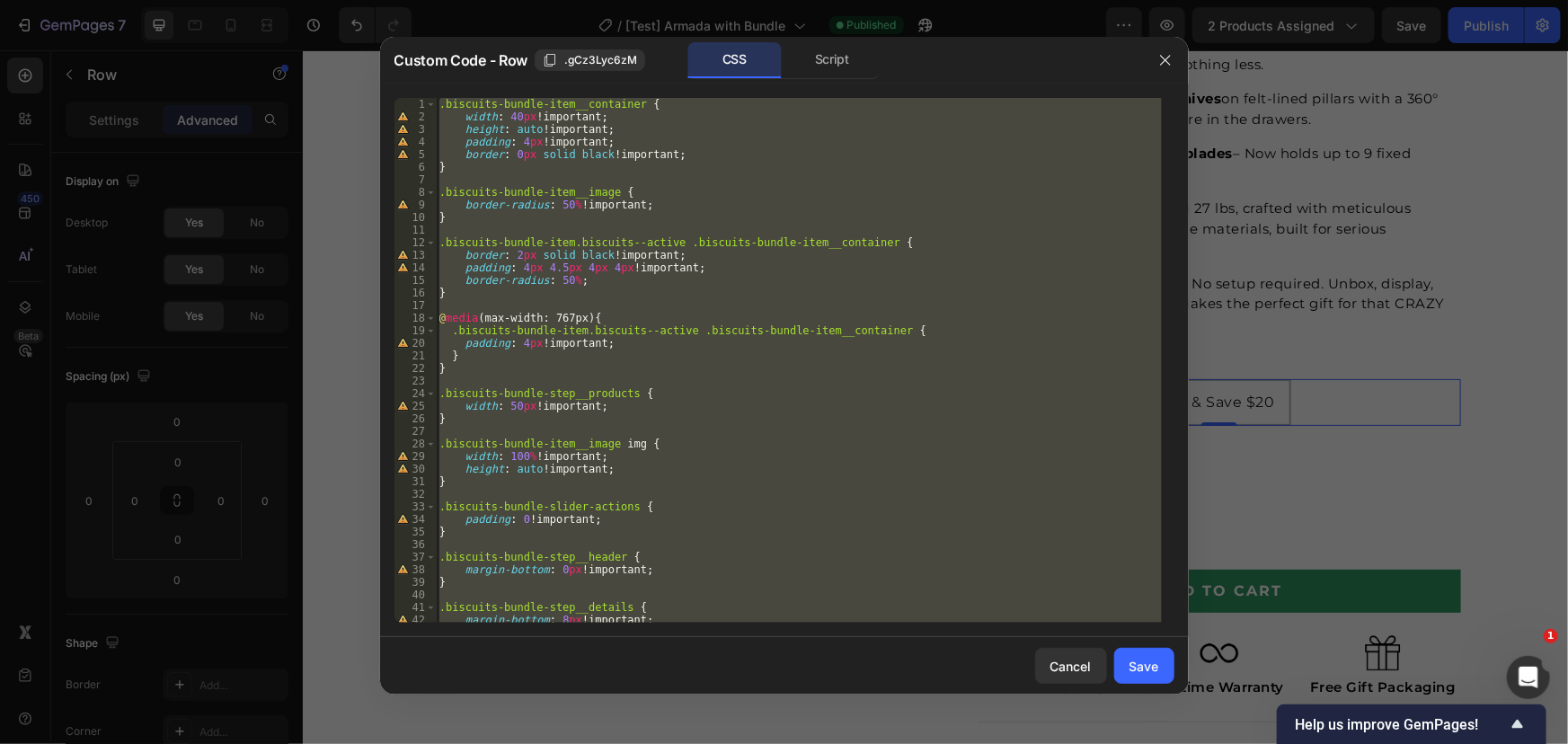
type textarea "@media (max-width: 767px) {"
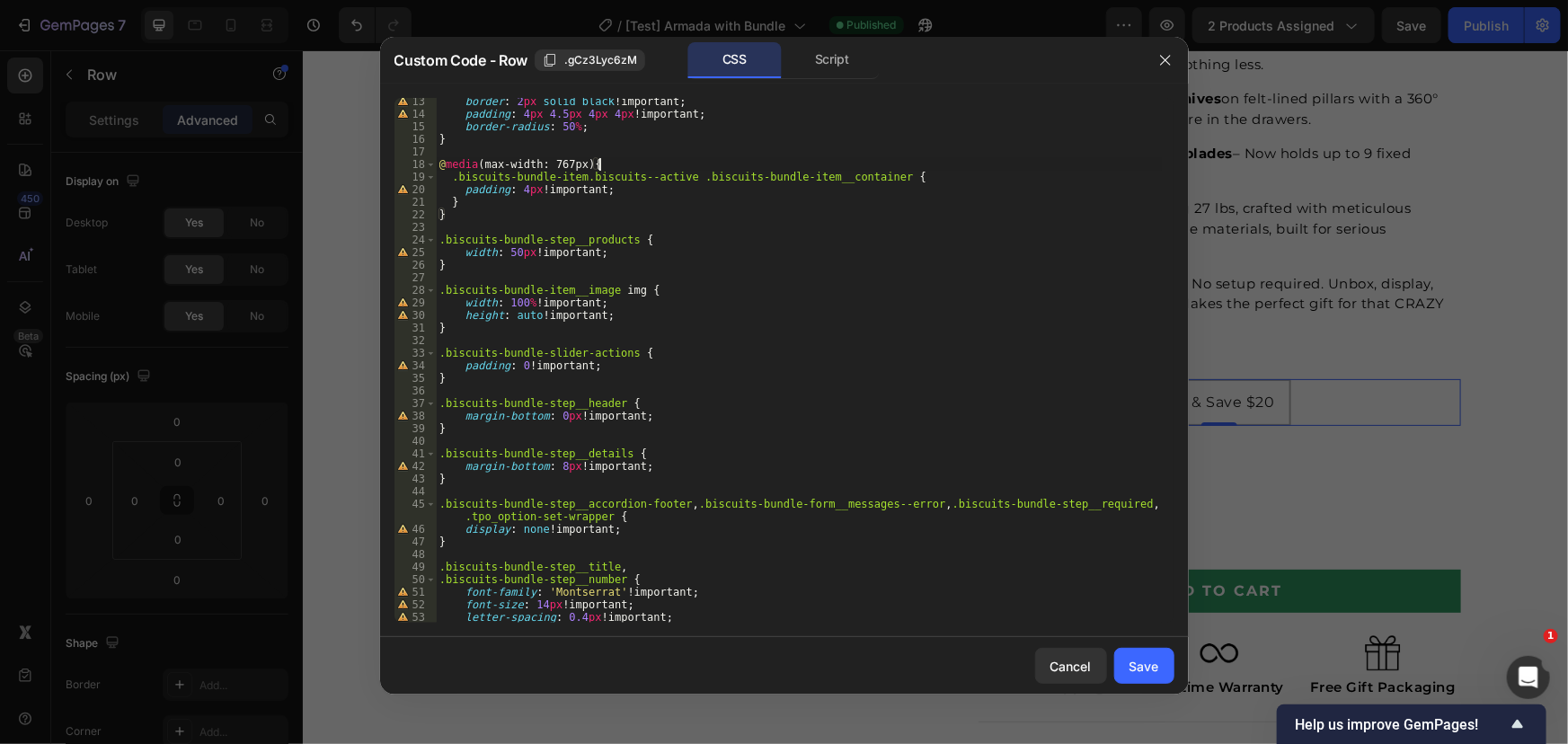
scroll to position [0, 0]
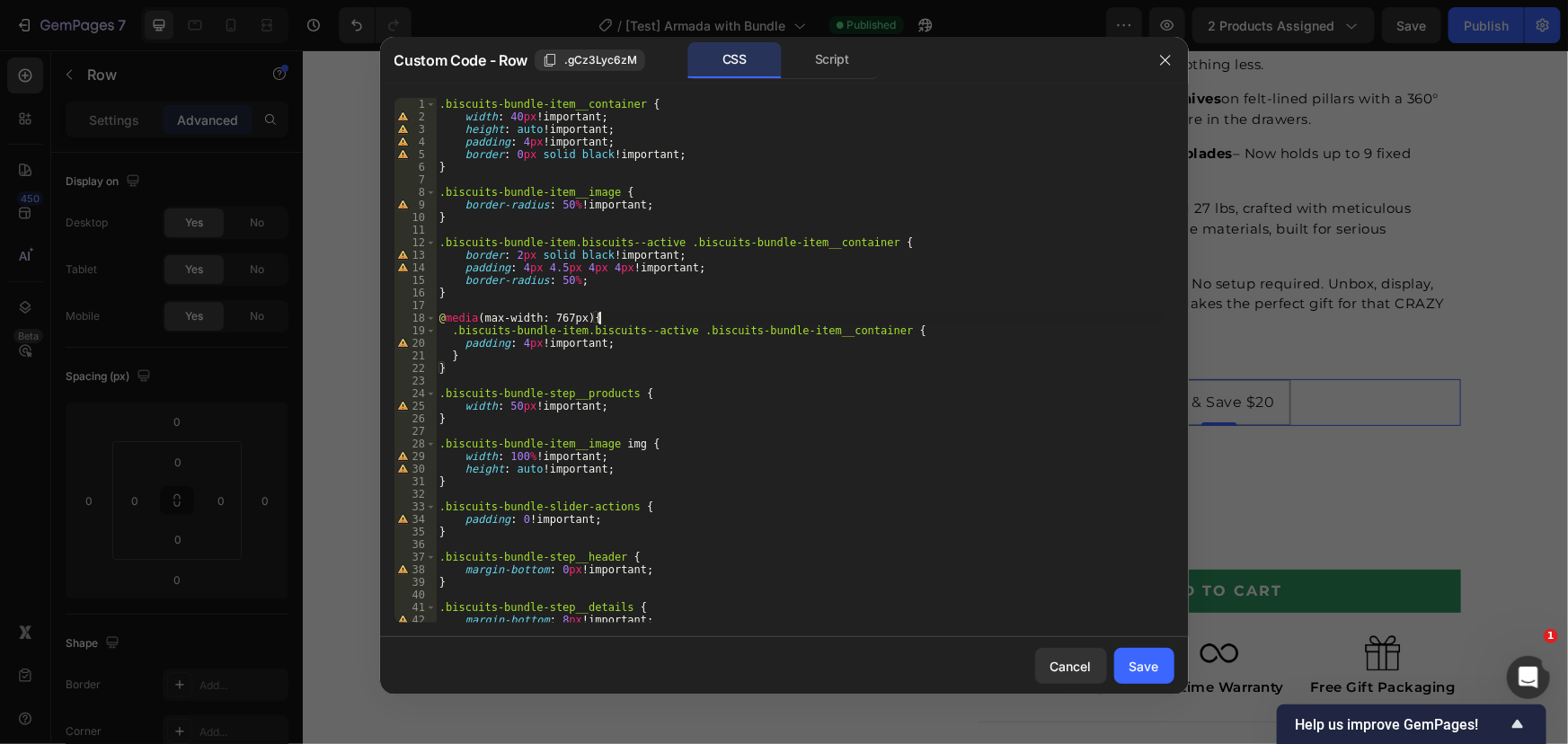
click at [525, 433] on div ".biscuits-bundle-item__container { width : 40 px !important ; height : auto !im…" at bounding box center [799, 372] width 726 height 549
click at [810, 271] on div ".biscuits-bundle-item__container { width : 40 px !important ; height : auto !im…" at bounding box center [799, 372] width 726 height 549
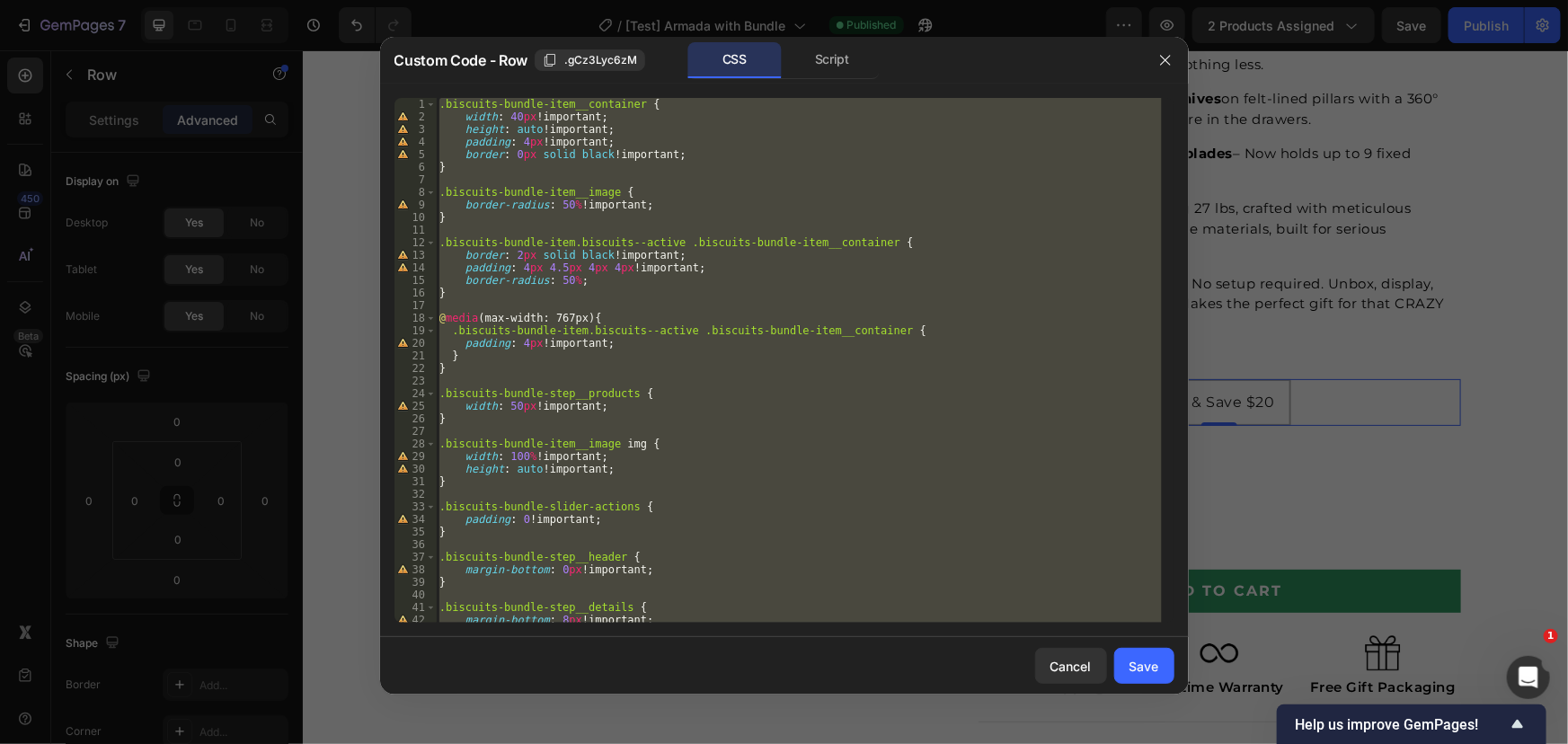
type textarea "/* }*/ /*}*/"
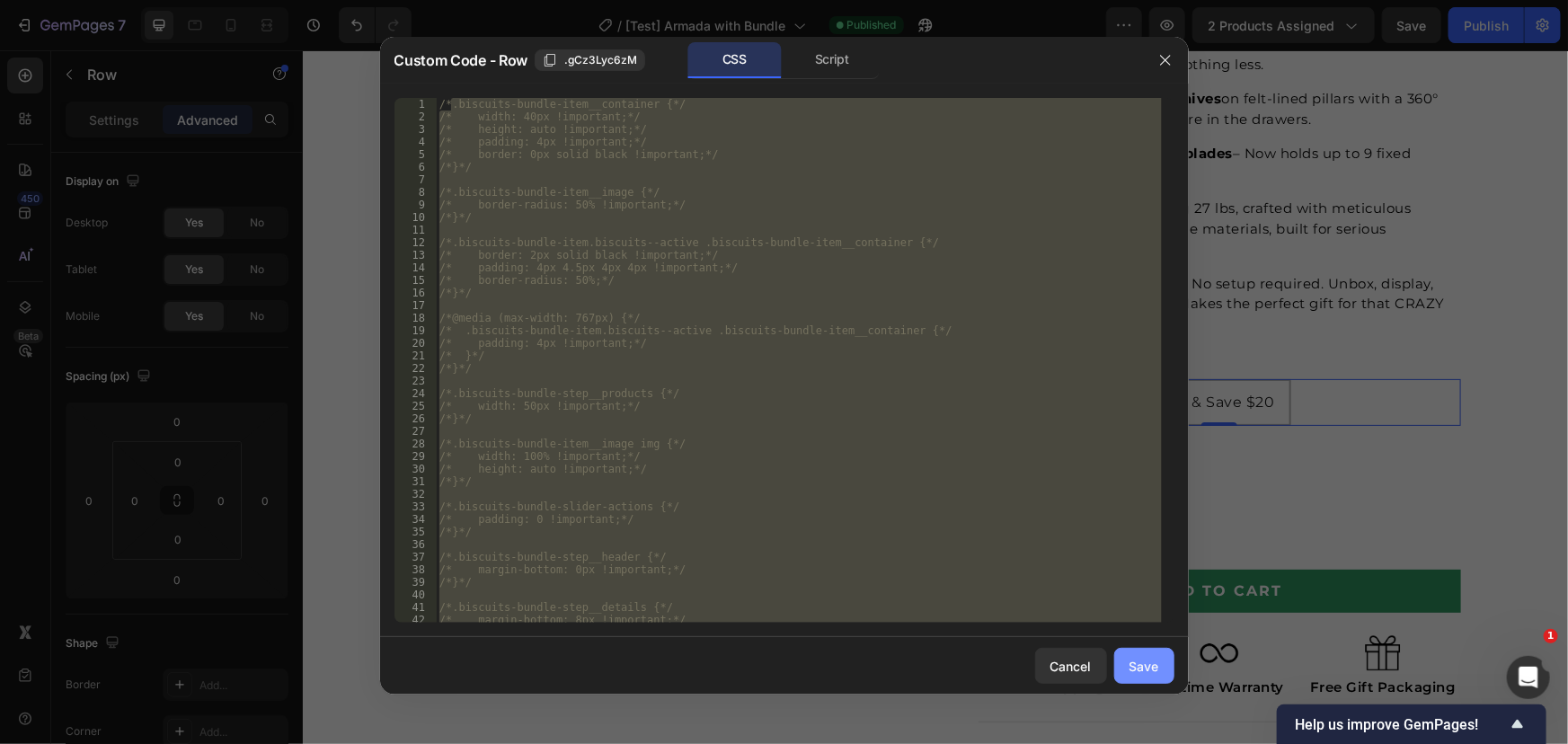
click at [1164, 657] on button "Save" at bounding box center [1144, 666] width 61 height 36
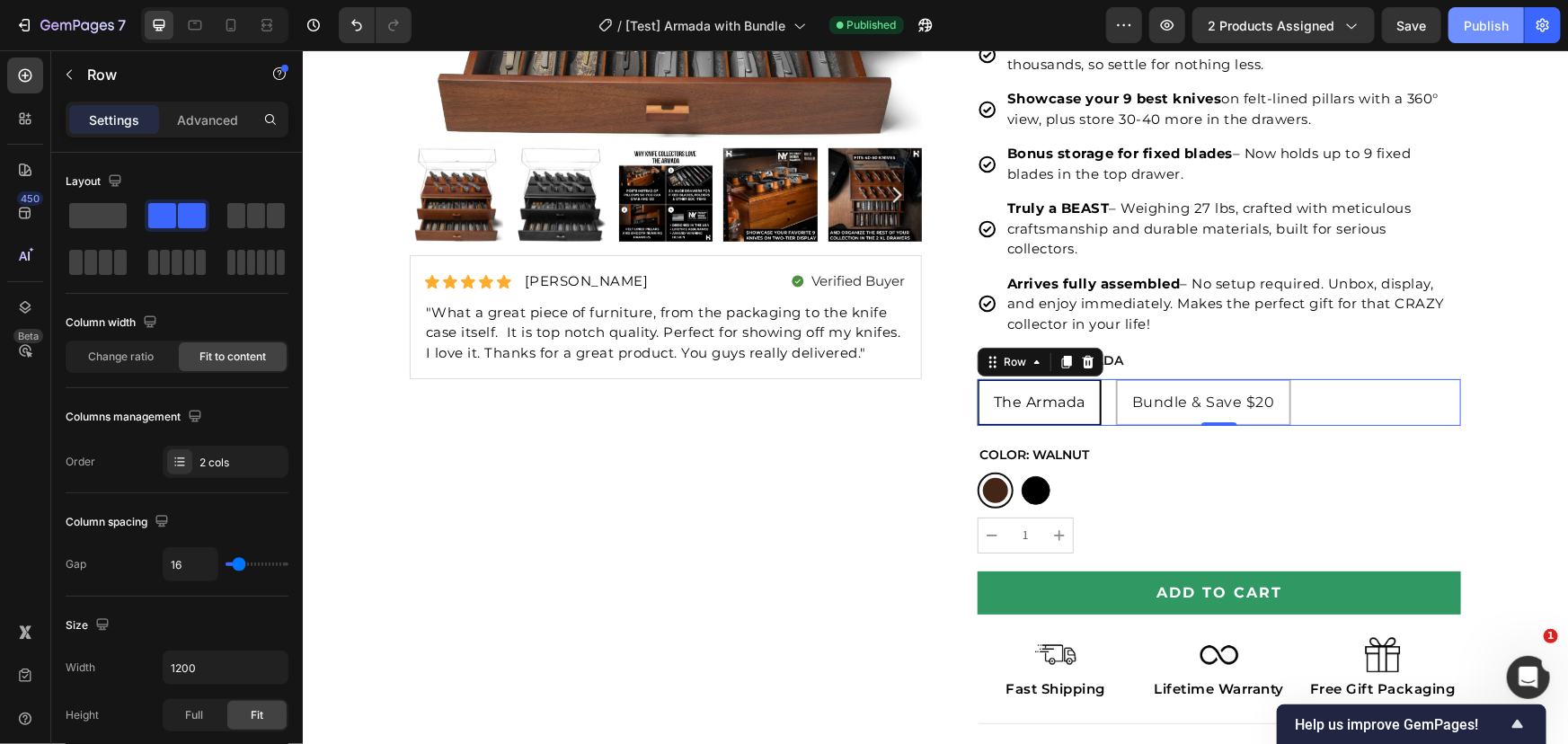
click at [1499, 38] on button "Publish" at bounding box center [1486, 26] width 76 height 36
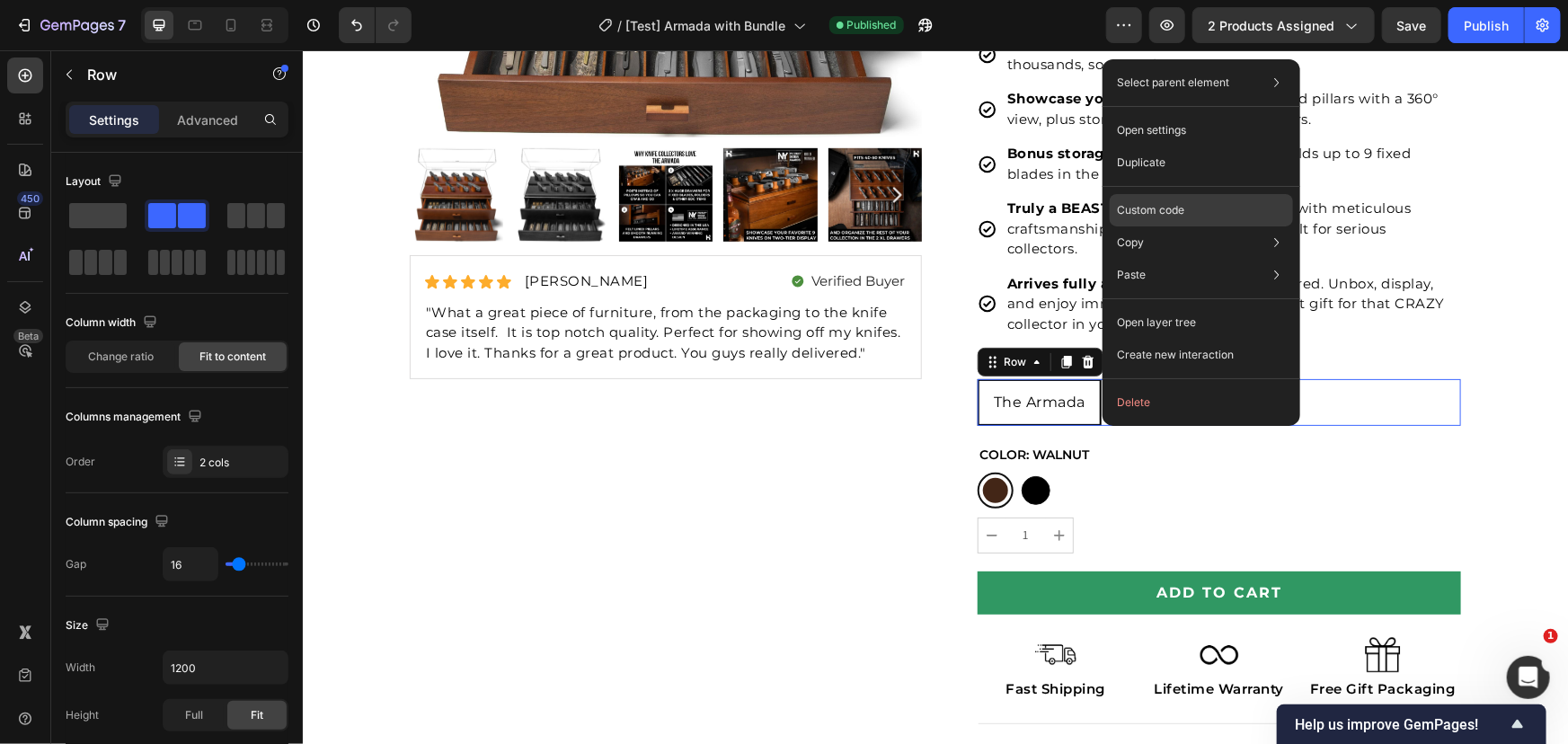
click at [1153, 211] on p "Custom code" at bounding box center [1150, 210] width 67 height 16
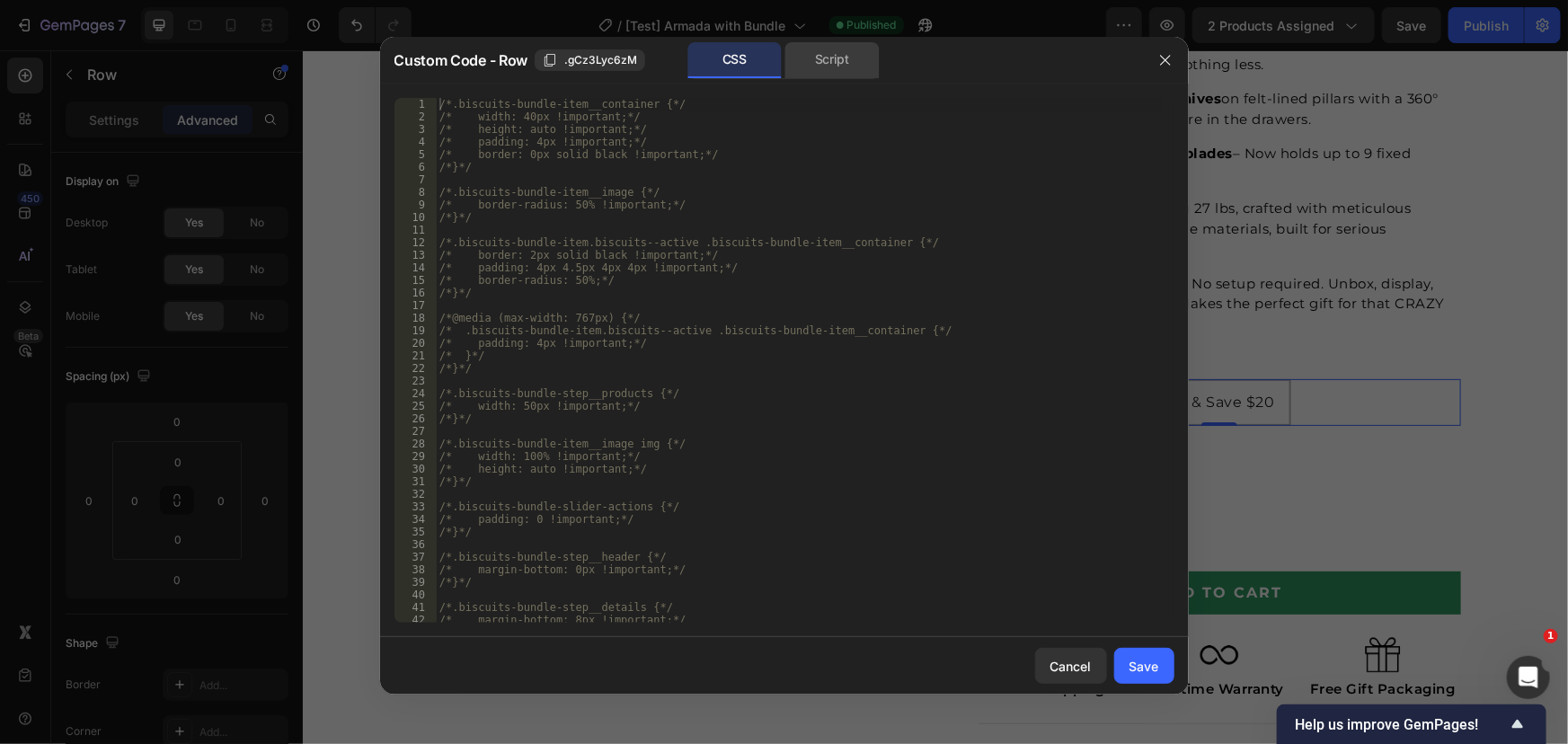
click at [818, 63] on div "Script" at bounding box center [832, 61] width 95 height 36
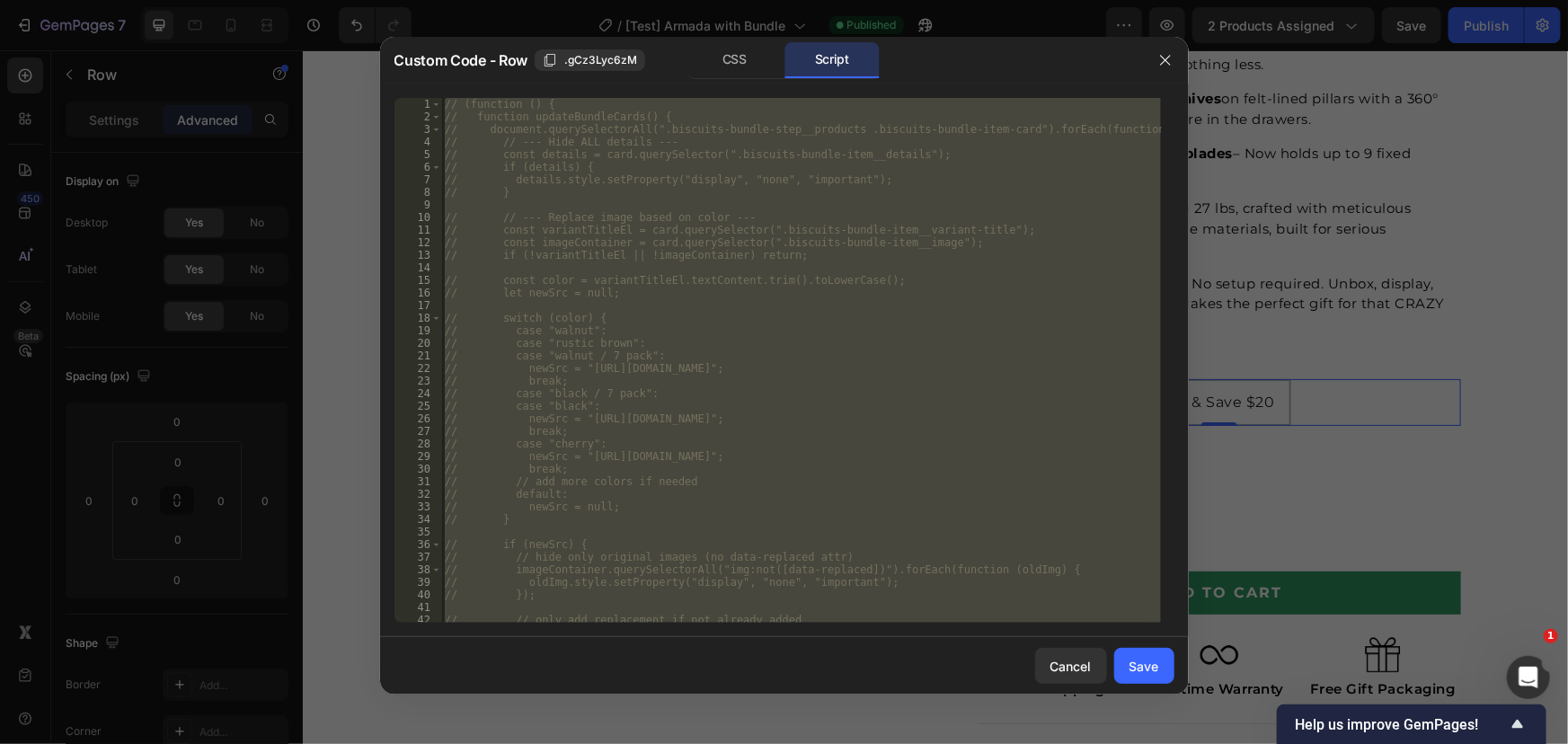
click at [787, 339] on div "// (function () { // function updateBundleCards() { // document.querySelectorAl…" at bounding box center [800, 360] width 720 height 525
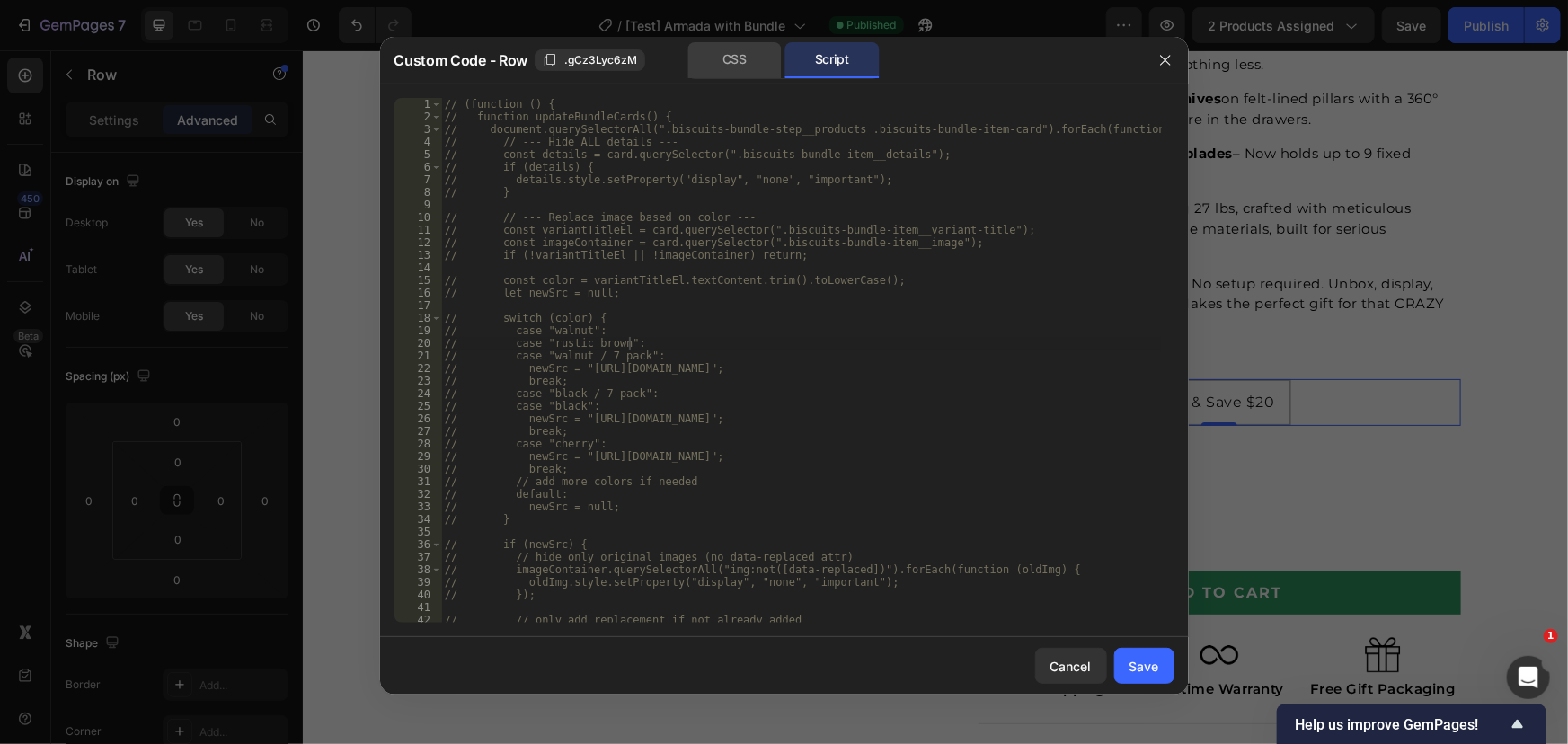
click at [728, 70] on div "CSS" at bounding box center [735, 61] width 95 height 36
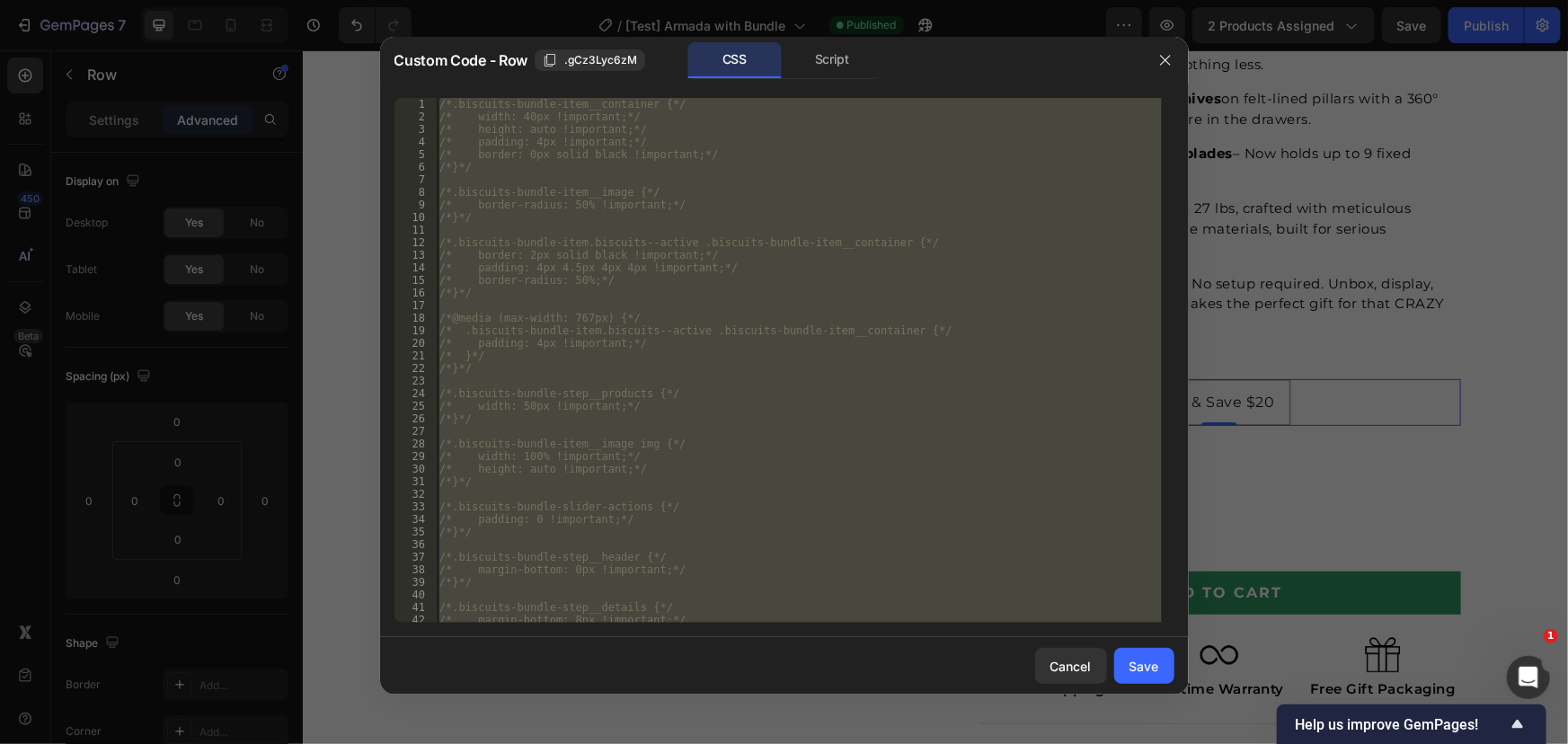
click at [758, 224] on div "/*.biscuits-bundle-item__container {*/ /* width: 40px !important;*/ /* height: …" at bounding box center [799, 360] width 726 height 525
type textarea "} }"
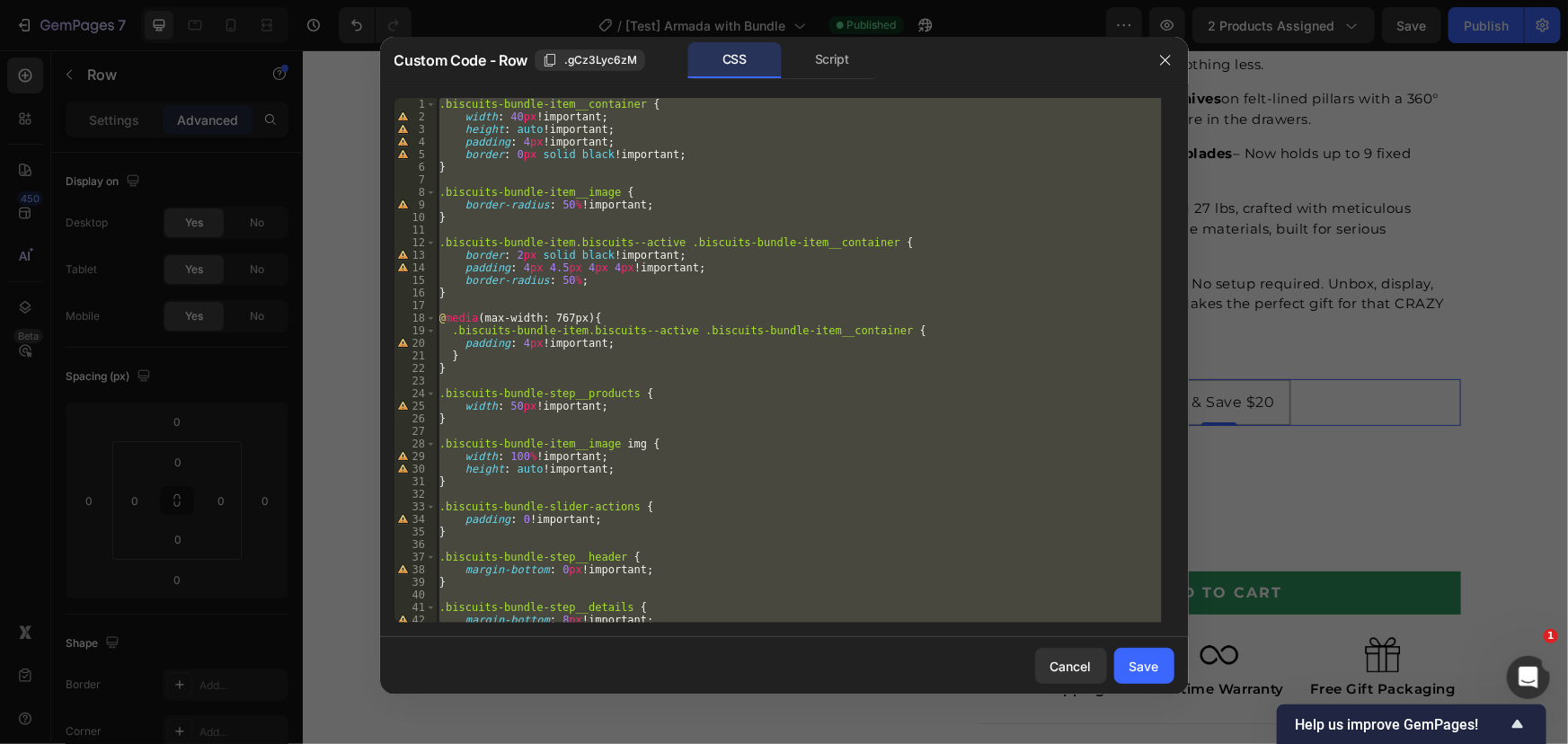
click at [675, 499] on div ".biscuits-bundle-item__container { width : 40 px !important ; height : auto !im…" at bounding box center [799, 360] width 726 height 525
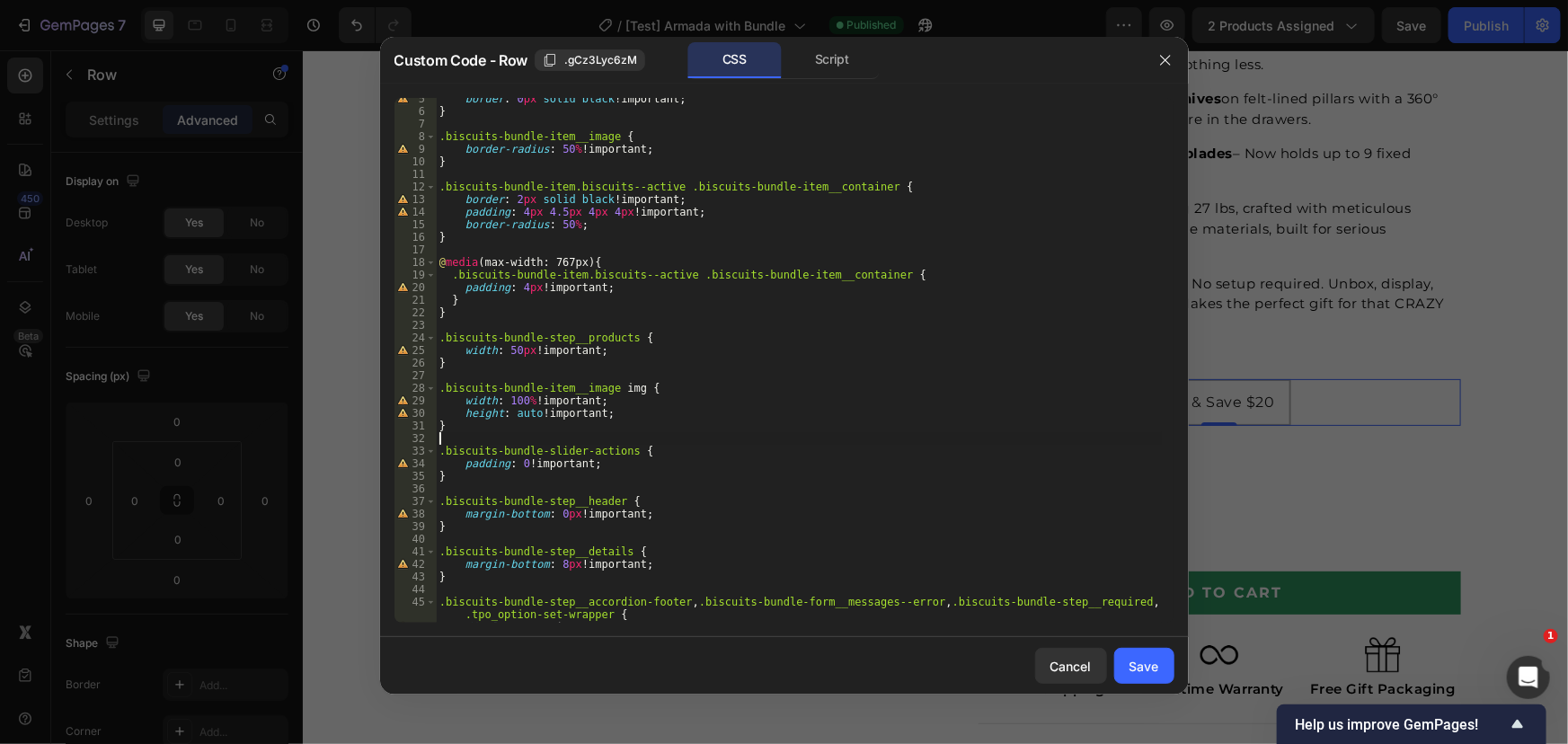
scroll to position [55, 0]
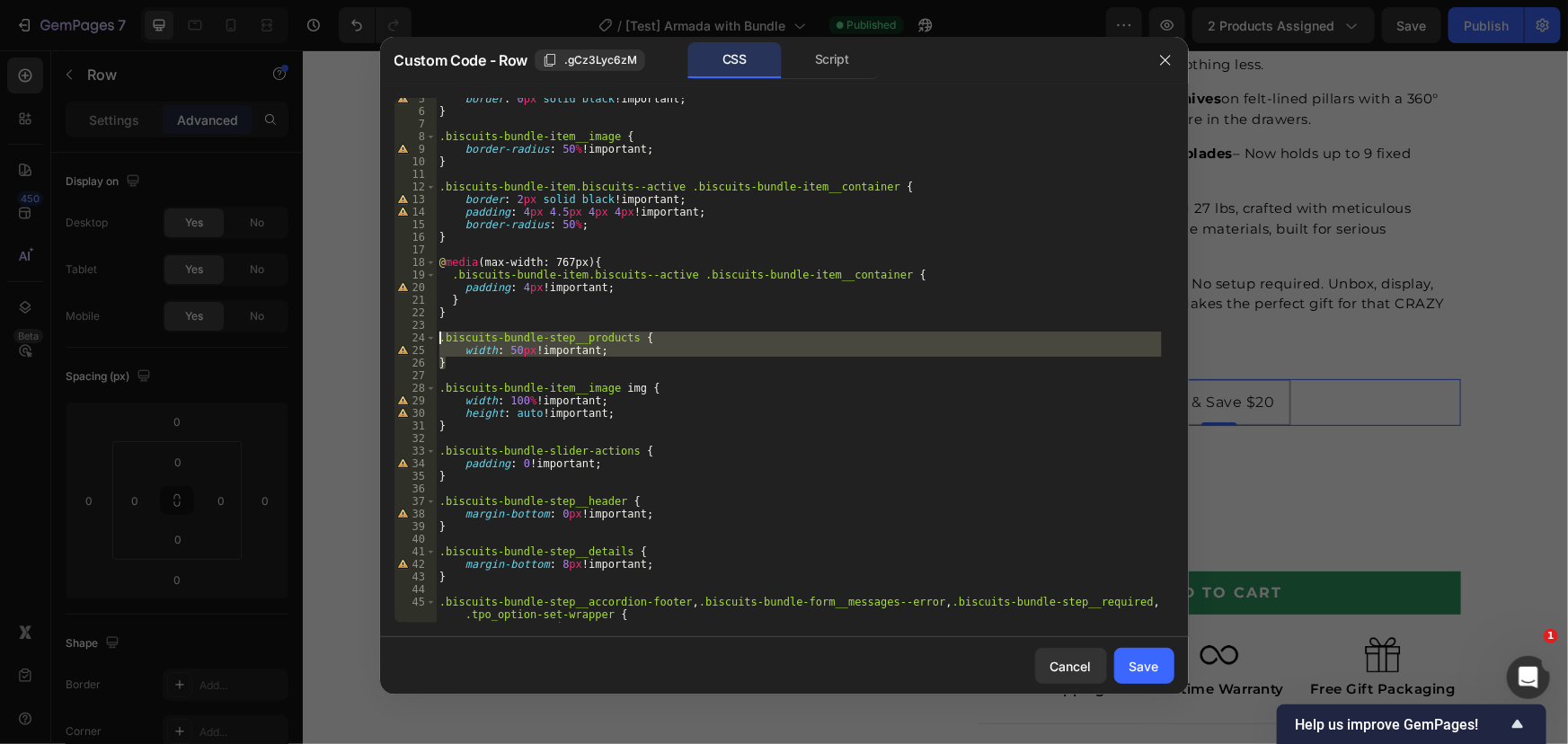
drag, startPoint x: 462, startPoint y: 359, endPoint x: 455, endPoint y: 353, distance: 9.2
click at [430, 334] on div "5 6 7 8 9 10 11 12 13 14 15 16 17 18 19 20 21 22 23 24 25 26 27 28 29 30 31 32 …" at bounding box center [784, 360] width 780 height 525
click at [481, 363] on div "border : 0 px solid black !important ; } .biscuits-bundle-item__image { border-…" at bounding box center [799, 360] width 726 height 525
type textarea "}"
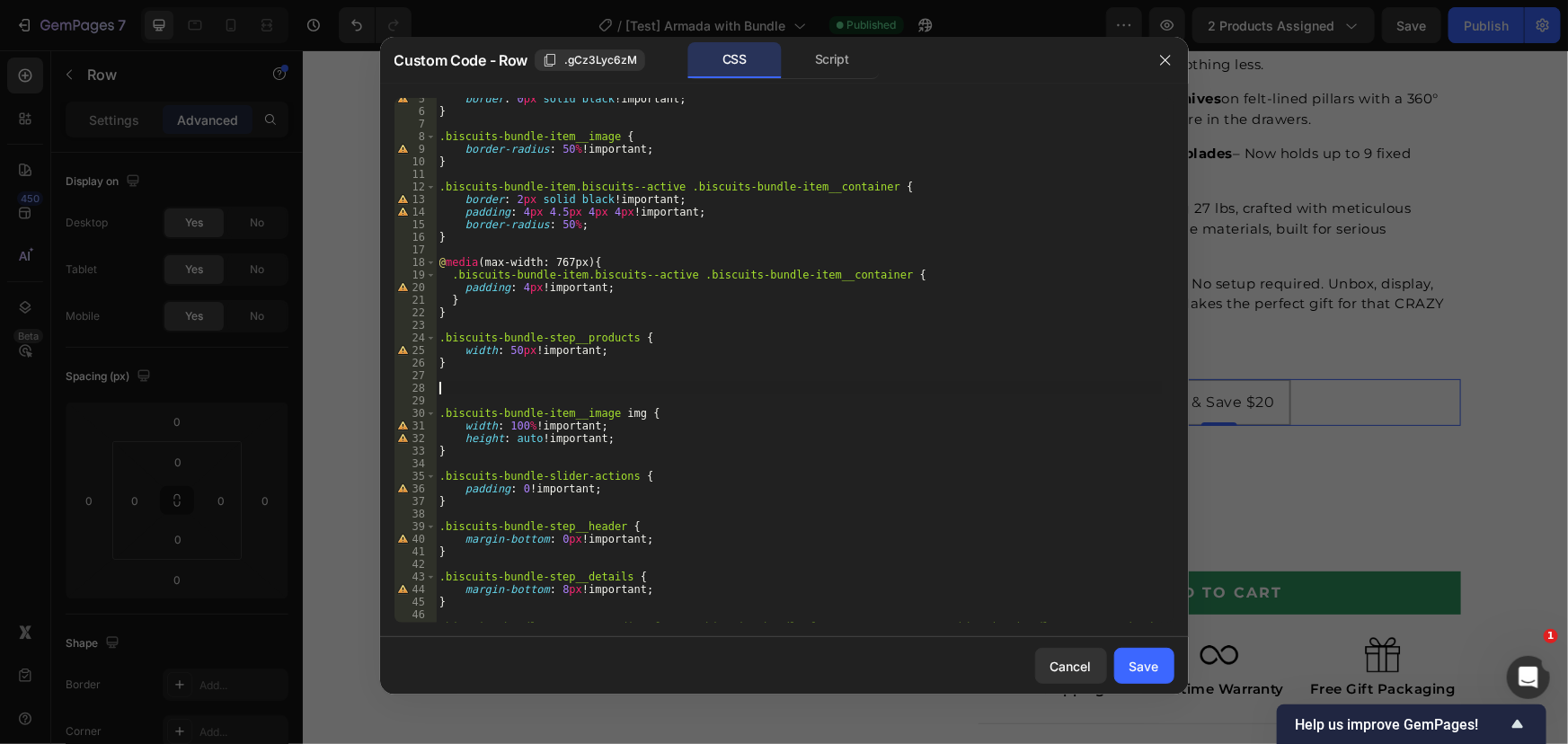
paste textarea "}"
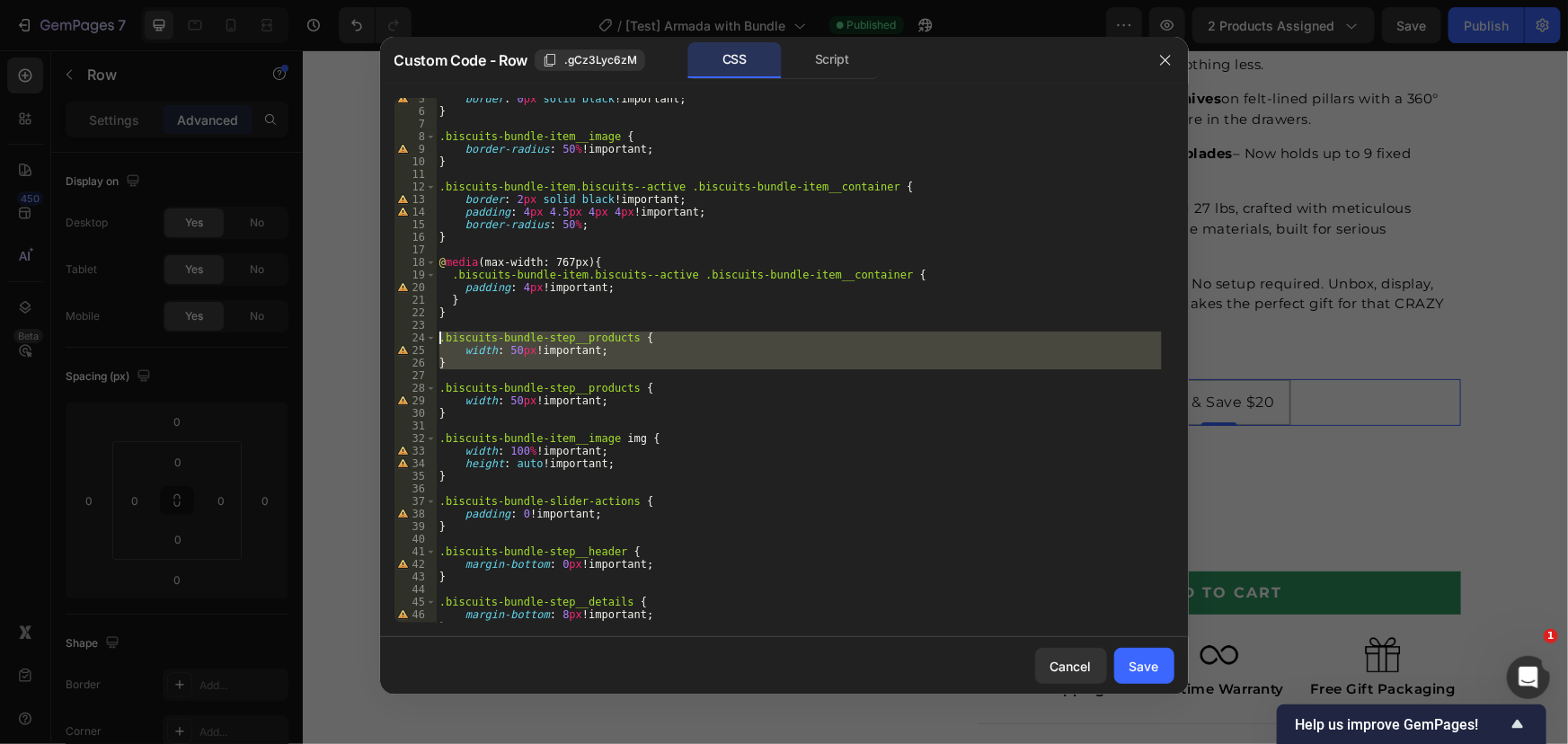
drag, startPoint x: 448, startPoint y: 355, endPoint x: 416, endPoint y: 342, distance: 34.5
click at [416, 342] on div "} 5 6 7 8 9 10 11 12 13 14 15 16 17 18 19 20 21 22 23 24 25 26 27 28 29 30 31 3…" at bounding box center [784, 360] width 780 height 525
click at [512, 405] on div "border : 0 px solid black !important ; } .biscuits-bundle-item__image { border-…" at bounding box center [799, 367] width 726 height 549
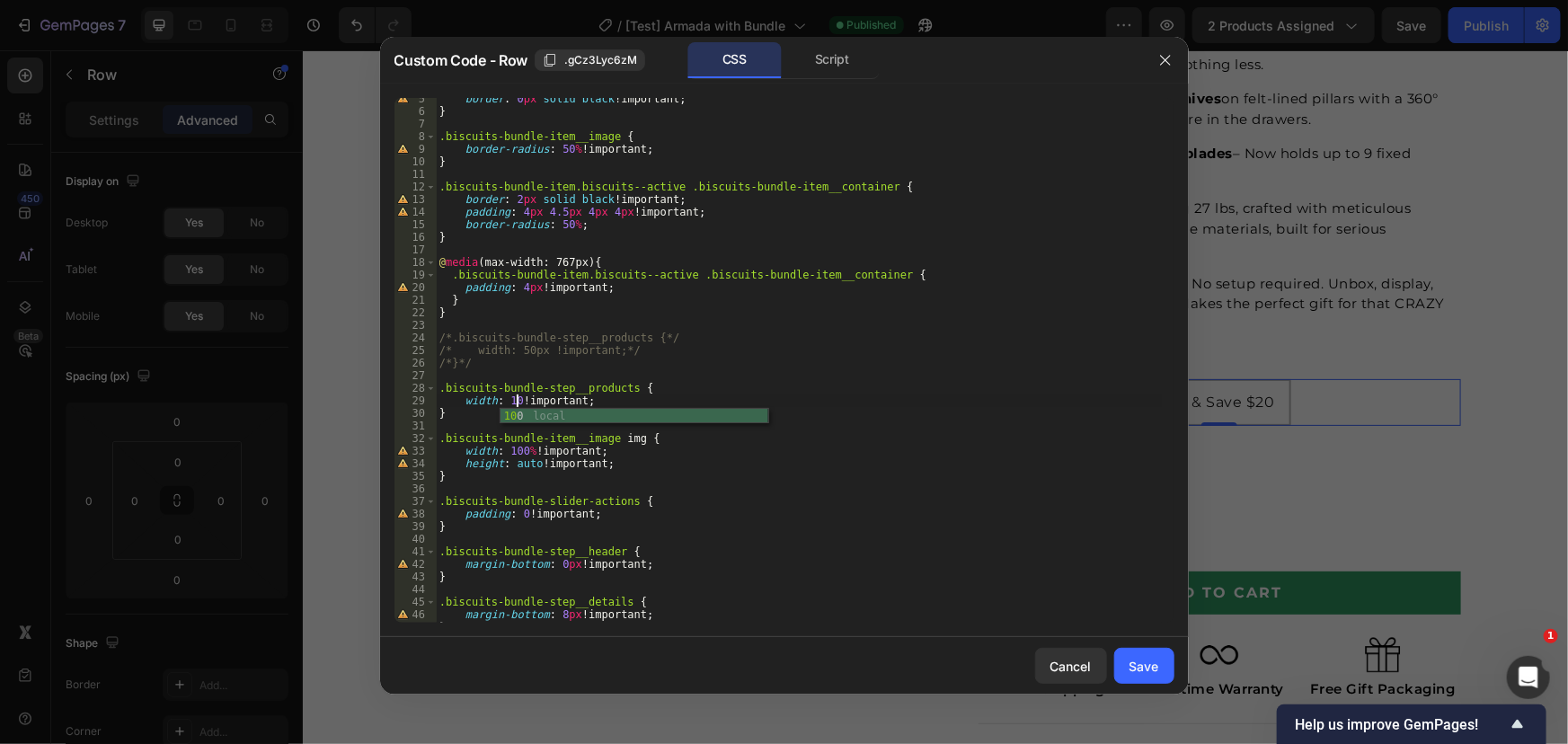
scroll to position [0, 8]
type textarea "width: 100% !important;"
click at [1153, 664] on div "Save" at bounding box center [1143, 666] width 29 height 19
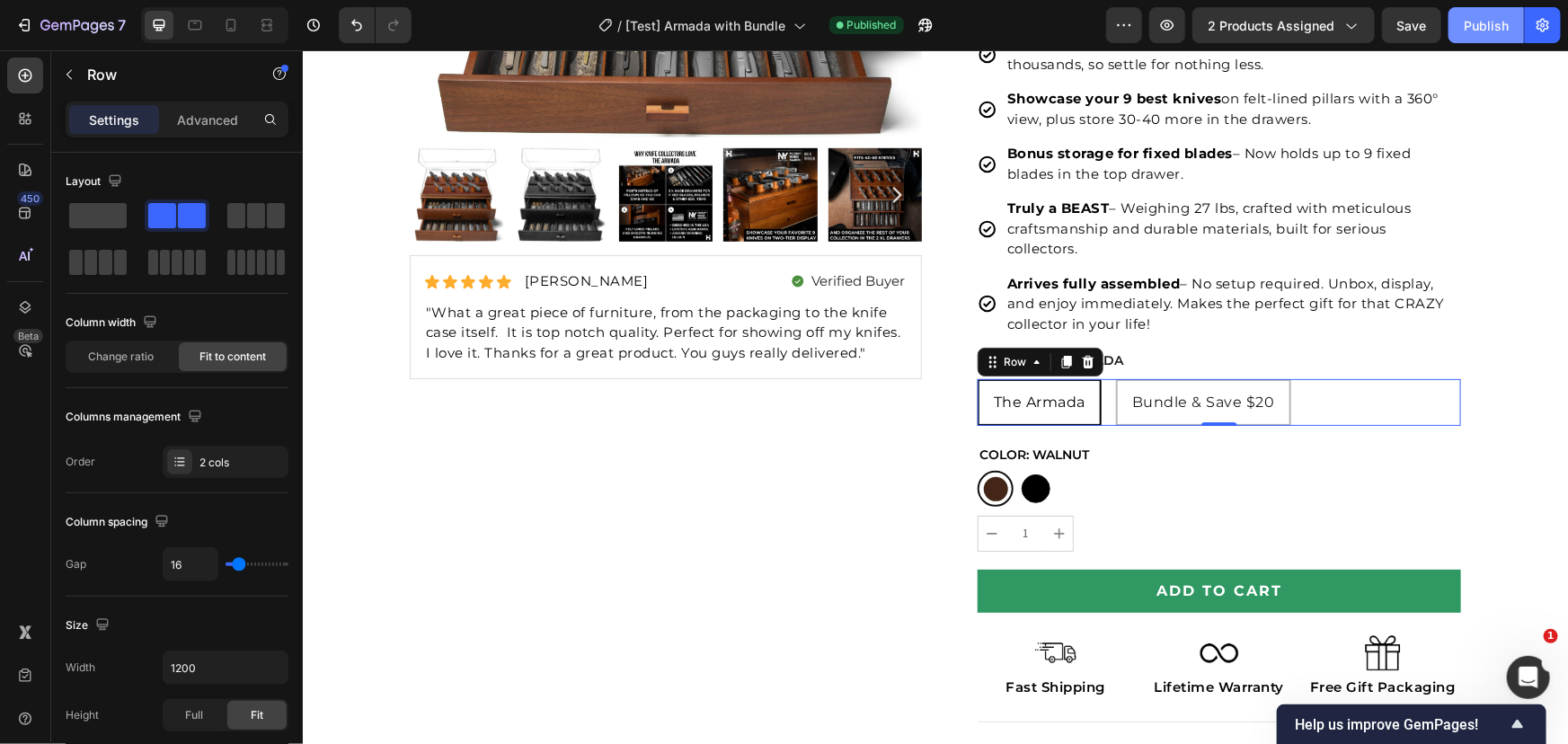
click at [1472, 31] on div "Publish" at bounding box center [1487, 26] width 45 height 19
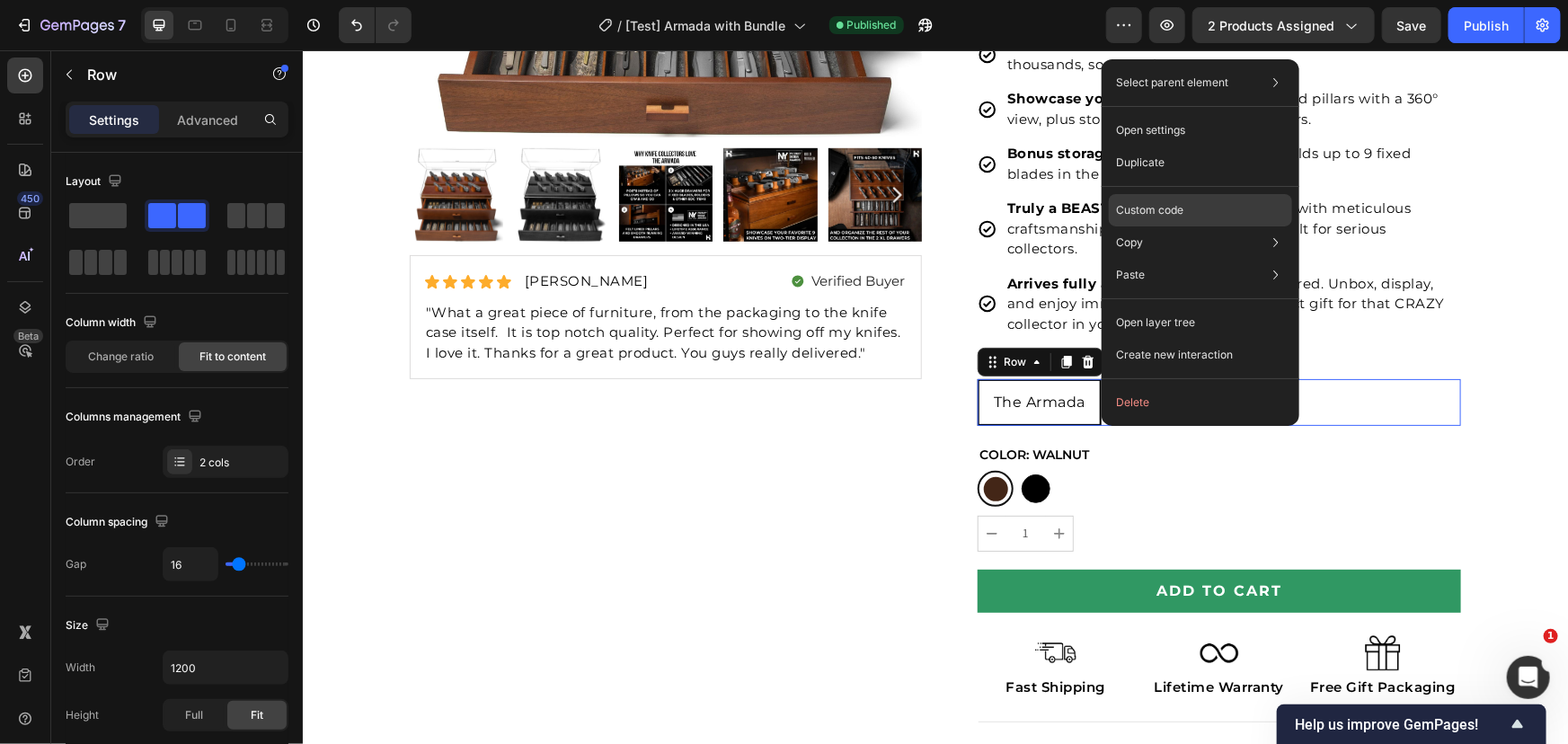
click at [1152, 205] on p "Custom code" at bounding box center [1149, 210] width 67 height 16
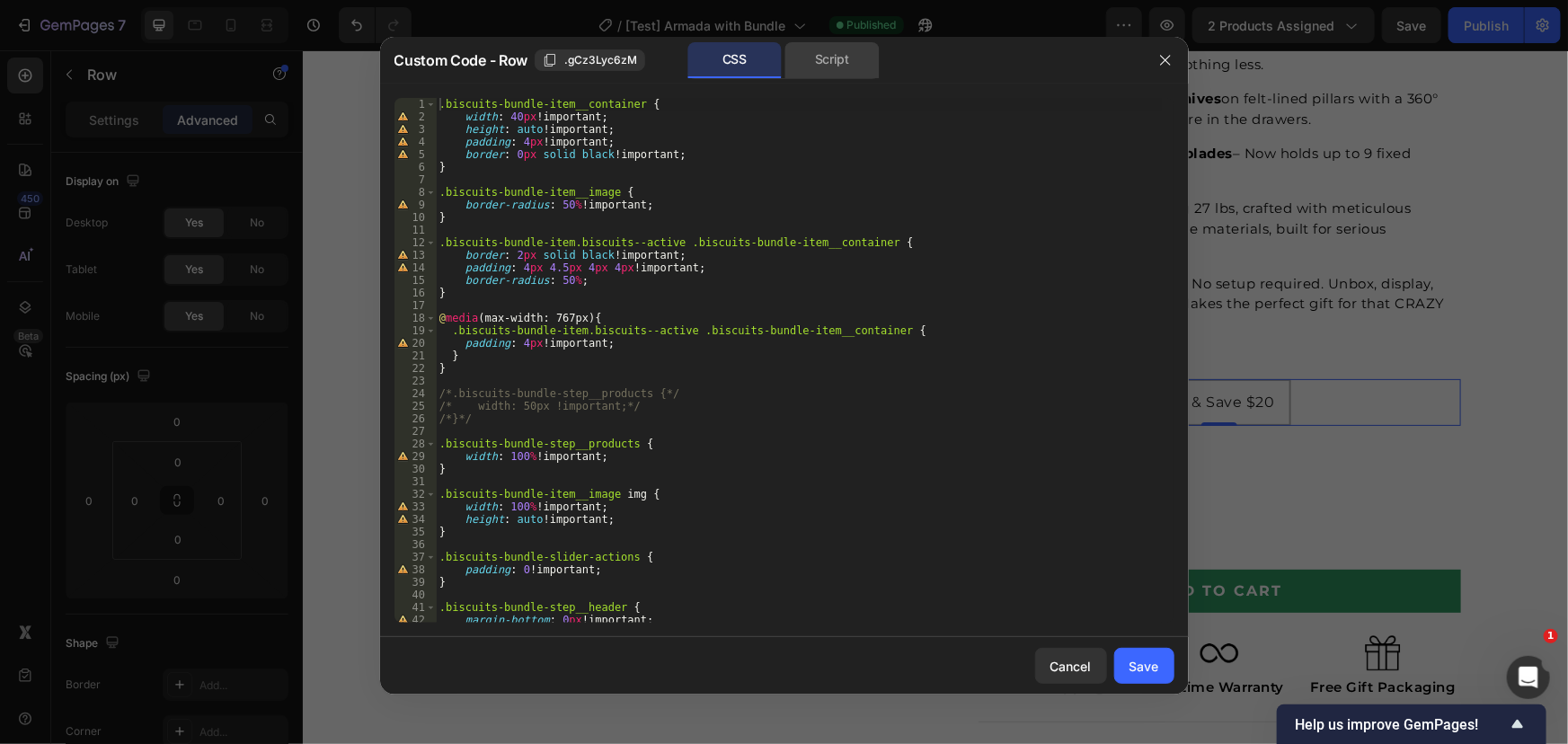
click at [826, 63] on div "Script" at bounding box center [832, 61] width 95 height 36
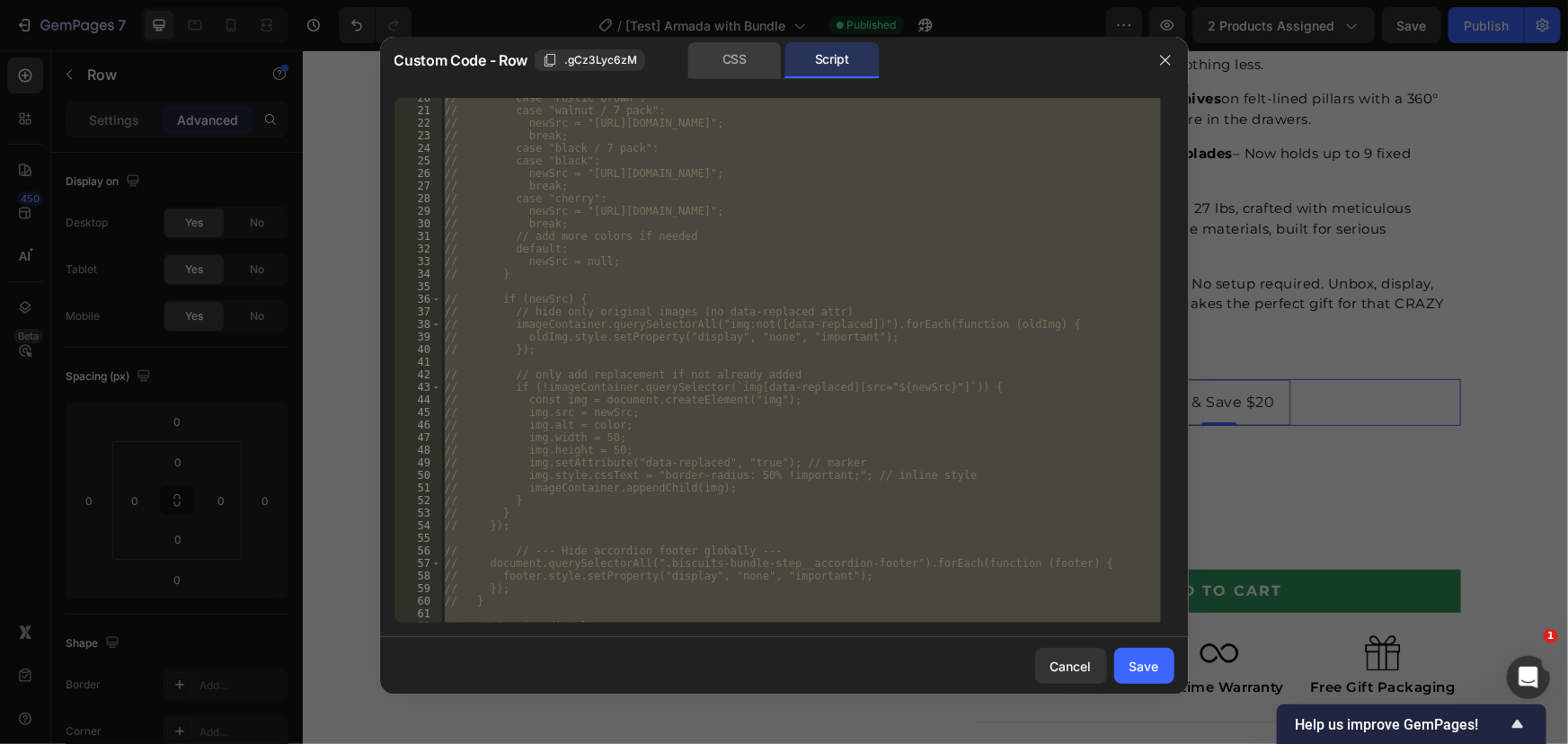
click at [733, 50] on div "CSS" at bounding box center [735, 61] width 95 height 36
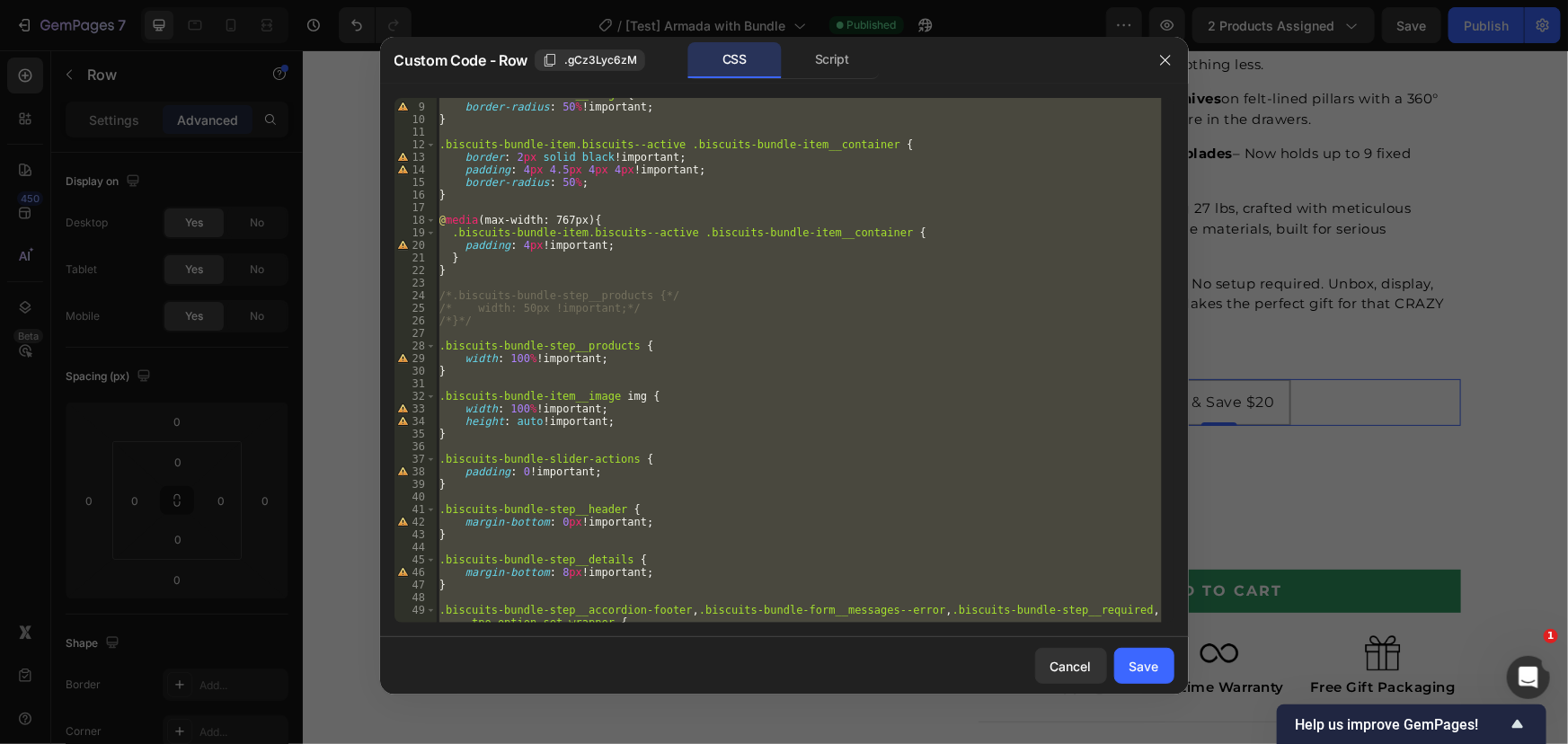
scroll to position [0, 0]
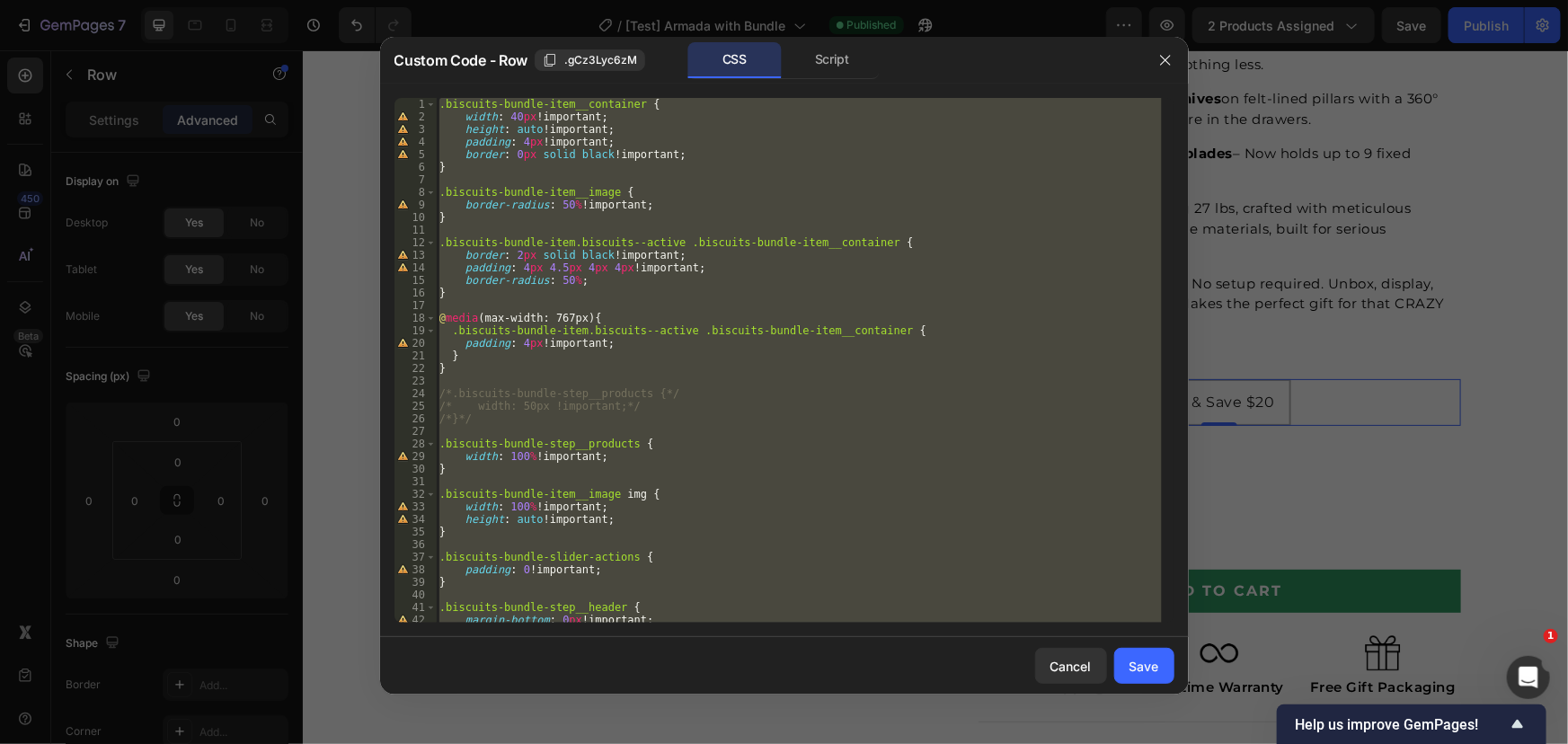
click at [742, 166] on div ".biscuits-bundle-item__container { width : 40 px !important ; height : auto !im…" at bounding box center [799, 360] width 726 height 525
type textarea "}"
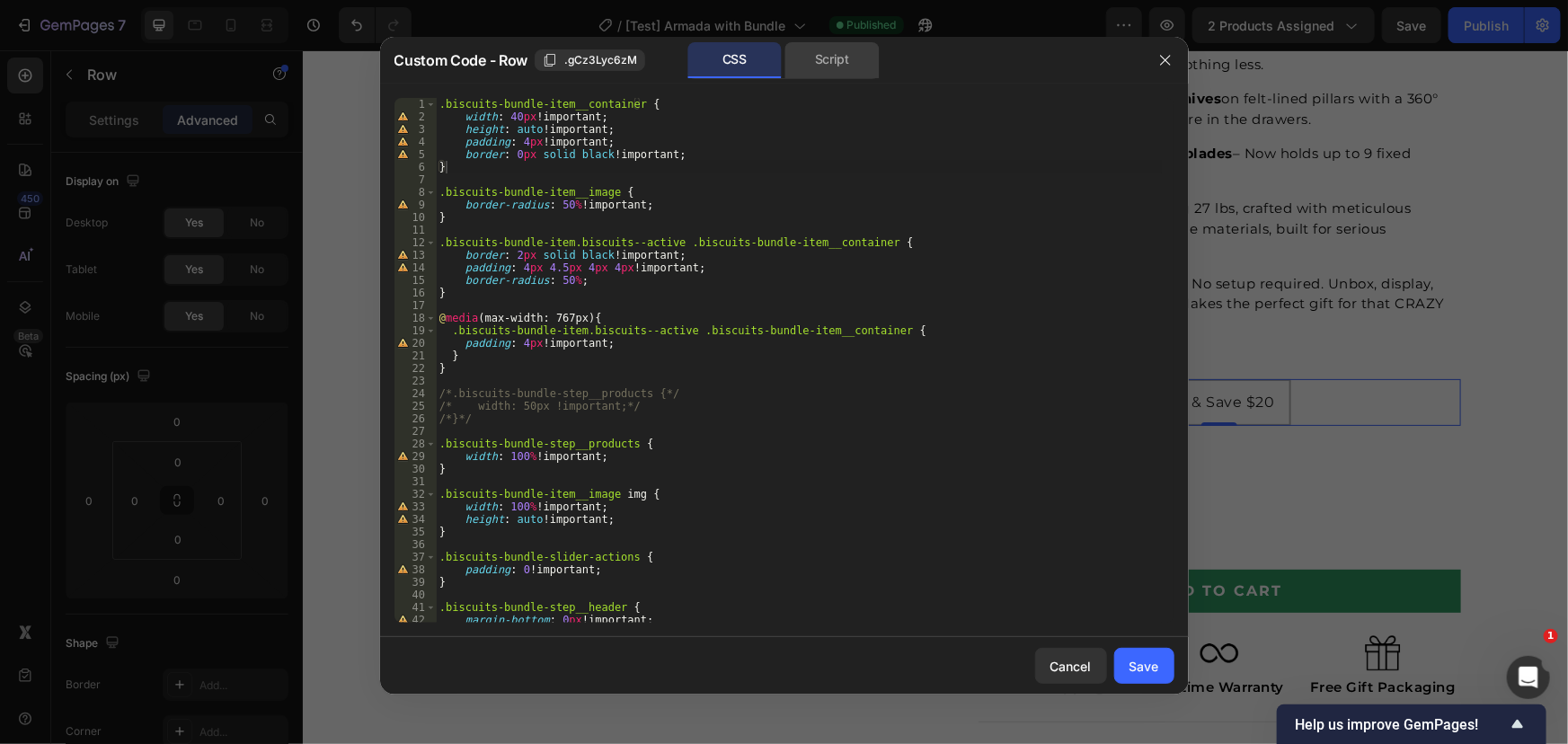
click at [856, 64] on div "Script" at bounding box center [832, 61] width 95 height 36
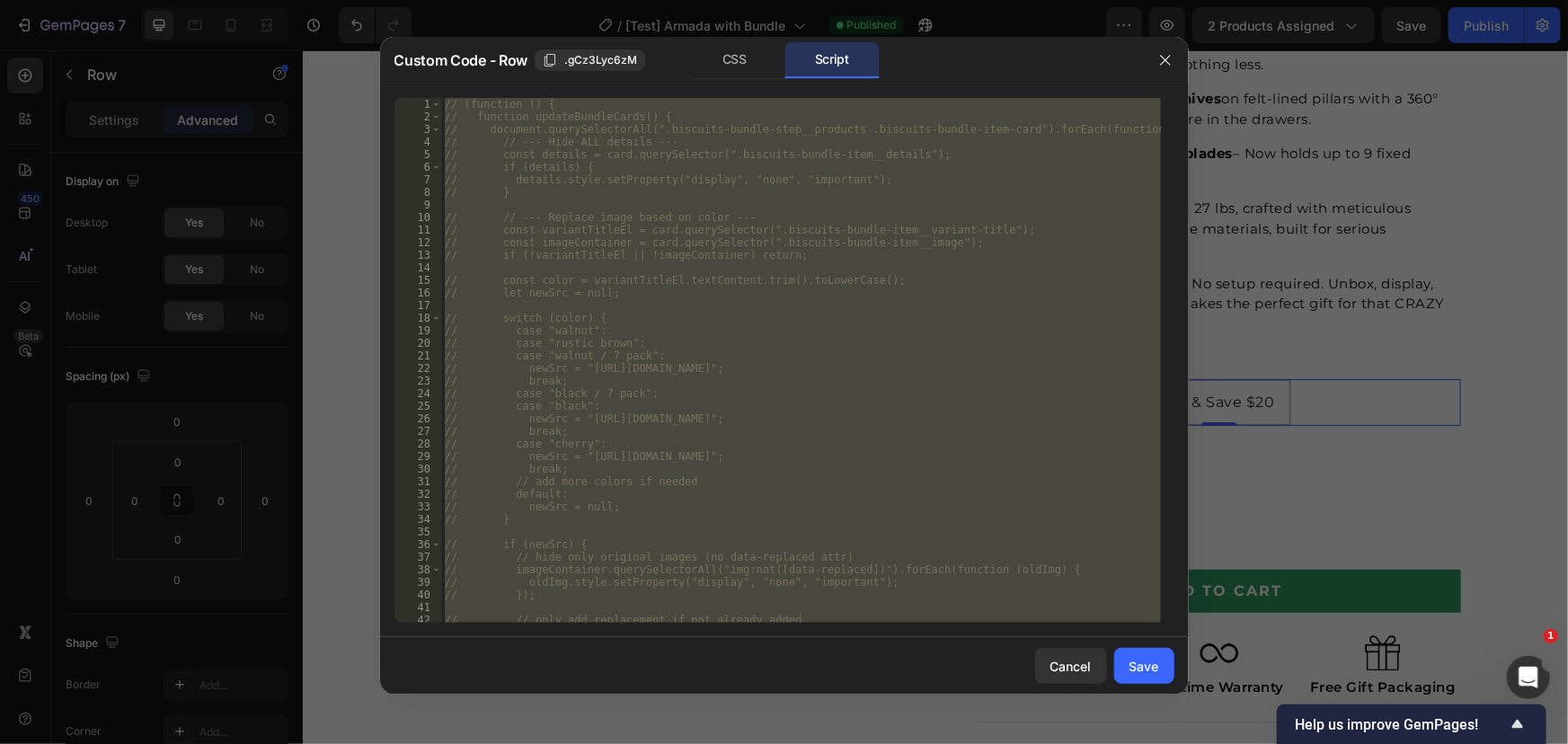
click at [754, 251] on div "// (function () { // function updateBundleCards() { // document.querySelectorAl…" at bounding box center [800, 360] width 720 height 525
type textarea "// if (!variantTitleEl || !imageContainer) return;"
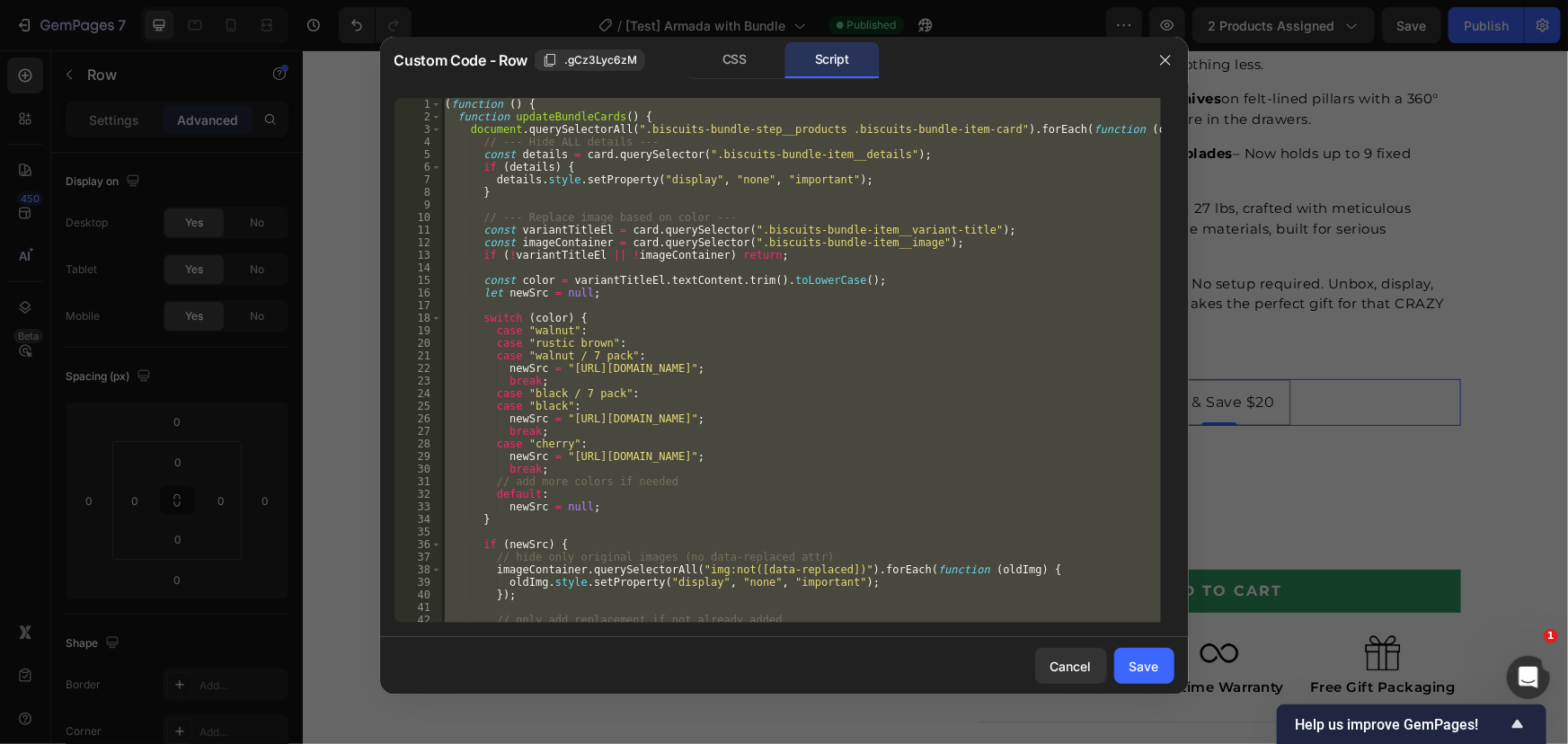
click at [735, 396] on div "( function ( ) { function updateBundleCards ( ) { document . querySelectorAll (…" at bounding box center [800, 360] width 720 height 525
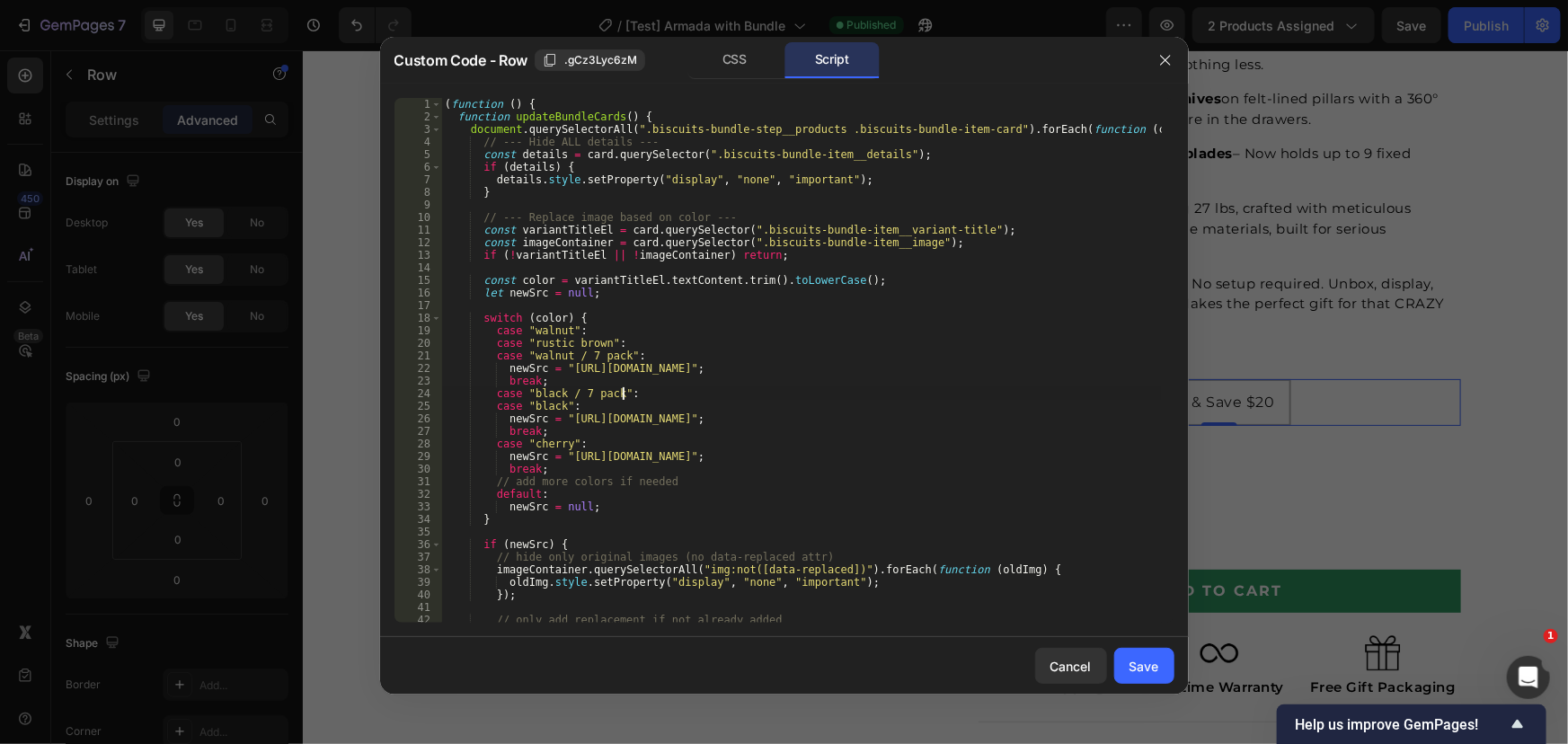
click at [618, 407] on div "( function ( ) { function updateBundleCards ( ) { document . querySelectorAll (…" at bounding box center [800, 372] width 720 height 549
type textarea "case "black":"
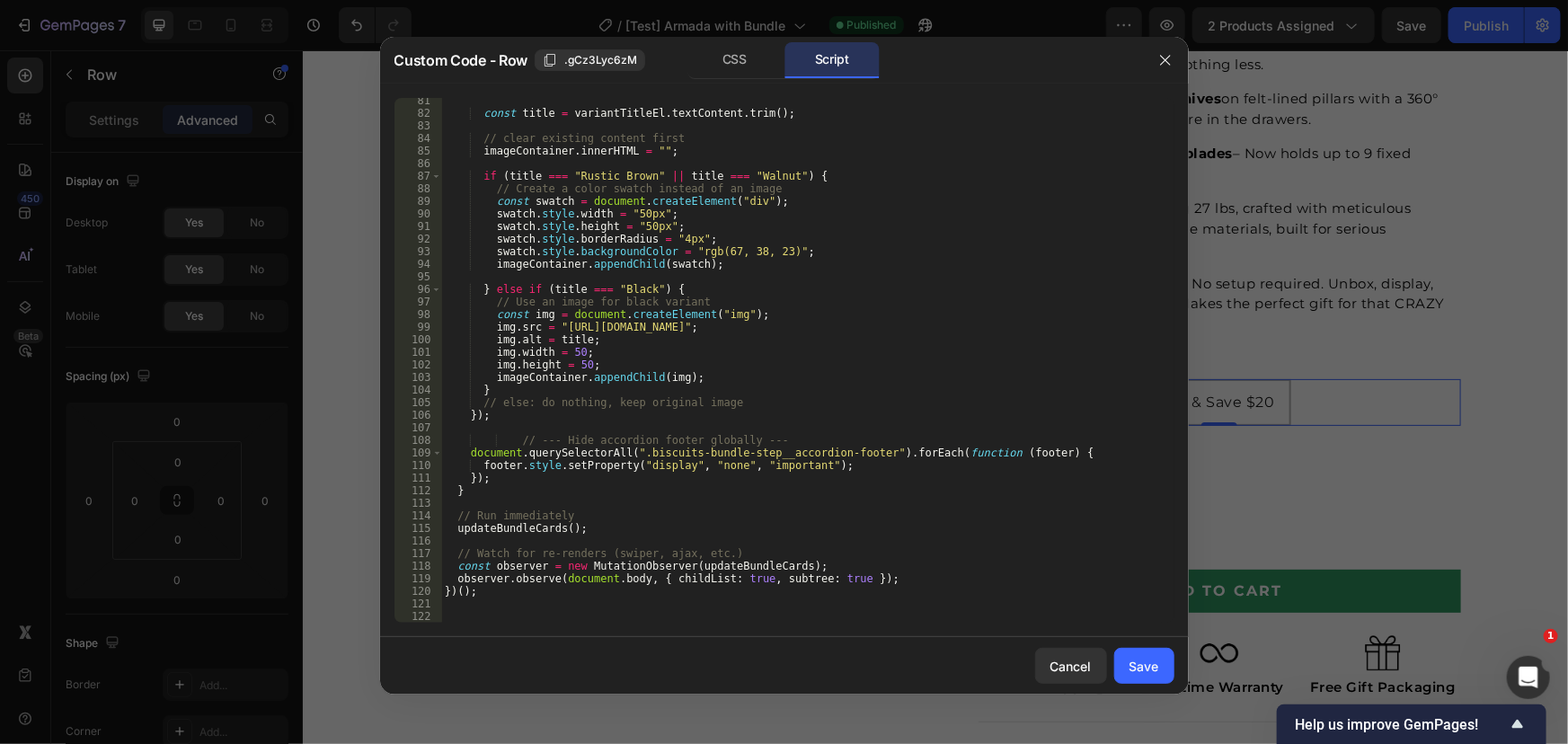
scroll to position [1009, 0]
click at [1166, 672] on button "Save" at bounding box center [1144, 666] width 61 height 36
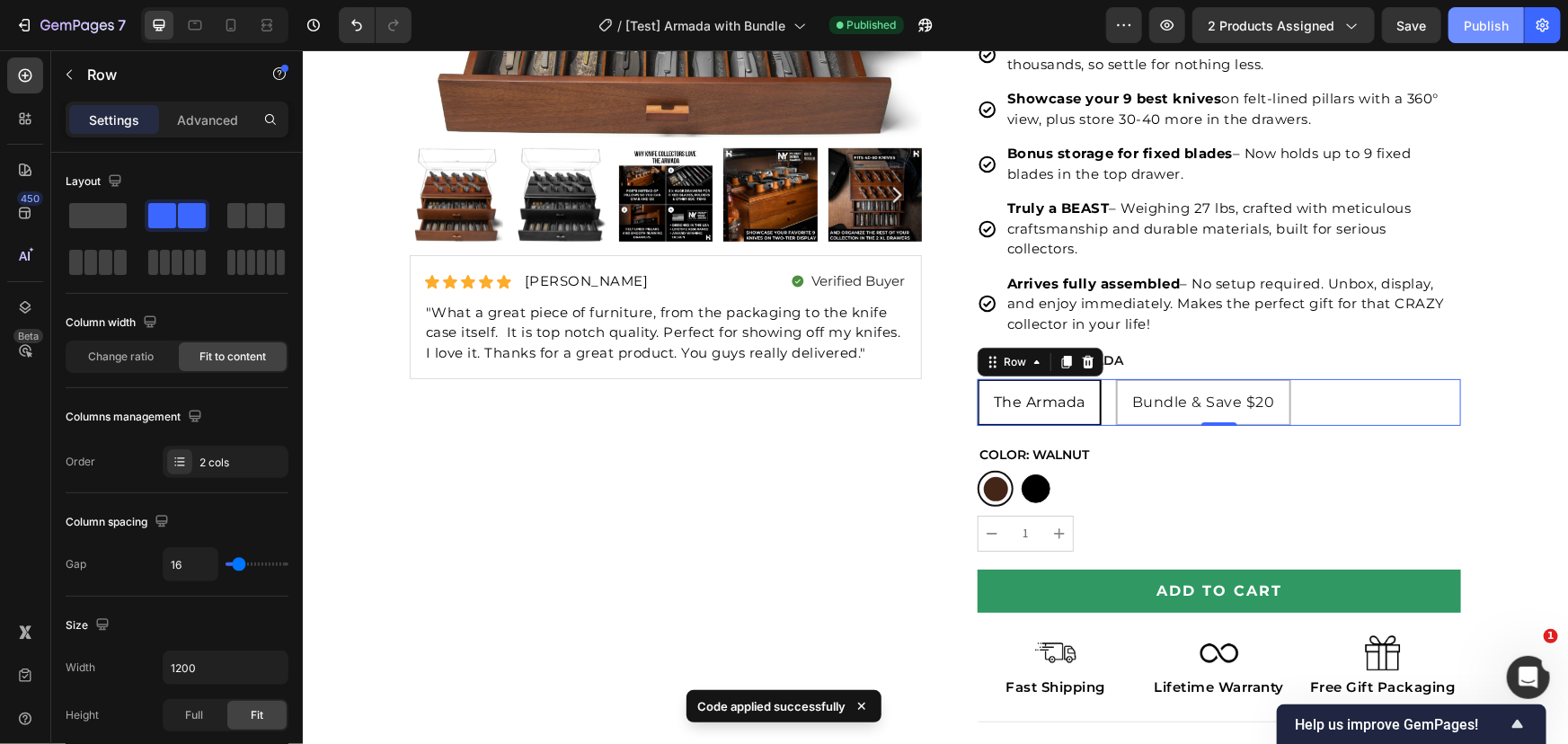
click at [1455, 30] on button "Publish" at bounding box center [1486, 26] width 76 height 36
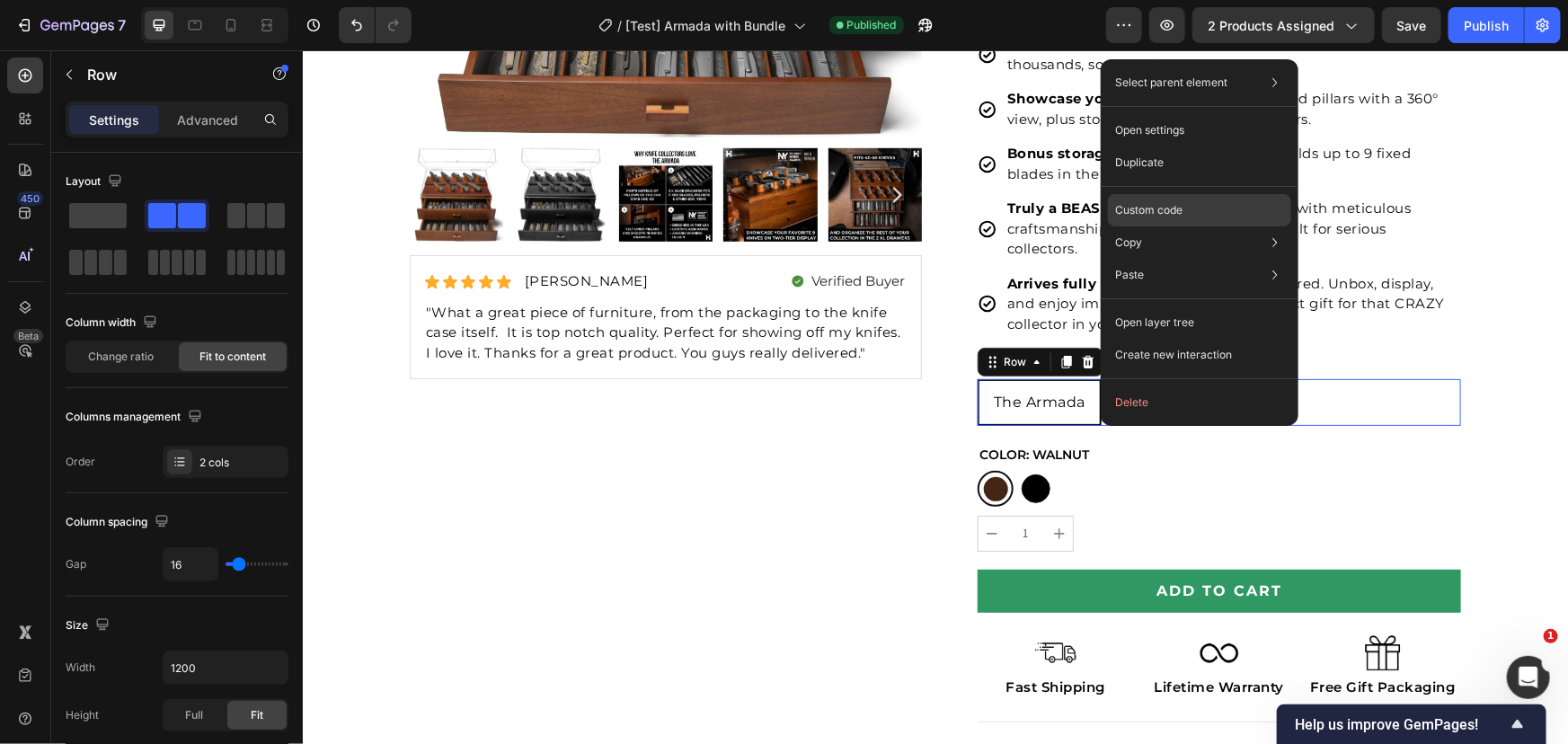
click at [1159, 207] on p "Custom code" at bounding box center [1148, 210] width 67 height 16
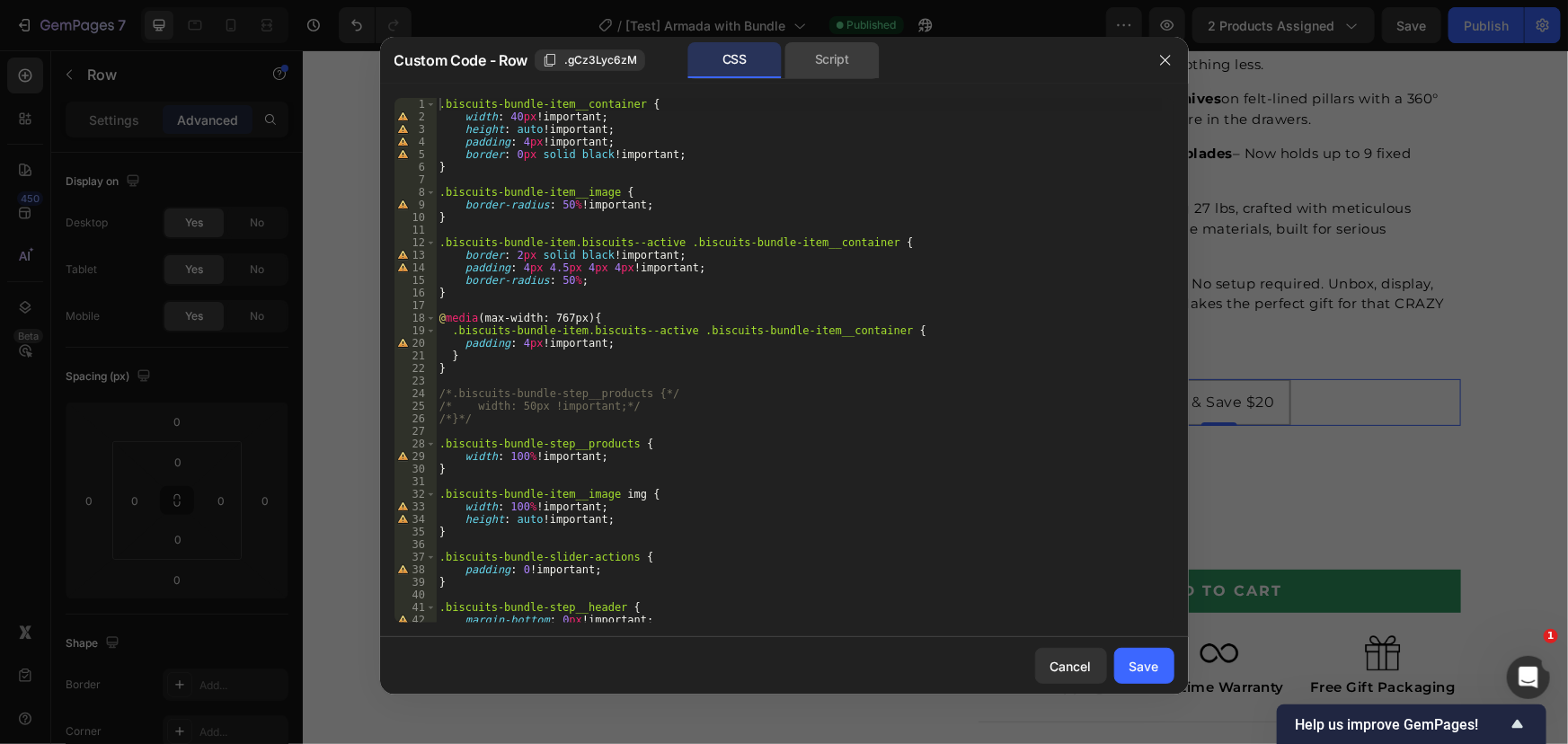
click at [800, 55] on div "Script" at bounding box center [832, 61] width 95 height 36
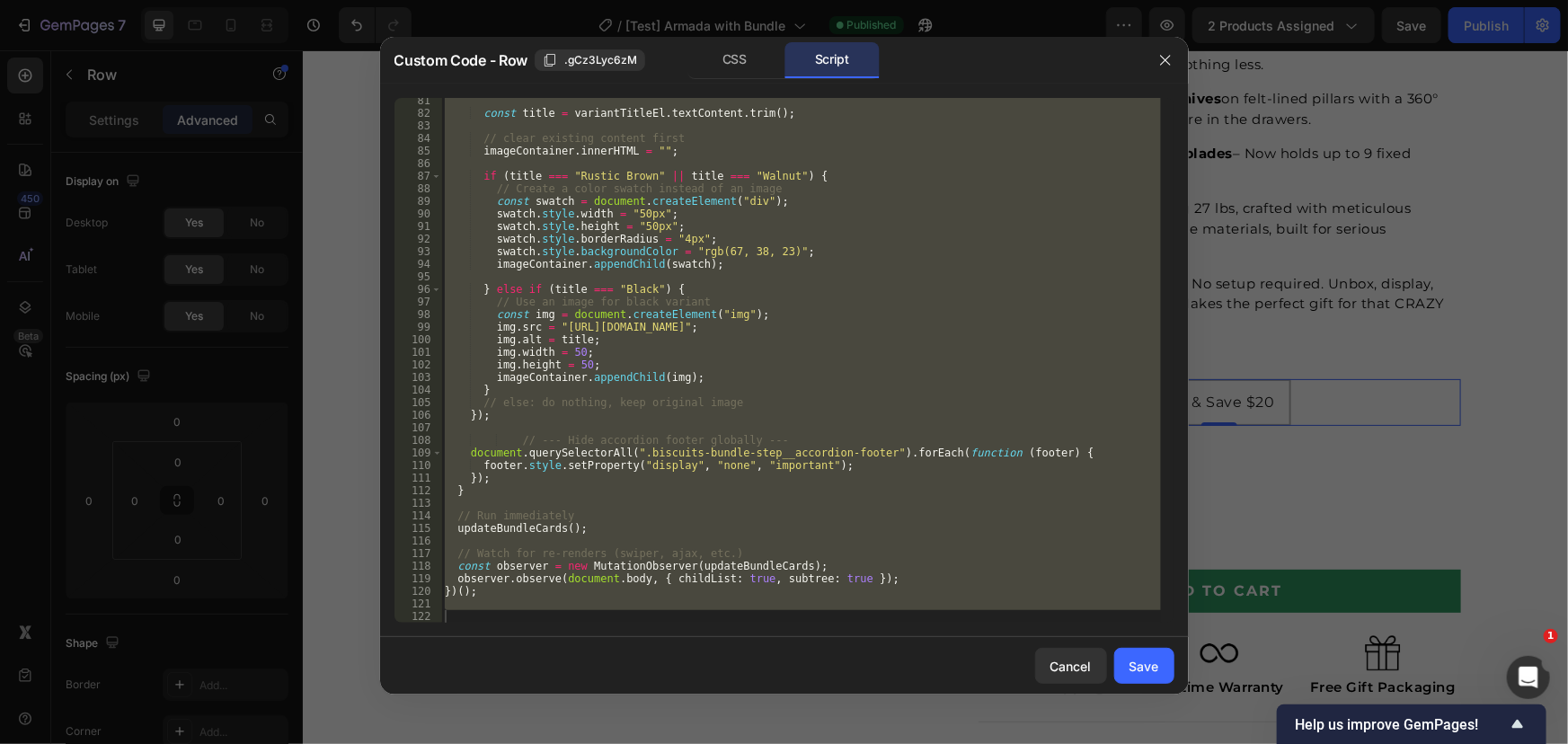
click at [550, 505] on div "const title = variantTitleEl . textContent . trim ( ) ; // clear existing conte…" at bounding box center [800, 360] width 720 height 525
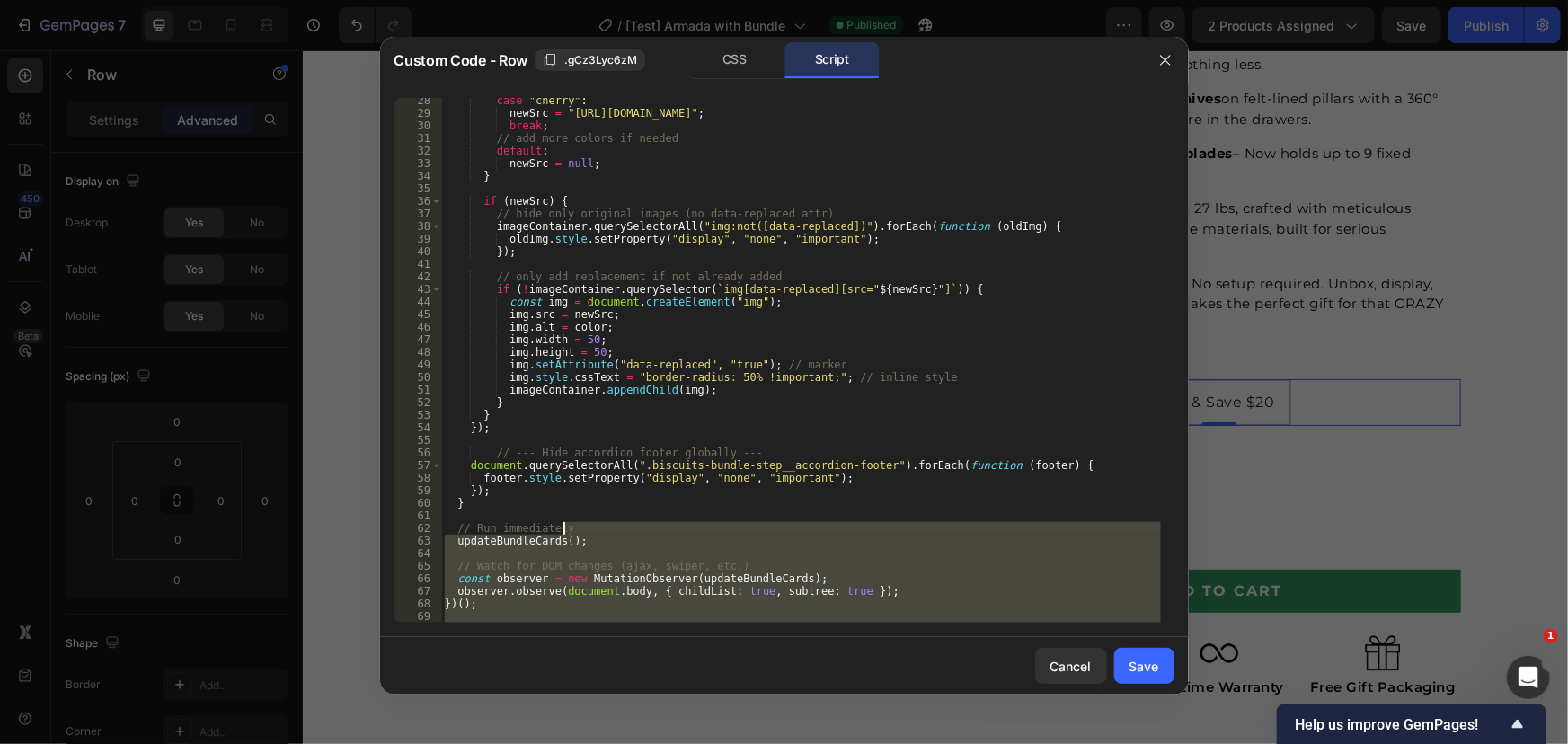
scroll to position [587, 0]
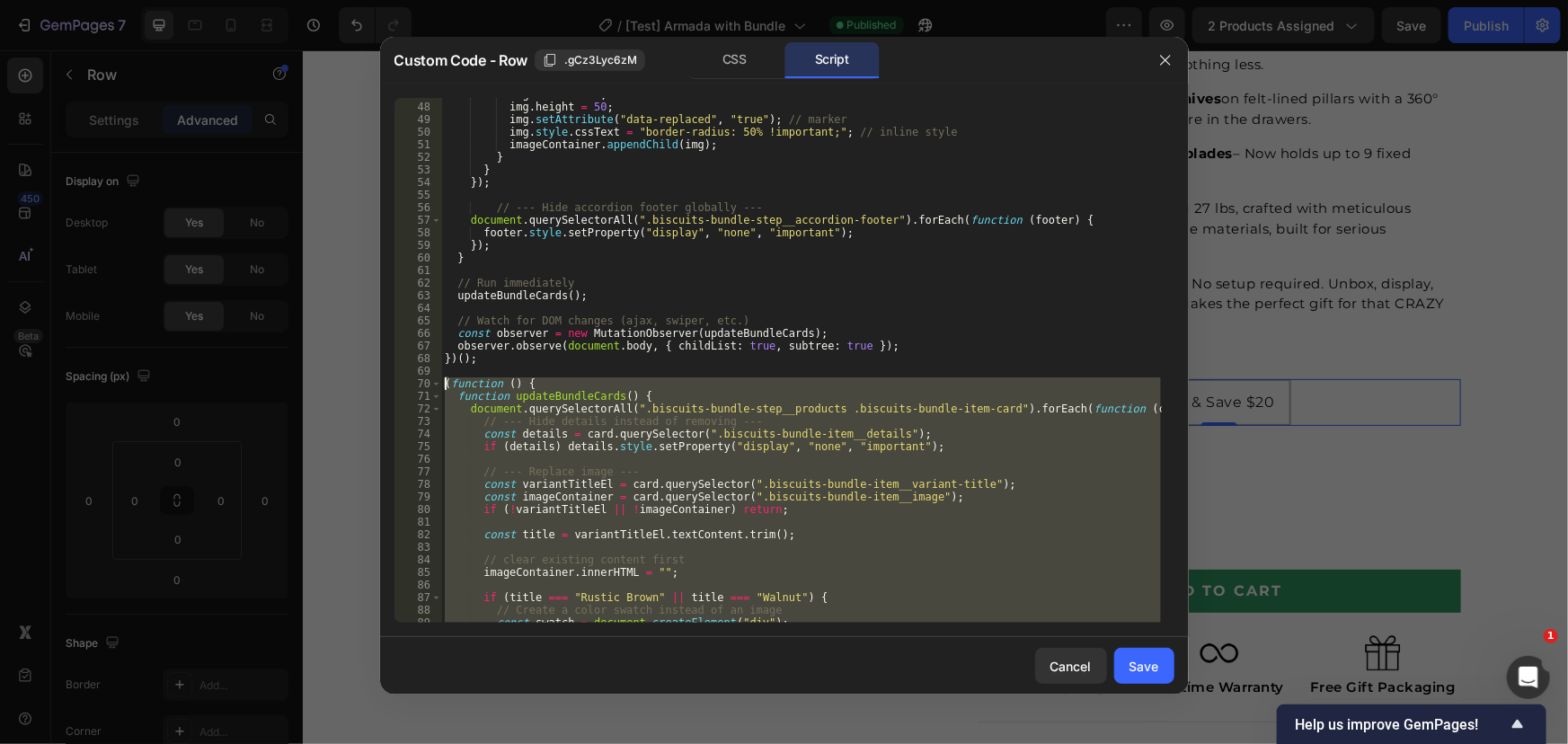
drag, startPoint x: 495, startPoint y: 602, endPoint x: 367, endPoint y: 386, distance: 251.1
click at [367, 386] on div "Custom Code - Row .gCz3Lyc6zM CSS Script 47 48 49 50 51 52 53 54 55 56 57 58 59…" at bounding box center [784, 372] width 1568 height 744
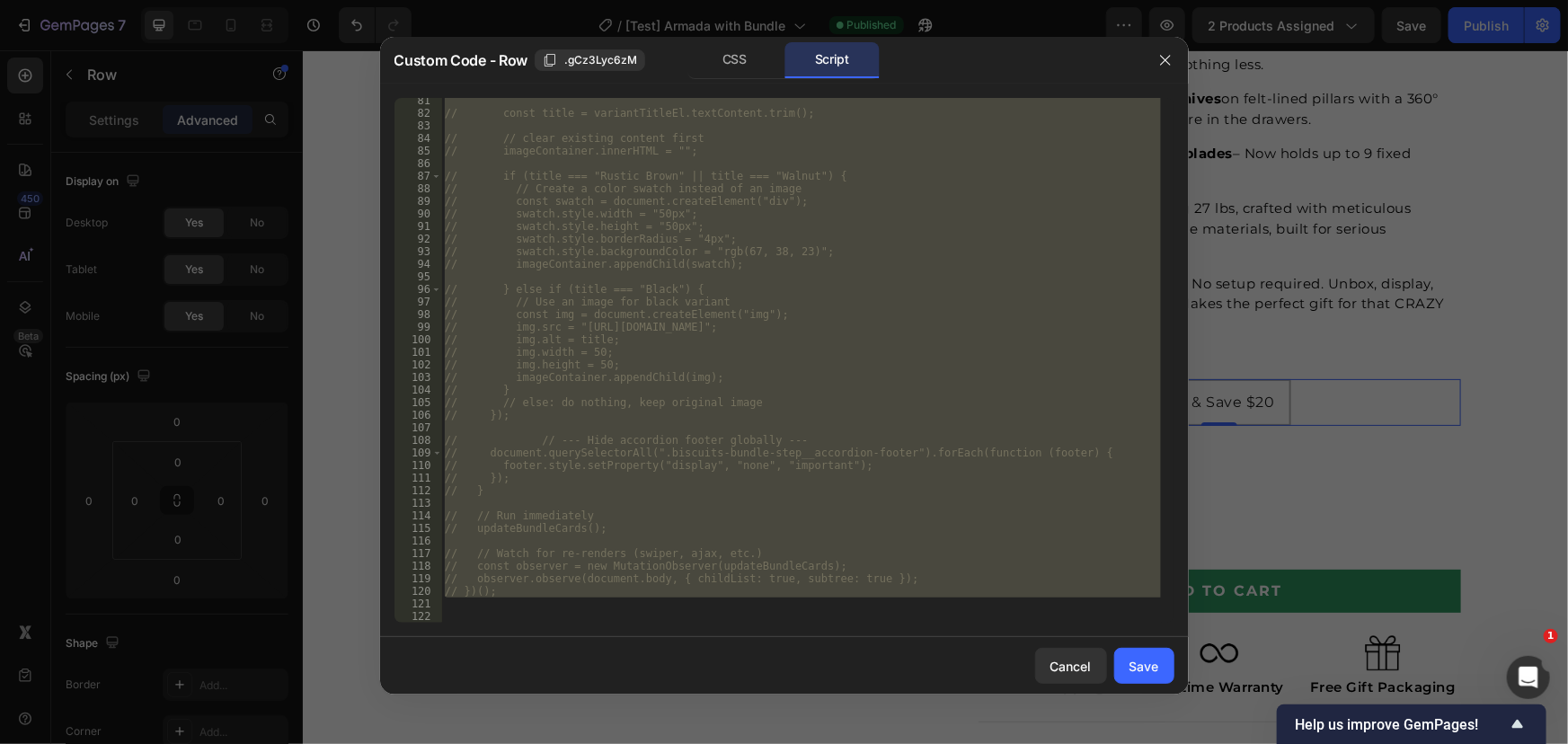
scroll to position [666, 0]
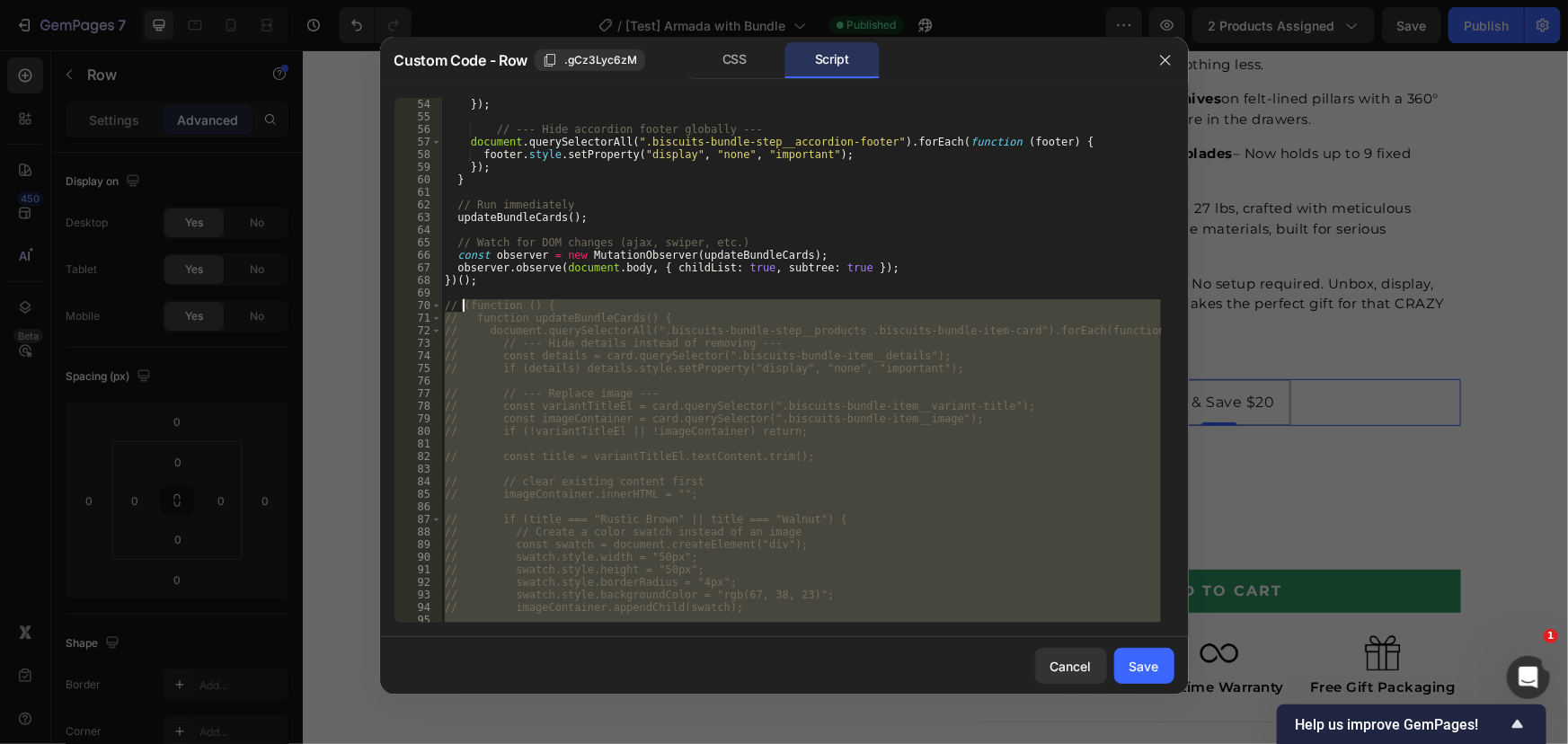
click at [772, 406] on div "}) ; // --- Hide accordion footer globally --- document . querySelectorAll ( ".…" at bounding box center [800, 360] width 720 height 525
type textarea "// const variantTitleEl = card.querySelector(".biscuits-bundle-item__variant-ti…"
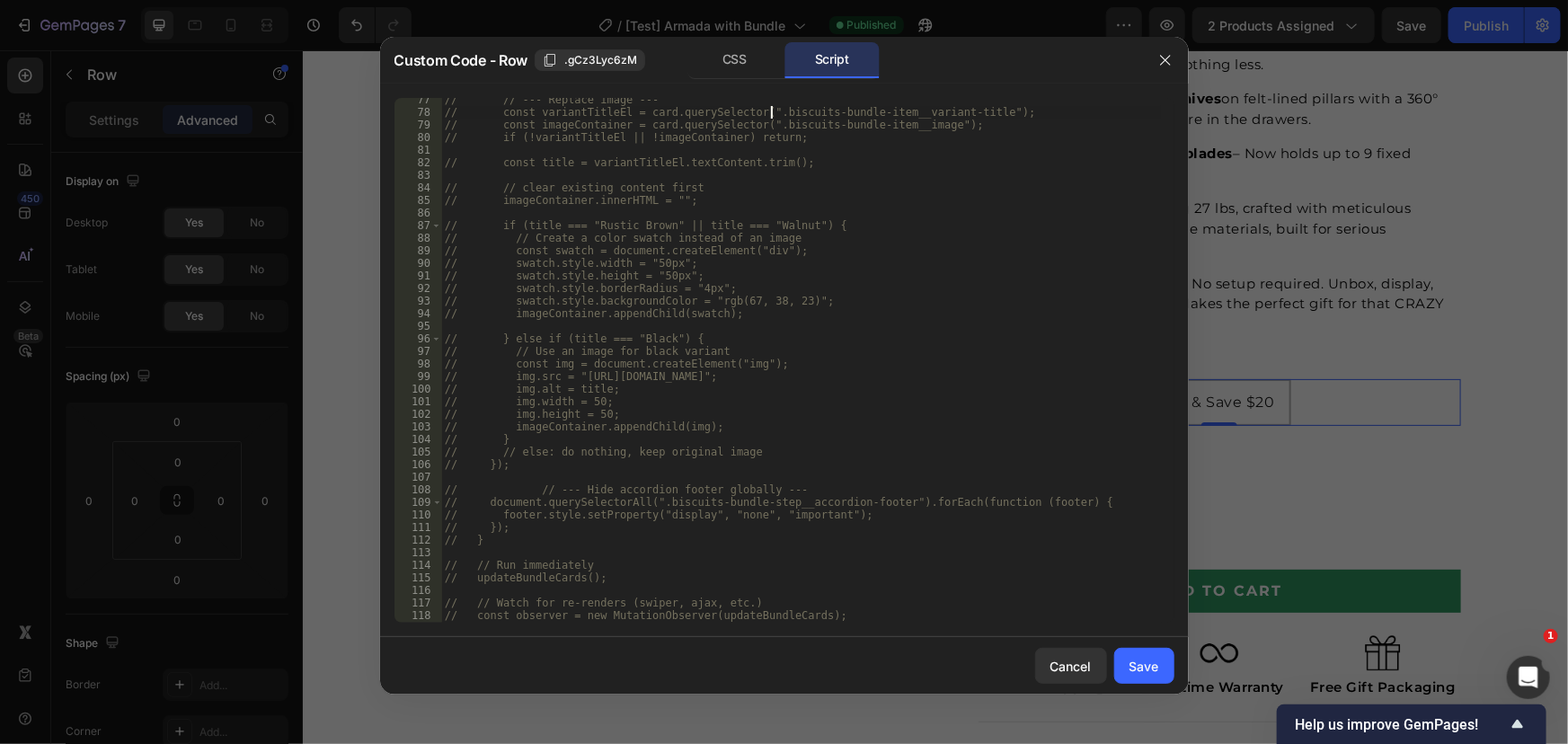
scroll to position [1009, 0]
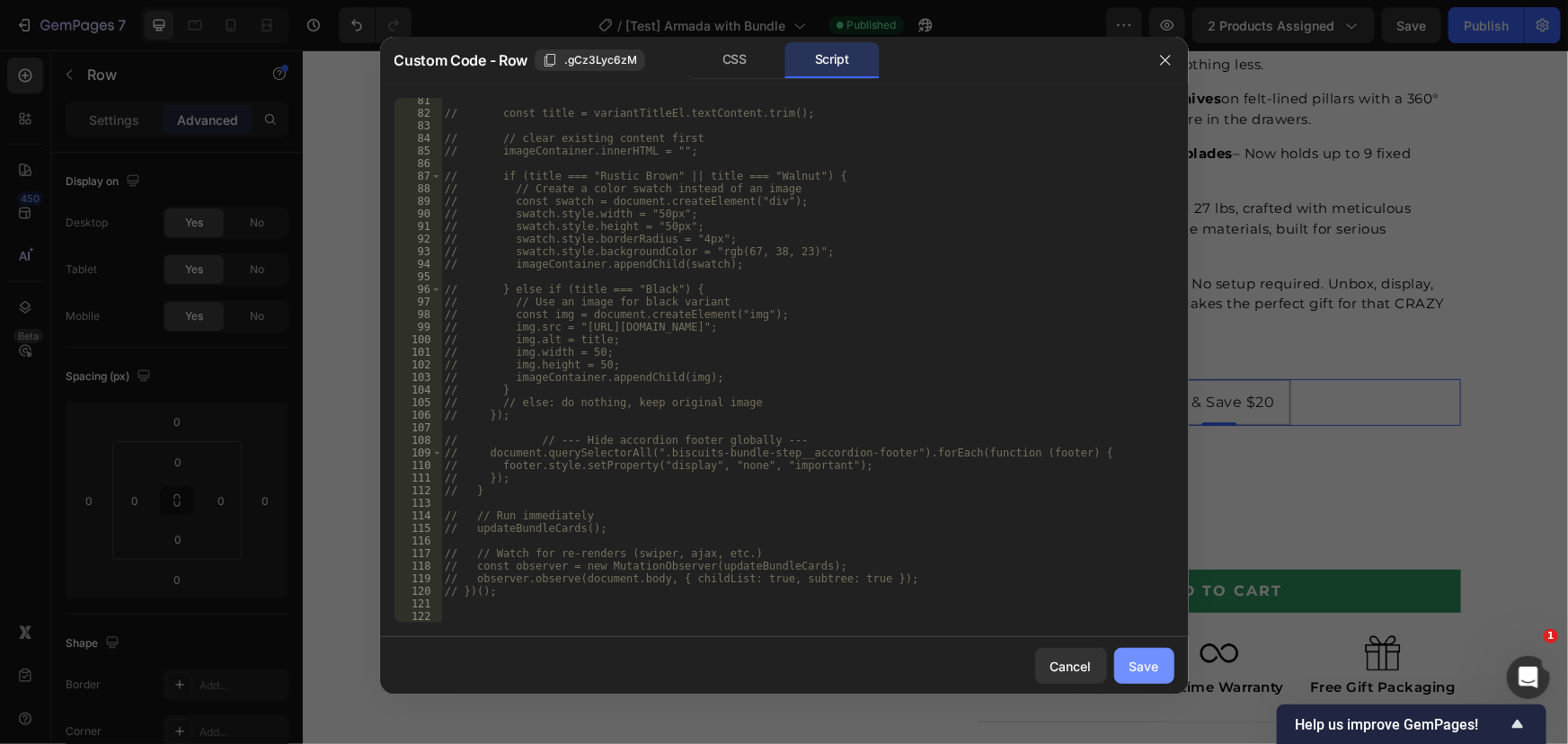
click at [1137, 656] on div "Save" at bounding box center [1143, 666] width 29 height 19
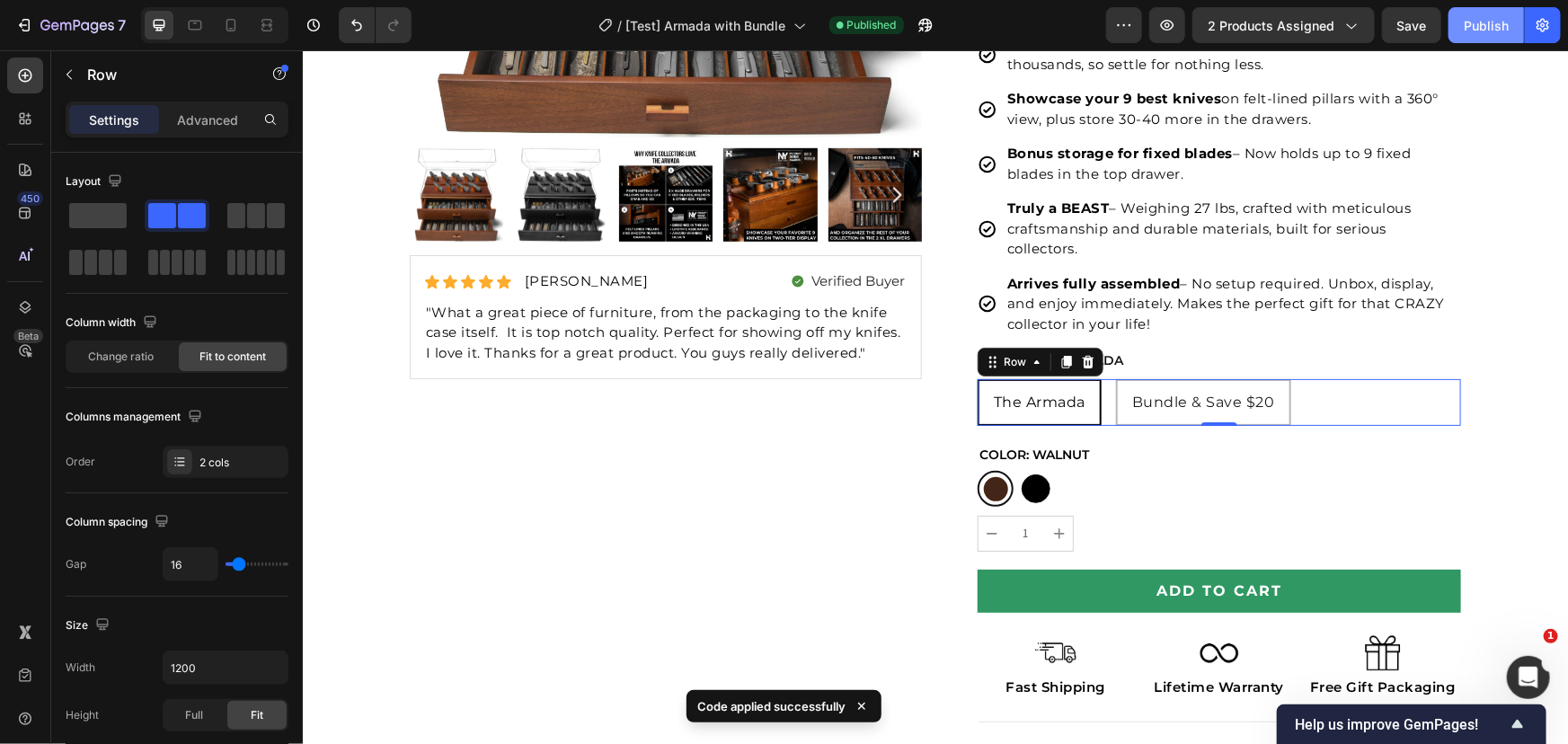
click at [1470, 22] on div "Publish" at bounding box center [1487, 26] width 45 height 19
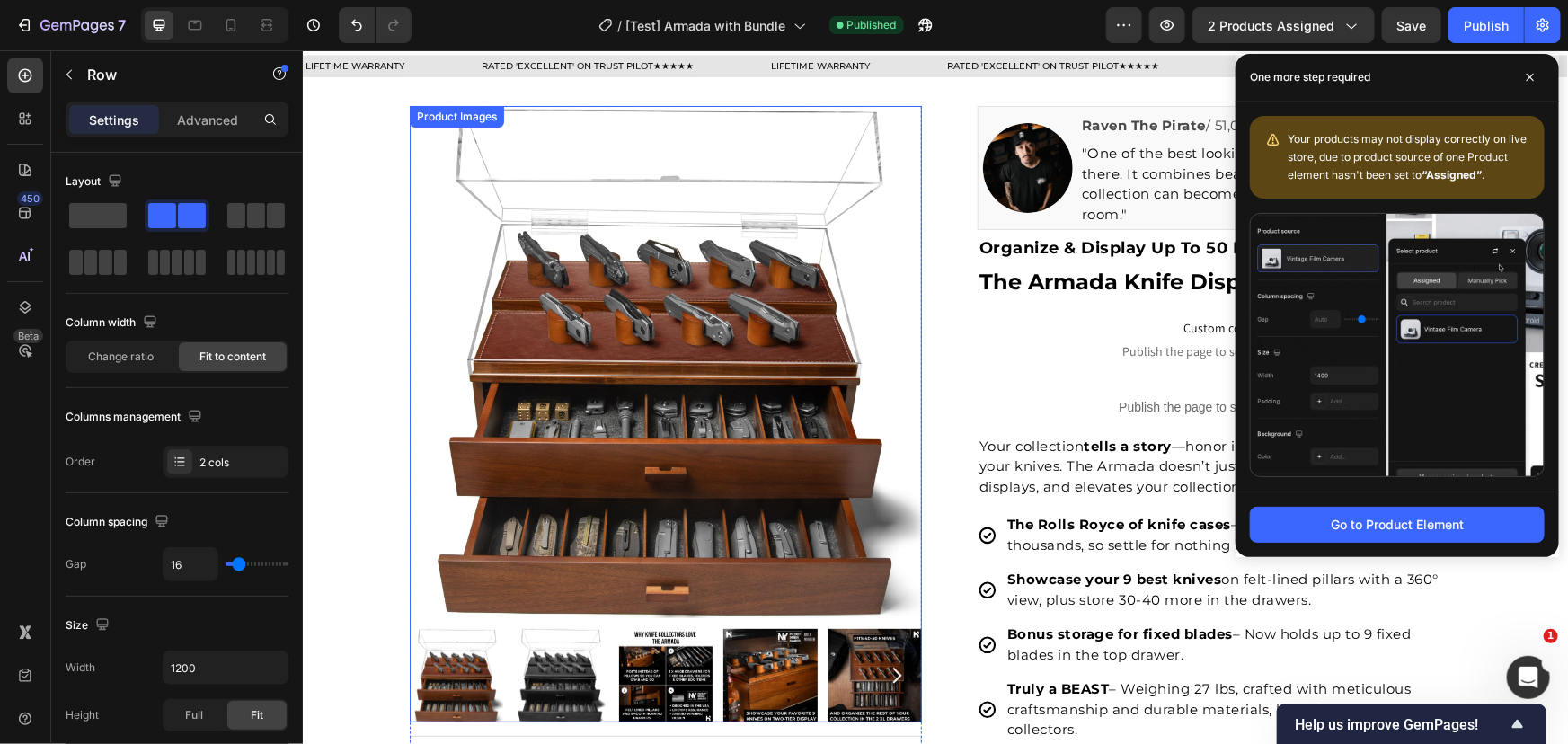
scroll to position [0, 0]
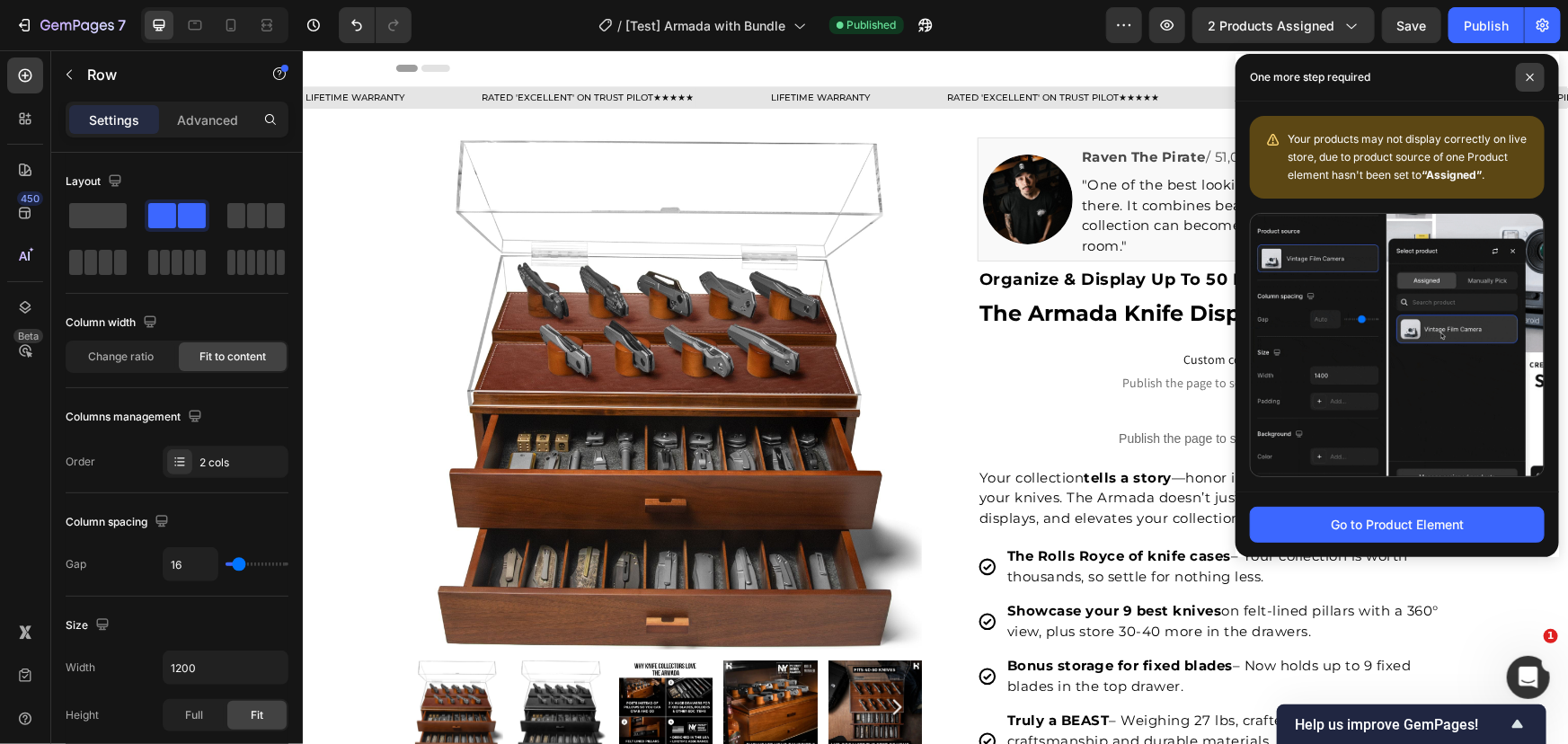
click at [1530, 79] on icon at bounding box center [1530, 78] width 9 height 9
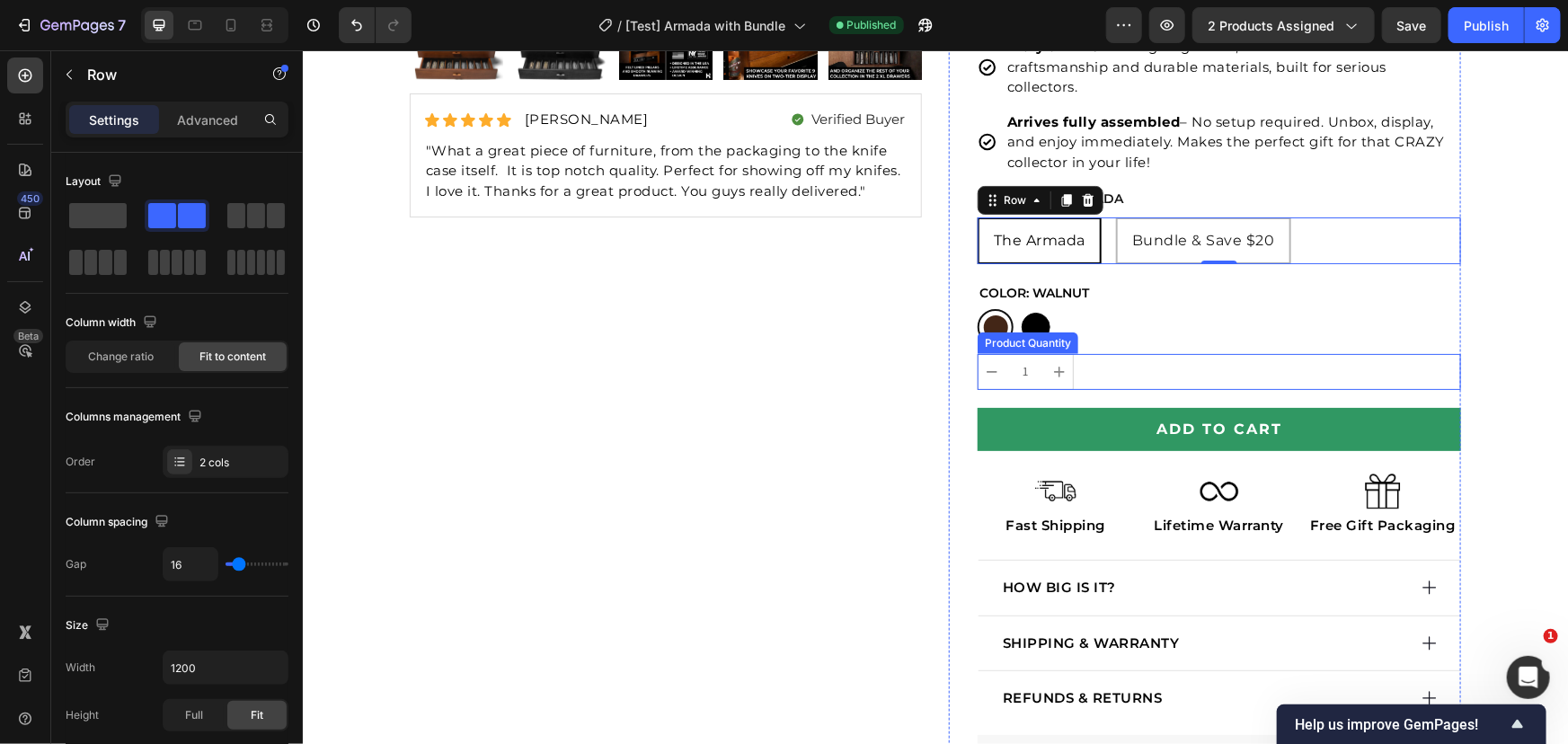
scroll to position [735, 0]
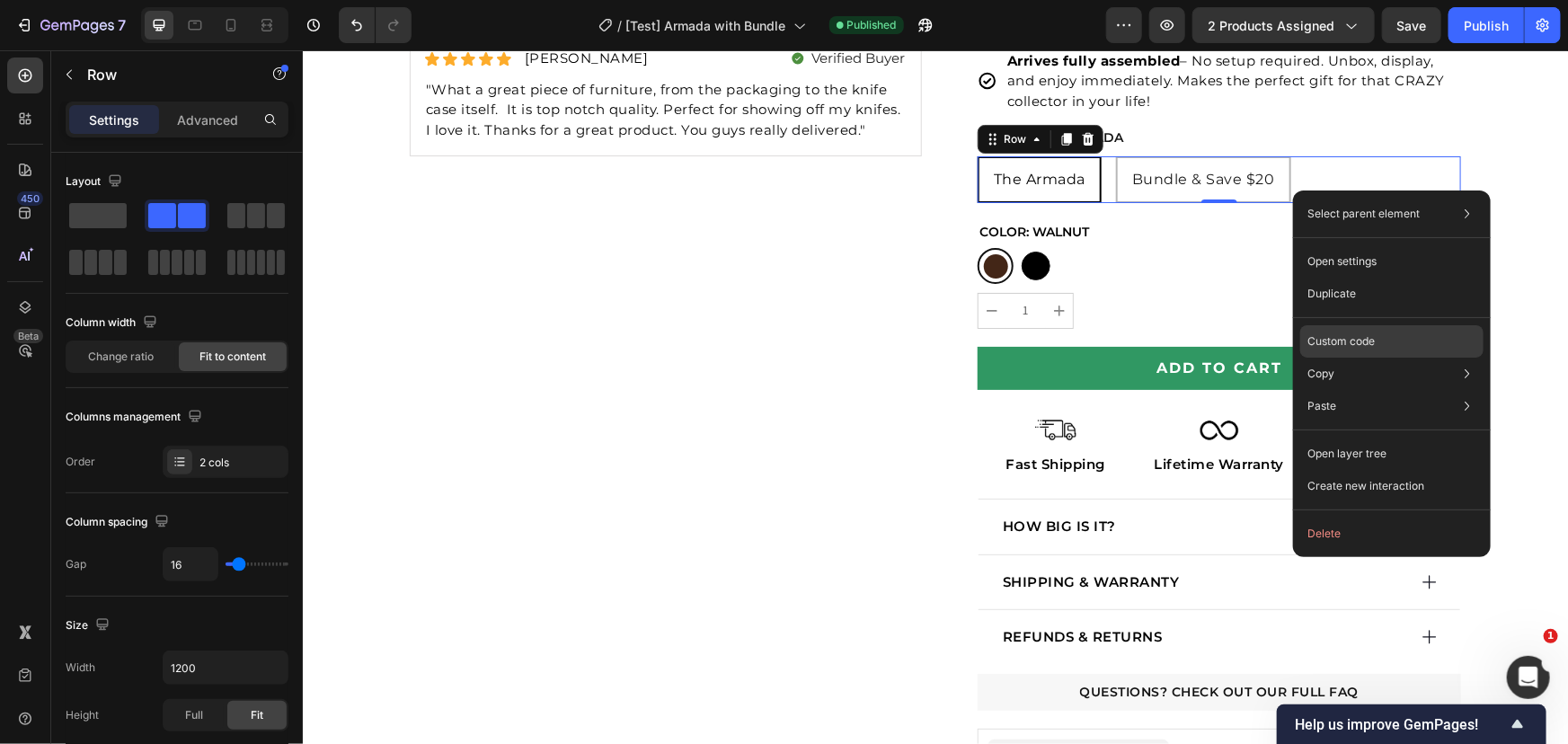
click at [1317, 337] on p "Custom code" at bounding box center [1340, 340] width 67 height 16
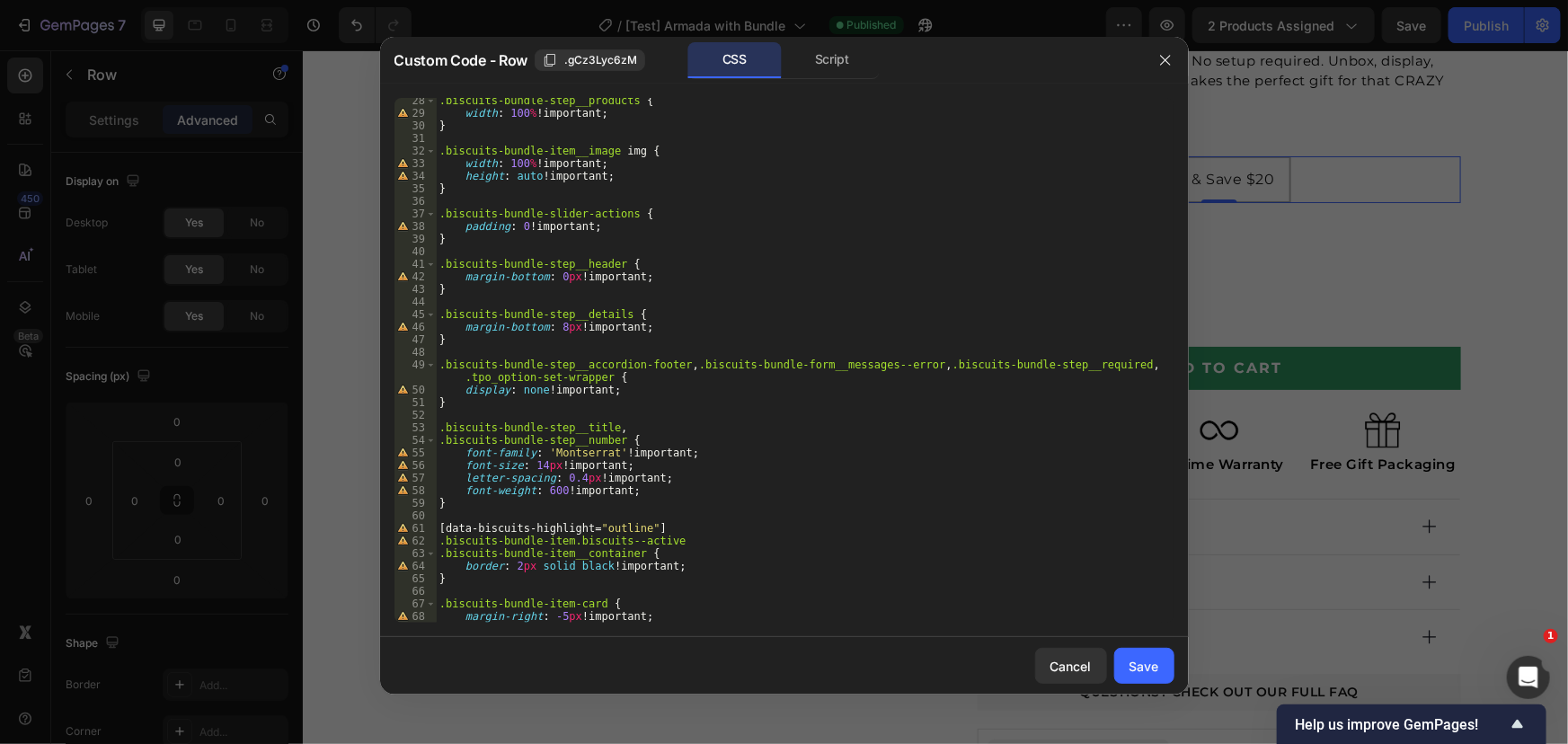
scroll to position [0, 0]
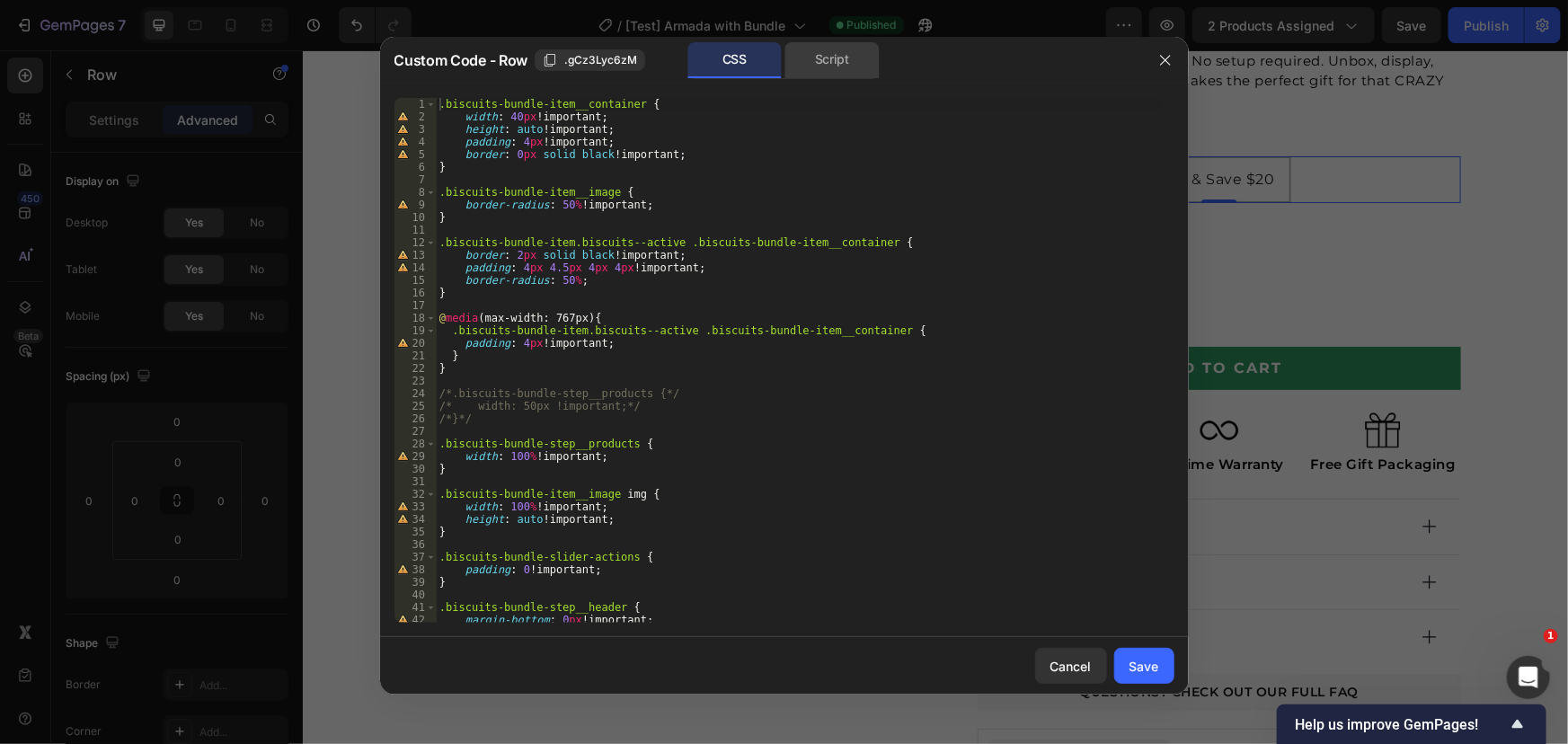
click at [818, 75] on div "Script" at bounding box center [832, 61] width 95 height 36
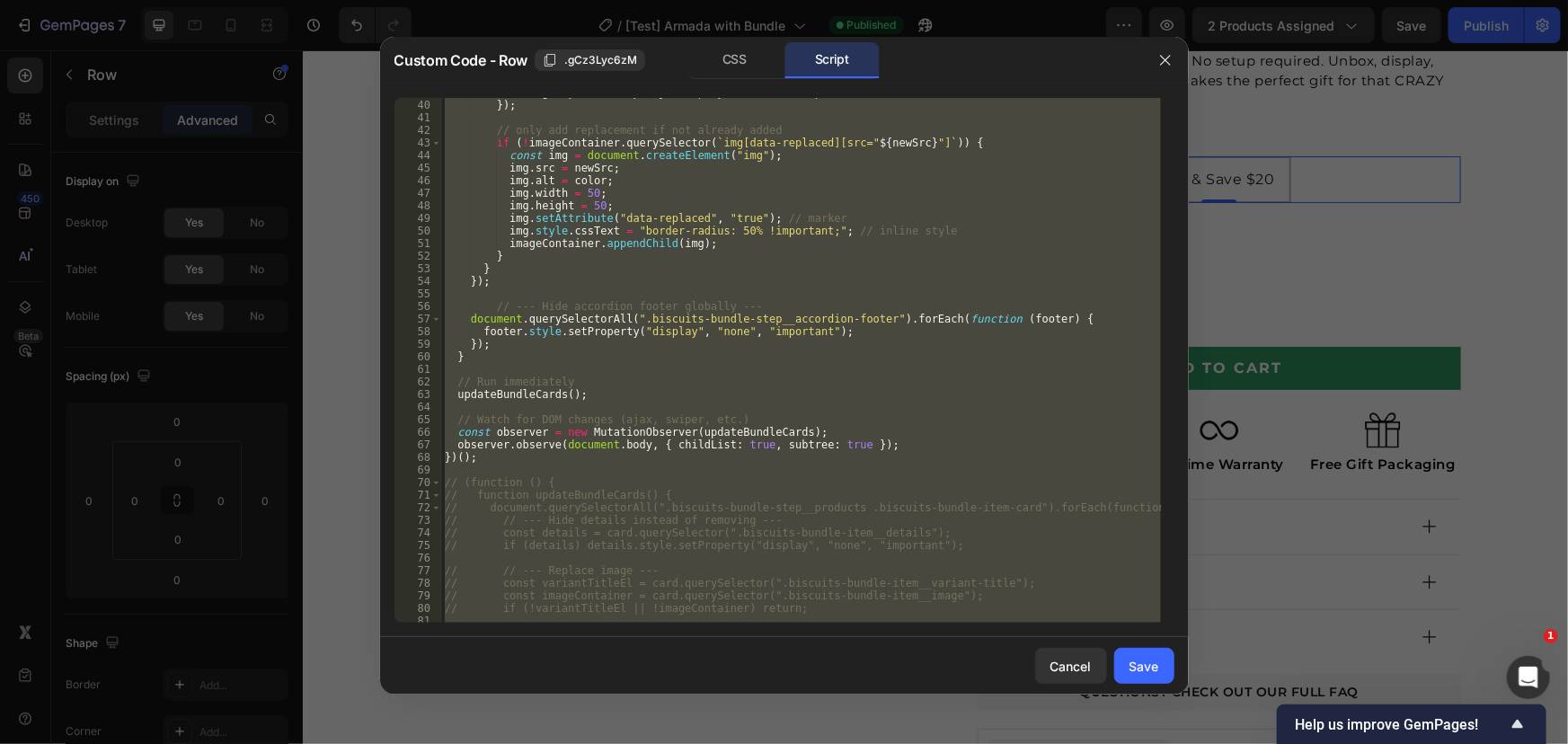
click at [758, 241] on div "oldImg . style . setProperty ( "display" , "none" , "important" ) ; }) ; // onl…" at bounding box center [800, 360] width 720 height 525
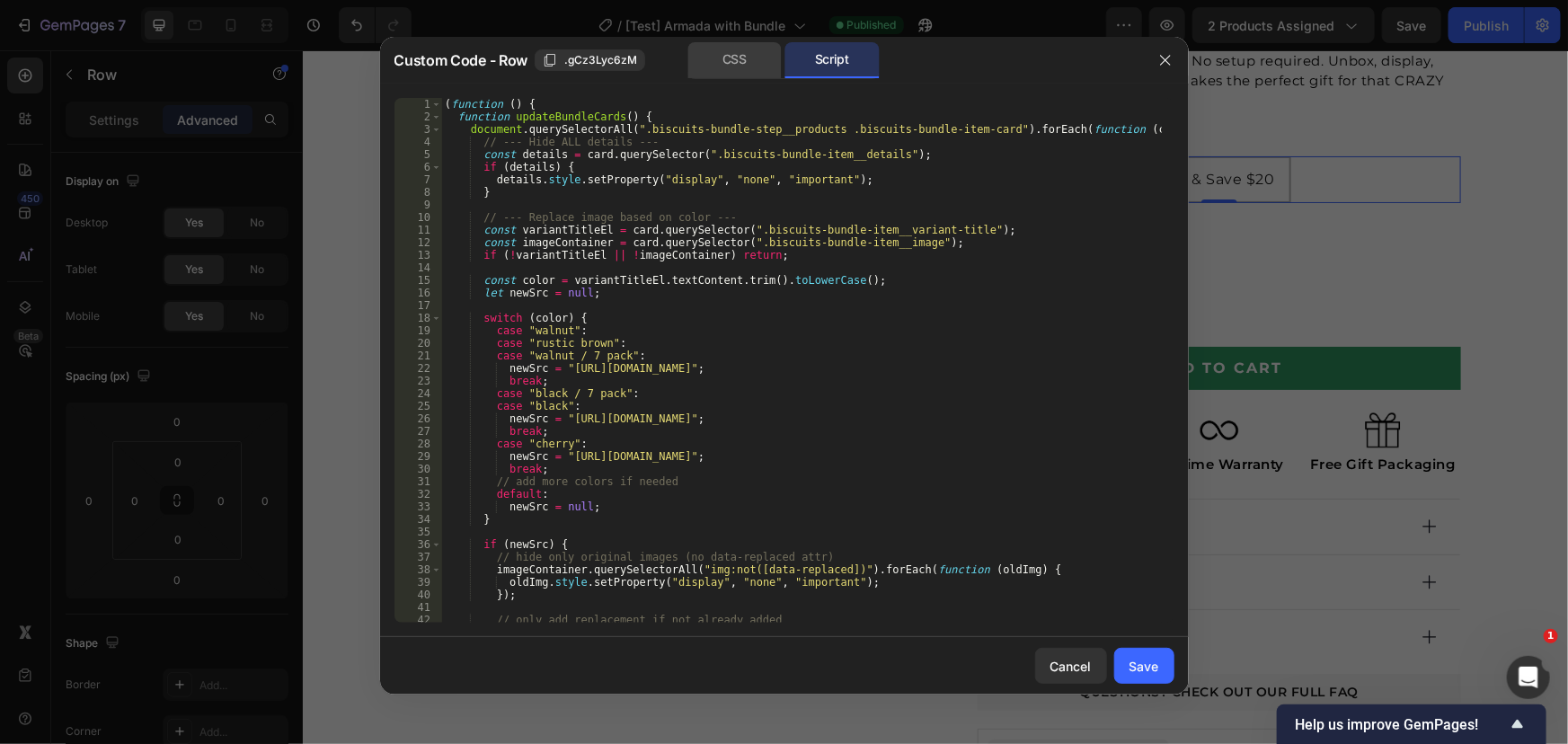
click at [758, 62] on div "CSS" at bounding box center [735, 61] width 95 height 36
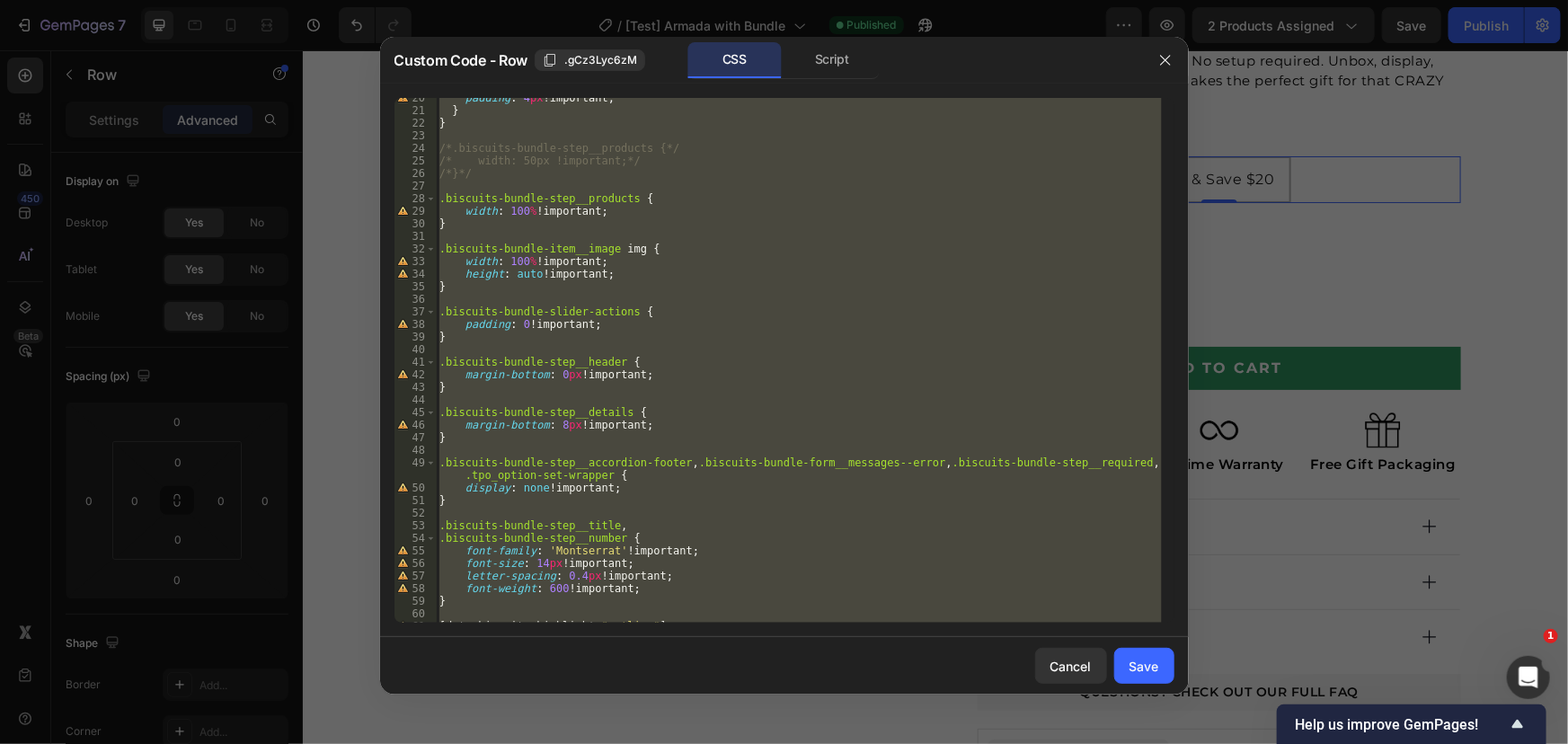
scroll to position [294, 0]
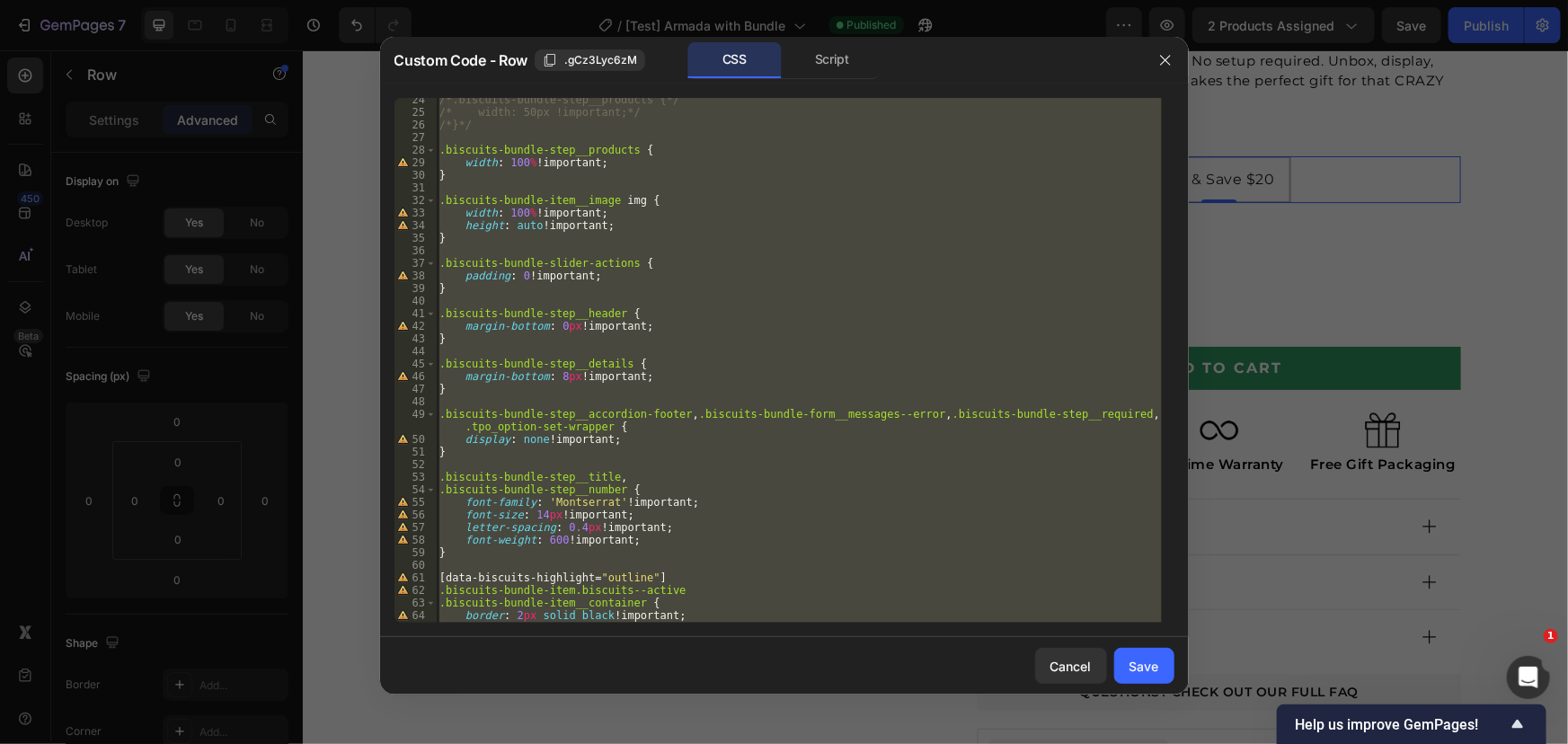
click at [737, 333] on div "/*.biscuits-bundle-step__products {*/ /* width: 50px !important;*/ /*}*/ .biscu…" at bounding box center [799, 360] width 726 height 525
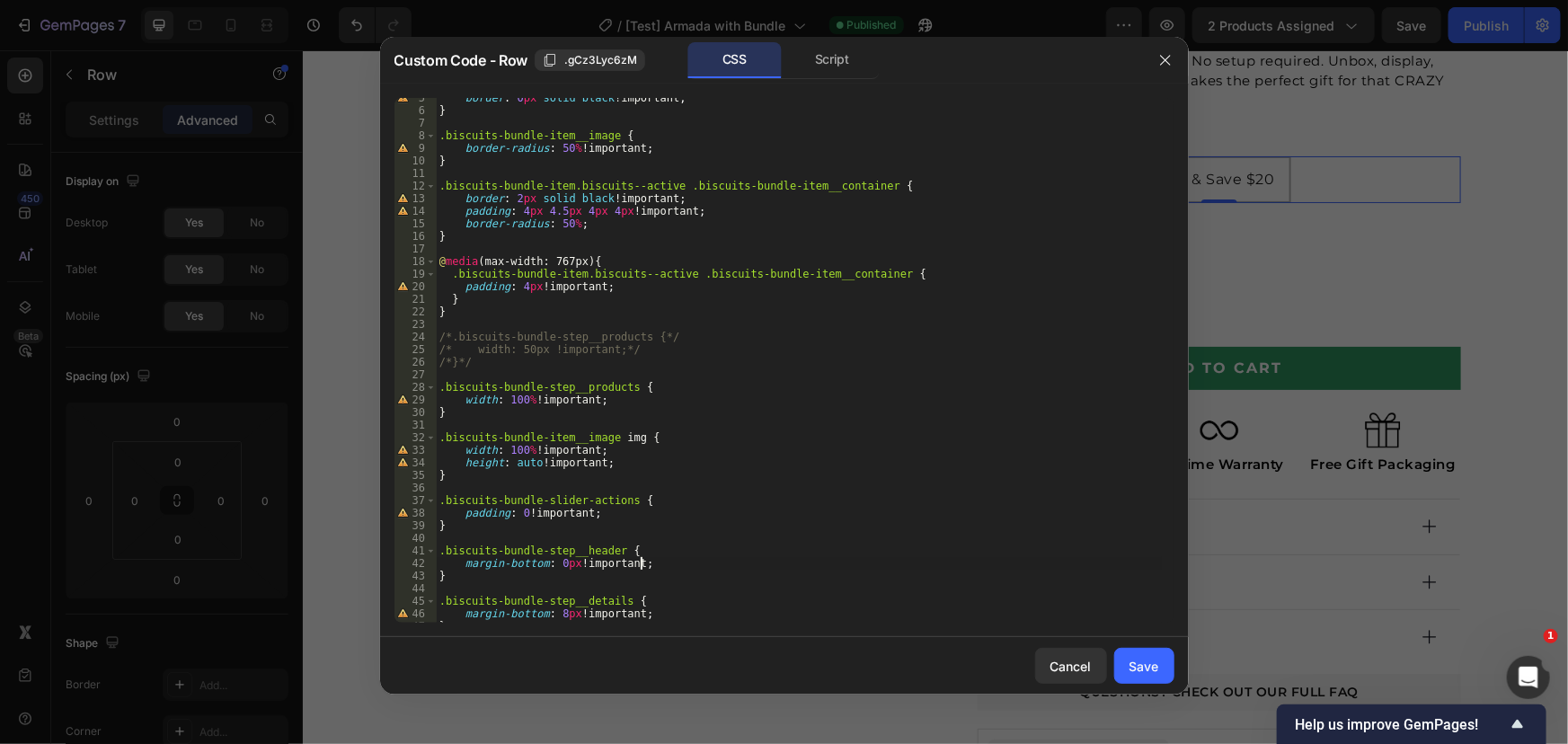
scroll to position [0, 0]
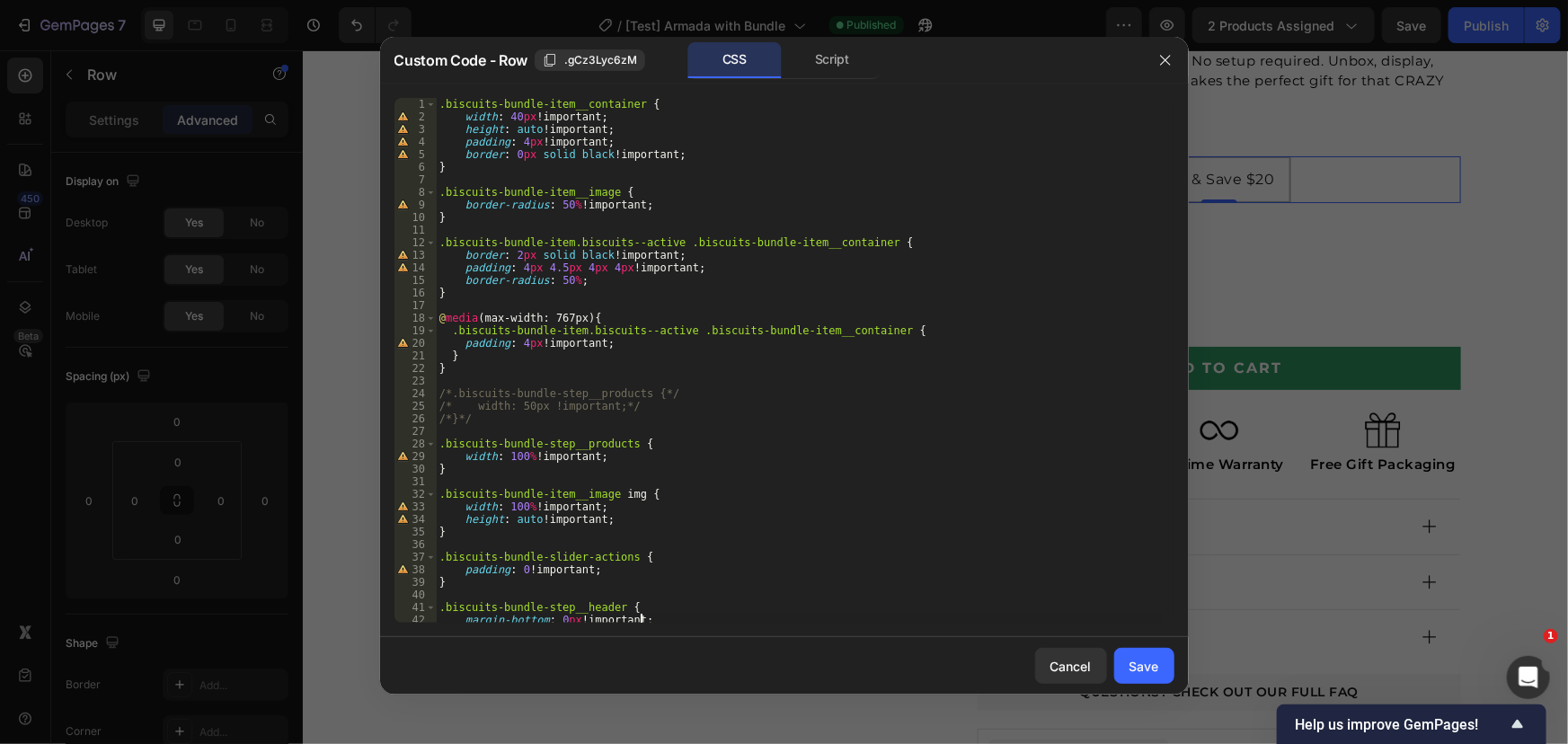
click at [584, 447] on div ".biscuits-bundle-item__container { width : 40 px !important ; height : auto !im…" at bounding box center [799, 372] width 726 height 549
type textarea ".biscuits-bundle-step__products {"
click at [584, 447] on div ".biscuits-bundle-item__container { width : 40 px !important ; height : auto !im…" at bounding box center [799, 372] width 726 height 549
click at [495, 447] on div ".biscuits-bundle-item__container { width : 40 px !important ; height : auto !im…" at bounding box center [799, 372] width 726 height 549
drag, startPoint x: 495, startPoint y: 447, endPoint x: 590, endPoint y: 444, distance: 95.0
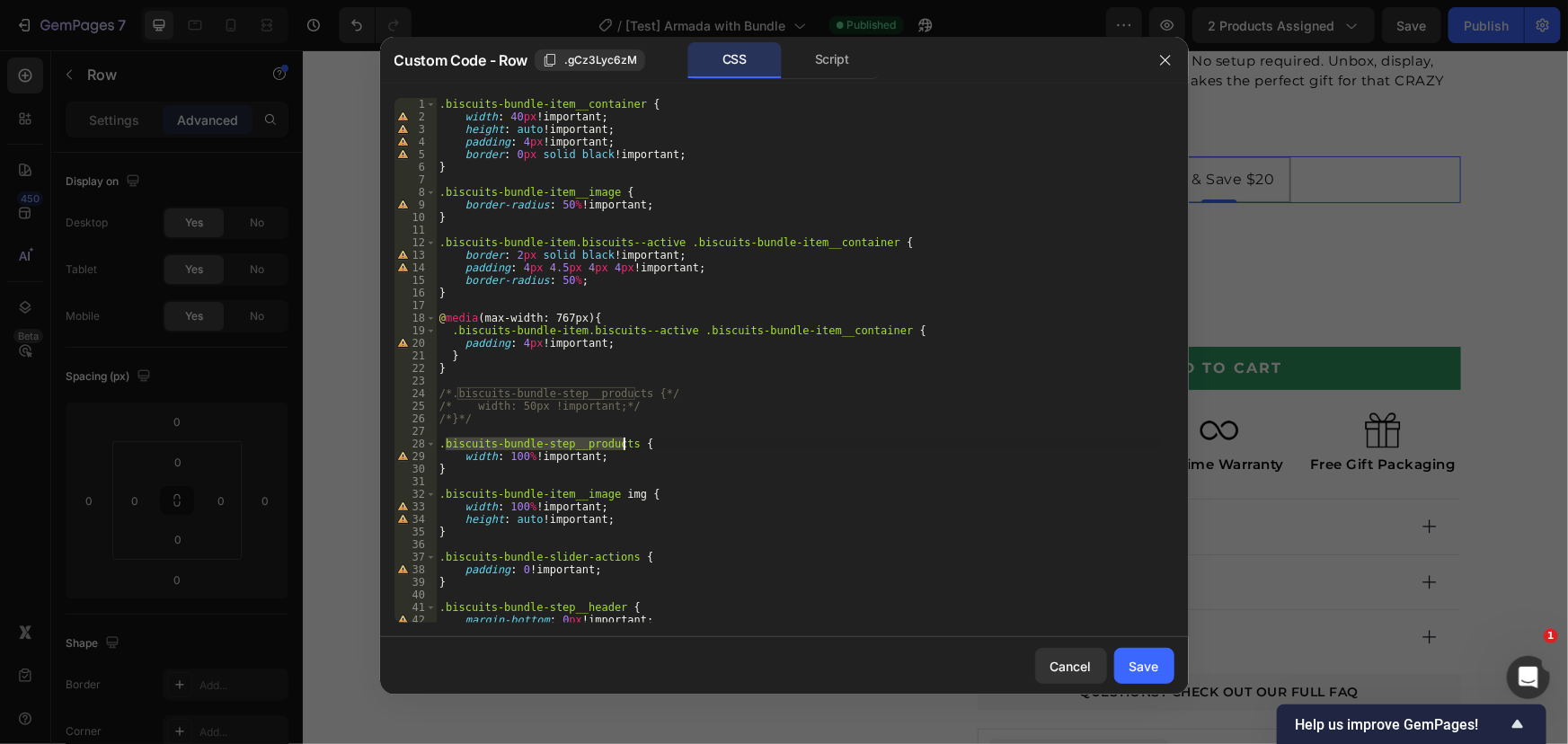
click at [590, 444] on div ".biscuits-bundle-item__container { width : 40 px !important ; height : auto !im…" at bounding box center [799, 372] width 726 height 549
click at [614, 482] on div ".biscuits-bundle-item__container { width : 40 px !important ; height : auto !im…" at bounding box center [799, 372] width 726 height 549
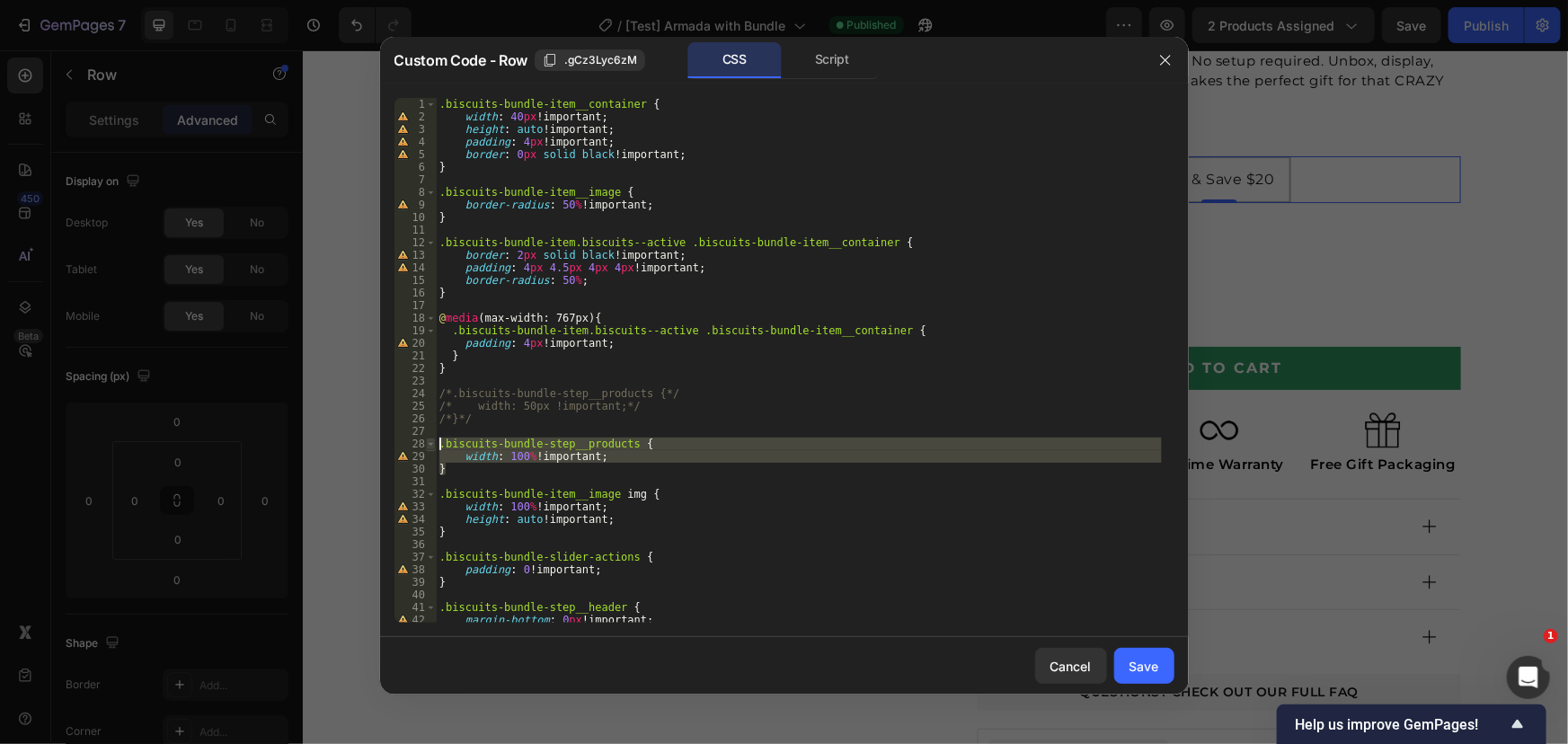
drag, startPoint x: 513, startPoint y: 466, endPoint x: 434, endPoint y: 441, distance: 82.9
click at [434, 441] on div "1 2 3 4 5 6 7 8 9 10 11 12 13 14 15 16 17 18 19 20 21 22 23 24 25 26 27 28 29 3…" at bounding box center [784, 360] width 780 height 525
type textarea ".biscuits-bundle-step__products { width: 100% !important;"
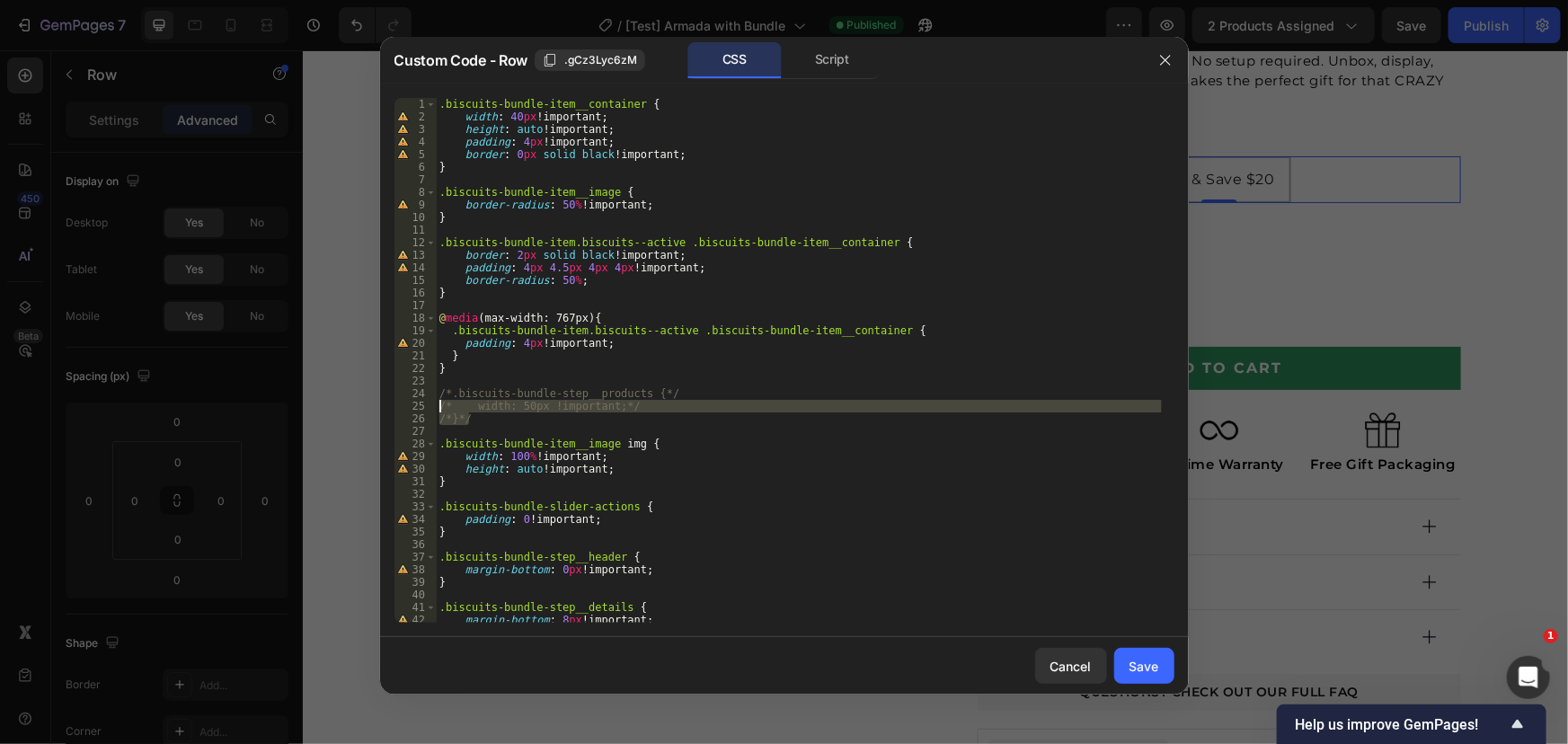
drag, startPoint x: 466, startPoint y: 418, endPoint x: 425, endPoint y: 392, distance: 48.5
click at [425, 393] on div "/*}*/ 1 2 3 4 5 6 7 8 9 10 11 12 13 14 15 16 17 18 19 20 21 22 23 24 25 26 27 2…" at bounding box center [784, 360] width 780 height 525
type textarea ".biscuits-bundle-step__products { width: 50px !important;"
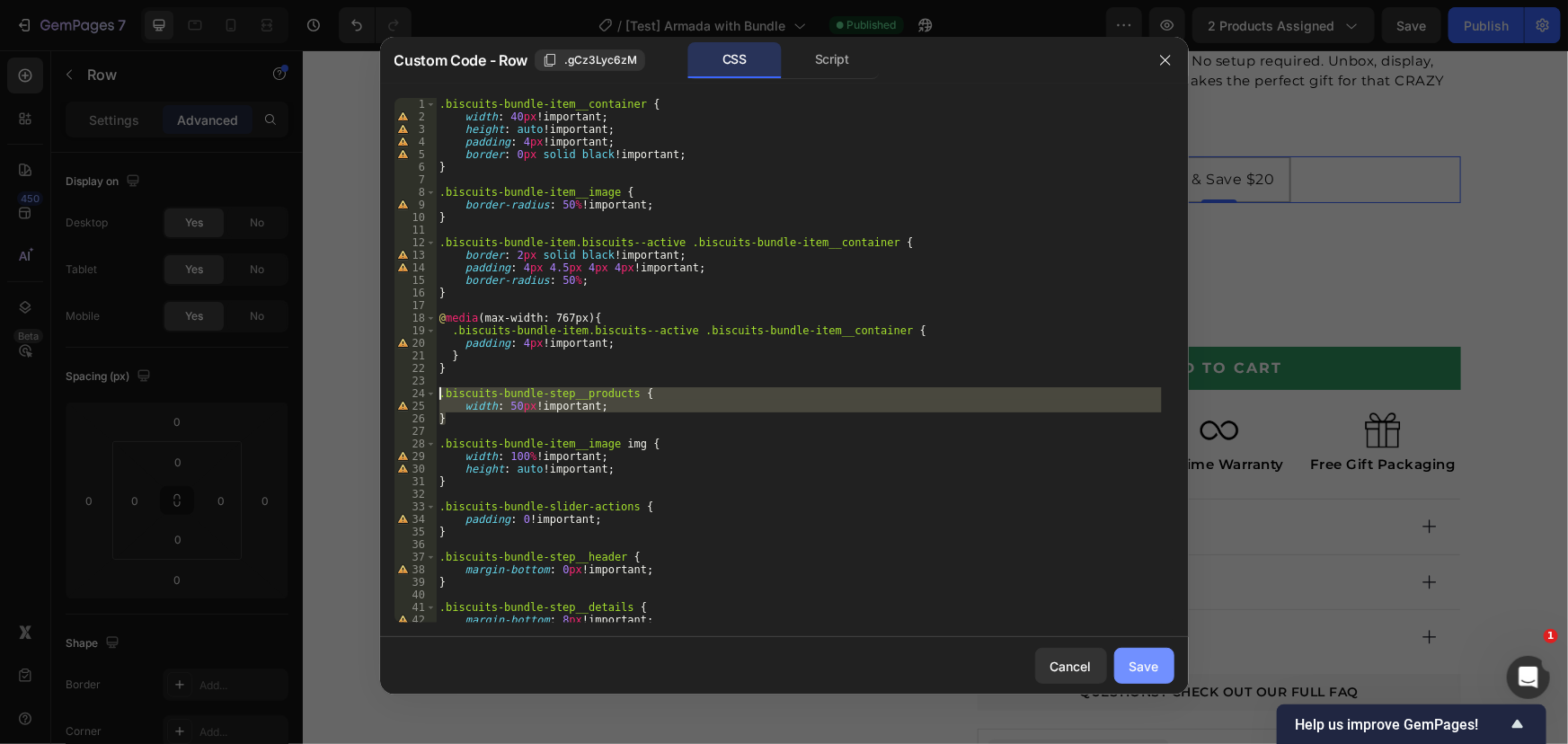
click at [1150, 654] on button "Save" at bounding box center [1144, 666] width 61 height 36
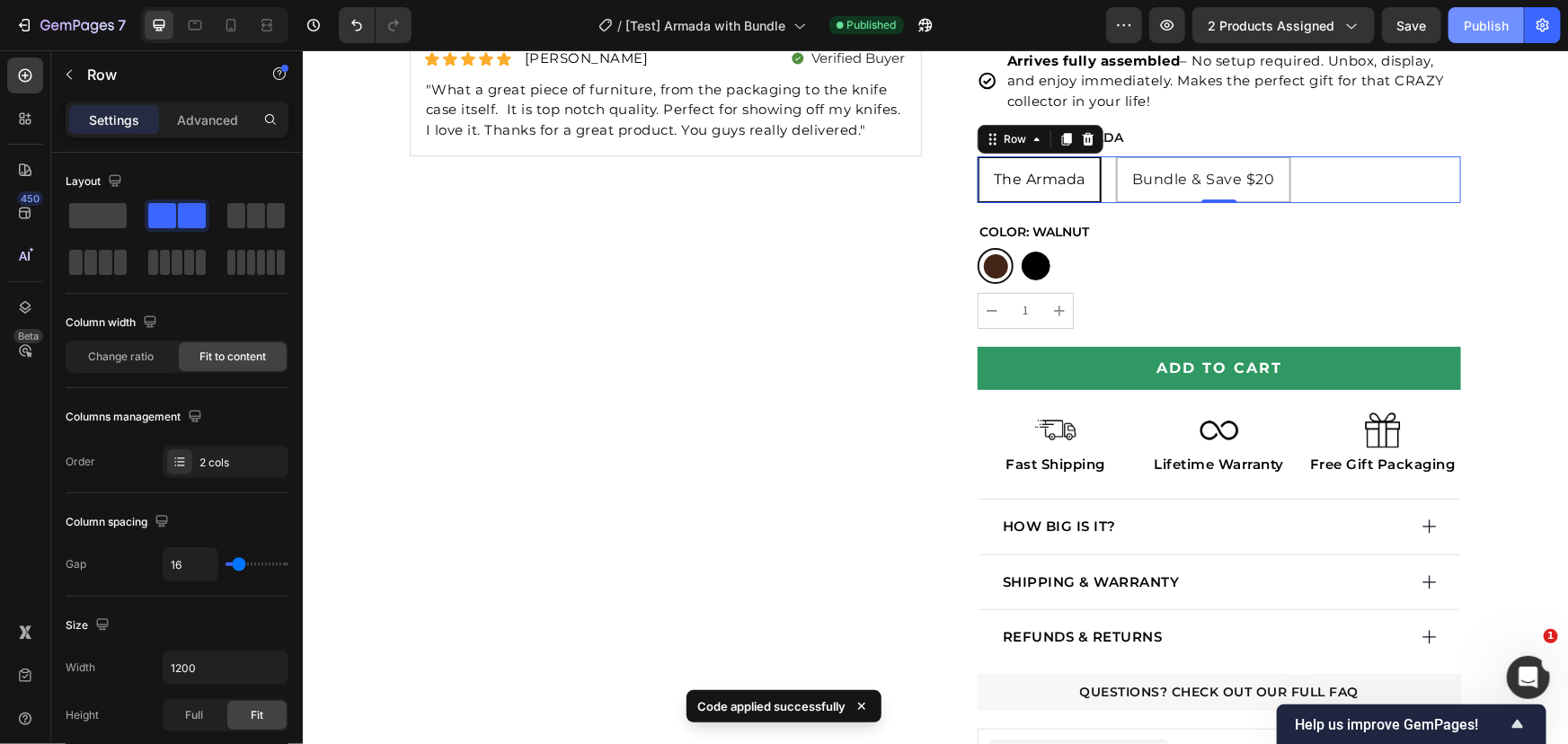
click at [1472, 29] on div "Publish" at bounding box center [1487, 26] width 45 height 19
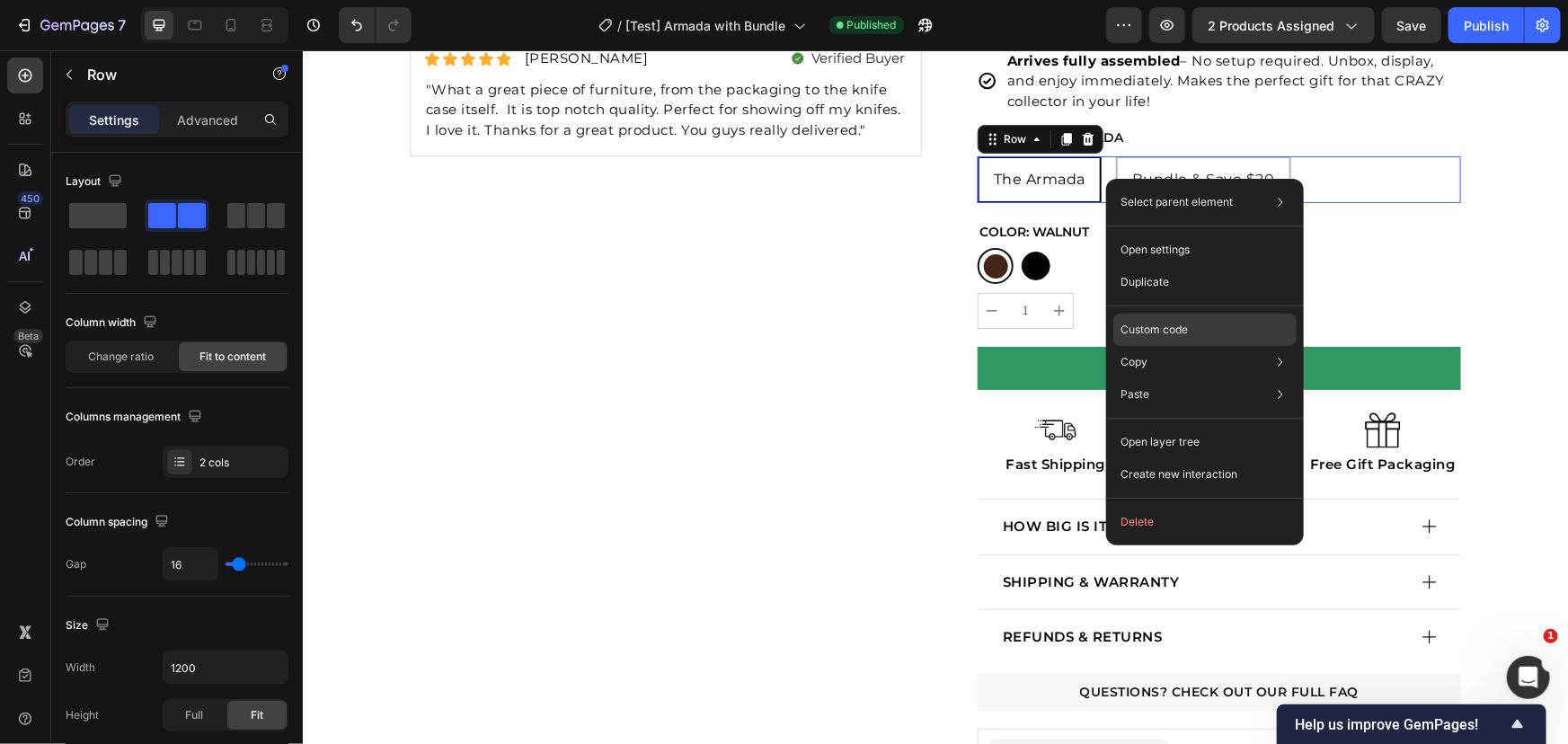
click at [1158, 328] on p "Custom code" at bounding box center [1154, 329] width 67 height 16
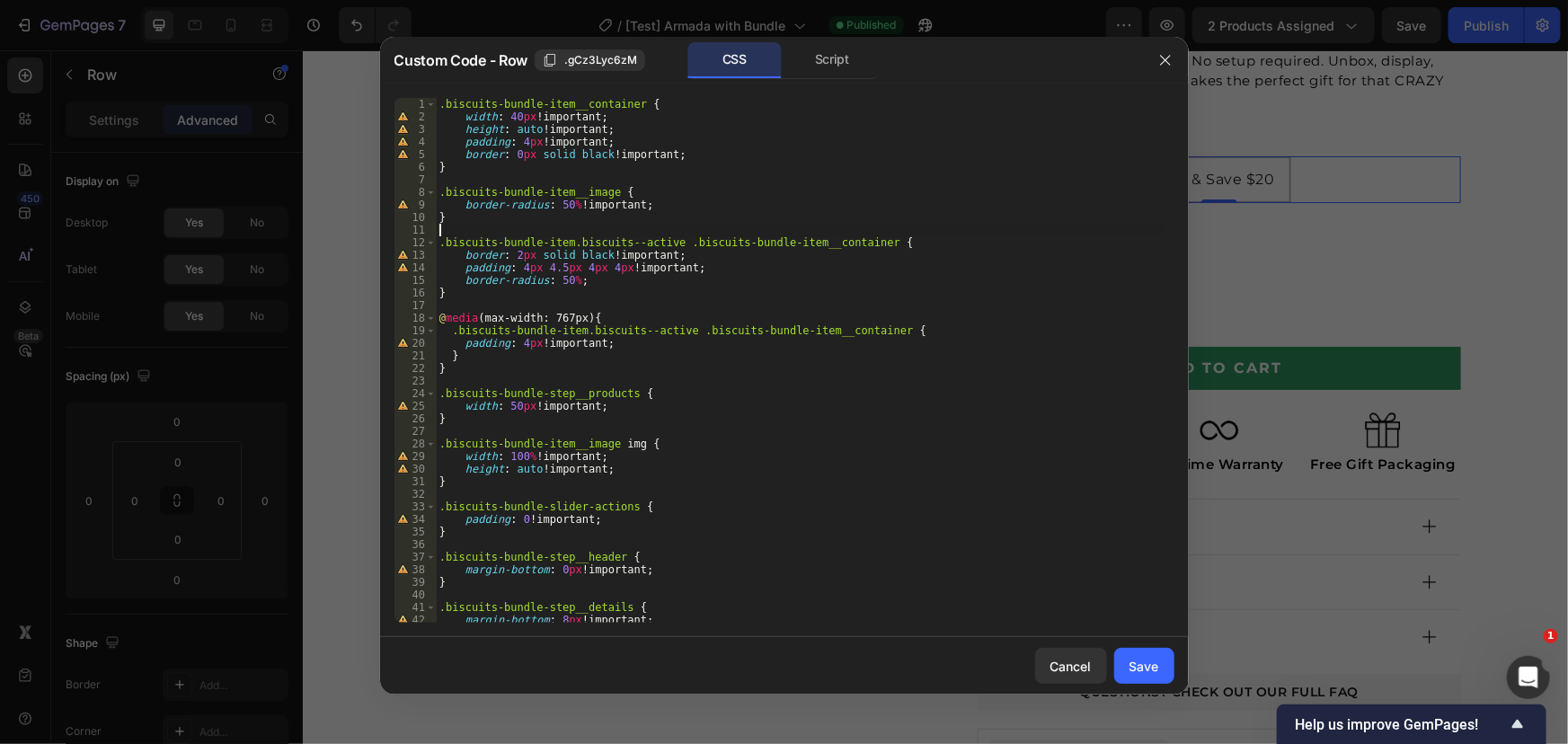
click at [742, 225] on div ".biscuits-bundle-item__container { width : 40 px !important ; height : auto !im…" at bounding box center [799, 372] width 726 height 549
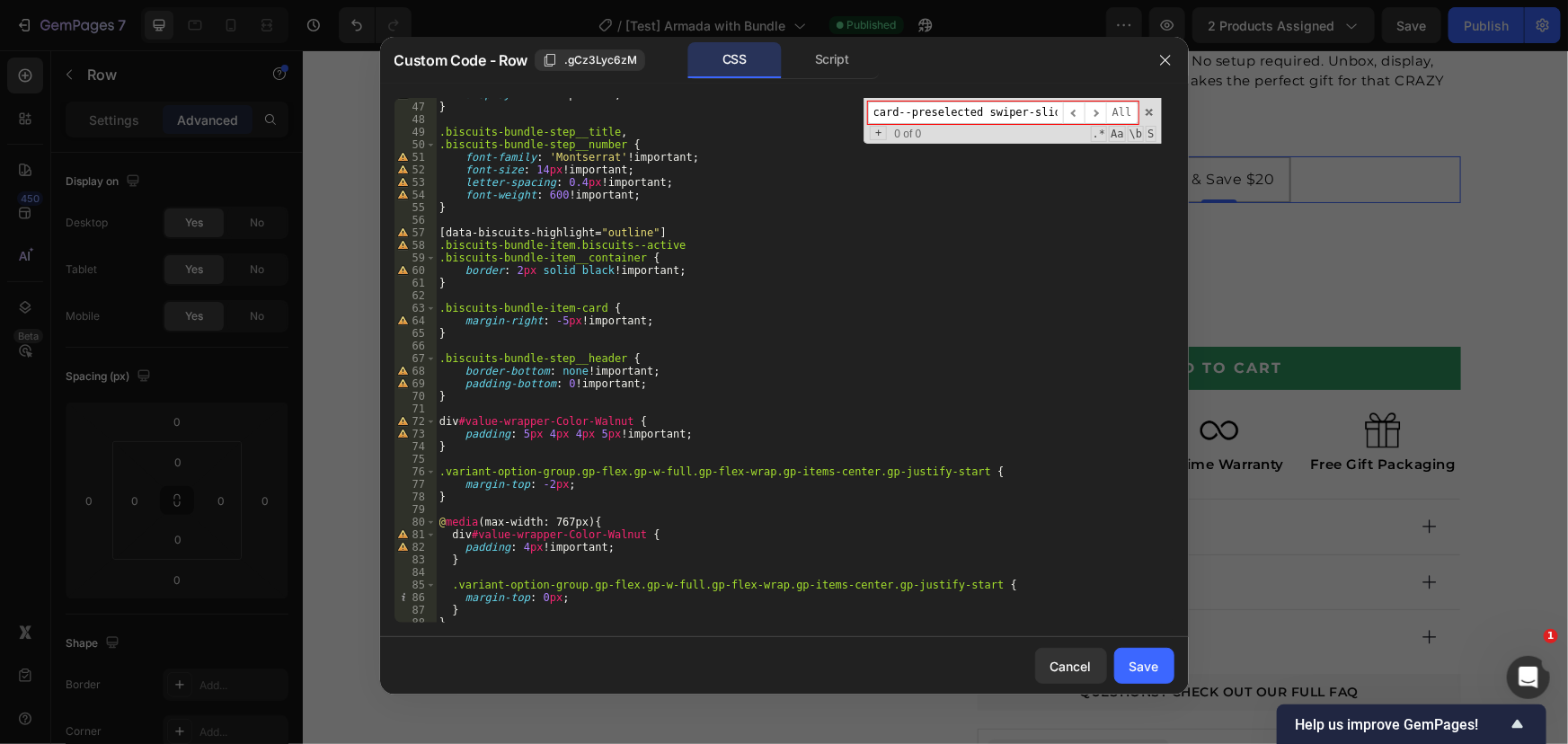
scroll to position [594, 0]
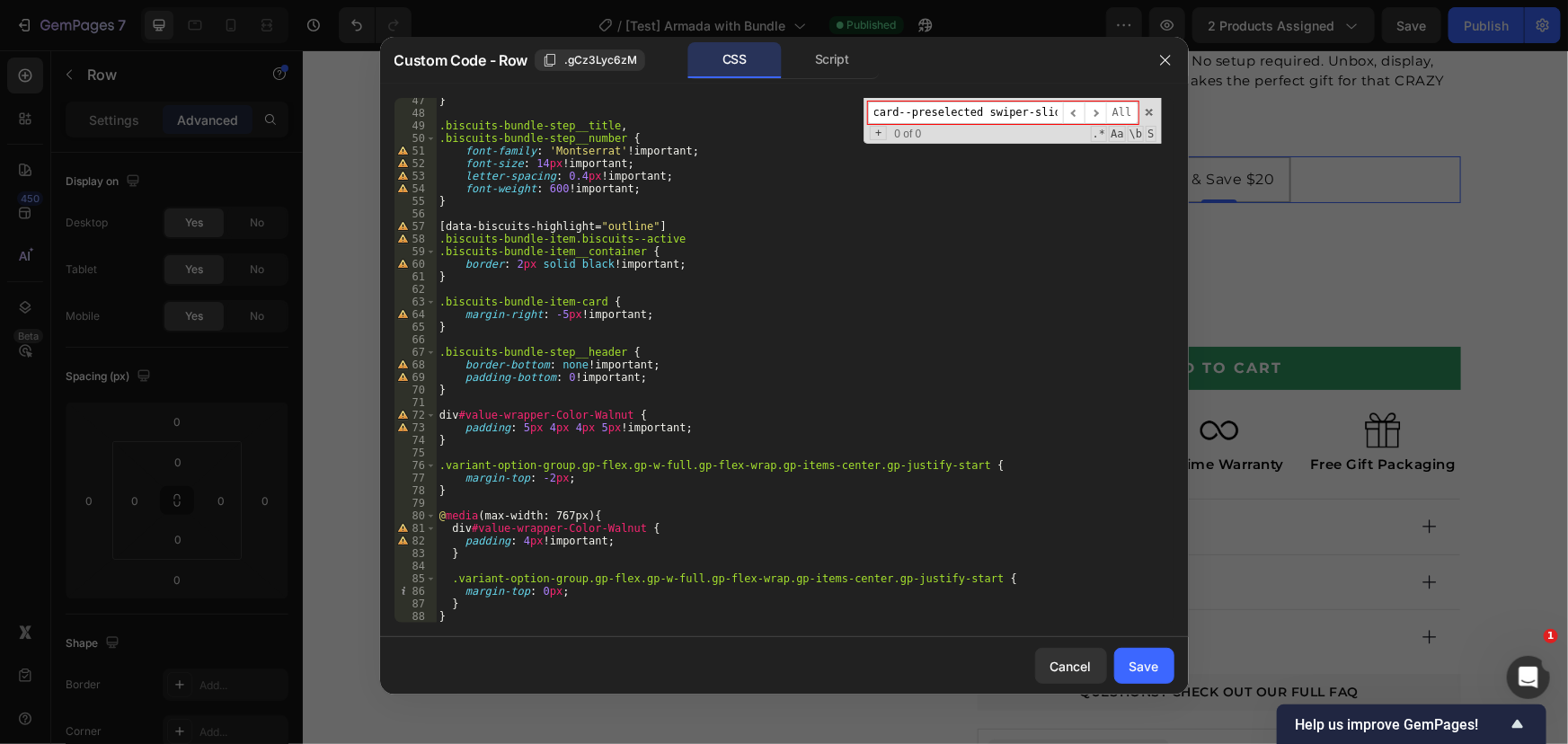
click at [976, 119] on input "biscuits-bundle-item-card swiper-slide biscuits-bundle-item-card--preselected s…" at bounding box center [966, 112] width 195 height 23
drag, startPoint x: 951, startPoint y: 117, endPoint x: 1231, endPoint y: 120, distance: 280.0
click at [1231, 120] on div "Custom Code - Row .gCz3Lyc6zM CSS Script 47 48 49 50 51 52 53 54 55 56 57 58 59…" at bounding box center [784, 372] width 1568 height 744
type input "biscuits-bundle-item-card swiper-slide biscuits-bundle-item-card--preselected s…"
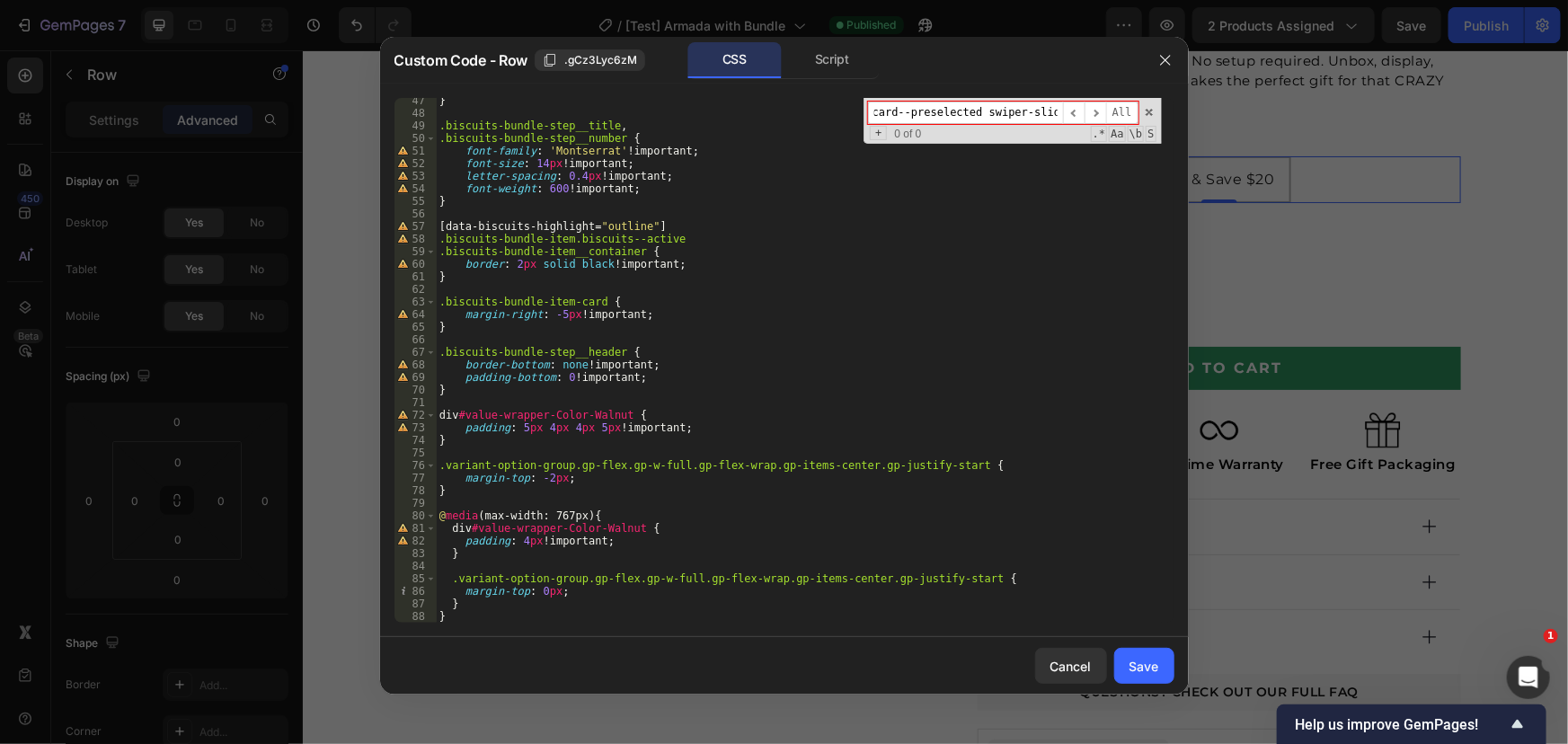
click at [793, 331] on div "} .biscuits-bundle-step__title , .biscuits-bundle-step__number { font-family : …" at bounding box center [799, 369] width 726 height 549
click at [535, 604] on div "} .biscuits-bundle-step__title , .biscuits-bundle-step__number { font-family : …" at bounding box center [799, 369] width 726 height 549
click at [532, 617] on div "} .biscuits-bundle-step__title , .biscuits-bundle-step__number { font-family : …" at bounding box center [799, 369] width 726 height 549
type textarea "}"
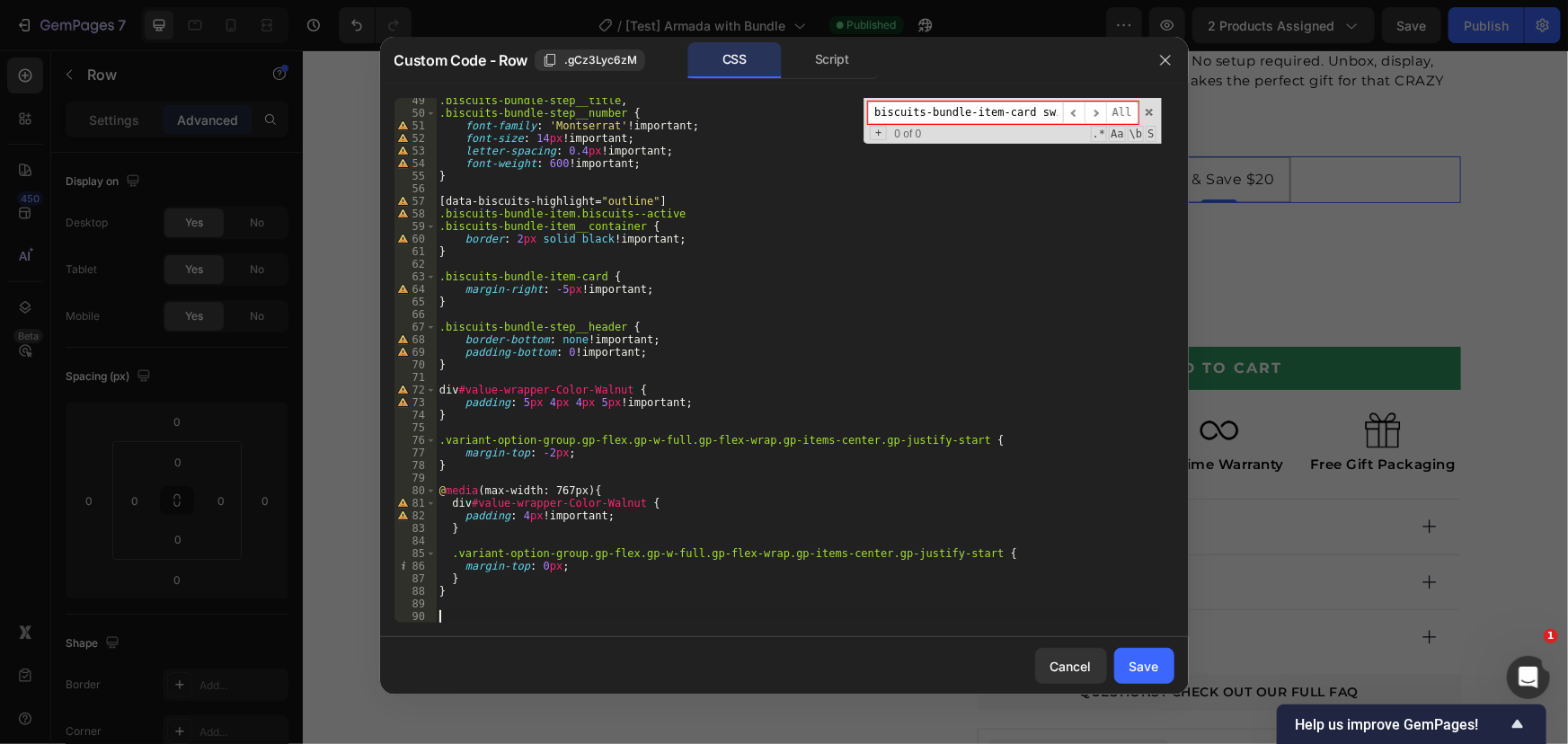
scroll to position [619, 0]
paste textarea "biscuits-bundle-item-card swiper-slide biscuits-bundle-item-card--preselected s…"
click at [441, 614] on div ".biscuits-bundle-step__title , .biscuits-bundle-step__number { font-family : ' …" at bounding box center [799, 369] width 726 height 549
click at [592, 616] on div ".biscuits-bundle-step__title , .biscuits-bundle-step__number { font-family : ' …" at bounding box center [799, 369] width 726 height 549
click at [599, 619] on div ".biscuits-bundle-step__title , .biscuits-bundle-step__number { font-family : ' …" at bounding box center [799, 369] width 726 height 549
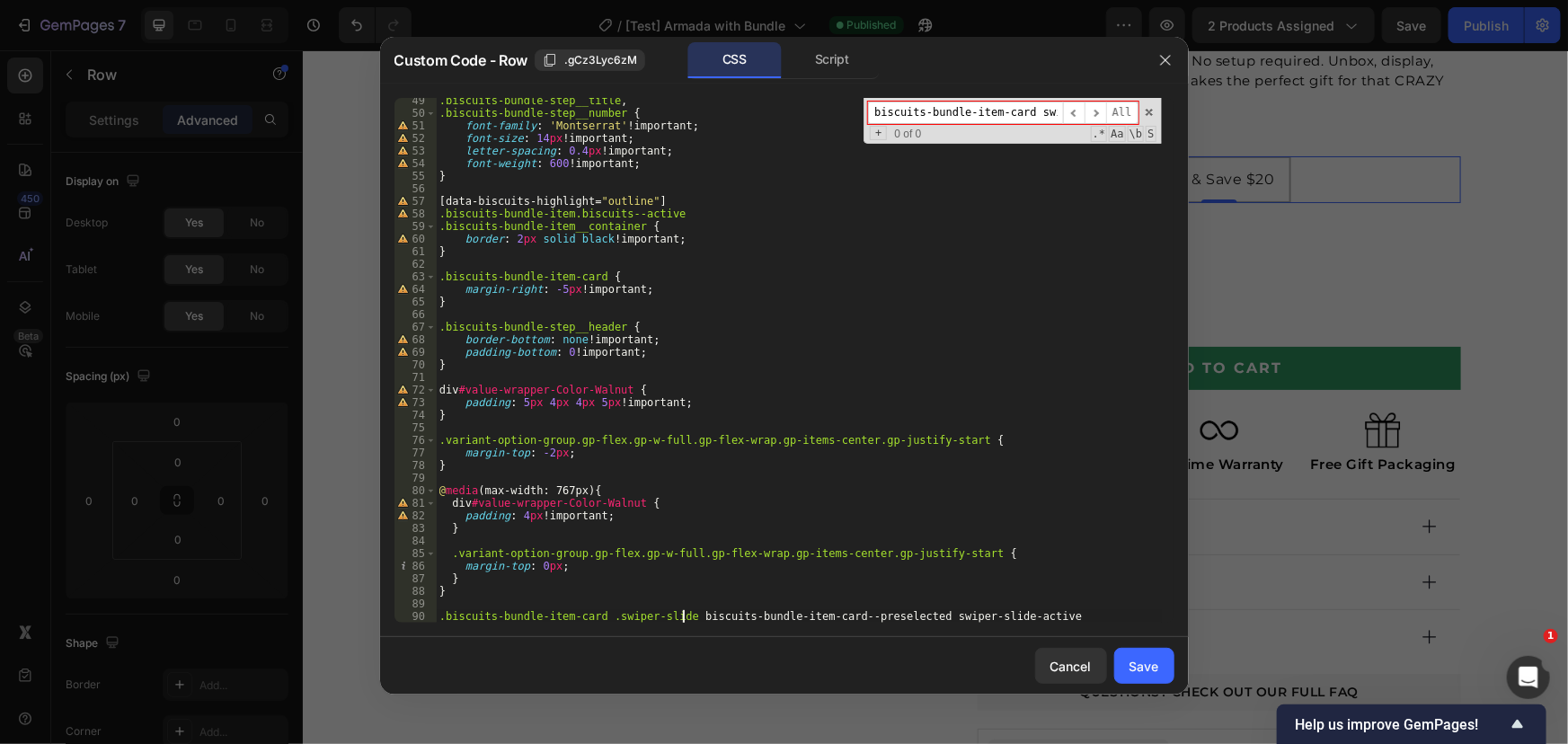
click at [681, 620] on div ".biscuits-bundle-step__title , .biscuits-bundle-step__number { font-family : ' …" at bounding box center [799, 369] width 726 height 549
click at [943, 614] on div ".biscuits-bundle-step__title , .biscuits-bundle-step__number { font-family : ' …" at bounding box center [799, 369] width 726 height 549
click at [920, 616] on div ".biscuits-bundle-step__title , .biscuits-bundle-step__number { font-family : ' …" at bounding box center [799, 369] width 726 height 549
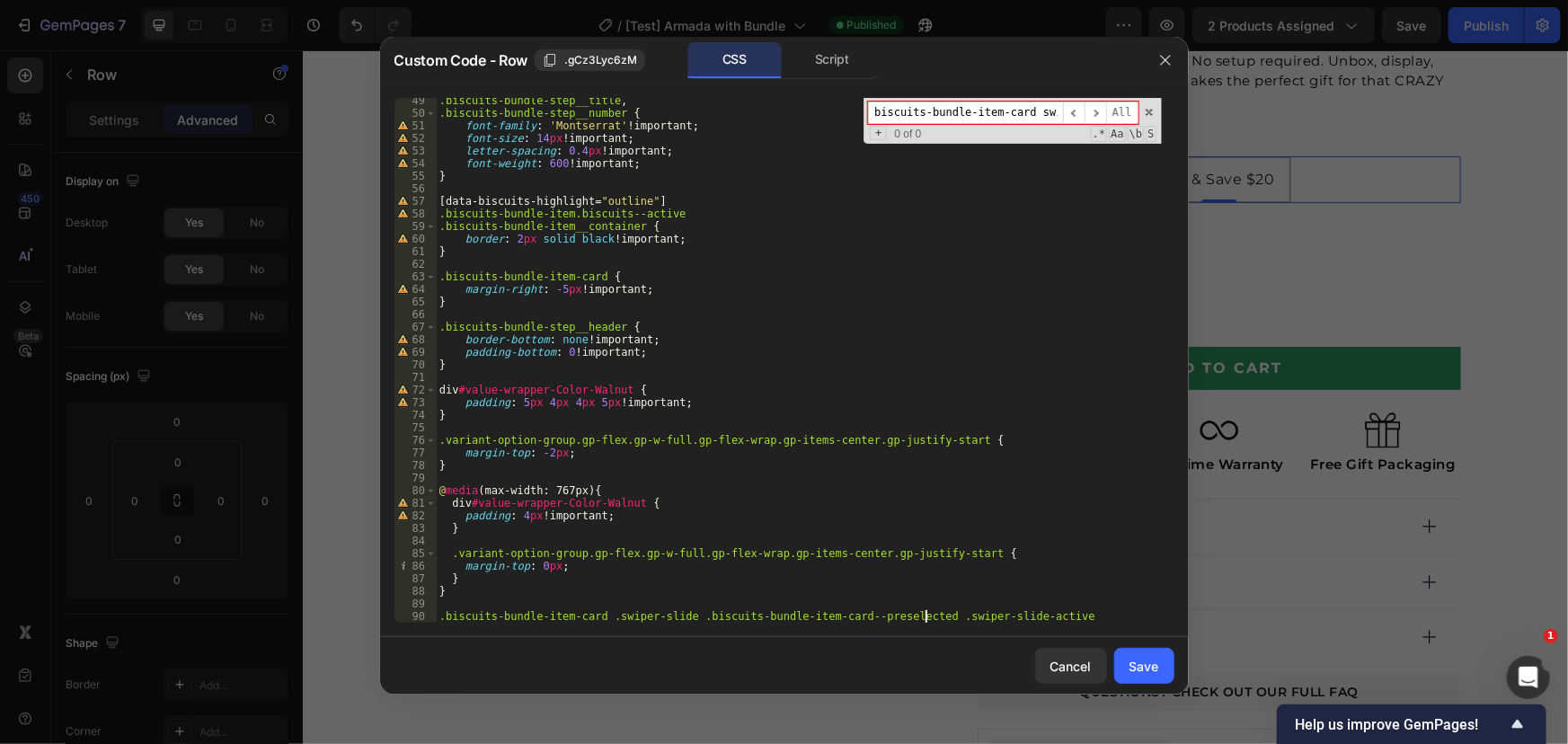
click at [1070, 617] on div ".biscuits-bundle-step__title , .biscuits-bundle-step__number { font-family : ' …" at bounding box center [799, 369] width 726 height 549
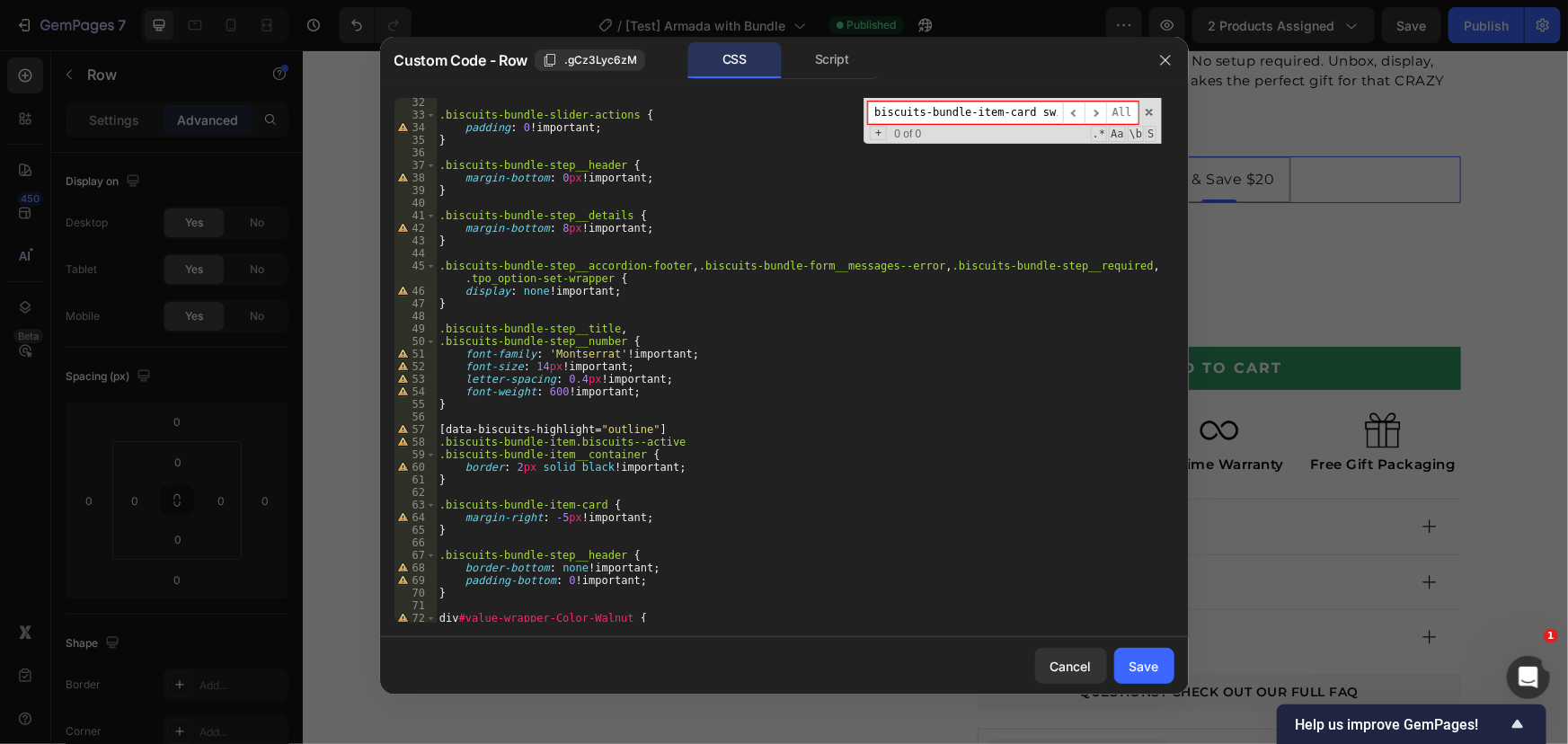
scroll to position [619, 0]
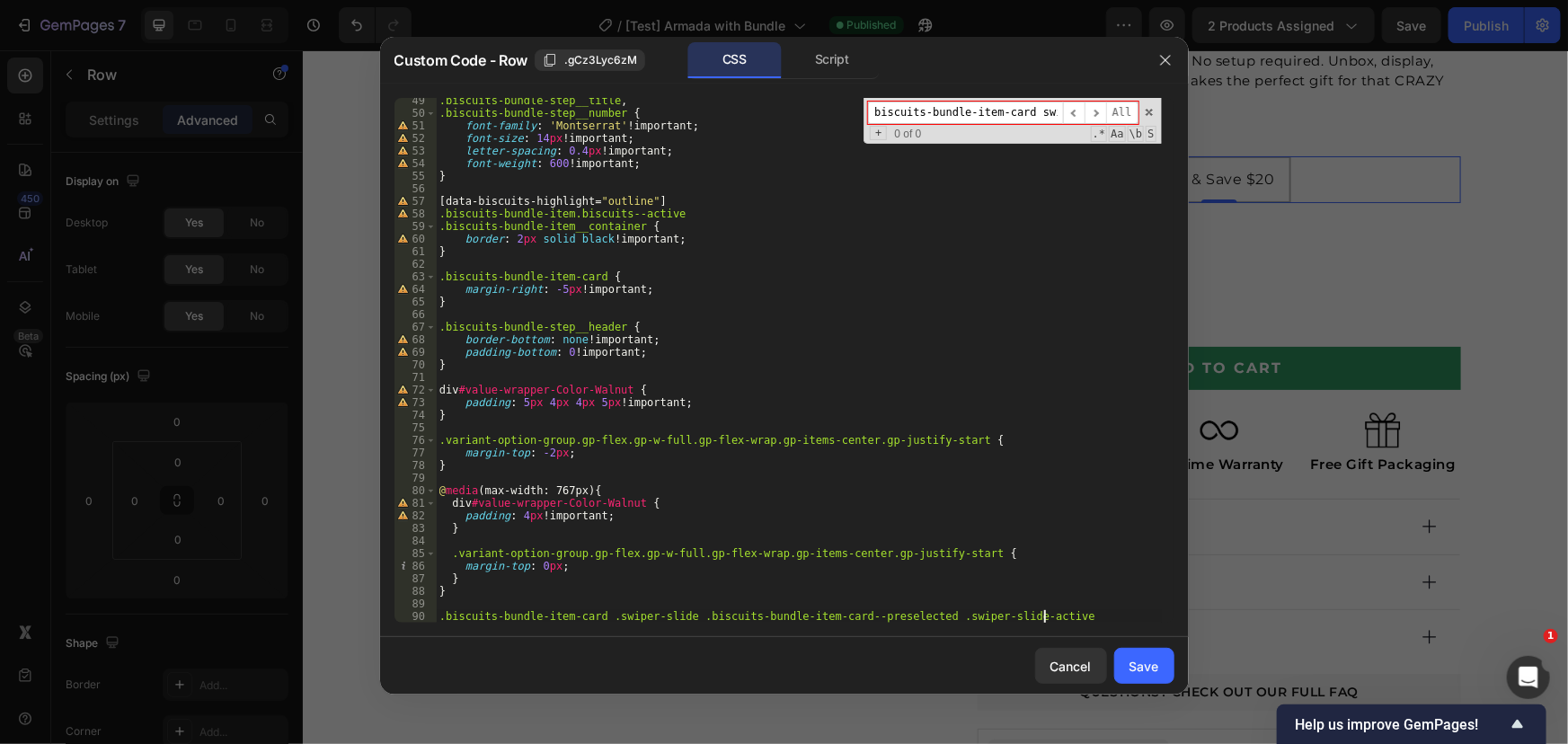
type textarea ".biscuits-bundle-item-card .swiper-slide .biscuits-bundle-item-card--preselecte…"
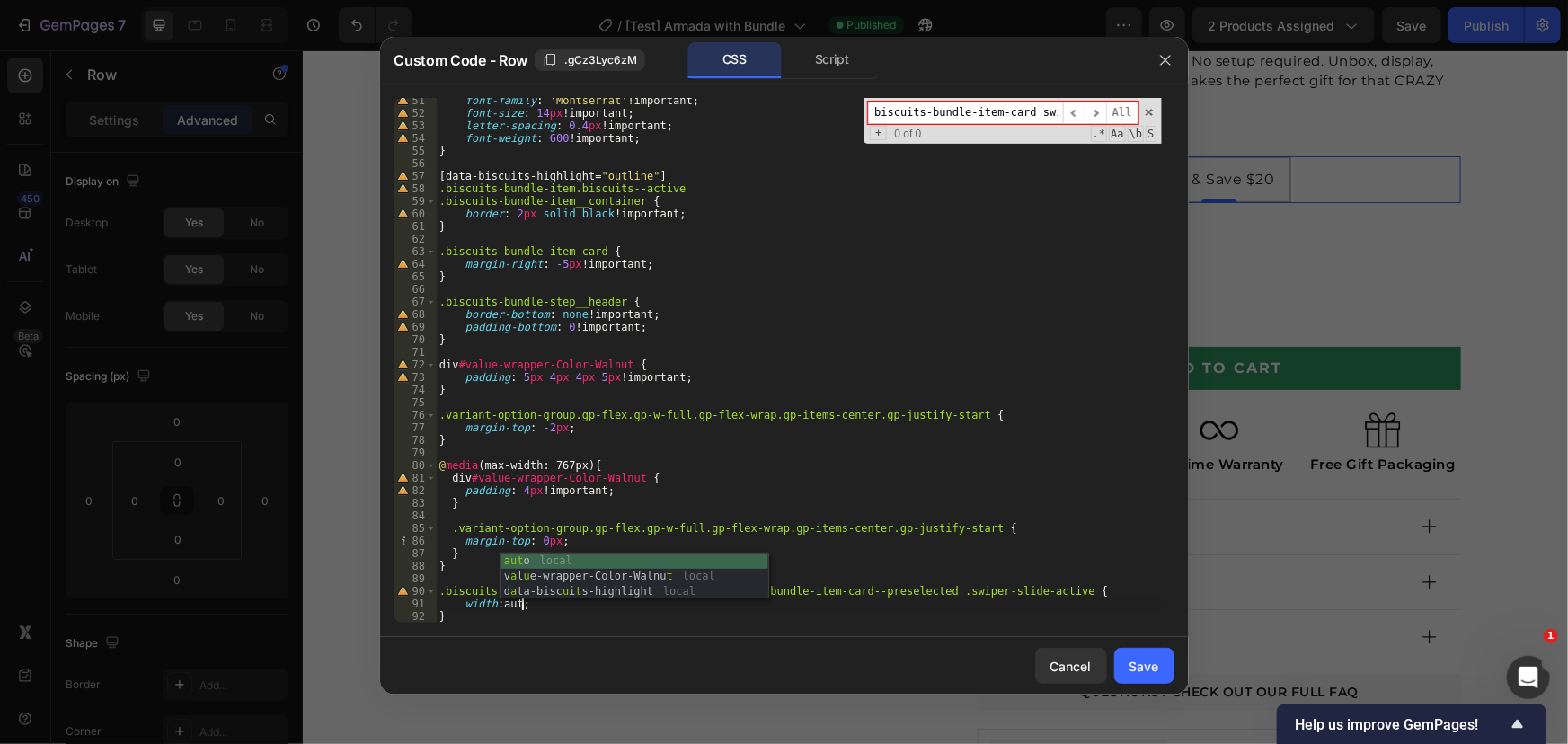
scroll to position [0, 7]
type textarea "width: auto"
click at [1144, 663] on div "Save" at bounding box center [1143, 666] width 29 height 19
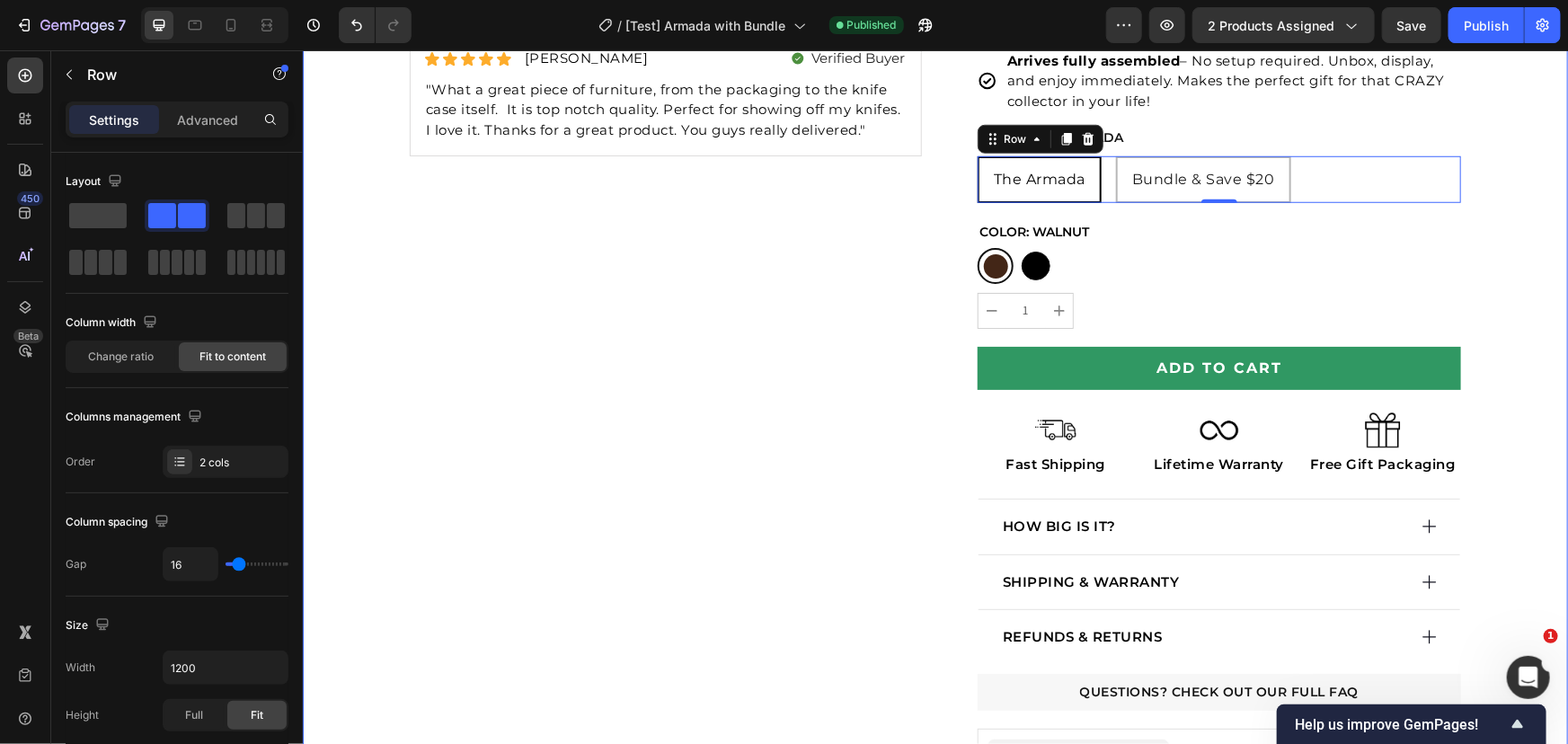
click at [1473, 45] on div "7 Version history / [Test] Armada with Bundle Published Preview 2 products assi…" at bounding box center [784, 26] width 1568 height 51
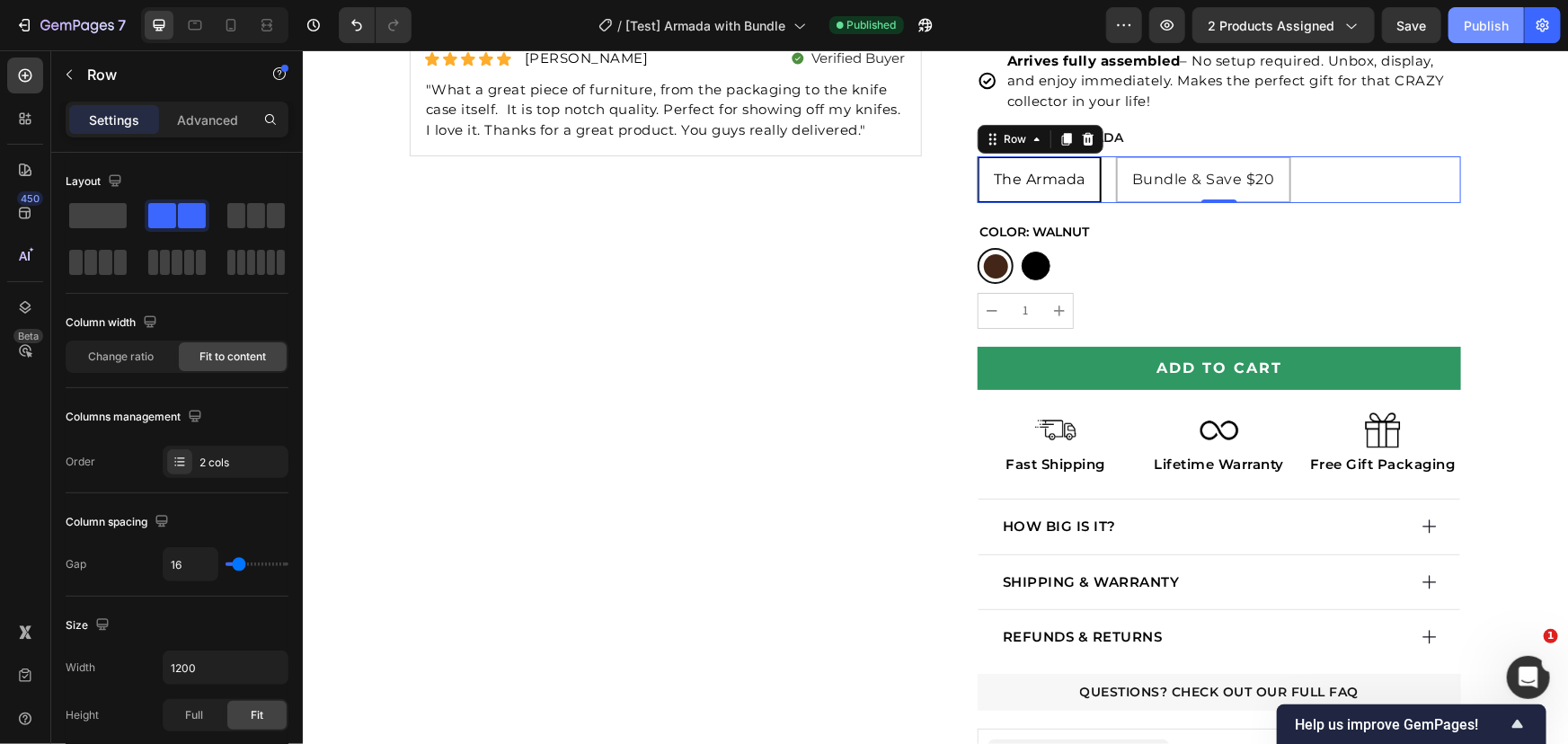
click at [1480, 32] on div "Publish" at bounding box center [1487, 26] width 45 height 19
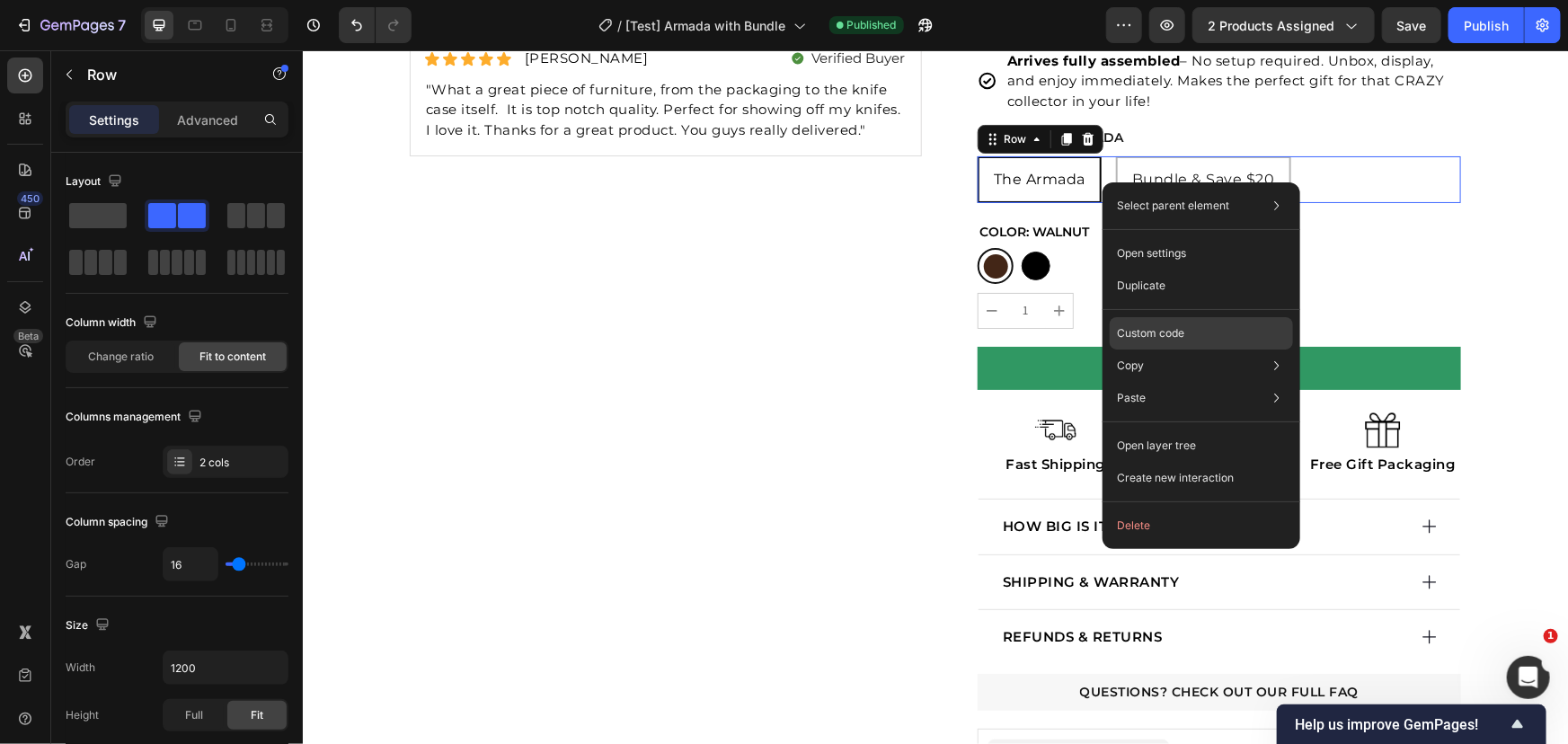
click at [1164, 322] on div "Custom code" at bounding box center [1201, 333] width 183 height 32
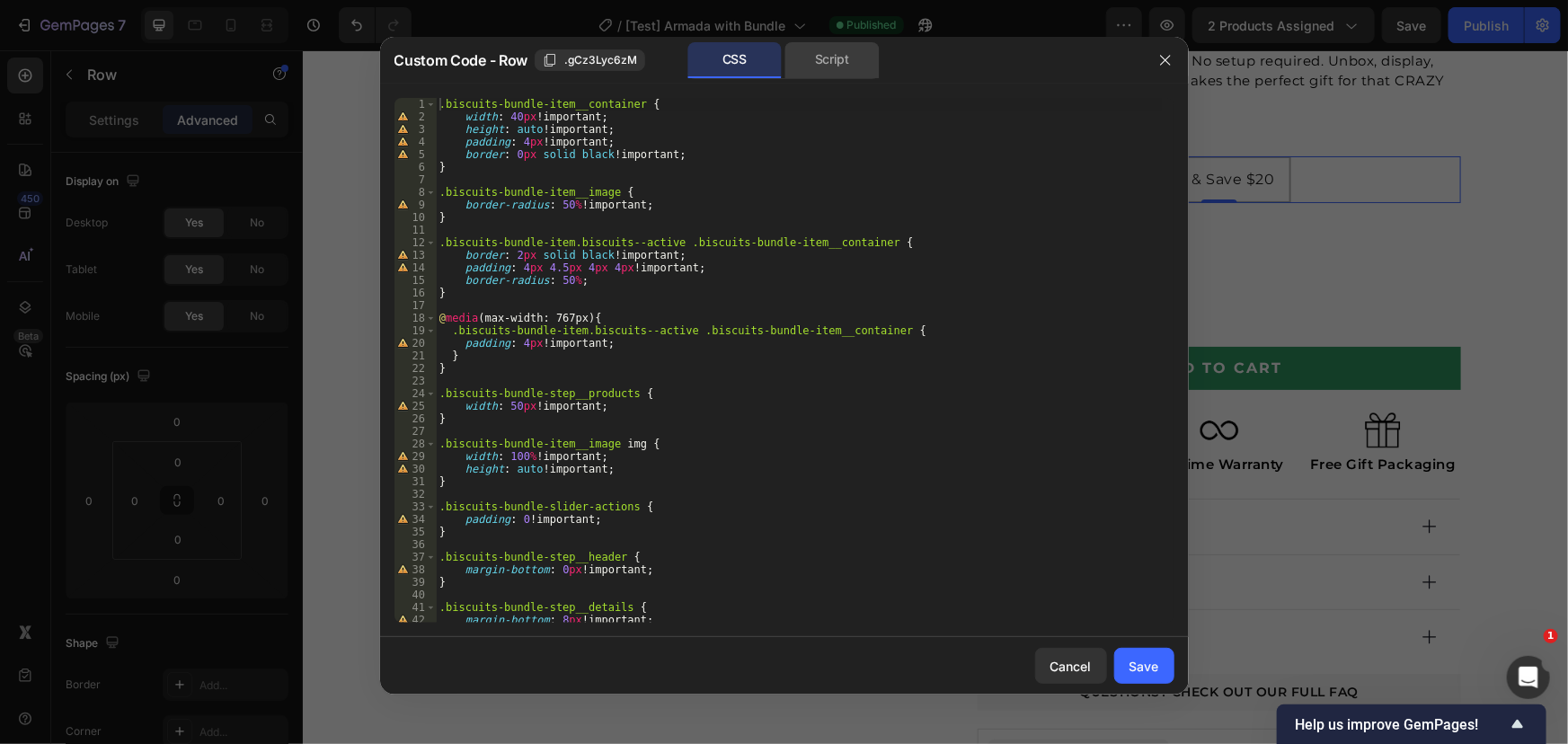
click at [823, 63] on div "Script" at bounding box center [832, 61] width 95 height 36
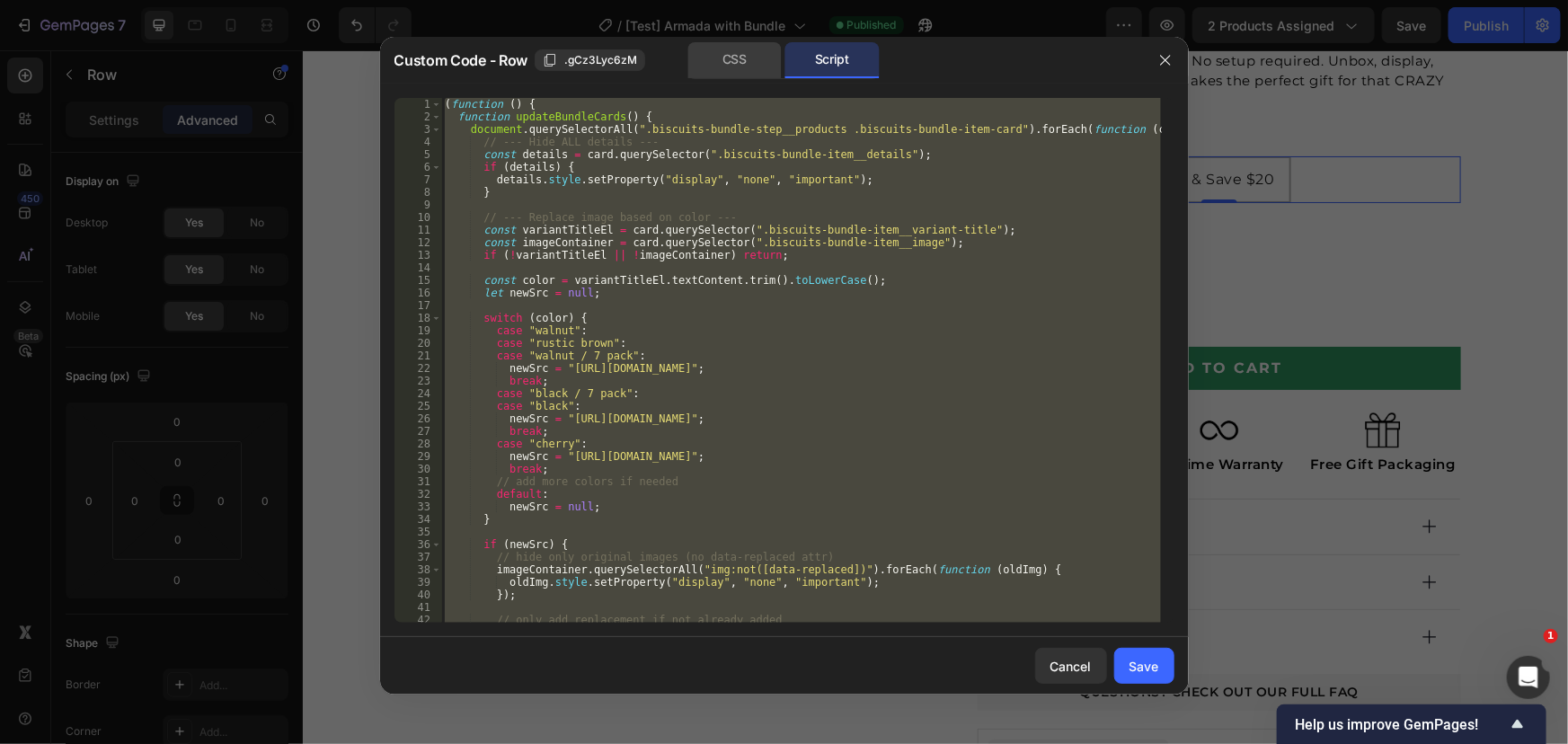
click at [728, 72] on div "CSS" at bounding box center [735, 61] width 95 height 36
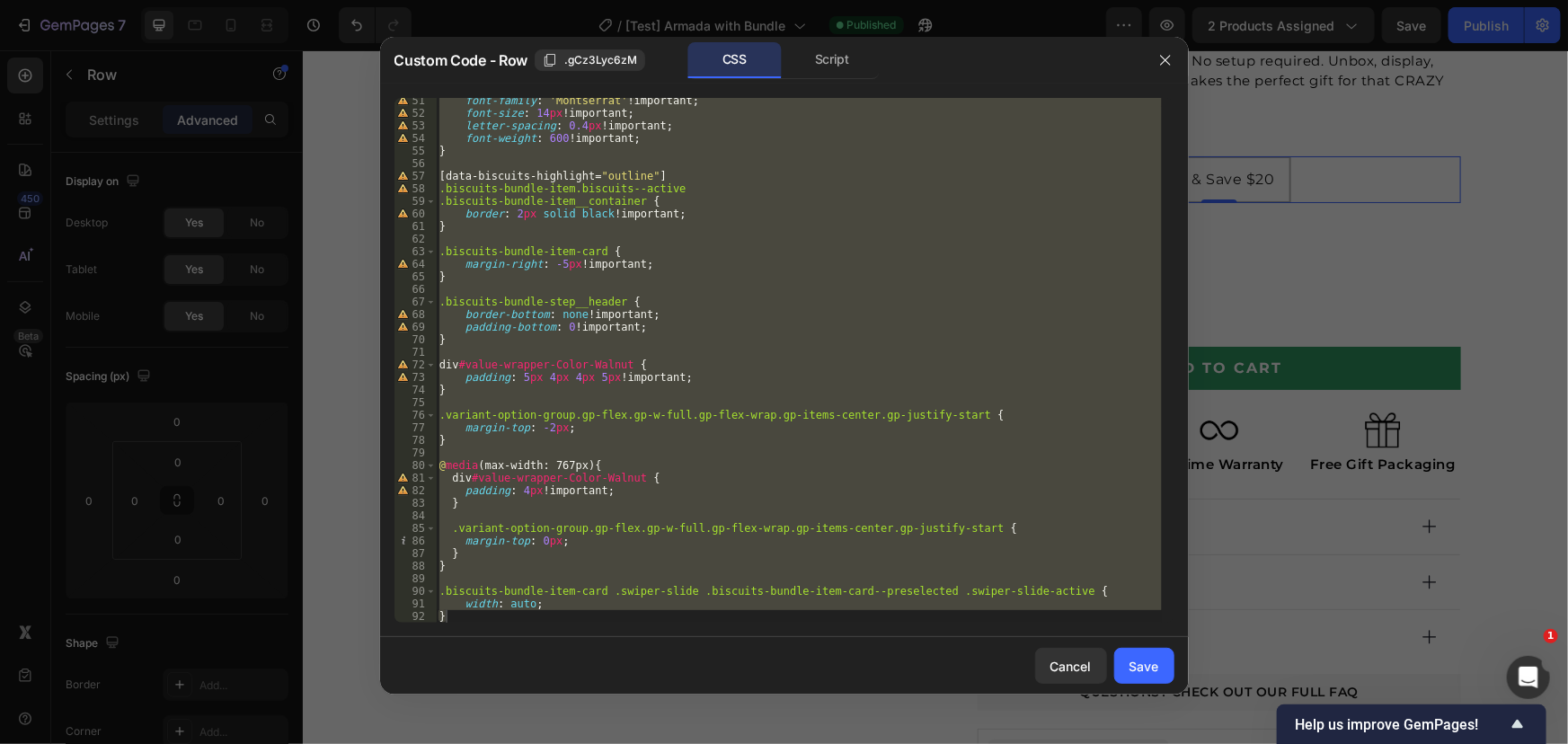
scroll to position [644, 0]
drag, startPoint x: 839, startPoint y: 342, endPoint x: 1030, endPoint y: 480, distance: 235.6
click at [839, 342] on div "font-family : ' Montserrat ' !important ; font-size : 14 px !important ; letter…" at bounding box center [799, 360] width 726 height 525
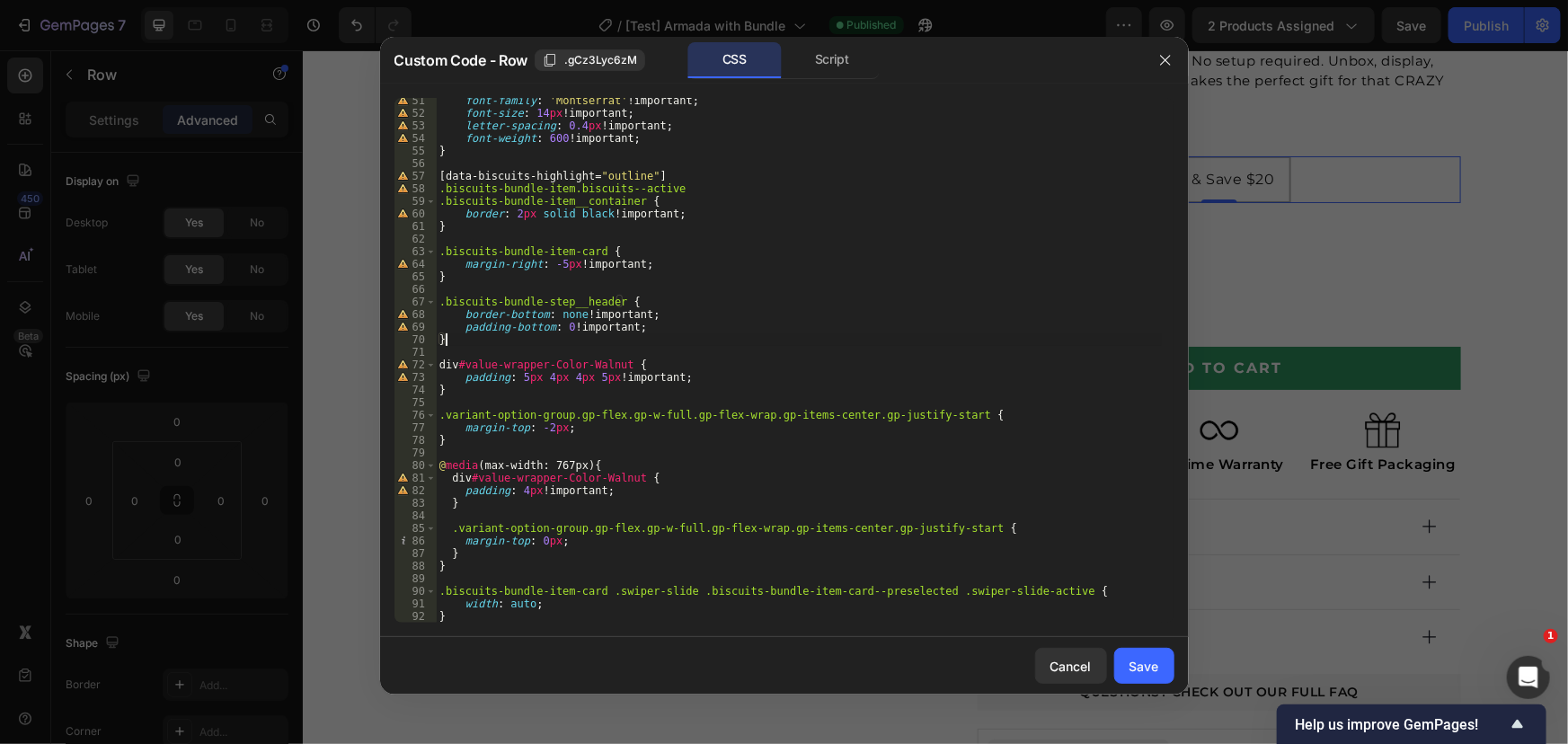
click at [1026, 589] on div "font-family : ' Montserrat ' !important ; font-size : 14 px !important ; letter…" at bounding box center [799, 369] width 726 height 549
drag, startPoint x: 1026, startPoint y: 589, endPoint x: 430, endPoint y: 590, distance: 596.0
click at [430, 590] on div ".biscuits-bundle-item-card .swiper-slide .biscuits-bundle-item-card--preselecte…" at bounding box center [784, 360] width 780 height 525
paste textarea "biscuits-bundle-item-card swiper-slide biscuits--disabled swiper-slide-next"
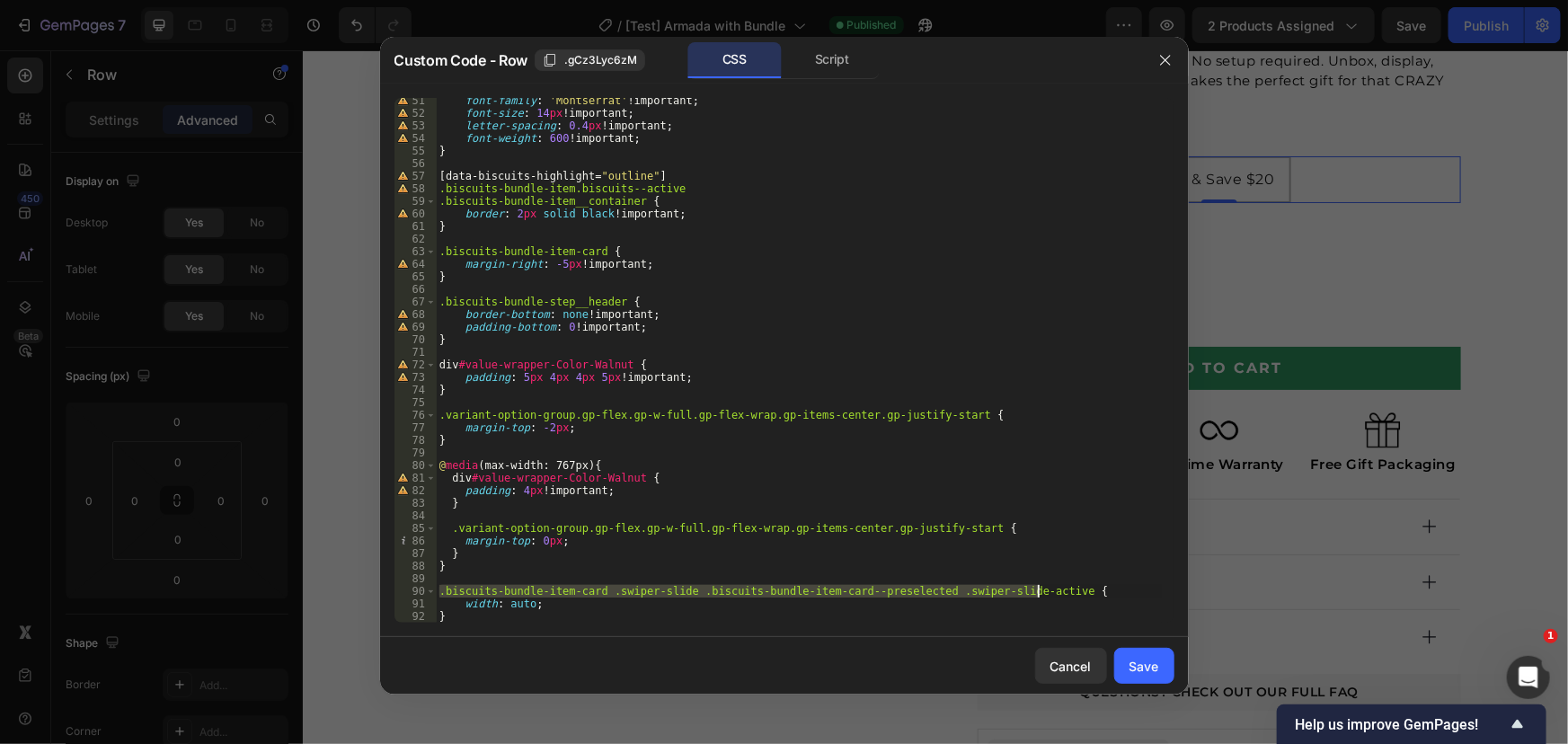
paste textarea "biscuits-bundle-item-card swiper-slide biscuits--disabled swiper-slide-next"
click at [862, 600] on div "font-family : ' Montserrat ' !important ; font-size : 14 px !important ; letter…" at bounding box center [799, 369] width 726 height 549
drag, startPoint x: 915, startPoint y: 587, endPoint x: 652, endPoint y: 602, distance: 263.4
click at [678, 596] on div "font-family : ' Montserrat ' !important ; font-size : 14 px !important ; letter…" at bounding box center [799, 369] width 726 height 549
click at [478, 611] on div "font-family : ' Montserrat ' !important ; font-size : 14 px !important ; letter…" at bounding box center [799, 369] width 726 height 549
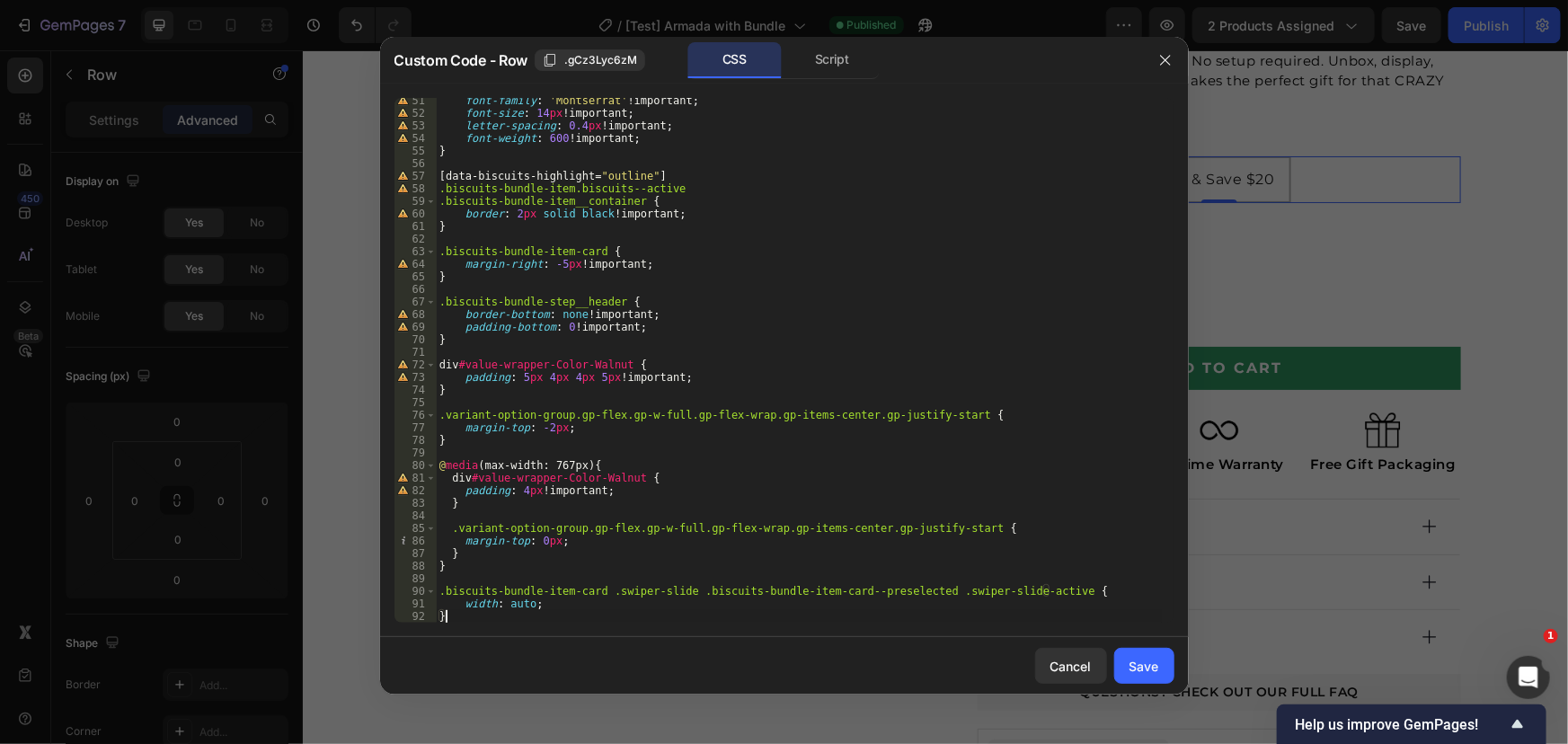
drag, startPoint x: 459, startPoint y: 604, endPoint x: 472, endPoint y: 603, distance: 13.0
click at [460, 604] on div "font-family : ' Montserrat ' !important ; font-size : 14 px !important ; letter…" at bounding box center [799, 369] width 726 height 549
click at [500, 602] on div "font-family : ' Montserrat ' !important ; font-size : 14 px !important ; letter…" at bounding box center [799, 369] width 726 height 549
click at [528, 602] on div "font-family : ' Montserrat ' !important ; font-size : 14 px !important ; letter…" at bounding box center [799, 369] width 726 height 549
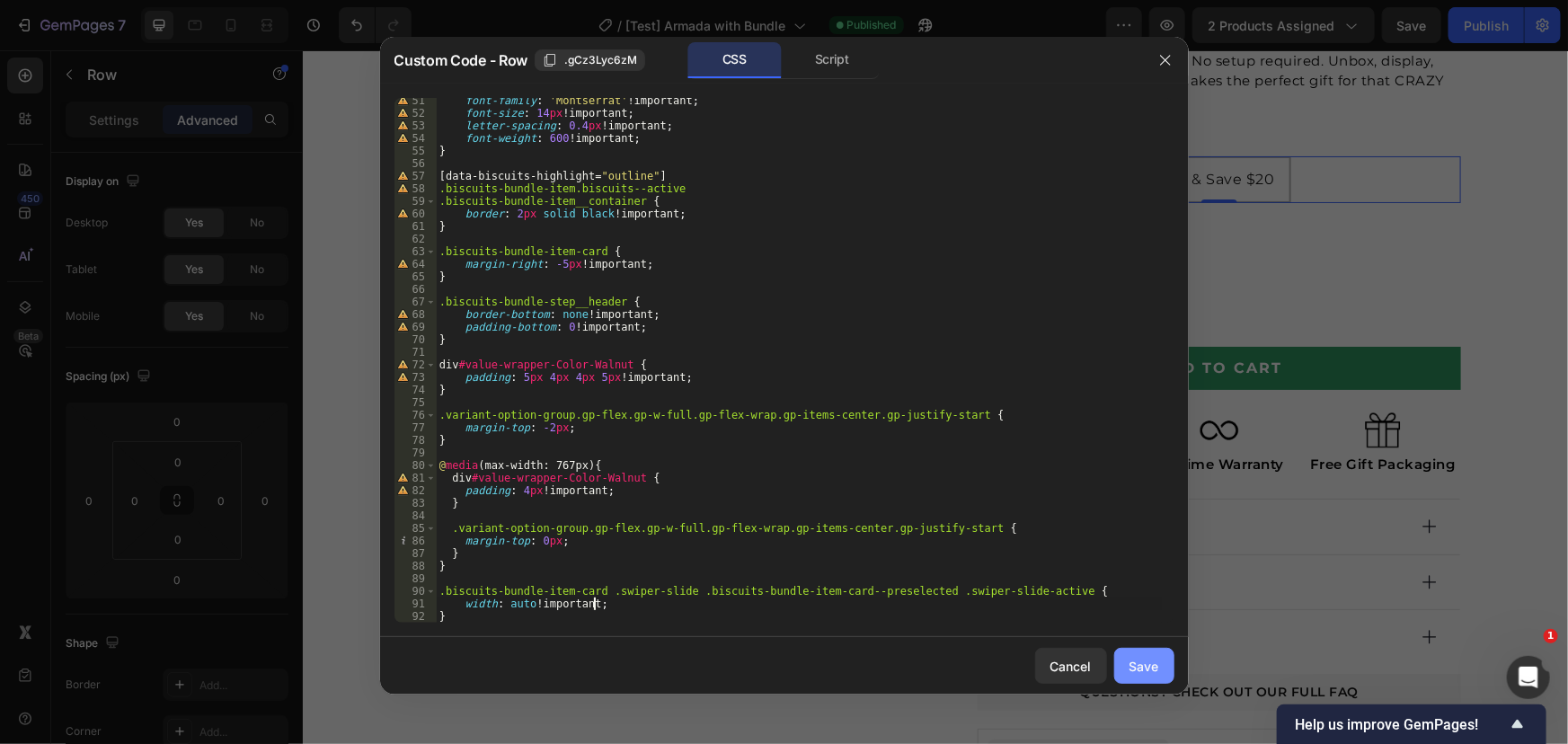
type textarea "width: auto !important;"
click at [1141, 682] on button "Save" at bounding box center [1144, 666] width 61 height 36
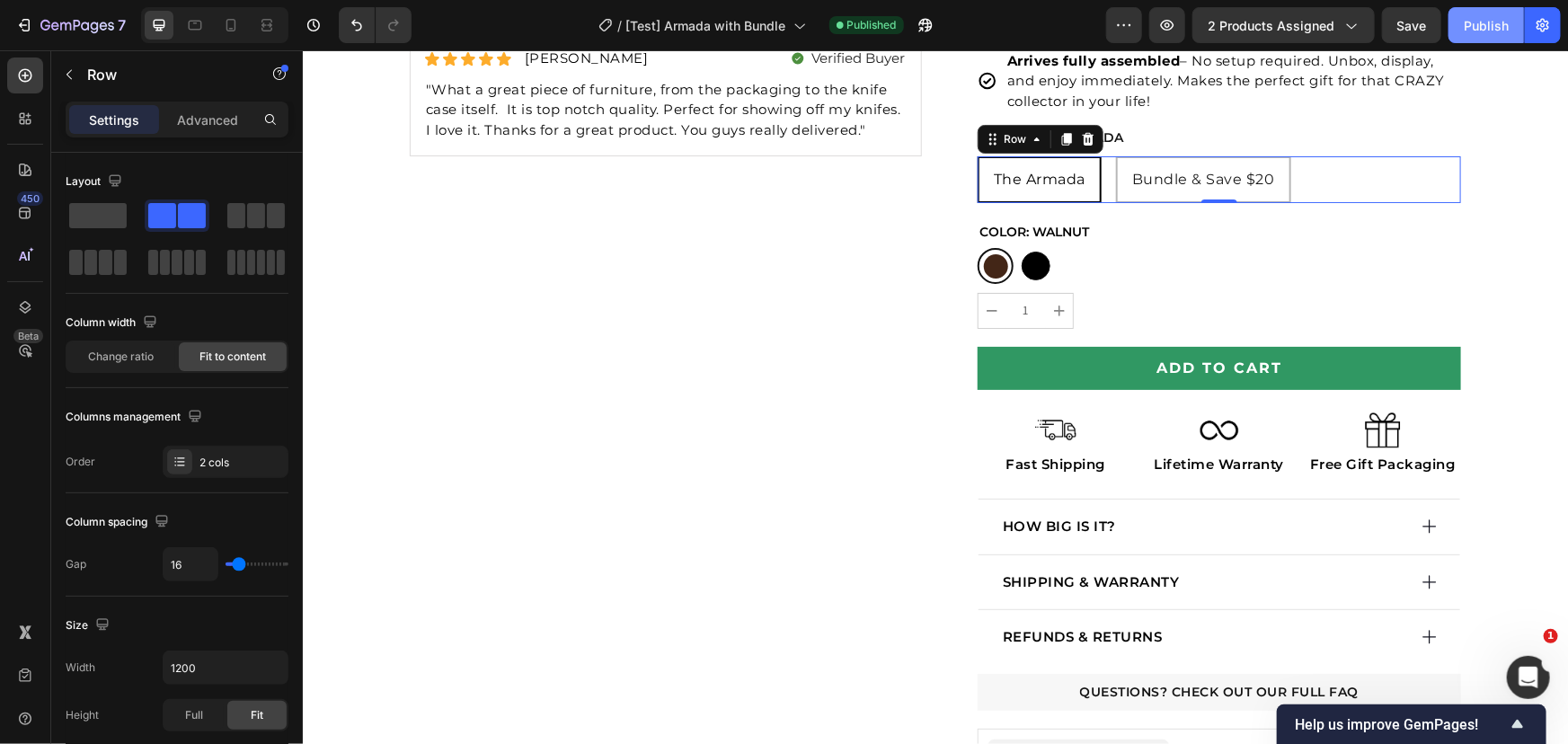
click at [1491, 24] on div "Publish" at bounding box center [1487, 26] width 45 height 19
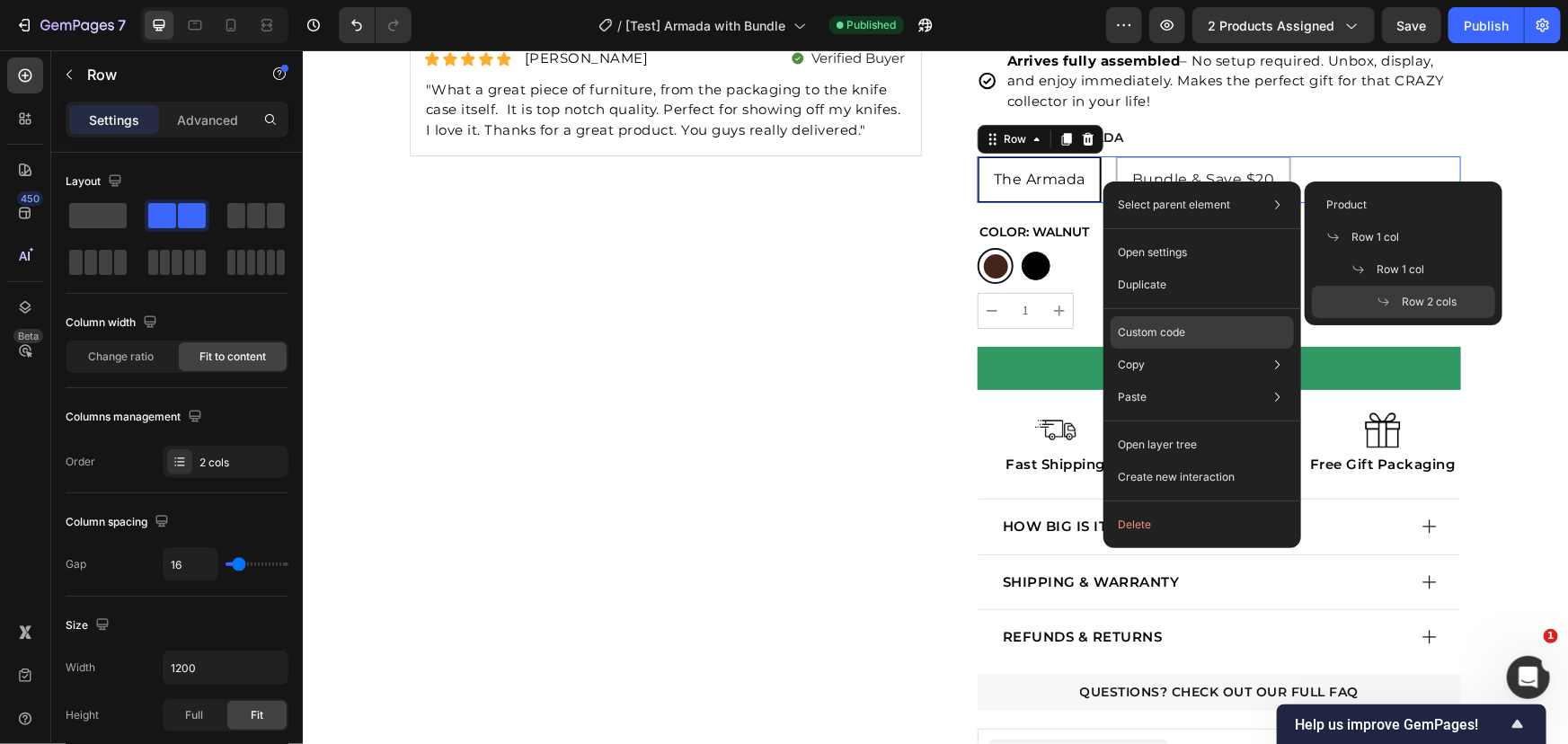
click at [1154, 331] on p "Custom code" at bounding box center [1151, 332] width 67 height 16
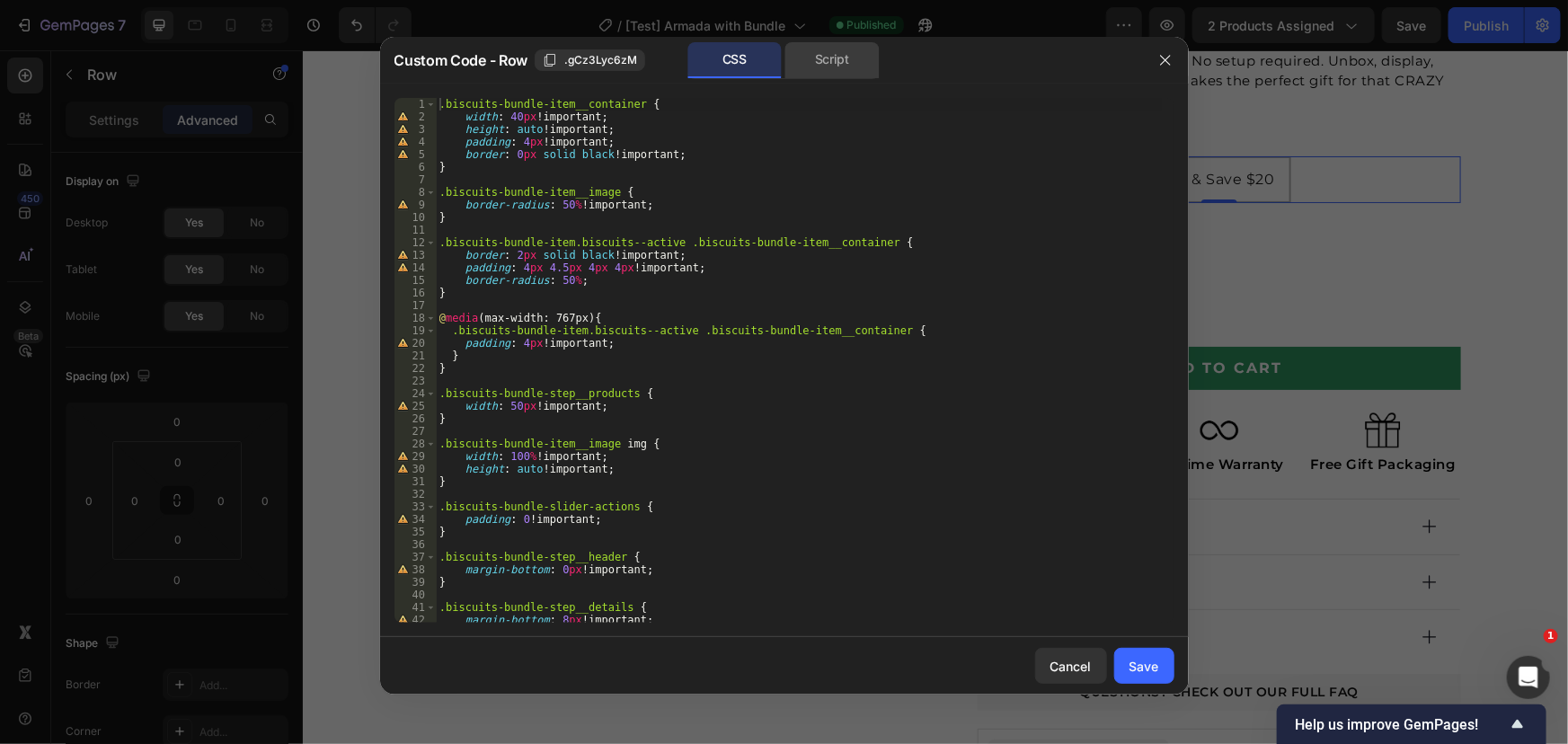
click at [821, 64] on div "Script" at bounding box center [832, 61] width 95 height 36
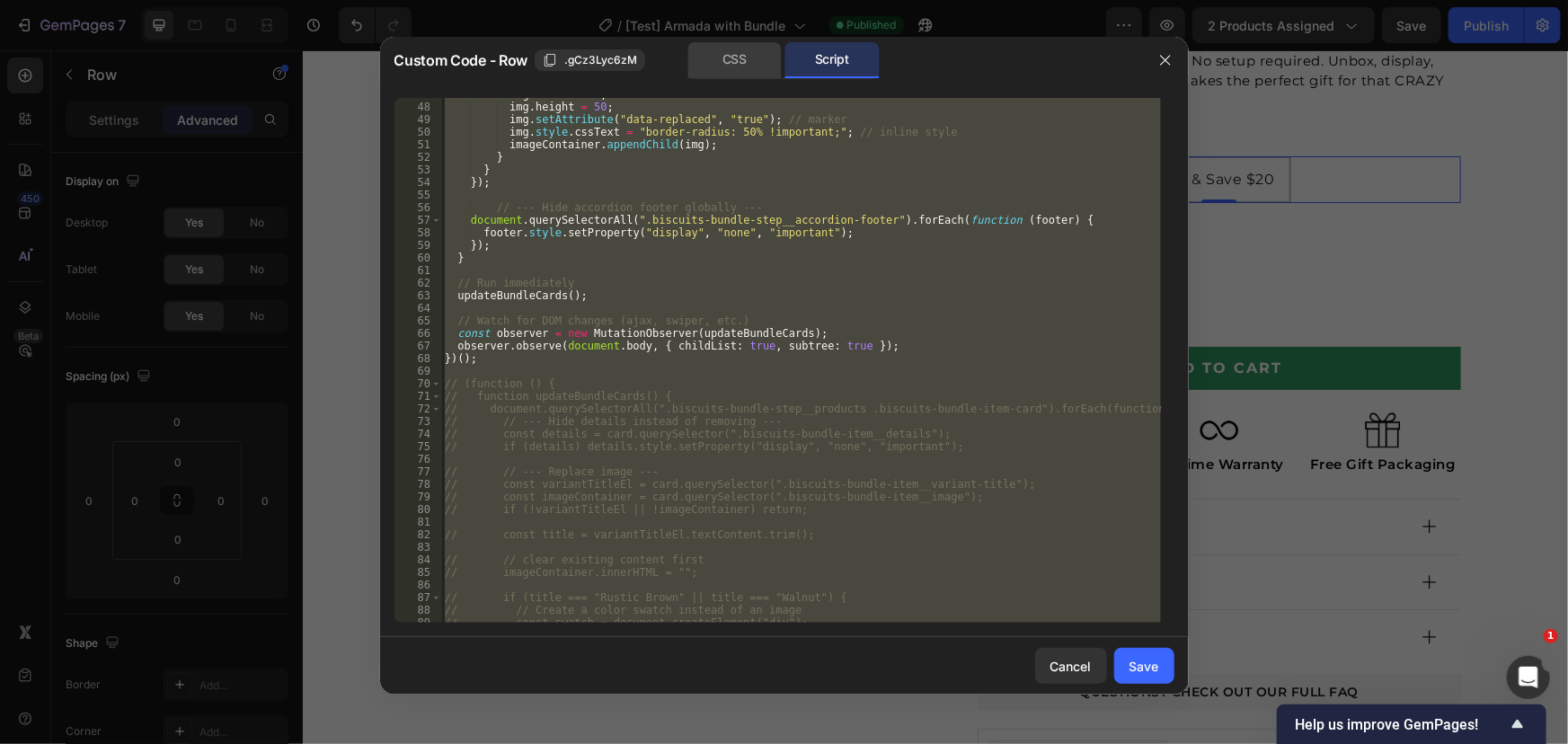
click at [737, 70] on div "CSS" at bounding box center [735, 61] width 95 height 36
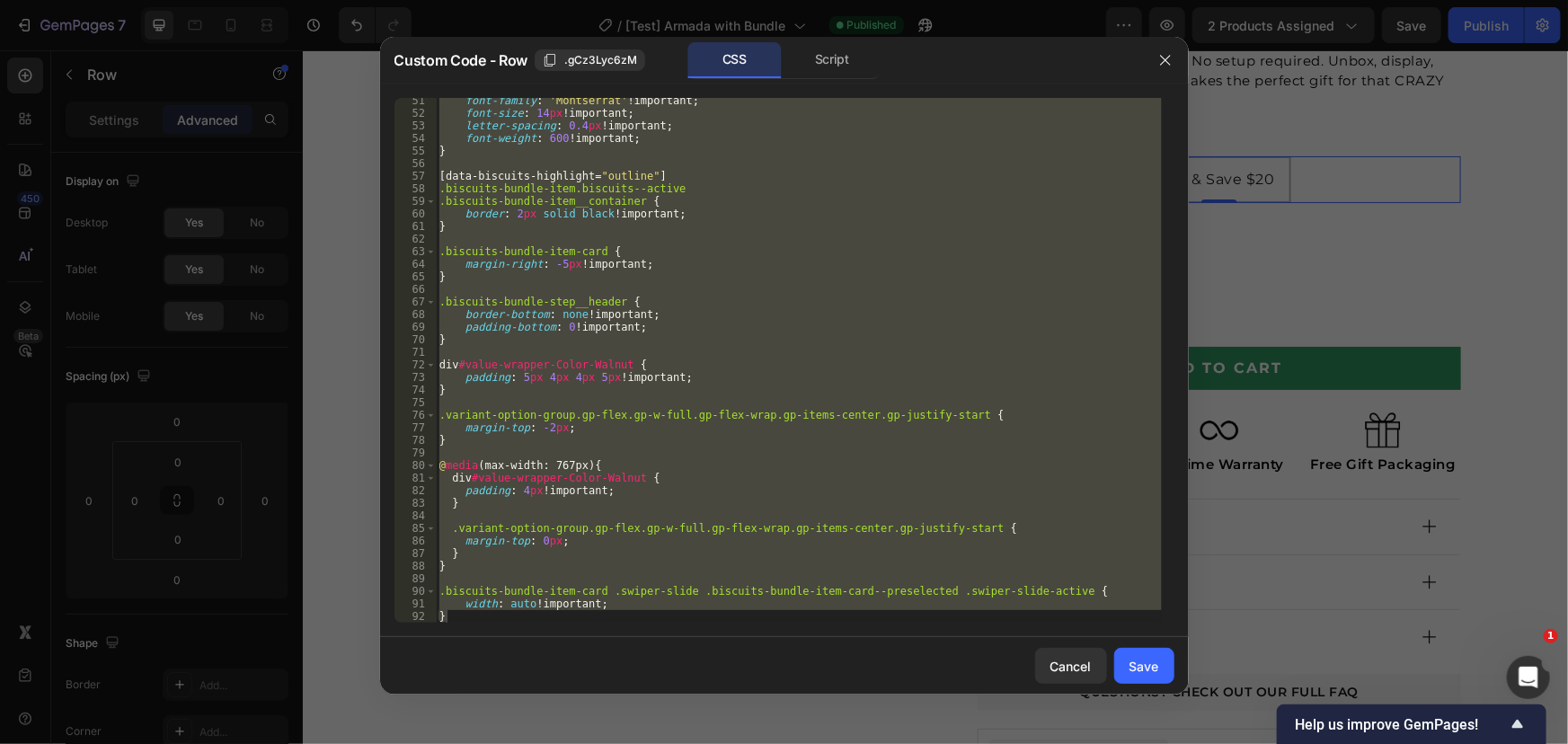
scroll to position [644, 0]
type textarea "width: auto !important; }"
click at [503, 581] on div "font-family : ' Montserrat ' !important ; font-size : 14 px !important ; letter…" at bounding box center [799, 360] width 726 height 525
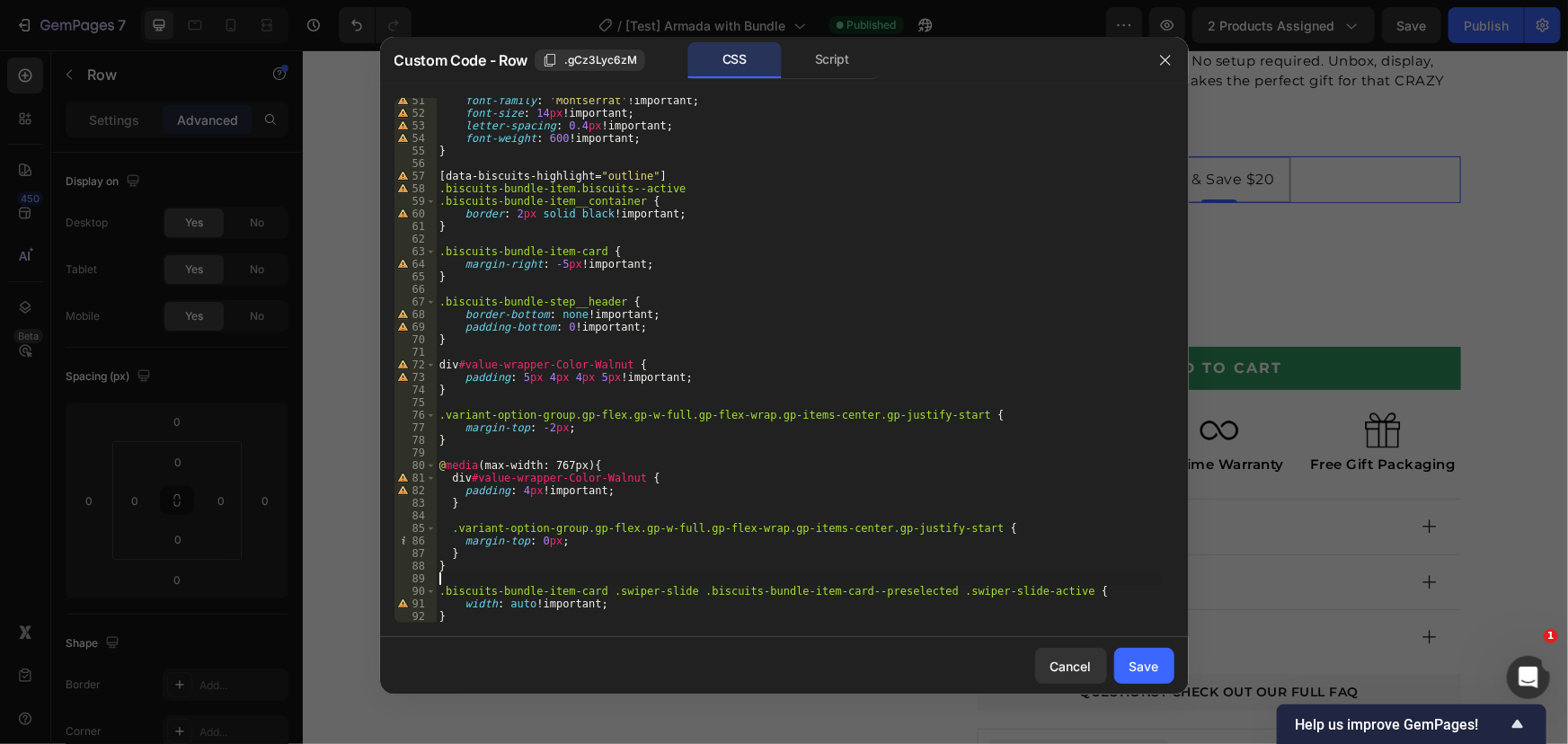
click at [468, 627] on div "51 52 53 54 55 56 57 58 59 60 61 62 63 64 65 66 67 68 69 70 71 72 73 74 75 76 7…" at bounding box center [784, 359] width 809 height 553
click at [472, 609] on div "font-family : ' Montserrat ' !important ; font-size : 14 px !important ; letter…" at bounding box center [799, 369] width 726 height 549
click at [473, 612] on div "font-family : ' Montserrat ' !important ; font-size : 14 px !important ; letter…" at bounding box center [799, 369] width 726 height 549
type textarea "}"
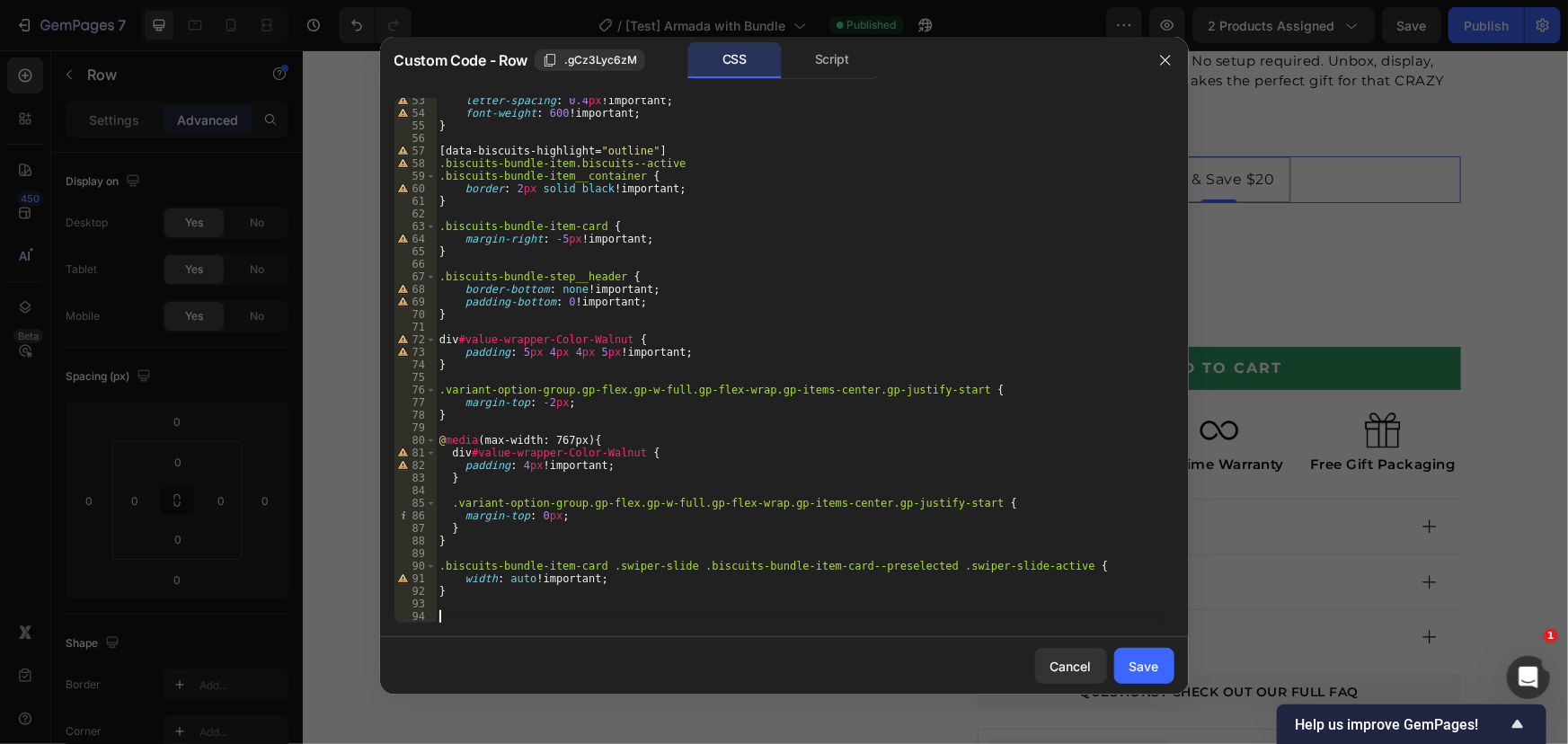
scroll to position [669, 0]
paste textarea ".gps-582505358161871473 .gp-opacity-20"
type textarea ".gps-582505358161871473 .gp-opacity-20 {"
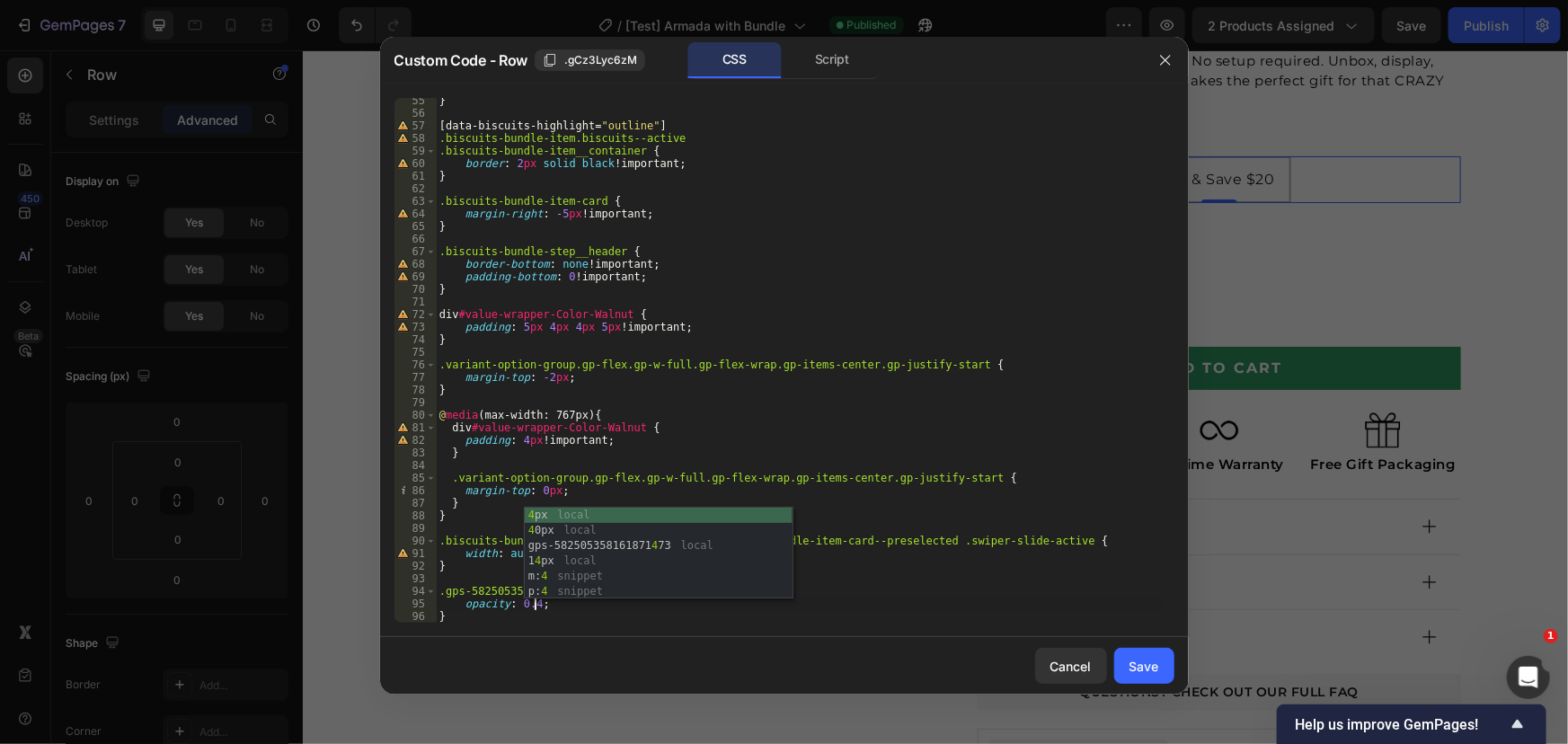
scroll to position [0, 9]
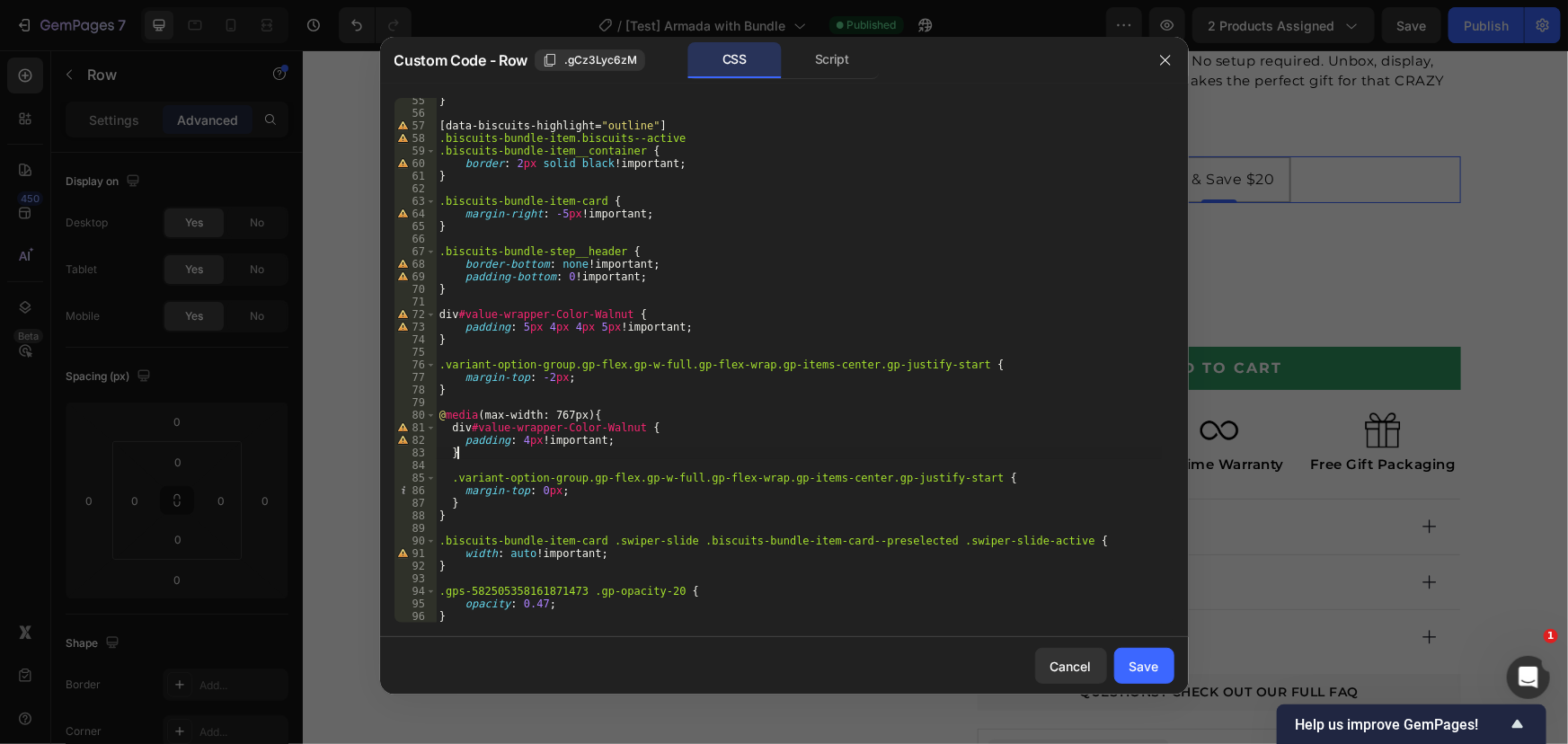
click at [601, 455] on div "} [ data-biscuits-highlight = " outline " ] .biscuits-bundle-item.biscuits--act…" at bounding box center [799, 369] width 726 height 549
click at [544, 602] on div "} [ data-biscuits-highlight = " outline " ] .biscuits-bundle-item.biscuits--act…" at bounding box center [799, 369] width 726 height 549
drag, startPoint x: 541, startPoint y: 603, endPoint x: 551, endPoint y: 606, distance: 10.4
click at [541, 603] on div "} [ data-biscuits-highlight = " outline " ] .biscuits-bundle-item.biscuits--act…" at bounding box center [799, 369] width 726 height 549
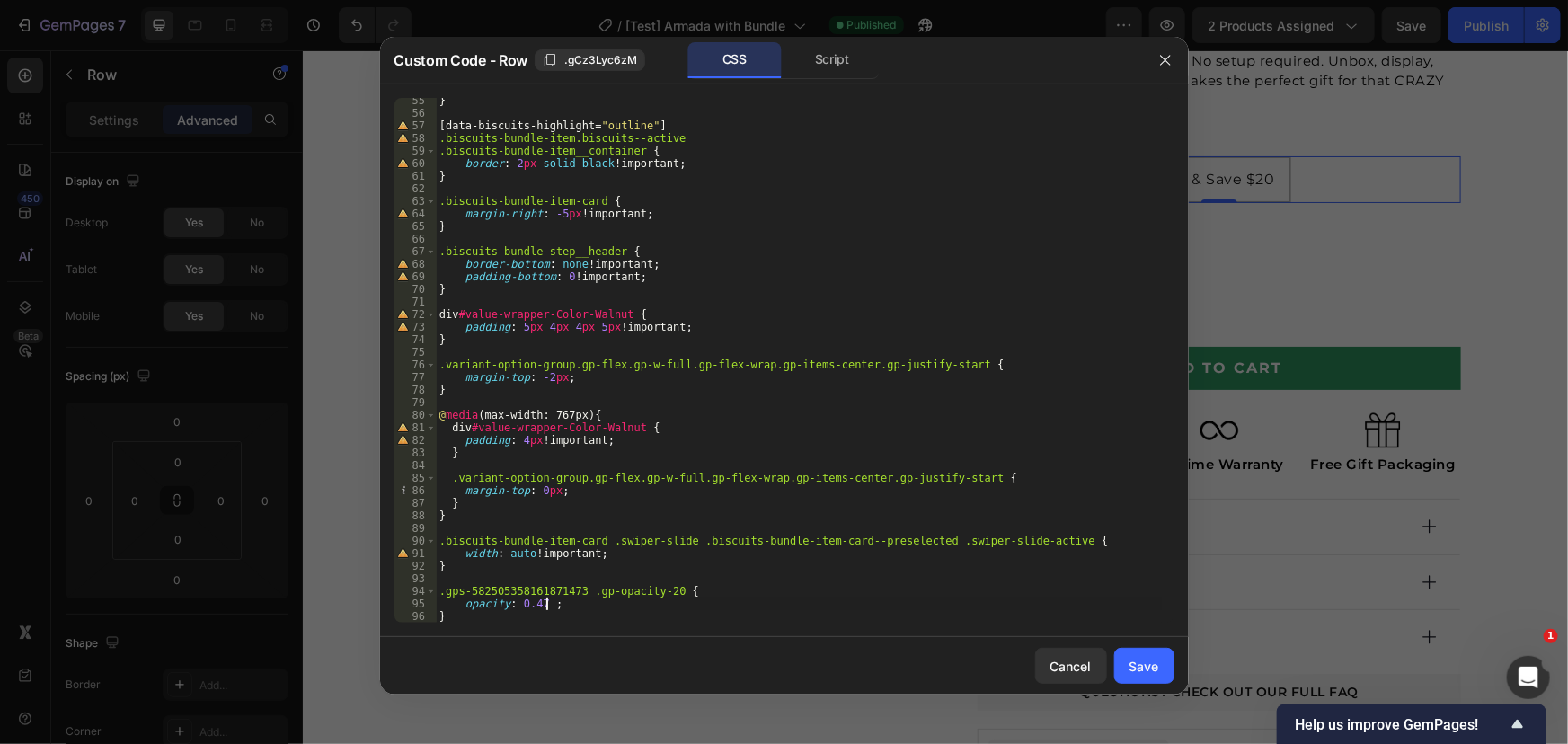
scroll to position [0, 9]
type textarea "opacity: 0.47 !;"
click at [1145, 673] on div "Save" at bounding box center [1143, 666] width 29 height 19
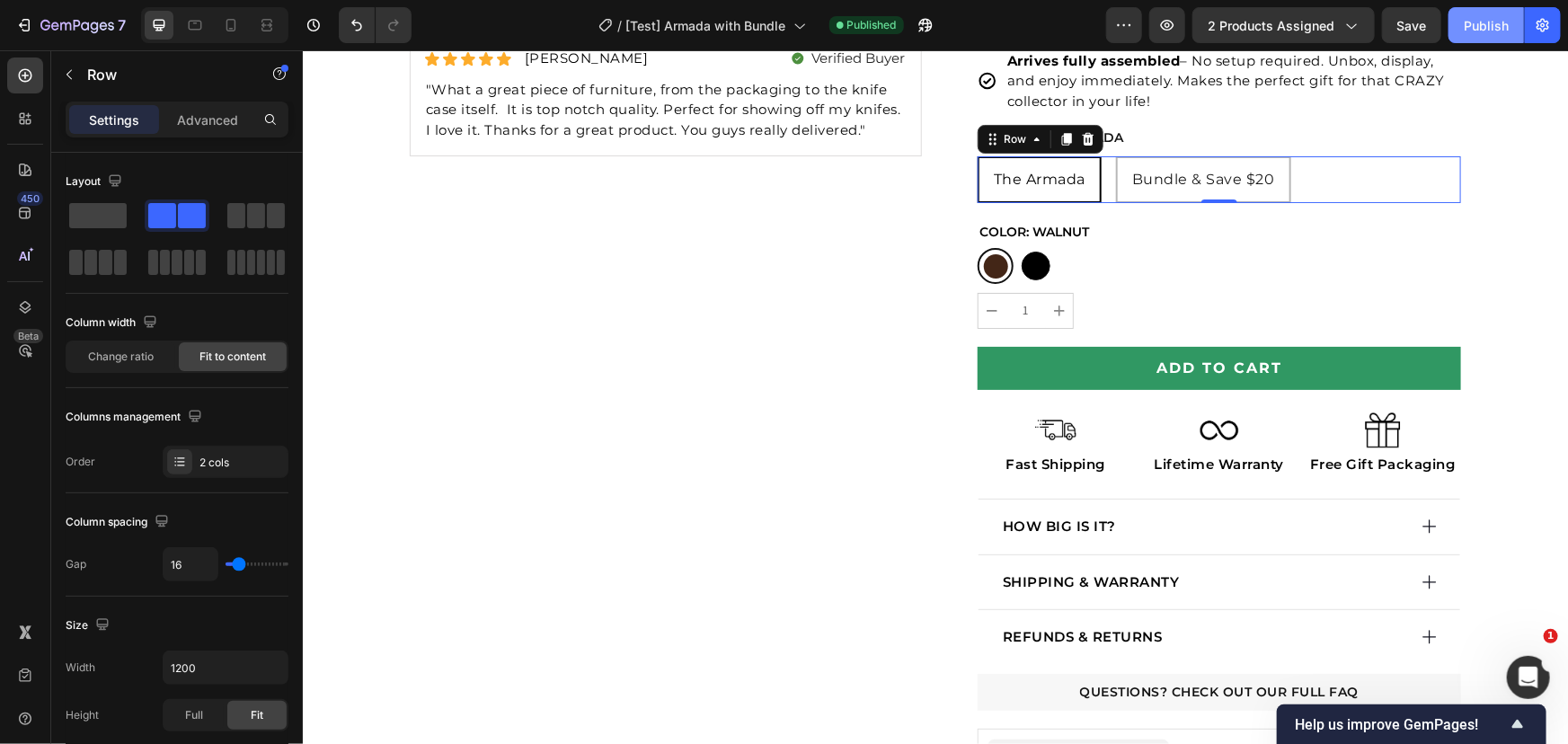
click at [1497, 22] on div "Publish" at bounding box center [1487, 26] width 45 height 19
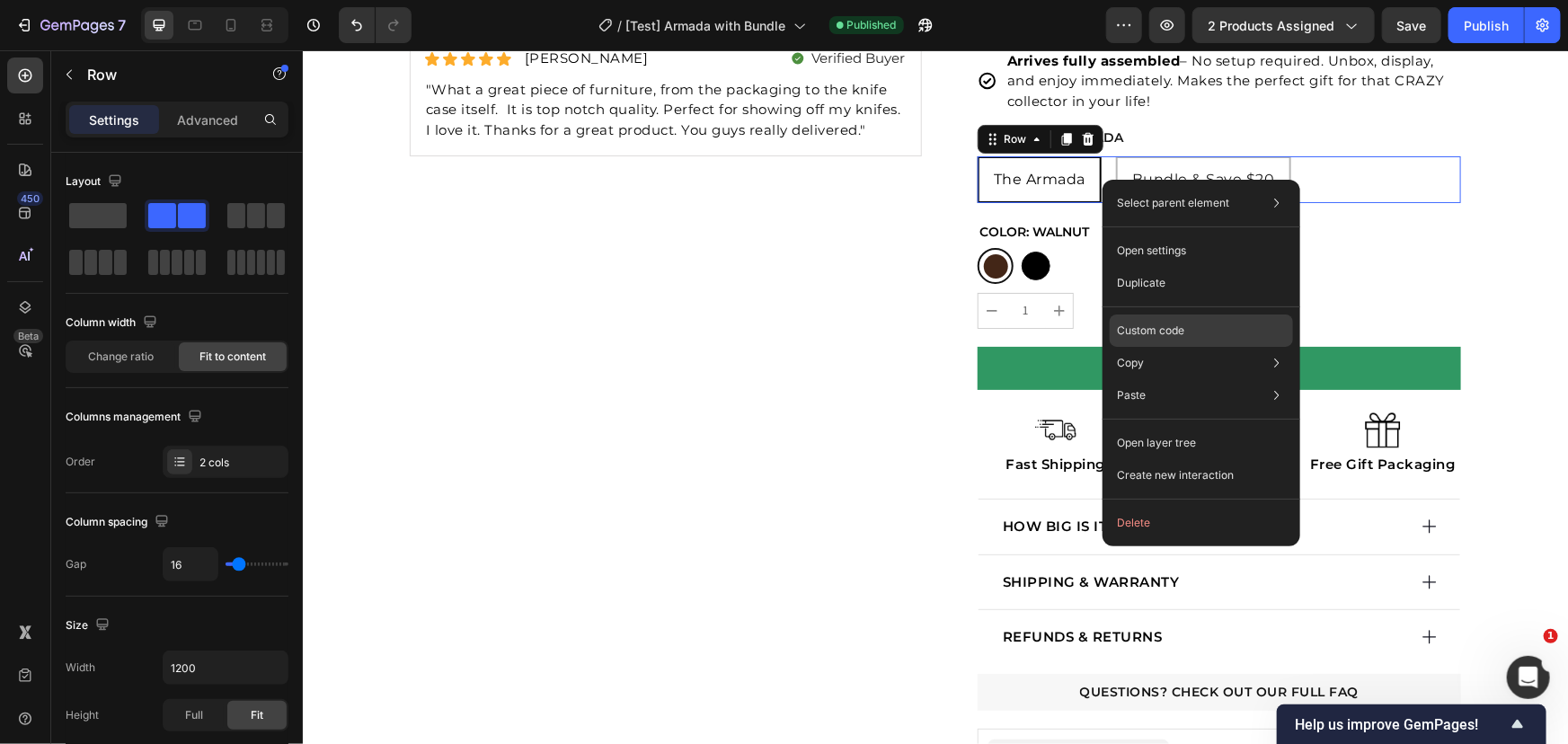
click at [1141, 333] on p "Custom code" at bounding box center [1150, 330] width 67 height 16
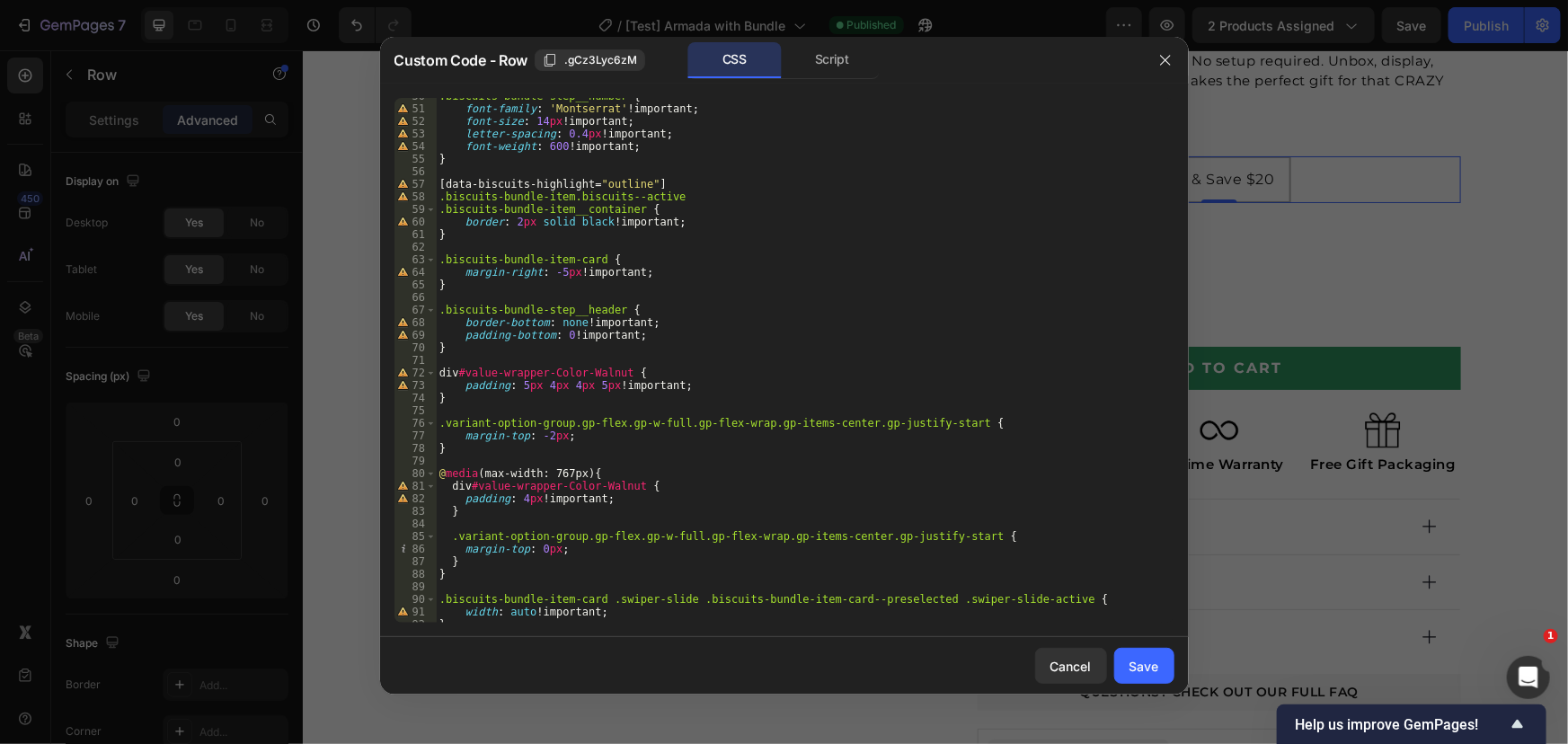
scroll to position [694, 0]
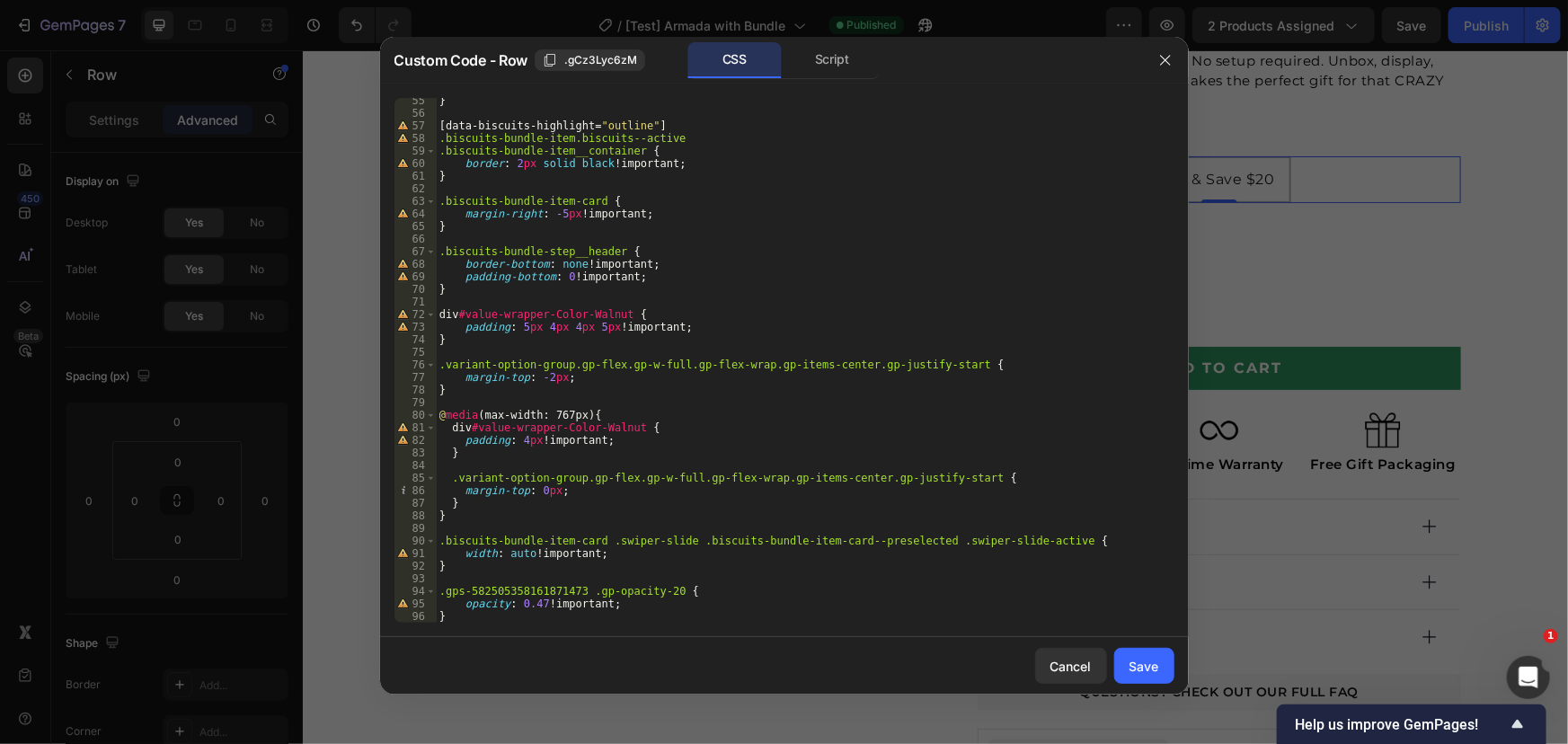
type textarea "}"
click at [612, 620] on div "} [ data-biscuits-highlight = " outline " ] .biscuits-bundle-item.biscuits--act…" at bounding box center [799, 369] width 726 height 549
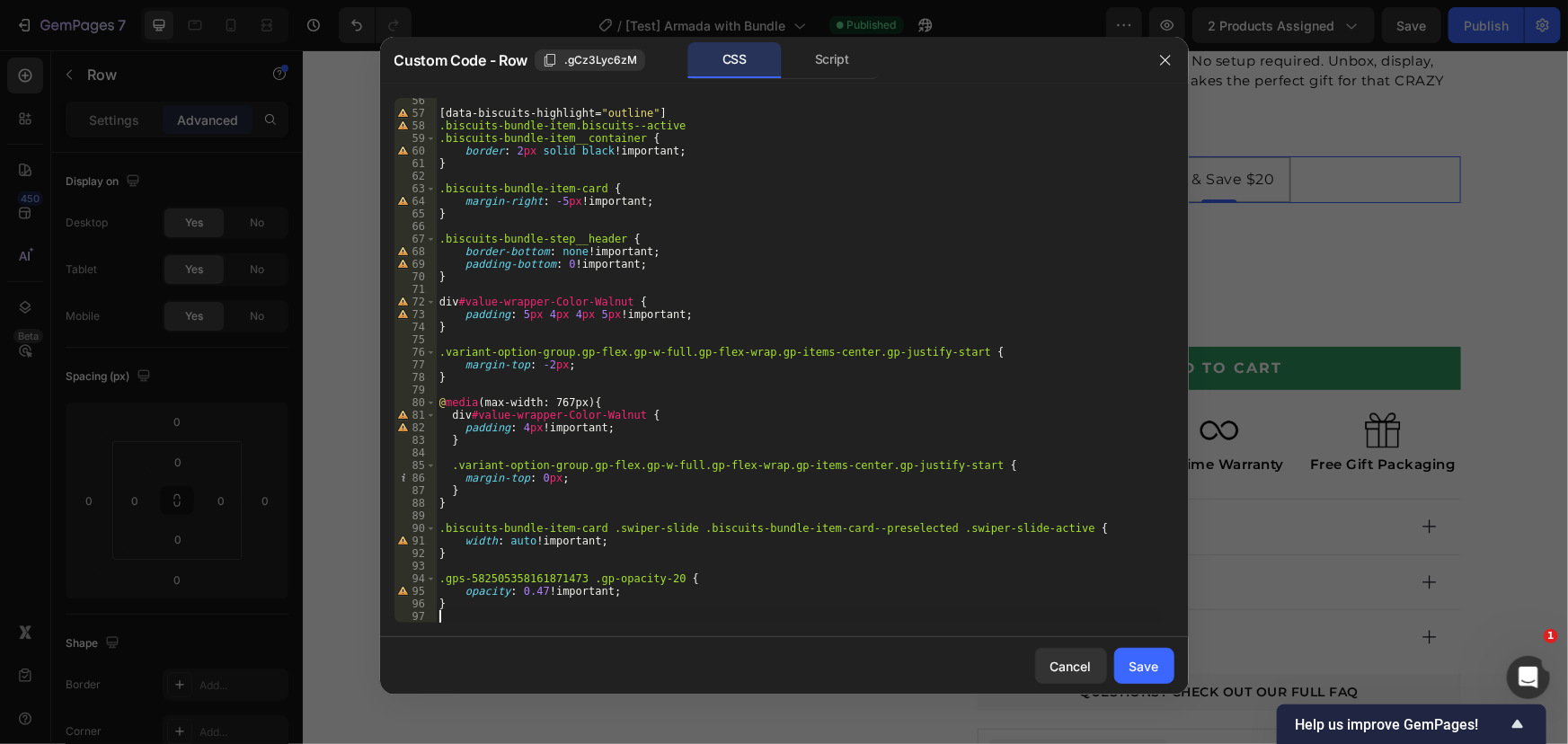
scroll to position [719, 0]
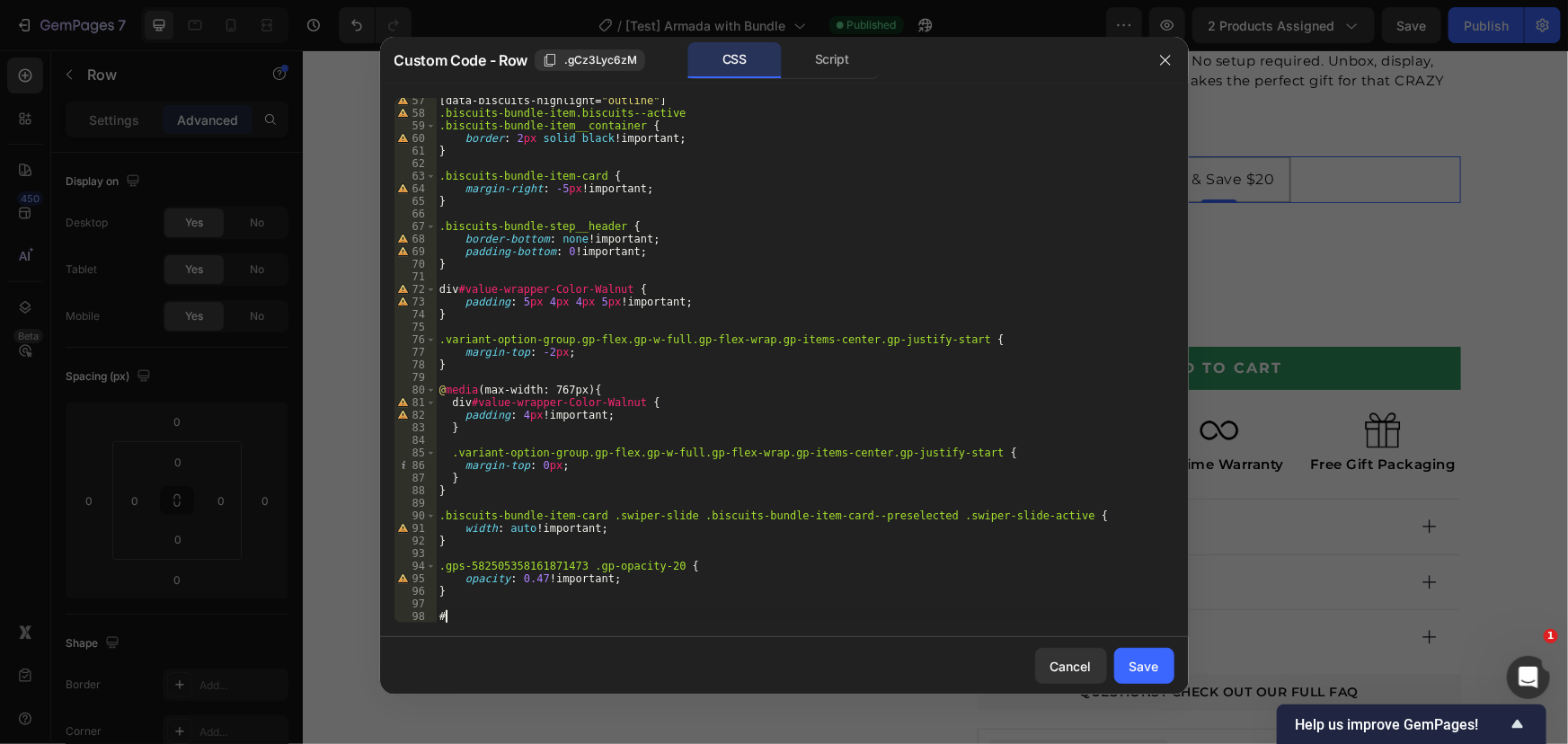
paste textarea "biscuits-step--4"
type textarea "#biscuits-step--4 {"
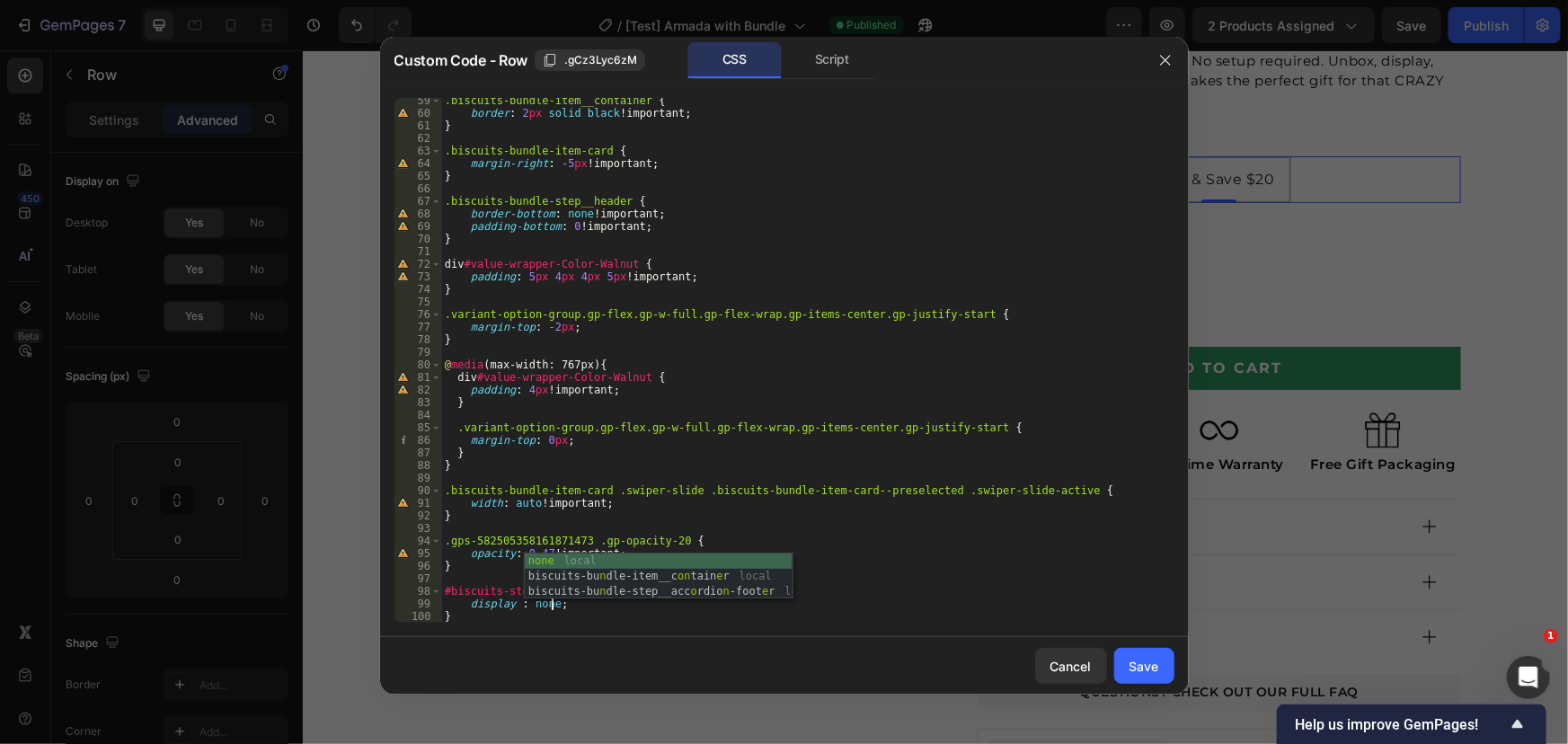
scroll to position [0, 9]
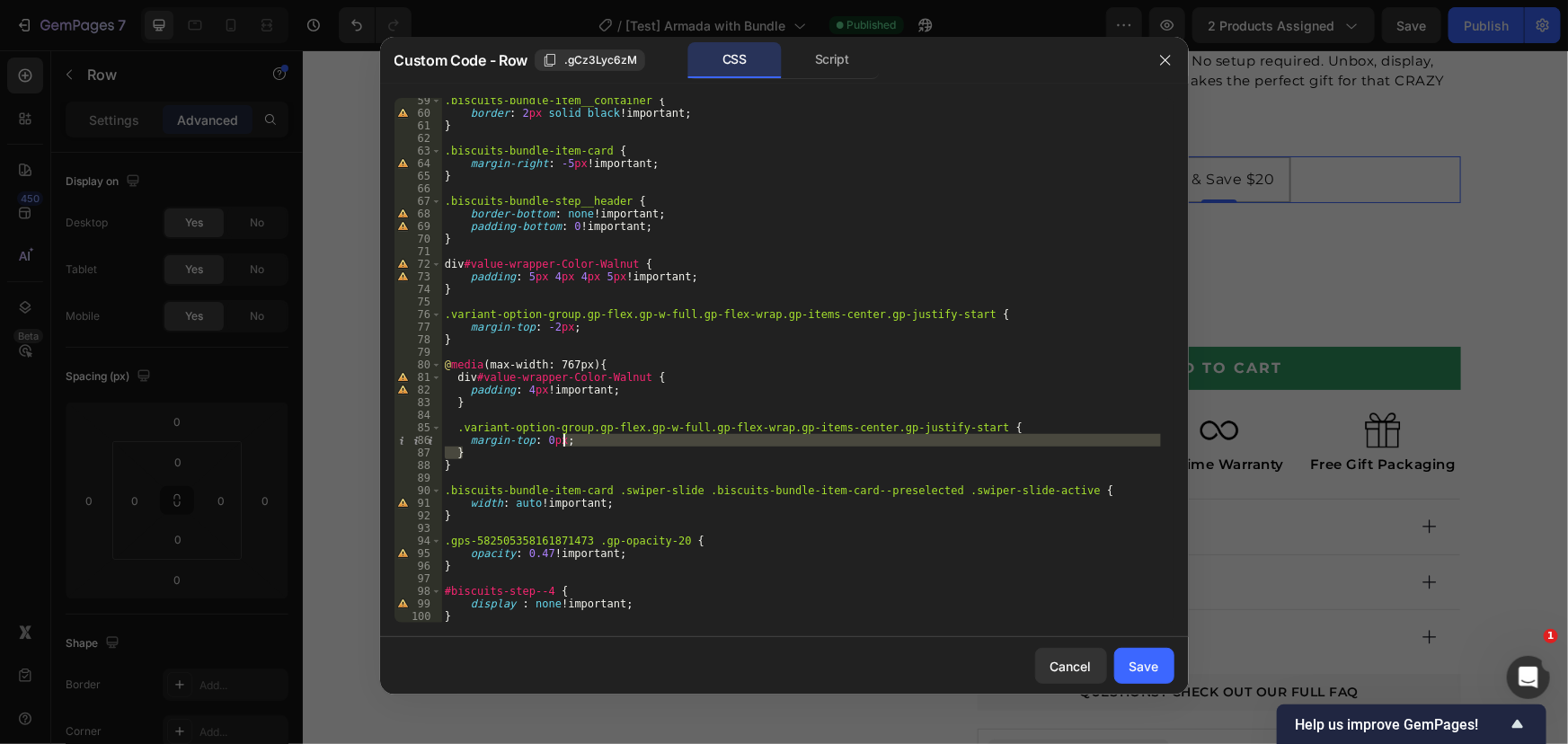
click at [672, 441] on div ".biscuits-bundle-item__container { border : 2 px solid black !important ; } .bi…" at bounding box center [800, 369] width 720 height 549
type textarea "margin-top: 0px; }"
click at [1147, 657] on div "Save" at bounding box center [1143, 666] width 29 height 19
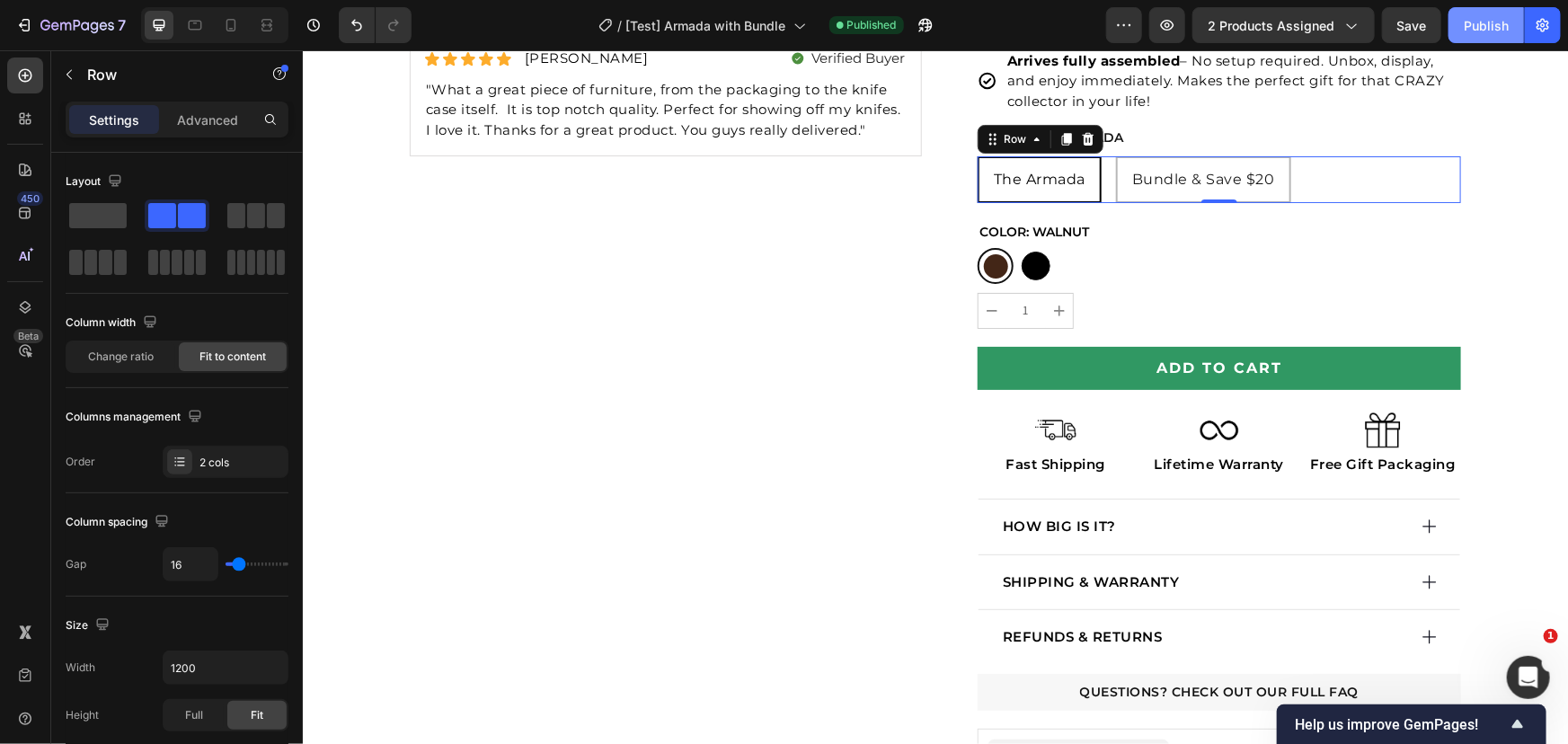
click at [1490, 16] on div "Publish" at bounding box center [1487, 26] width 45 height 19
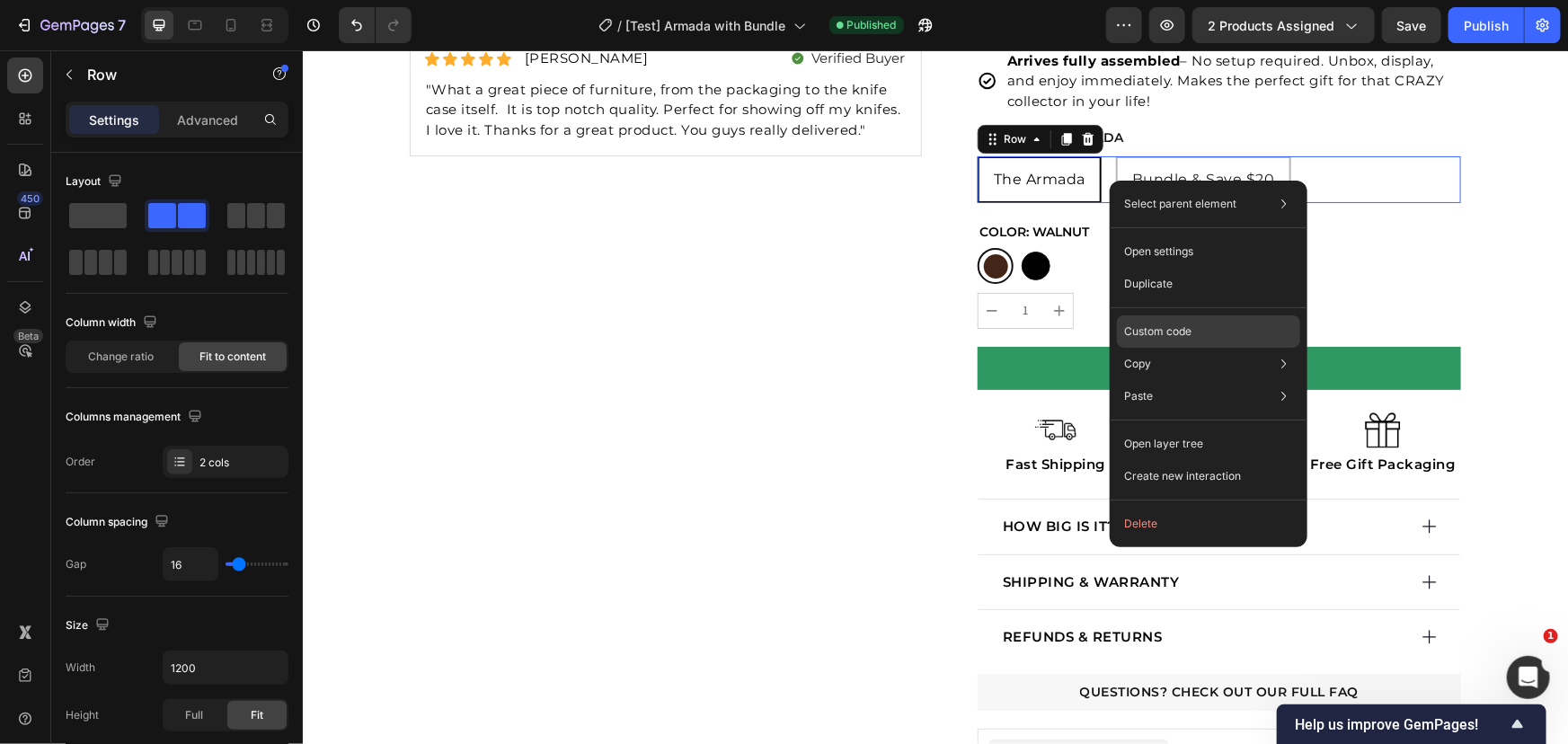
click at [1176, 323] on p "Custom code" at bounding box center [1157, 331] width 67 height 16
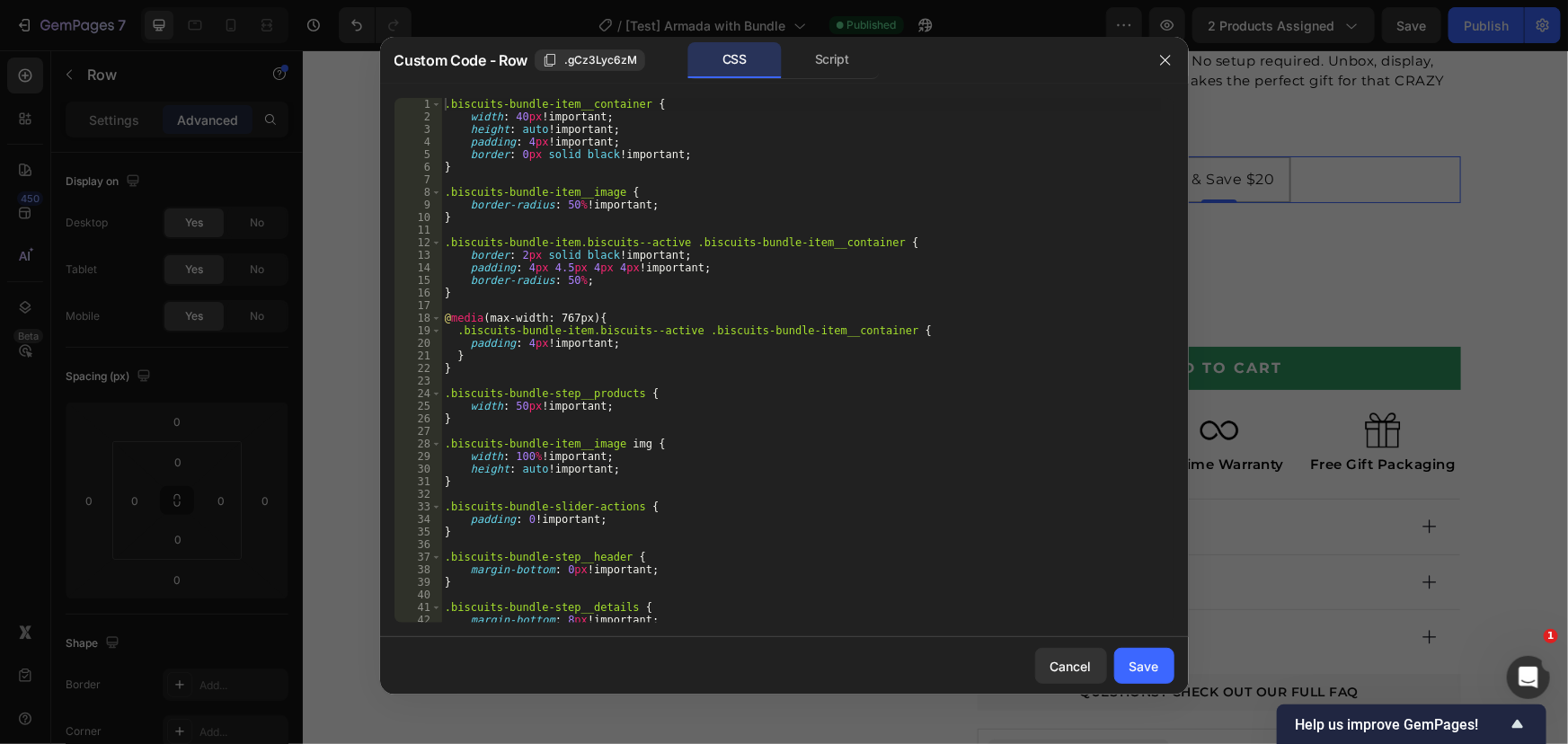
type textarea "padding: 4px 4.5px 4px 4px !important;"
click at [818, 266] on div ".biscuits-bundle-item__container { width : 40 px !important ; height : auto !im…" at bounding box center [800, 372] width 720 height 549
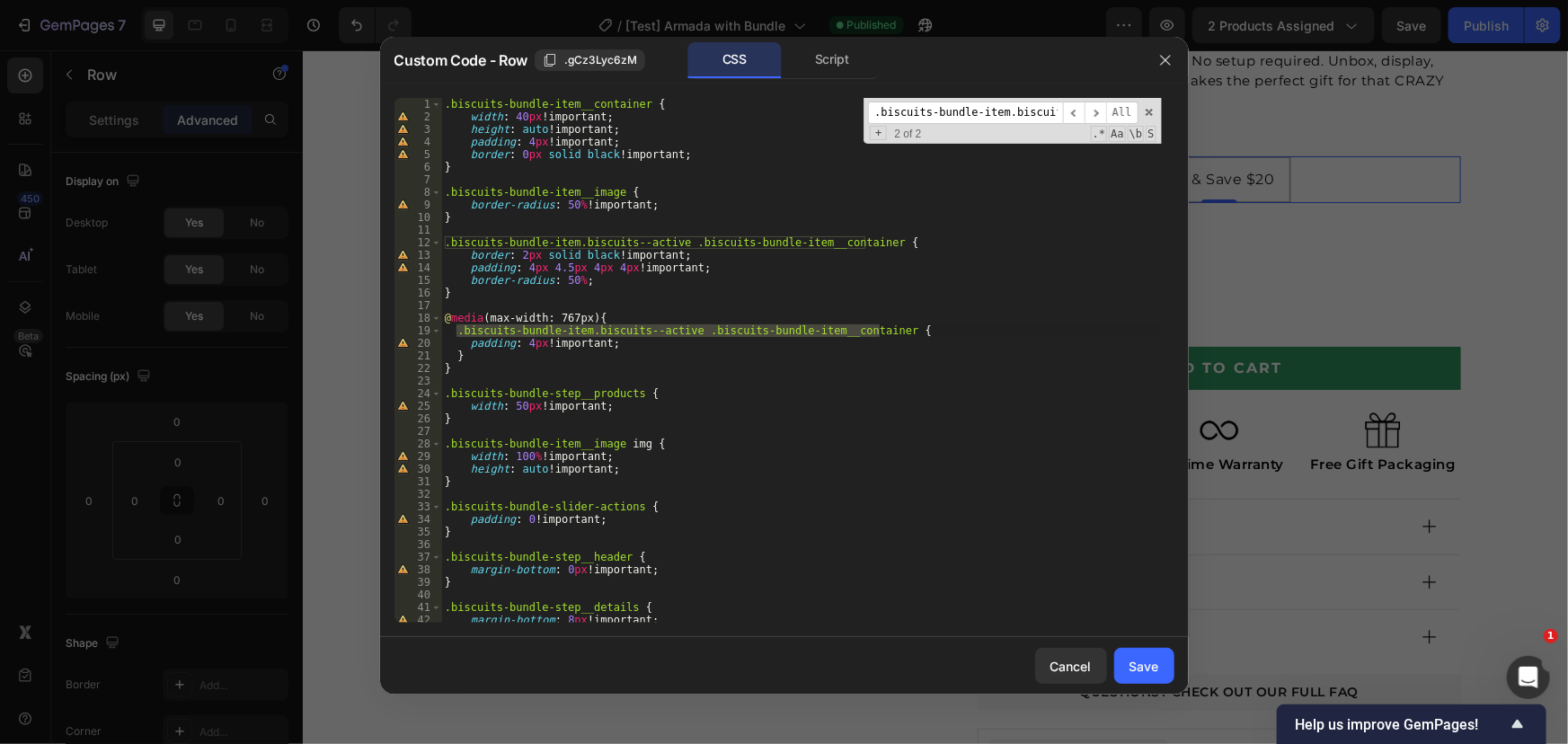
scroll to position [0, 237]
type input ".biscuits-bundle-item.biscuits--active .biscuits-bundle-item__container"
click at [555, 269] on div ".biscuits-bundle-item__container { width : 40 px !important ; height : auto !im…" at bounding box center [800, 372] width 720 height 549
click at [611, 270] on div ".biscuits-bundle-item__container { width : 40 px !important ; height : auto !im…" at bounding box center [800, 372] width 720 height 549
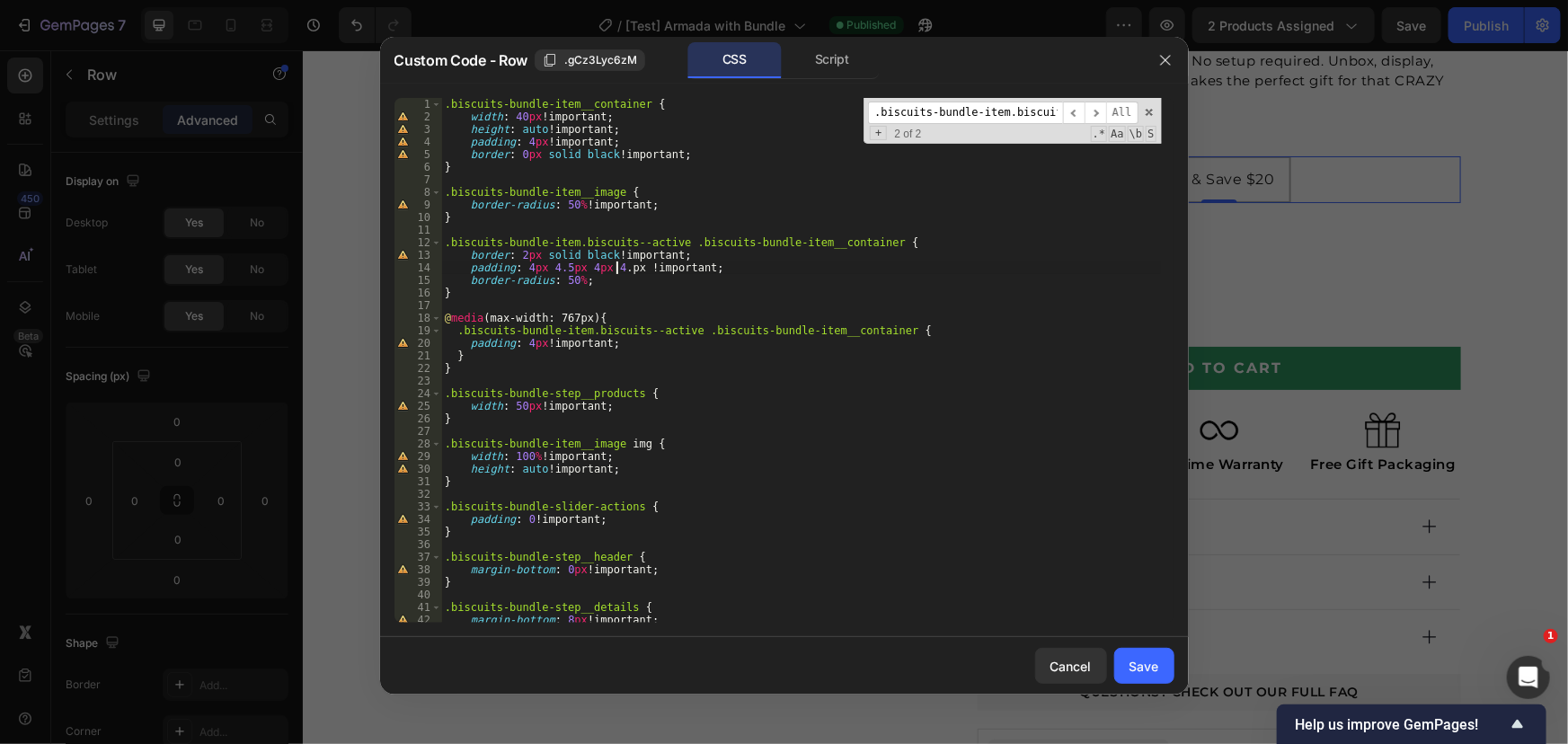
scroll to position [0, 15]
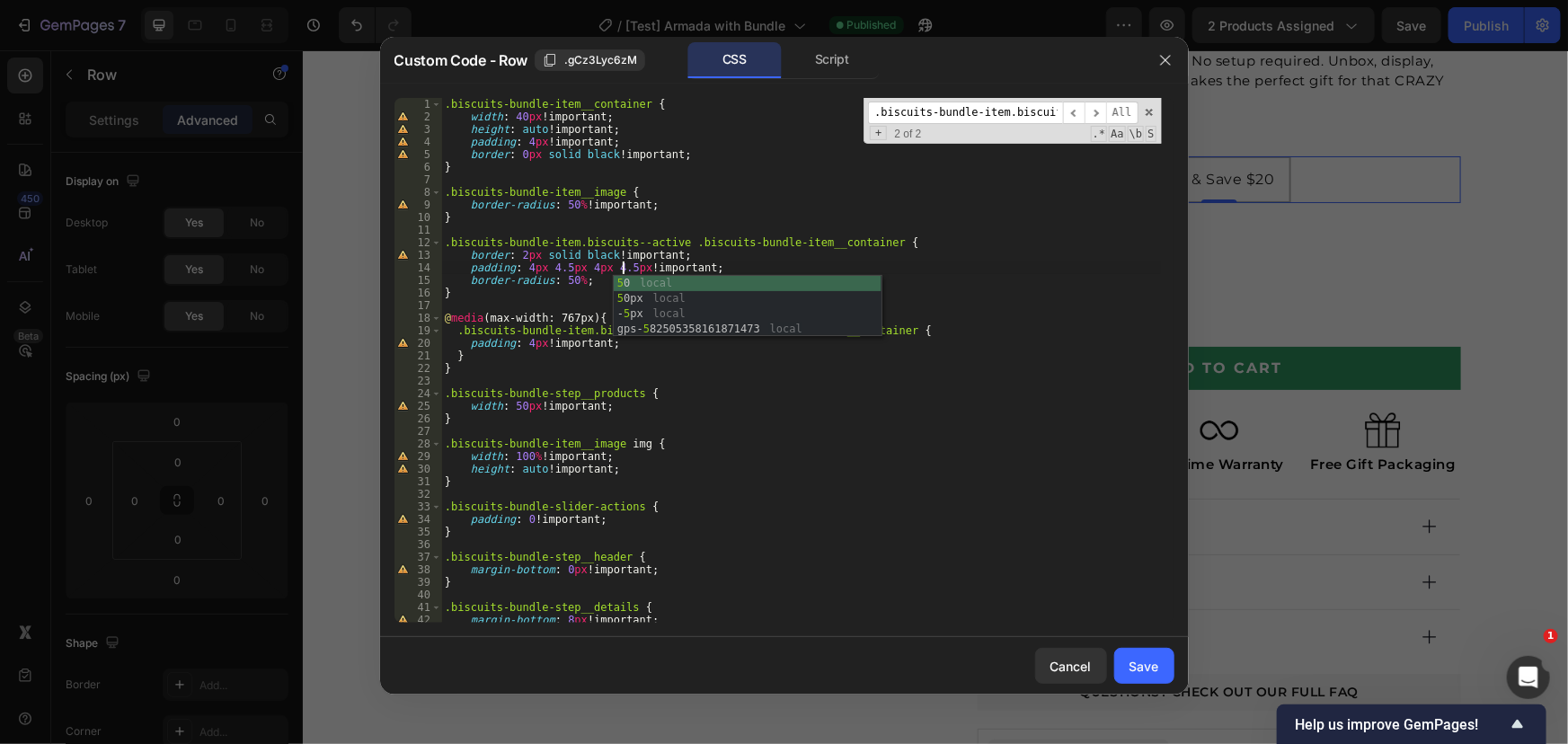
click at [735, 215] on div ".biscuits-bundle-item__container { width : 40 px !important ; height : auto !im…" at bounding box center [800, 372] width 720 height 549
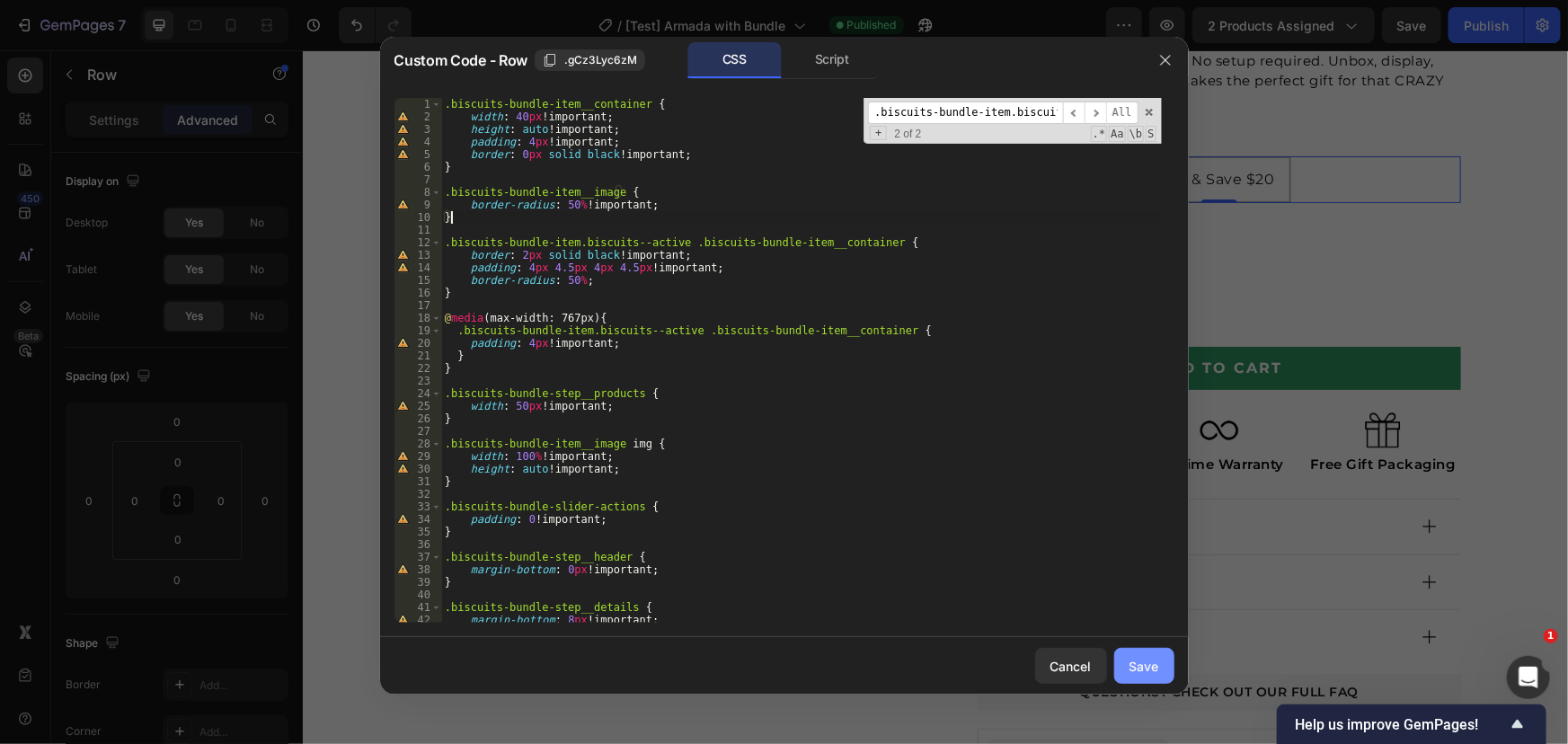
type textarea "}"
click at [1159, 661] on button "Save" at bounding box center [1144, 666] width 61 height 36
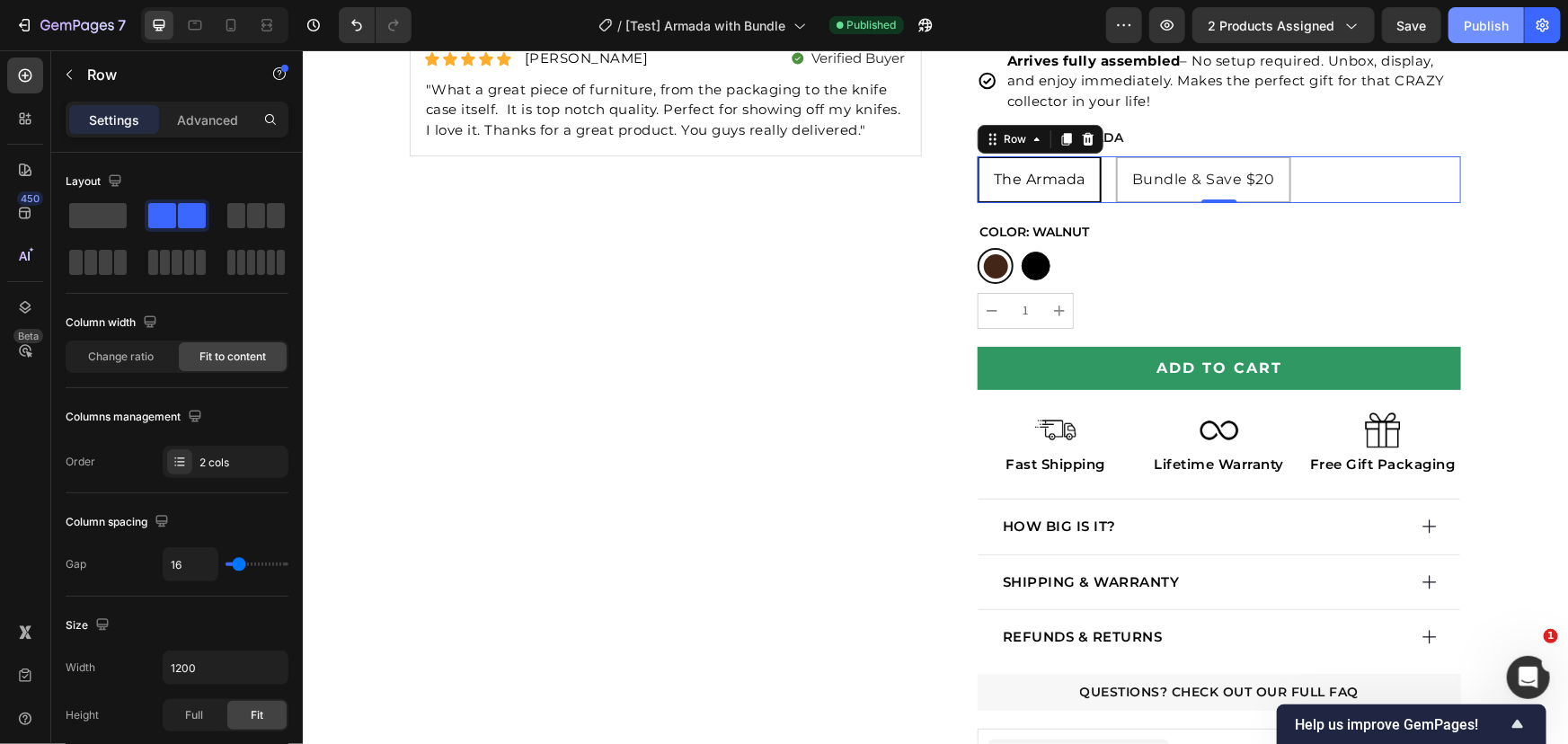
click at [1502, 20] on div "Publish" at bounding box center [1487, 26] width 45 height 19
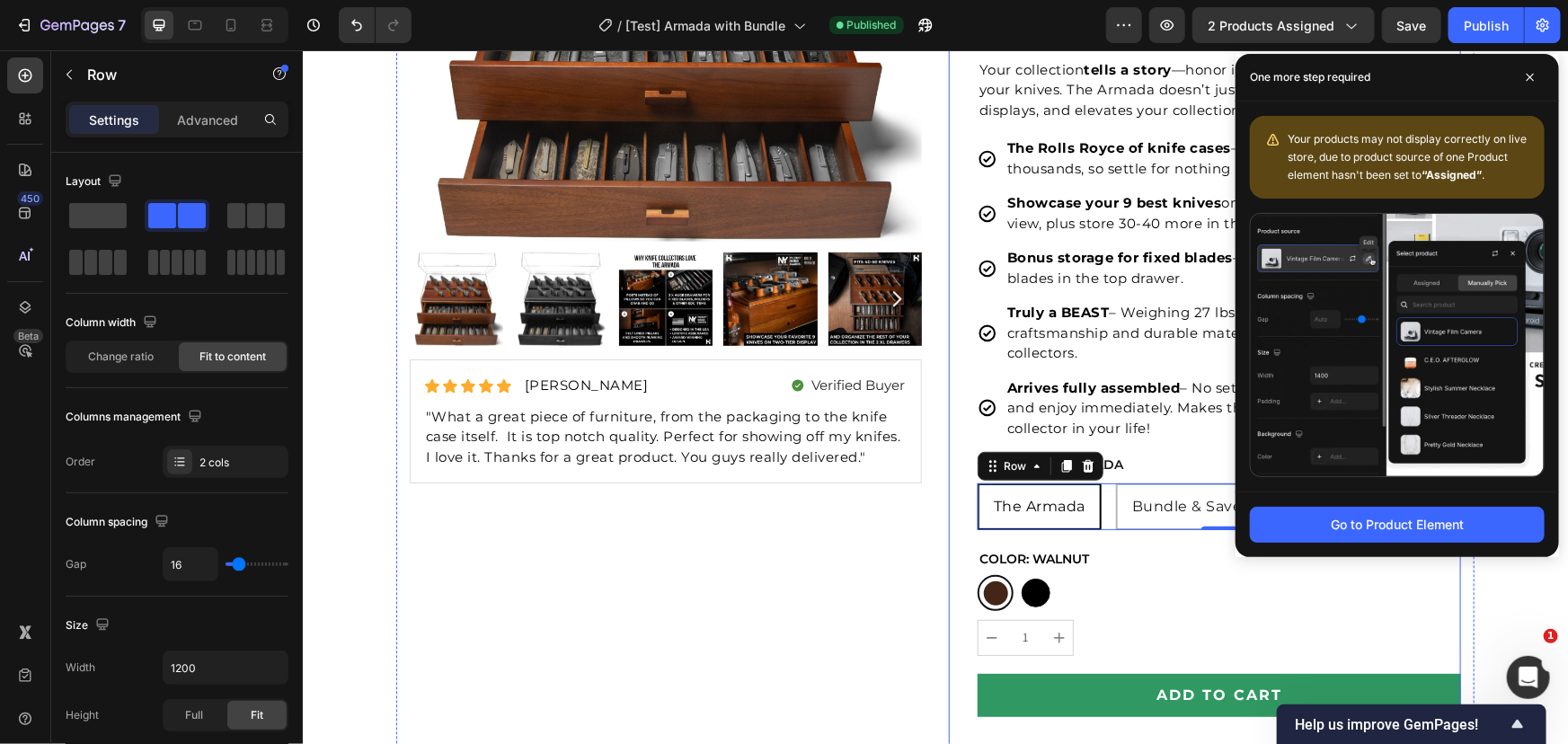
scroll to position [571, 0]
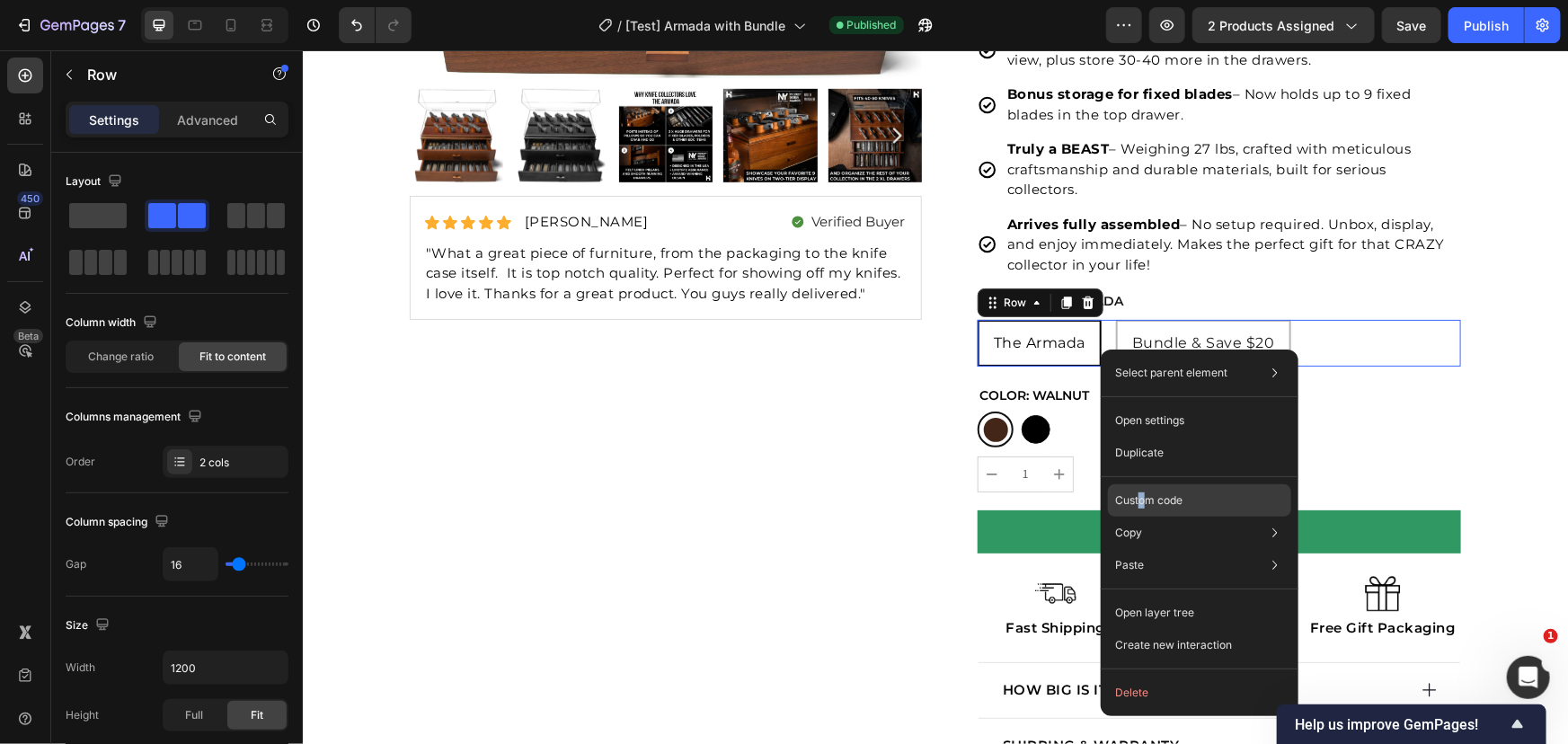
click at [1141, 497] on p "Custom code" at bounding box center [1148, 500] width 67 height 16
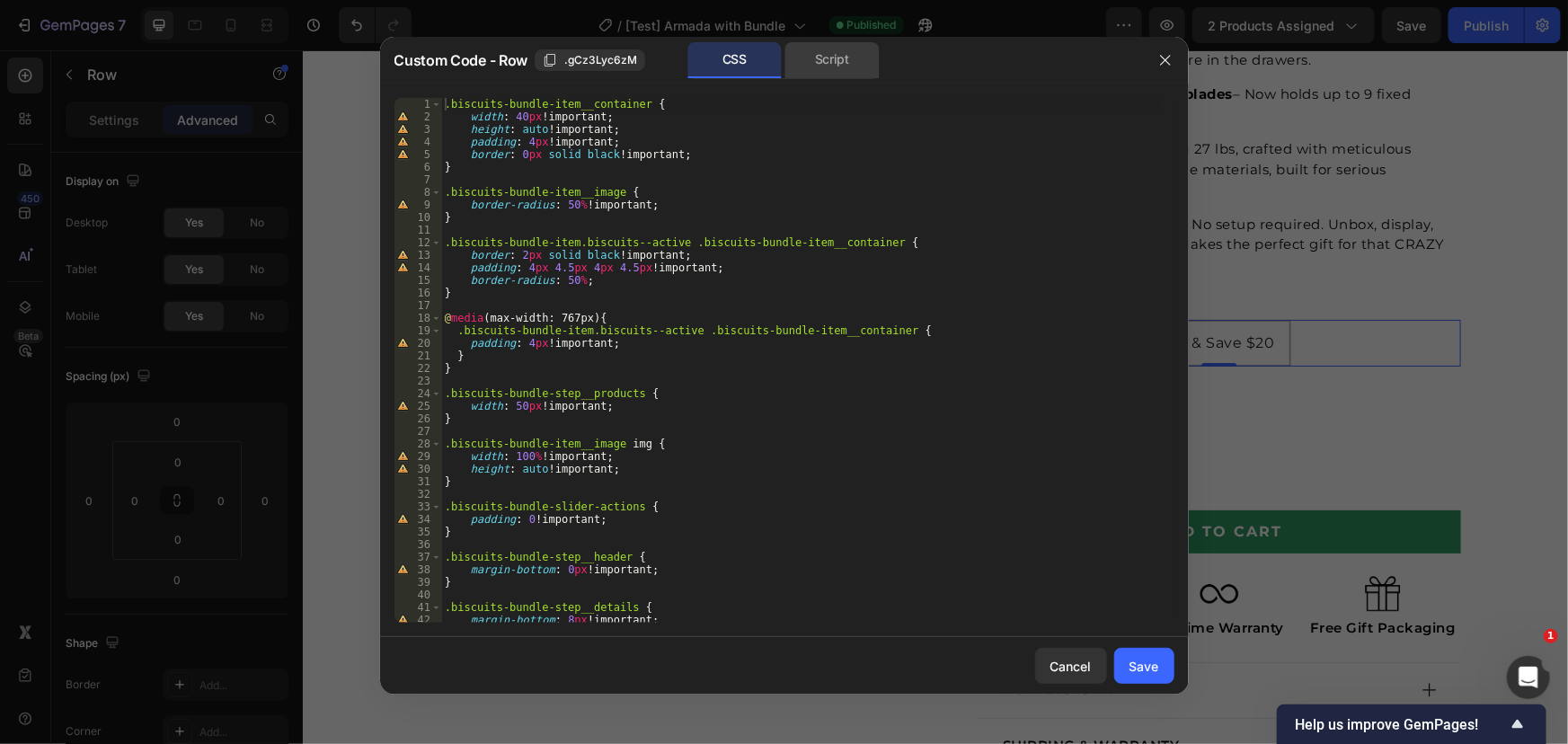
click at [814, 57] on div "Script" at bounding box center [832, 61] width 95 height 36
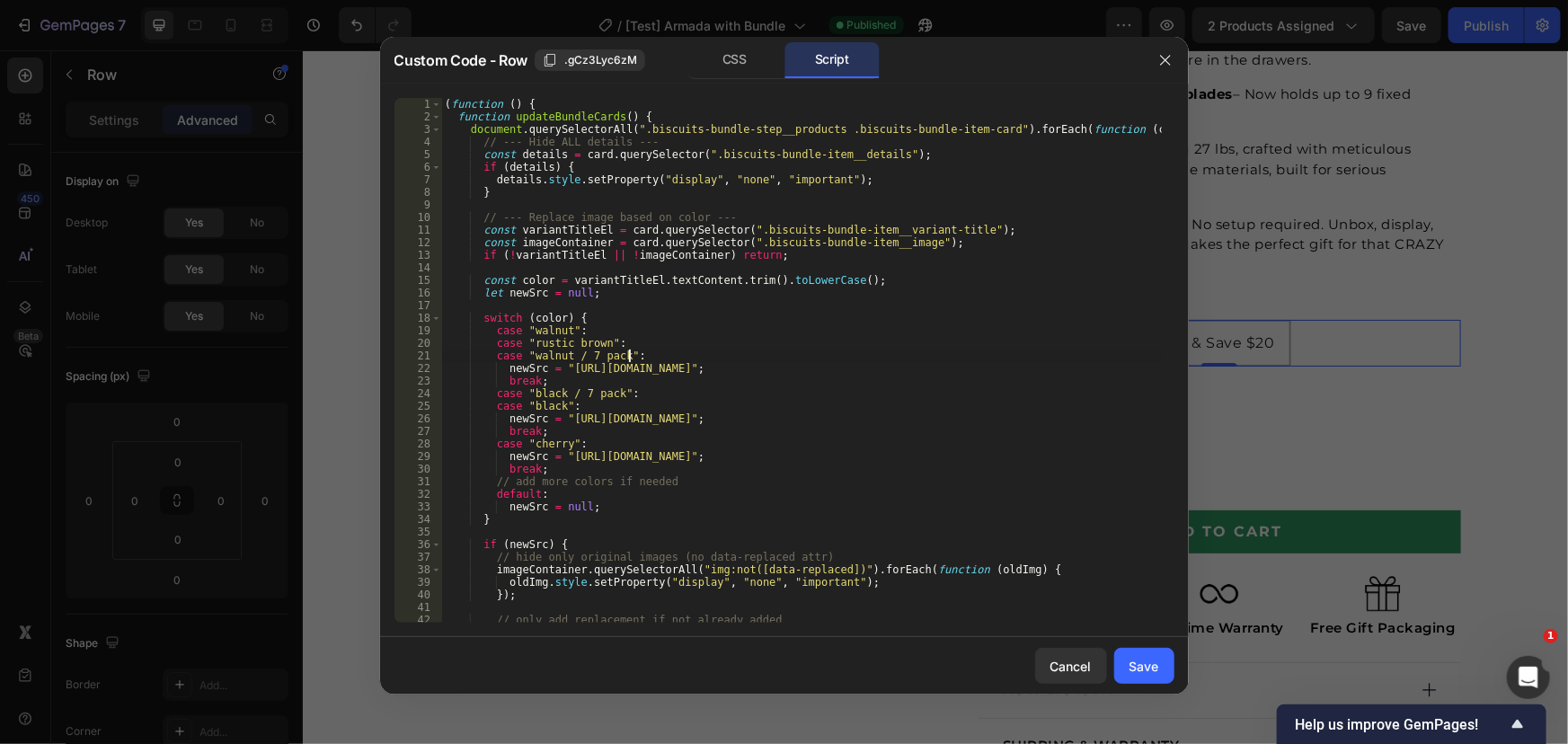
drag, startPoint x: 736, startPoint y: 58, endPoint x: 751, endPoint y: 216, distance: 158.7
click at [736, 58] on div "CSS" at bounding box center [735, 61] width 95 height 36
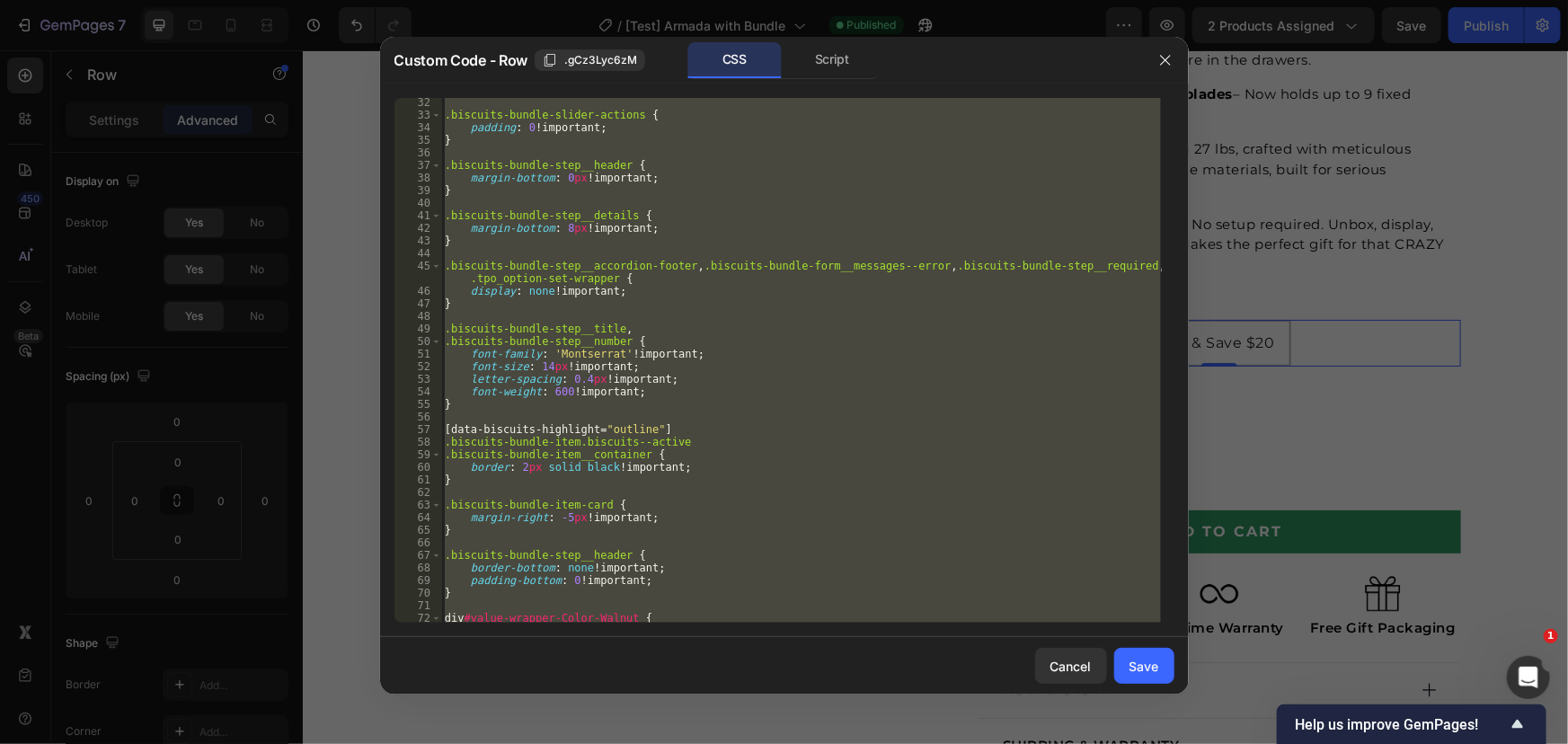
scroll to position [745, 0]
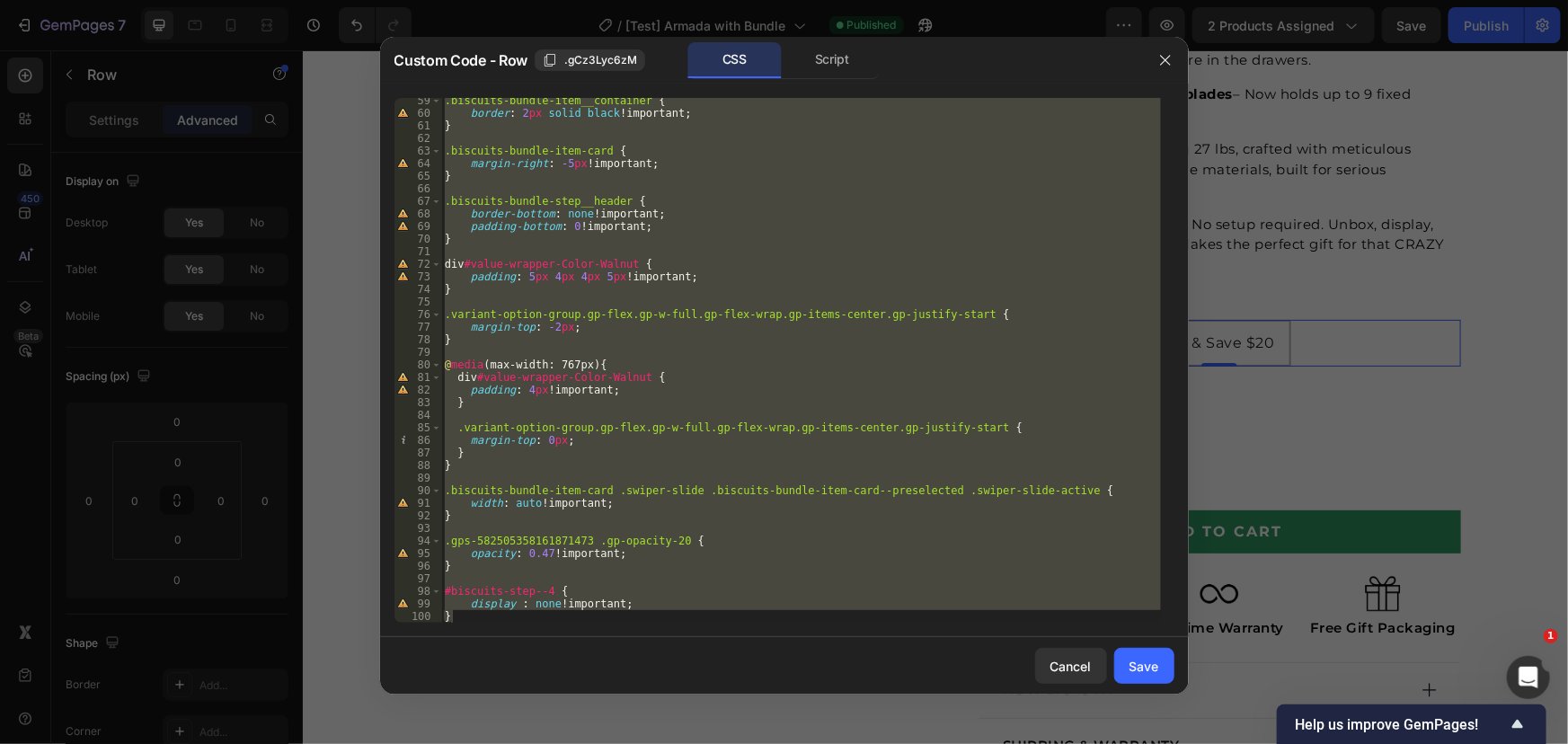
click at [565, 592] on div ".biscuits-bundle-item__container { border : 2 px solid black !important ; } .bi…" at bounding box center [800, 360] width 720 height 525
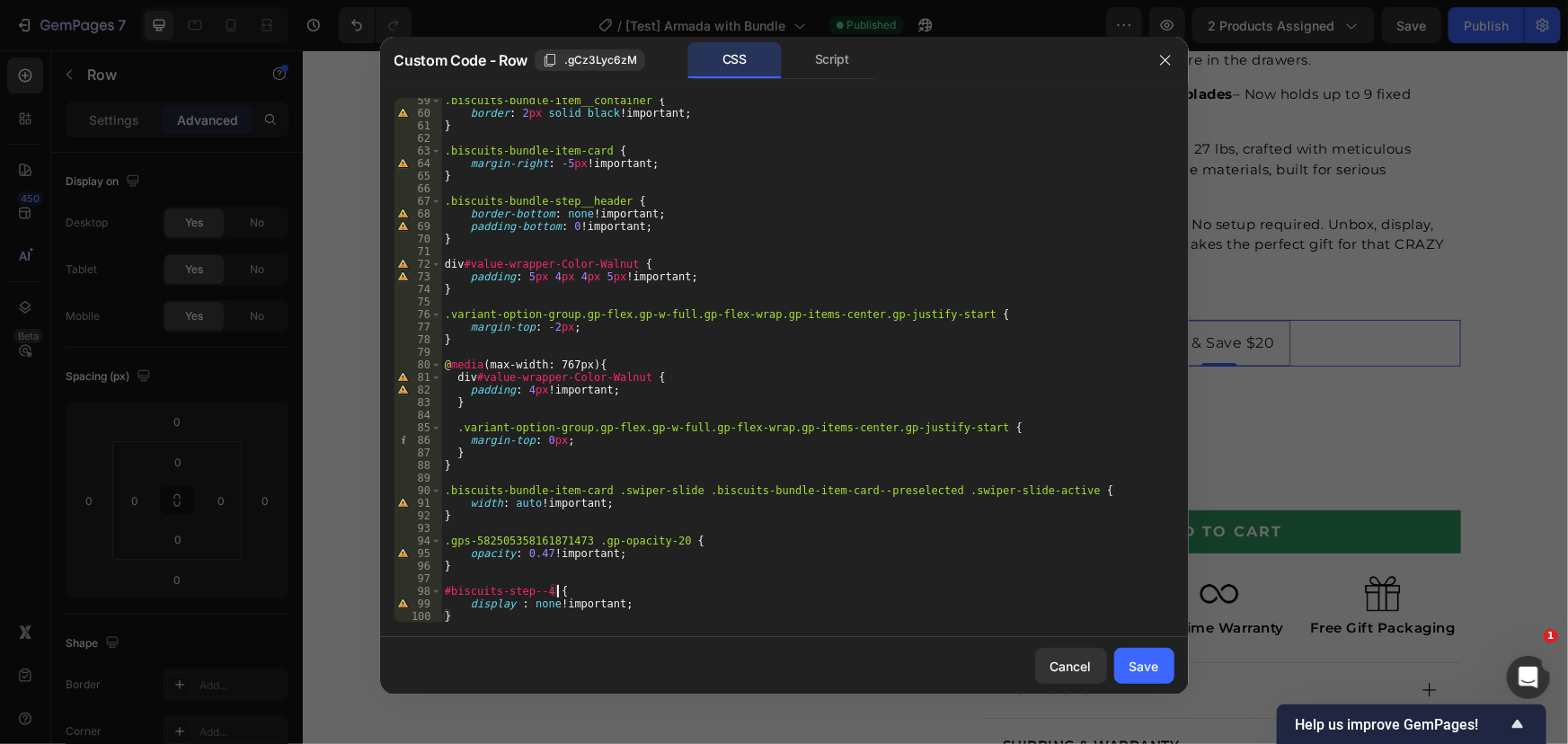
click at [509, 614] on div ".biscuits-bundle-item__container { border : 2 px solid black !important ; } .bi…" at bounding box center [800, 369] width 720 height 549
type textarea "}"
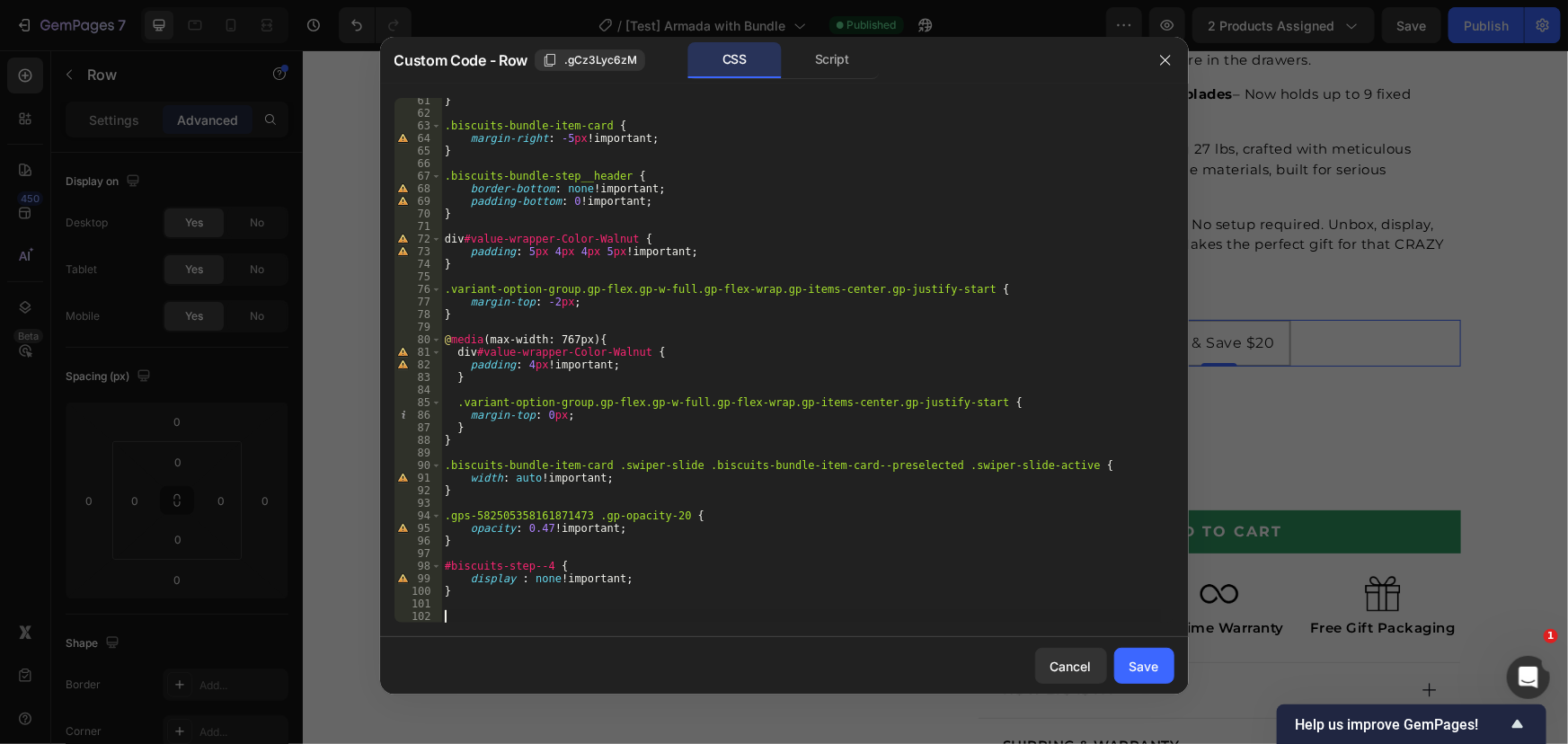
paste textarea ".option-item-inner.gp-w-auto.gp-h-auto.gp-opacity-20"
type textarea ".option-item-inner.gp-w-auto.gp-h-auto.gp-opacity-20 {"
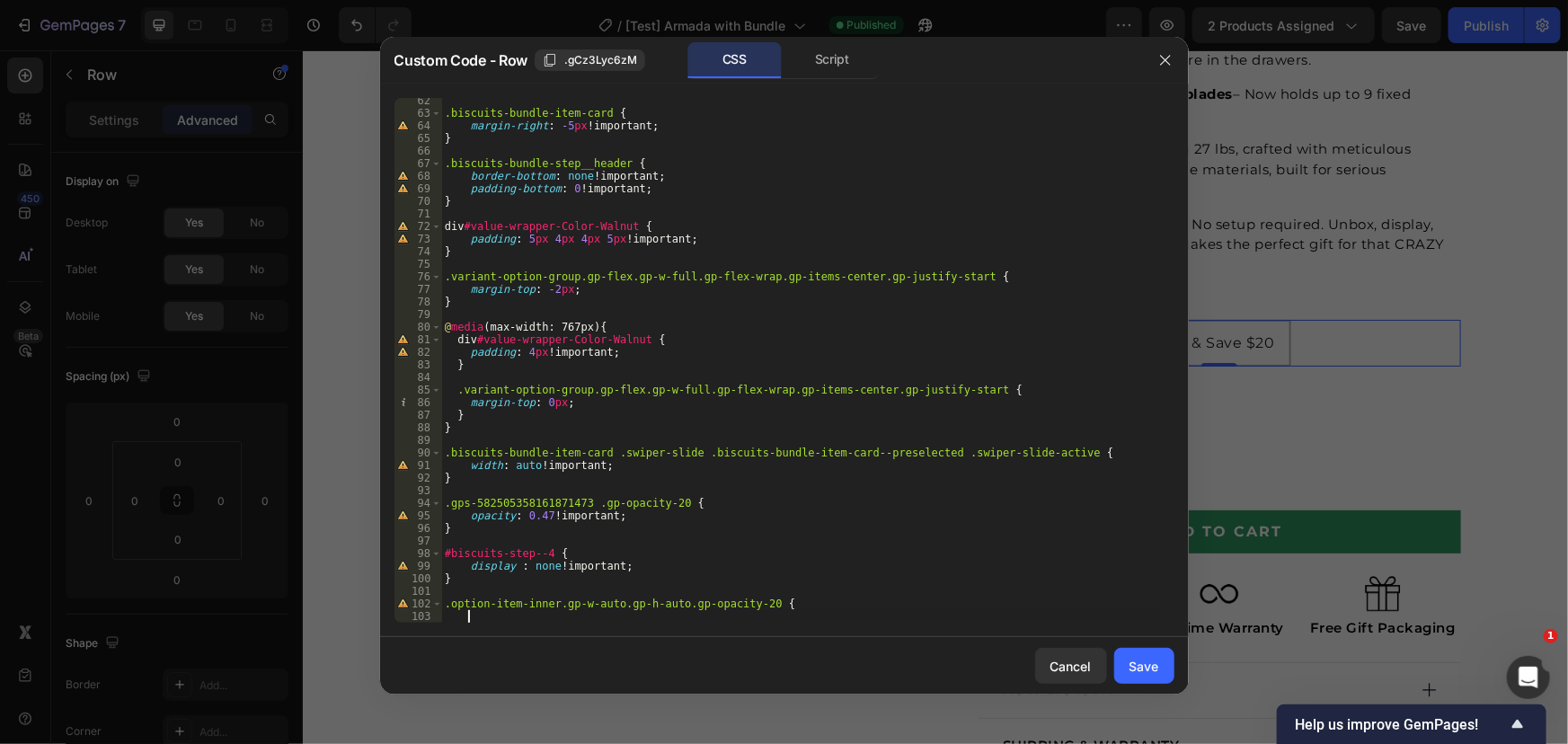
scroll to position [795, 0]
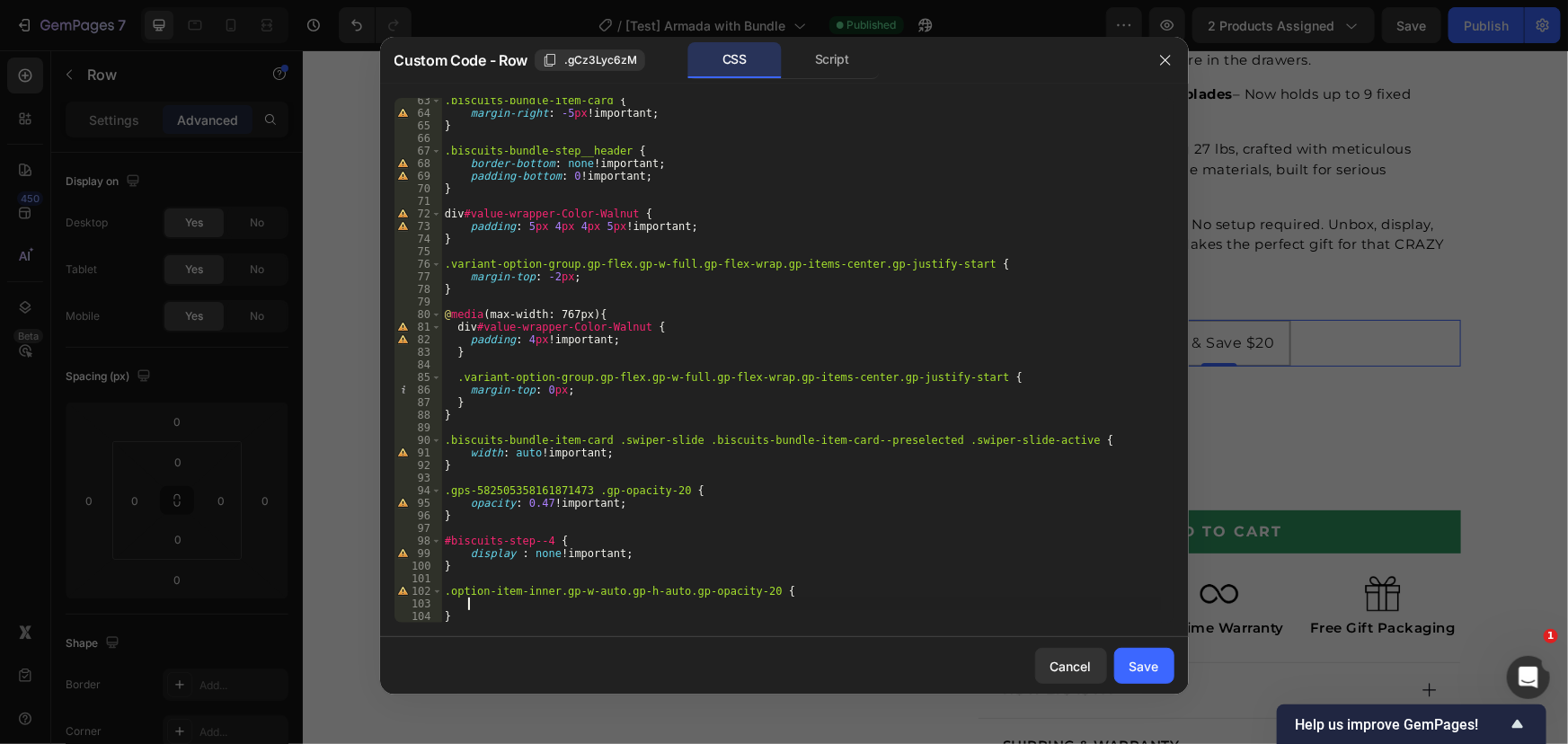
click at [750, 593] on div ".biscuits-bundle-item-card { margin-right : -5 px !important ; } .biscuits-bund…" at bounding box center [800, 369] width 720 height 549
click at [756, 594] on div ".biscuits-bundle-item-card { margin-right : -5 px !important ; } .biscuits-bund…" at bounding box center [800, 369] width 720 height 549
drag, startPoint x: 671, startPoint y: 593, endPoint x: 437, endPoint y: 588, distance: 234.1
click at [432, 588] on div ".option-item-inner.gp-w-auto.gp-h-auto.gp-opacity-20, { 63 64 65 66 67 68 69 70…" at bounding box center [784, 360] width 780 height 525
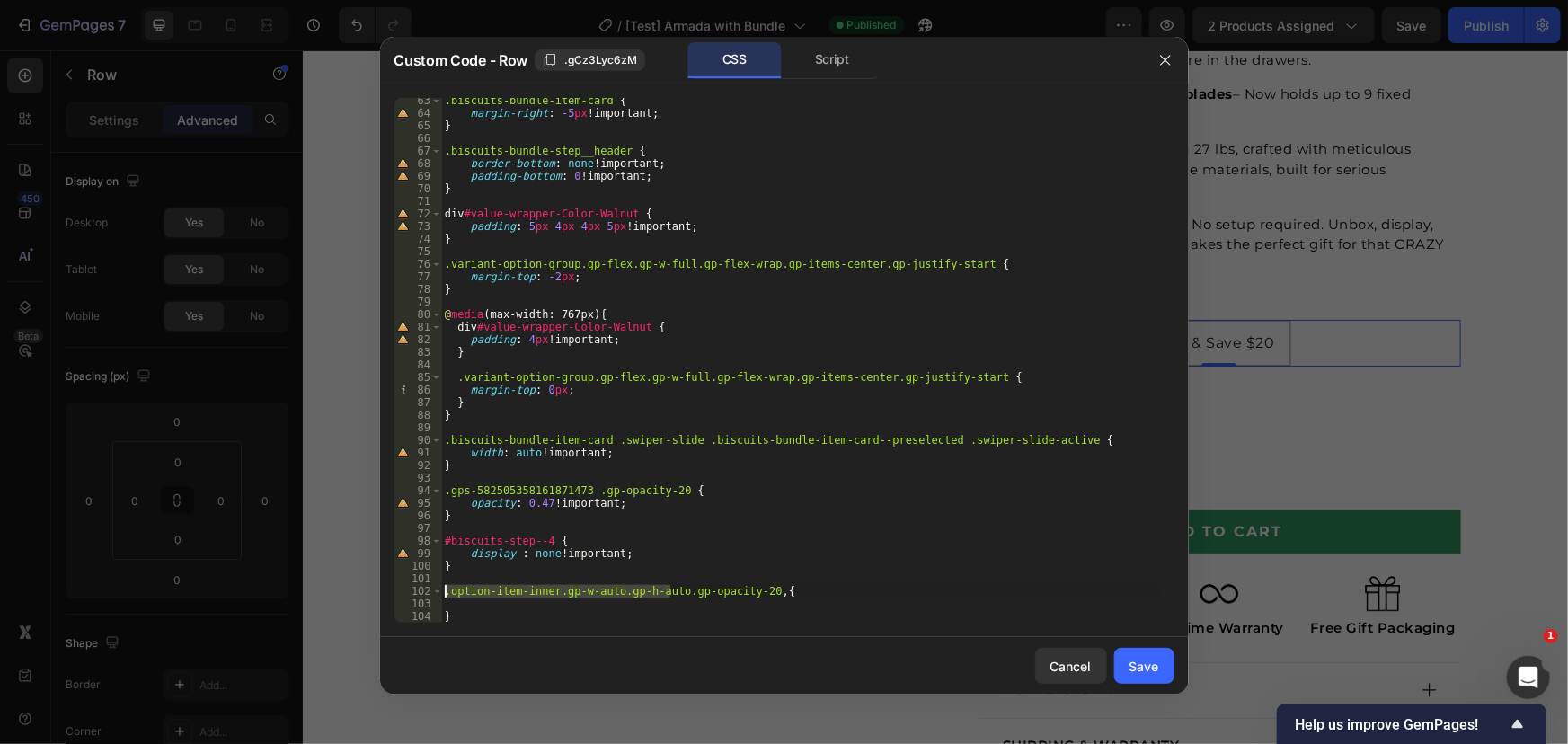
click at [761, 590] on div ".biscuits-bundle-item-card { margin-right : -5 px !important ; } .biscuits-bund…" at bounding box center [800, 369] width 720 height 549
paste textarea ".option-item-inner.gp-w-auto.gp-h-auto"
click at [672, 615] on div ".biscuits-bundle-item-card { margin-right : -5 px !important ; } .biscuits-bund…" at bounding box center [800, 369] width 720 height 549
type textarea "}"
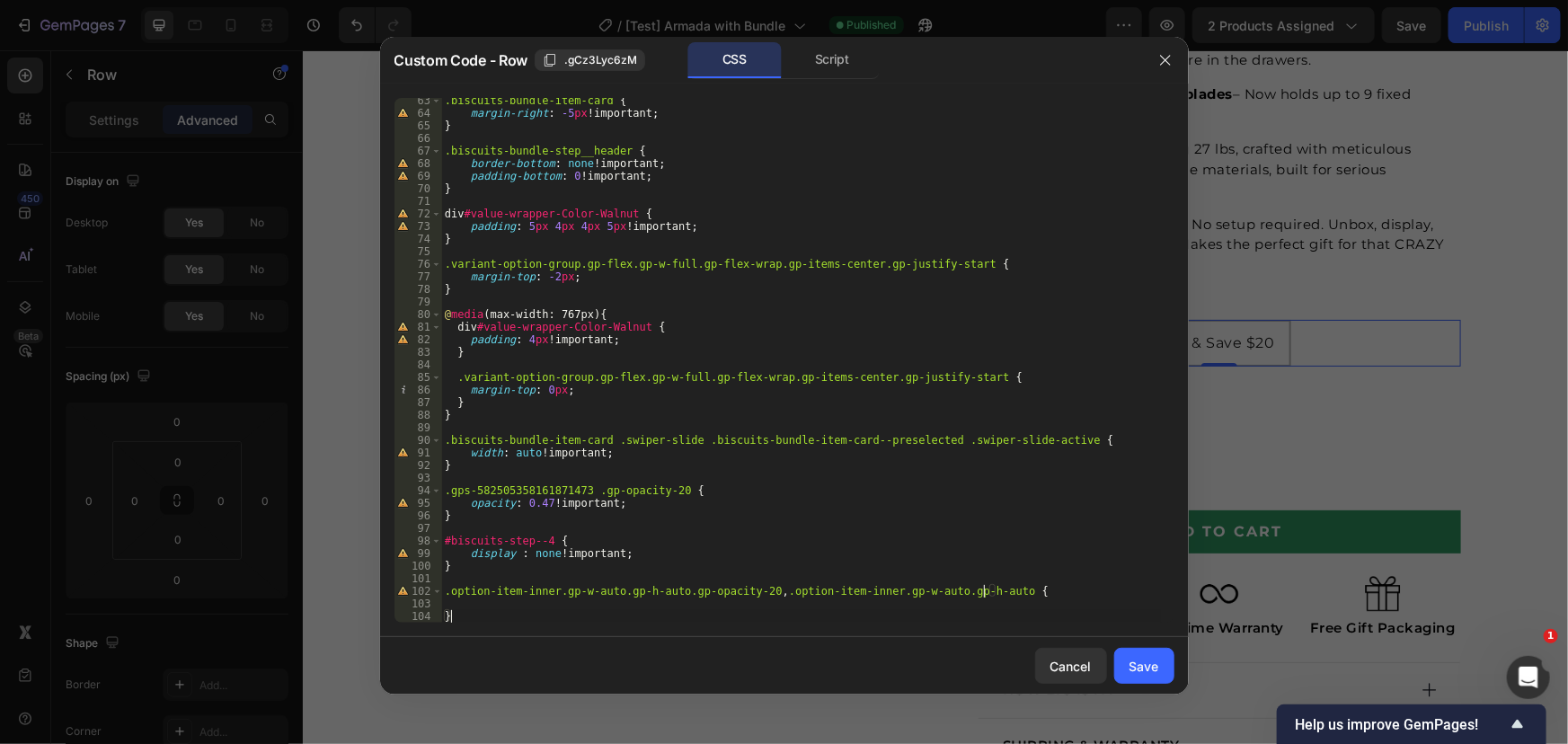
click at [684, 614] on div ".biscuits-bundle-item-card { margin-right : -5 px !important ; } .biscuits-bund…" at bounding box center [800, 369] width 720 height 549
click at [689, 610] on div ".biscuits-bundle-item-card { margin-right : -5 px !important ; } .biscuits-bund…" at bounding box center [800, 369] width 720 height 549
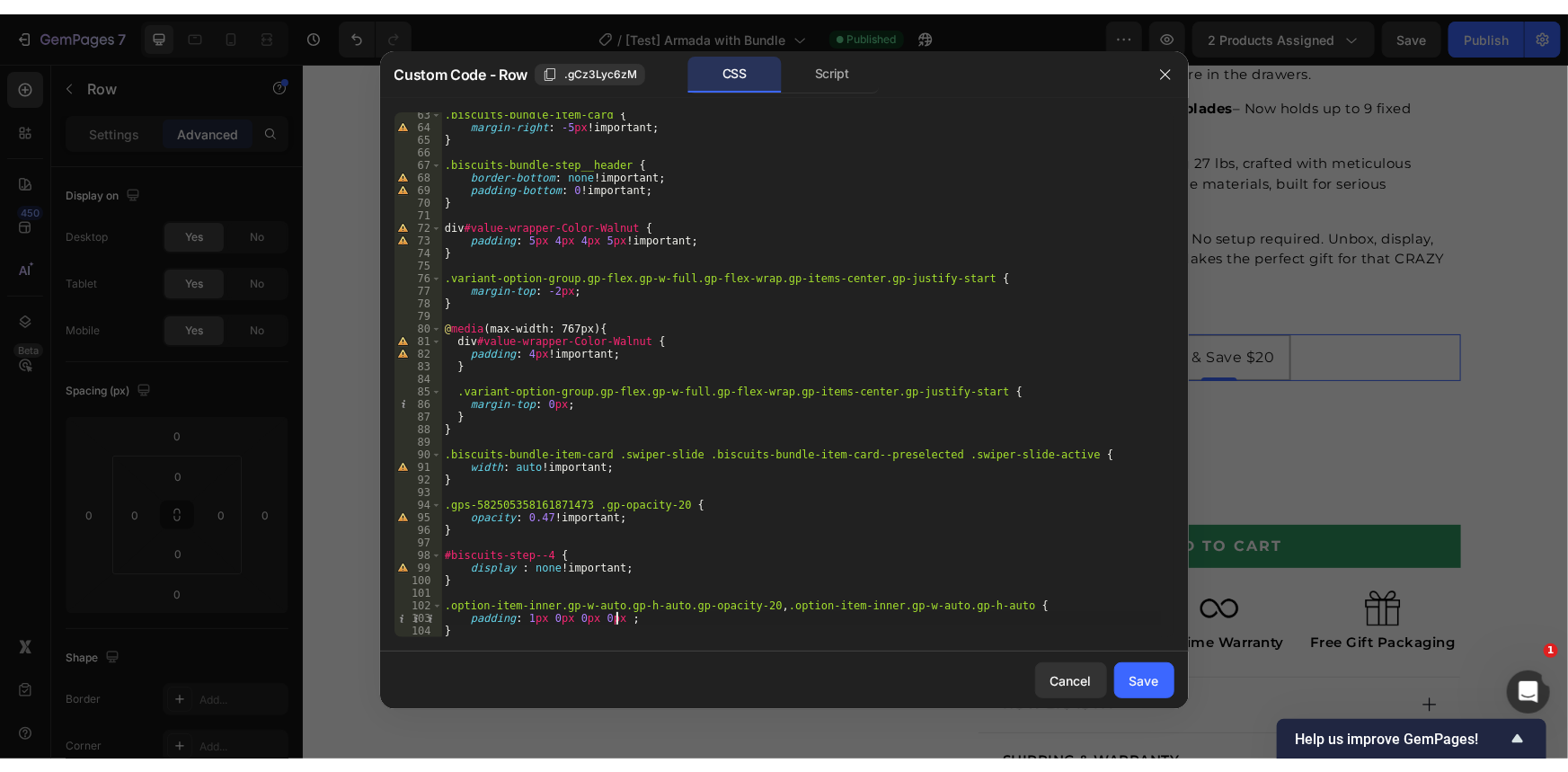
scroll to position [0, 14]
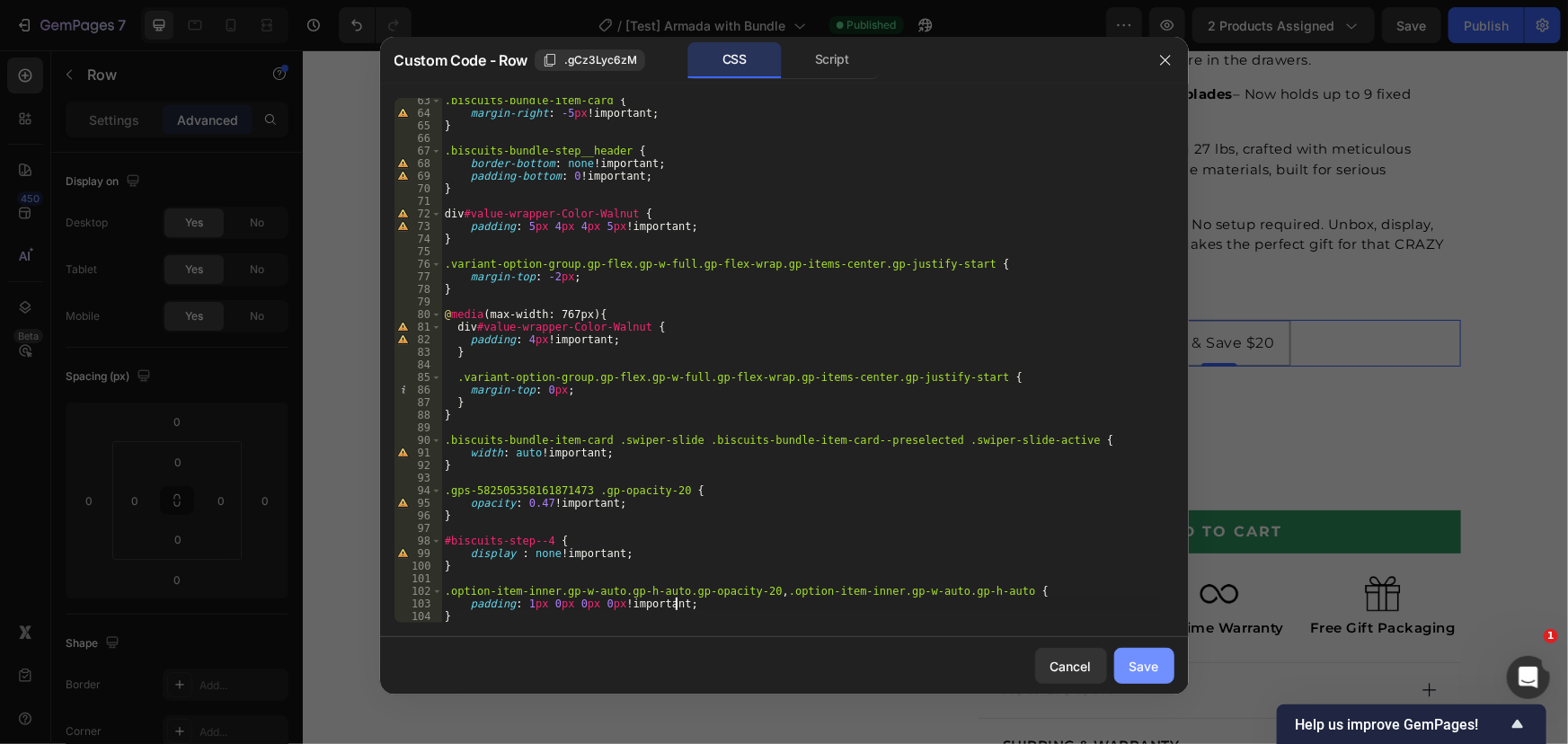
type textarea "padding: 1px 0px 0px 0px !;"
click at [1131, 674] on div "Save" at bounding box center [1143, 666] width 29 height 19
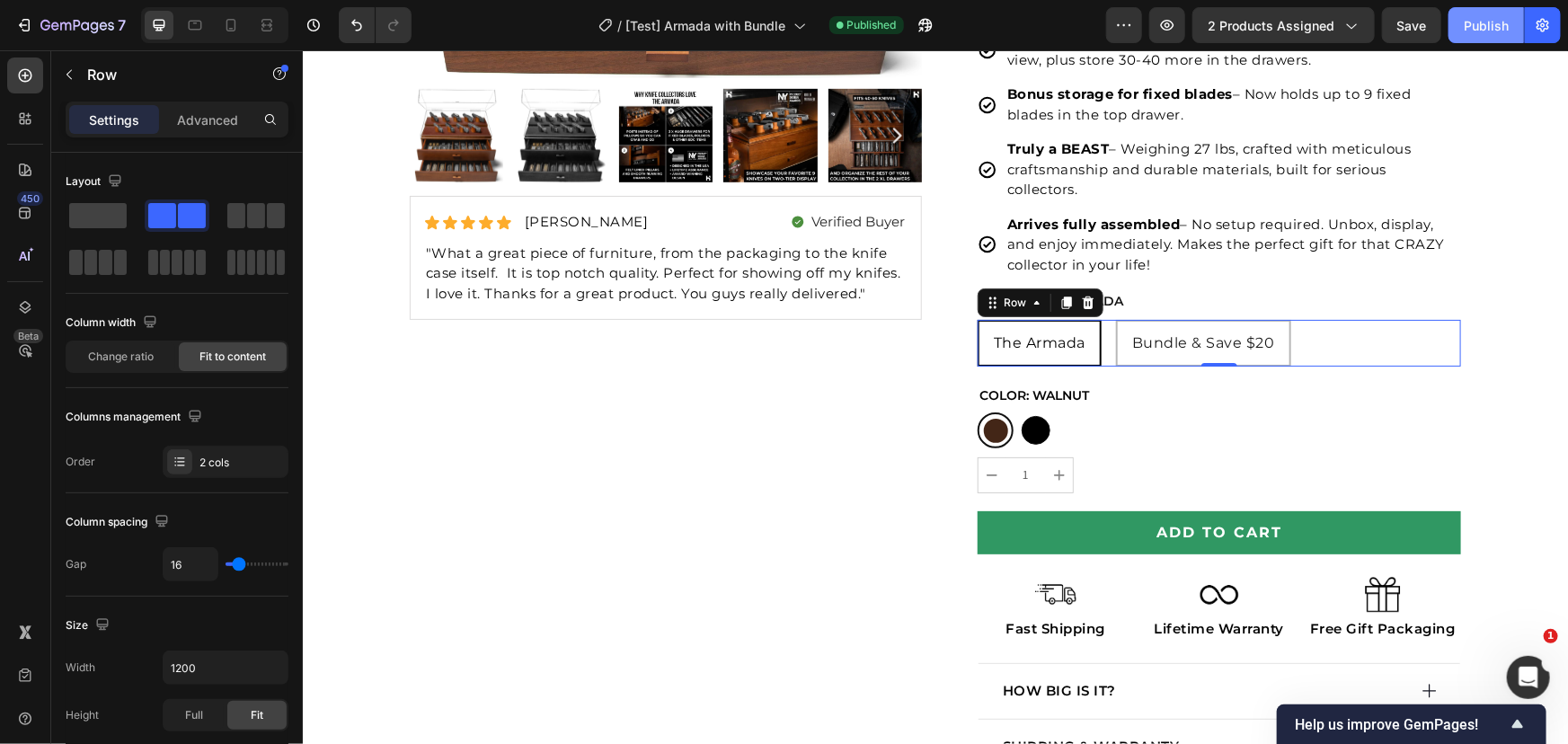
click at [1469, 33] on div "Publish" at bounding box center [1487, 26] width 45 height 19
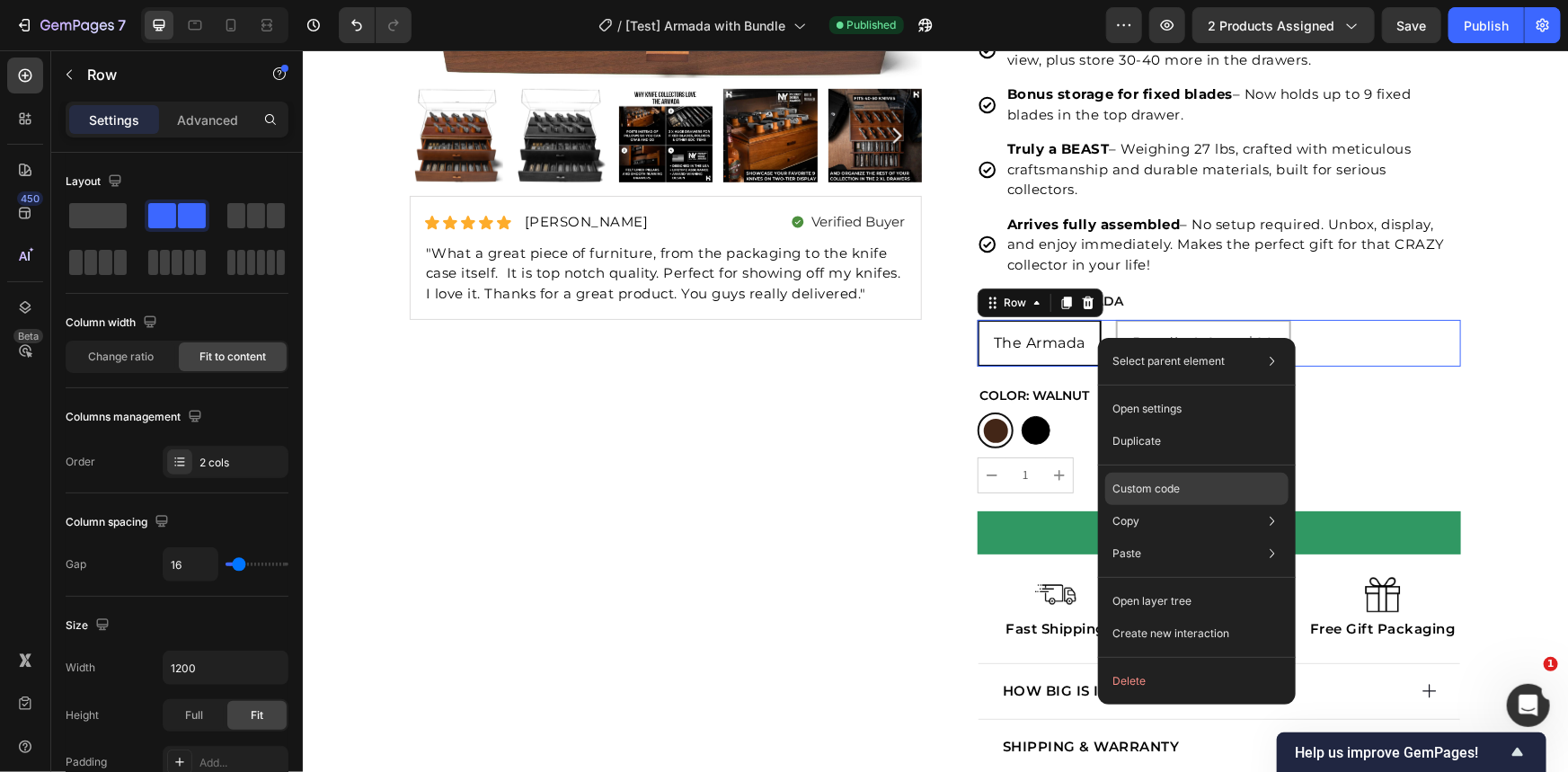
click at [1145, 478] on div "Custom code" at bounding box center [1197, 489] width 183 height 32
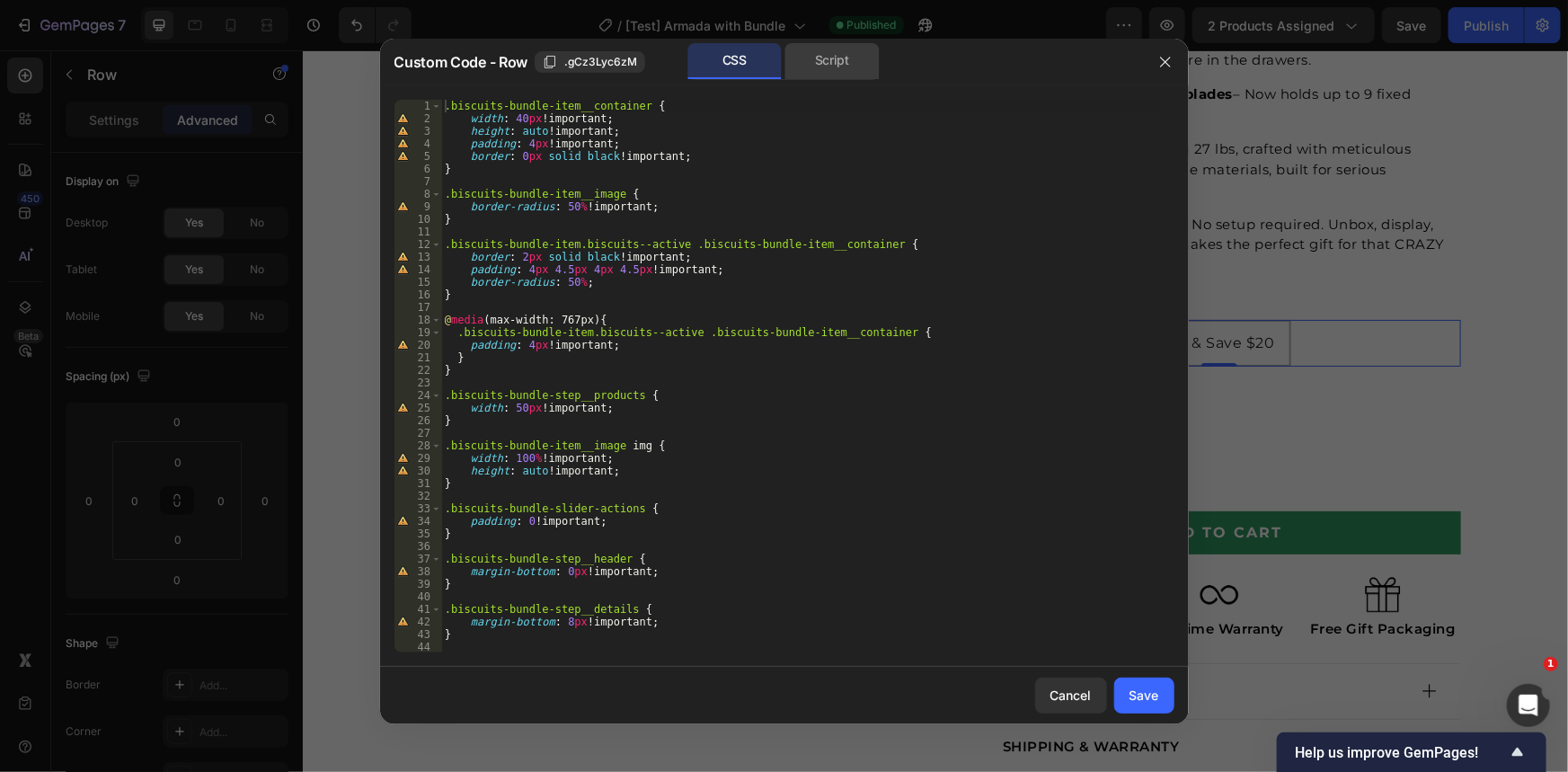
click at [824, 70] on div "Script" at bounding box center [832, 61] width 95 height 36
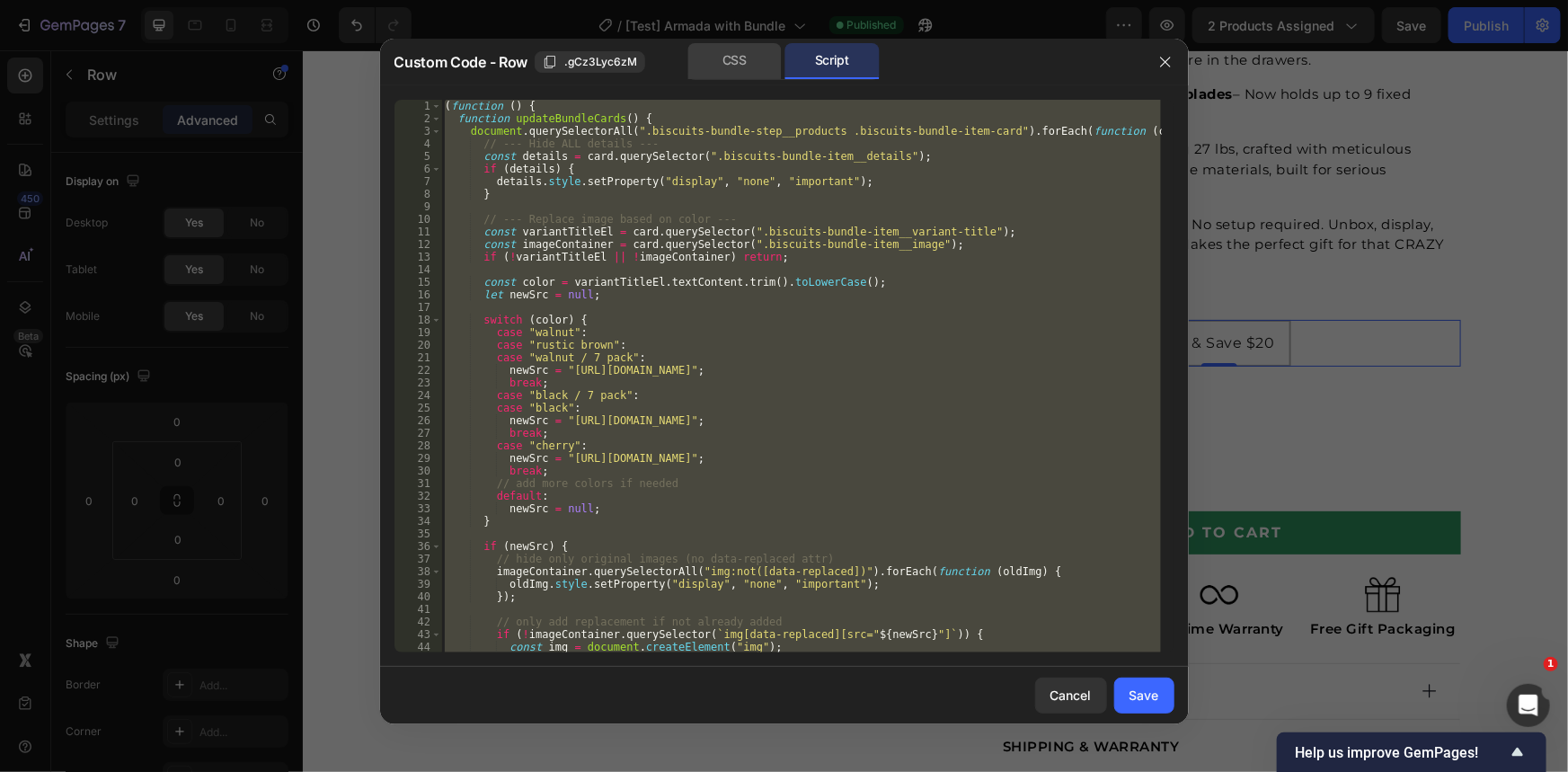
click at [768, 68] on div "CSS" at bounding box center [735, 61] width 95 height 36
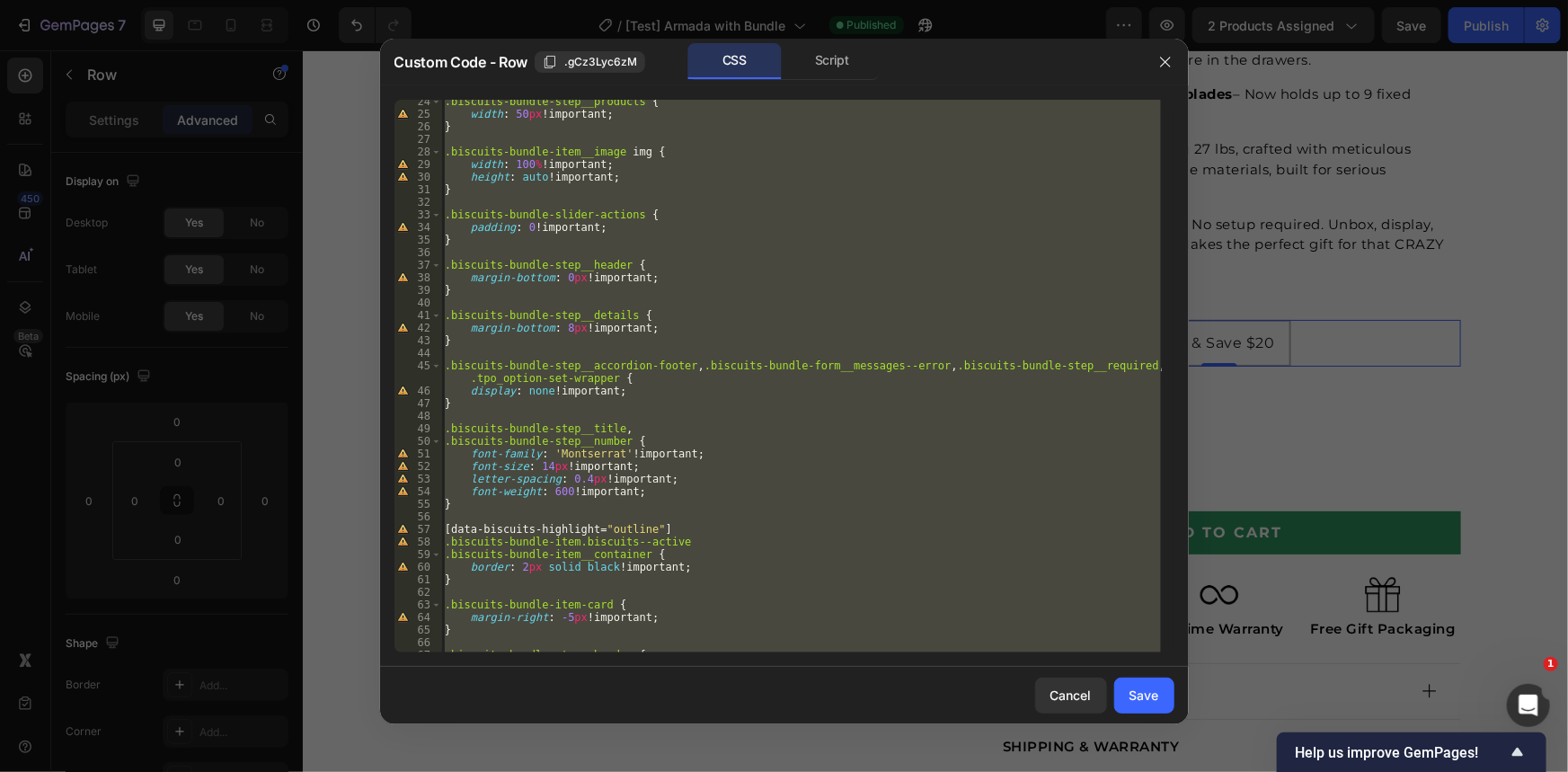
scroll to position [0, 0]
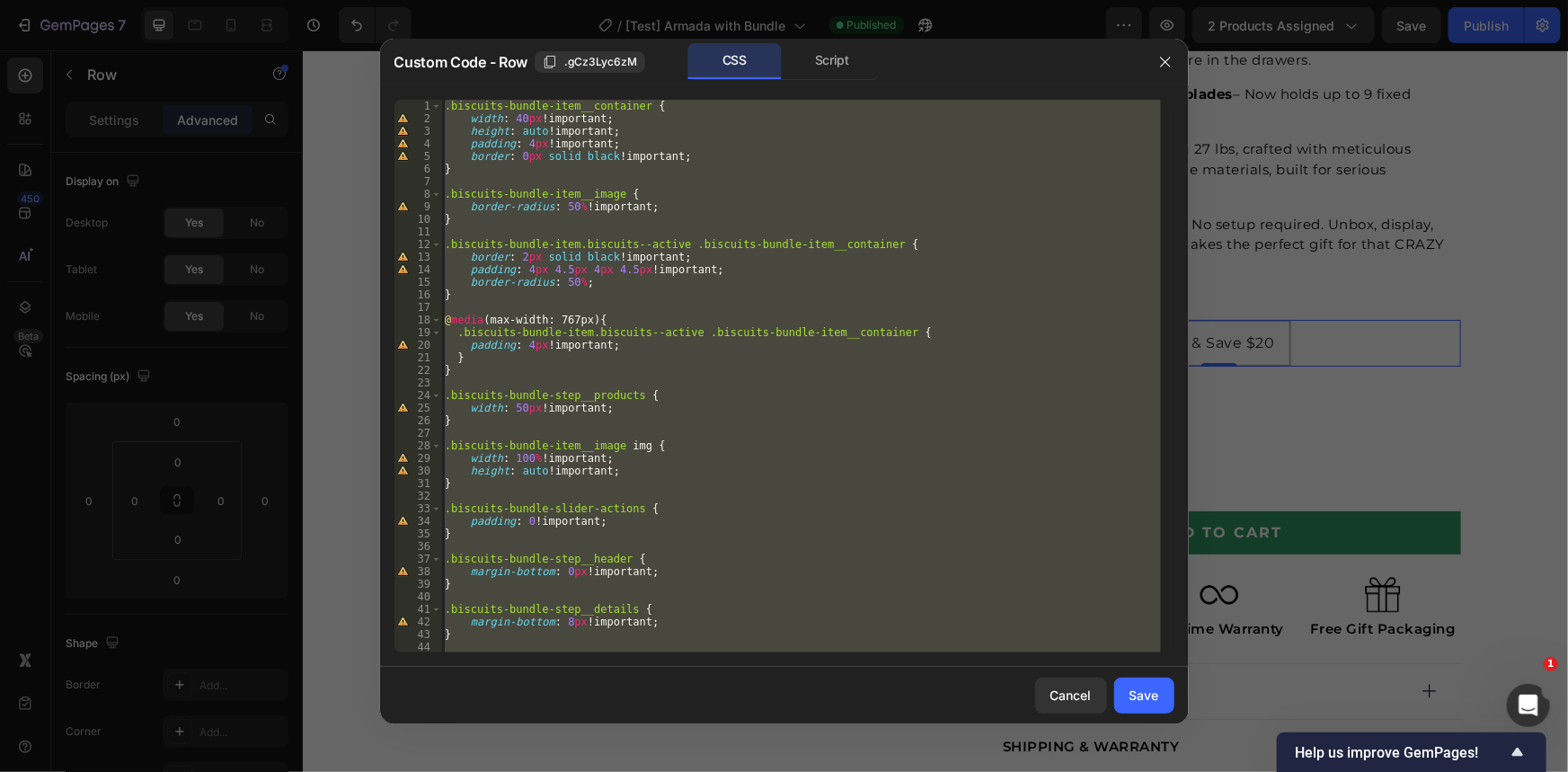
click at [870, 296] on div ".biscuits-bundle-item__container { width : 40 px !important ; height : auto !im…" at bounding box center [800, 376] width 720 height 553
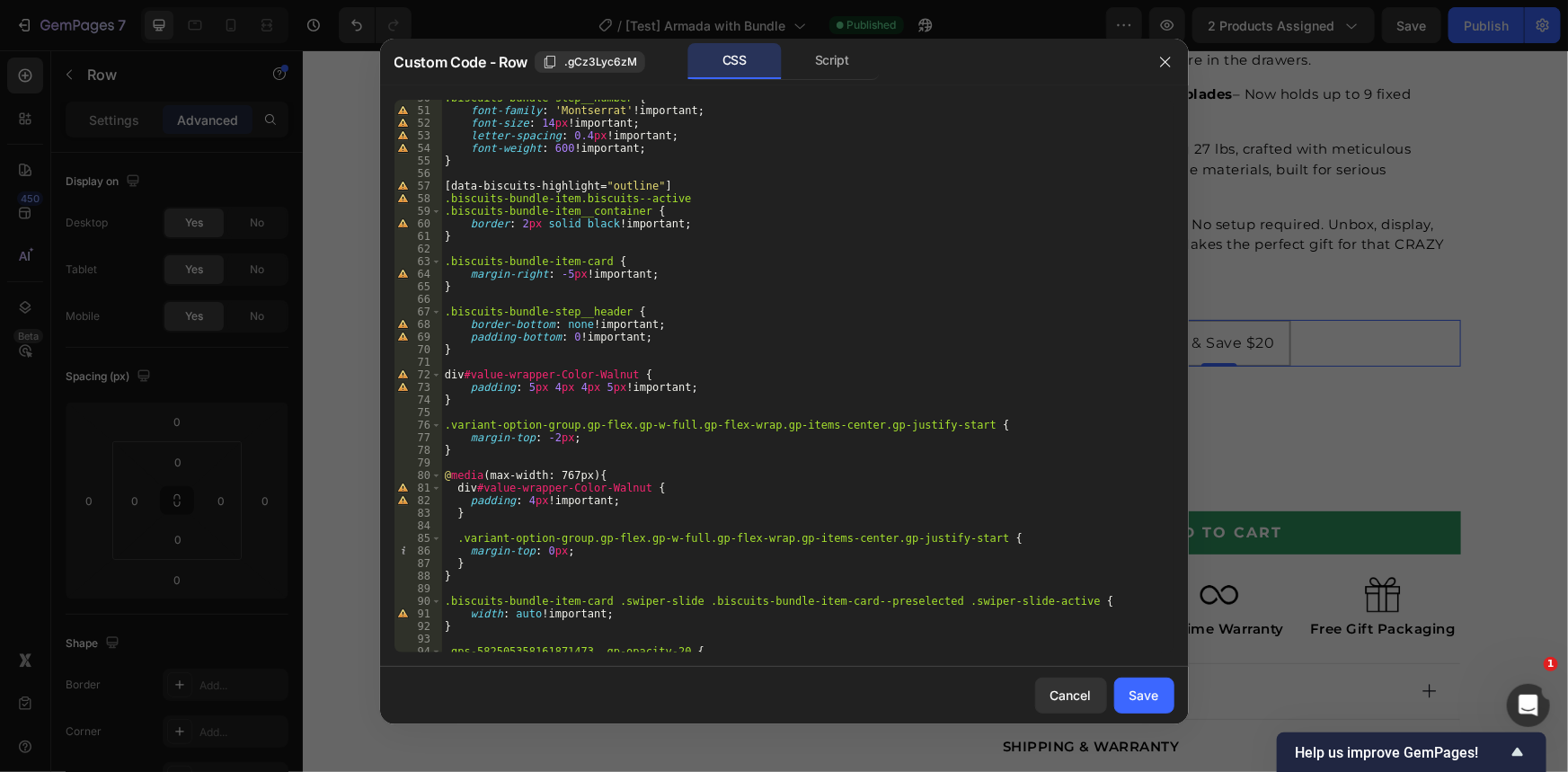
scroll to position [767, 0]
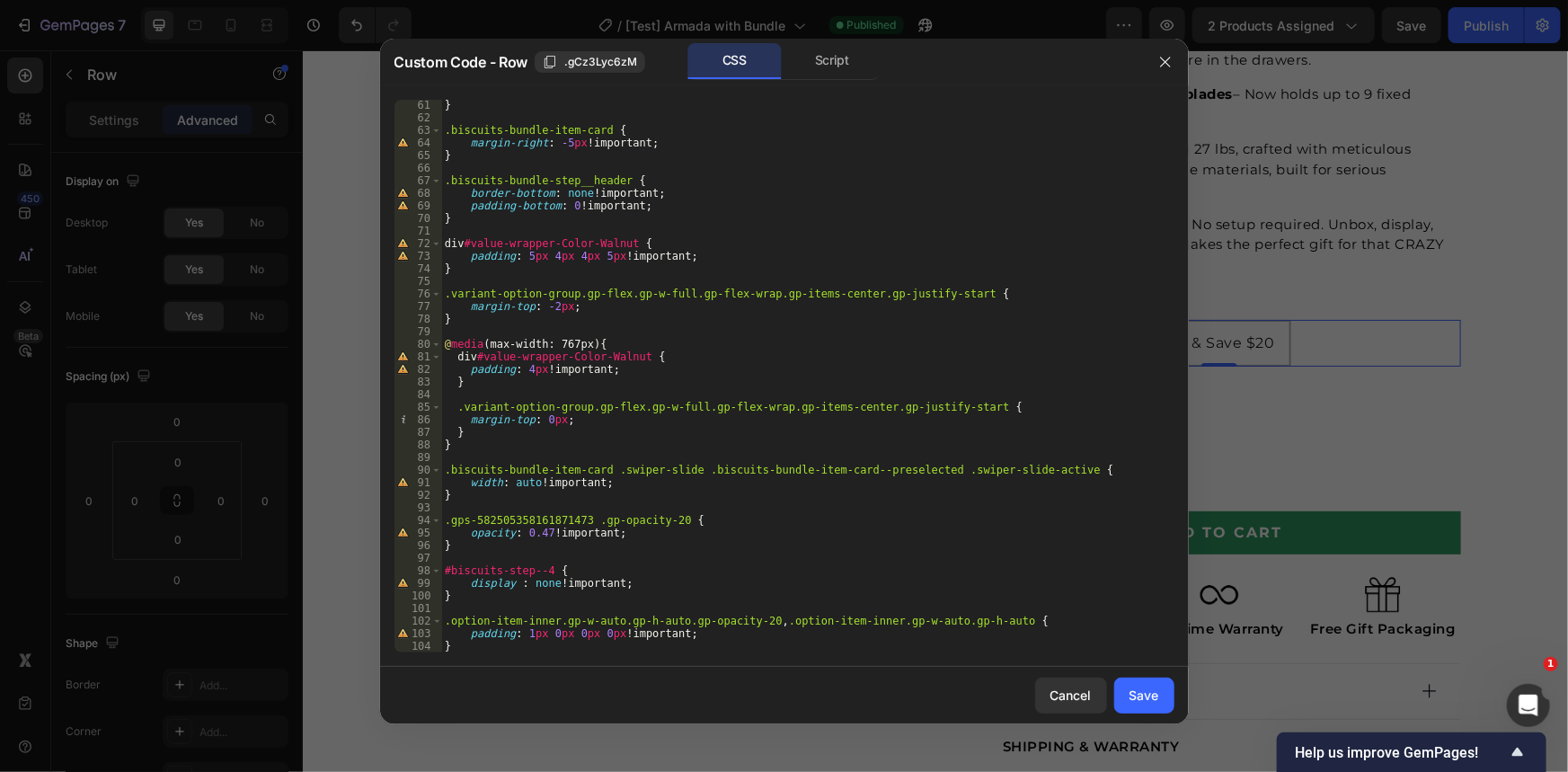
drag, startPoint x: 869, startPoint y: 495, endPoint x: 864, endPoint y: 484, distance: 12.1
click at [870, 493] on div "} .biscuits-bundle-item-card { margin-right : -5 px !important ; } .biscuits-bu…" at bounding box center [800, 388] width 720 height 578
drag, startPoint x: 982, startPoint y: 625, endPoint x: 409, endPoint y: 618, distance: 573.0
click at [409, 621] on div "} 61 62 63 64 65 66 67 68 69 70 71 72 73 74 75 76 77 78 79 80 81 82 83 84 85 86…" at bounding box center [784, 376] width 780 height 553
paste textarea "}"
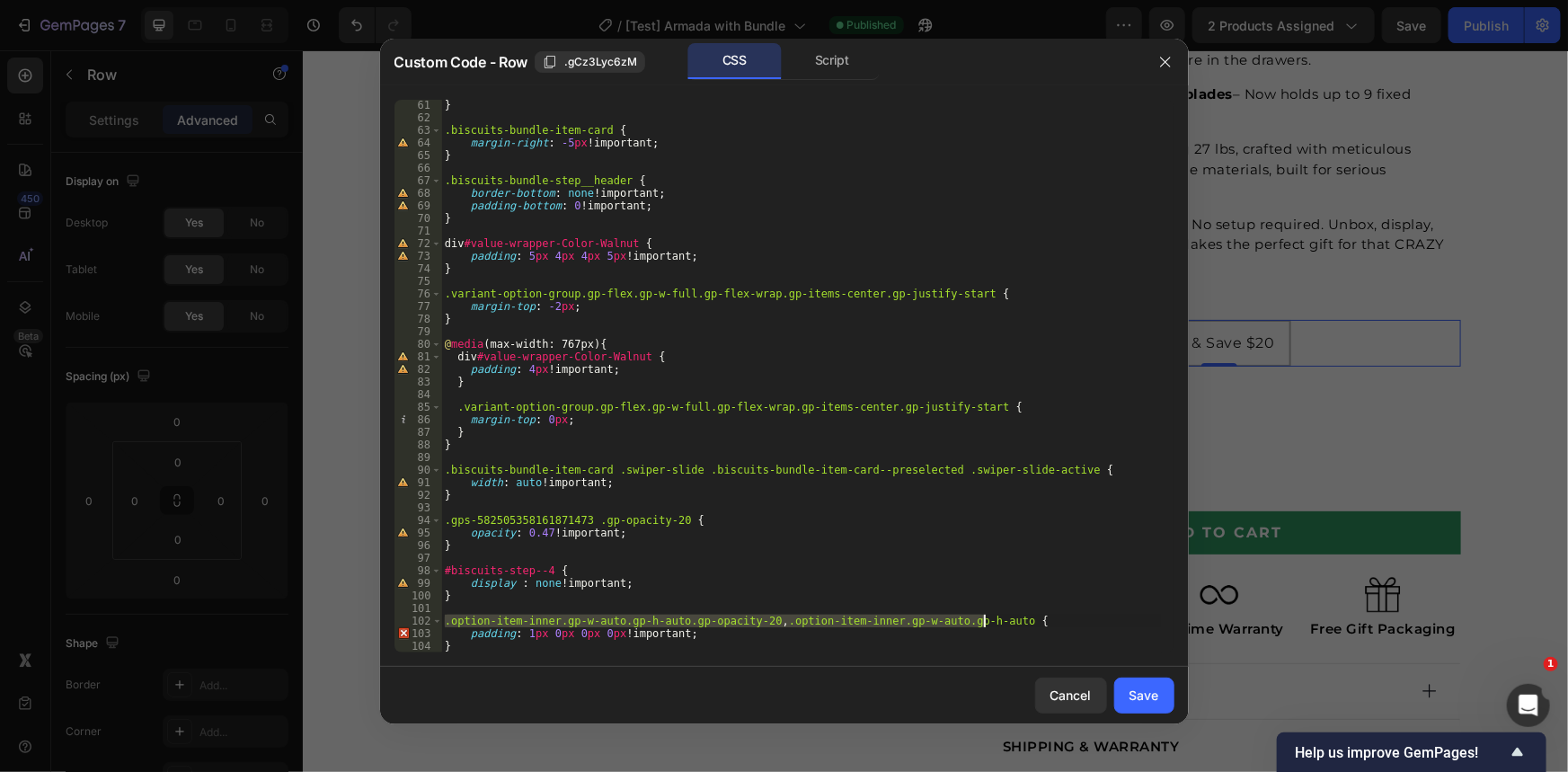
click at [748, 589] on div "} .biscuits-bundle-item-card { margin-right : -5 px !important ; } .biscuits-bu…" at bounding box center [800, 388] width 720 height 578
drag, startPoint x: 458, startPoint y: 639, endPoint x: 438, endPoint y: 621, distance: 26.9
click at [438, 621] on div "} 61 62 63 64 65 66 67 68 69 70 71 72 73 74 75 76 77 78 79 80 81 82 83 84 85 86…" at bounding box center [784, 376] width 780 height 553
paste textarea "}"
type textarea "}"
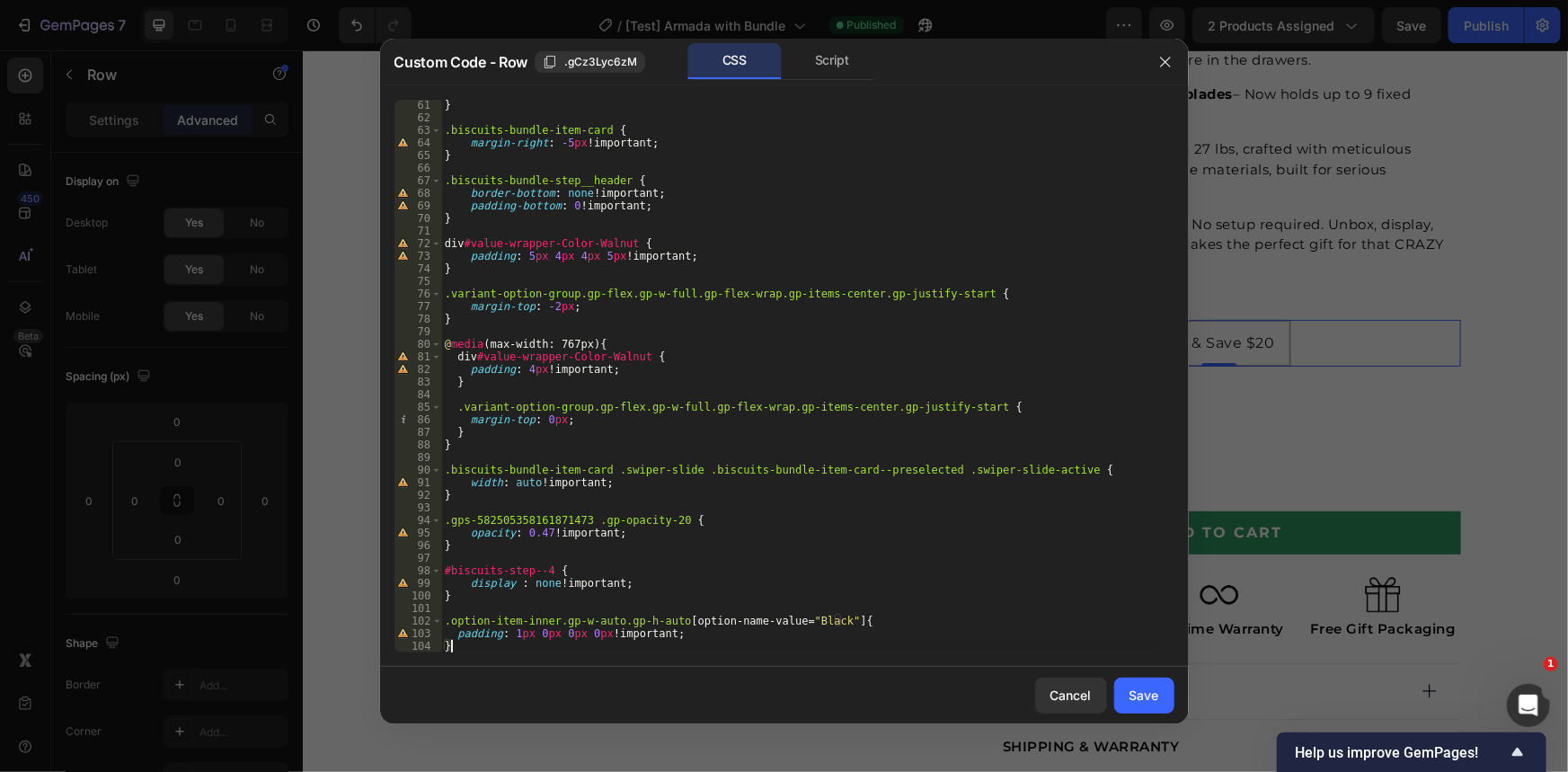
click at [1141, 694] on div "Save" at bounding box center [1143, 695] width 29 height 19
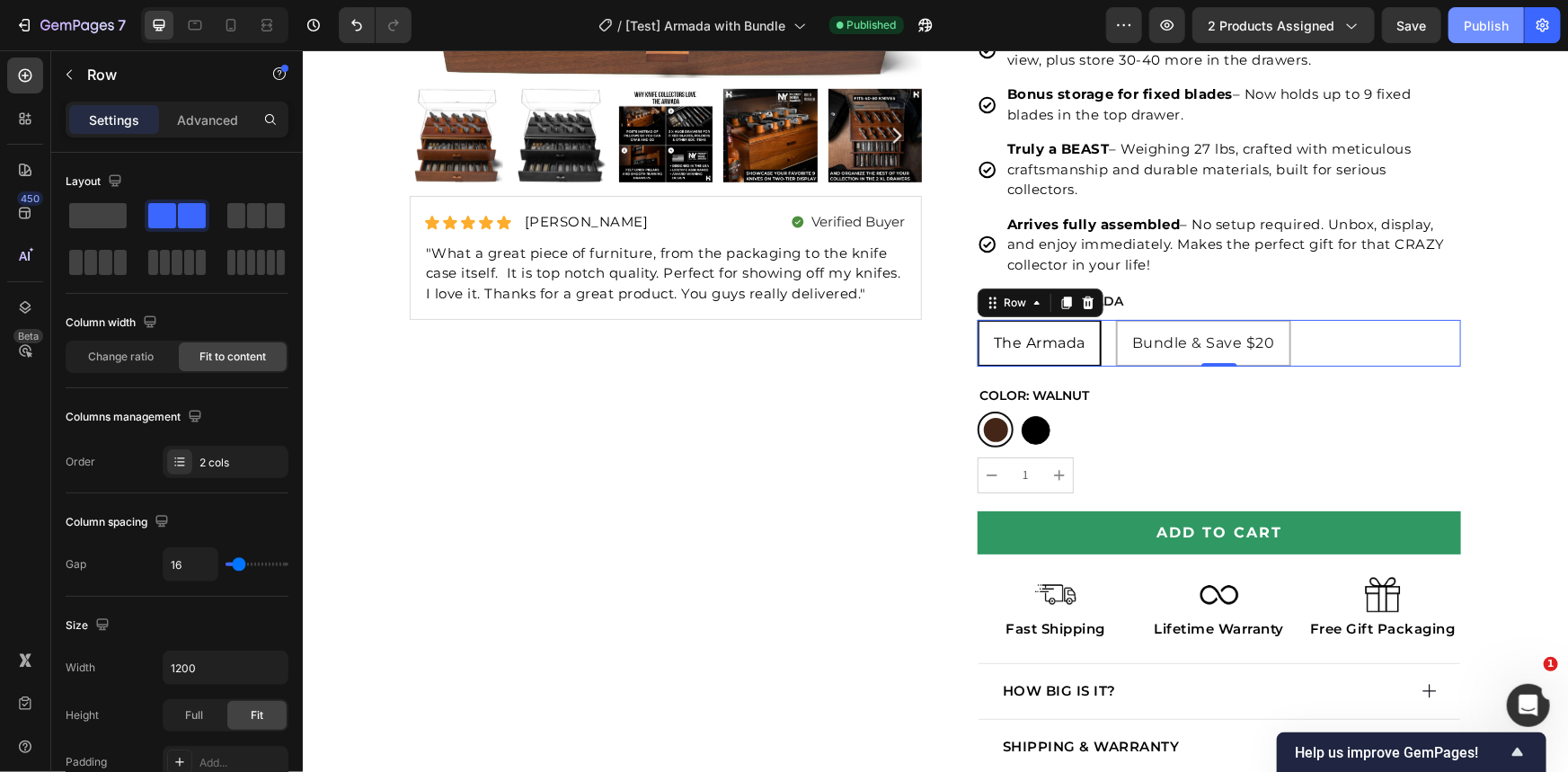
drag, startPoint x: 1453, startPoint y: 28, endPoint x: 1204, endPoint y: 153, distance: 278.6
click at [1453, 28] on button "Publish" at bounding box center [1486, 26] width 76 height 36
